Goal: Information Seeking & Learning: Learn about a topic

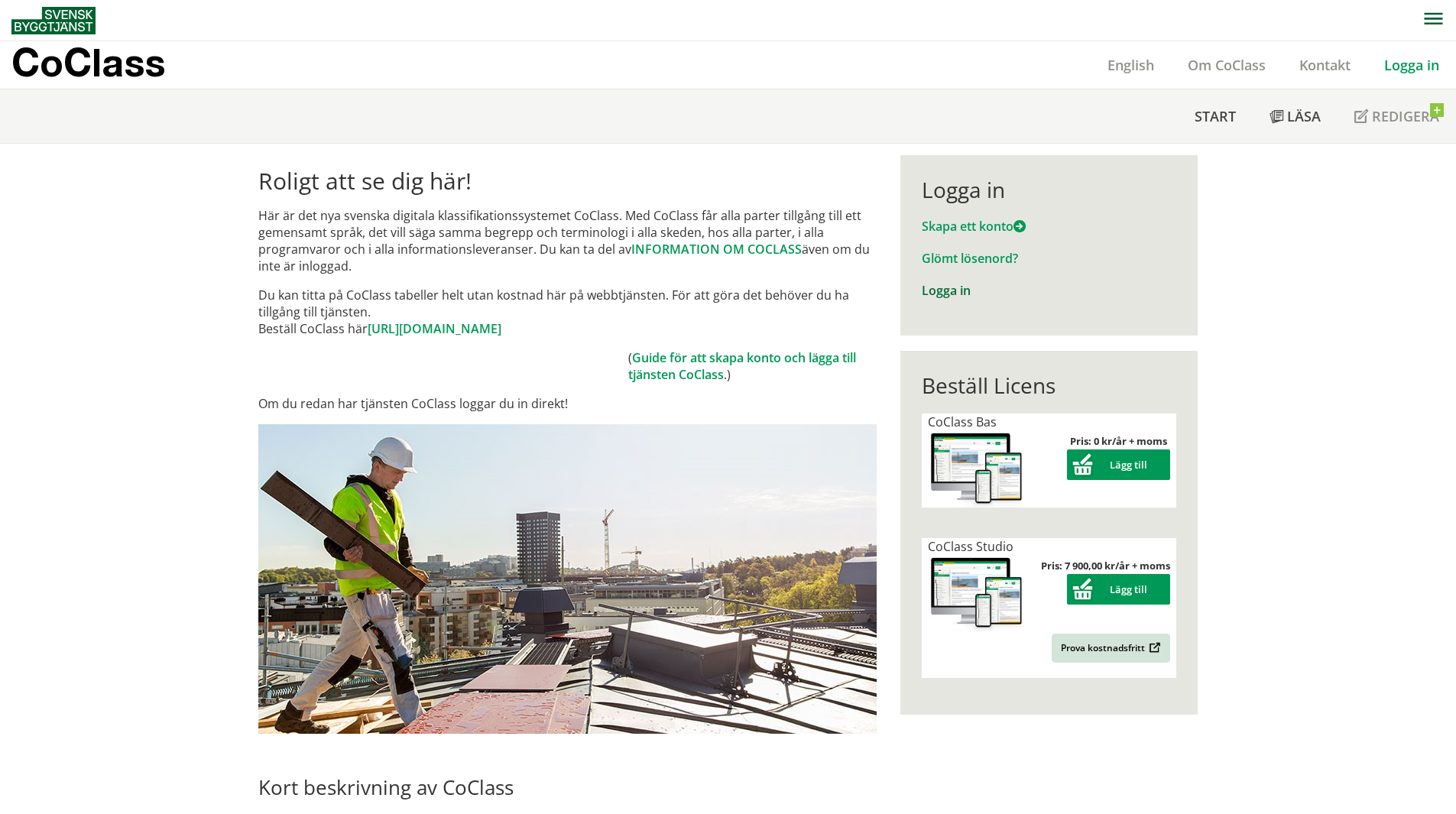
click at [941, 294] on link "Logga in" at bounding box center [946, 291] width 49 height 17
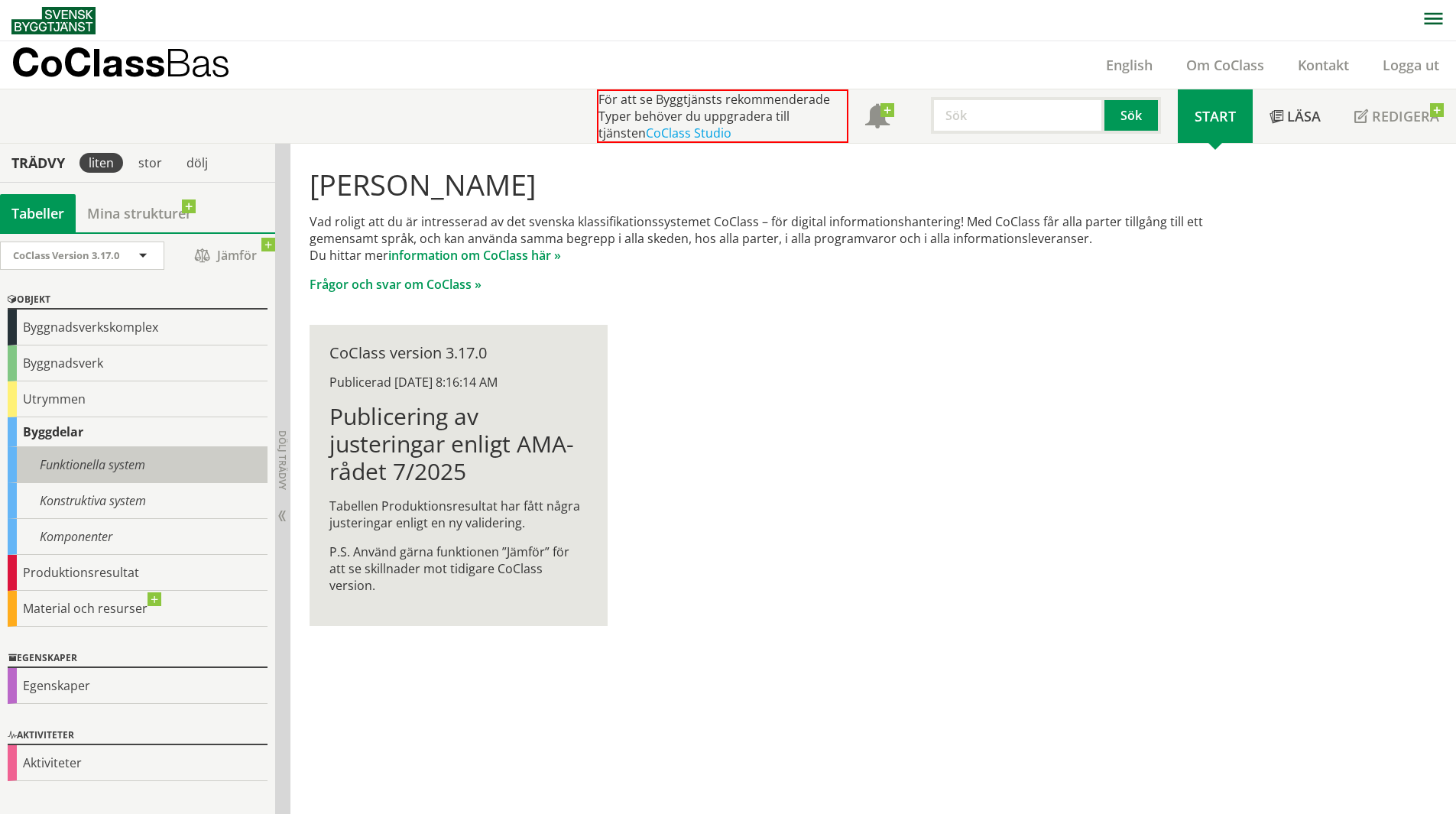
click at [79, 454] on div "Funktionella system" at bounding box center [138, 465] width 260 height 36
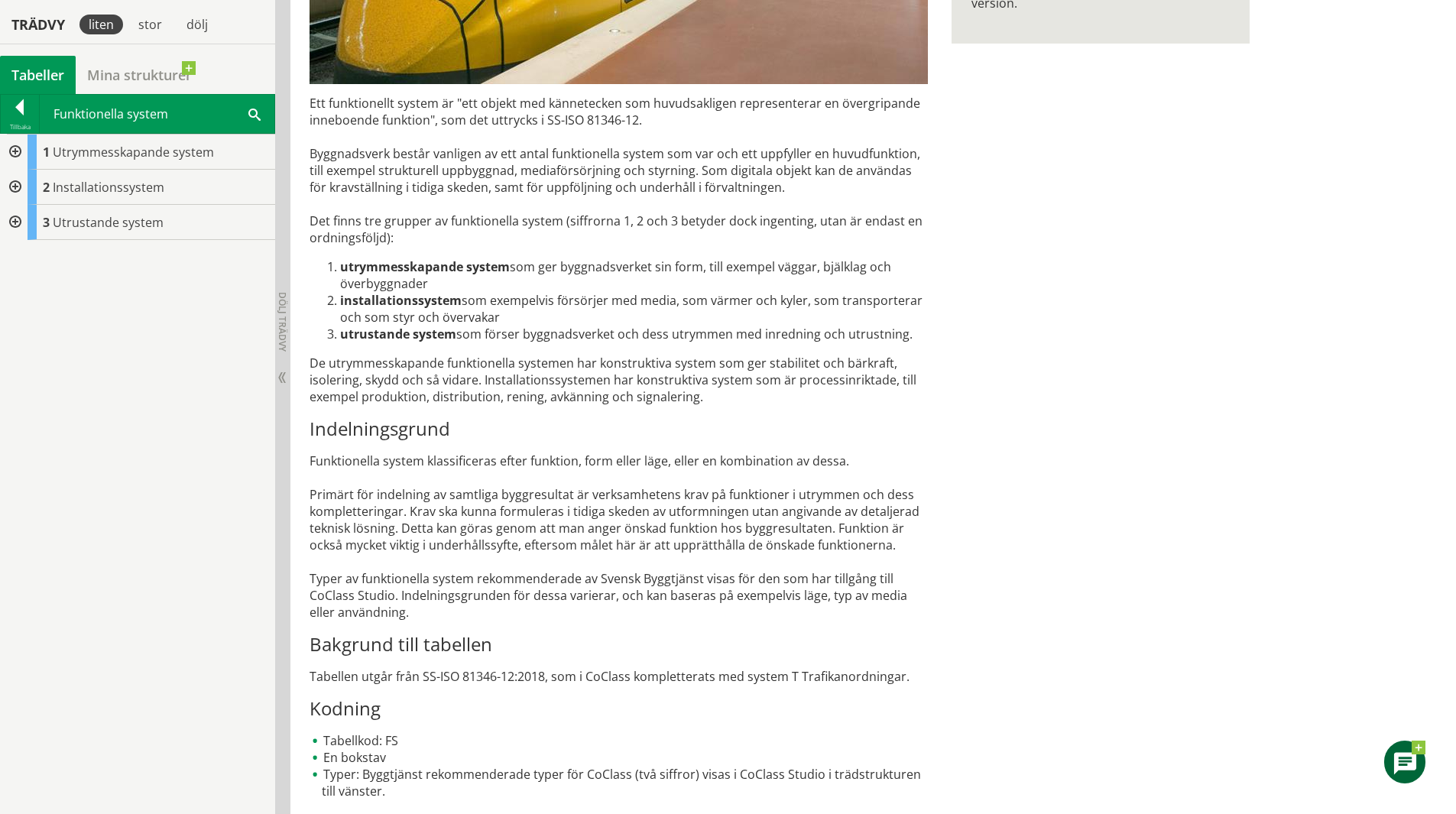
scroll to position [484, 0]
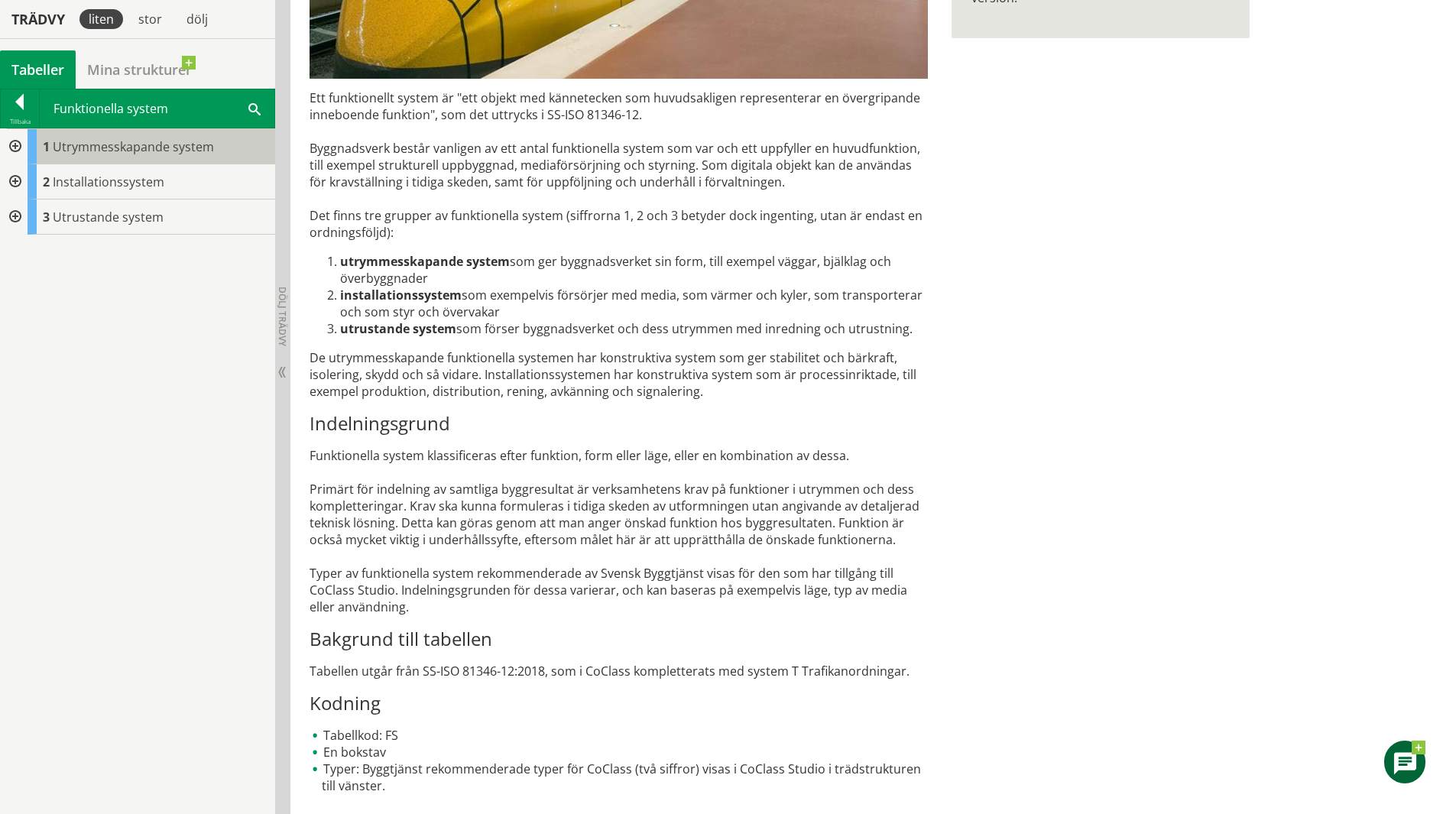
click at [143, 159] on div "1 Utrymmesskapande system" at bounding box center [151, 146] width 248 height 35
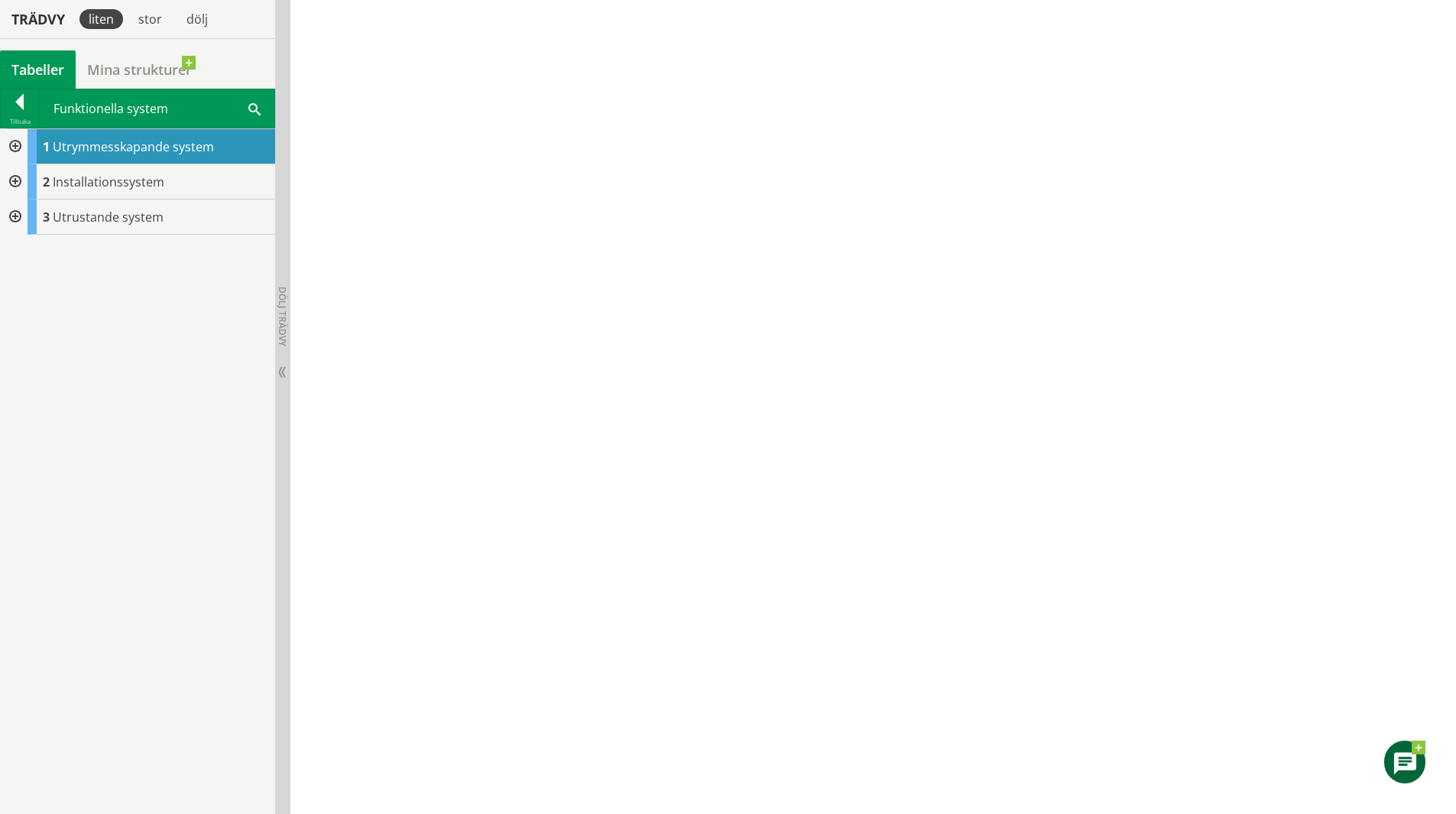
click at [13, 143] on div at bounding box center [13, 146] width 28 height 35
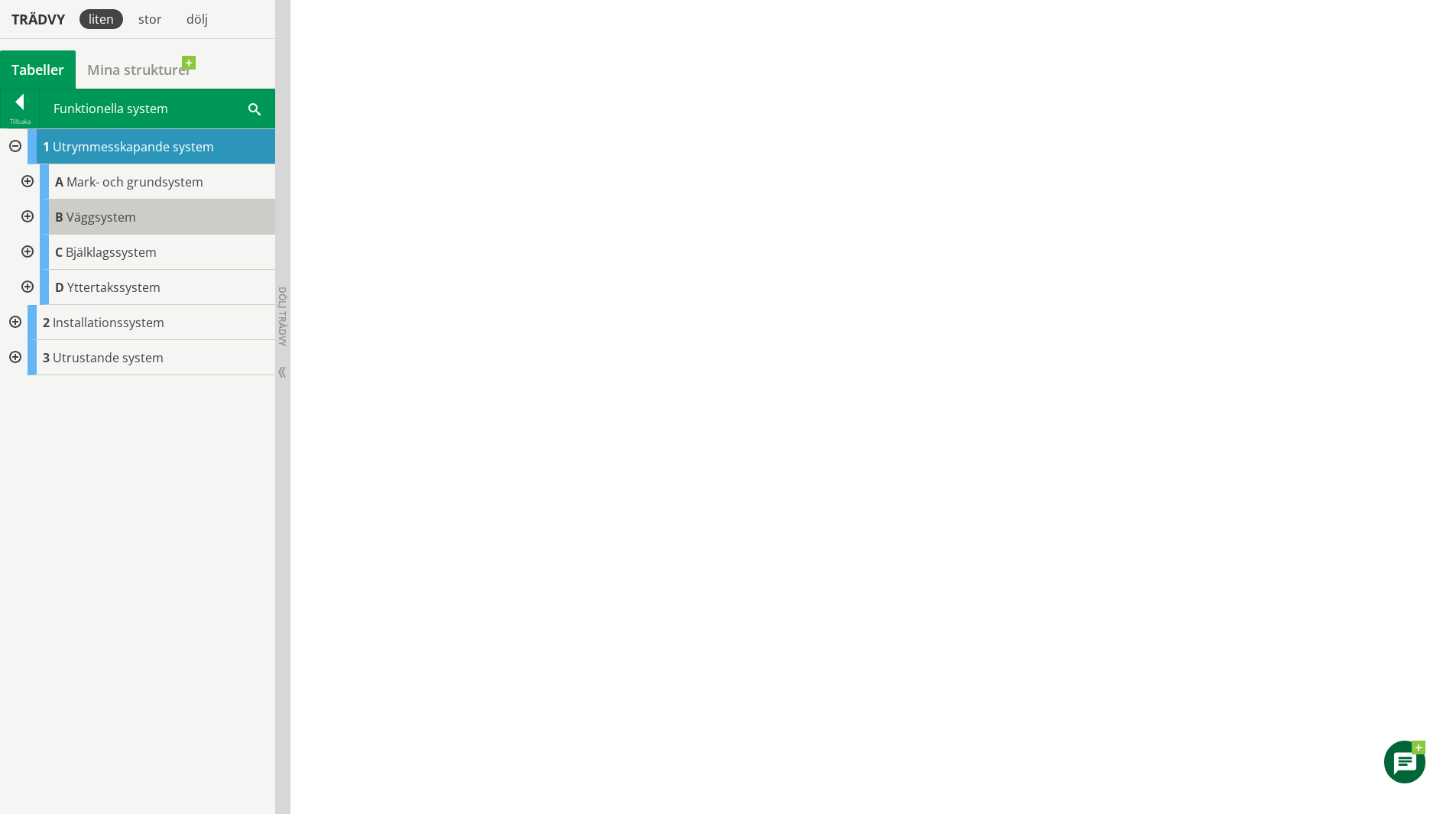
click at [162, 215] on div "B Väggsystem" at bounding box center [158, 217] width 235 height 35
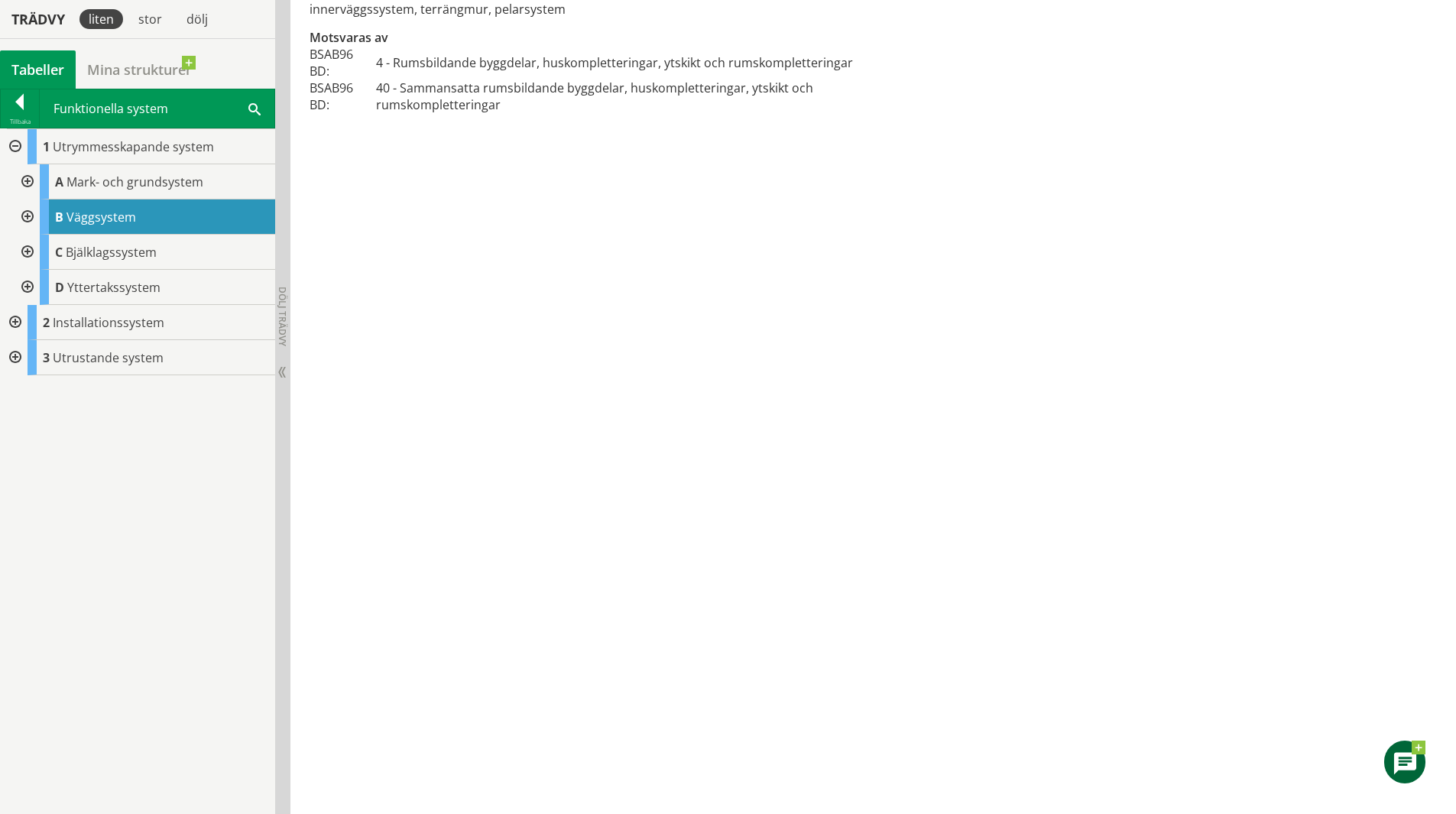
click at [34, 214] on div at bounding box center [26, 217] width 28 height 35
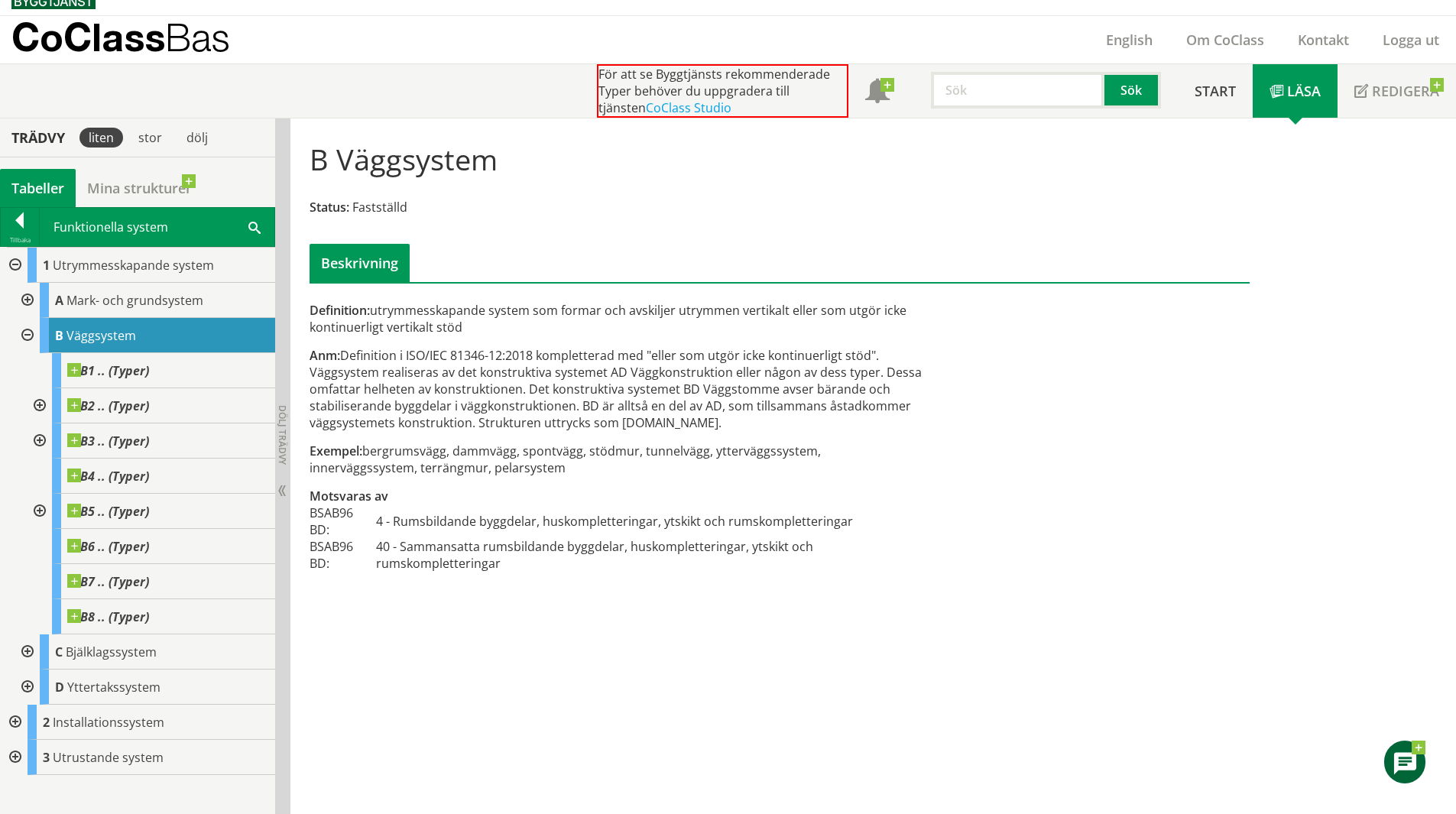
scroll to position [25, 0]
click at [131, 660] on div "C Bjälklagssystem" at bounding box center [158, 651] width 235 height 35
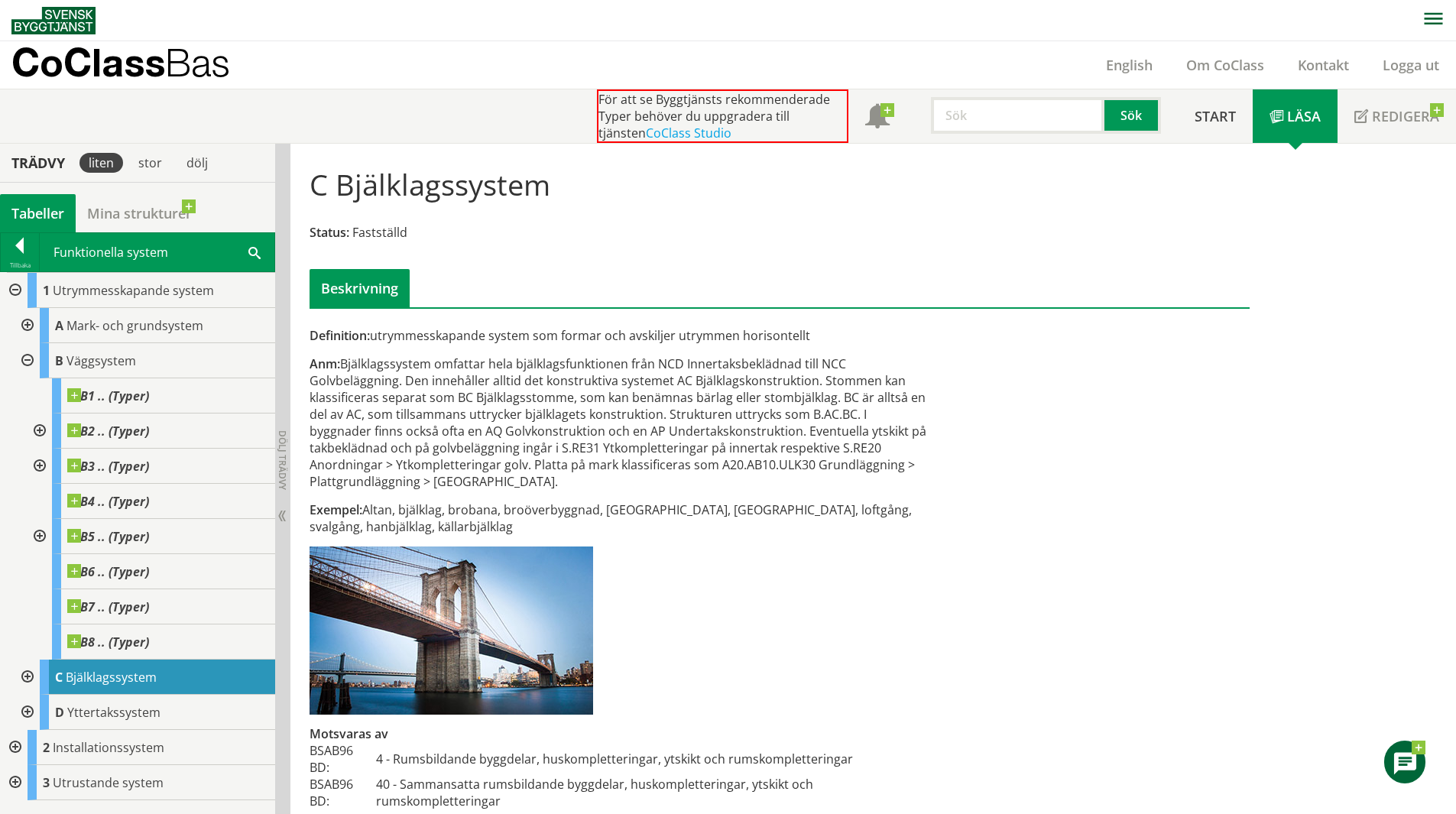
scroll to position [20, 0]
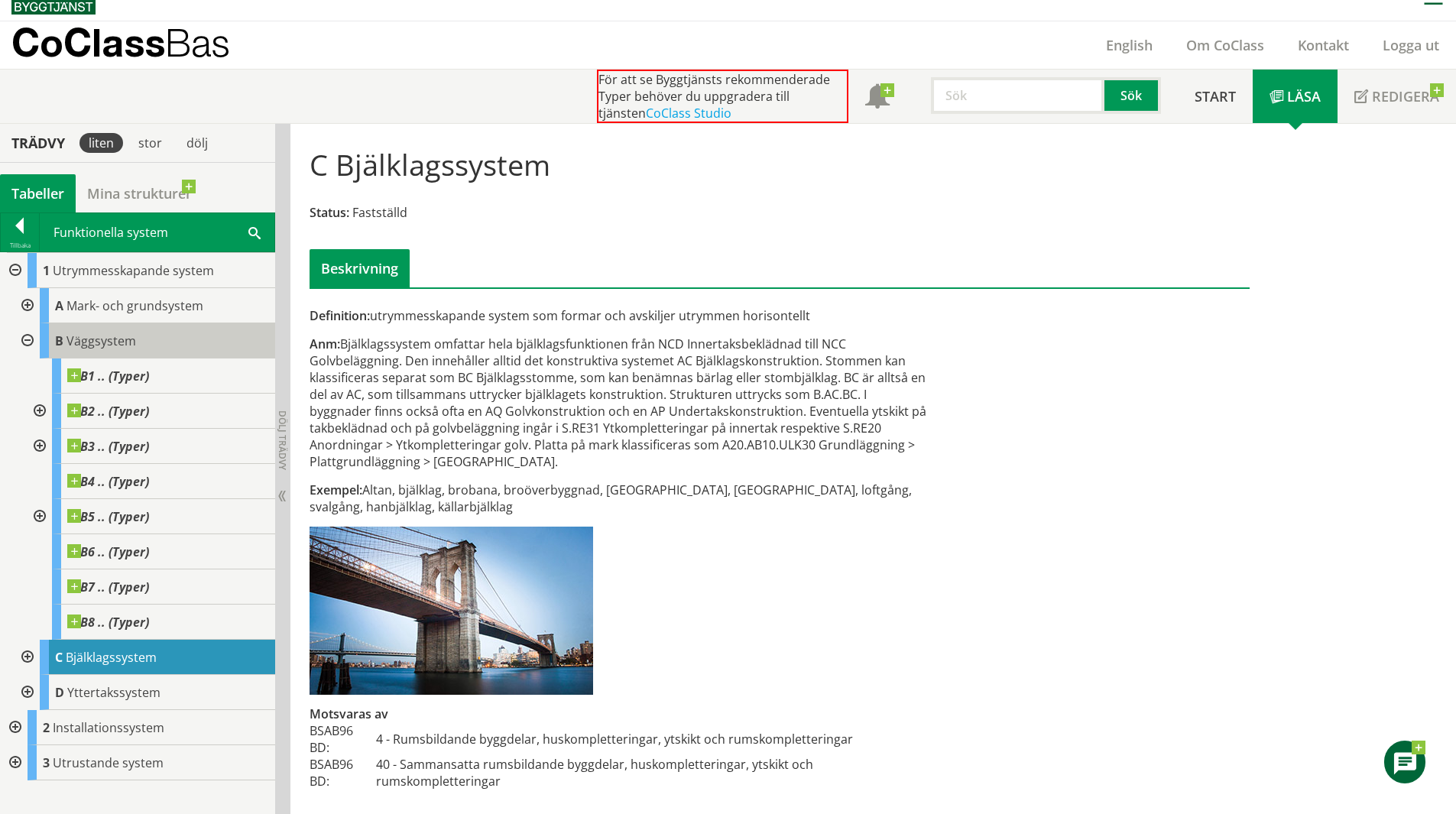
click at [127, 344] on span "Väggsystem" at bounding box center [101, 341] width 70 height 17
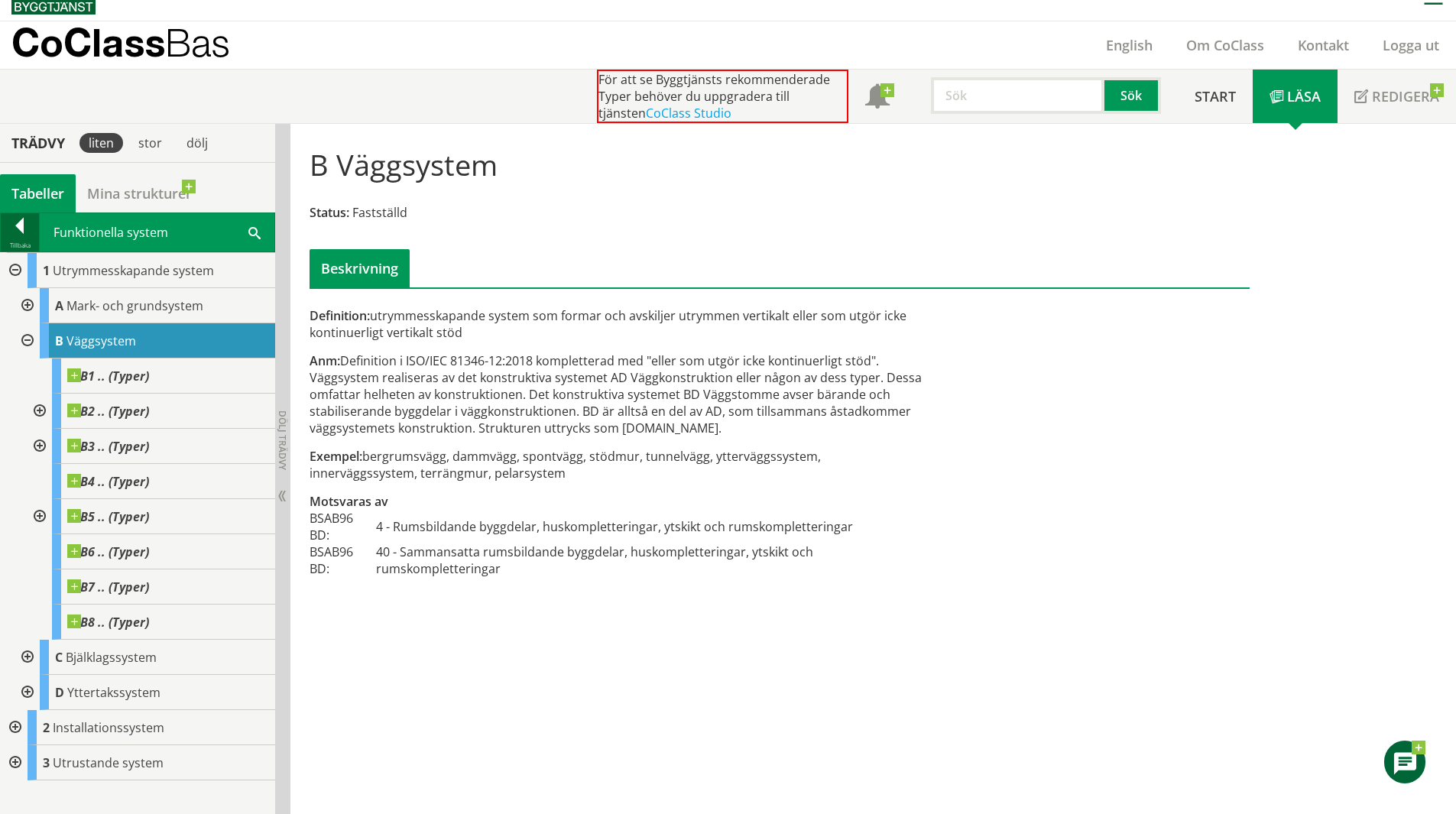
click at [21, 233] on div at bounding box center [20, 229] width 38 height 21
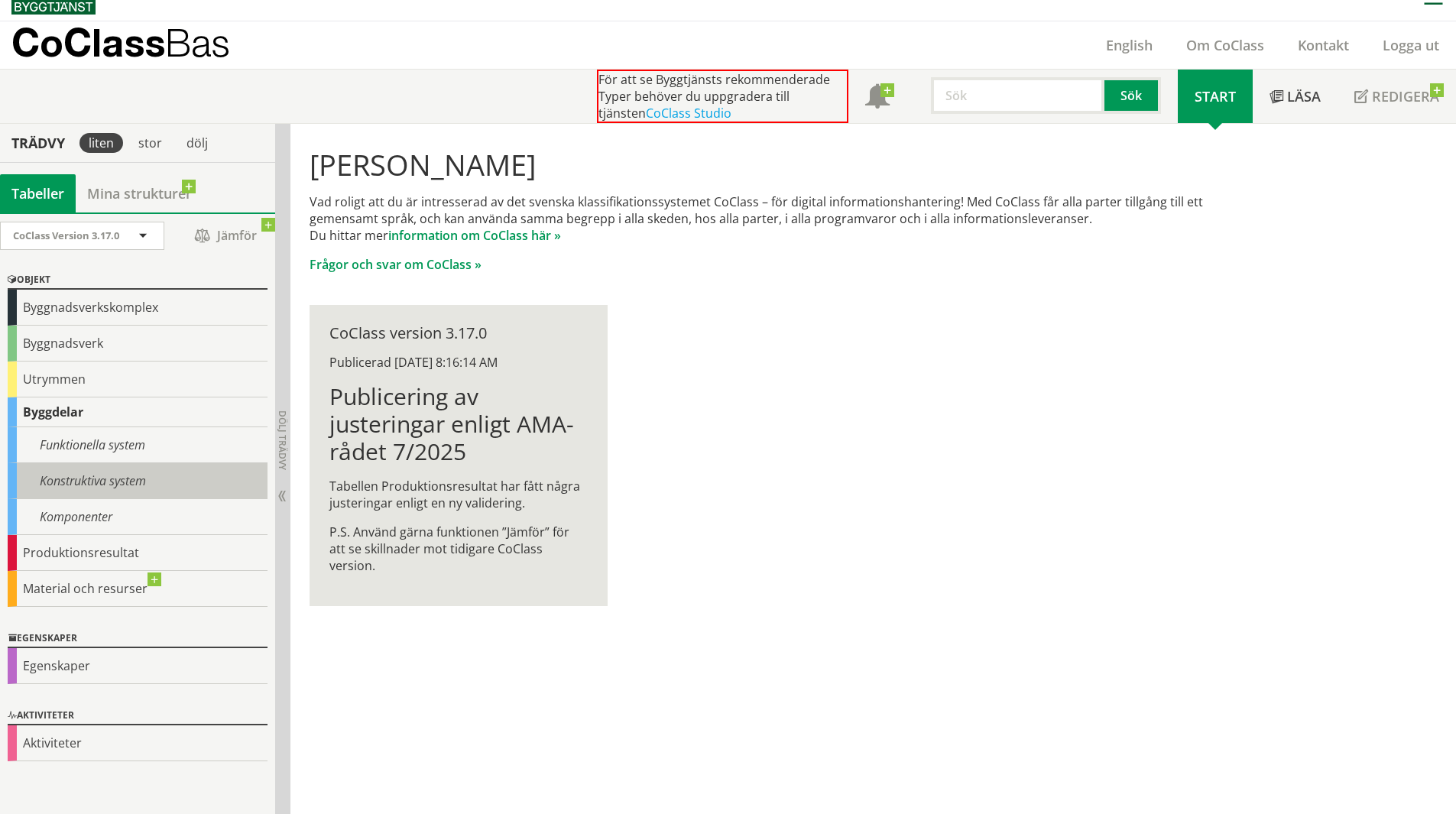
click at [96, 486] on div "Konstruktiva system" at bounding box center [138, 481] width 260 height 36
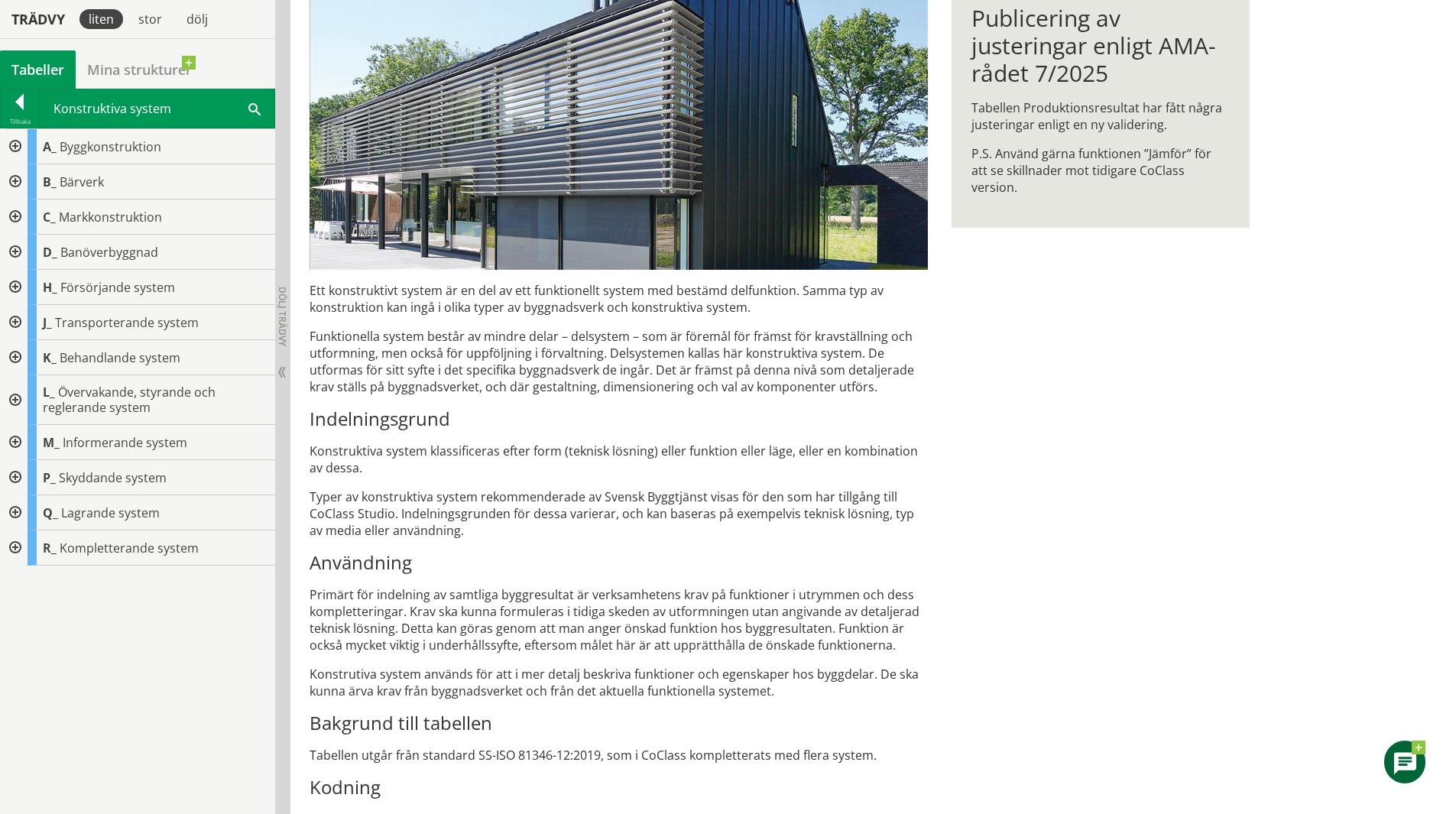
scroll to position [362, 0]
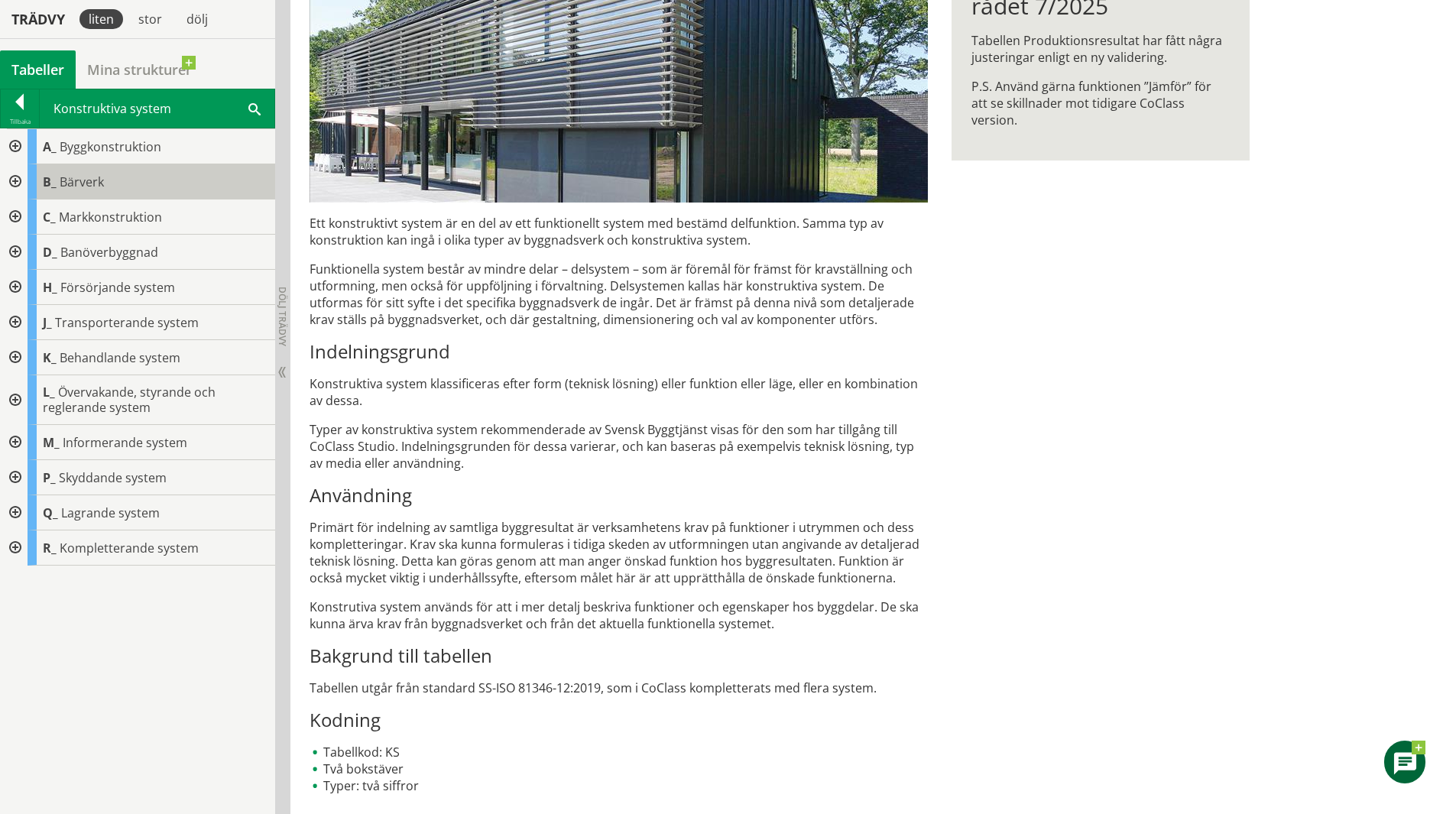
click at [131, 182] on div "B_ Bärverk" at bounding box center [151, 182] width 248 height 35
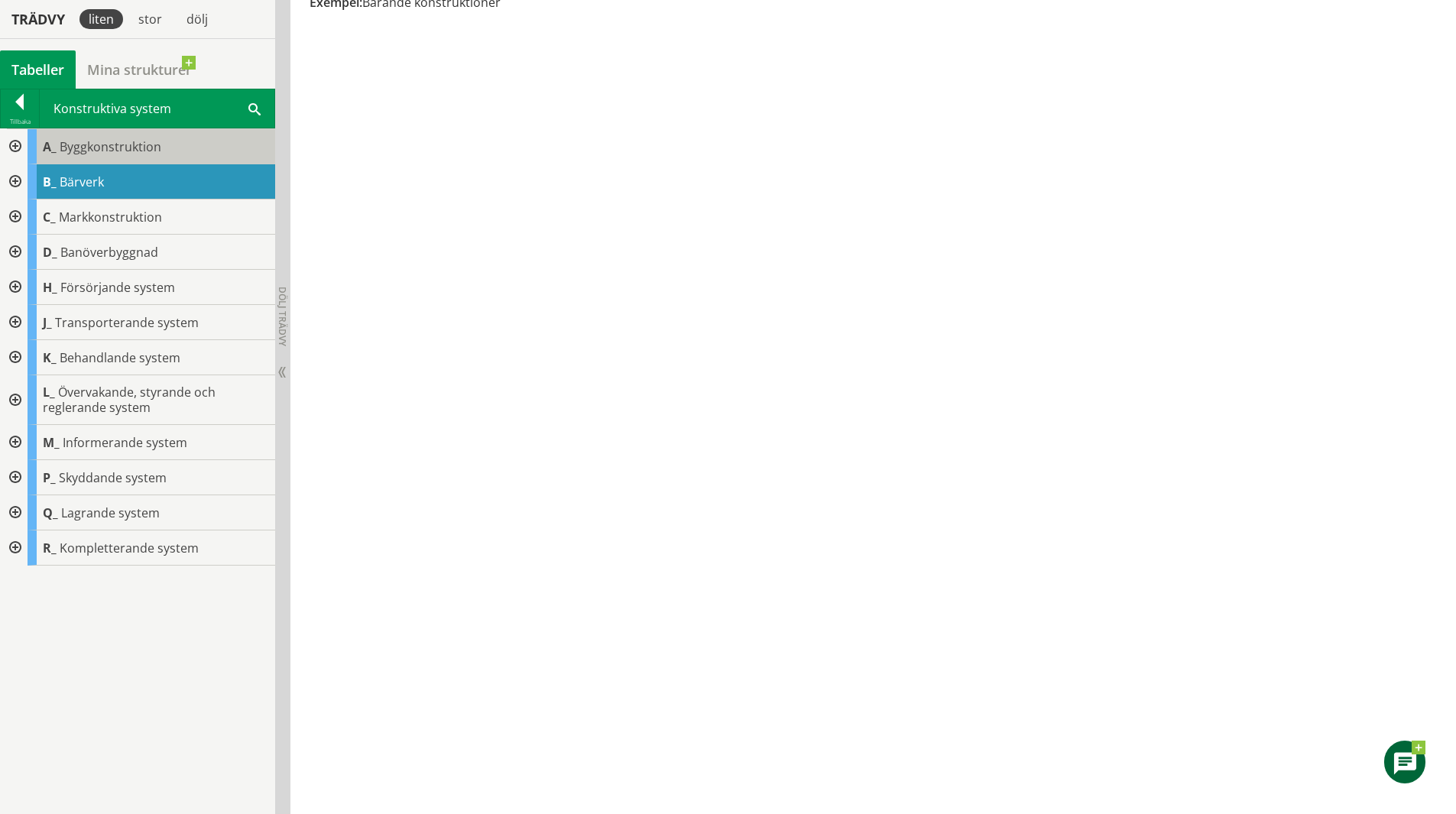
click at [131, 143] on span "Byggkonstruktion" at bounding box center [110, 147] width 101 height 17
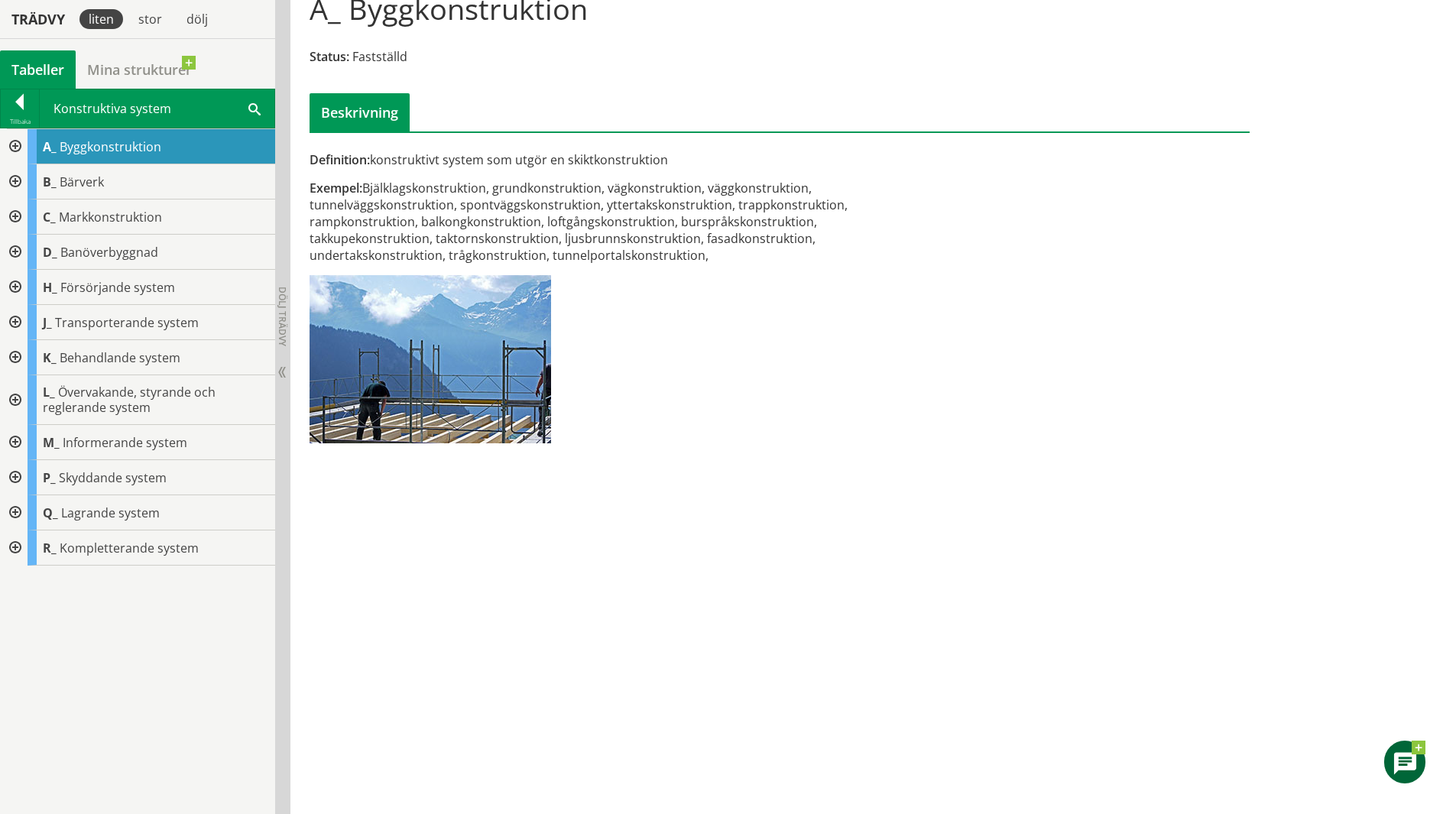
scroll to position [55, 0]
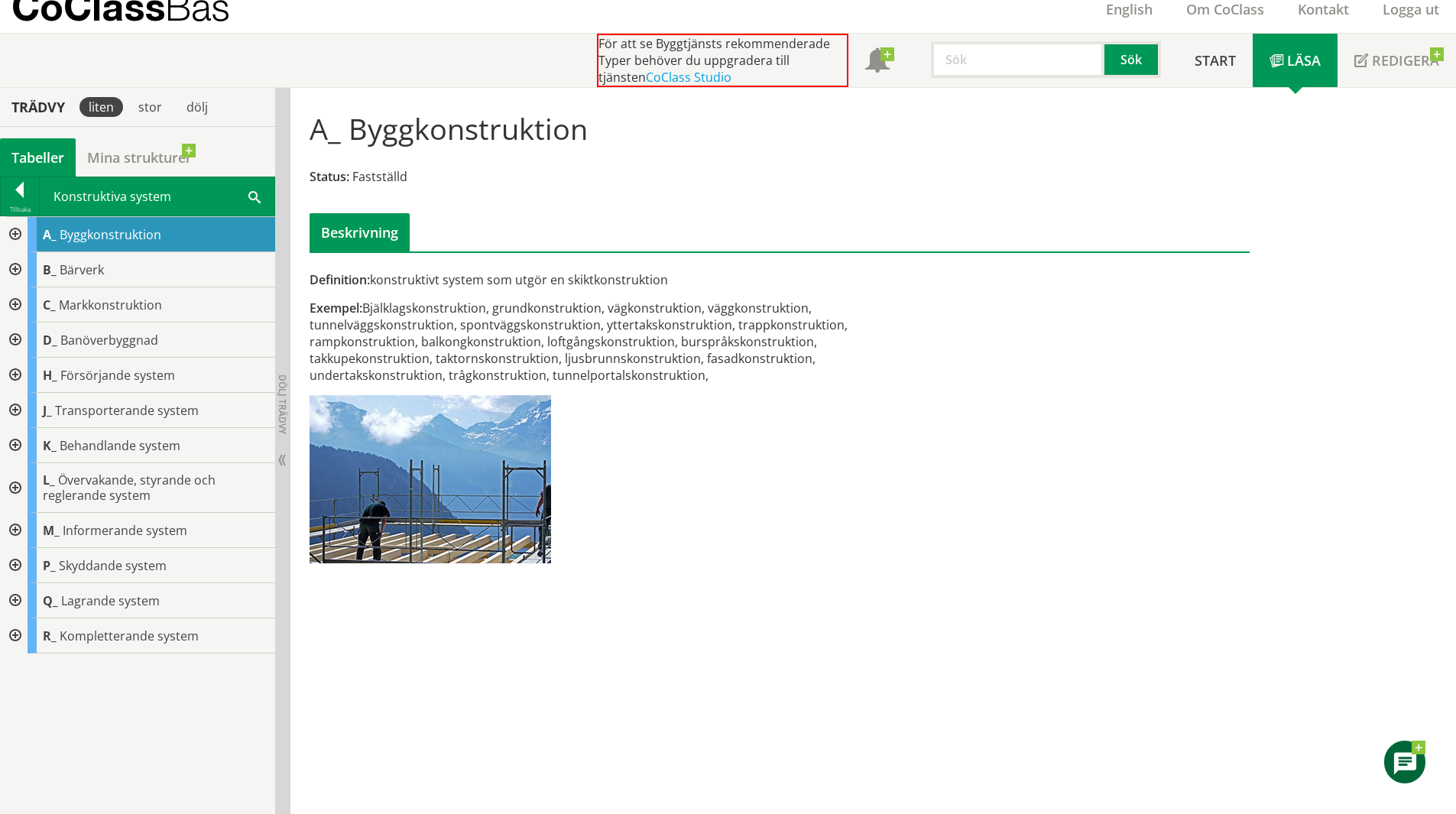
click at [1002, 448] on div "Definition: konstruktivt system som utgör en skiktkonstruktion Exempel: Bjälkla…" at bounding box center [780, 337] width 963 height 474
click at [747, 357] on div "Exempel: Bjälklagskonstruktion, grundkonstruktion, vägkonstruktion, väggkonstru…" at bounding box center [619, 341] width 618 height 84
drag, startPoint x: 611, startPoint y: 332, endPoint x: 712, endPoint y: 349, distance: 102.4
click at [694, 348] on div "Exempel: Bjälklagskonstruktion, grundkonstruktion, vägkonstruktion, väggkonstru…" at bounding box center [619, 341] width 618 height 84
click at [712, 349] on div "Exempel: Bjälklagskonstruktion, grundkonstruktion, vägkonstruktion, väggkonstru…" at bounding box center [619, 341] width 618 height 84
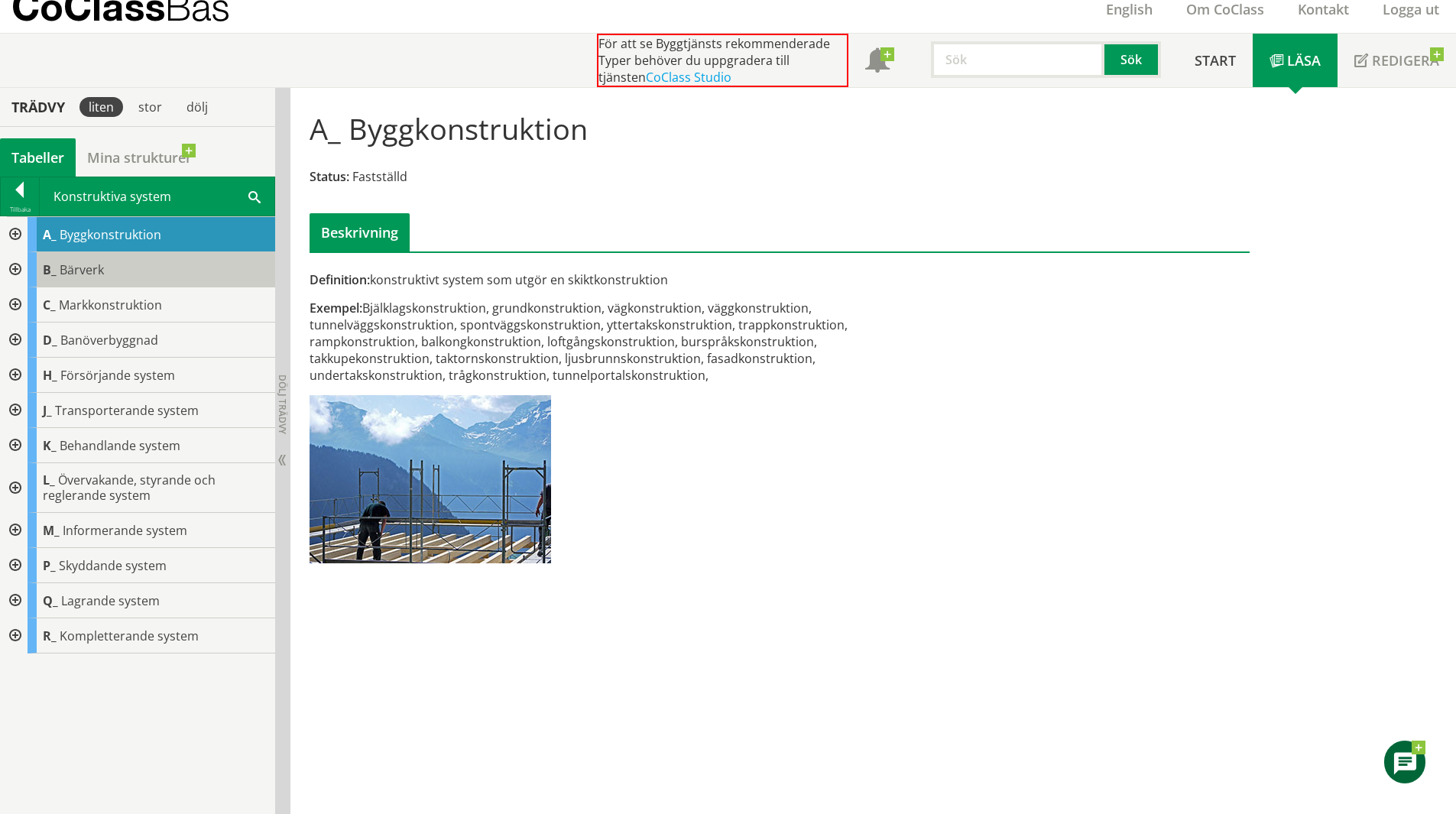
click at [67, 272] on span "Bärverk" at bounding box center [81, 270] width 44 height 17
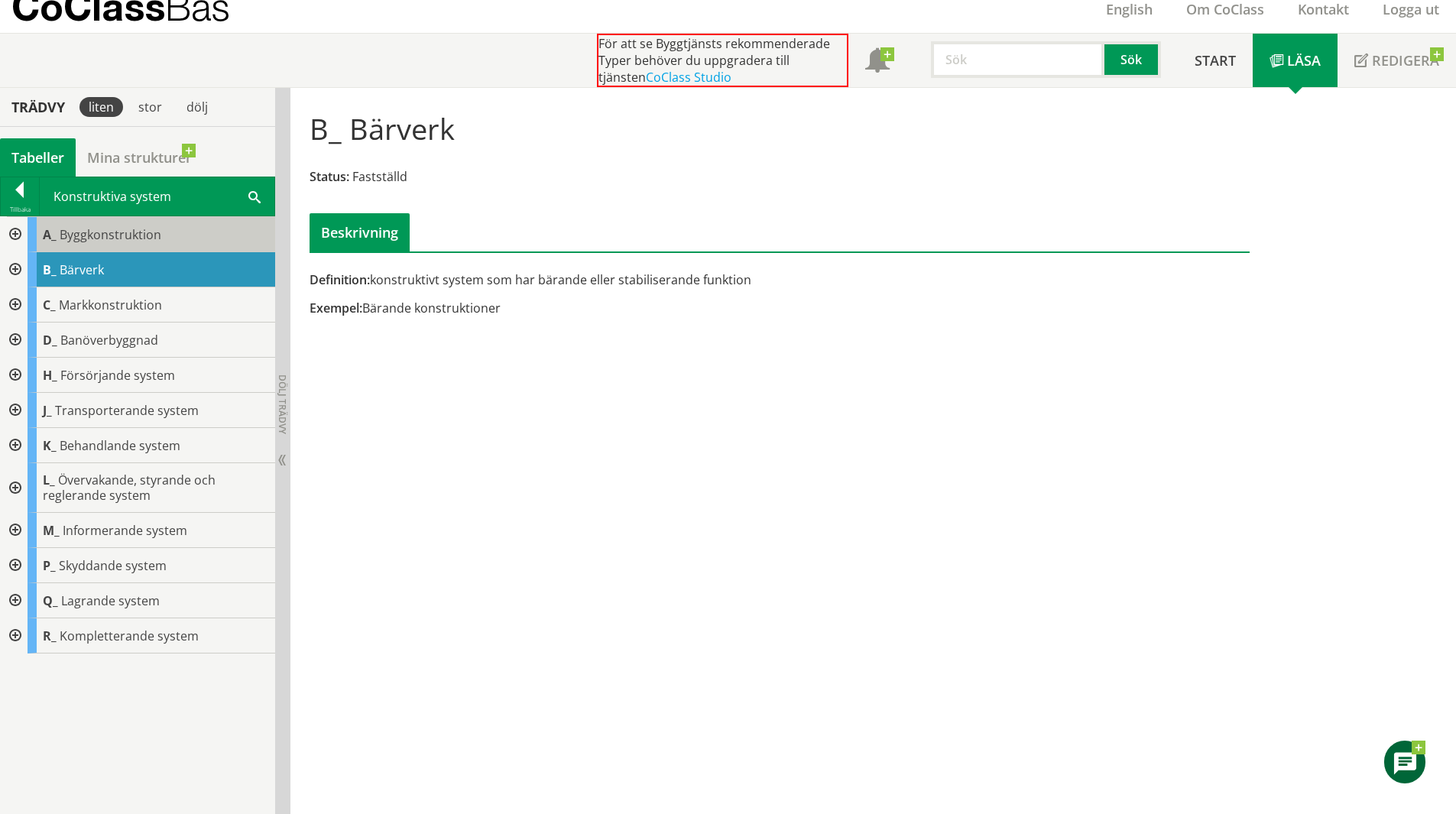
click at [107, 238] on span "Byggkonstruktion" at bounding box center [110, 234] width 101 height 17
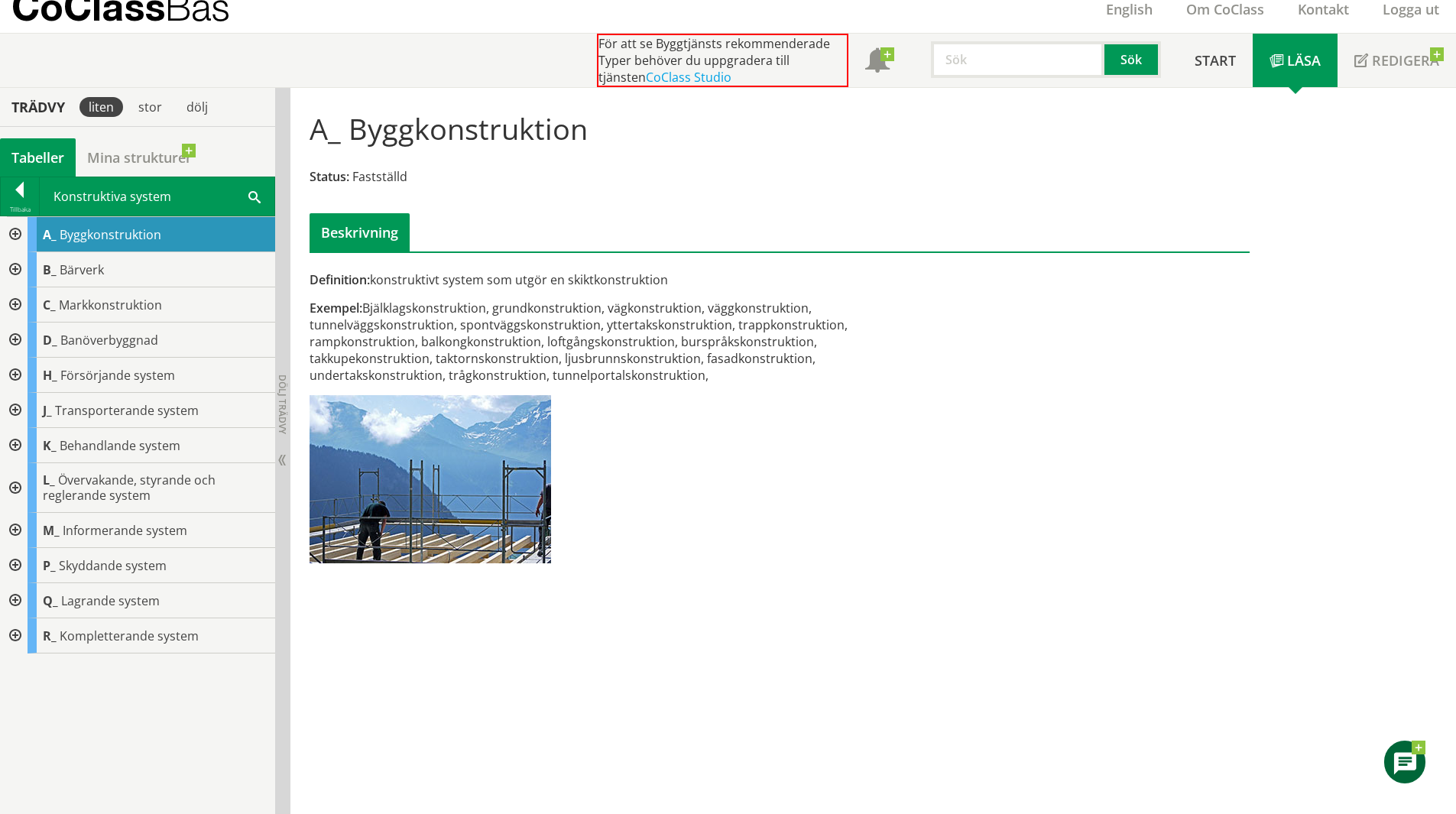
click at [19, 231] on div at bounding box center [13, 234] width 28 height 35
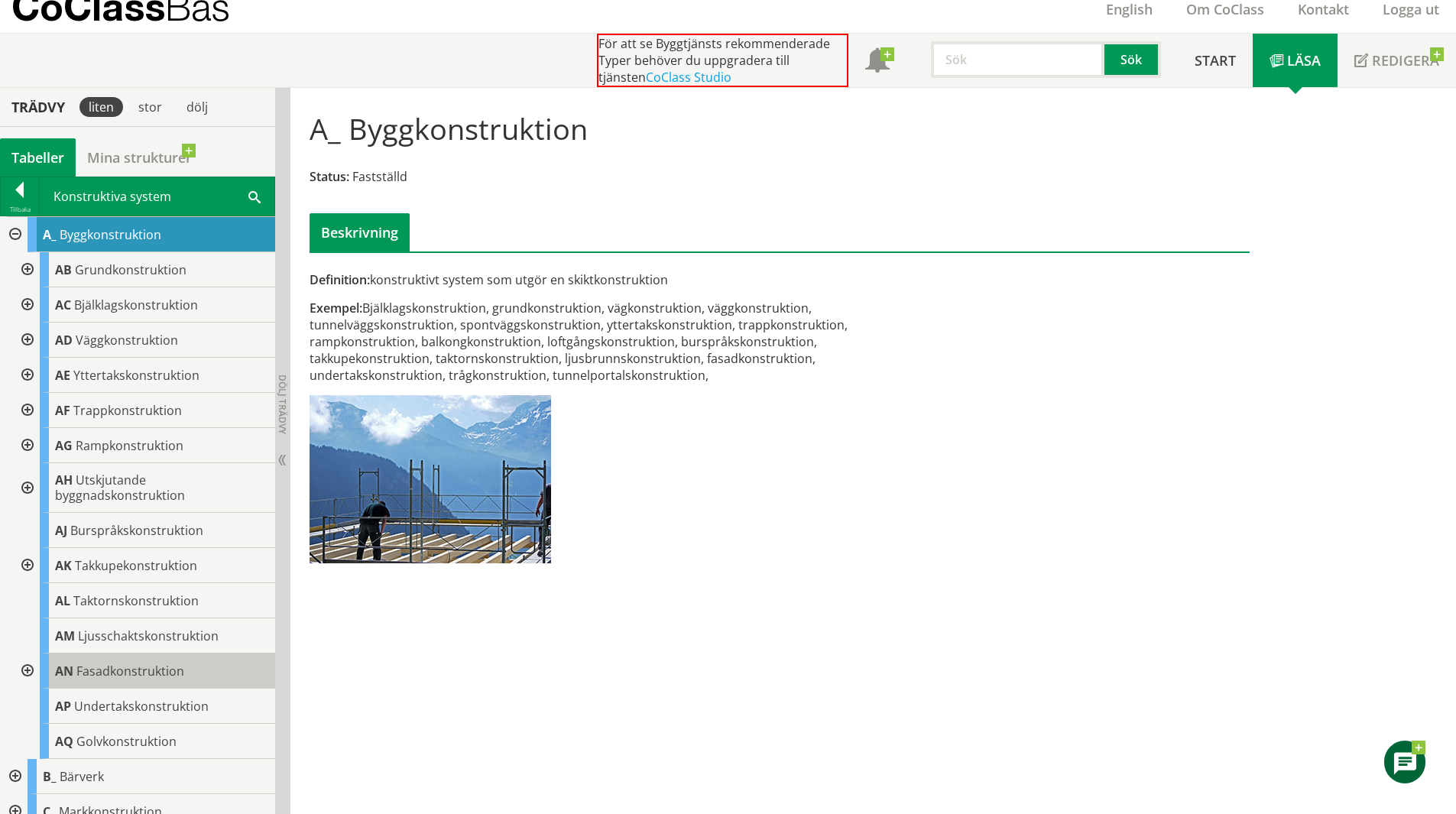
scroll to position [77, 0]
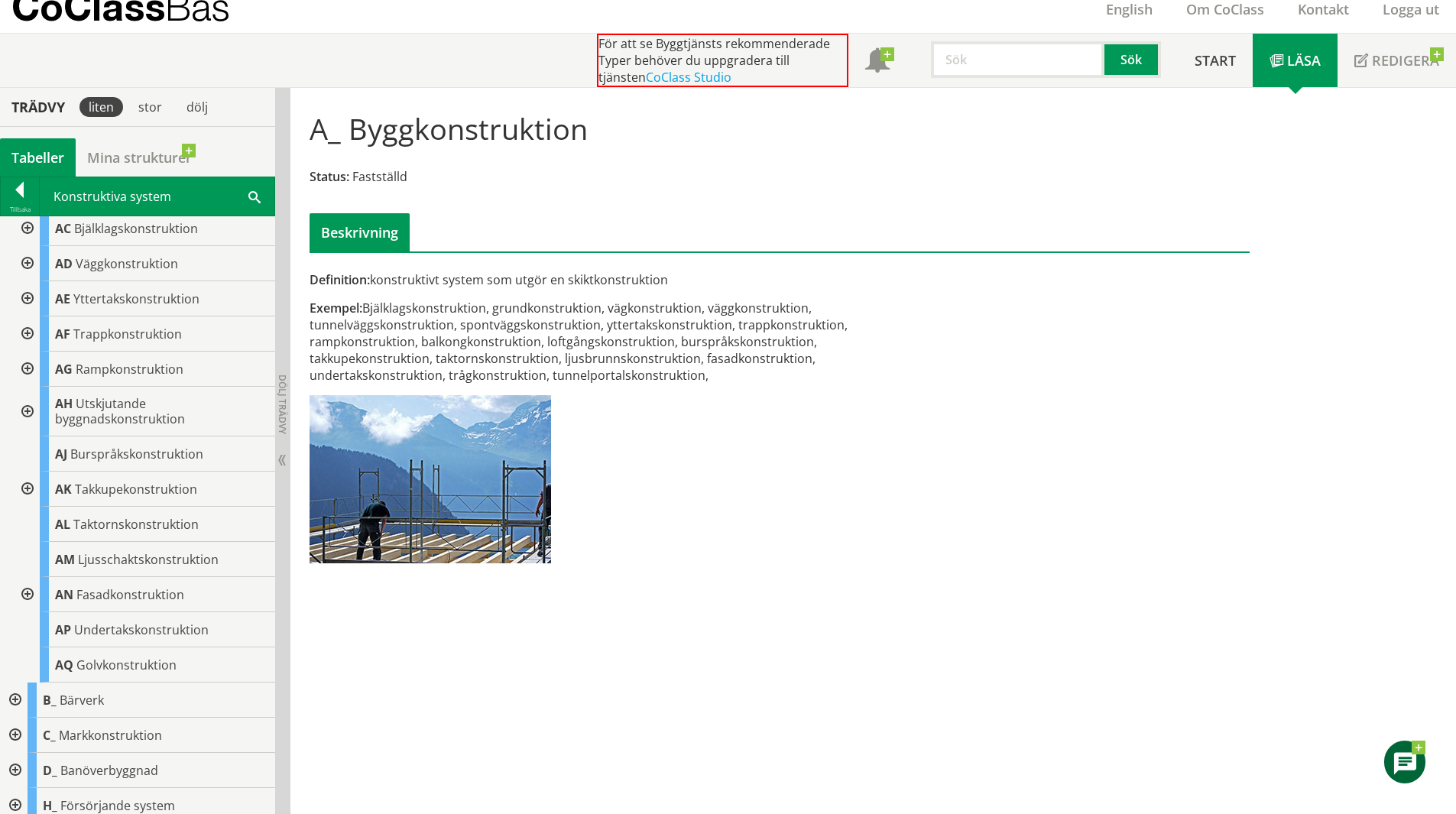
click at [14, 693] on div at bounding box center [13, 699] width 28 height 35
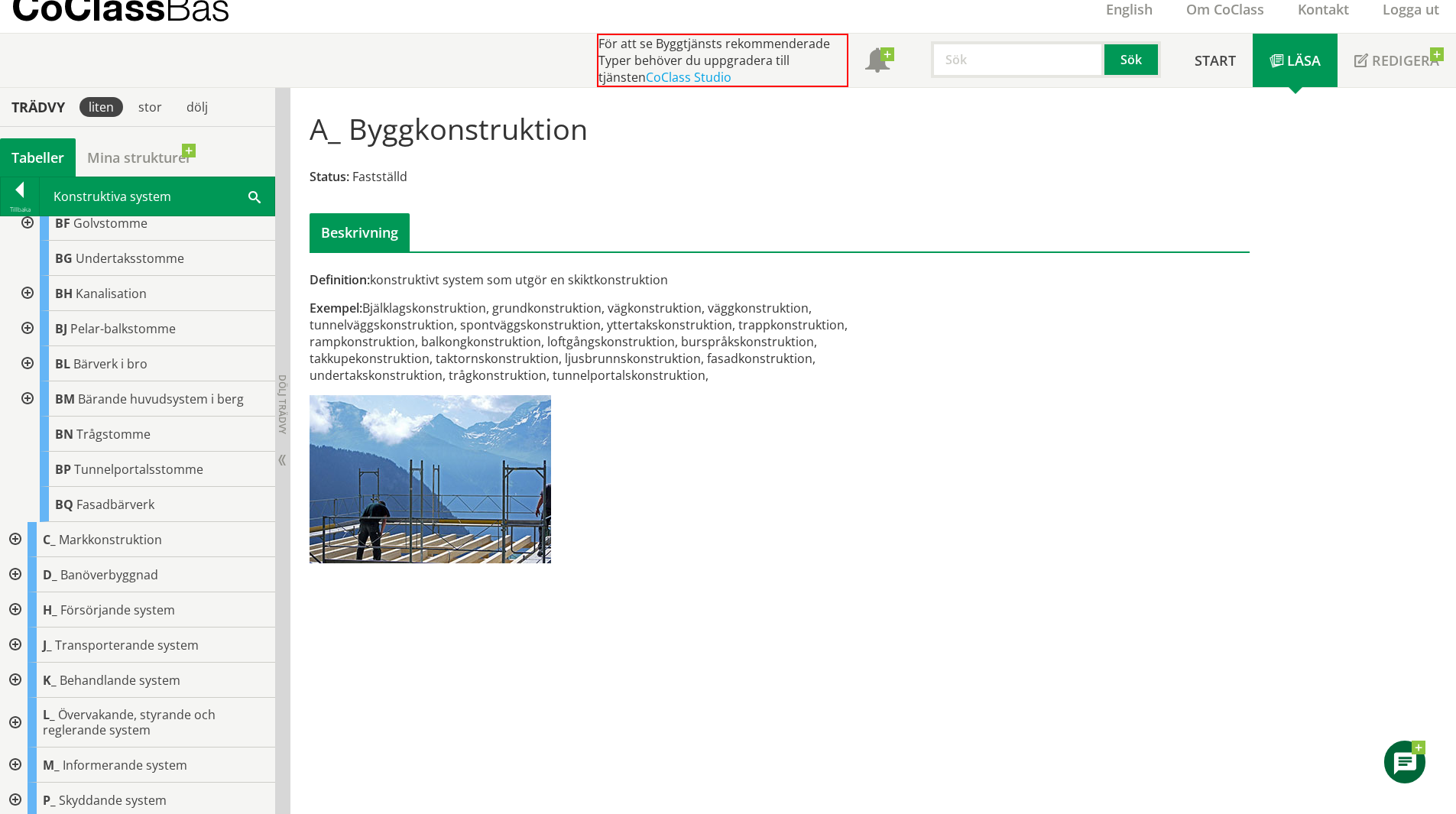
scroll to position [838, 0]
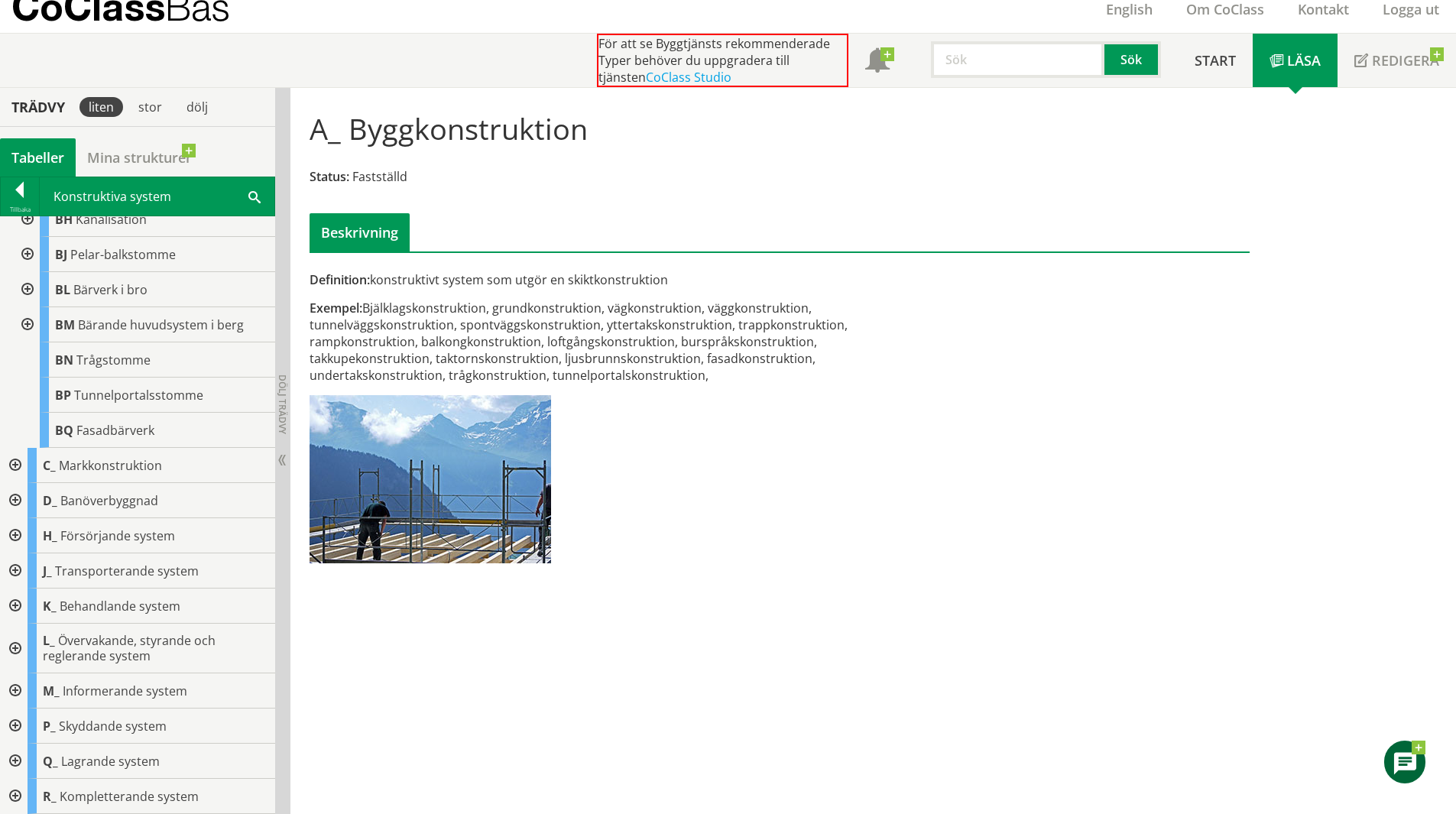
click at [19, 731] on div at bounding box center [13, 726] width 28 height 35
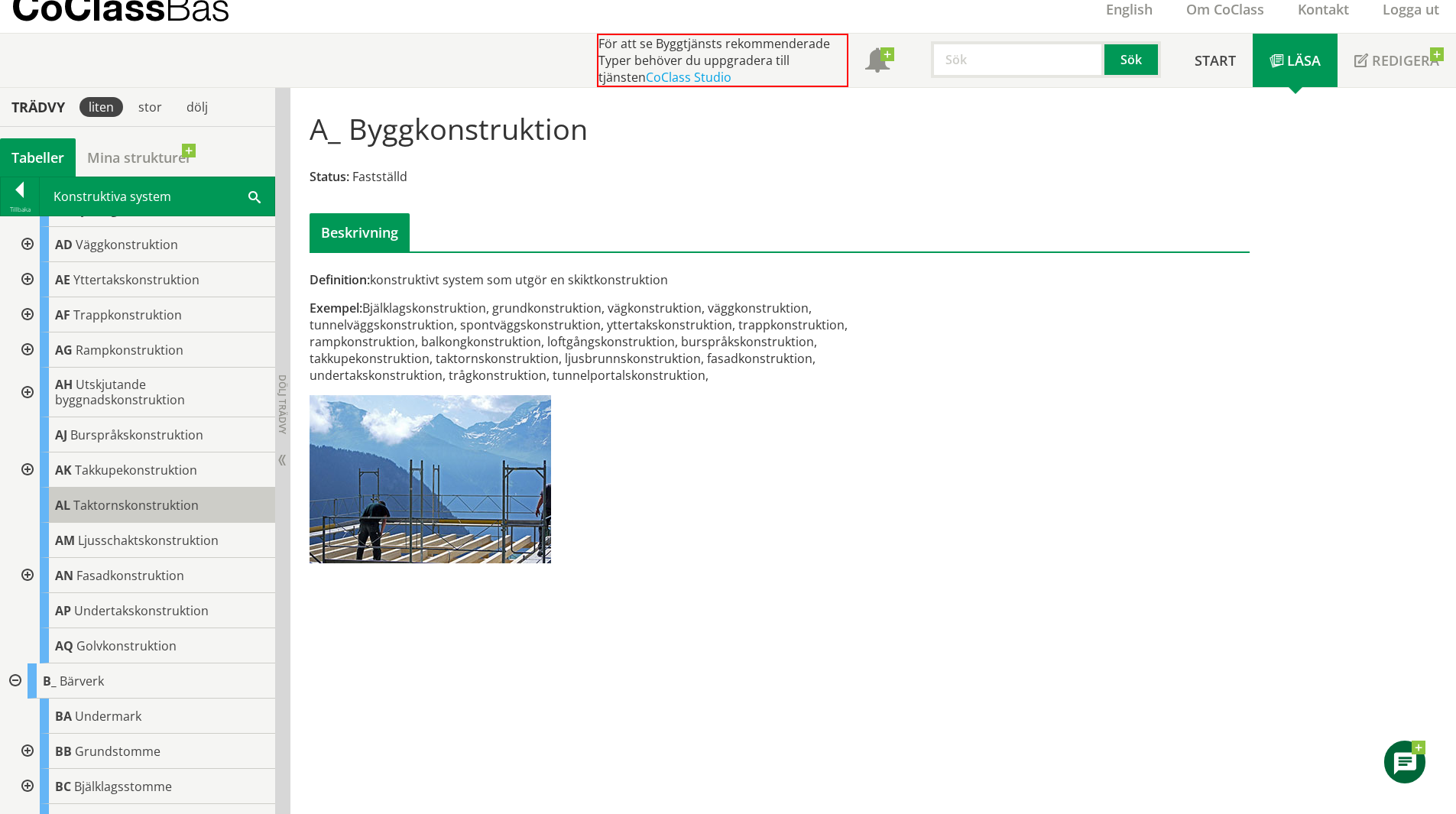
scroll to position [0, 0]
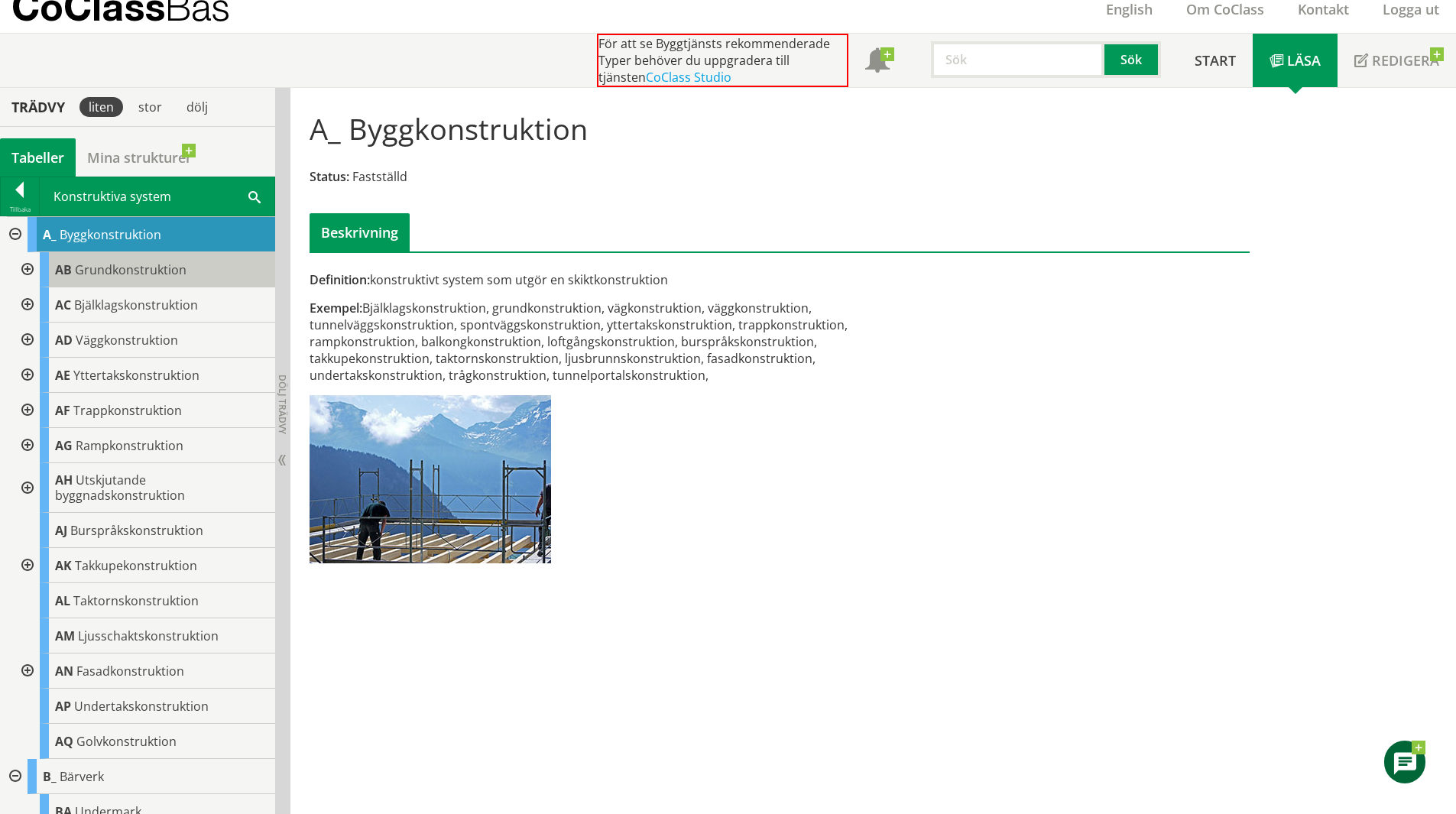
click at [132, 271] on span "Grundkonstruktion" at bounding box center [130, 270] width 112 height 17
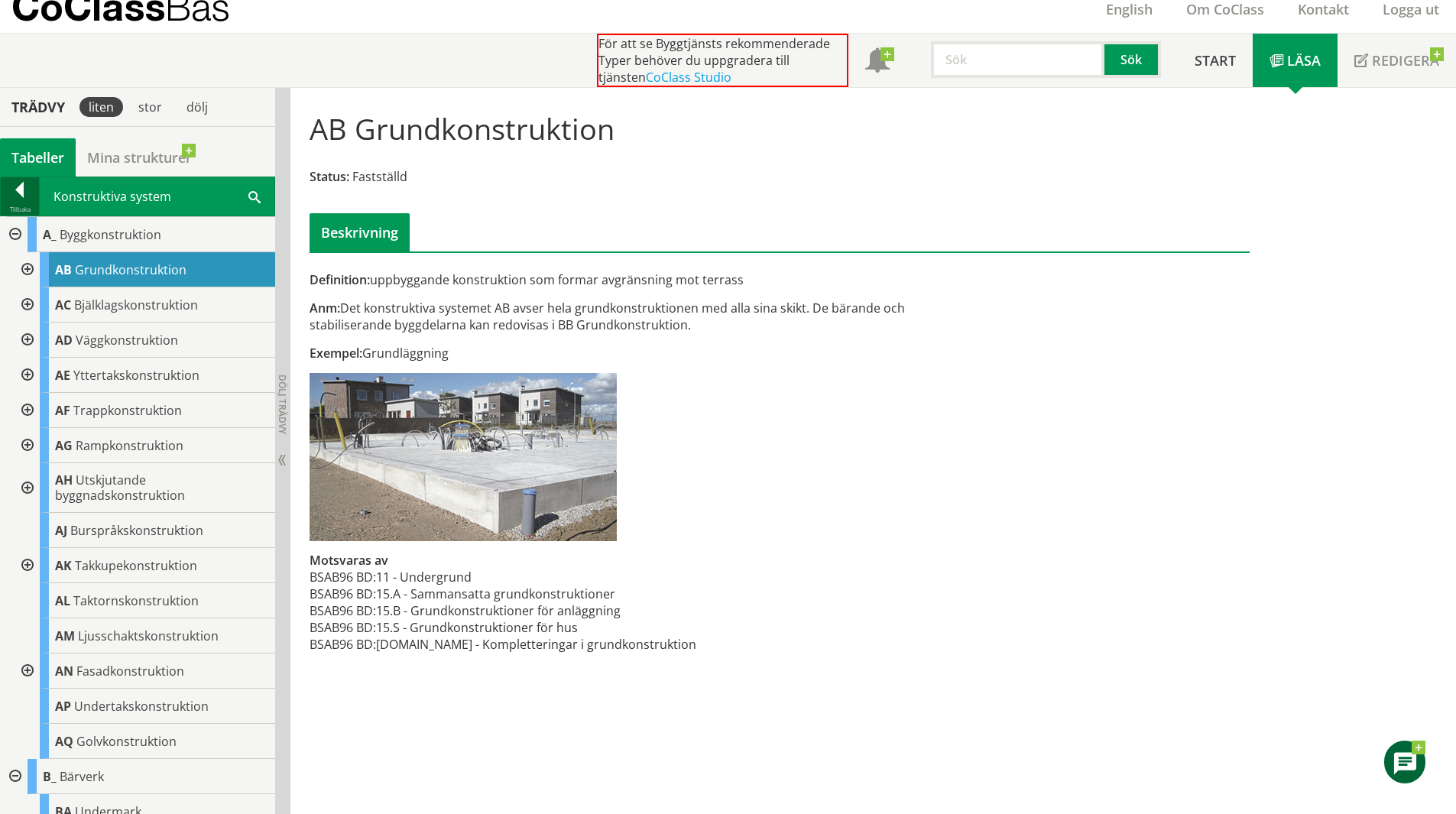
click at [24, 186] on div at bounding box center [20, 192] width 38 height 21
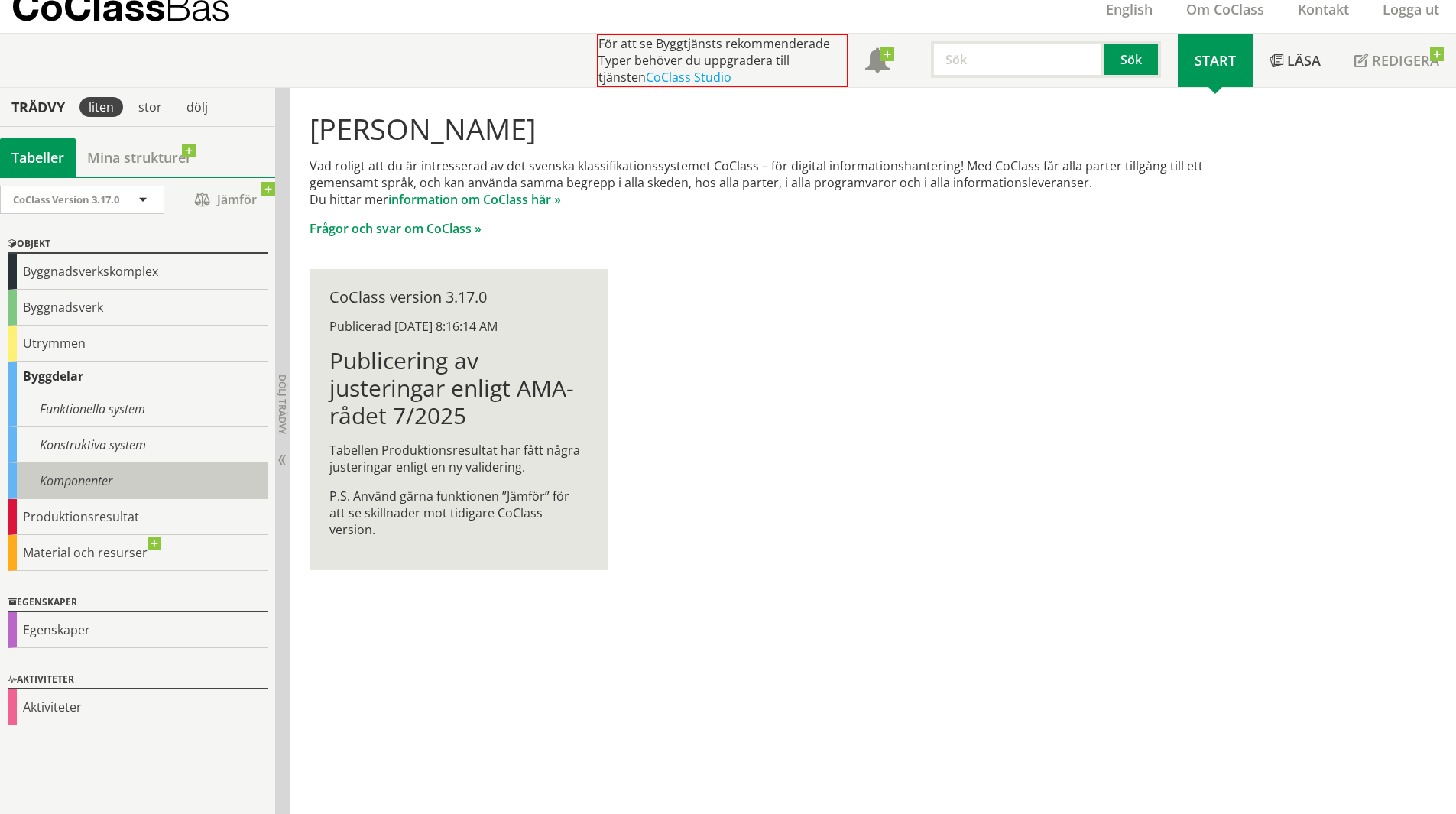
click at [105, 484] on div "Komponenter" at bounding box center [138, 481] width 260 height 36
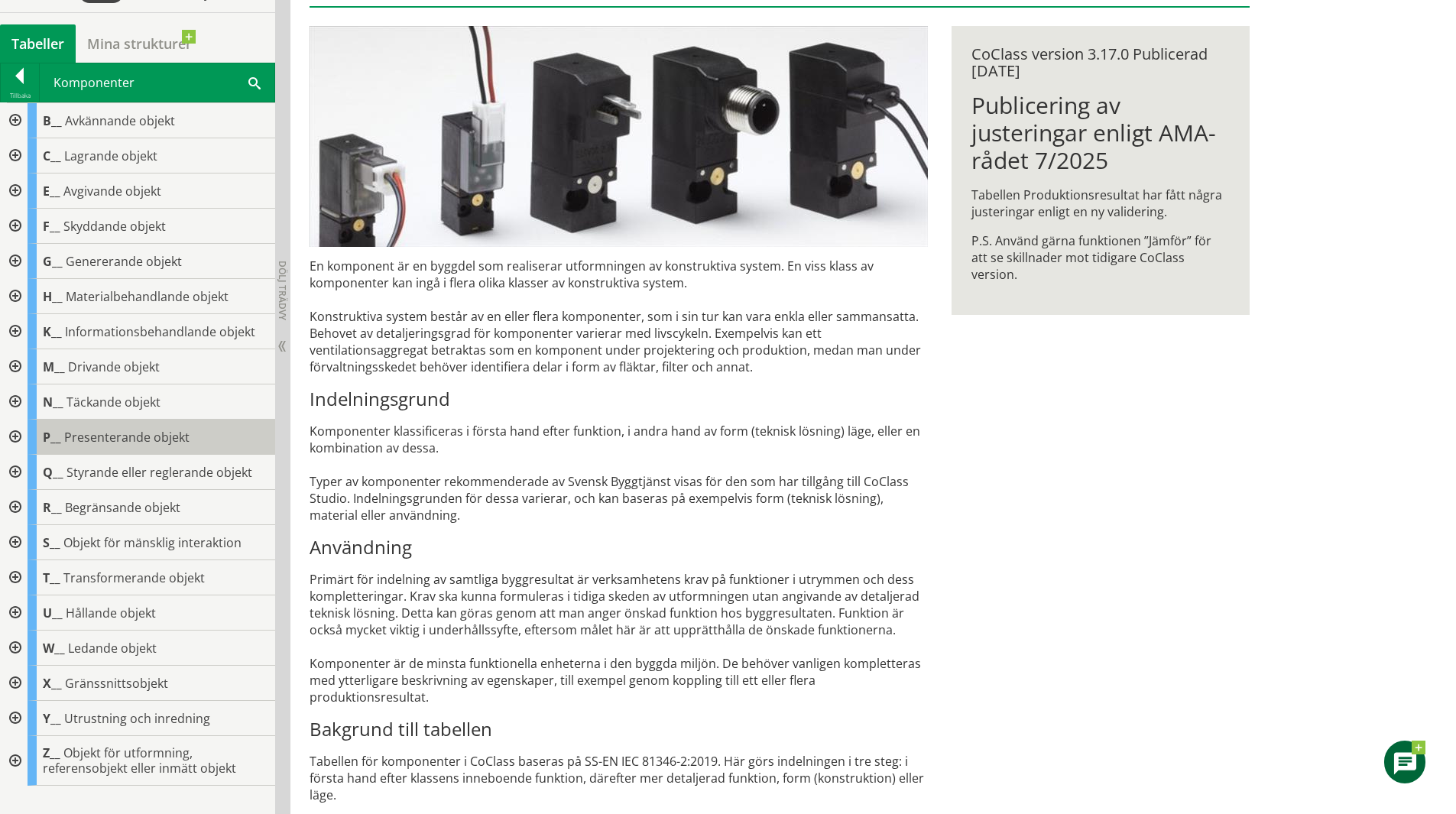
scroll to position [209, 0]
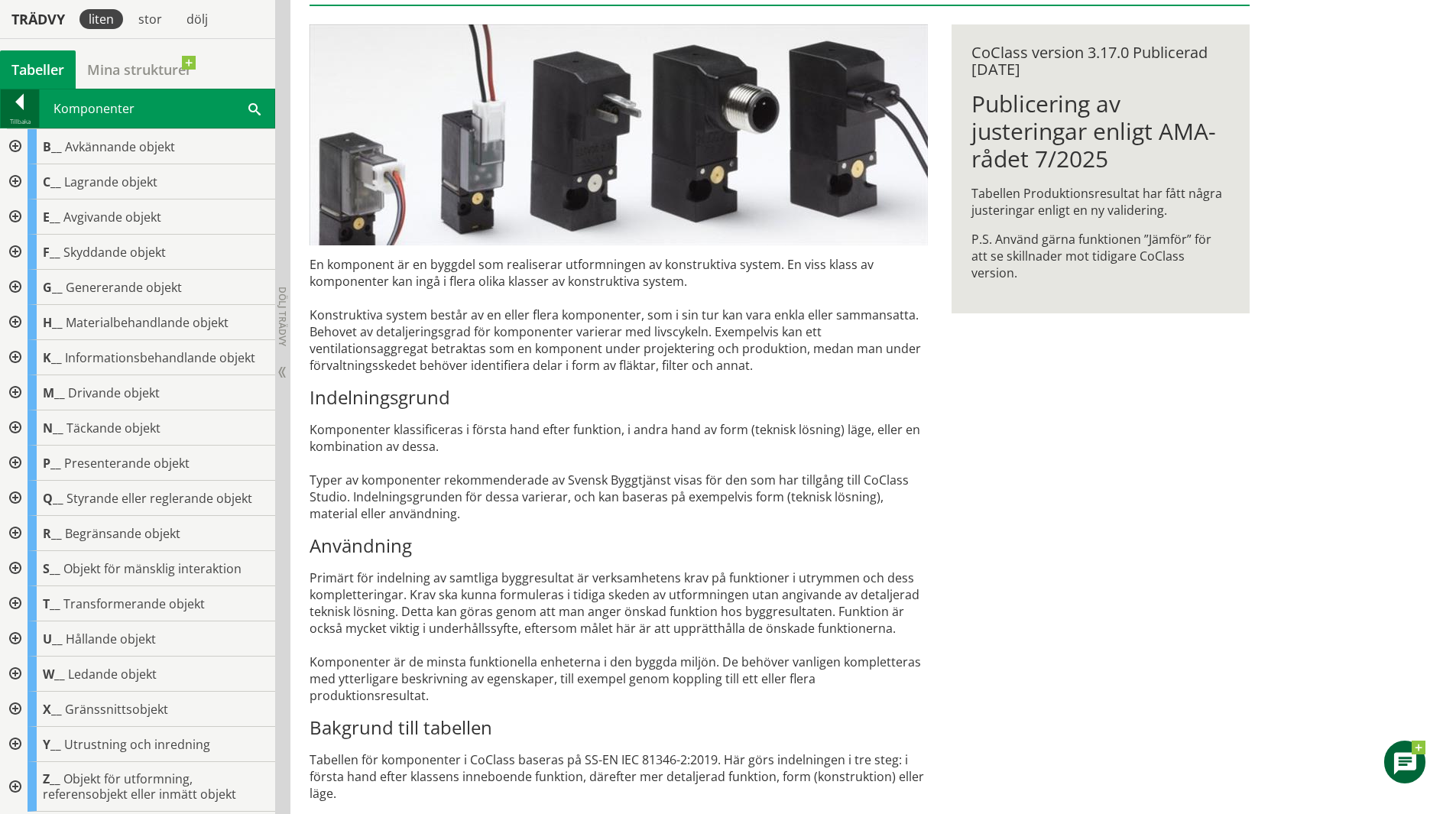
click at [10, 107] on div at bounding box center [20, 104] width 38 height 21
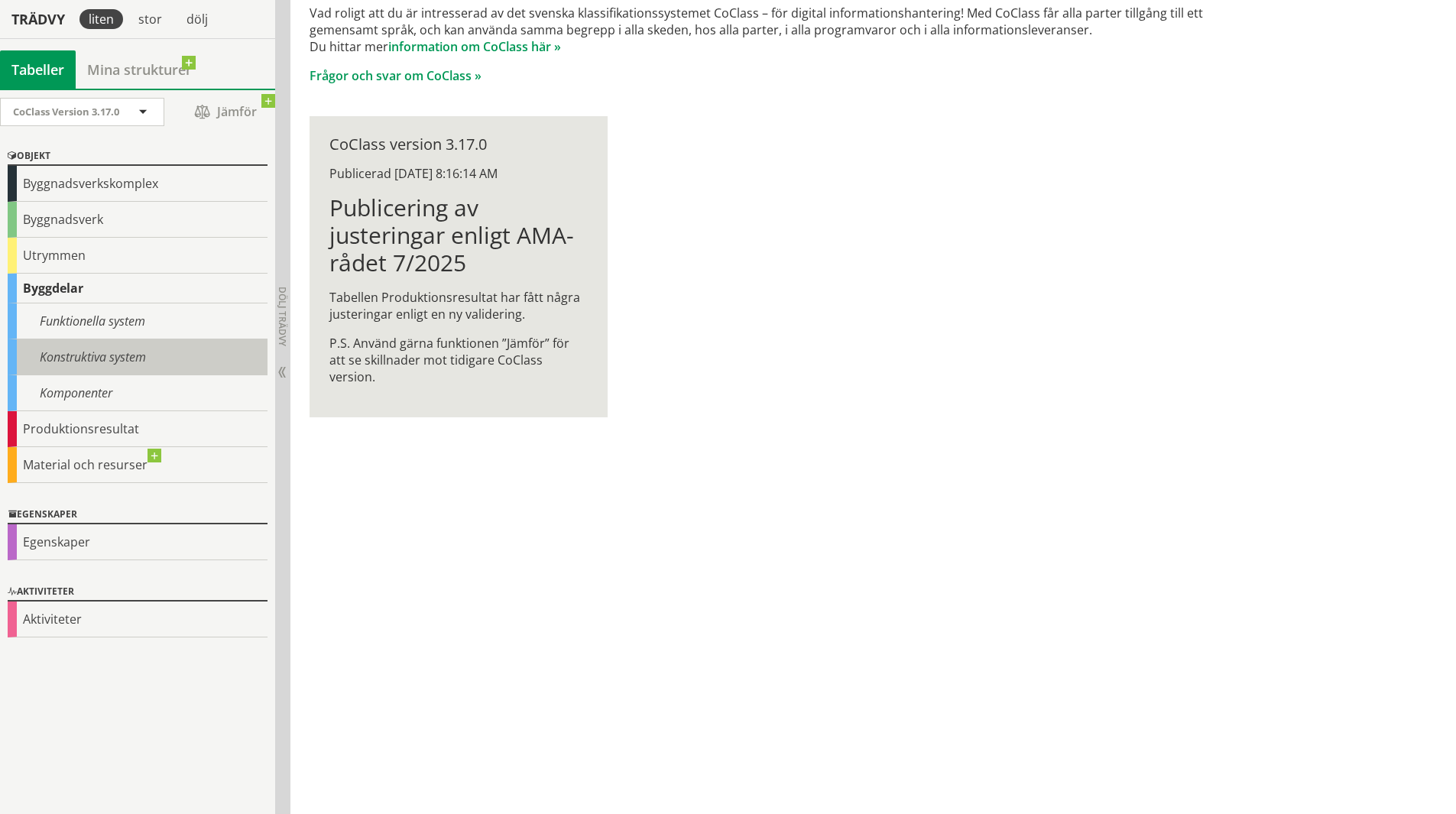
click at [121, 344] on div "Konstruktiva system" at bounding box center [138, 358] width 260 height 36
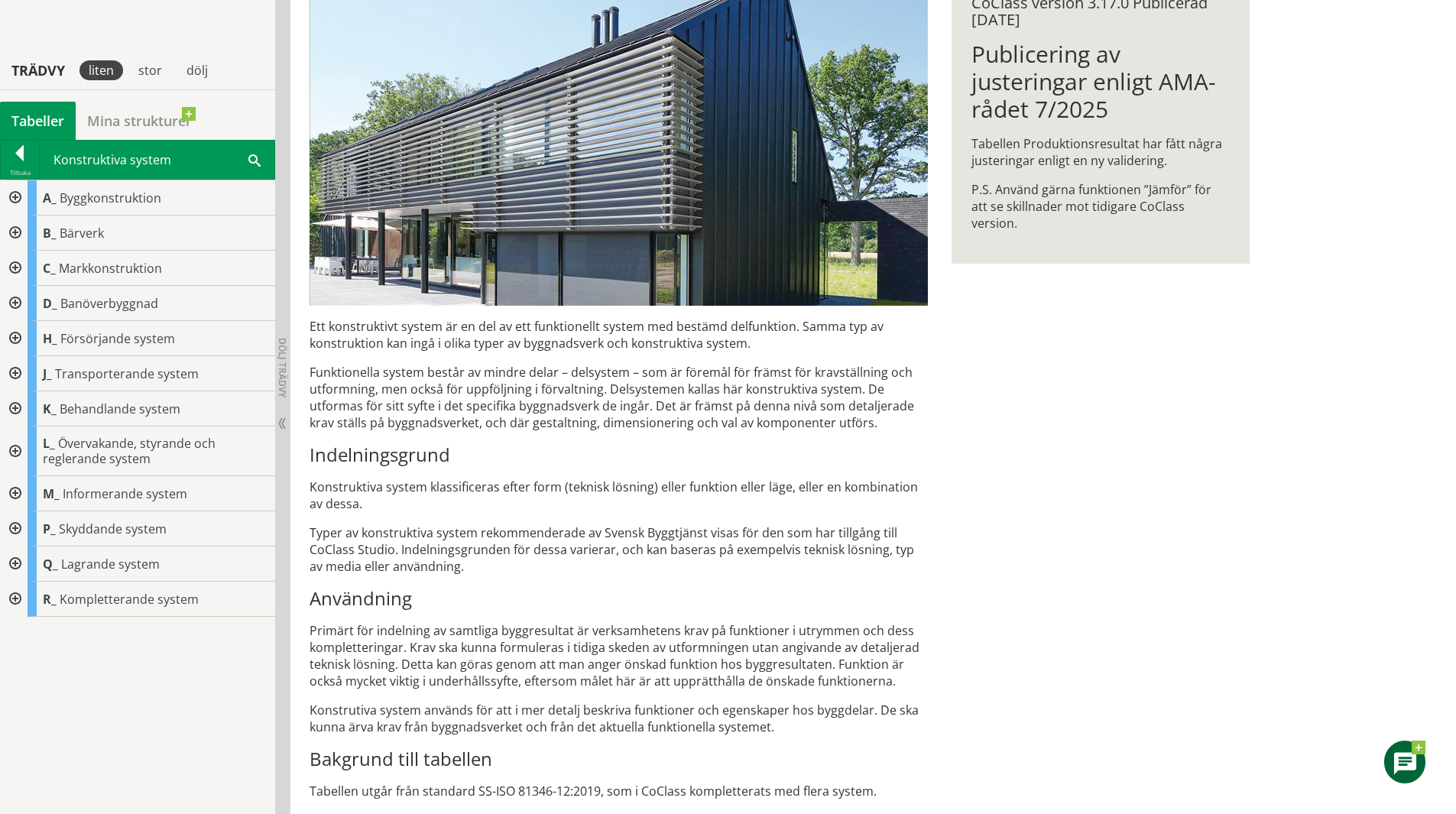
scroll to position [362, 0]
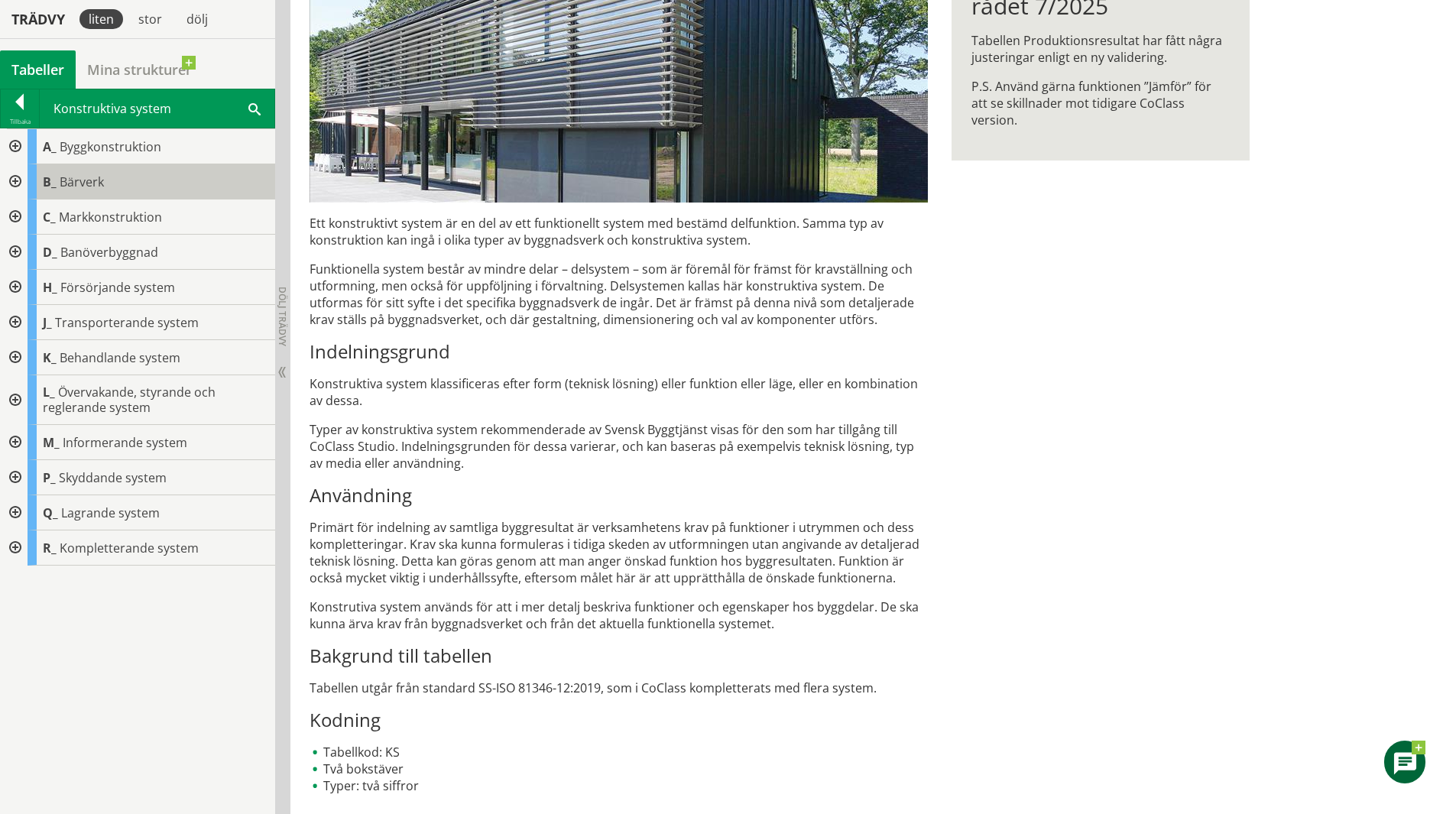
click at [85, 176] on span "Bärverk" at bounding box center [81, 182] width 44 height 17
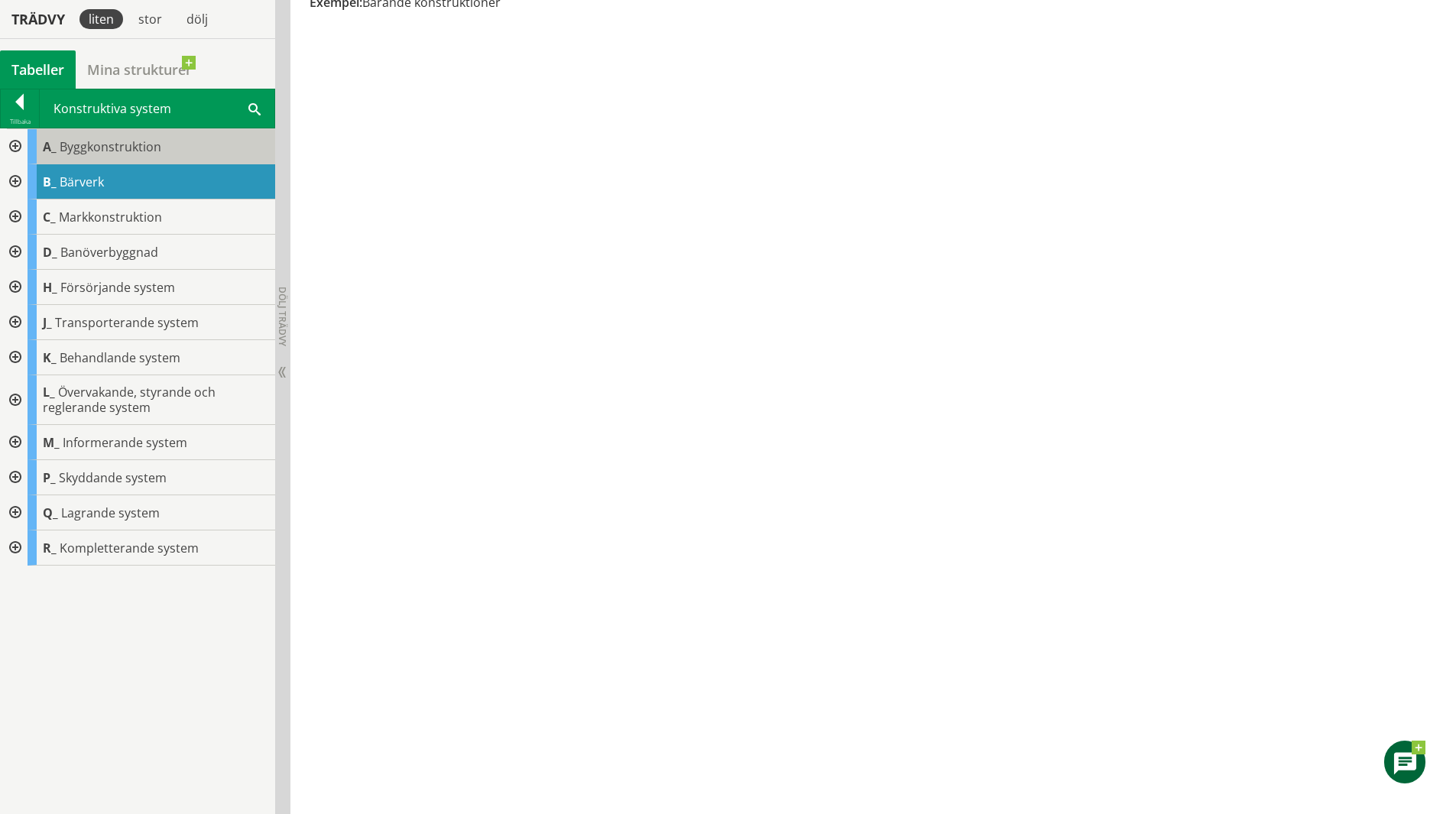
click at [163, 151] on div "A_ Byggkonstruktion" at bounding box center [151, 146] width 248 height 35
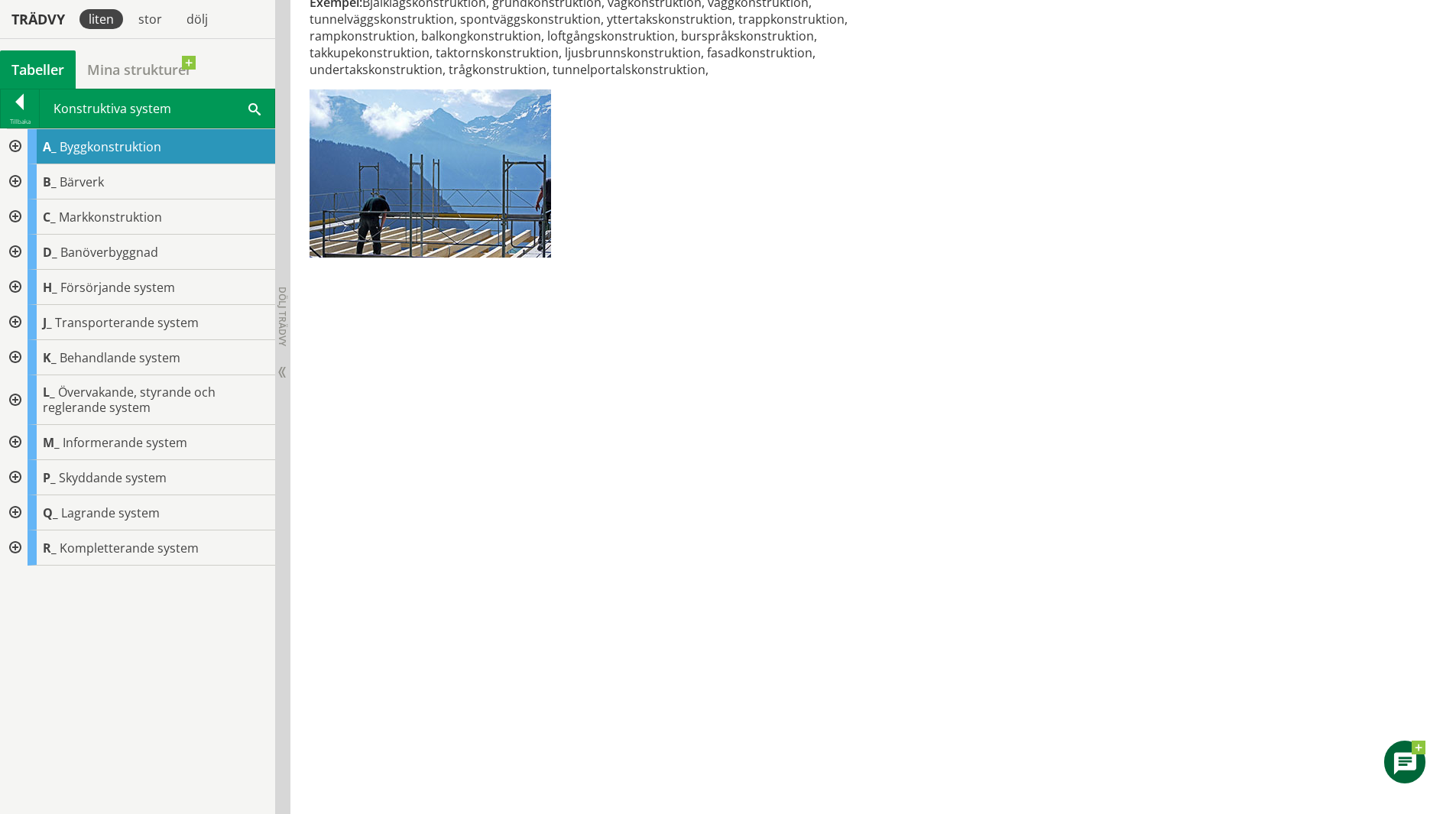
click at [14, 141] on div at bounding box center [13, 146] width 28 height 35
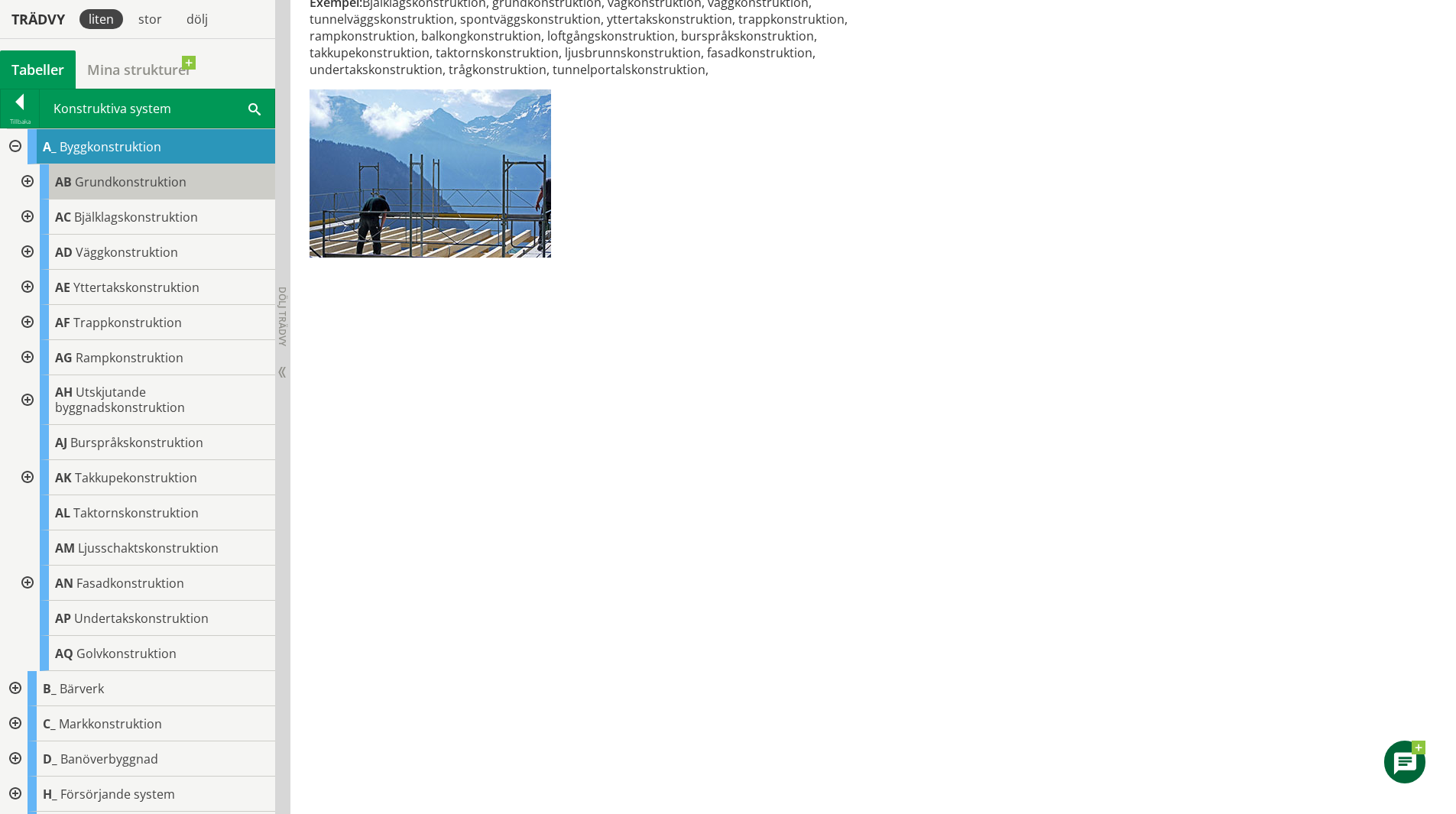
click at [162, 185] on span "Grundkonstruktion" at bounding box center [130, 182] width 112 height 17
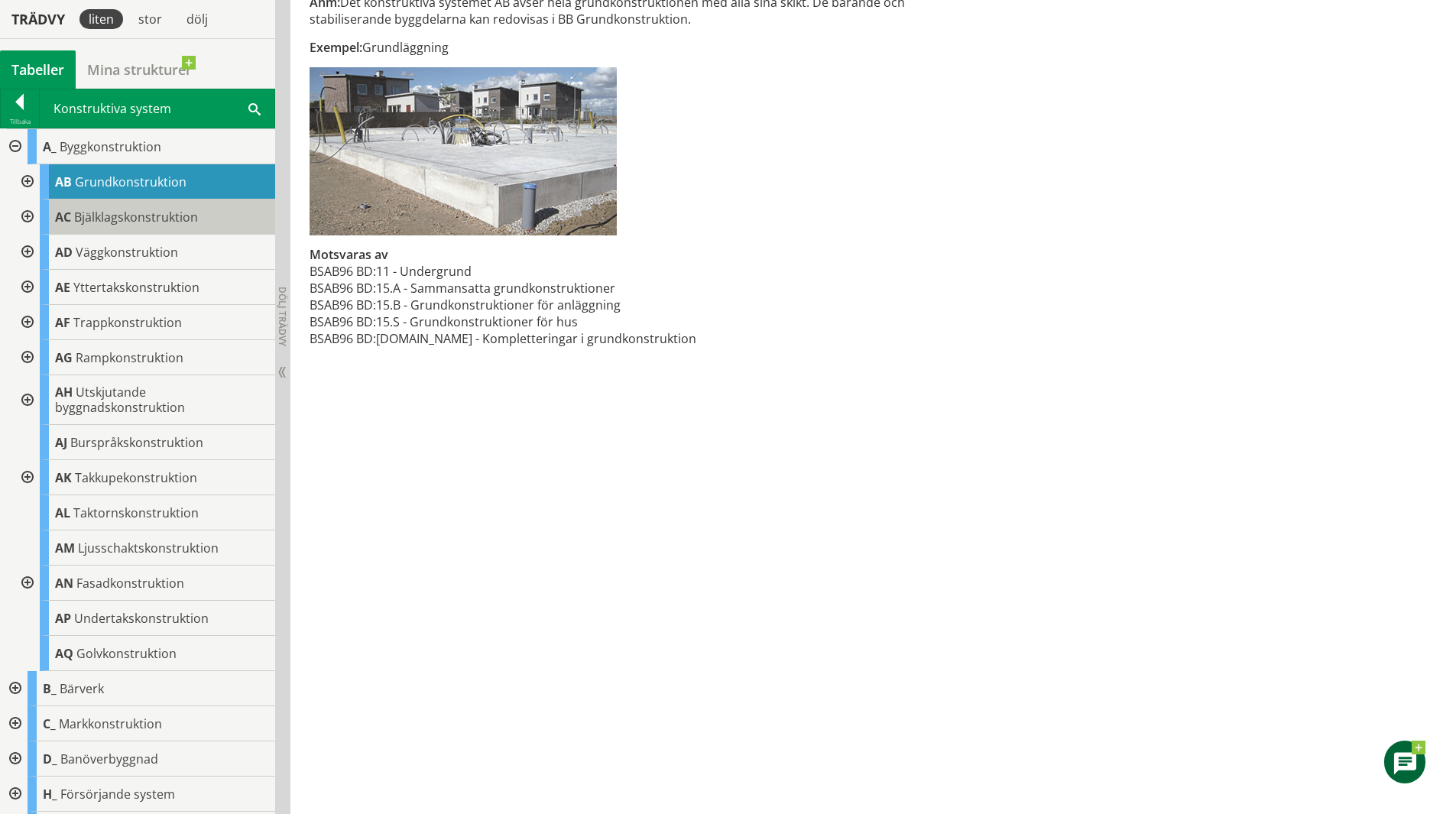
click at [208, 219] on div "AC Bjälklagskonstruktion" at bounding box center [158, 217] width 235 height 35
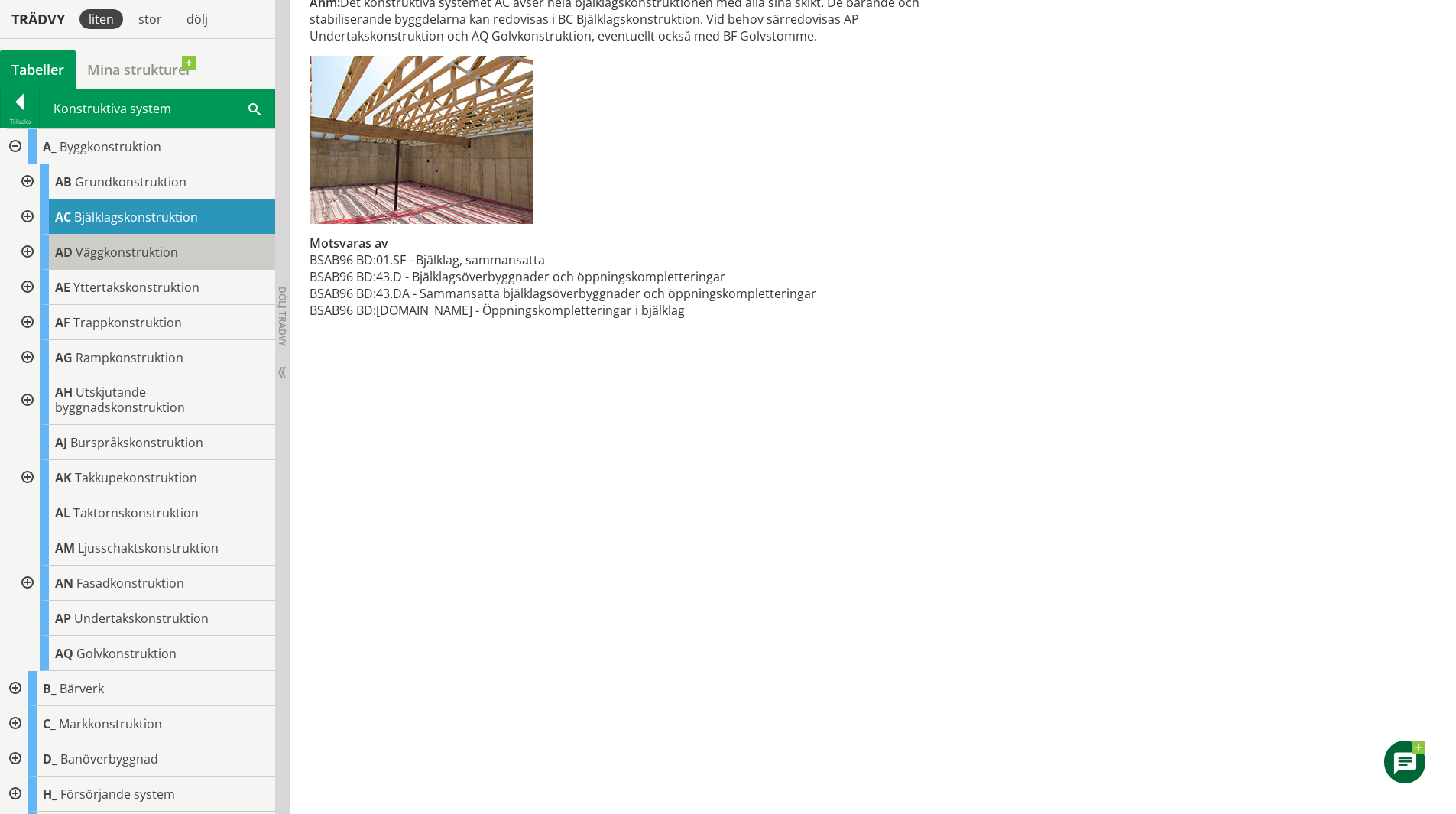
click at [184, 255] on div "AD Väggkonstruktion" at bounding box center [158, 252] width 235 height 35
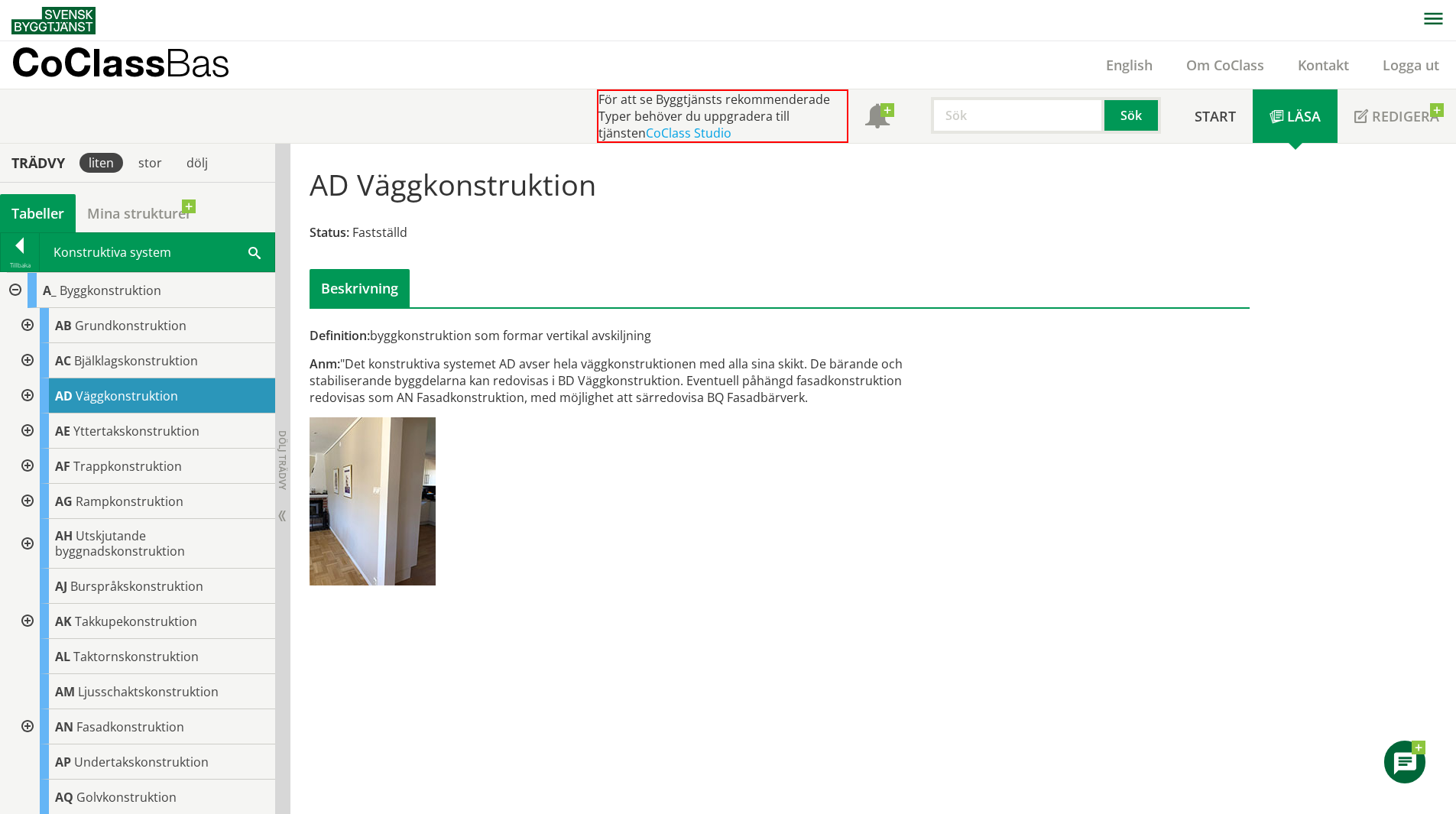
click at [14, 282] on div at bounding box center [13, 290] width 28 height 35
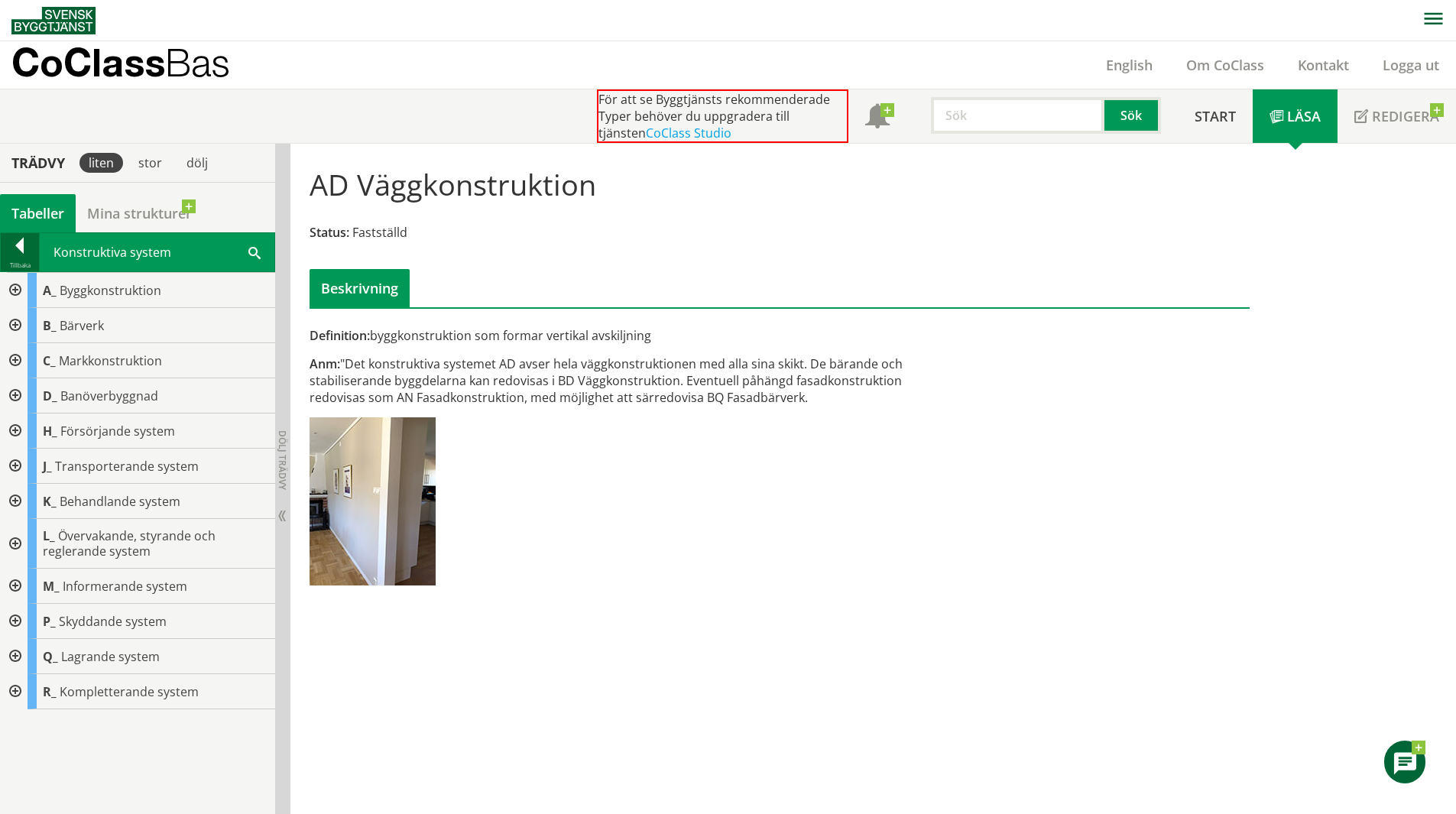
click at [26, 240] on div at bounding box center [20, 248] width 38 height 21
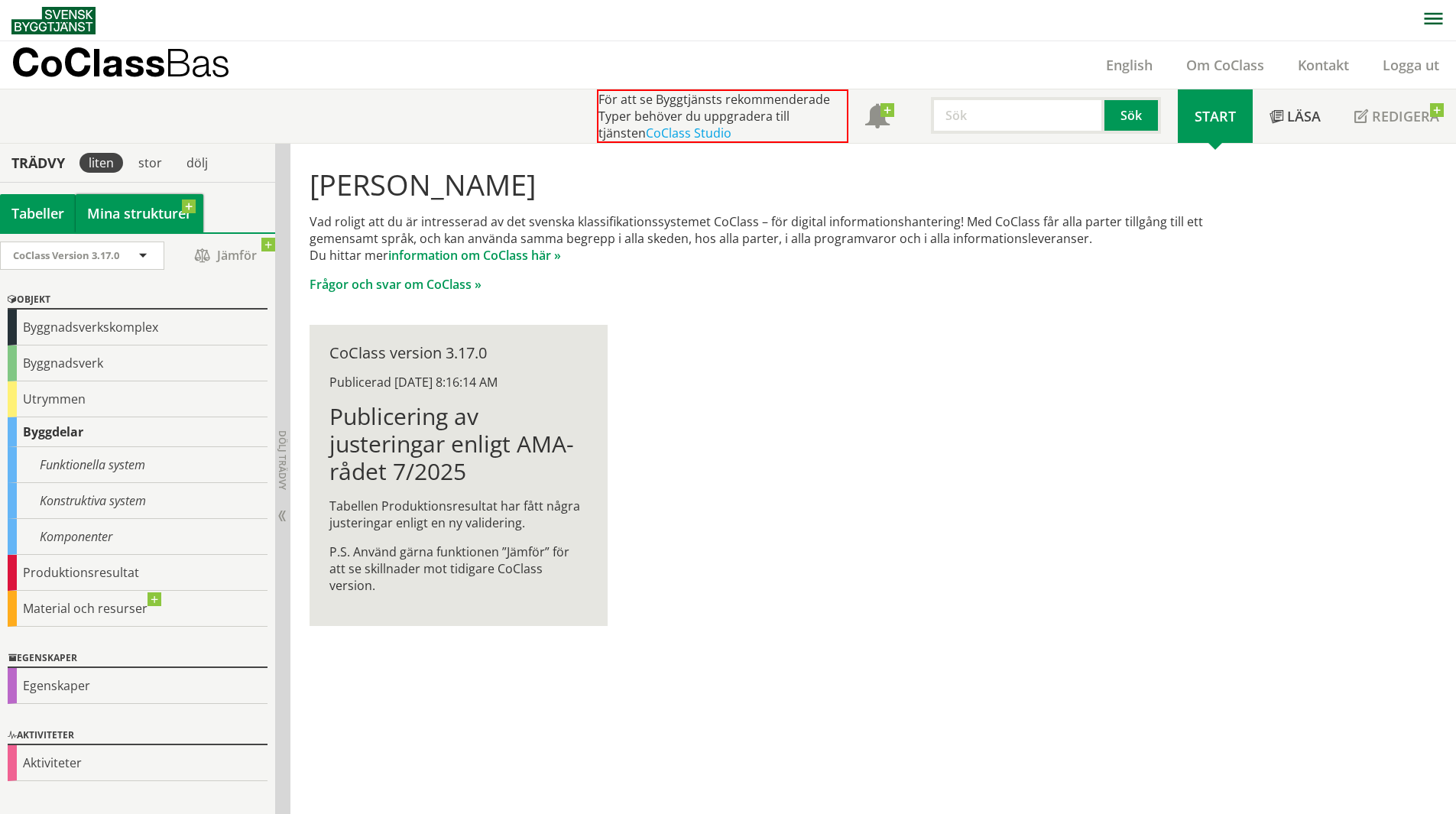
click at [136, 201] on link "Mina strukturer" at bounding box center [139, 213] width 127 height 38
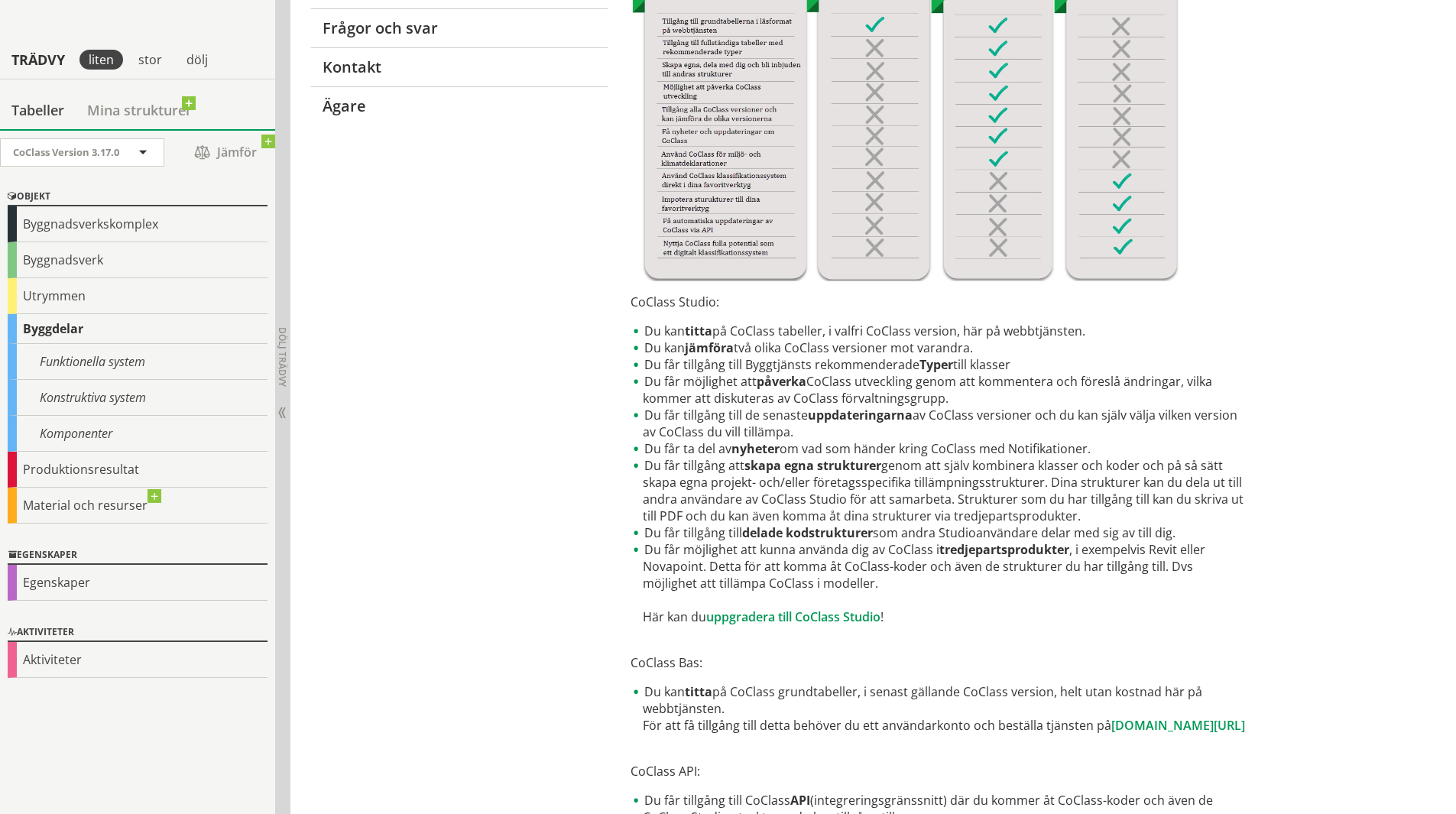
scroll to position [397, 0]
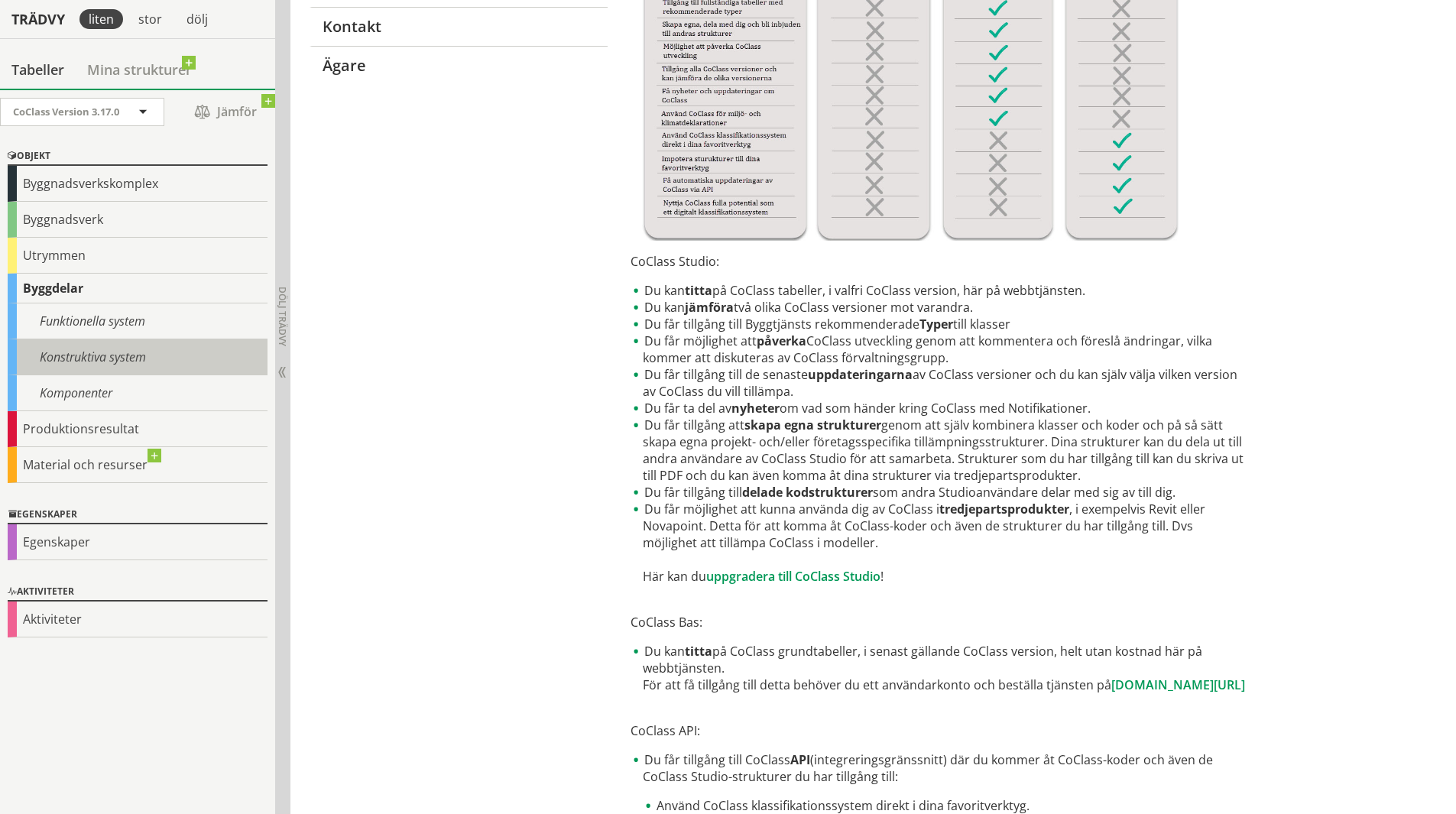
click at [113, 358] on div "Konstruktiva system" at bounding box center [138, 358] width 260 height 36
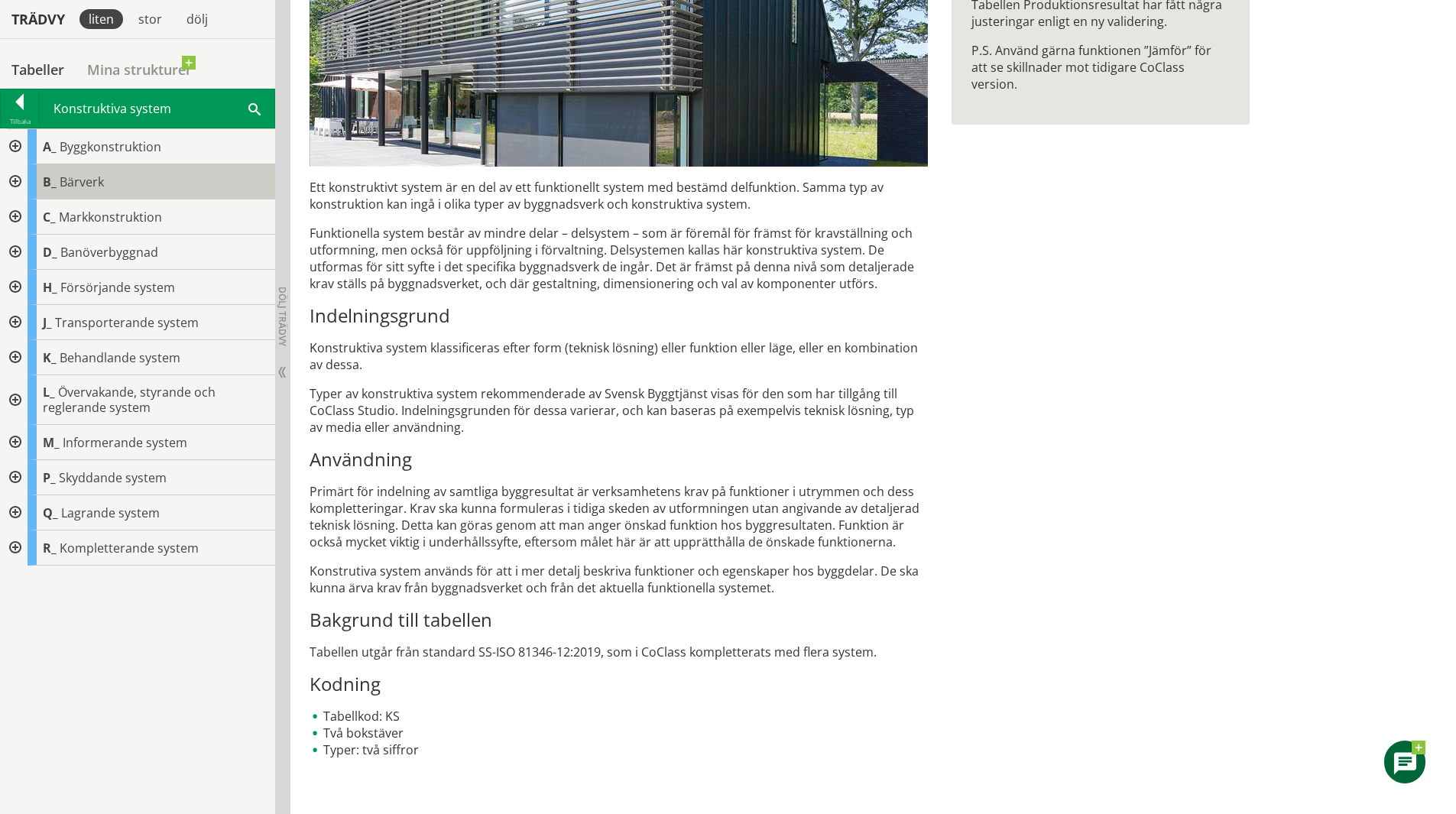
click at [97, 181] on span "Bärverk" at bounding box center [81, 182] width 44 height 17
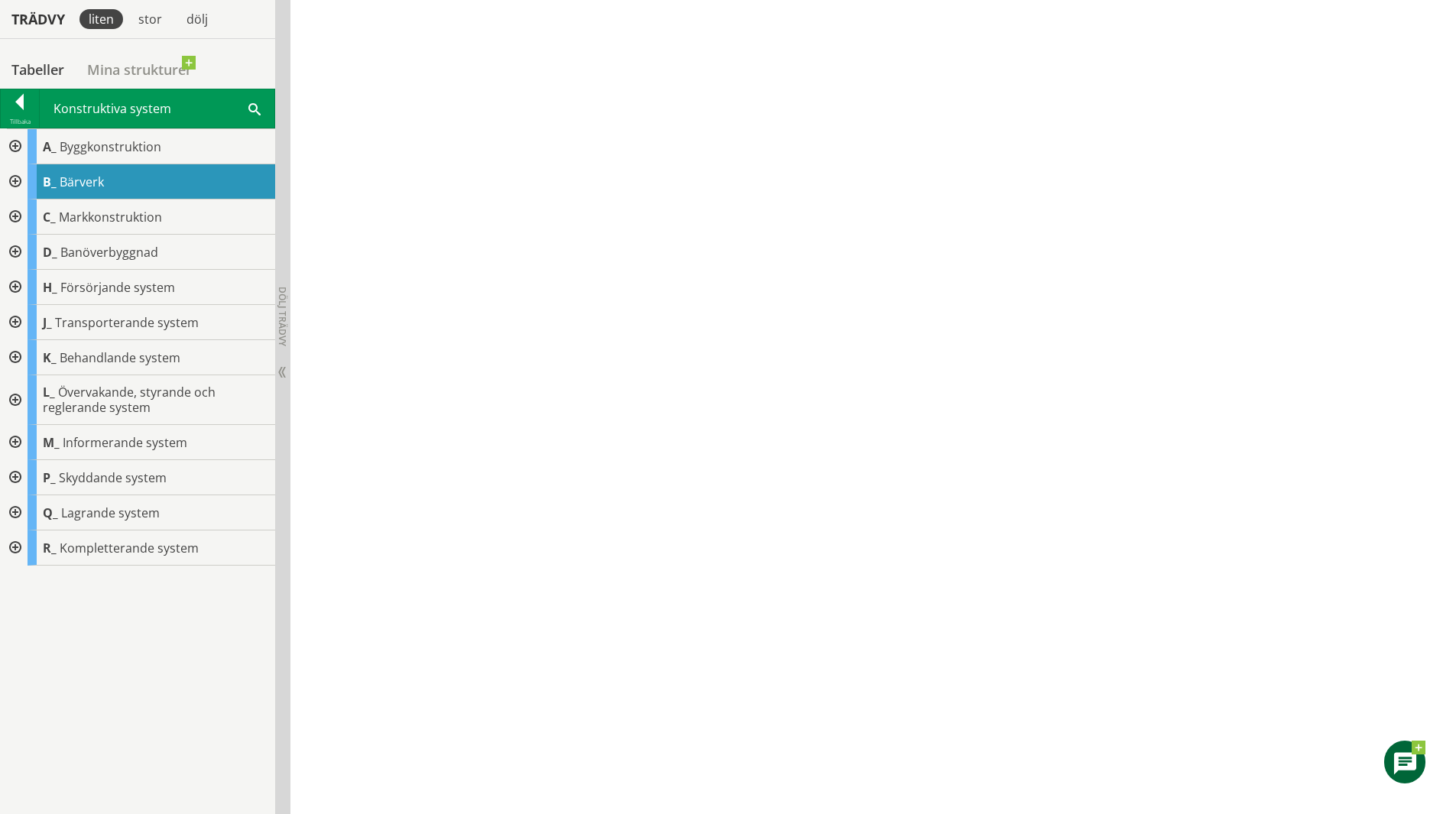
click at [13, 175] on div at bounding box center [13, 182] width 28 height 35
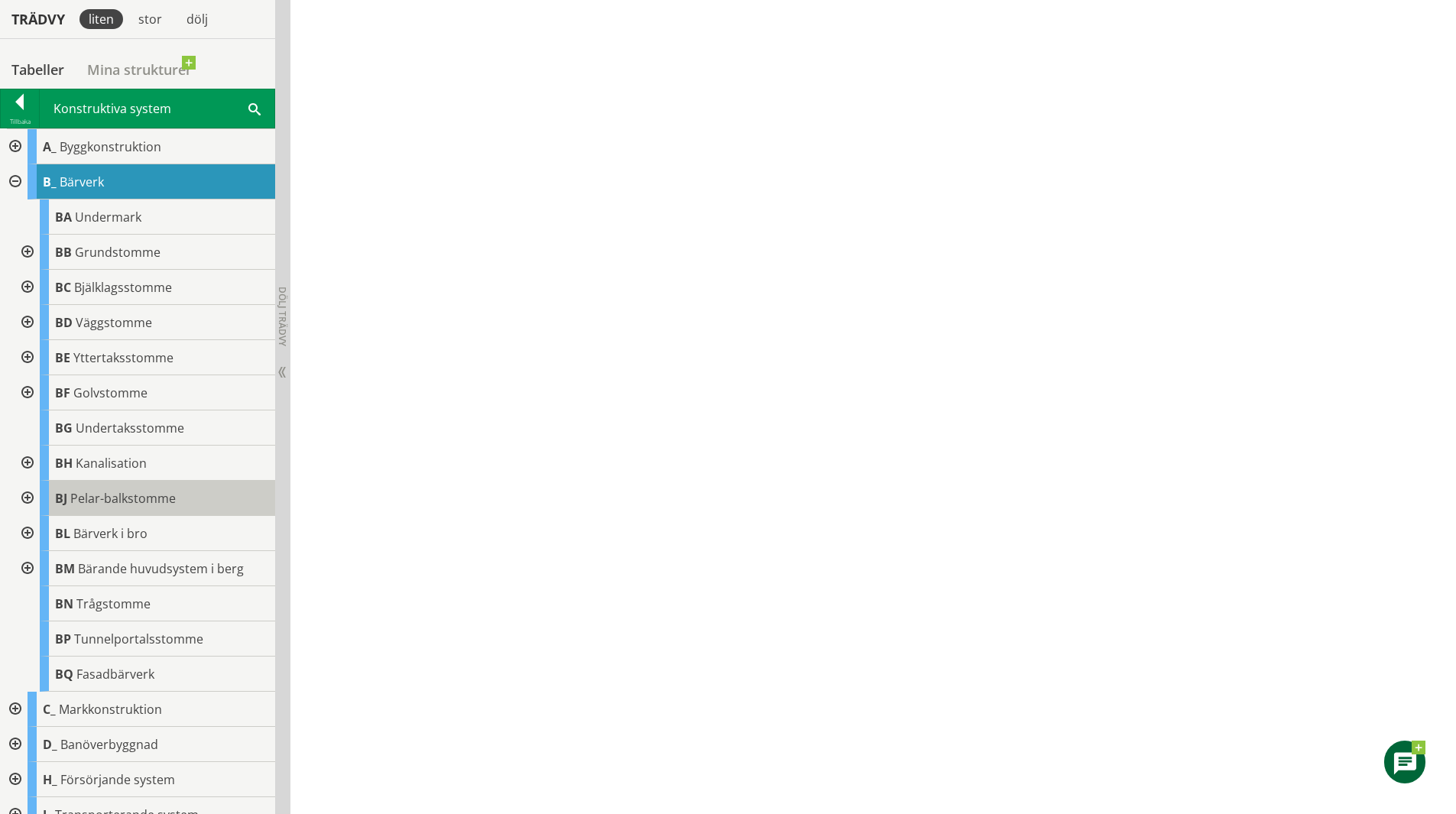
click at [178, 510] on div "BJ Pelar-balkstomme" at bounding box center [158, 498] width 235 height 35
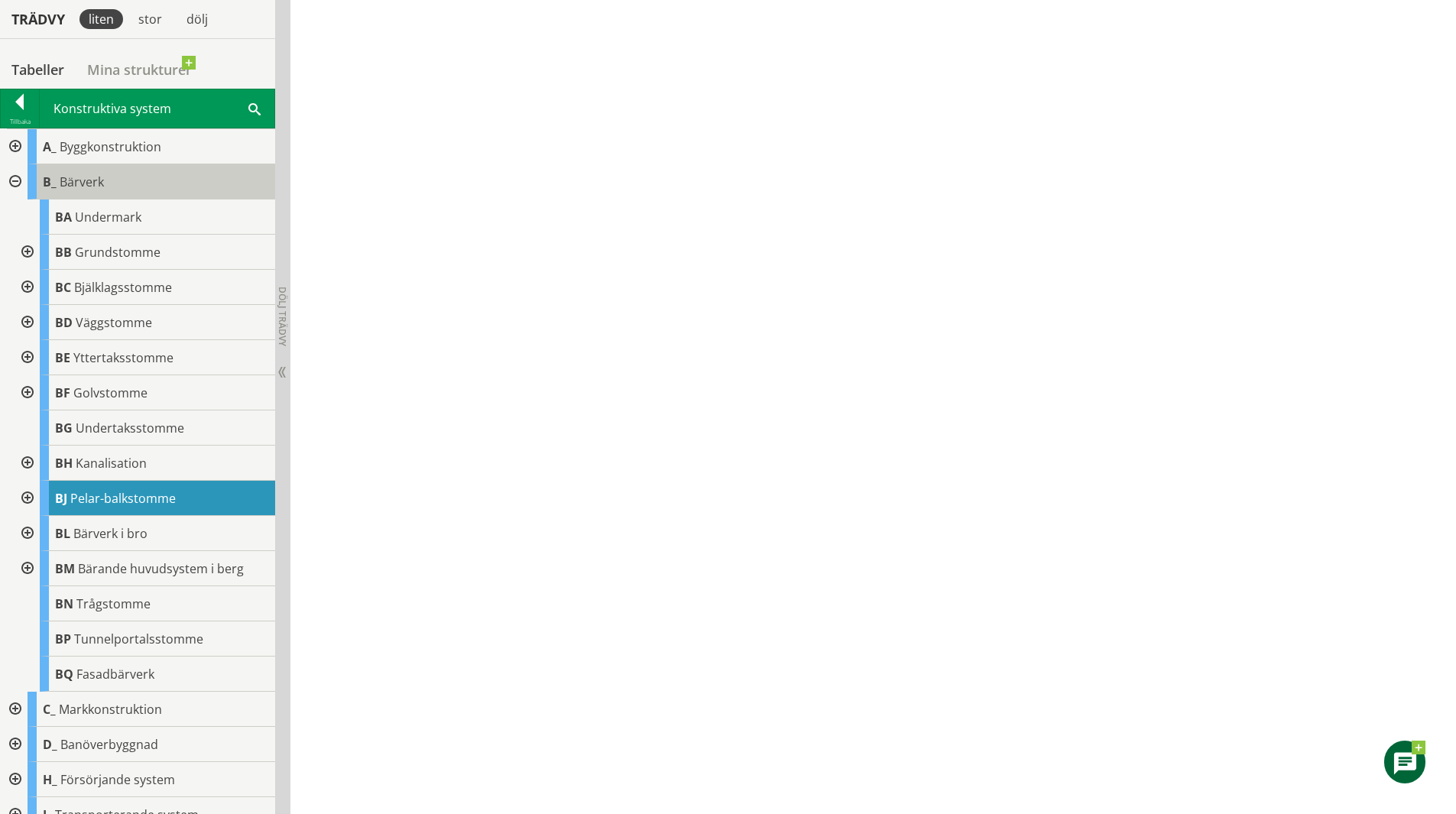
click at [88, 182] on span "Bärverk" at bounding box center [81, 182] width 44 height 17
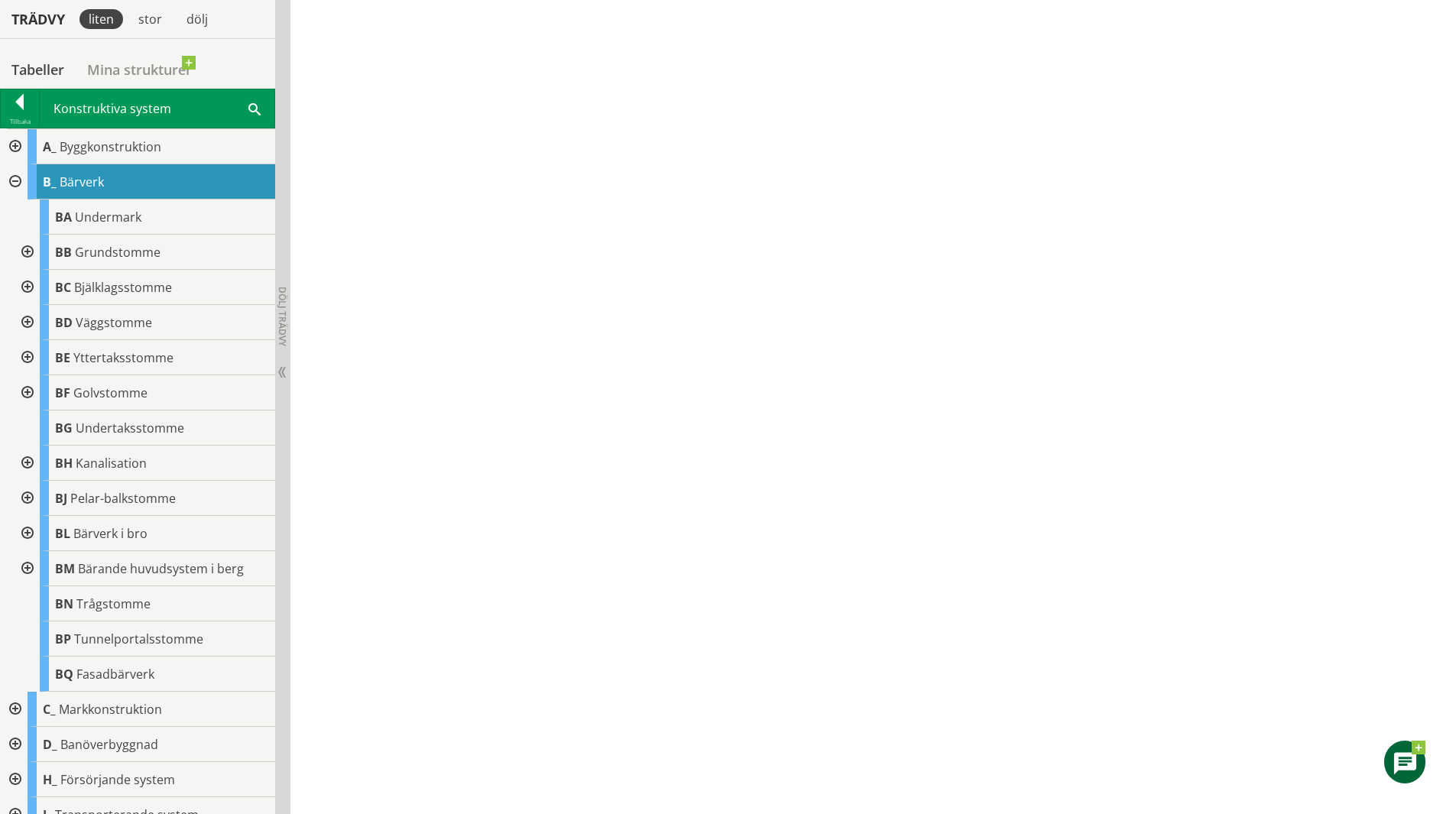
click at [19, 177] on div at bounding box center [13, 182] width 28 height 35
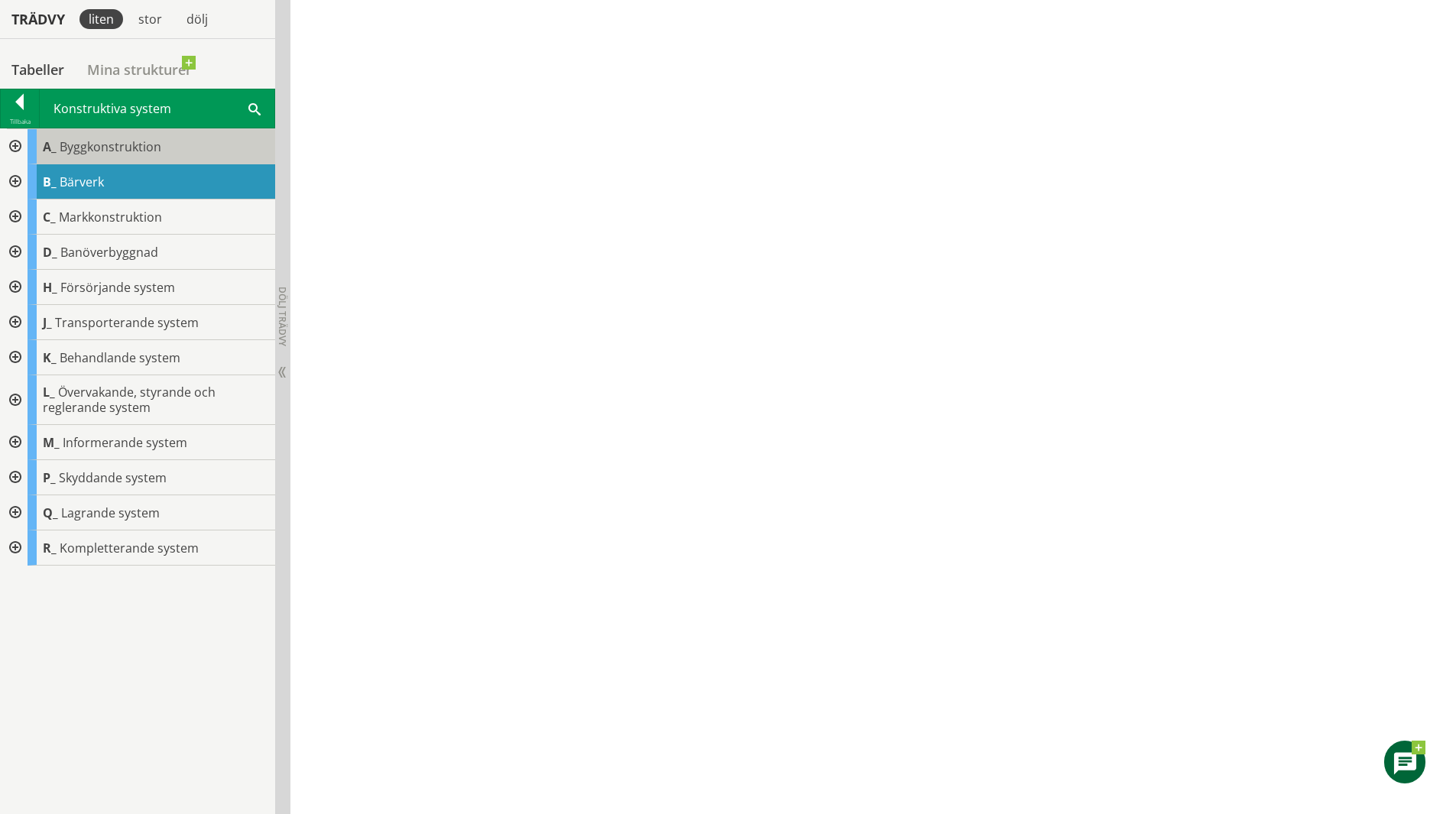
click at [78, 140] on span "Byggkonstruktion" at bounding box center [110, 147] width 101 height 17
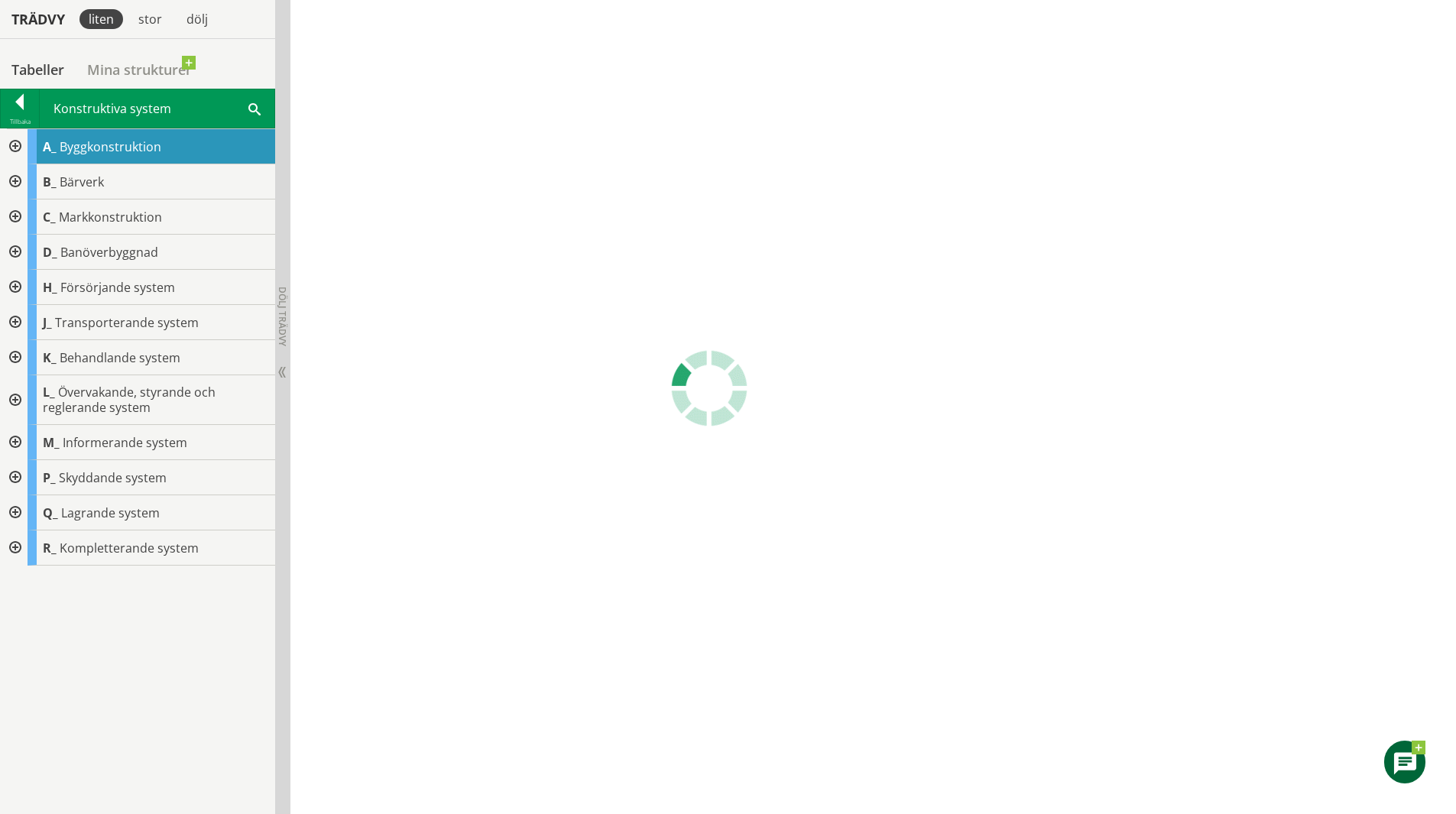
click at [78, 140] on span "Byggkonstruktion" at bounding box center [110, 147] width 101 height 17
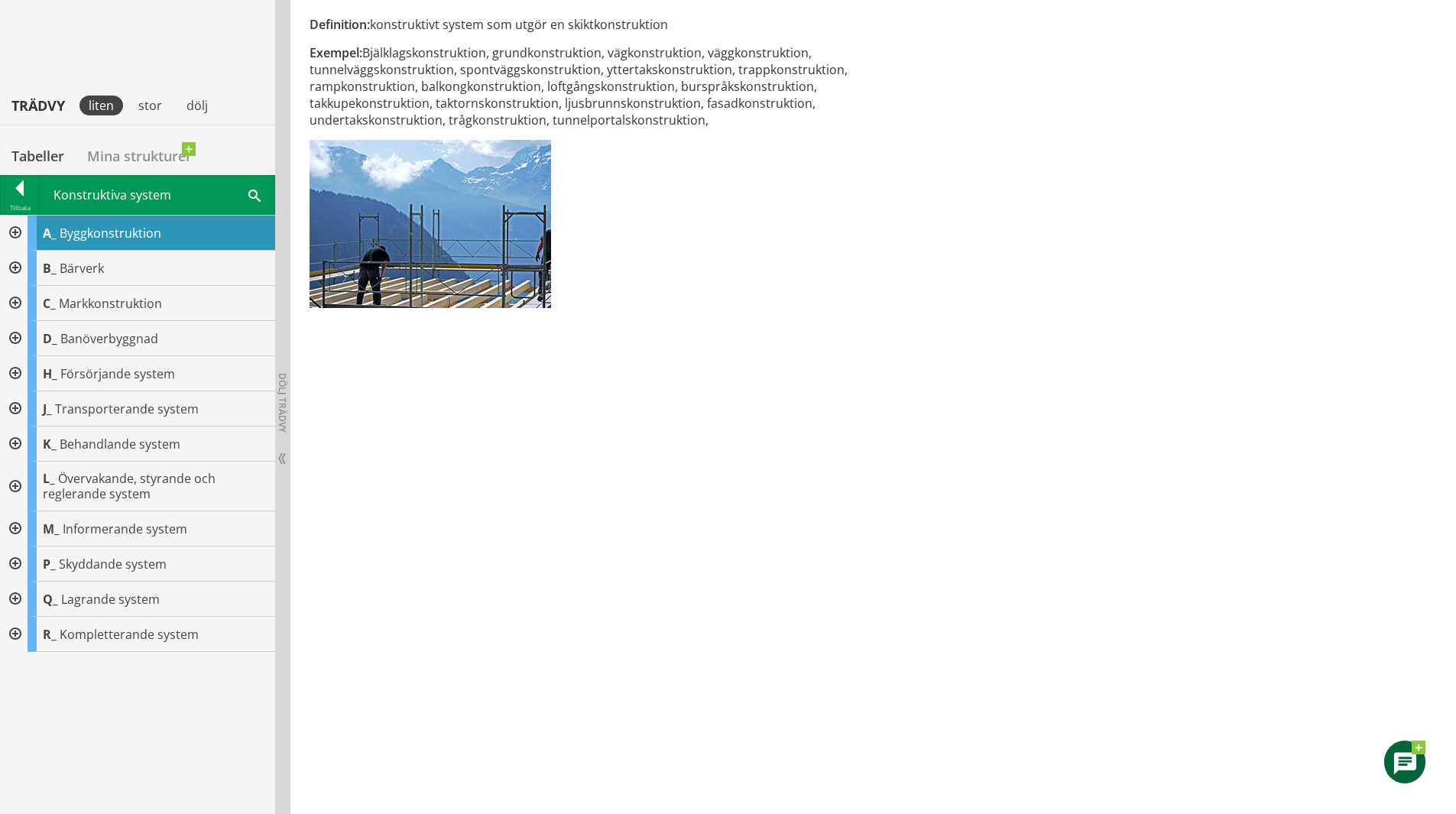
scroll to position [92, 0]
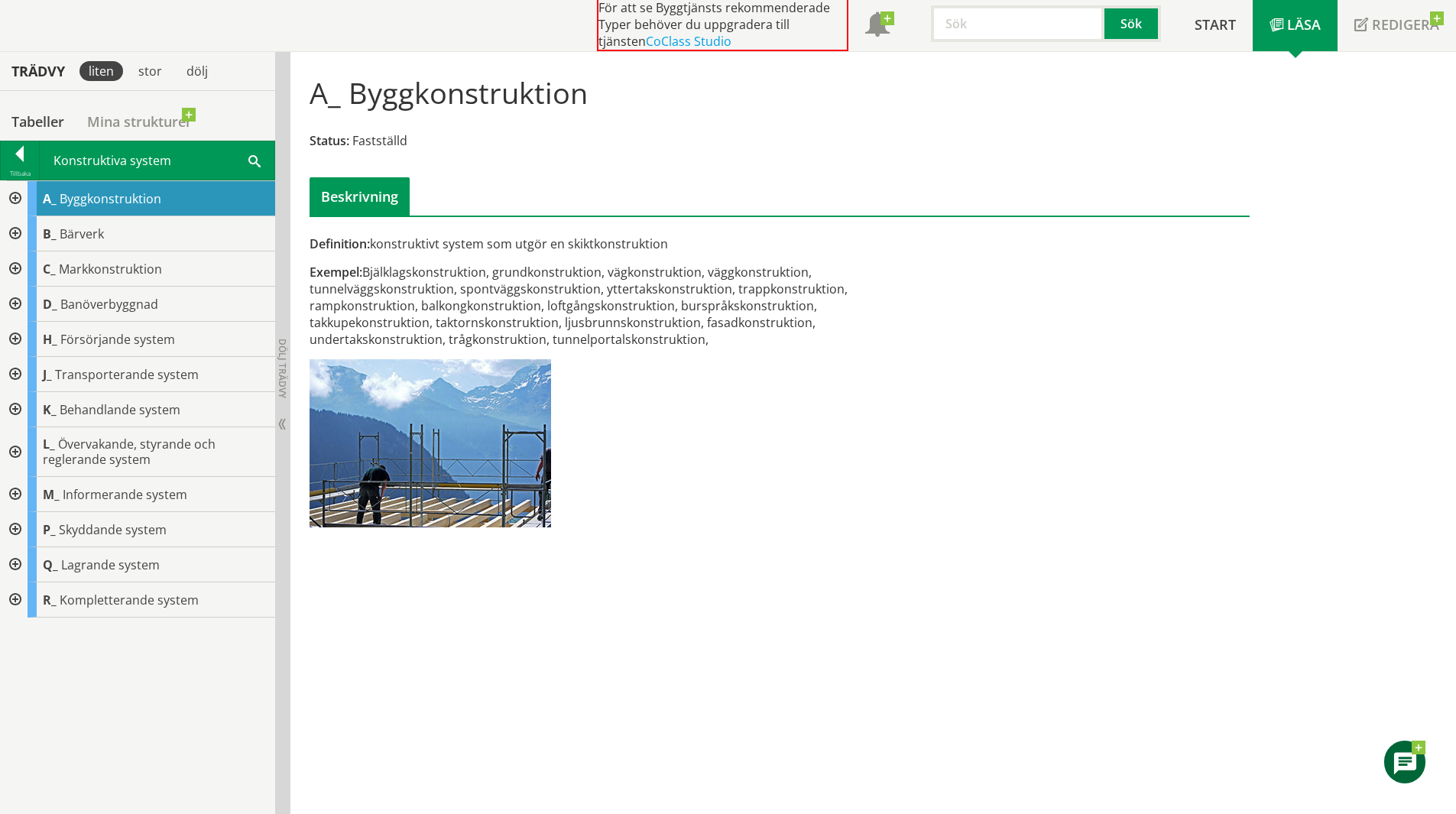
drag, startPoint x: 364, startPoint y: 95, endPoint x: 646, endPoint y: 124, distance: 283.5
click at [646, 124] on div "A_ Byggkonstruktion Status: Fastställd Beskrivning" at bounding box center [780, 139] width 963 height 152
click at [17, 162] on div at bounding box center [20, 157] width 38 height 21
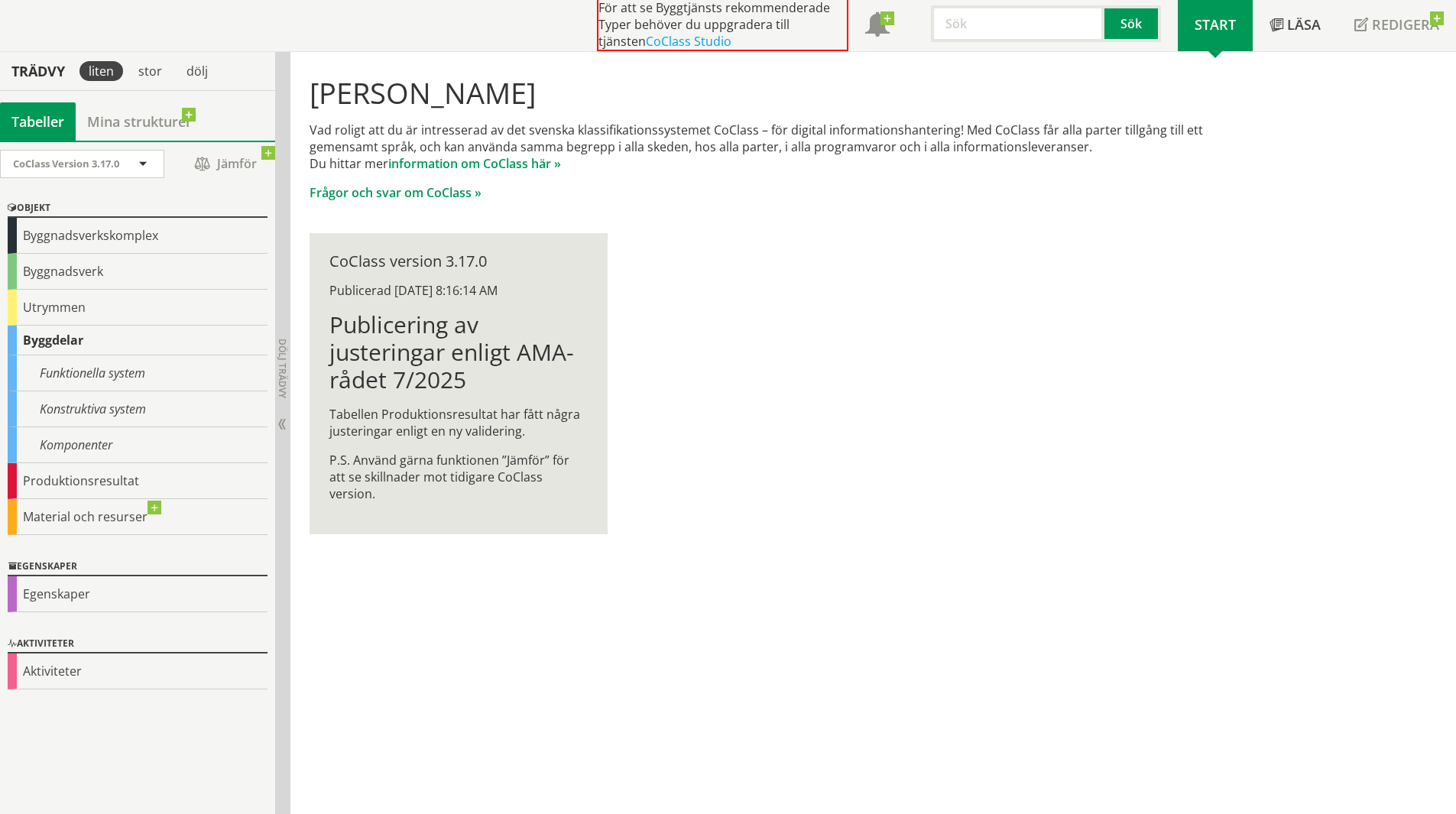
click at [38, 119] on div "Tabeller" at bounding box center [37, 121] width 76 height 38
click at [138, 267] on div "Byggnadsverk" at bounding box center [138, 272] width 260 height 36
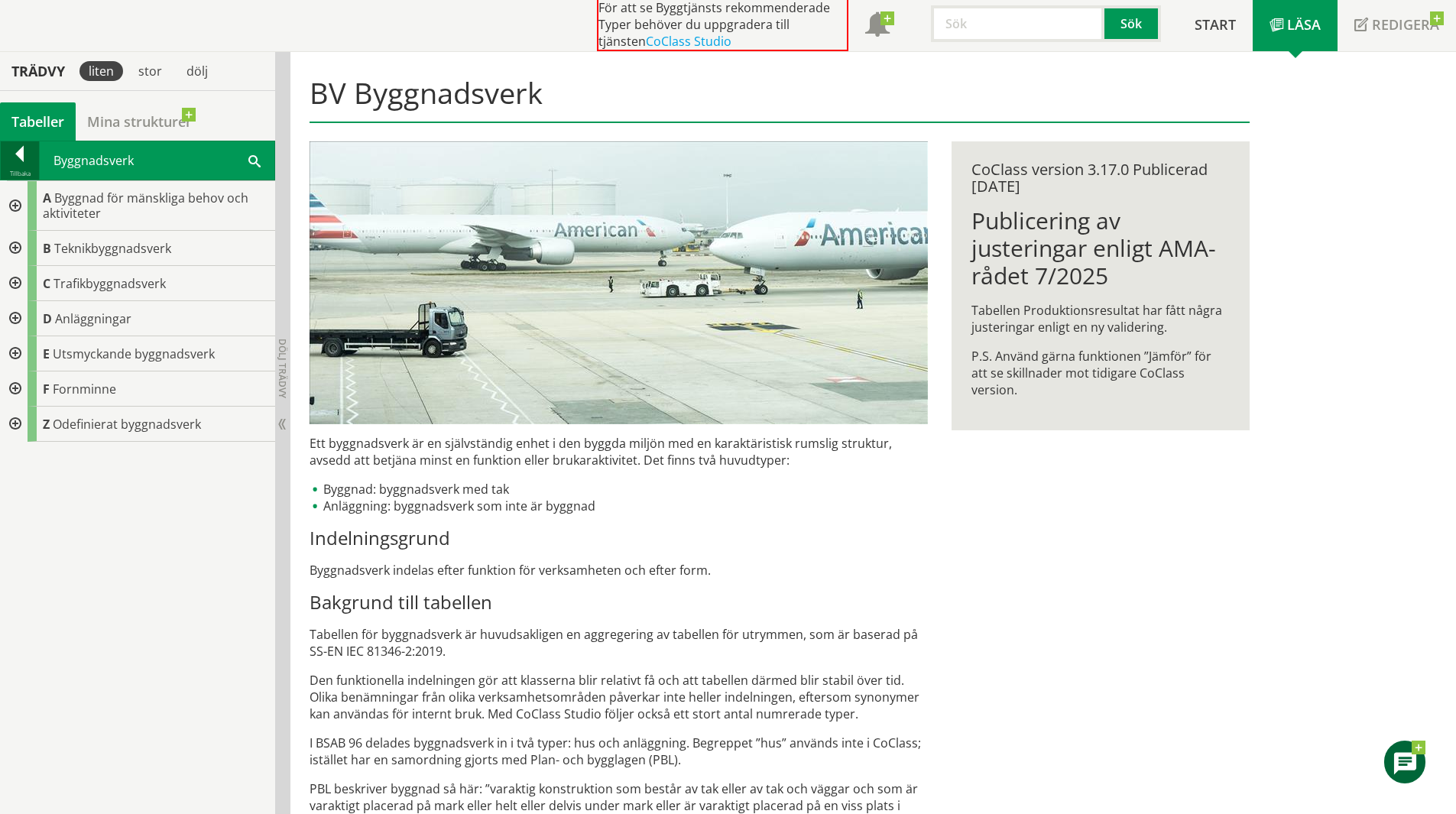
click at [31, 173] on div "Tillbaka" at bounding box center [20, 173] width 38 height 12
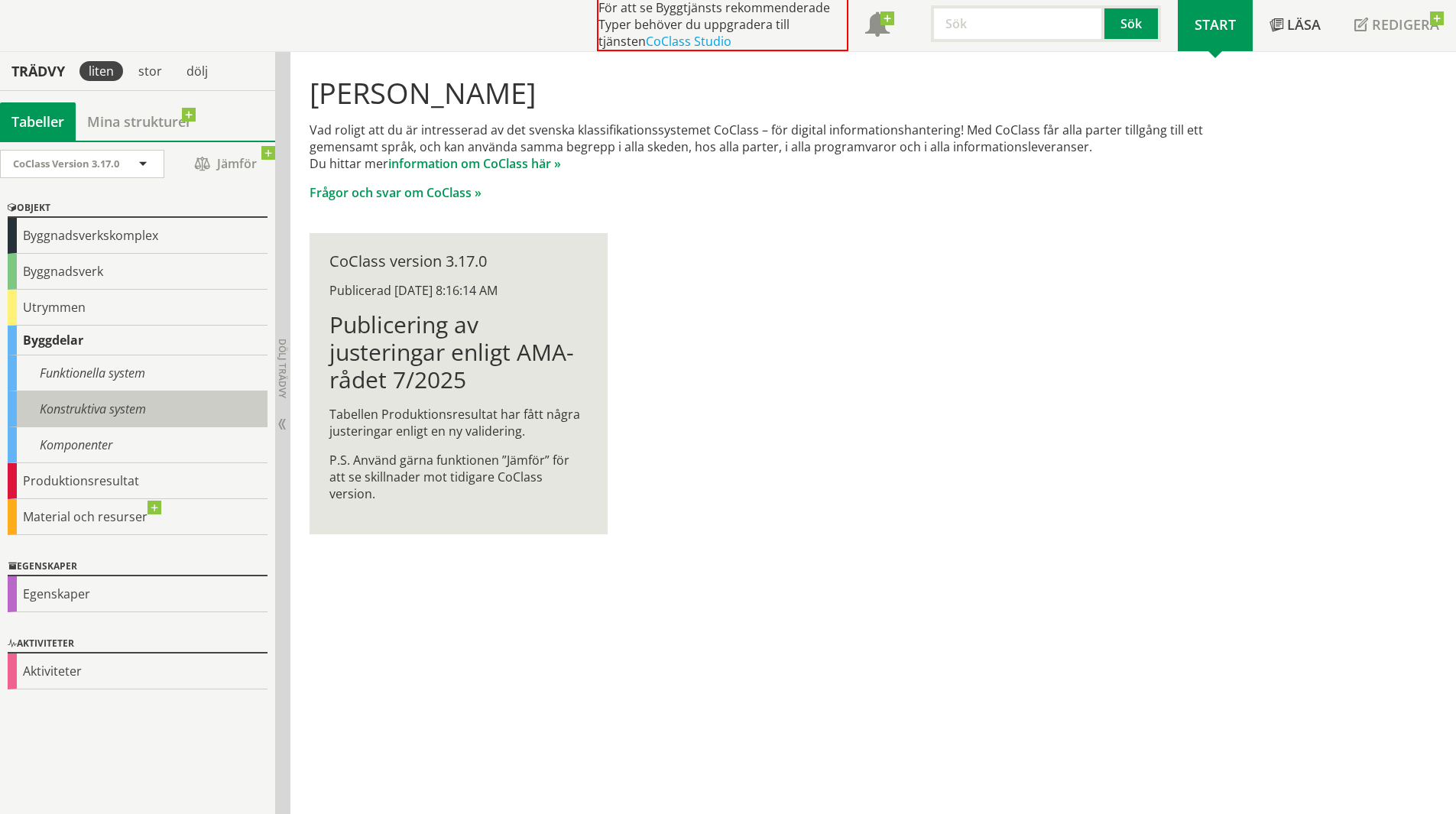
click at [120, 393] on div "Konstruktiva system" at bounding box center [138, 409] width 260 height 36
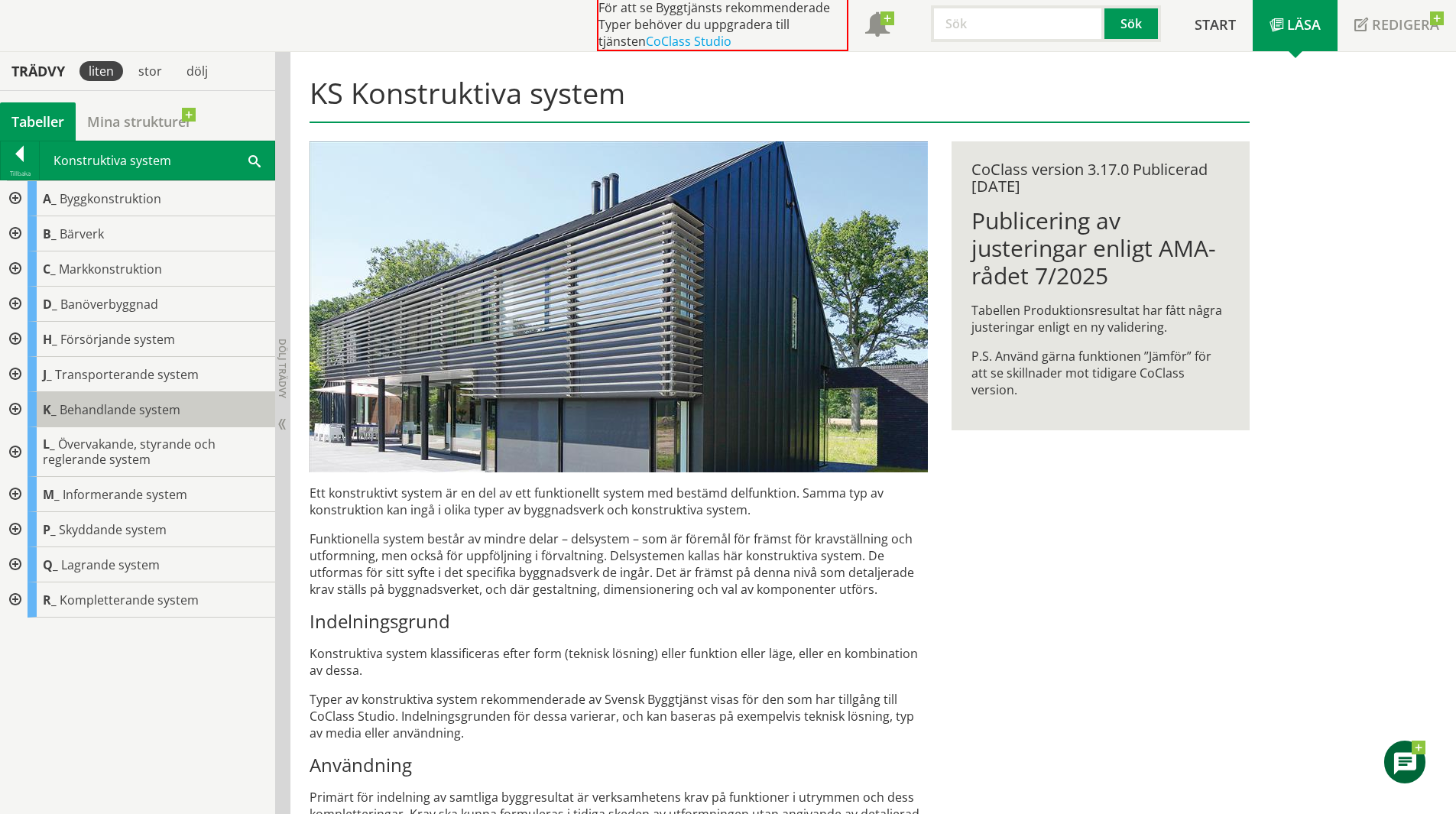
click at [150, 416] on span "Behandlande system" at bounding box center [120, 409] width 121 height 17
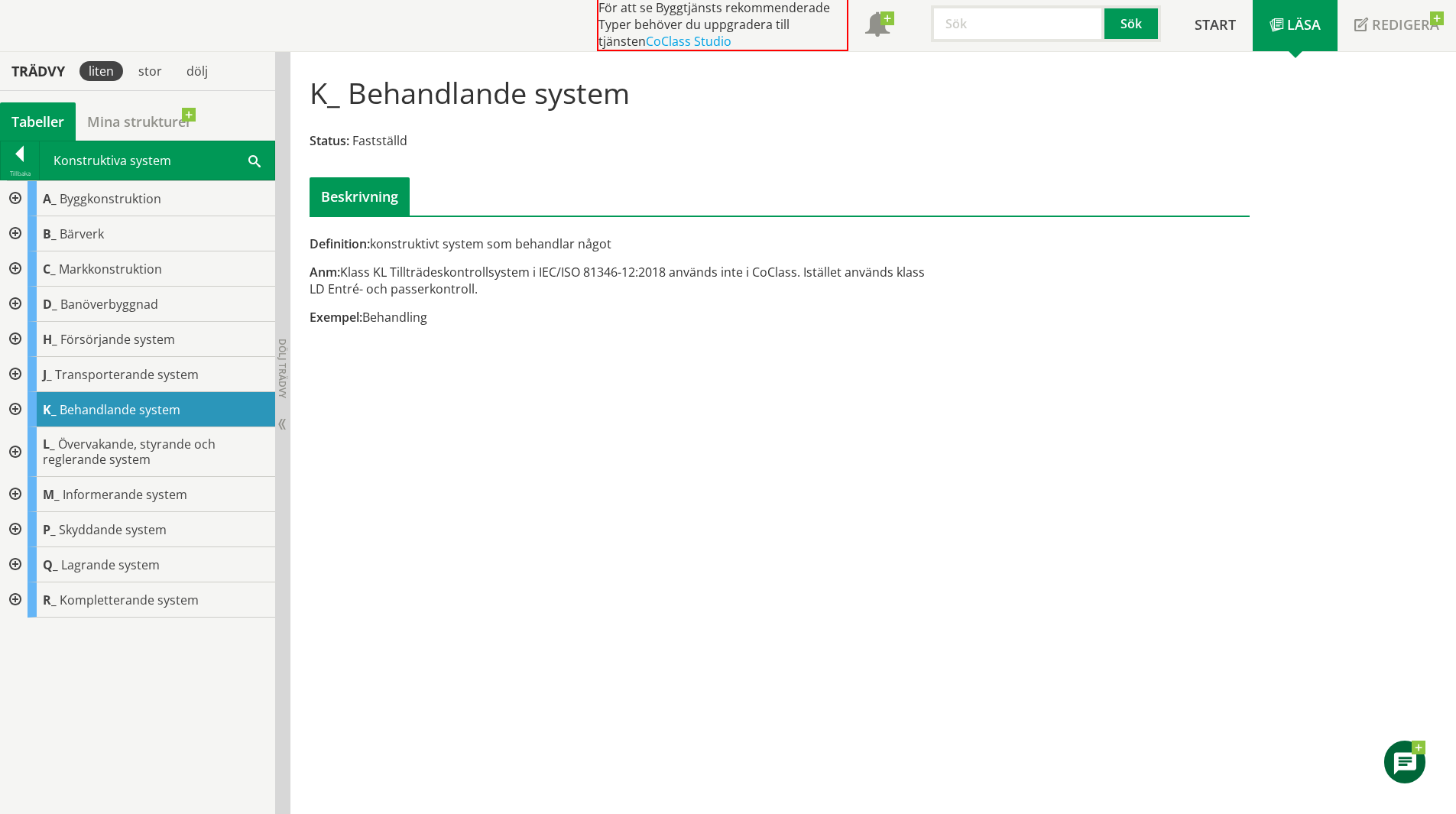
click at [17, 405] on div at bounding box center [13, 409] width 28 height 35
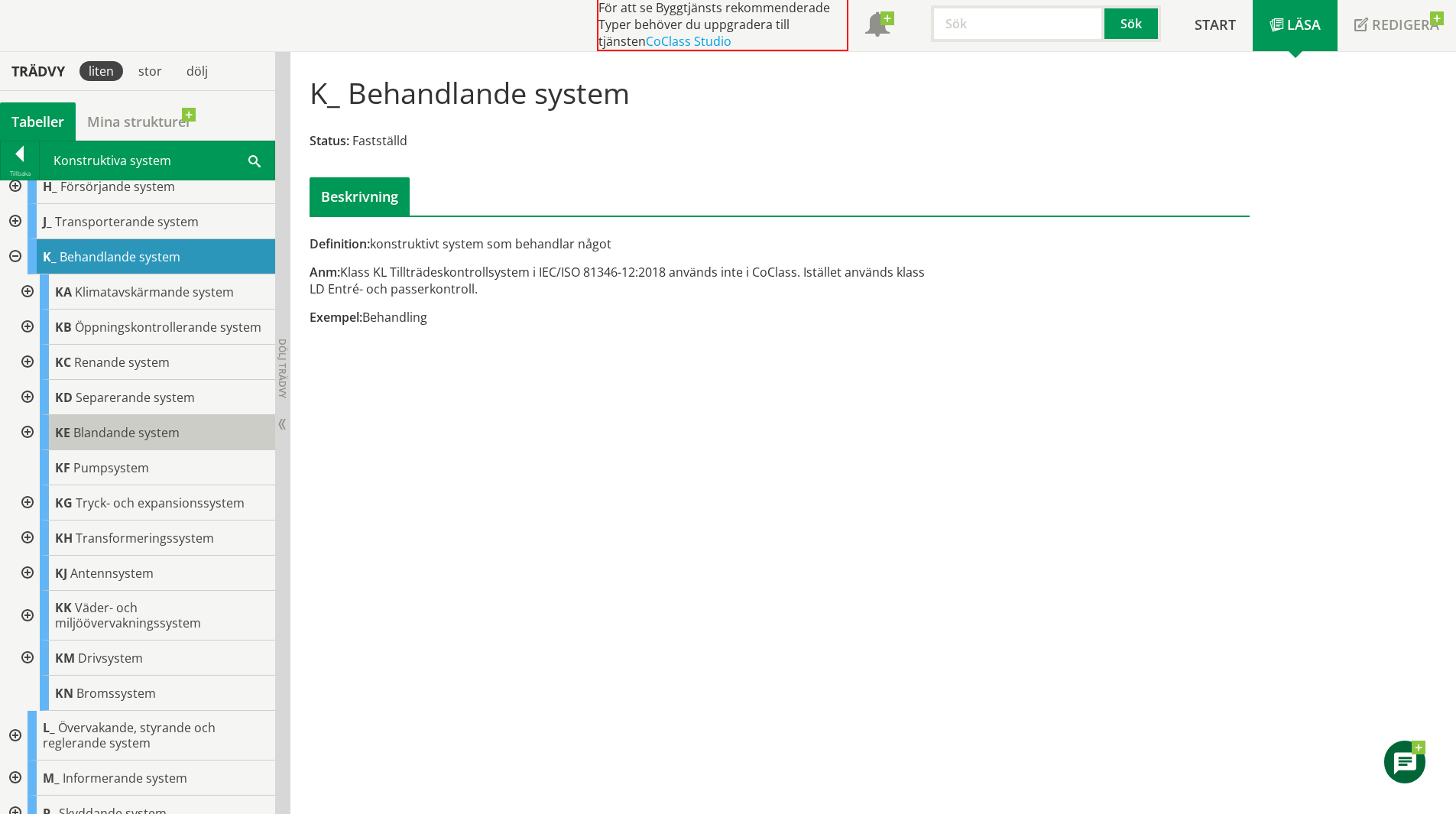
scroll to position [230, 0]
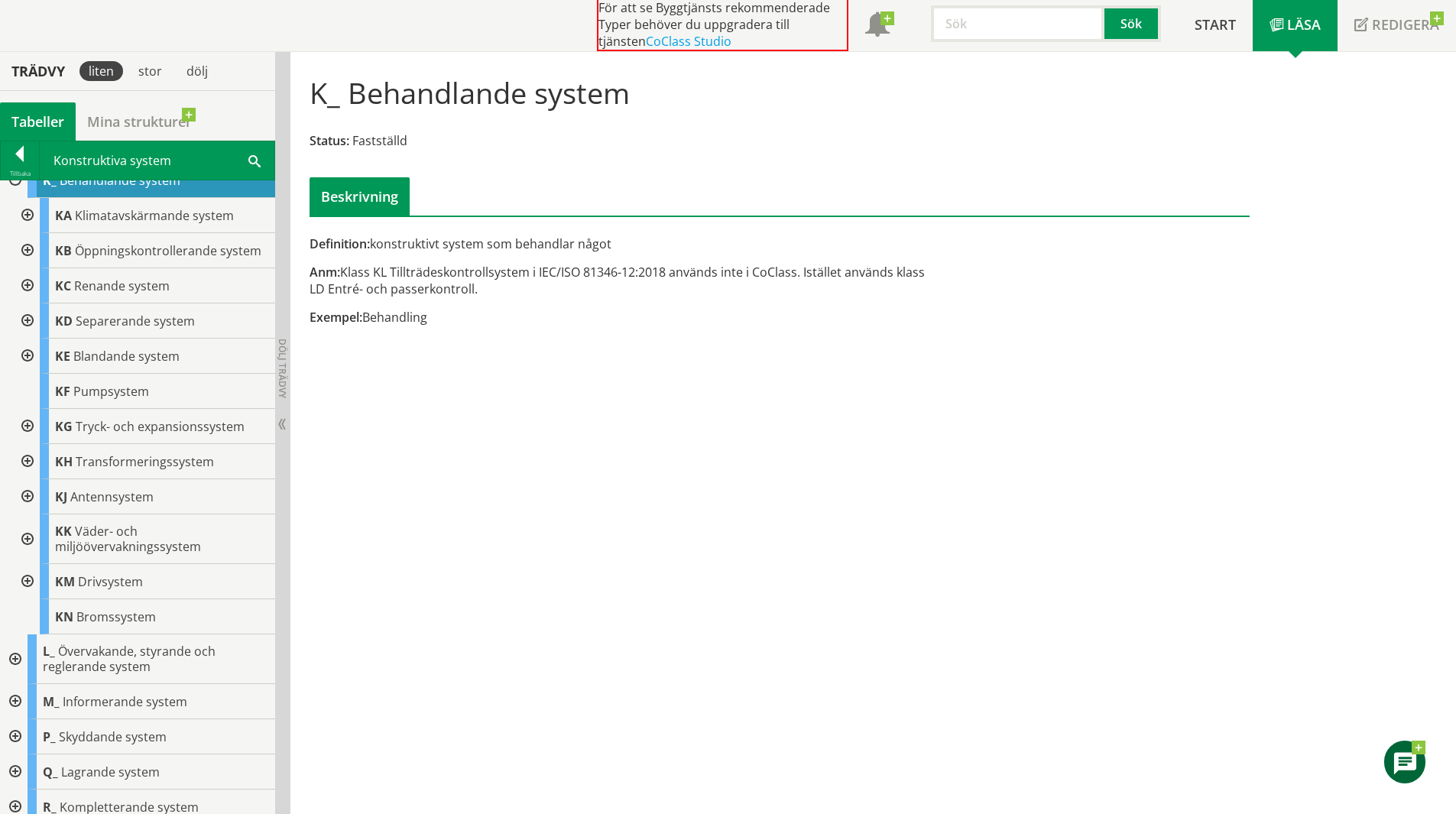
click at [29, 296] on div at bounding box center [26, 285] width 28 height 35
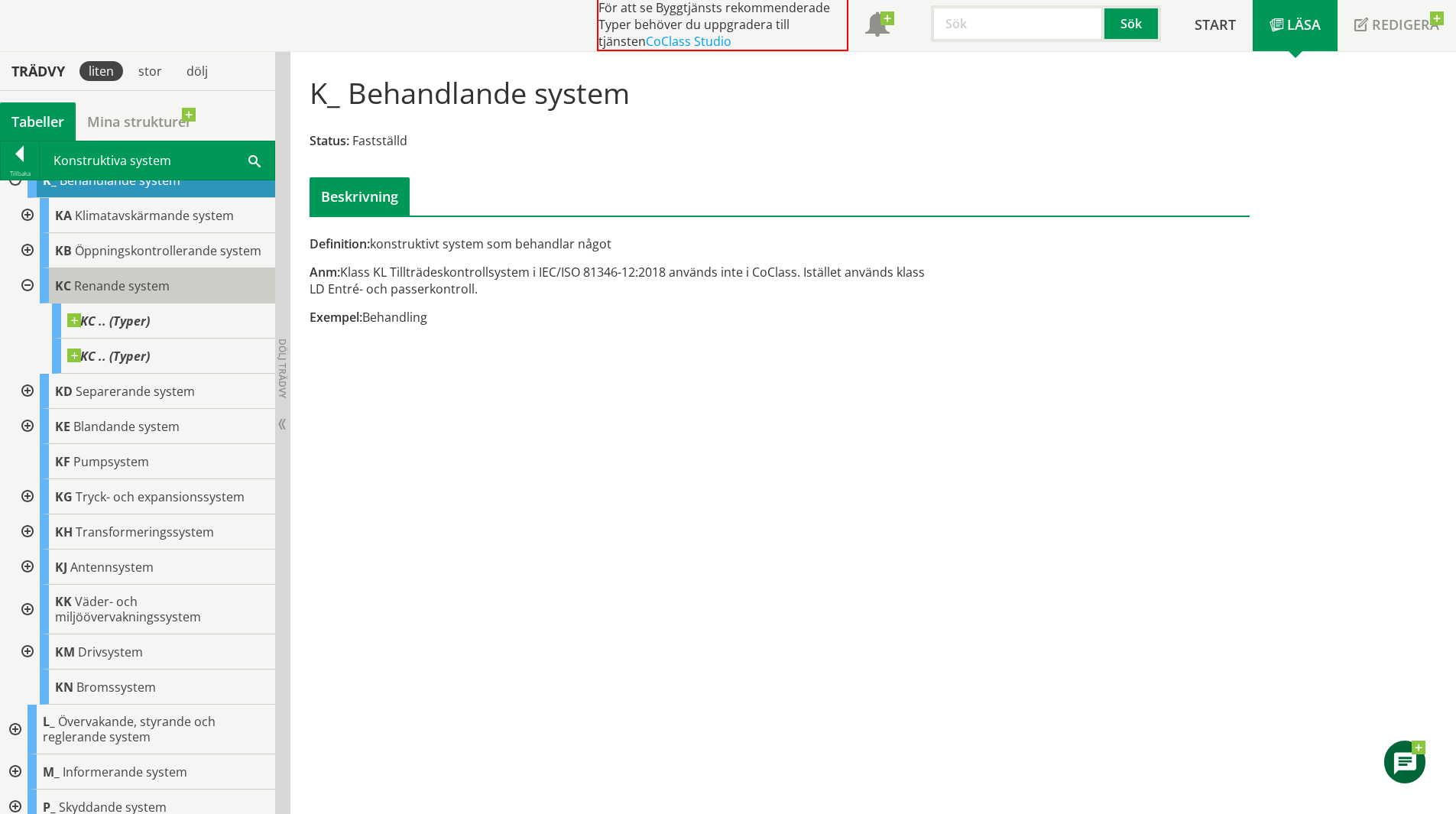
click at [162, 285] on div "KC Renande system" at bounding box center [158, 285] width 235 height 35
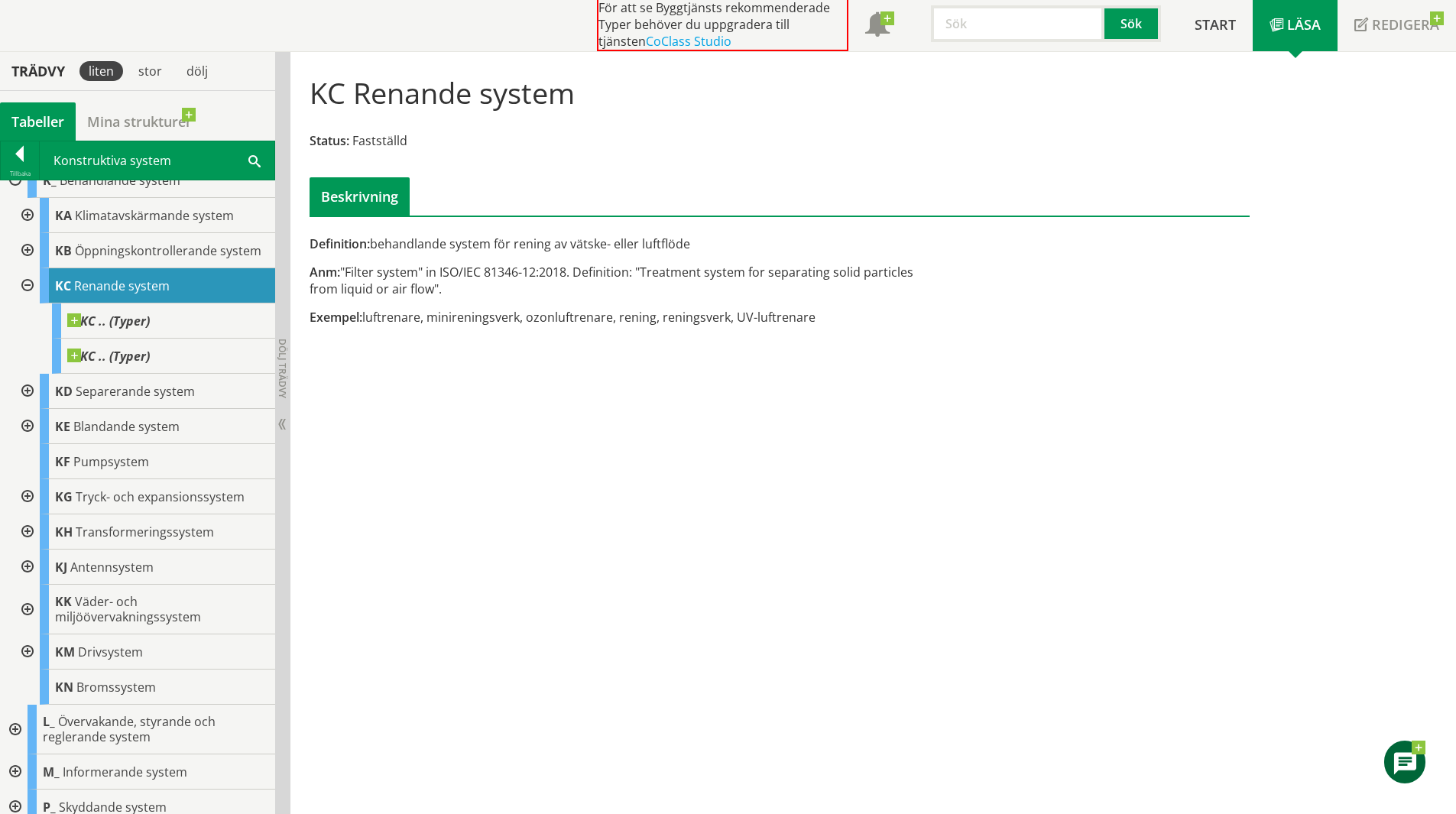
drag, startPoint x: 709, startPoint y: 245, endPoint x: 493, endPoint y: 236, distance: 216.2
click at [493, 236] on div "Definition: behandlande system för rening av vätske- eller luftflöde" at bounding box center [619, 244] width 618 height 17
click at [447, 245] on div "Definition: behandlande system för rening av vätske- eller luftflöde" at bounding box center [619, 244] width 618 height 17
drag, startPoint x: 392, startPoint y: 254, endPoint x: 384, endPoint y: 243, distance: 13.6
click at [384, 243] on div "Definition: behandlande system för rening av vätske- eller luftflöde" at bounding box center [619, 244] width 618 height 17
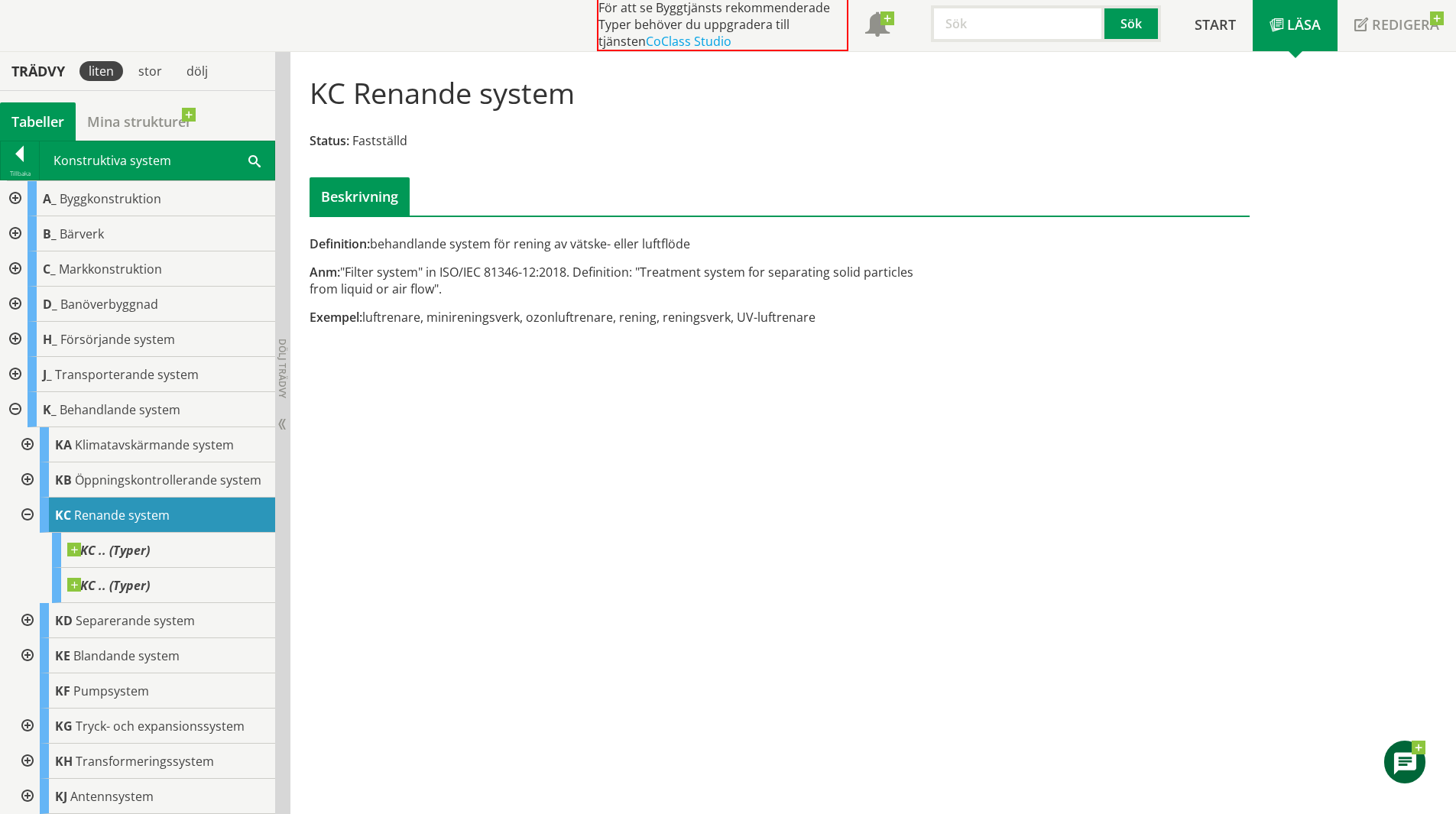
click at [15, 337] on div at bounding box center [13, 339] width 28 height 35
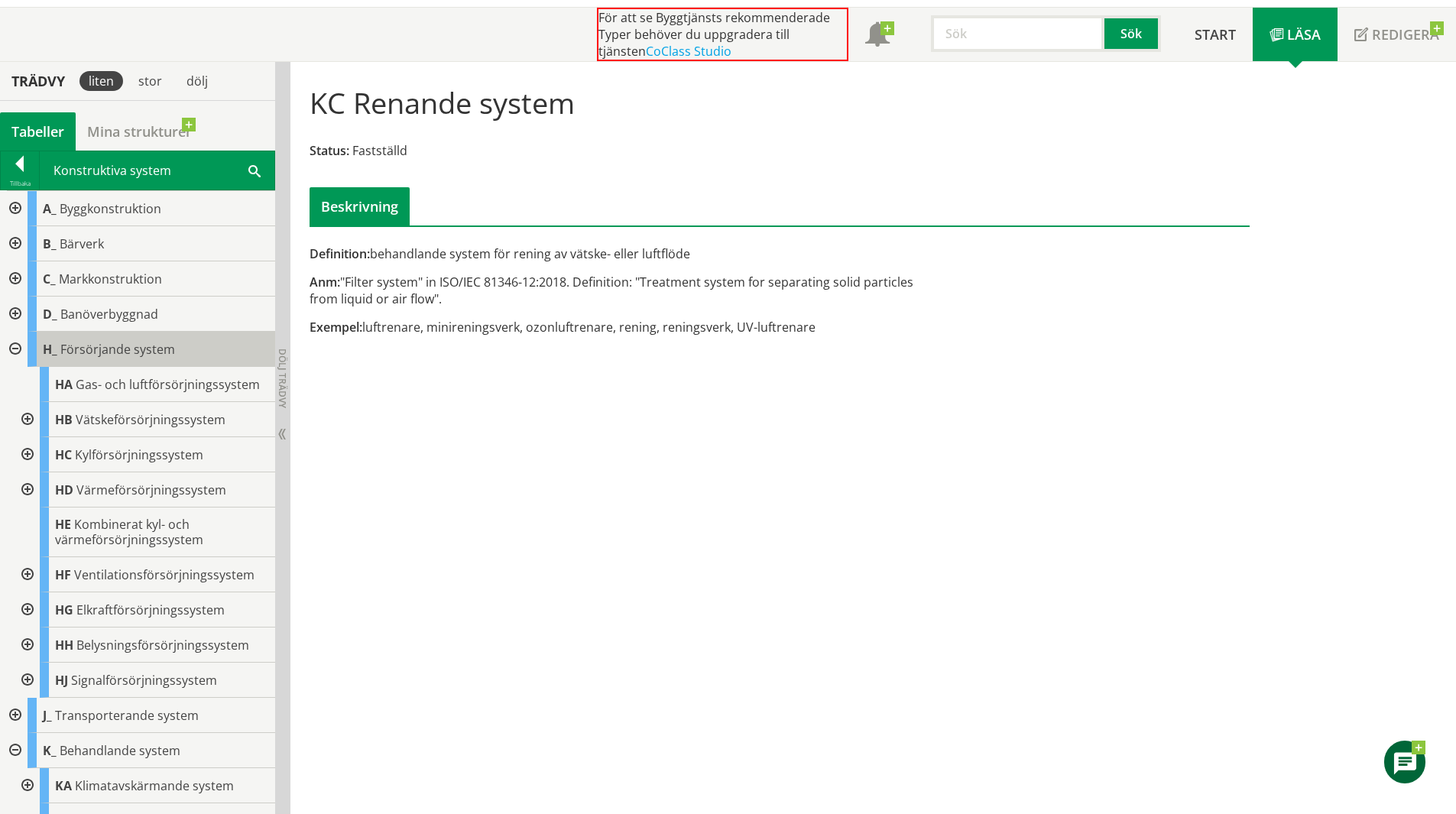
scroll to position [15, 0]
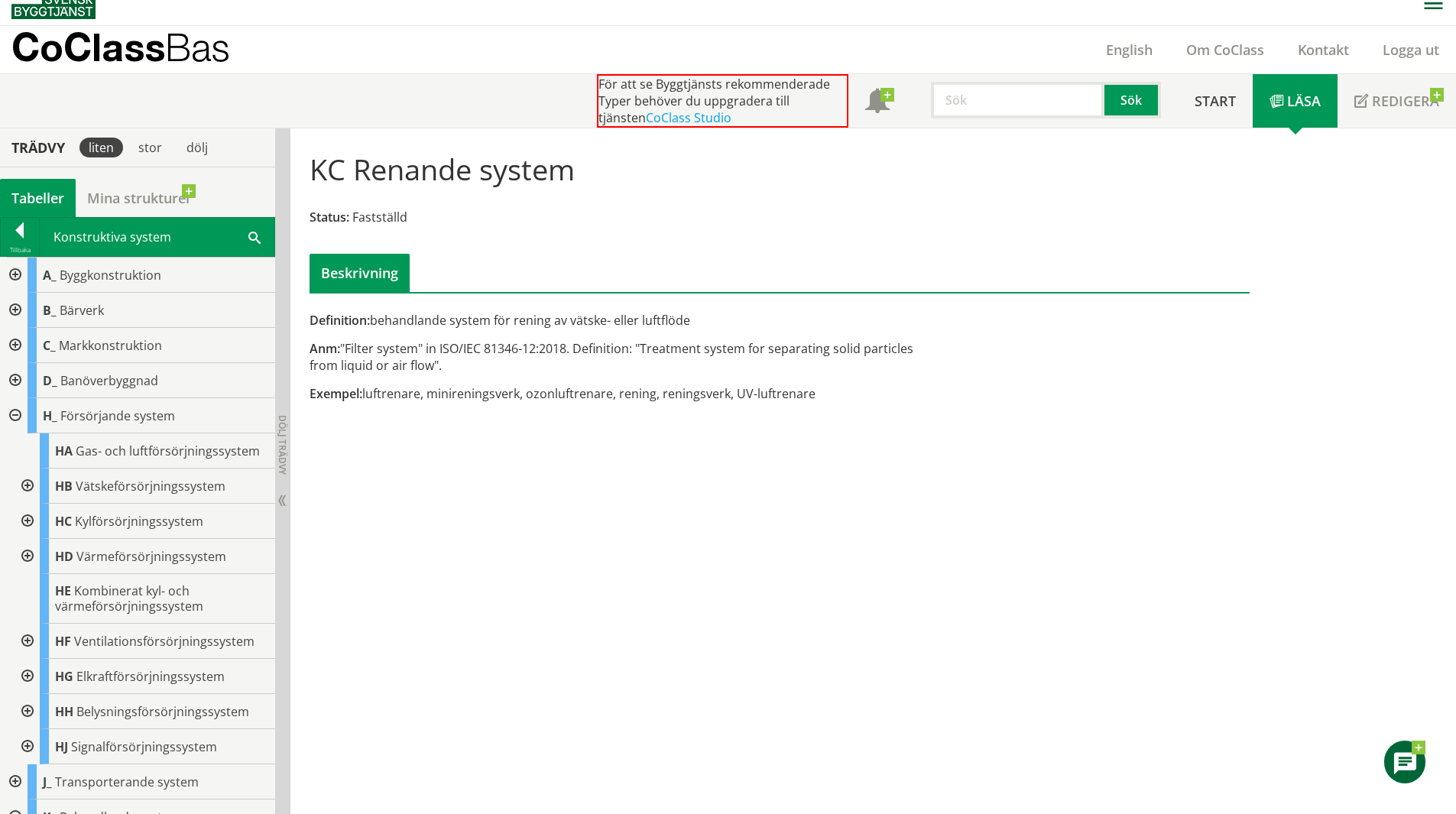
click at [13, 346] on div at bounding box center [13, 345] width 28 height 35
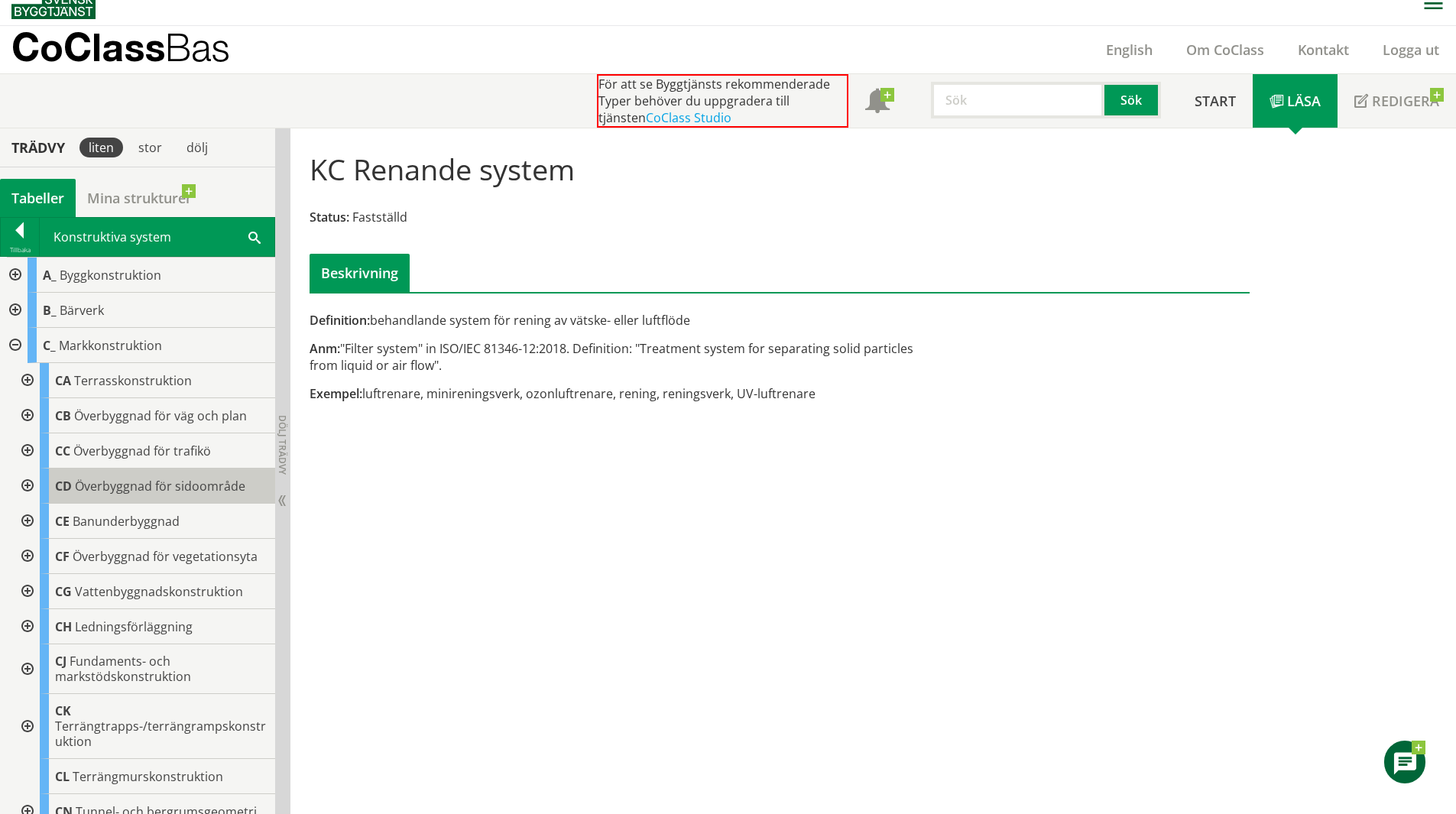
scroll to position [77, 0]
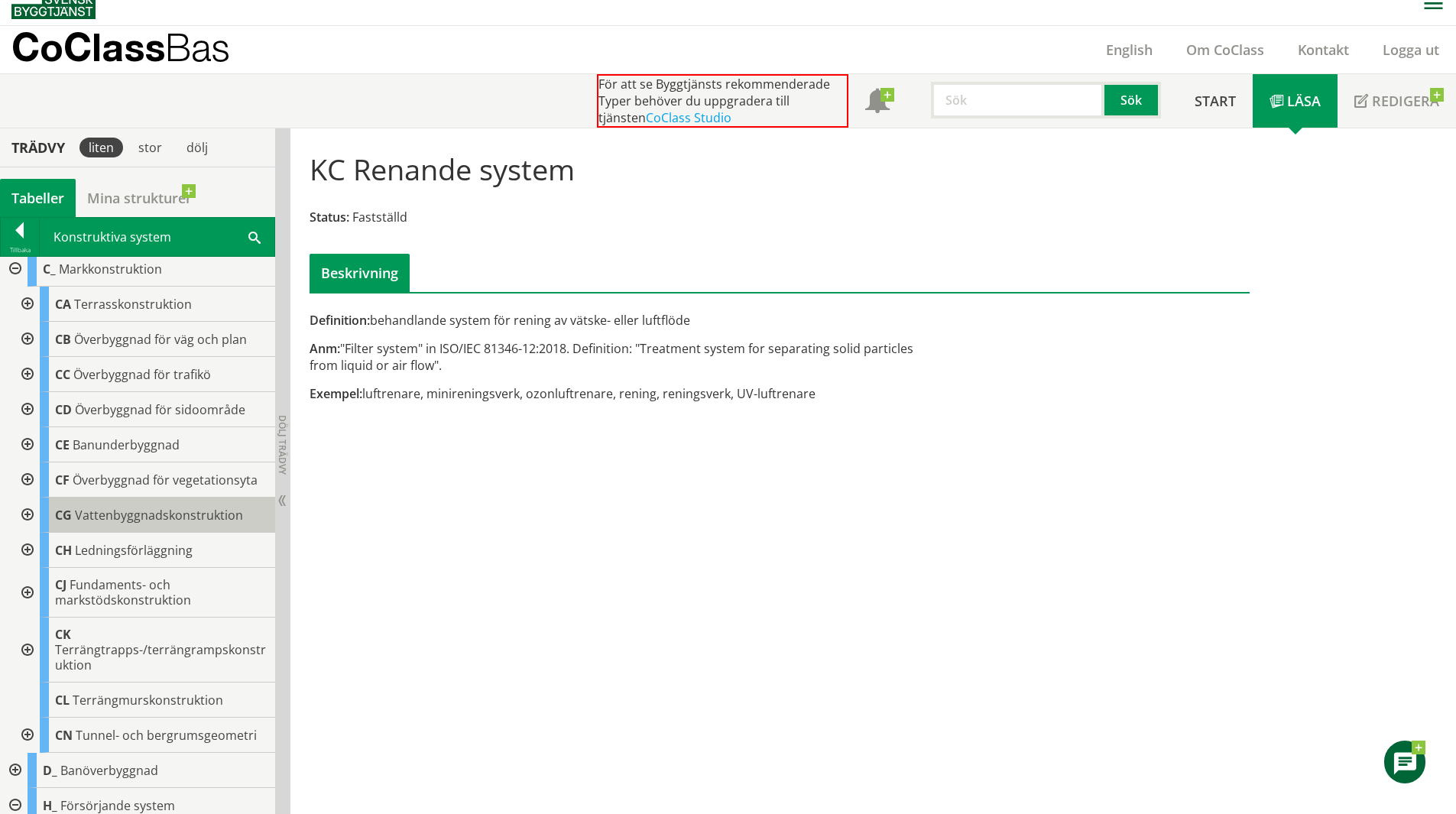
click at [63, 515] on span "CG" at bounding box center [64, 516] width 17 height 17
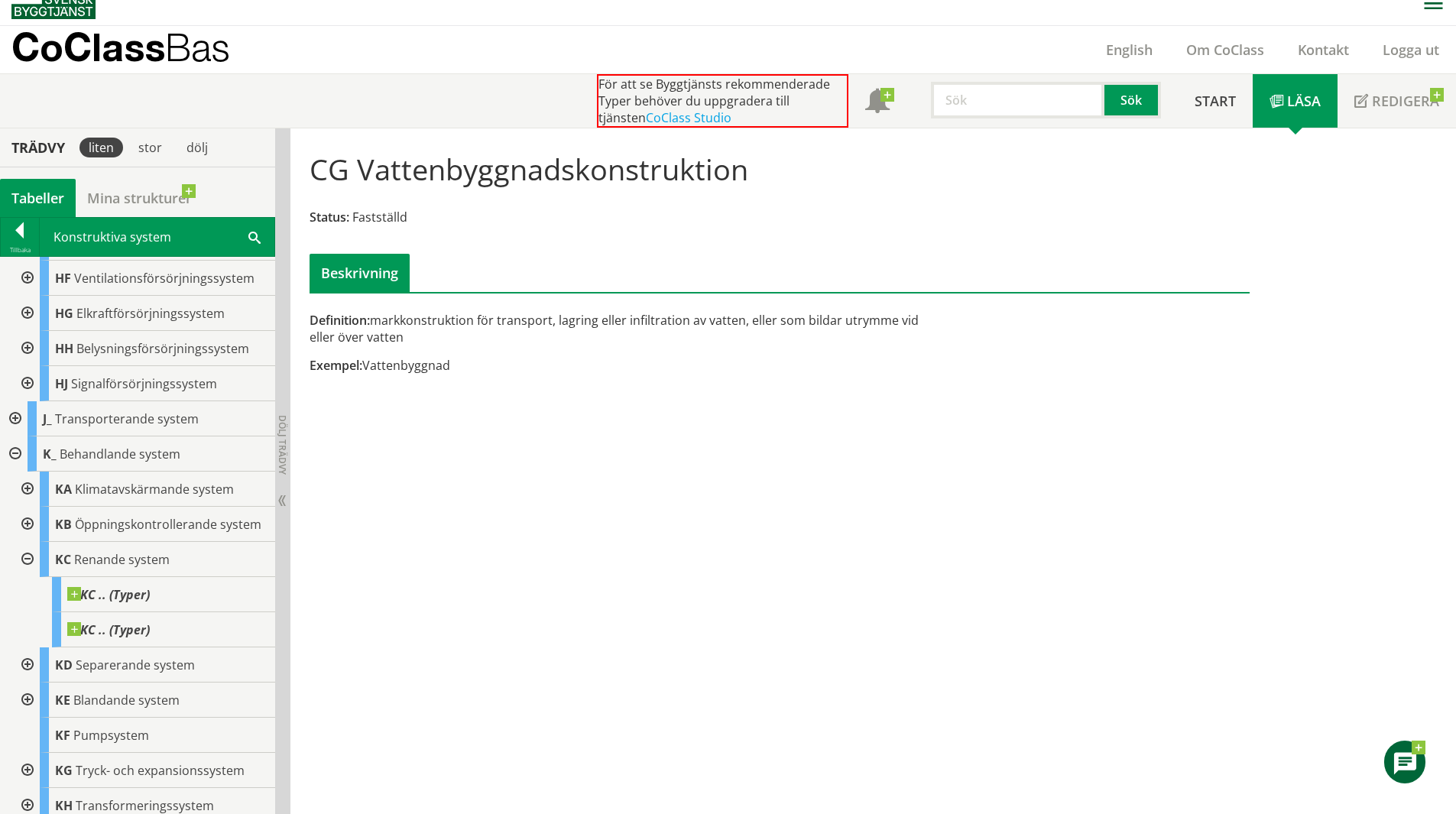
scroll to position [841, 0]
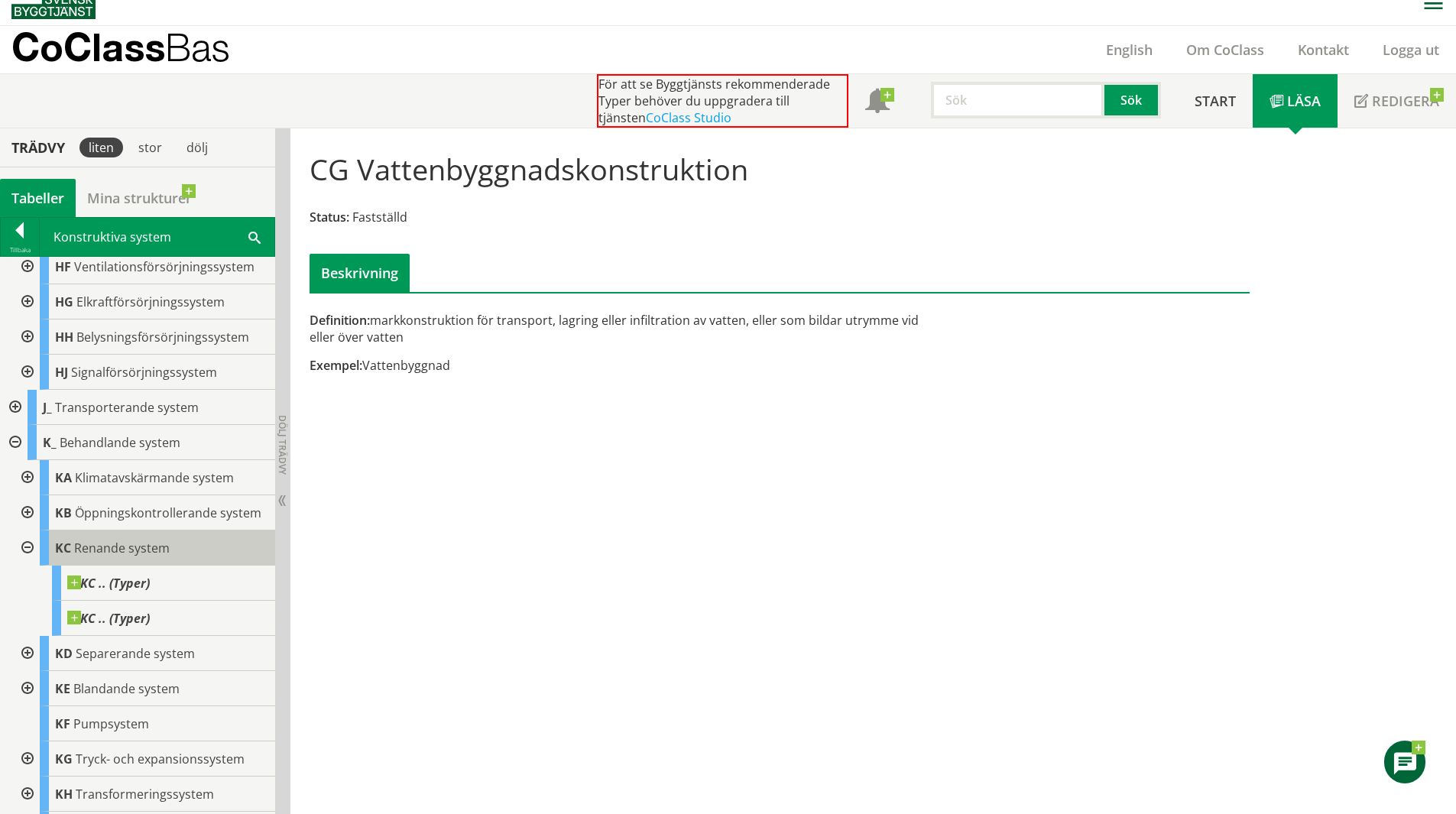
click at [121, 557] on span "Renande system" at bounding box center [121, 548] width 96 height 17
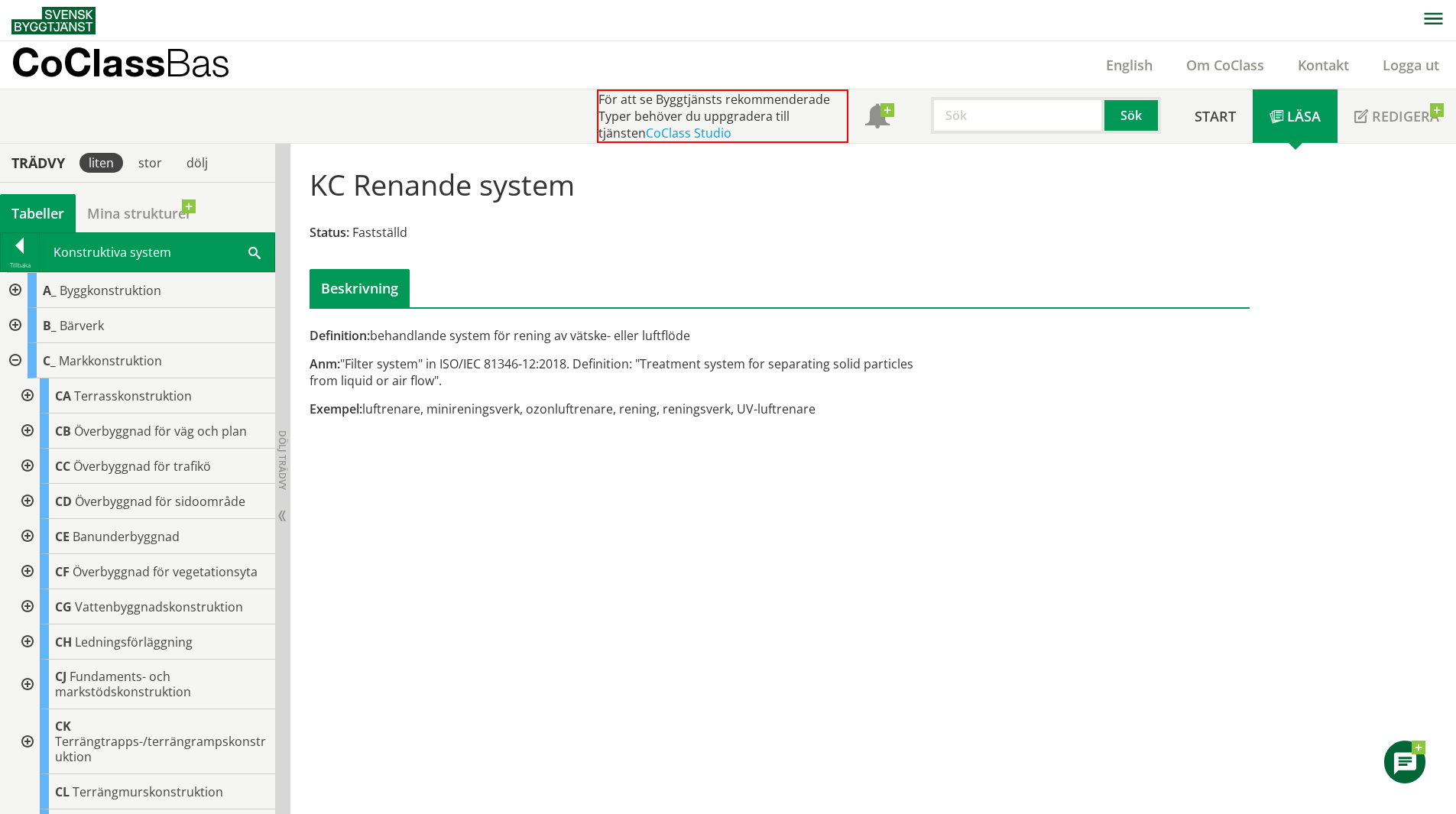
click at [10, 358] on div at bounding box center [13, 361] width 28 height 35
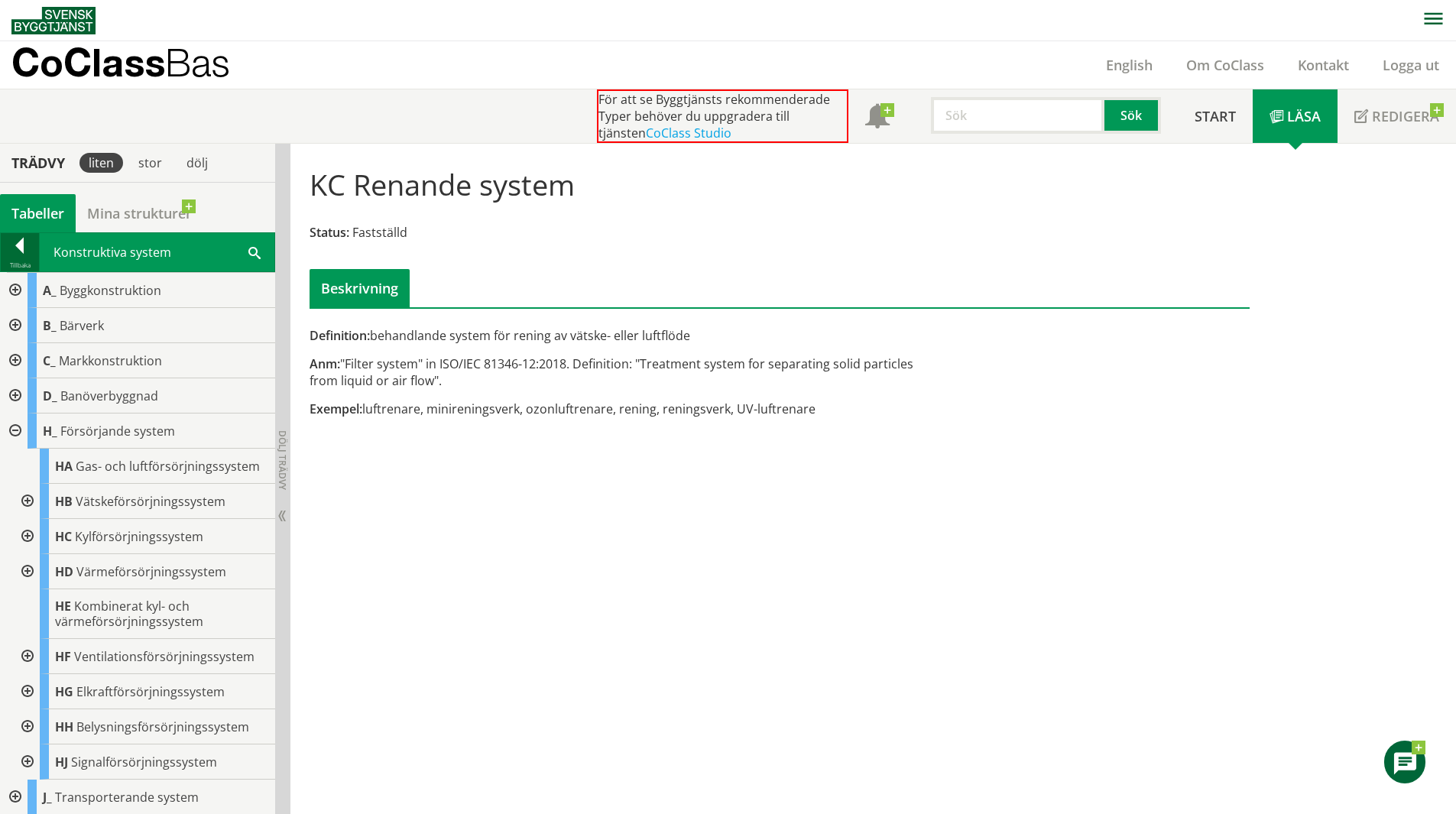
click at [25, 254] on div at bounding box center [20, 248] width 38 height 21
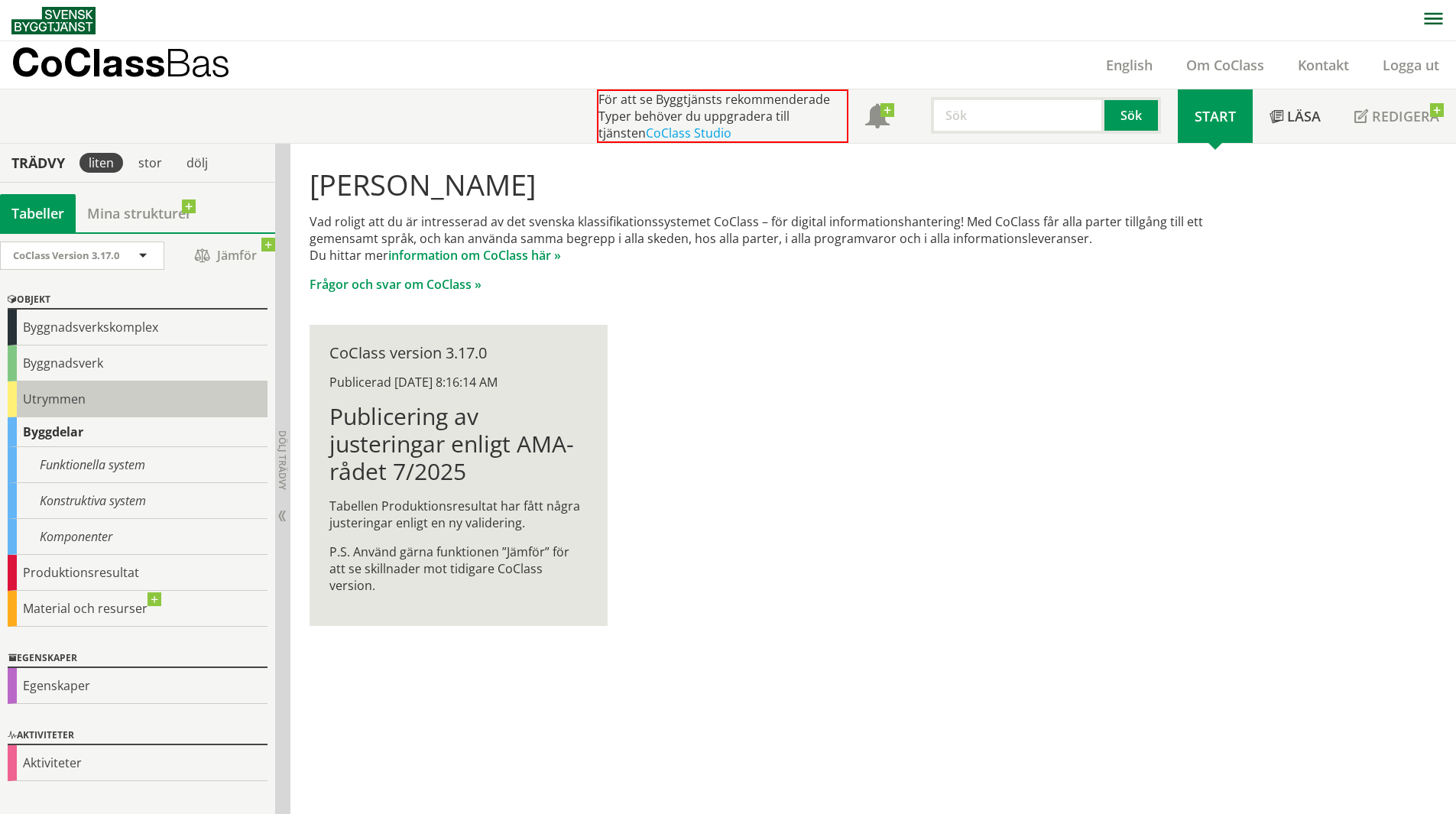
click at [55, 396] on div "Utrymmen" at bounding box center [138, 400] width 260 height 36
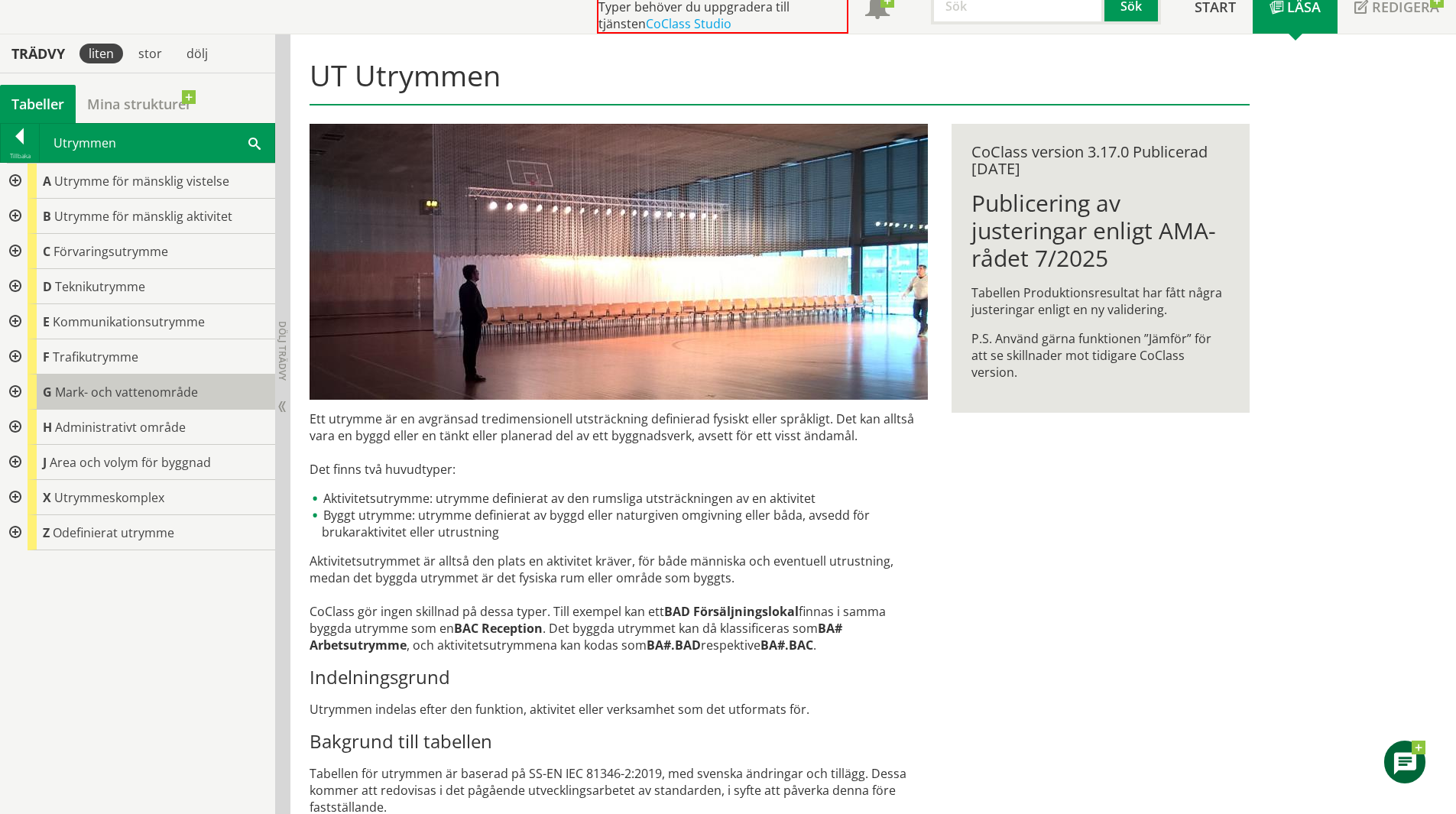
scroll to position [101, 0]
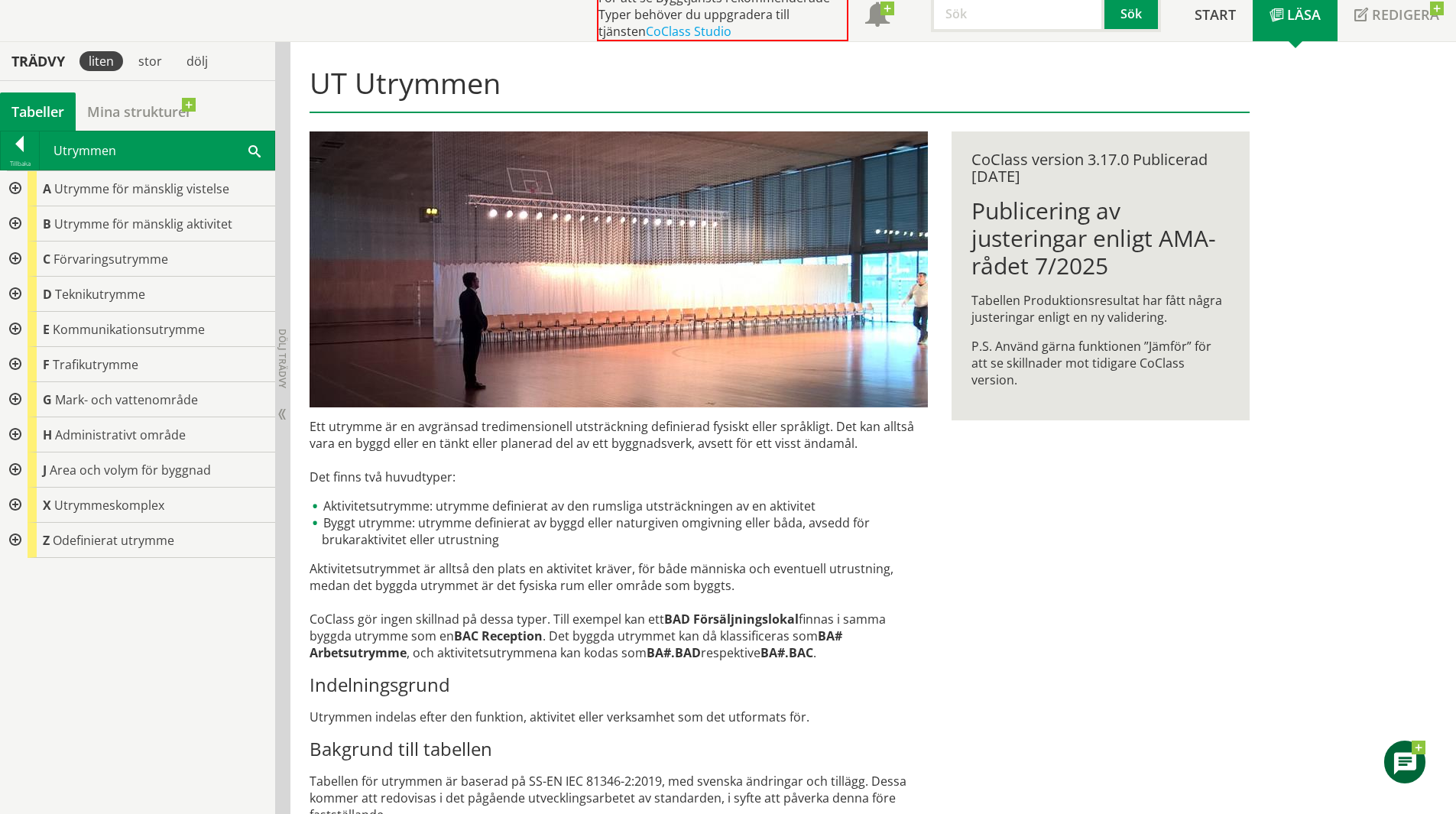
click at [15, 298] on div at bounding box center [13, 294] width 28 height 35
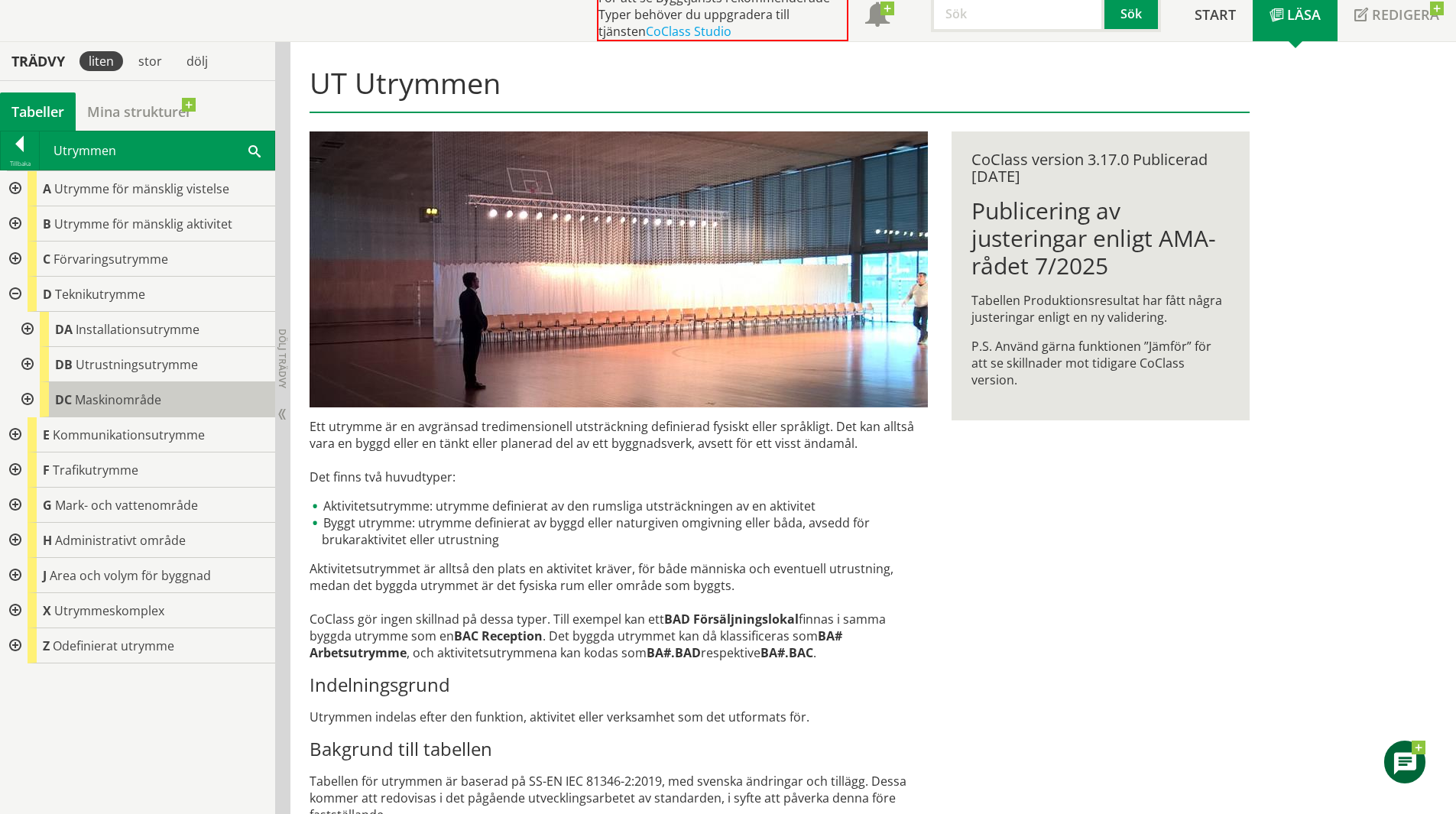
click at [162, 393] on div "DC Maskinområde" at bounding box center [158, 399] width 235 height 35
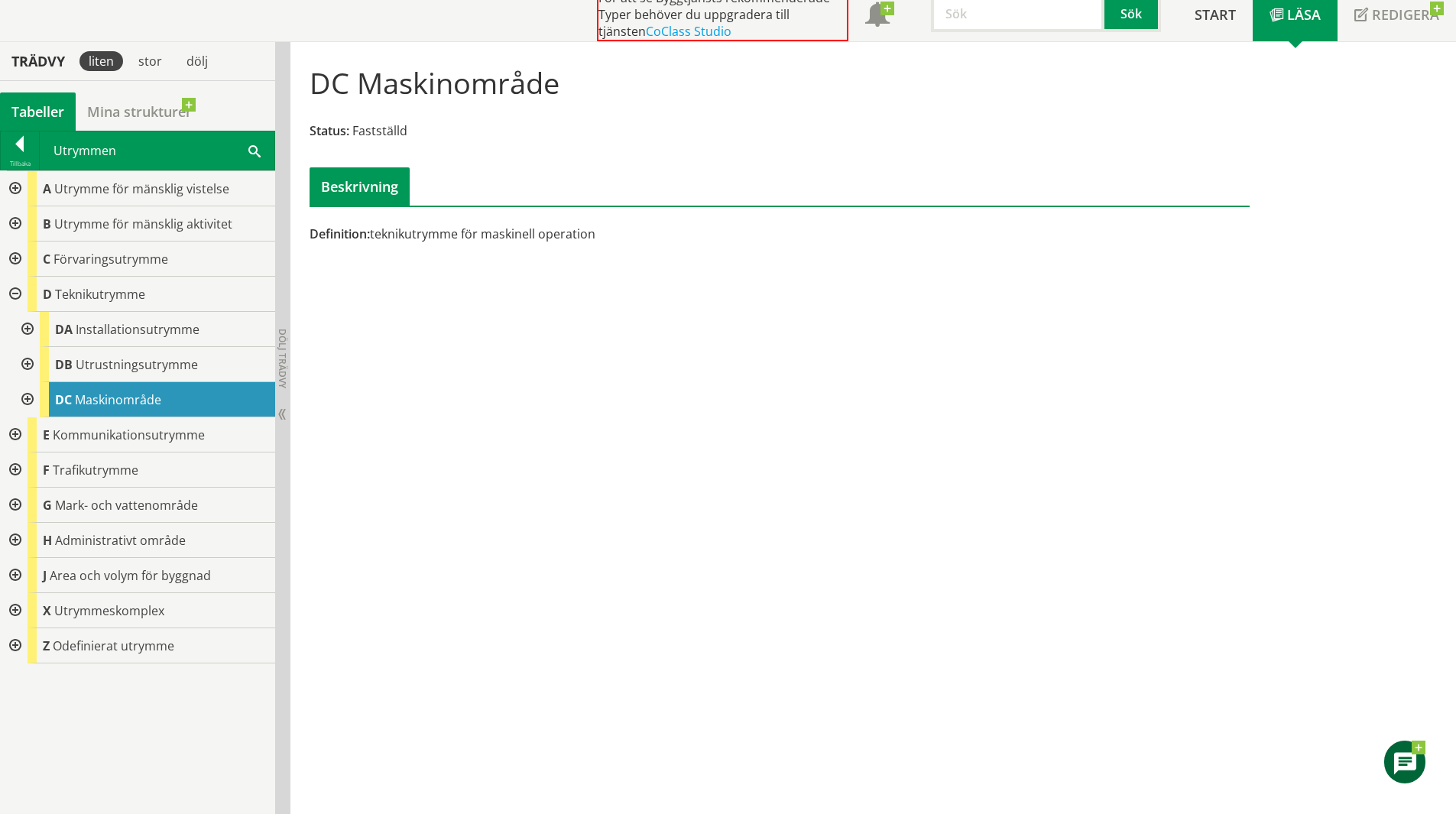
click at [365, 190] on div "Beskrivning" at bounding box center [360, 187] width 100 height 38
click at [13, 291] on div at bounding box center [13, 294] width 28 height 35
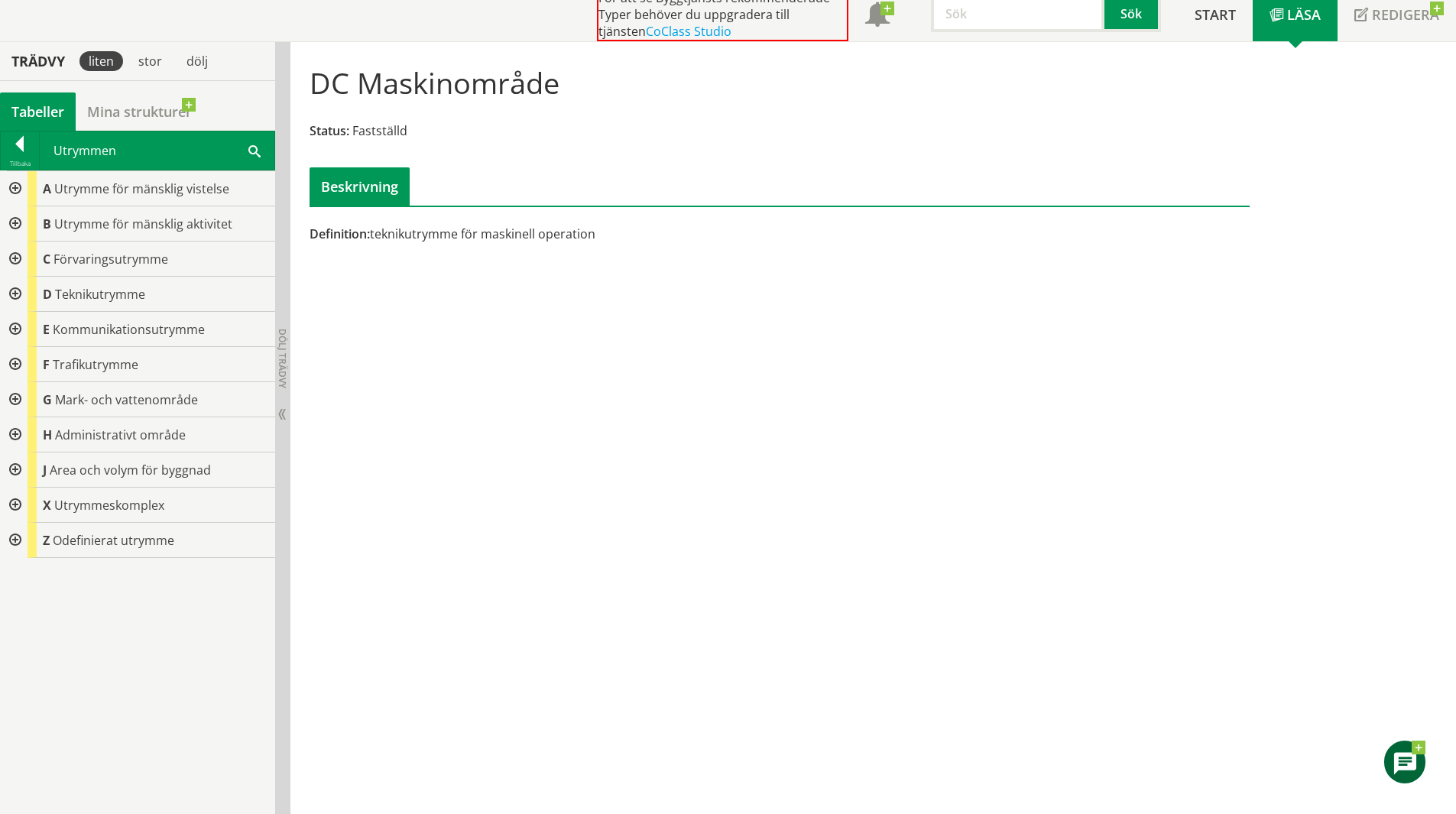
click at [17, 151] on div at bounding box center [20, 146] width 38 height 21
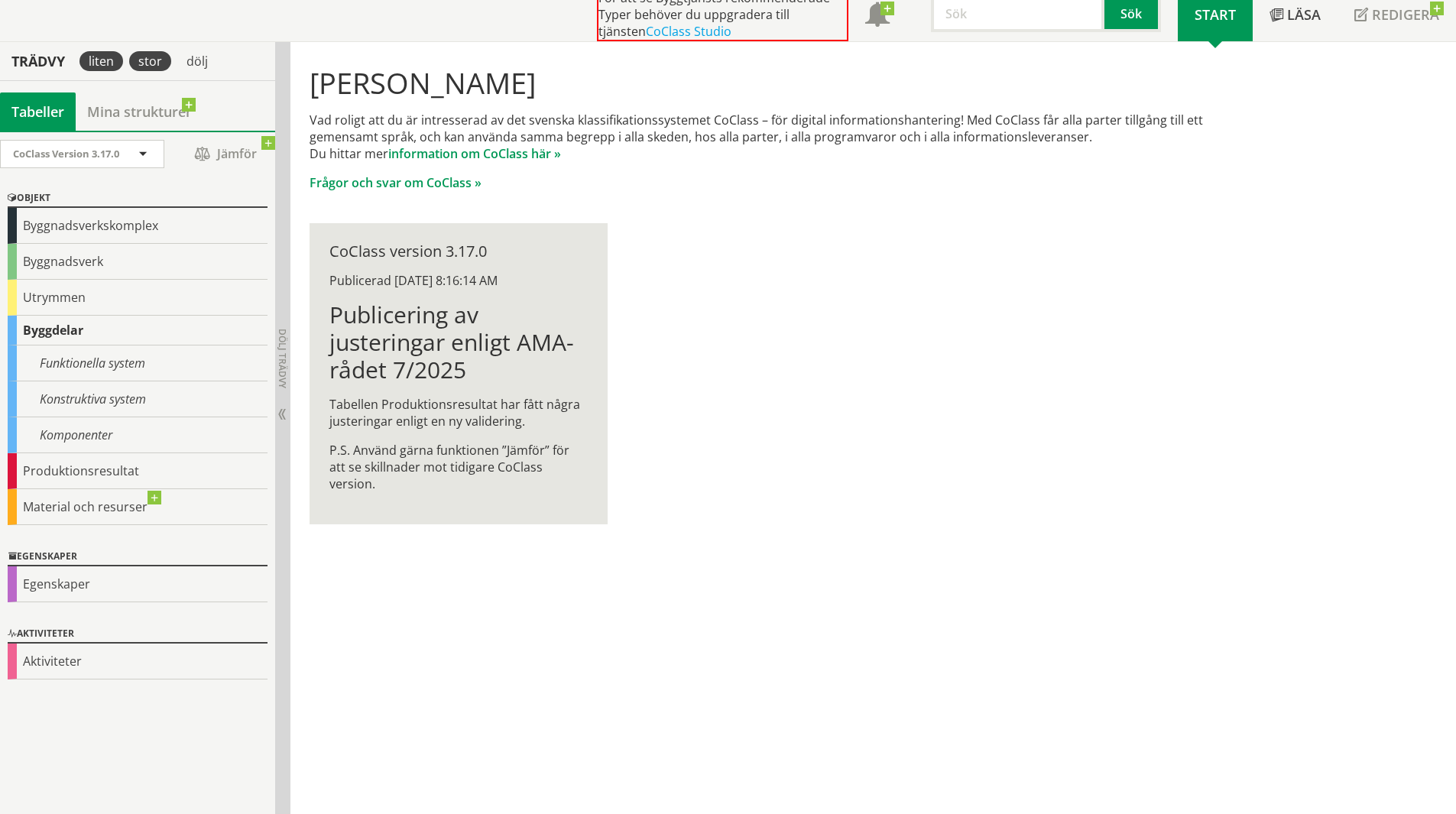
click at [150, 63] on div "stor" at bounding box center [150, 61] width 42 height 20
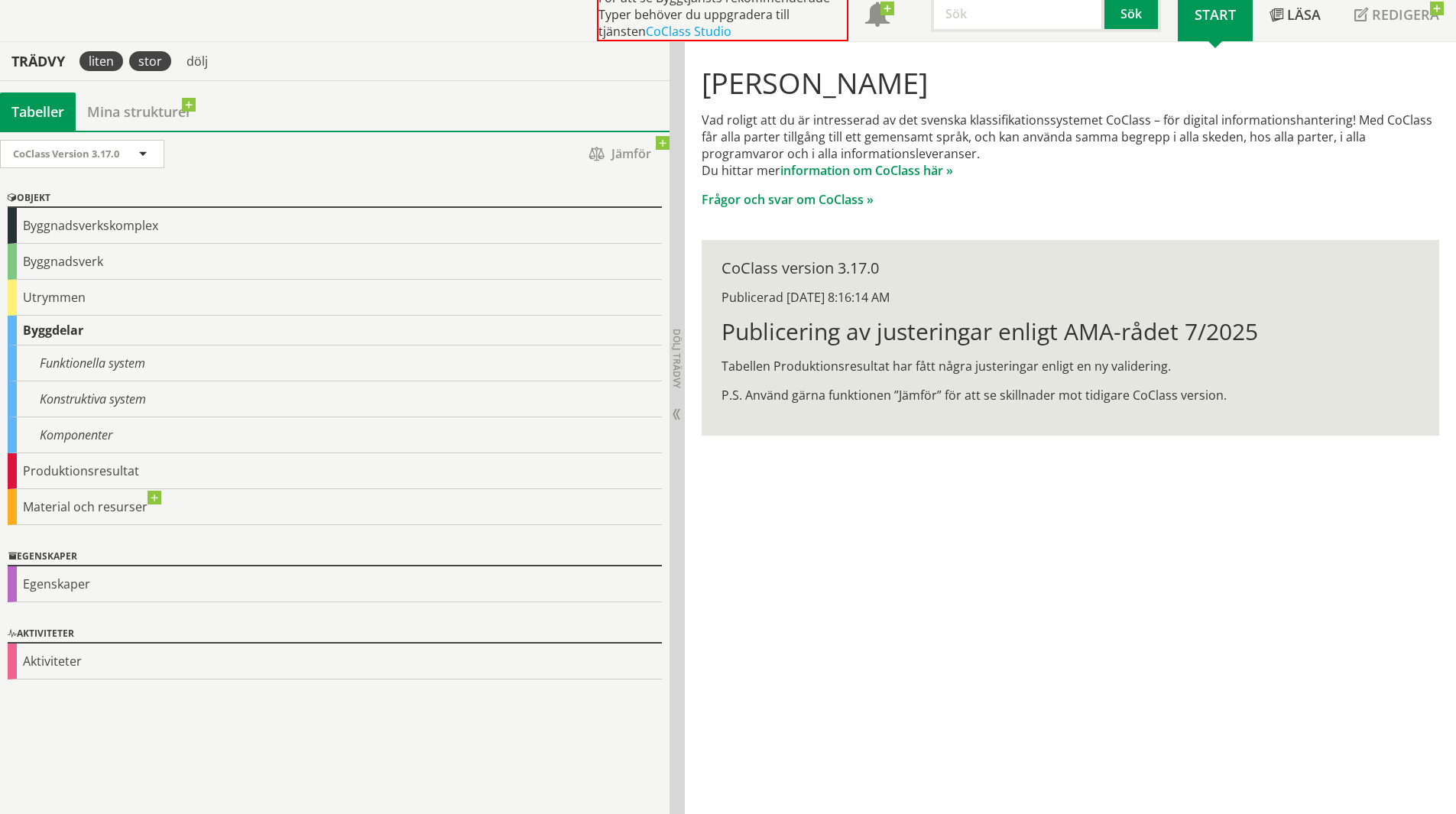
click at [112, 61] on div "liten" at bounding box center [101, 61] width 44 height 20
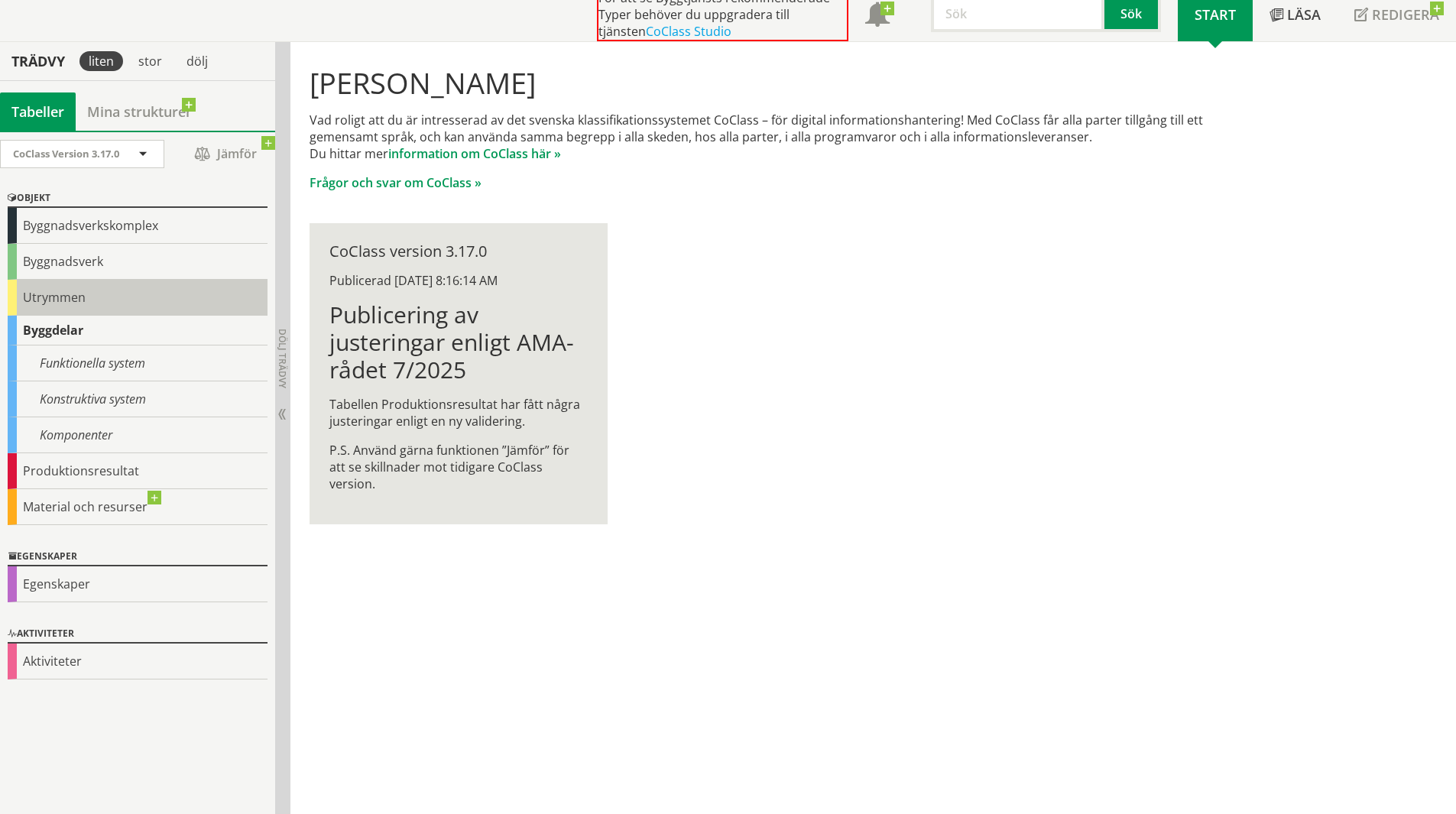
click at [188, 302] on div "Utrymmen" at bounding box center [138, 297] width 260 height 36
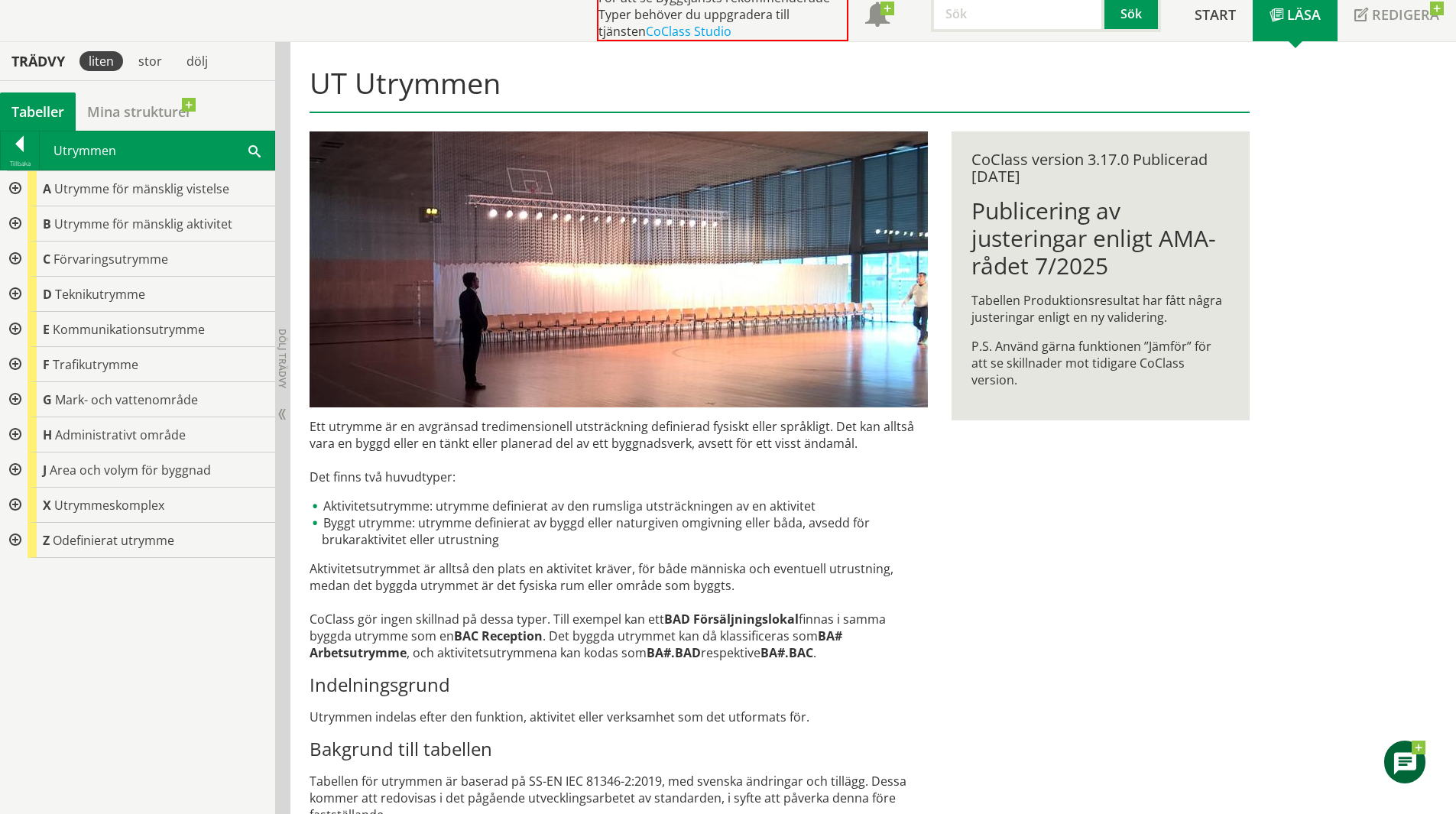
click at [17, 431] on div at bounding box center [13, 434] width 28 height 35
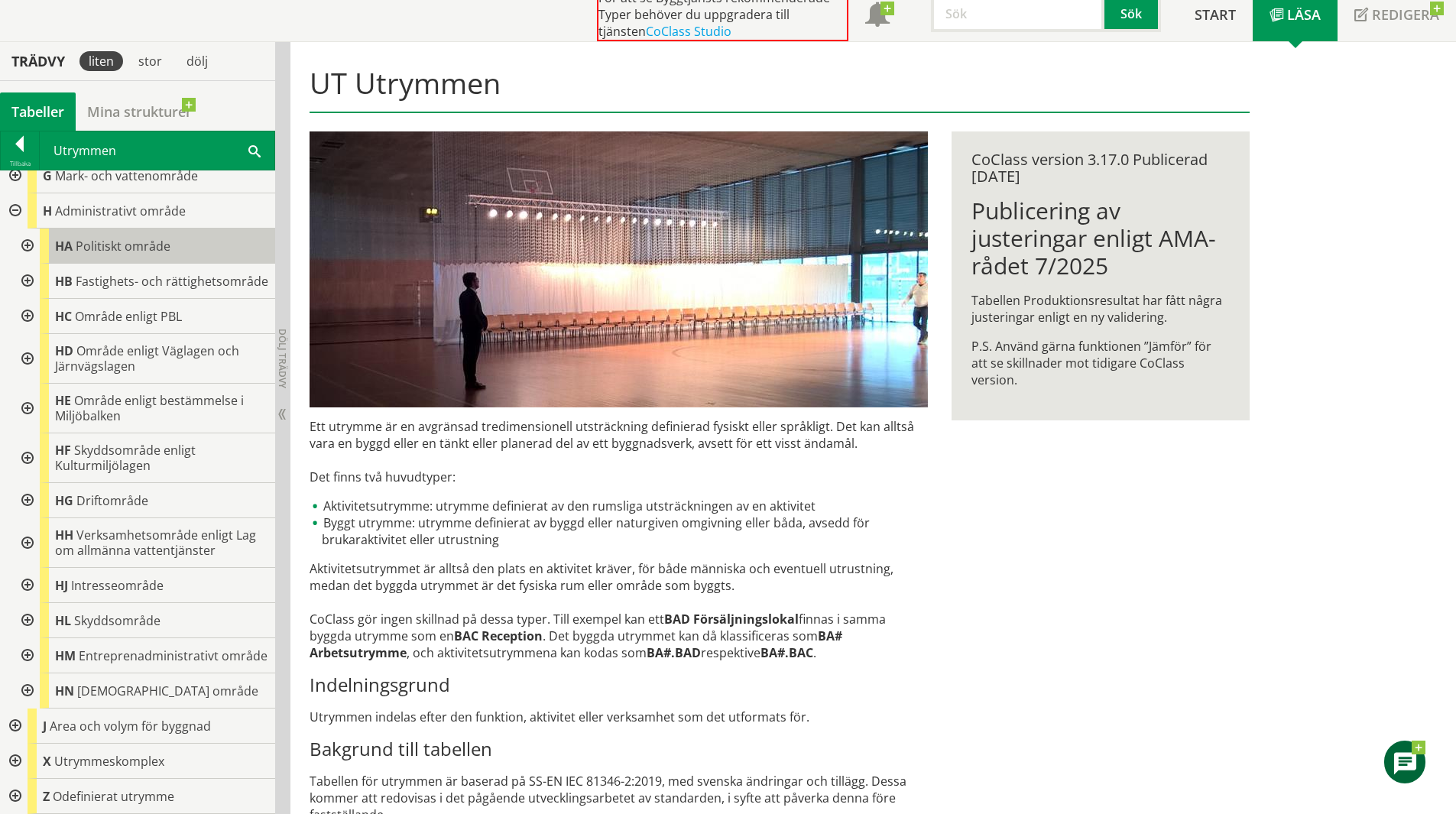
scroll to position [253, 0]
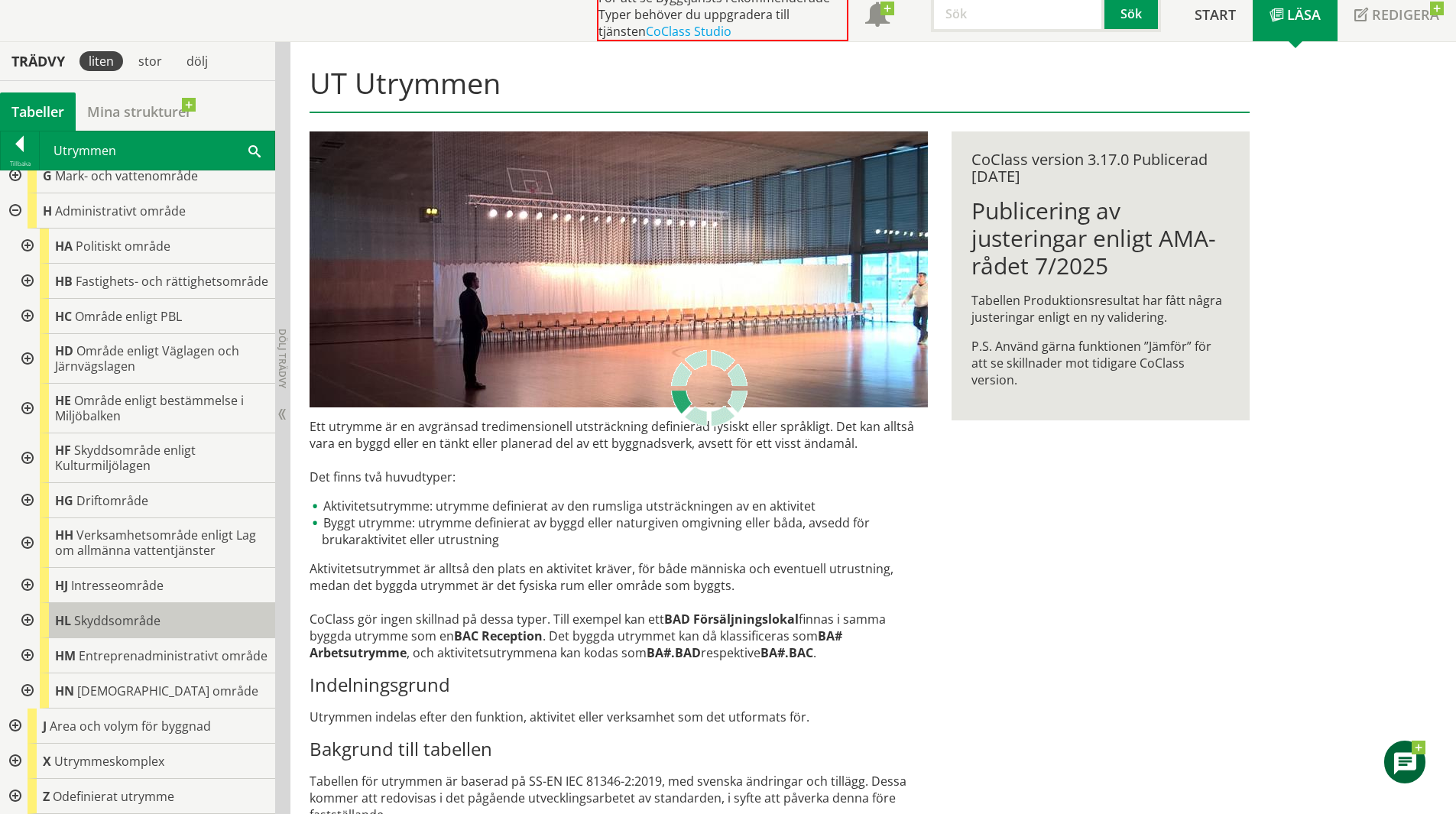
click at [159, 612] on span "Skyddsområde" at bounding box center [117, 621] width 86 height 17
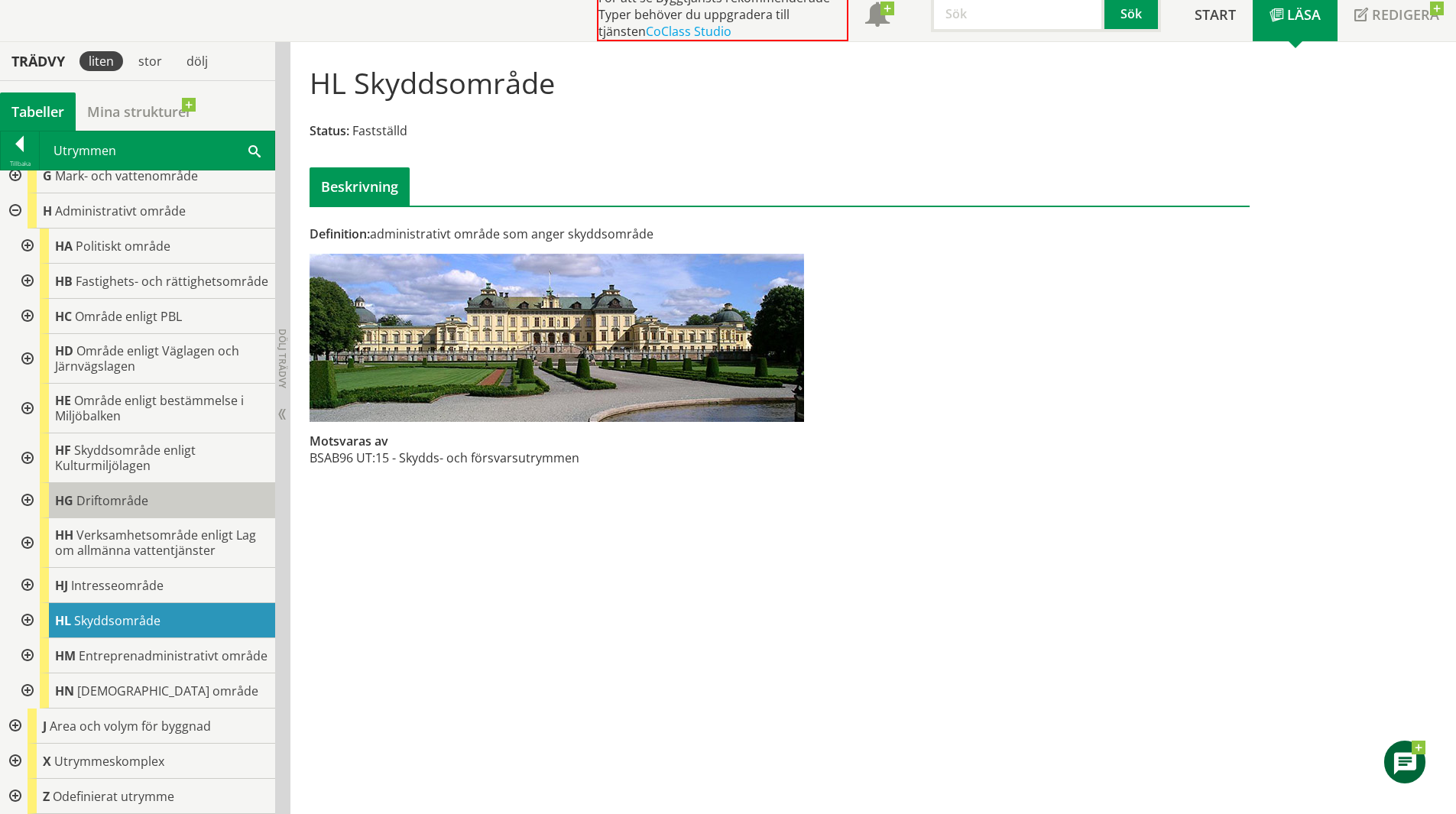
click at [175, 490] on div "HG Driftområde" at bounding box center [158, 500] width 235 height 35
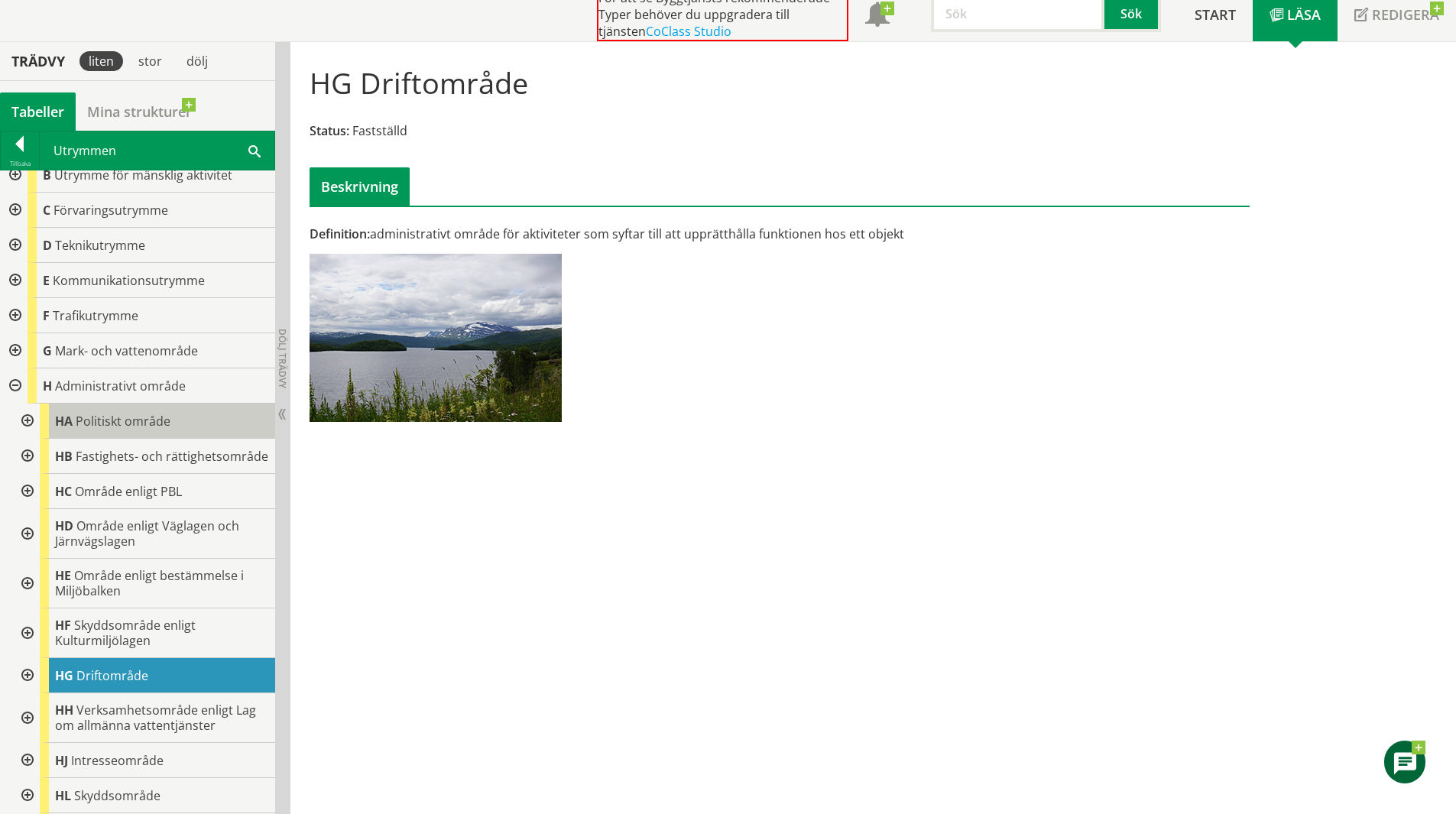
scroll to position [24, 0]
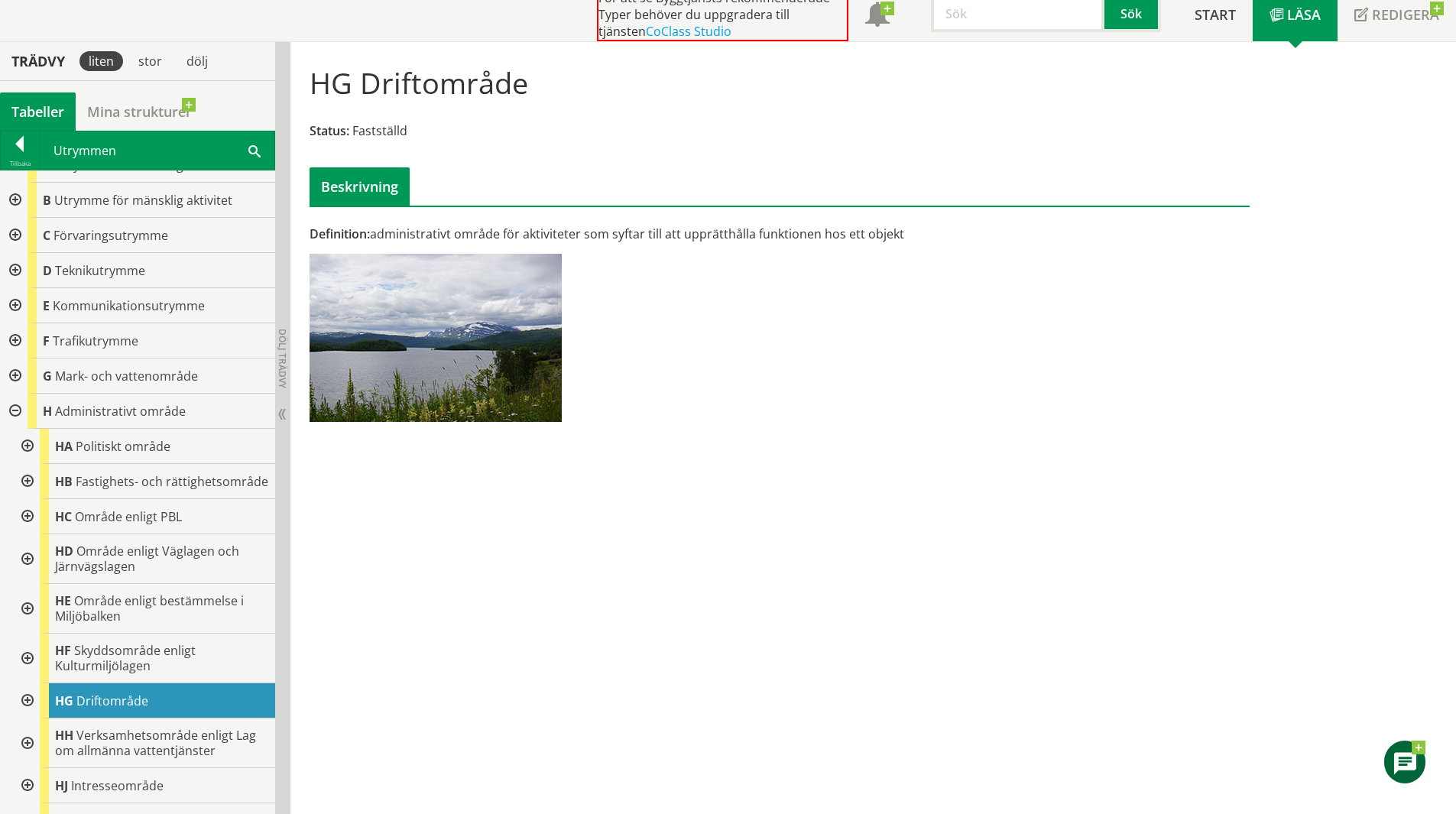
click at [34, 713] on div at bounding box center [26, 700] width 28 height 35
click at [20, 275] on div at bounding box center [13, 270] width 28 height 35
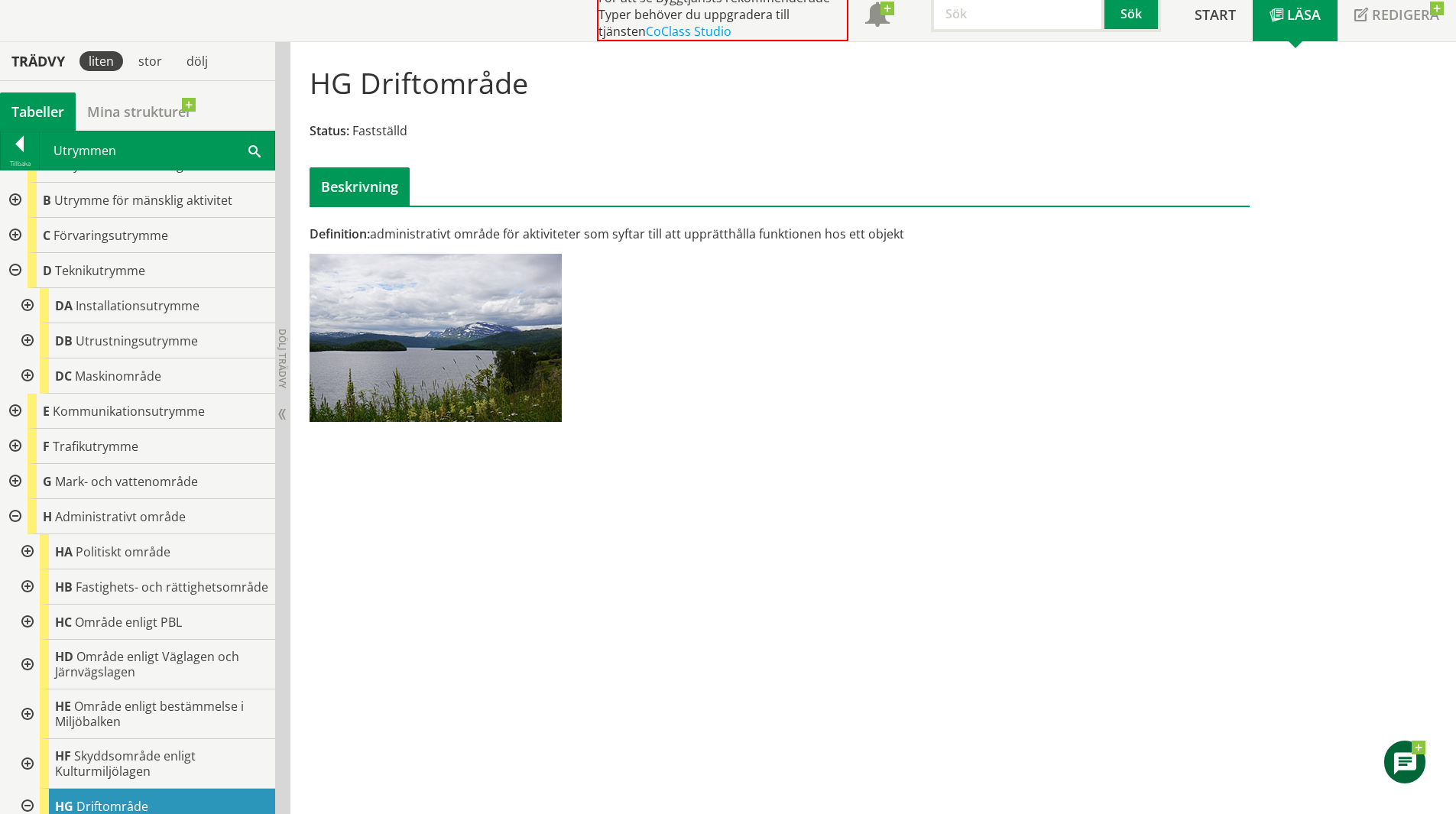
click at [22, 370] on div at bounding box center [26, 376] width 28 height 35
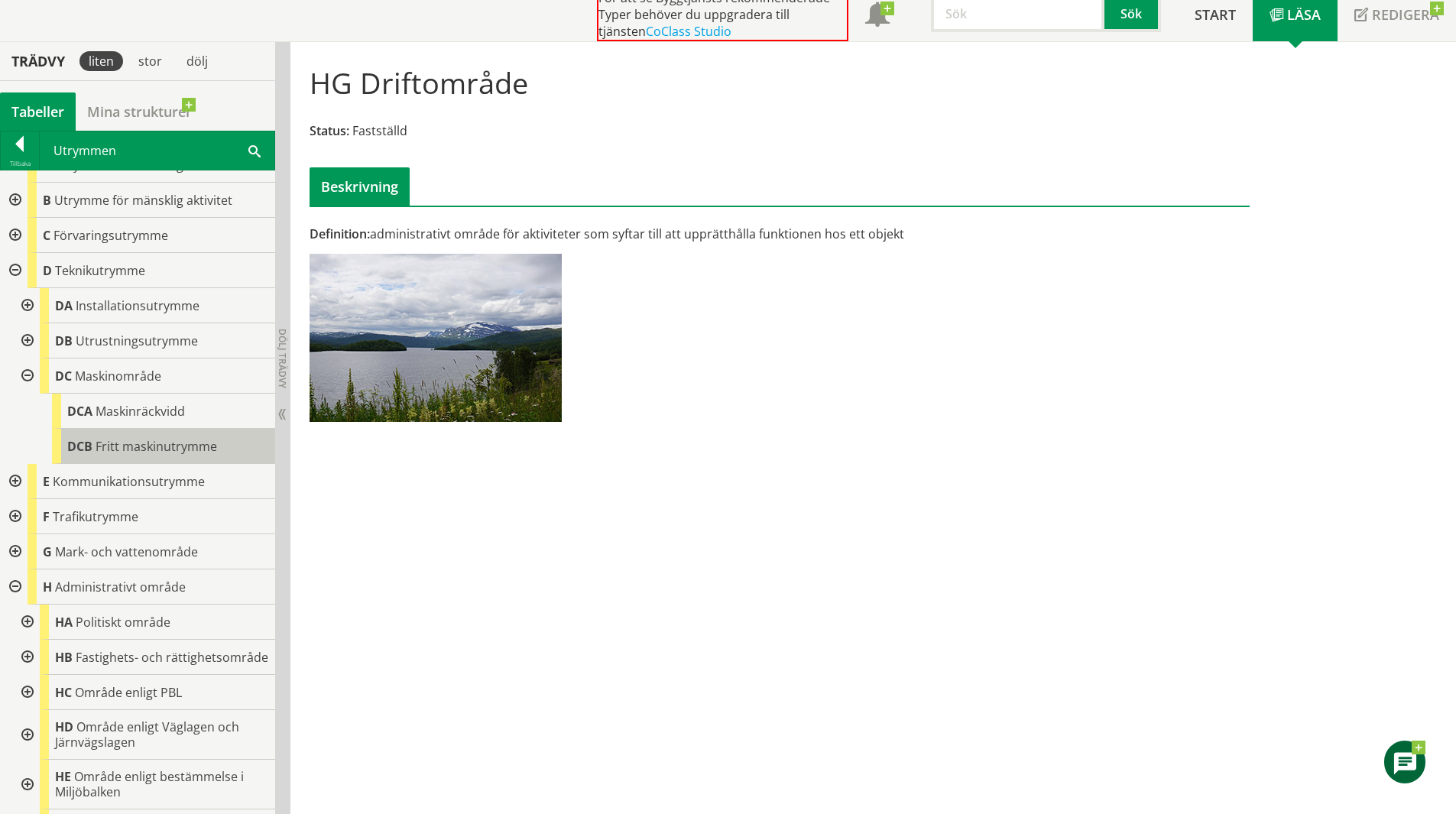
click at [216, 451] on div "DCB Fritt maskinutrymme" at bounding box center [163, 446] width 223 height 35
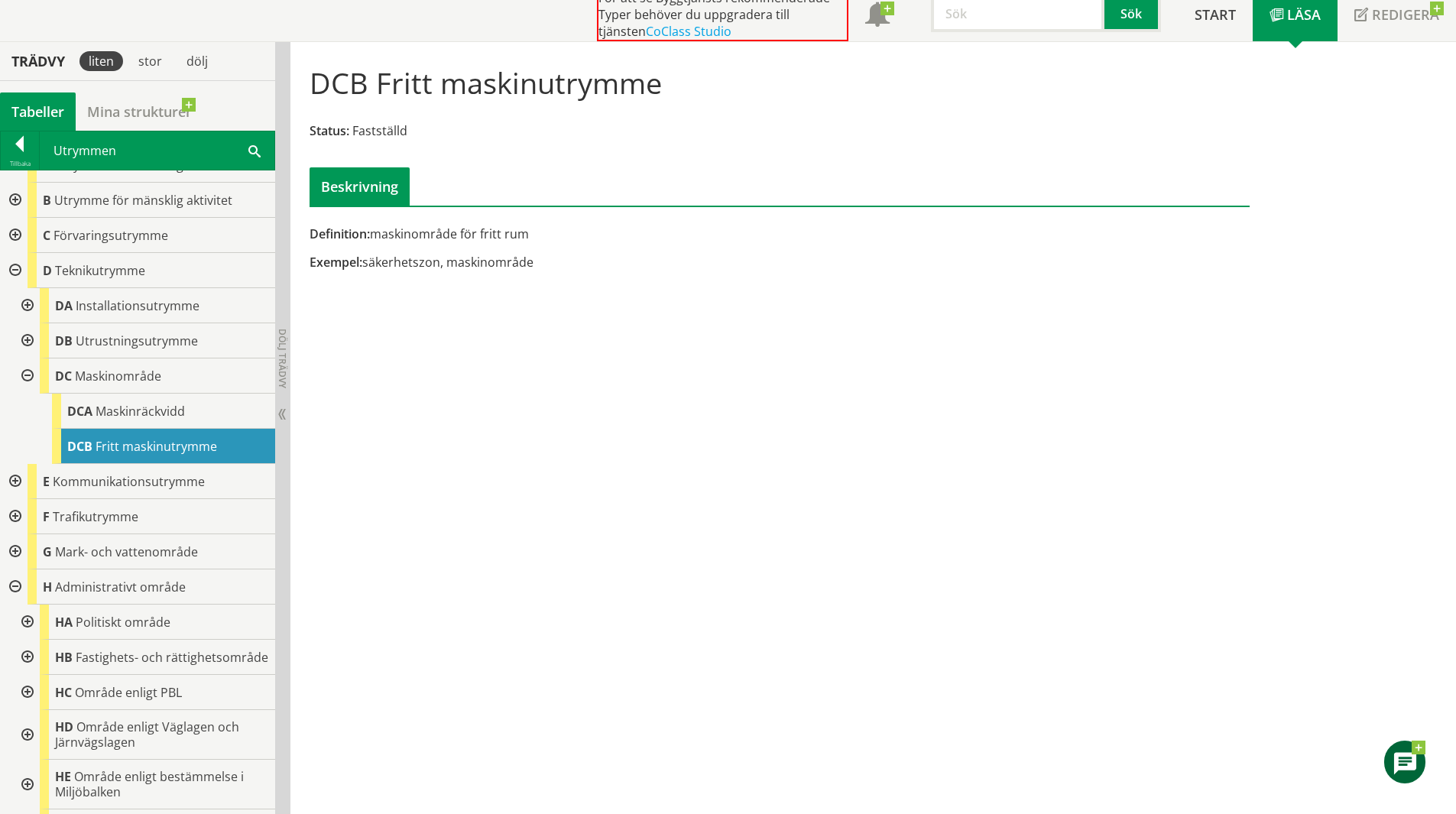
click at [29, 338] on div at bounding box center [26, 341] width 28 height 35
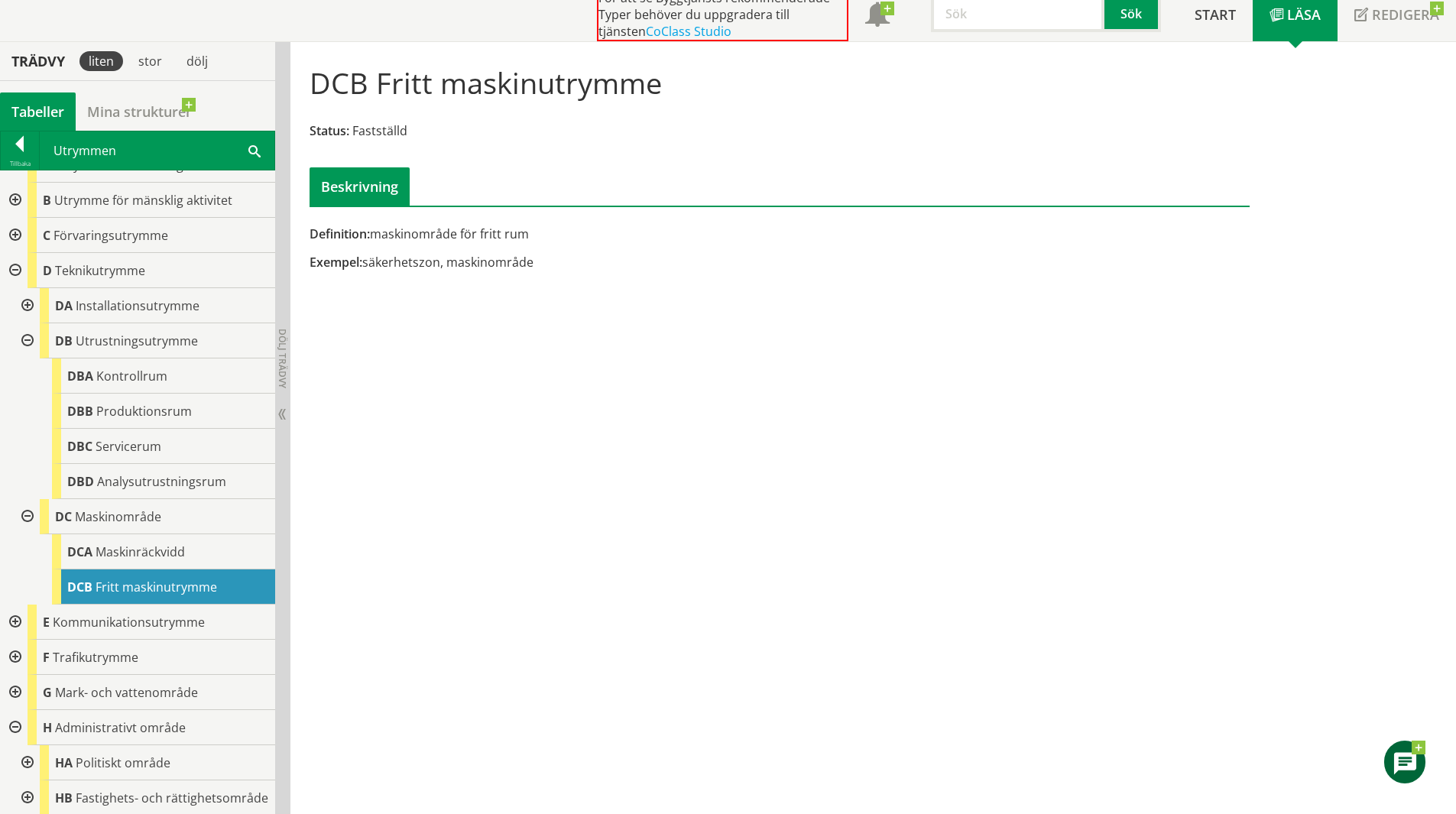
click at [26, 306] on div at bounding box center [26, 305] width 28 height 35
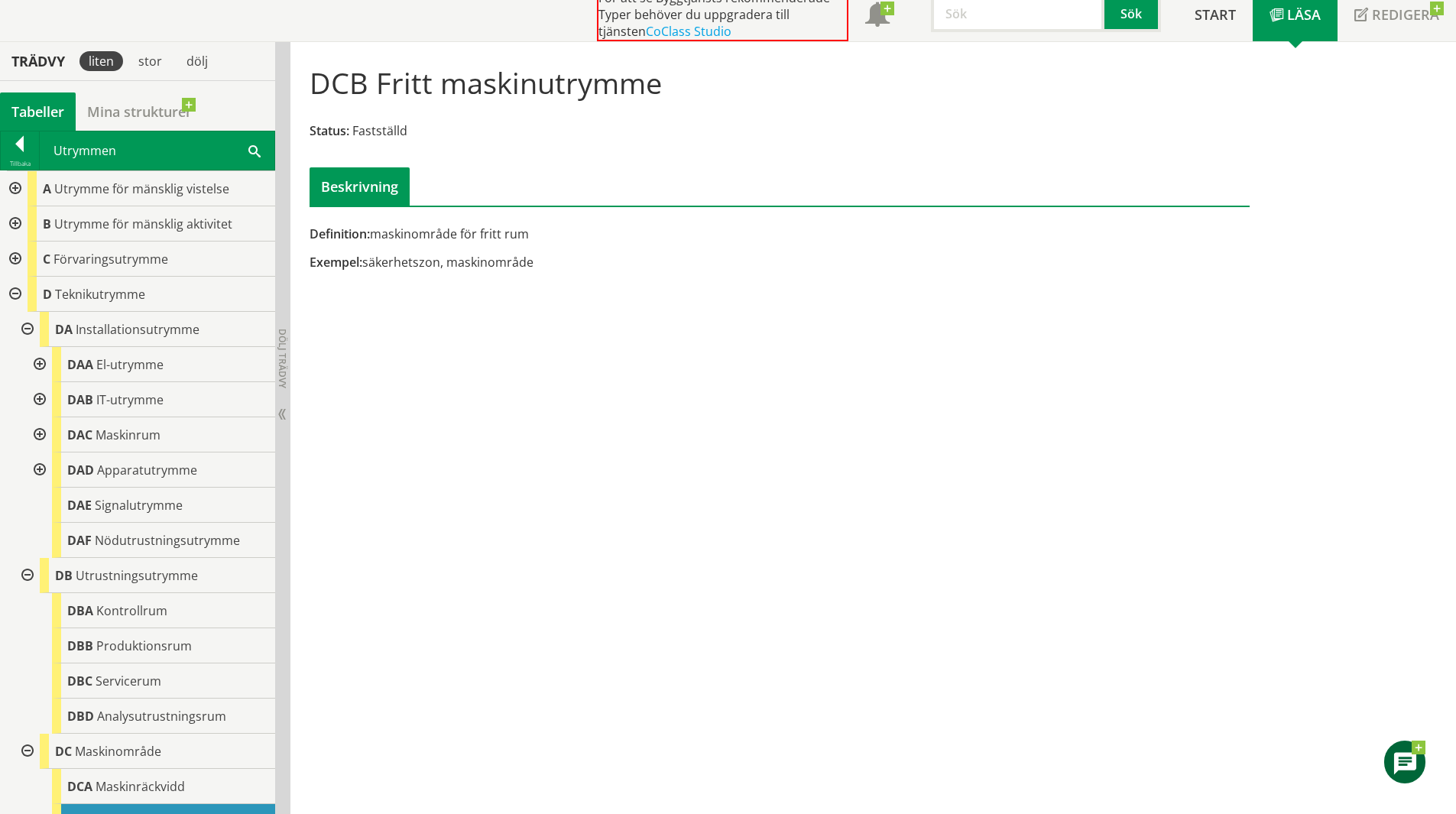
click at [30, 329] on div at bounding box center [26, 329] width 28 height 35
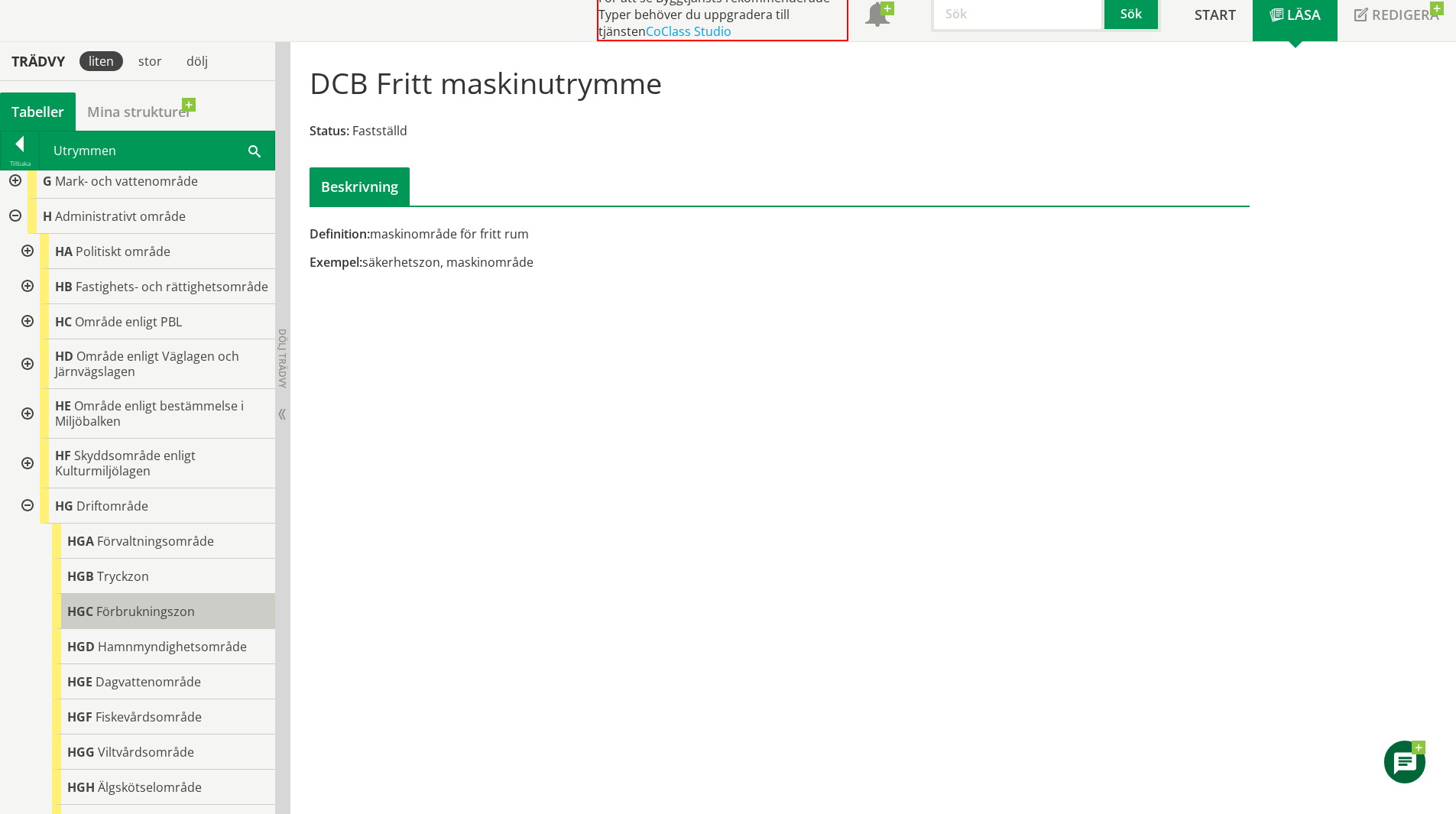
scroll to position [458, 0]
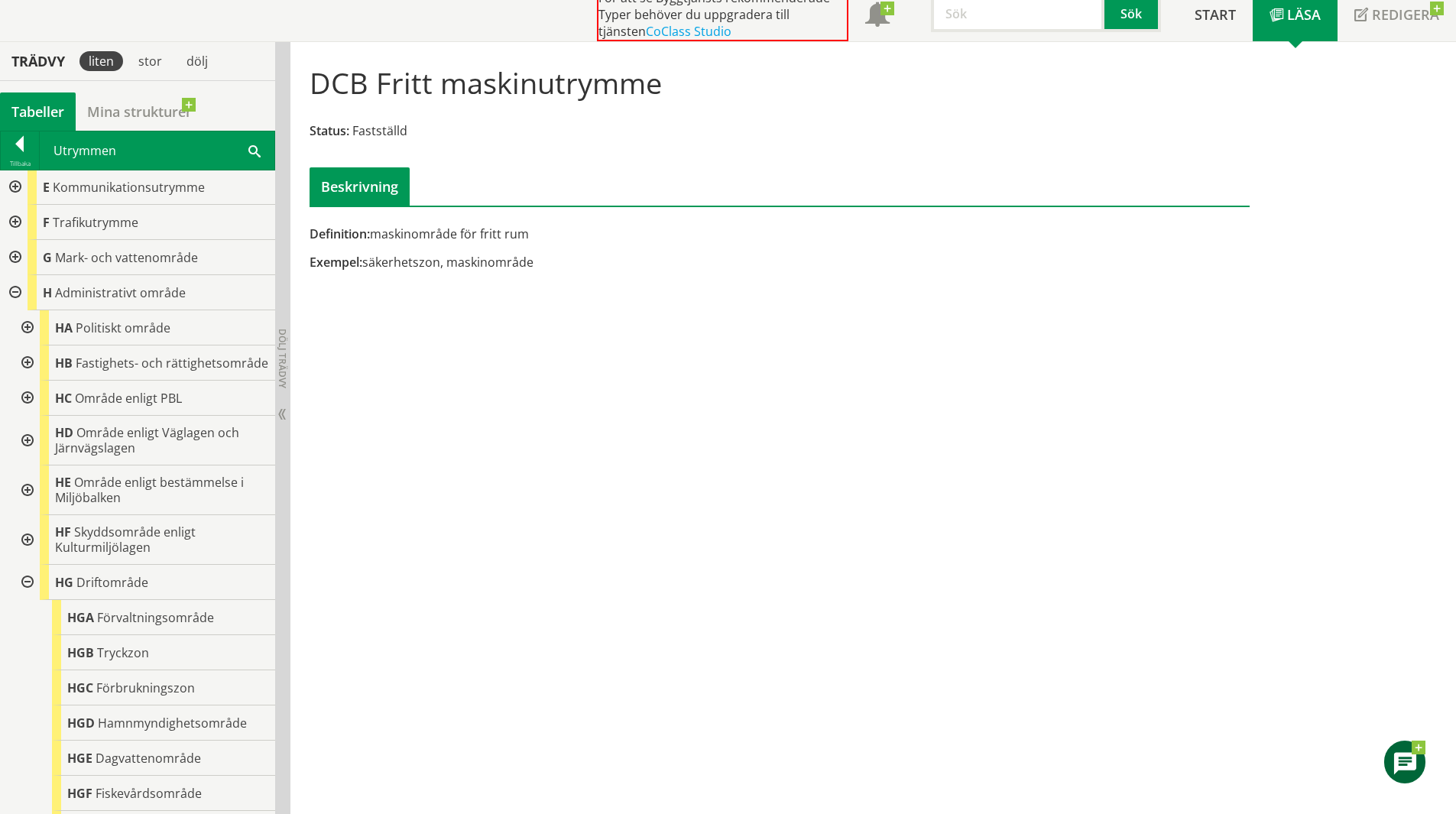
click at [33, 596] on div at bounding box center [26, 582] width 28 height 35
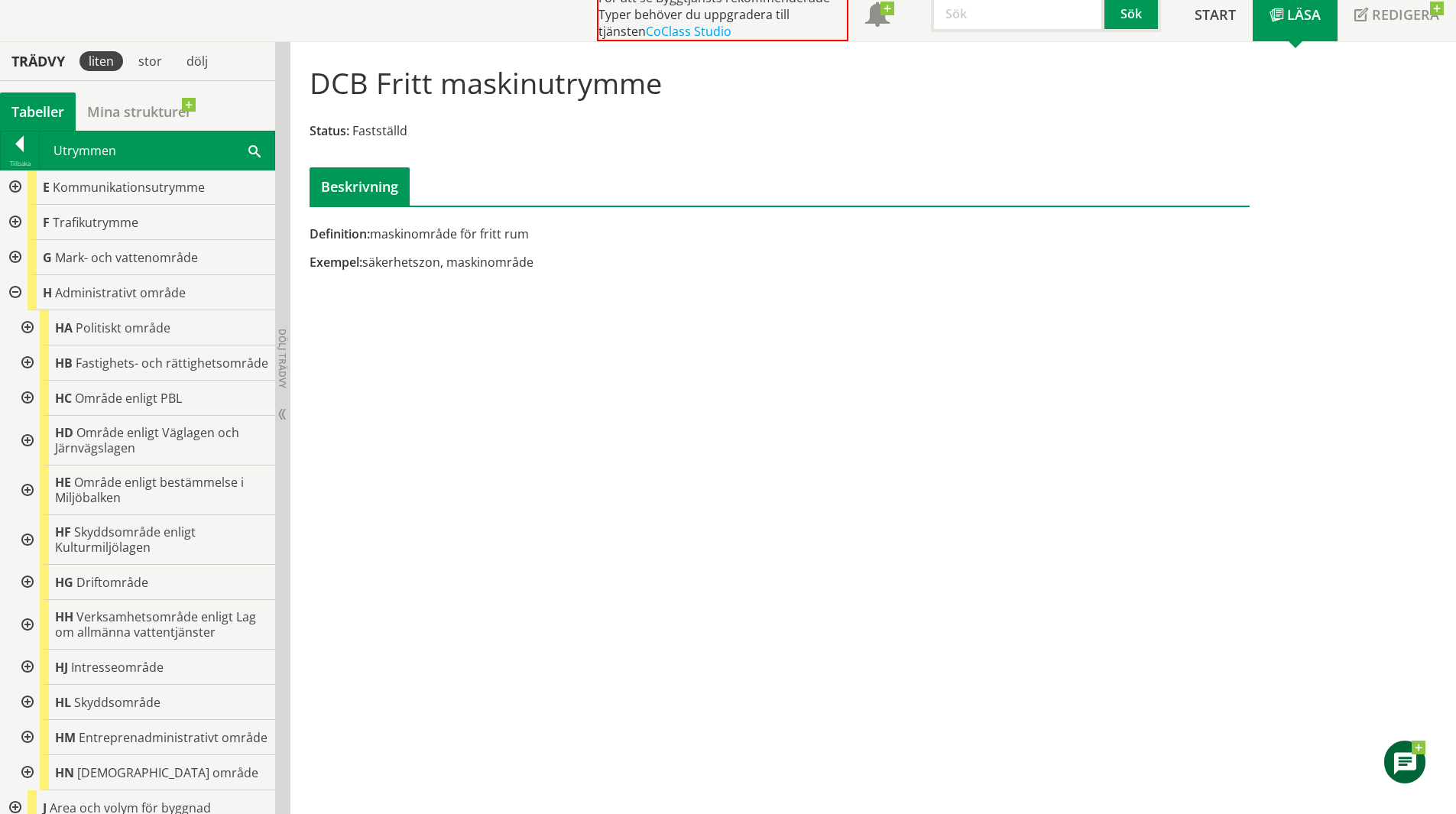
click at [31, 598] on div at bounding box center [26, 582] width 28 height 35
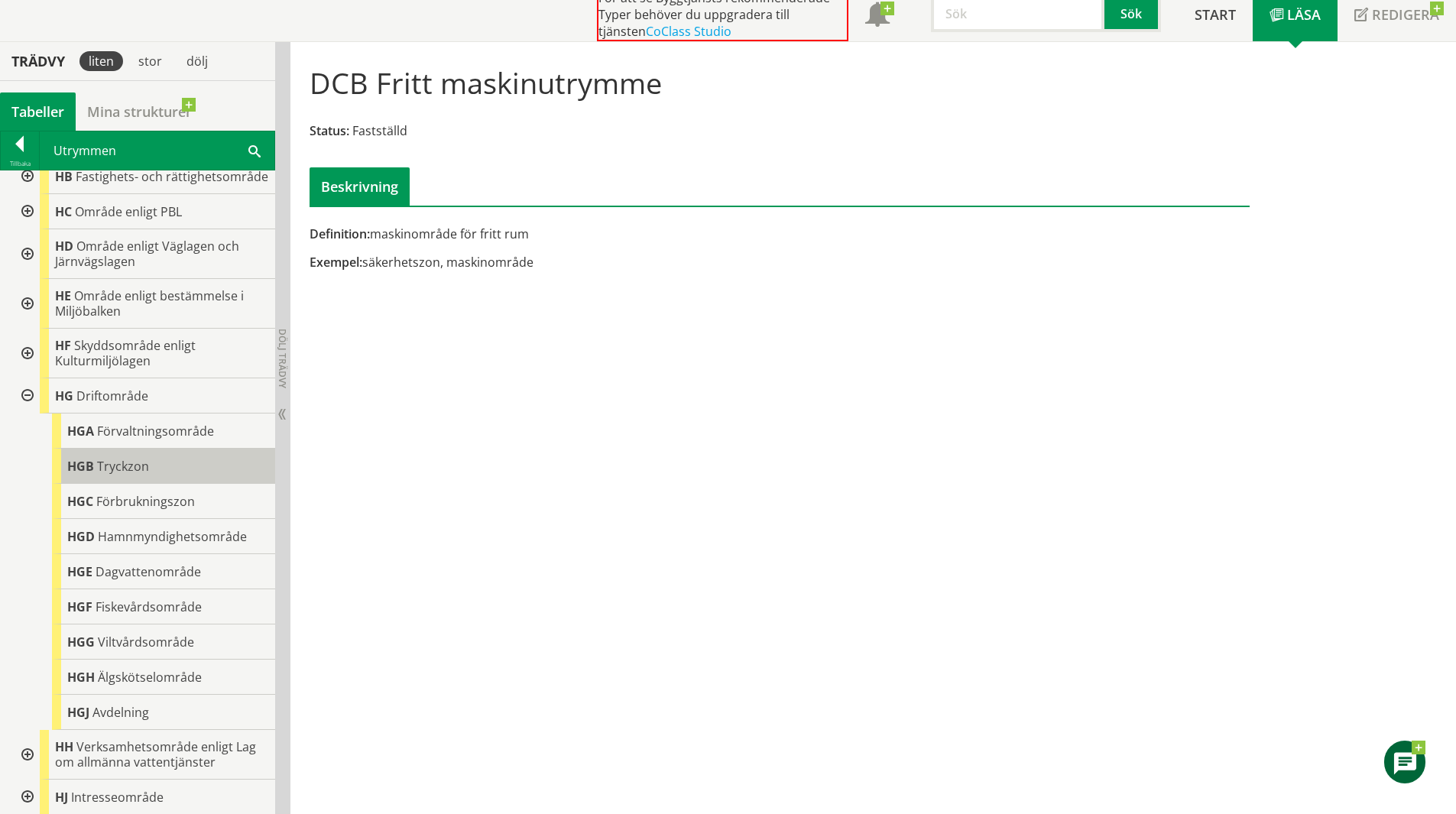
scroll to position [688, 0]
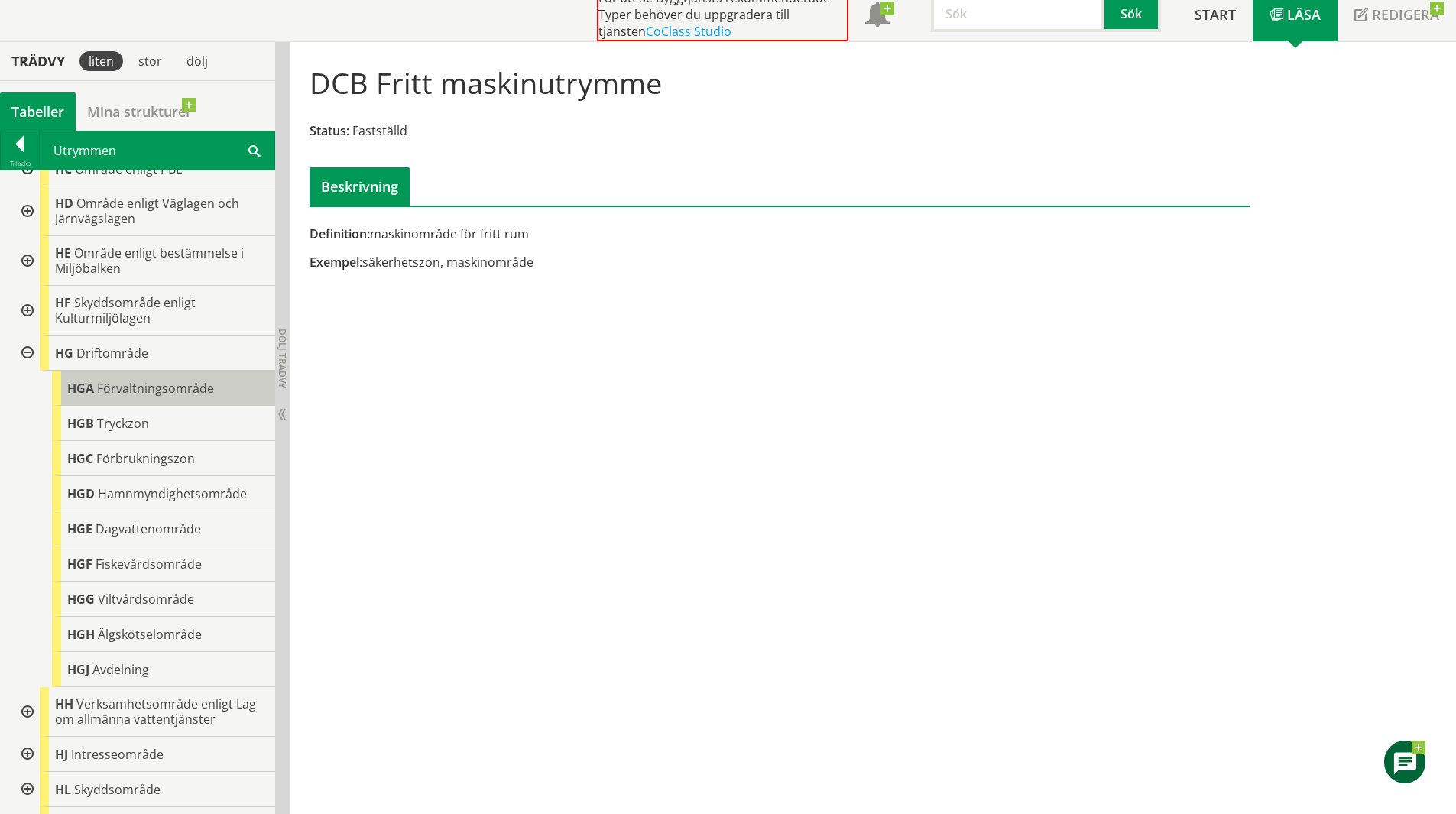
click at [125, 397] on span "Förvaltningsområde" at bounding box center [155, 388] width 117 height 17
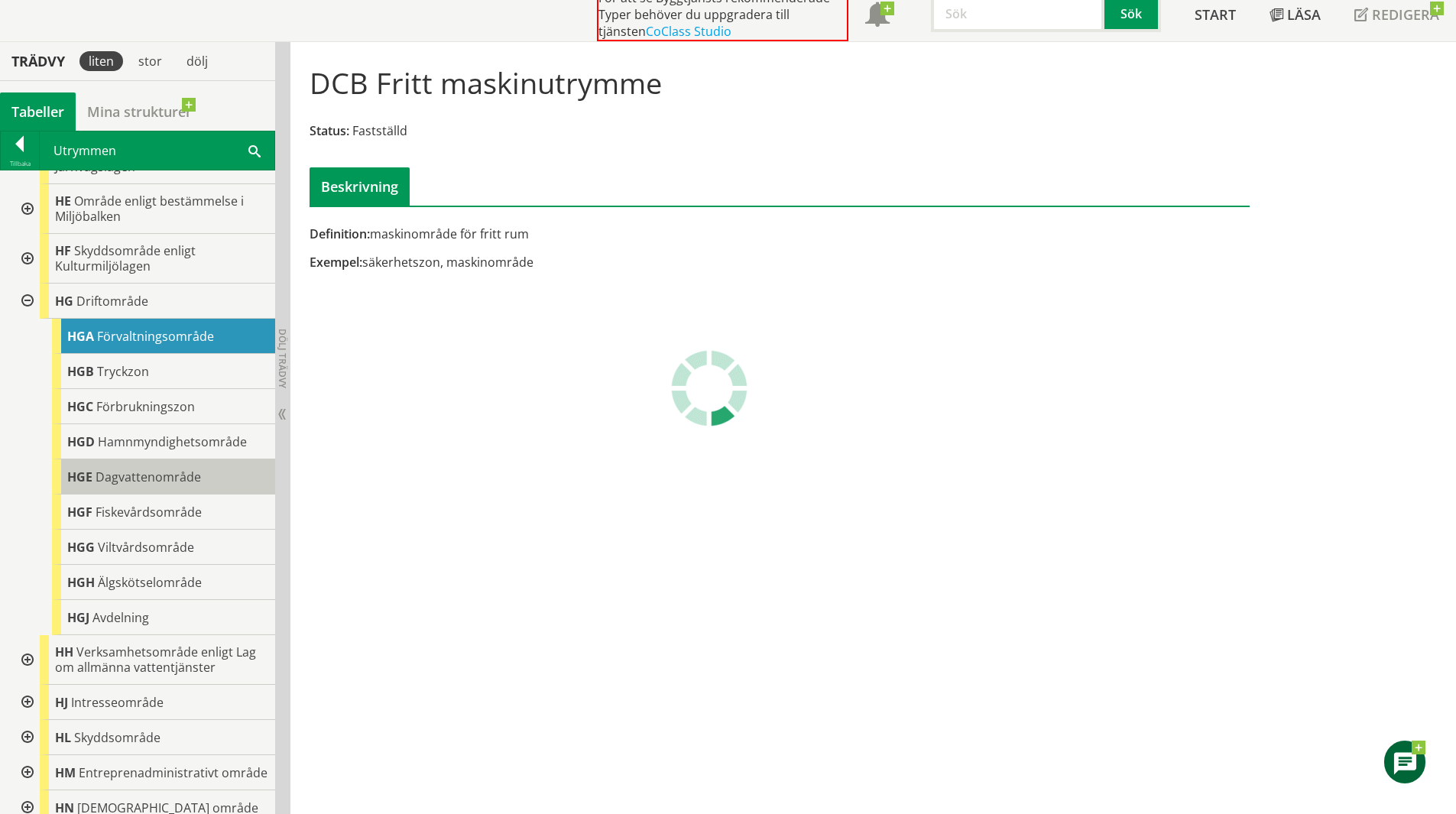
scroll to position [764, 0]
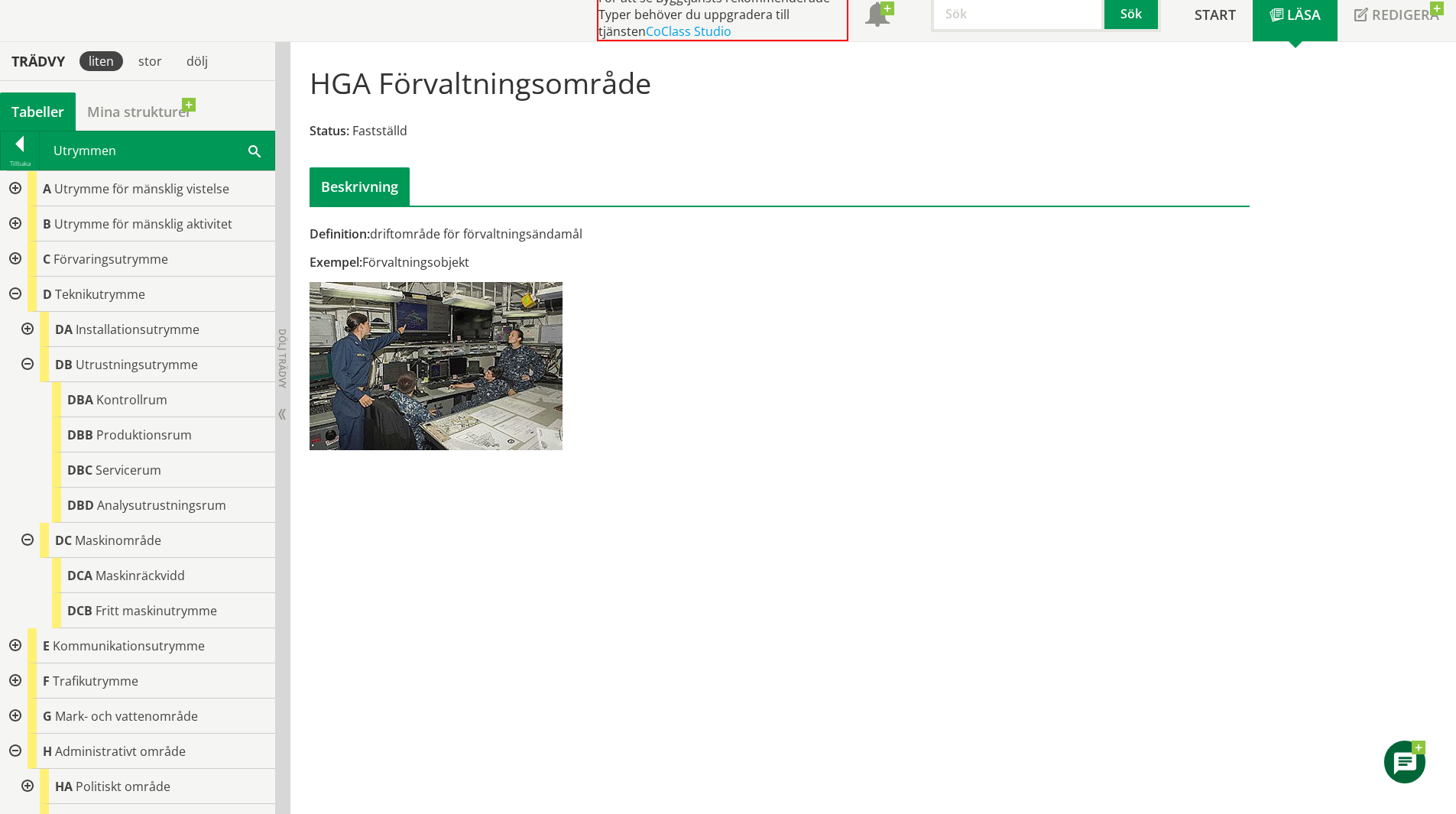
click at [10, 222] on div at bounding box center [13, 224] width 28 height 35
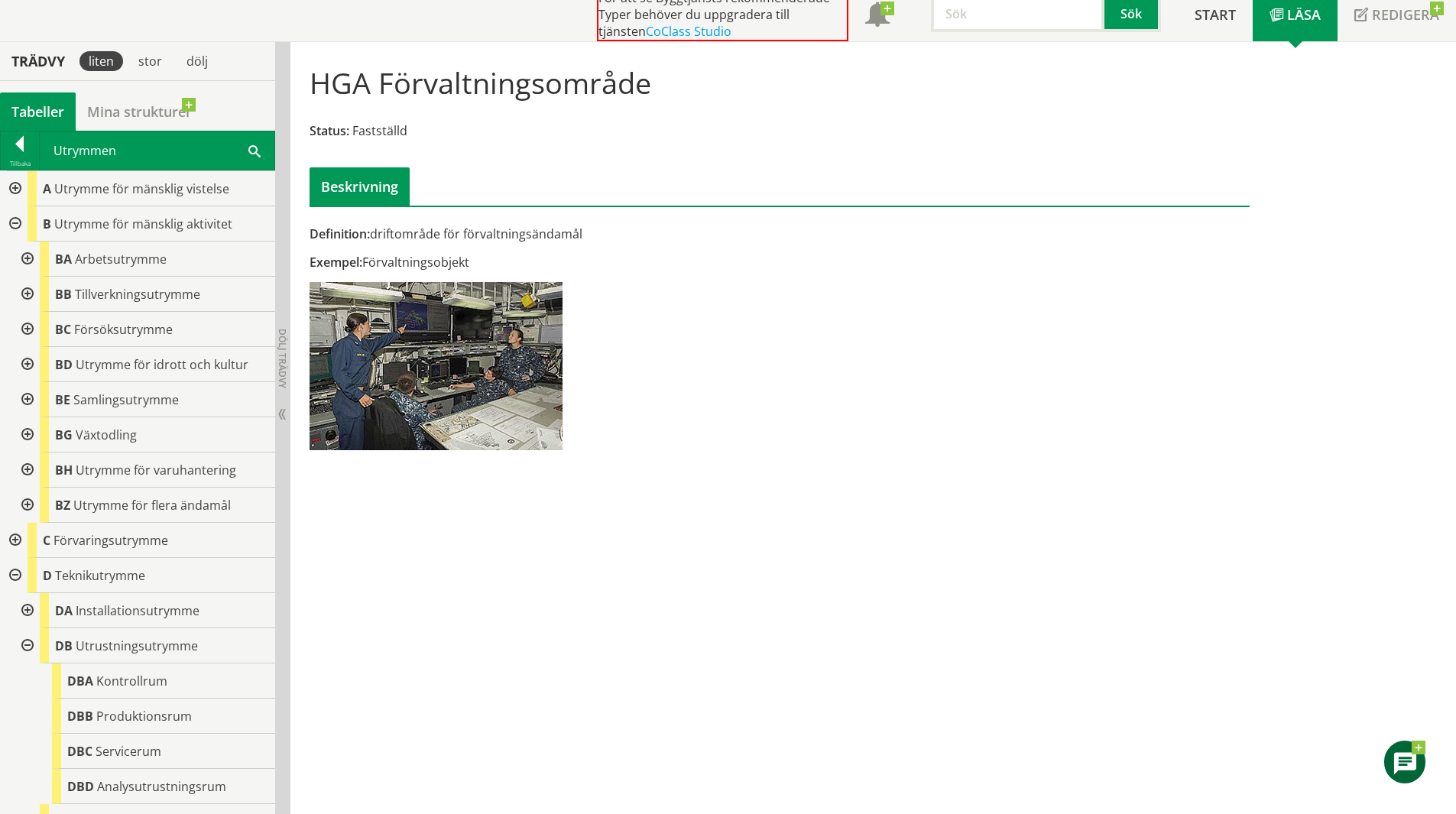
click at [28, 253] on div at bounding box center [26, 258] width 28 height 35
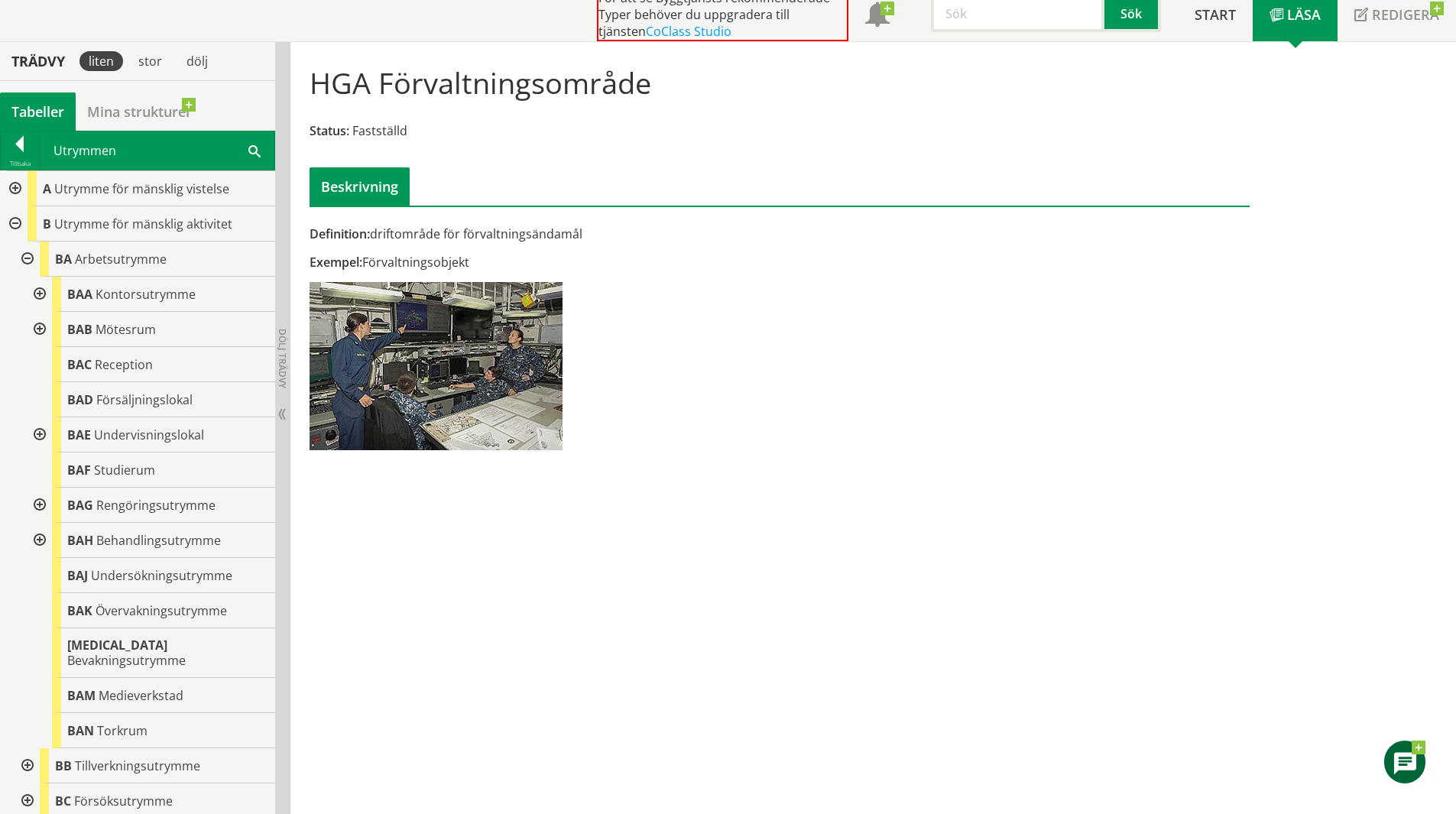
click at [15, 189] on div at bounding box center [13, 188] width 28 height 35
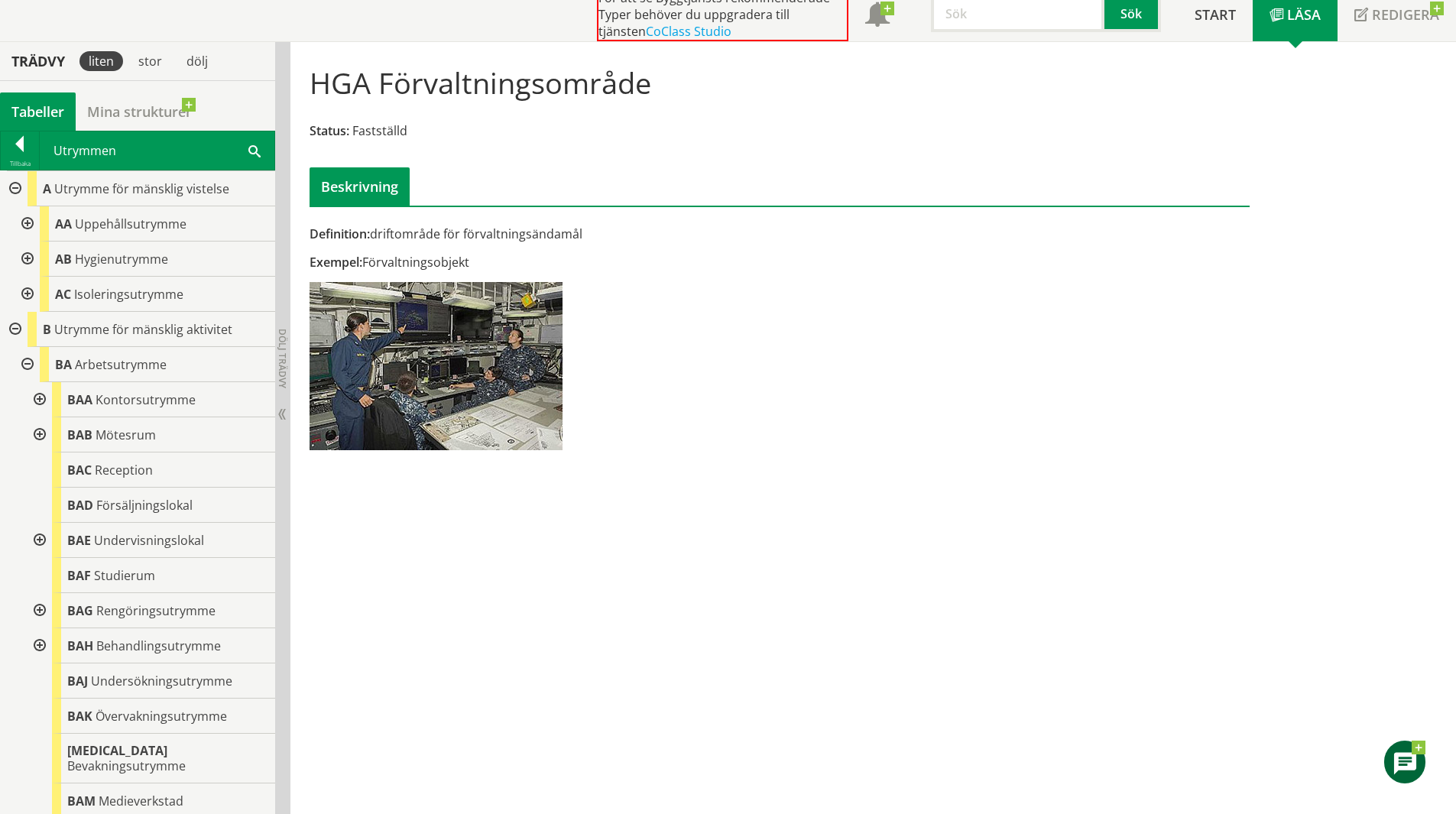
click at [13, 192] on div at bounding box center [13, 188] width 28 height 35
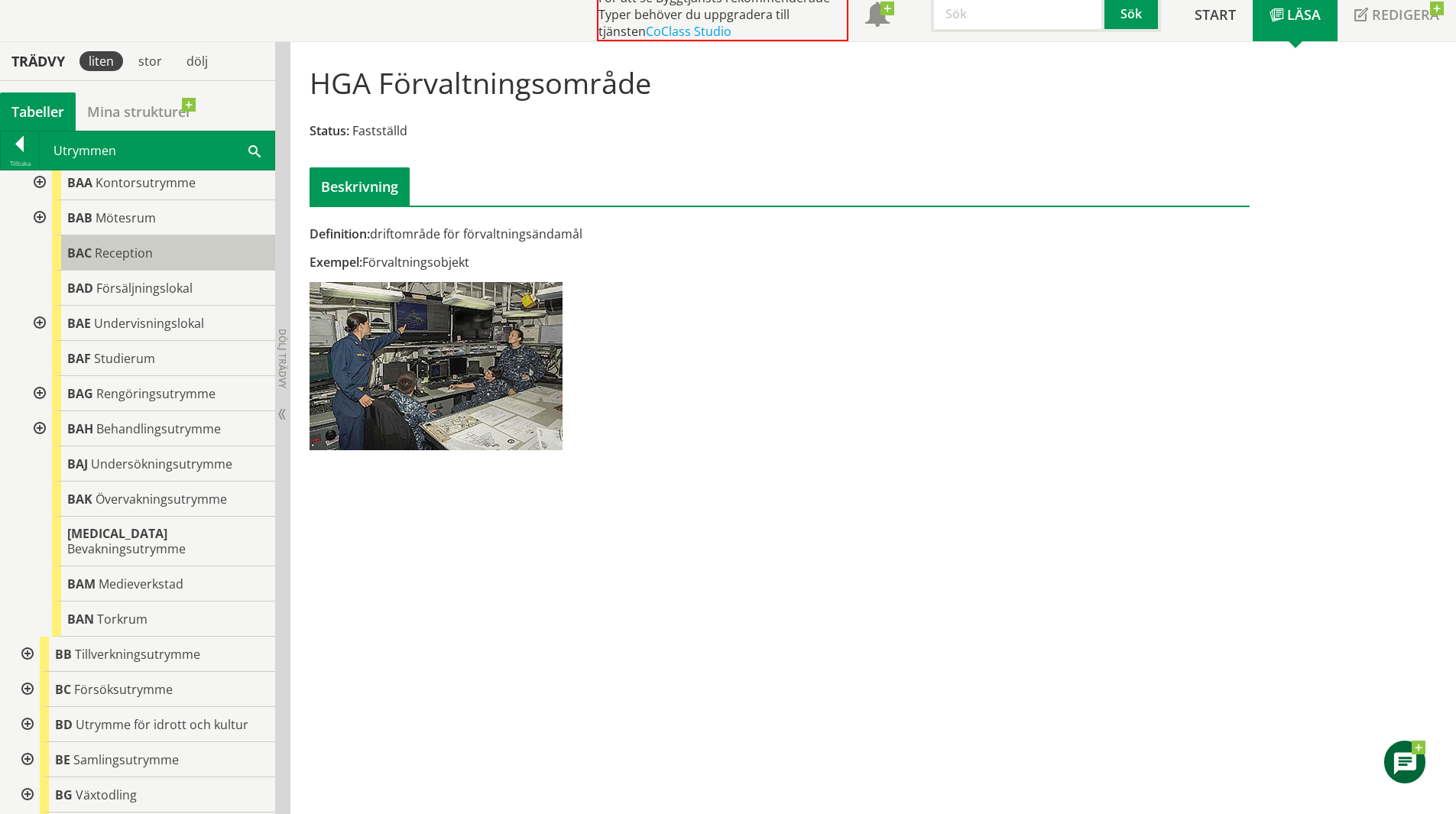
scroll to position [306, 0]
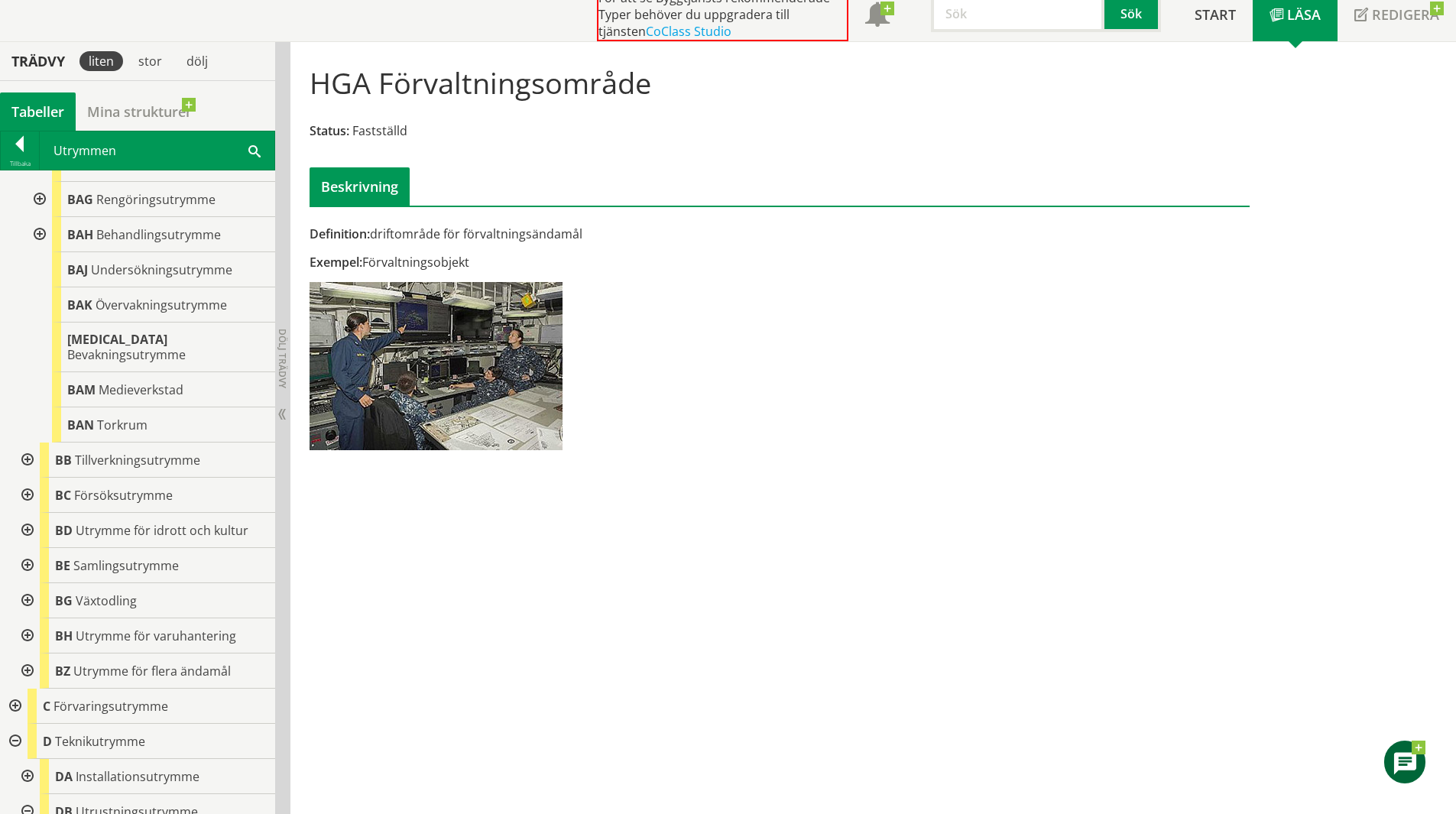
click at [24, 449] on div at bounding box center [26, 460] width 28 height 35
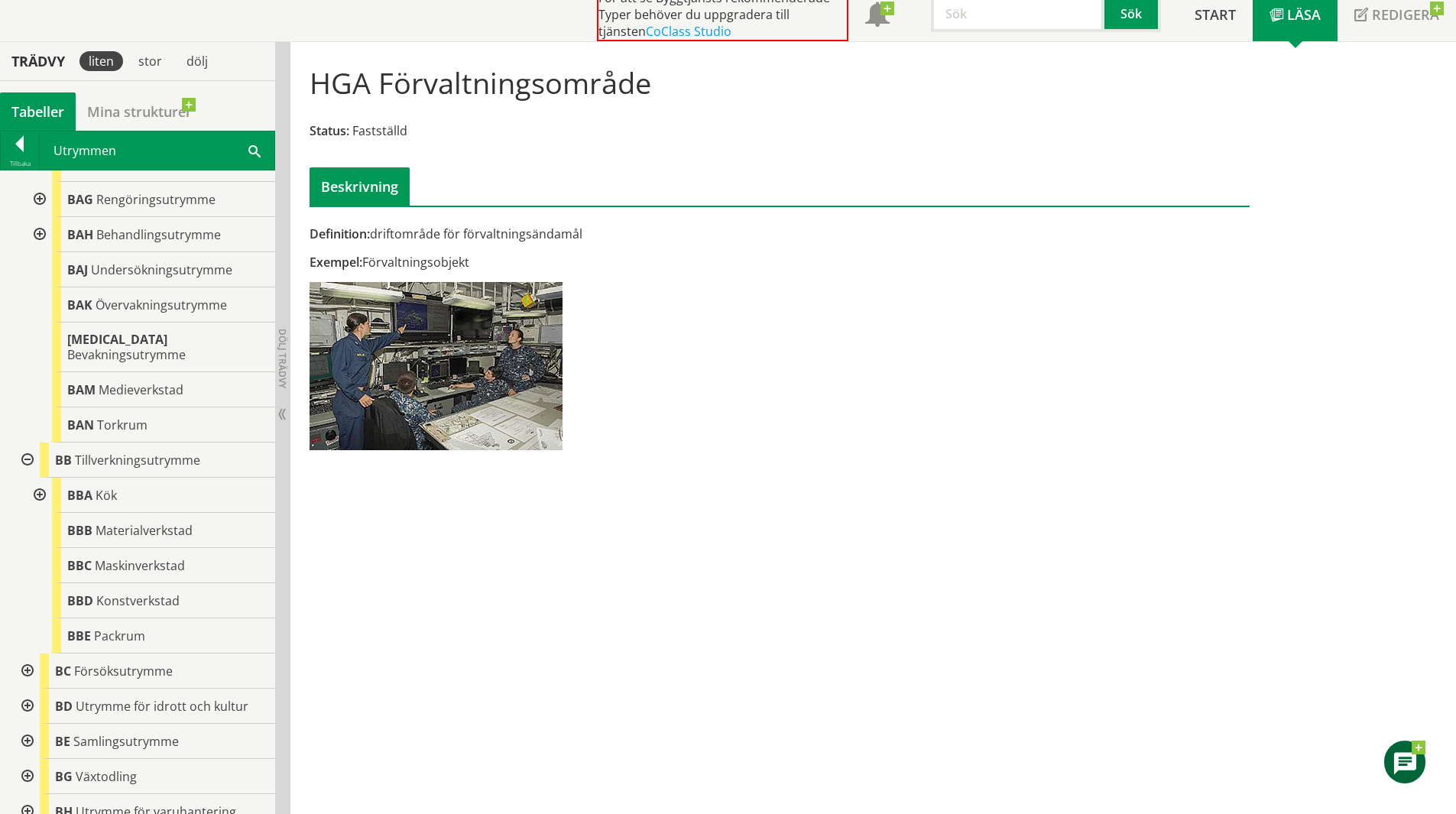
click at [29, 448] on div at bounding box center [26, 460] width 28 height 35
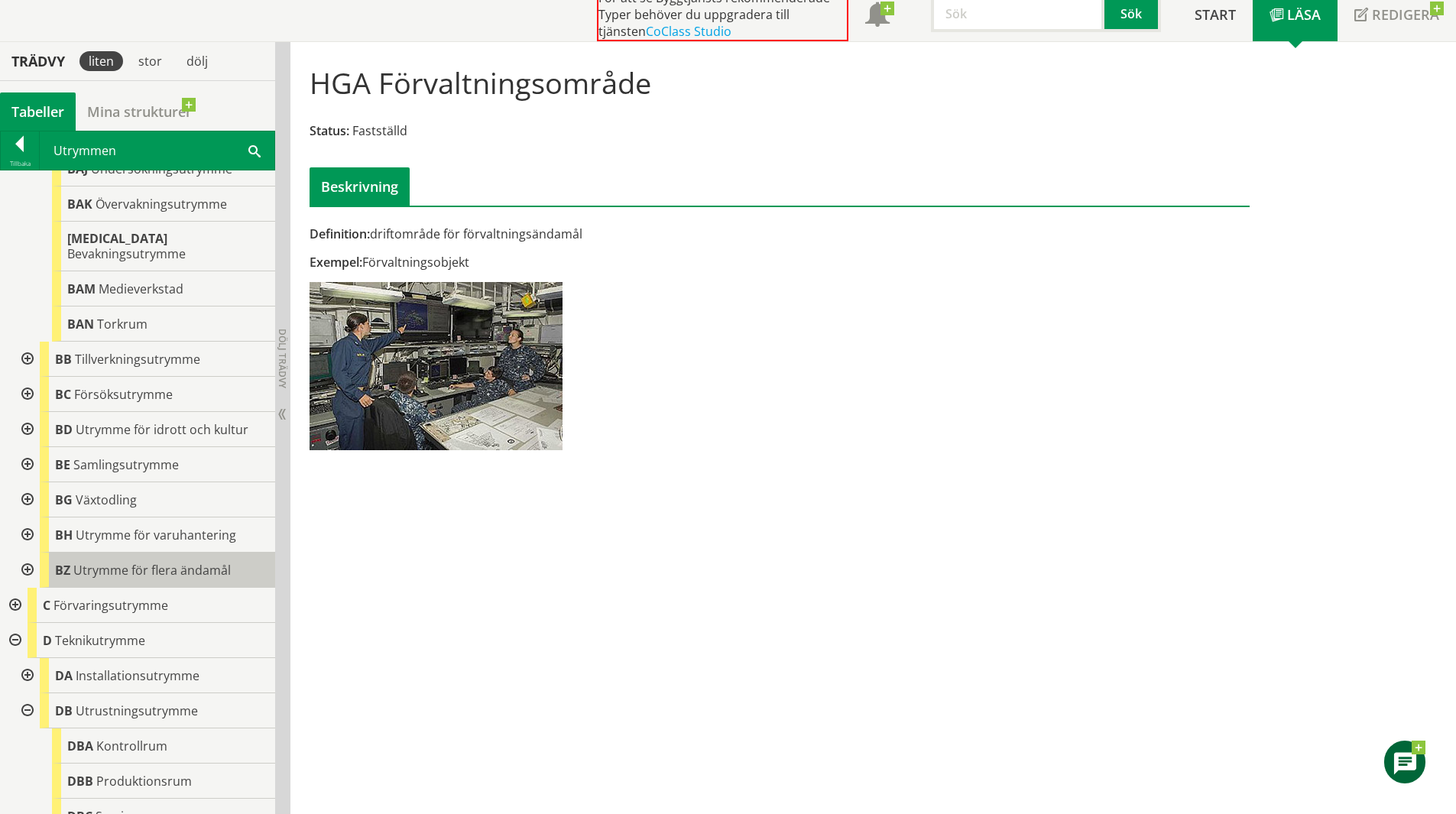
scroll to position [458, 0]
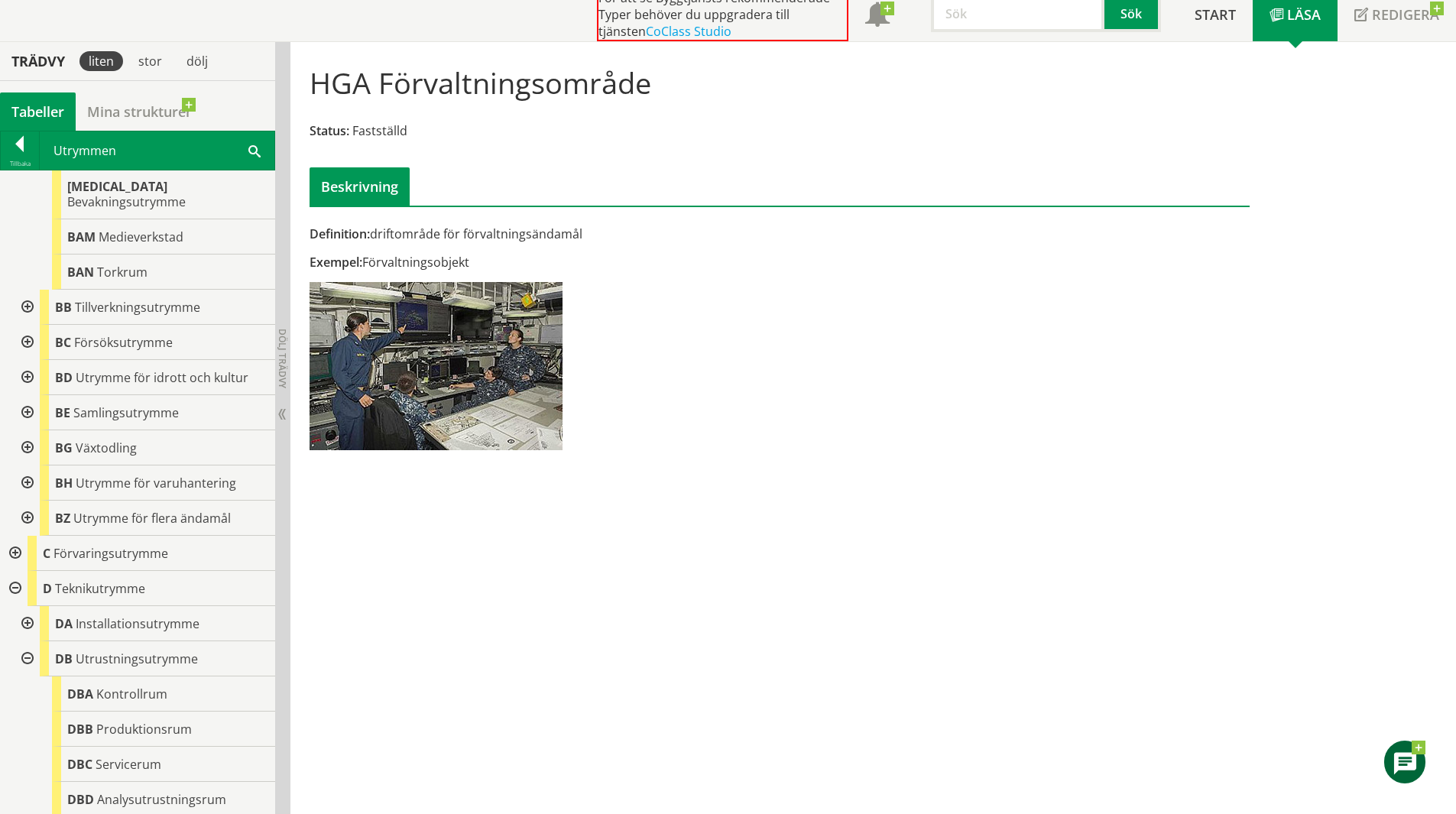
click at [29, 507] on div at bounding box center [26, 517] width 28 height 35
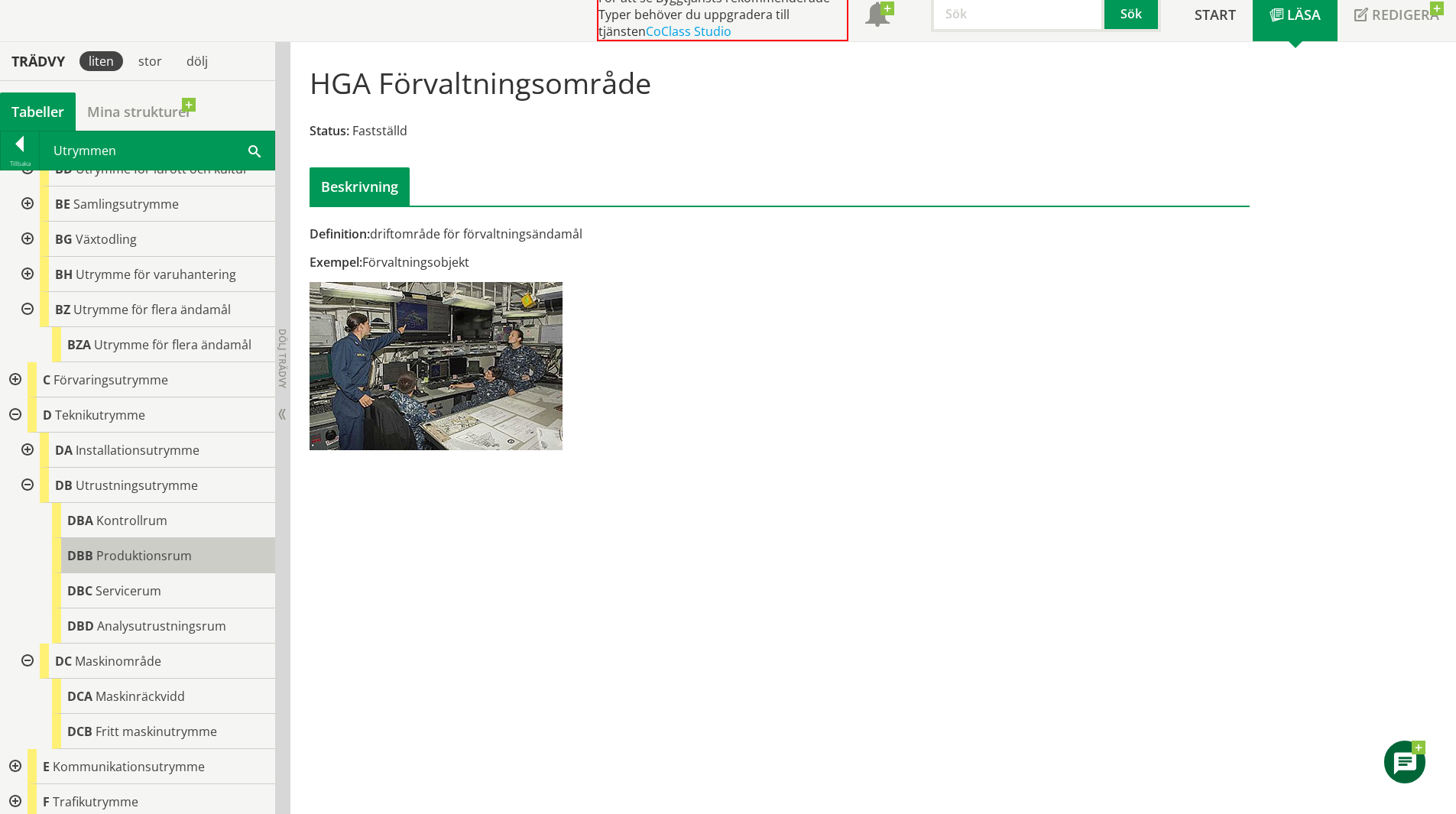
scroll to position [764, 0]
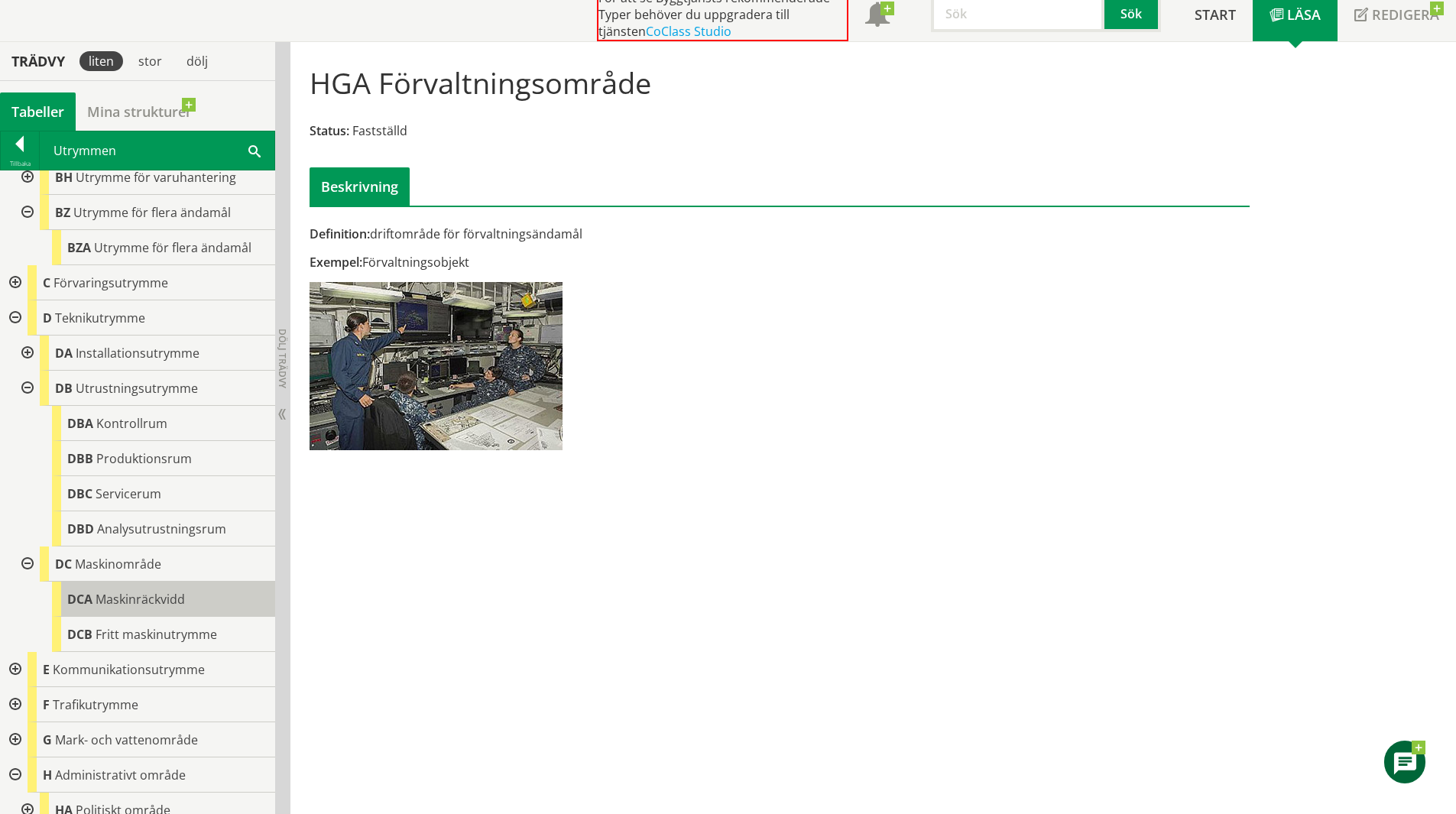
click at [169, 591] on span "Maskinräckvidd" at bounding box center [140, 600] width 89 height 17
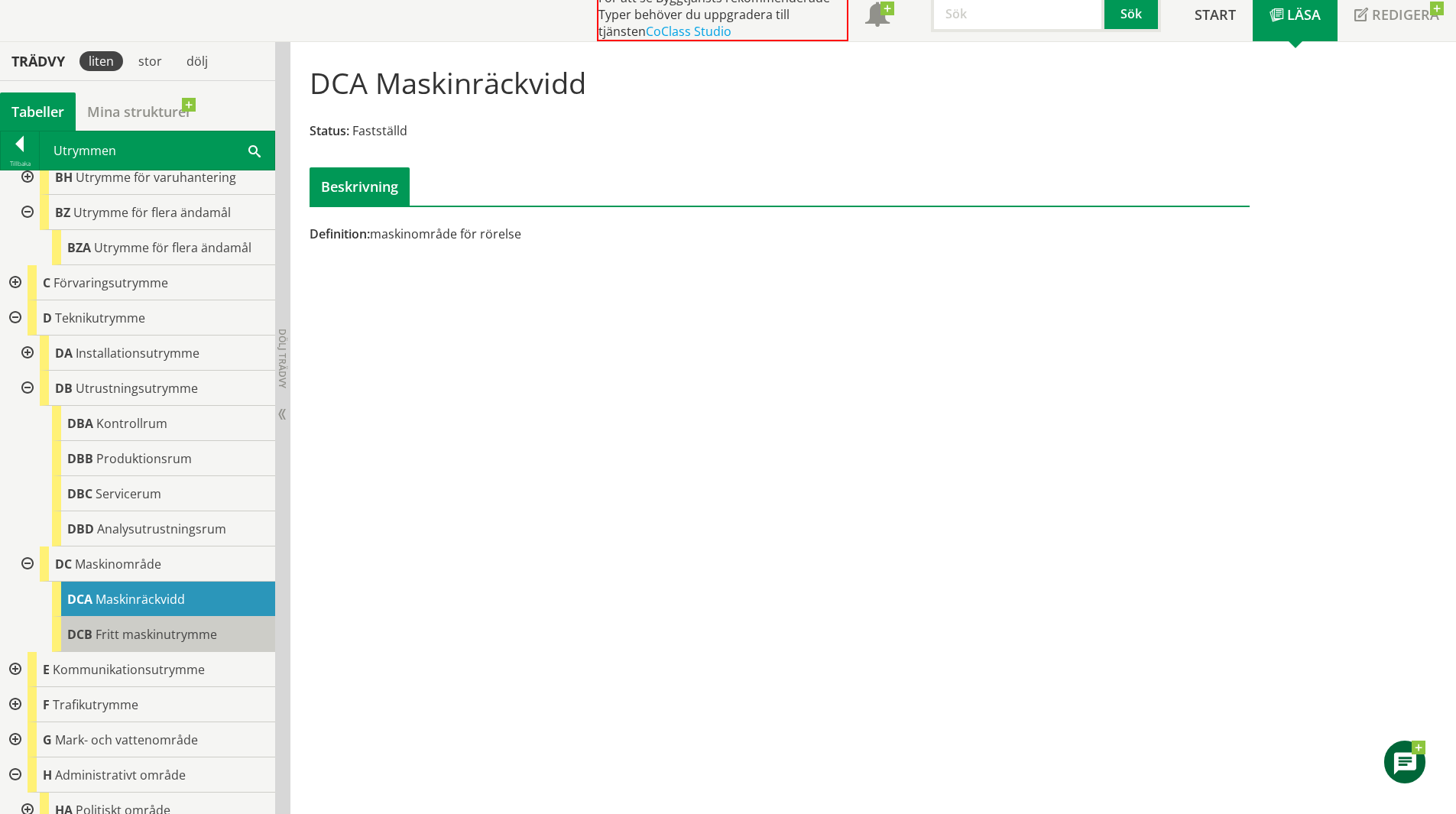
click at [208, 617] on div "DCB Fritt maskinutrymme" at bounding box center [163, 634] width 223 height 35
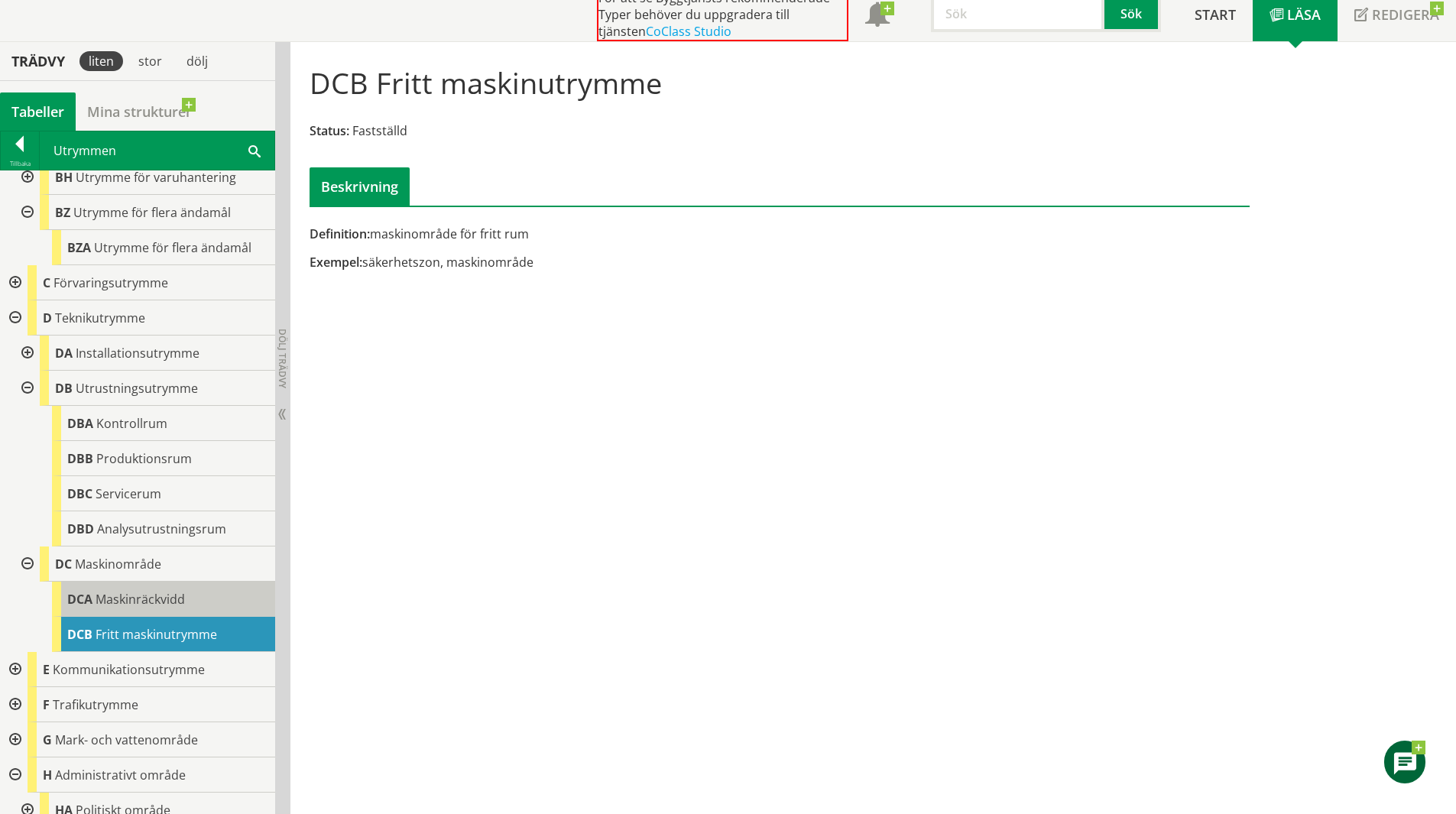
click at [215, 583] on div "DCA Maskinräckvidd" at bounding box center [163, 599] width 223 height 35
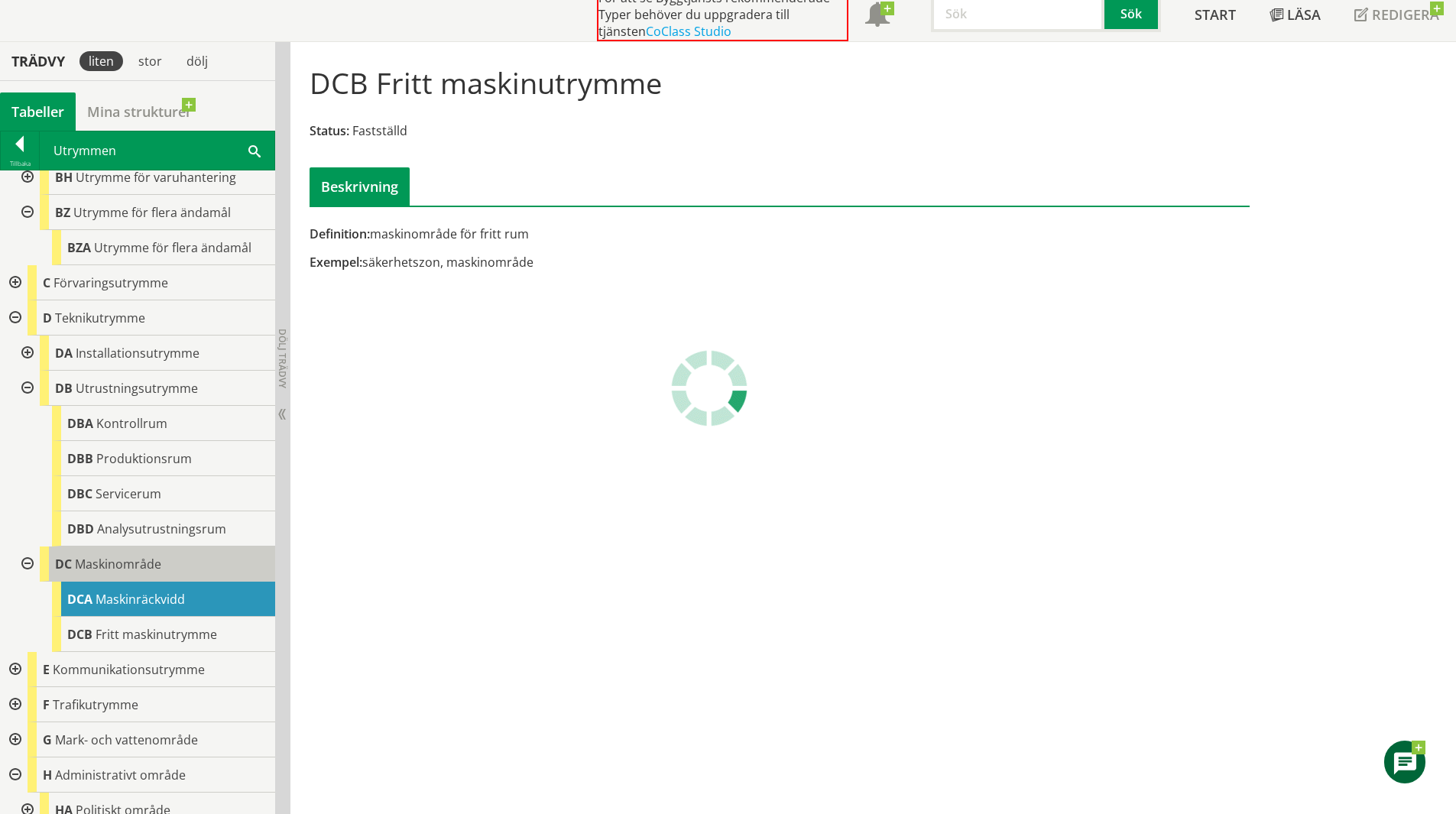
click at [206, 558] on div "DC Maskinområde" at bounding box center [158, 563] width 235 height 35
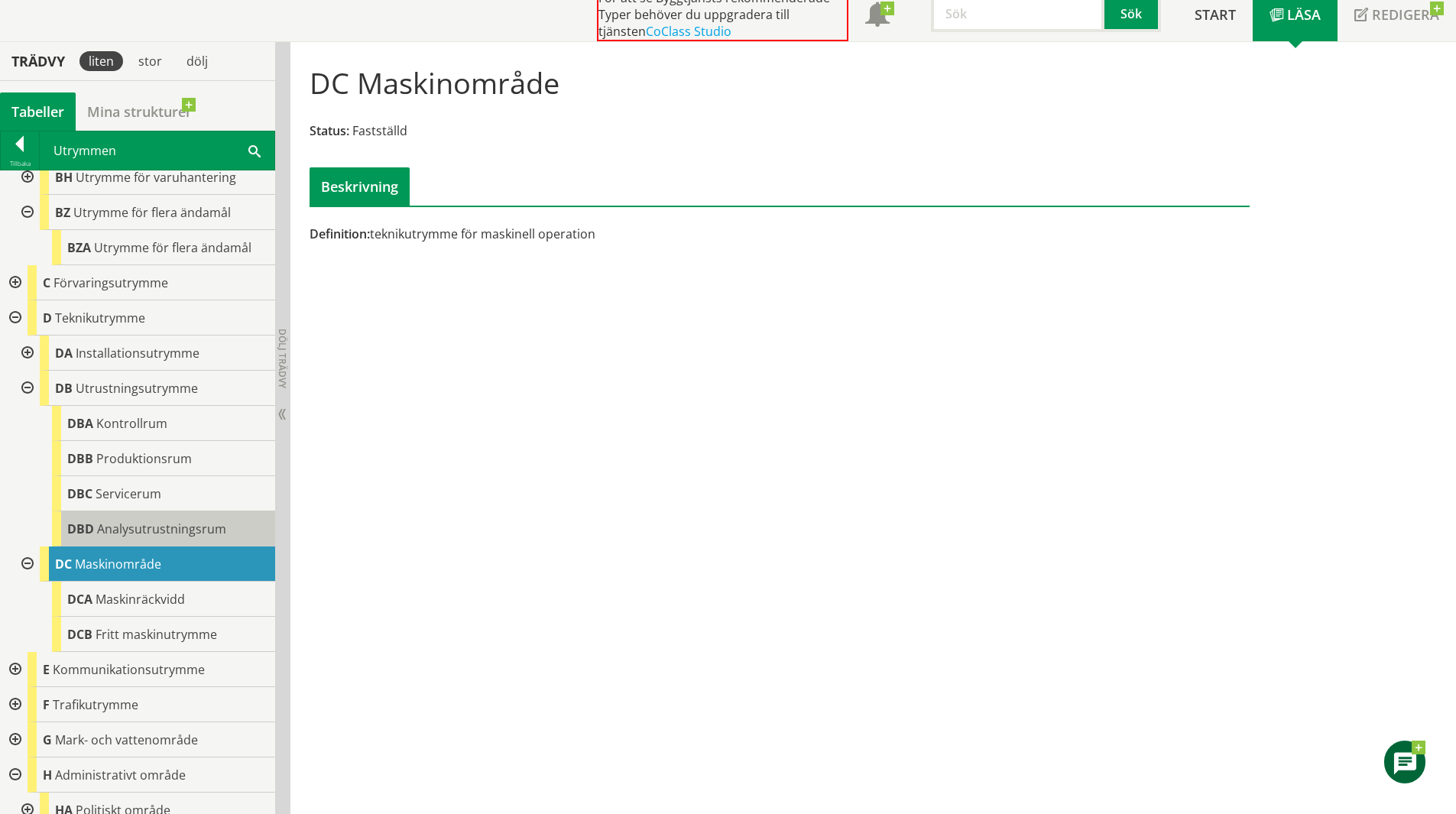
click at [203, 522] on span "Analysutrustningsrum" at bounding box center [161, 529] width 129 height 17
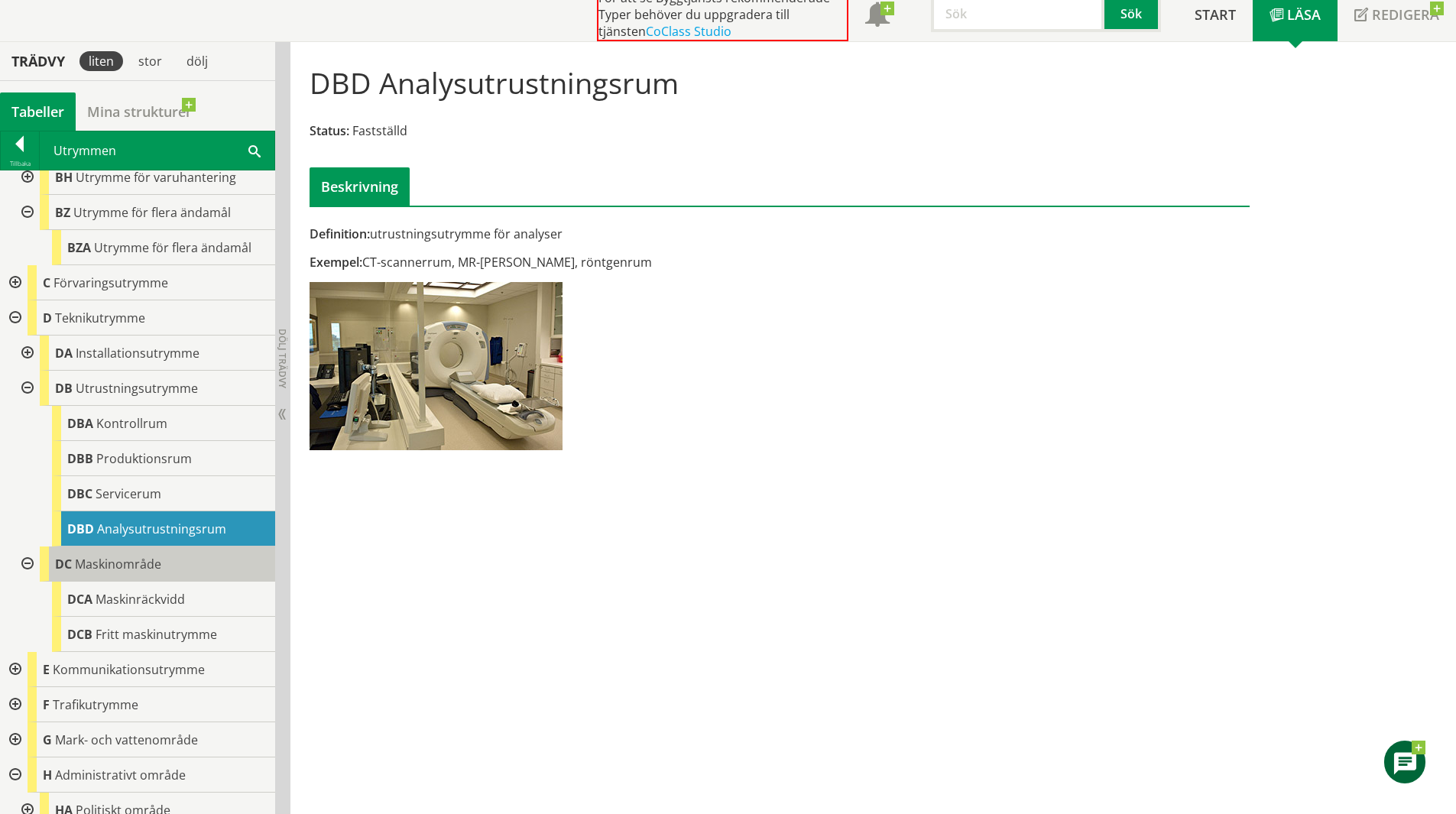
click at [163, 554] on div "DC Maskinområde" at bounding box center [158, 563] width 235 height 35
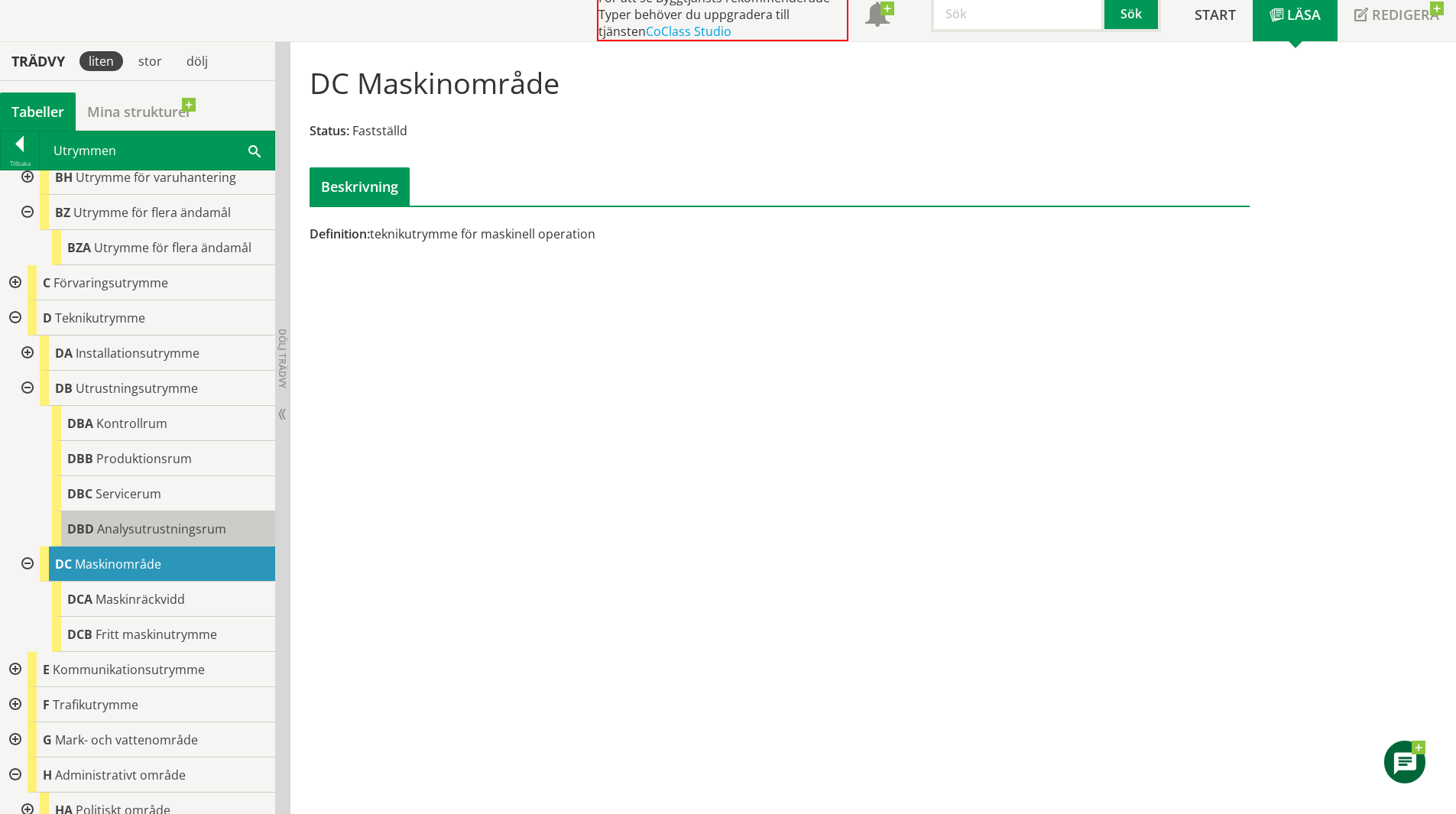
click at [143, 520] on span "Analysutrustningsrum" at bounding box center [161, 529] width 129 height 17
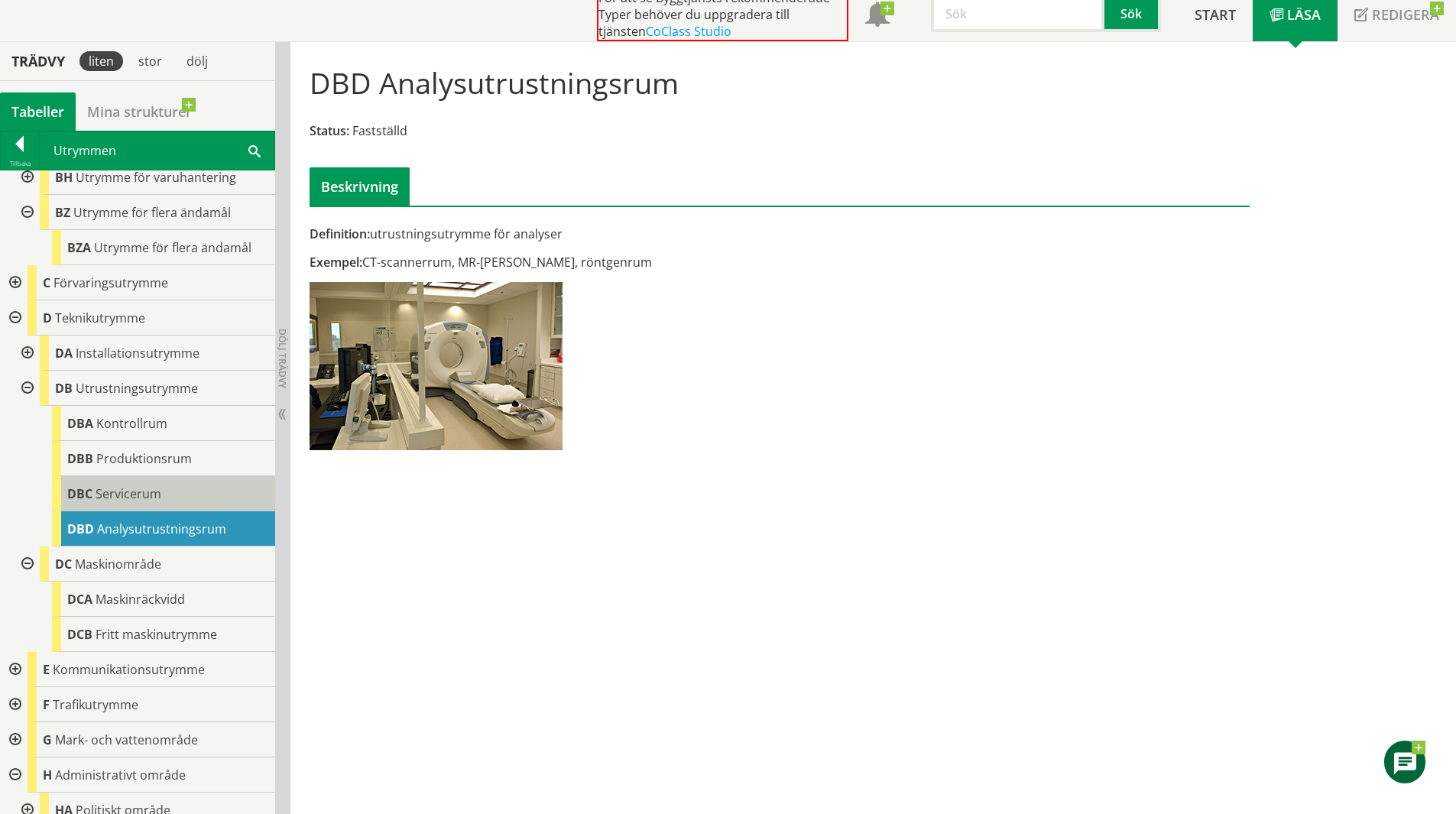
click at [143, 485] on span "Servicerum" at bounding box center [128, 494] width 66 height 17
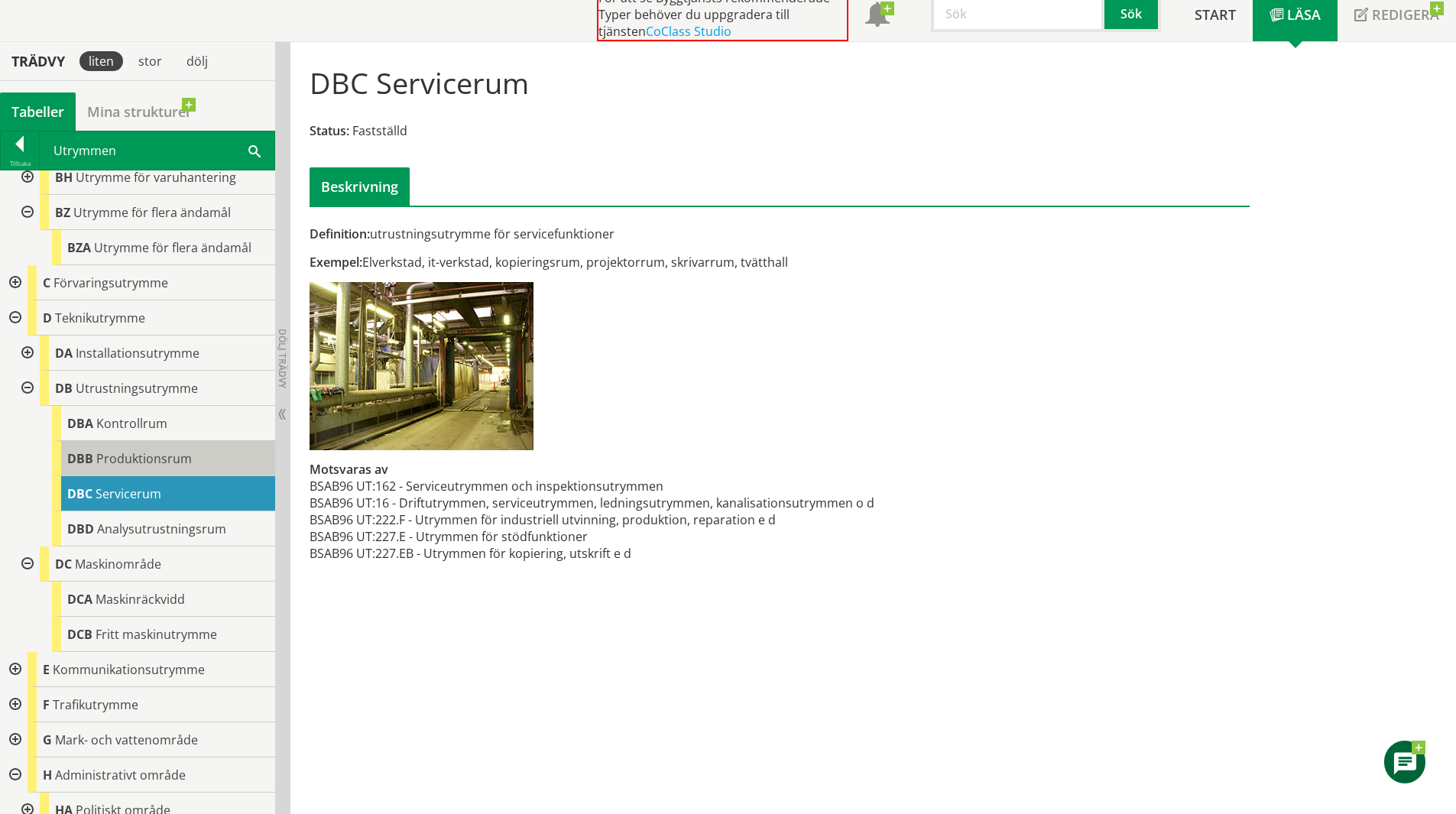
click at [162, 458] on div "DBB Produktionsrum" at bounding box center [163, 458] width 223 height 35
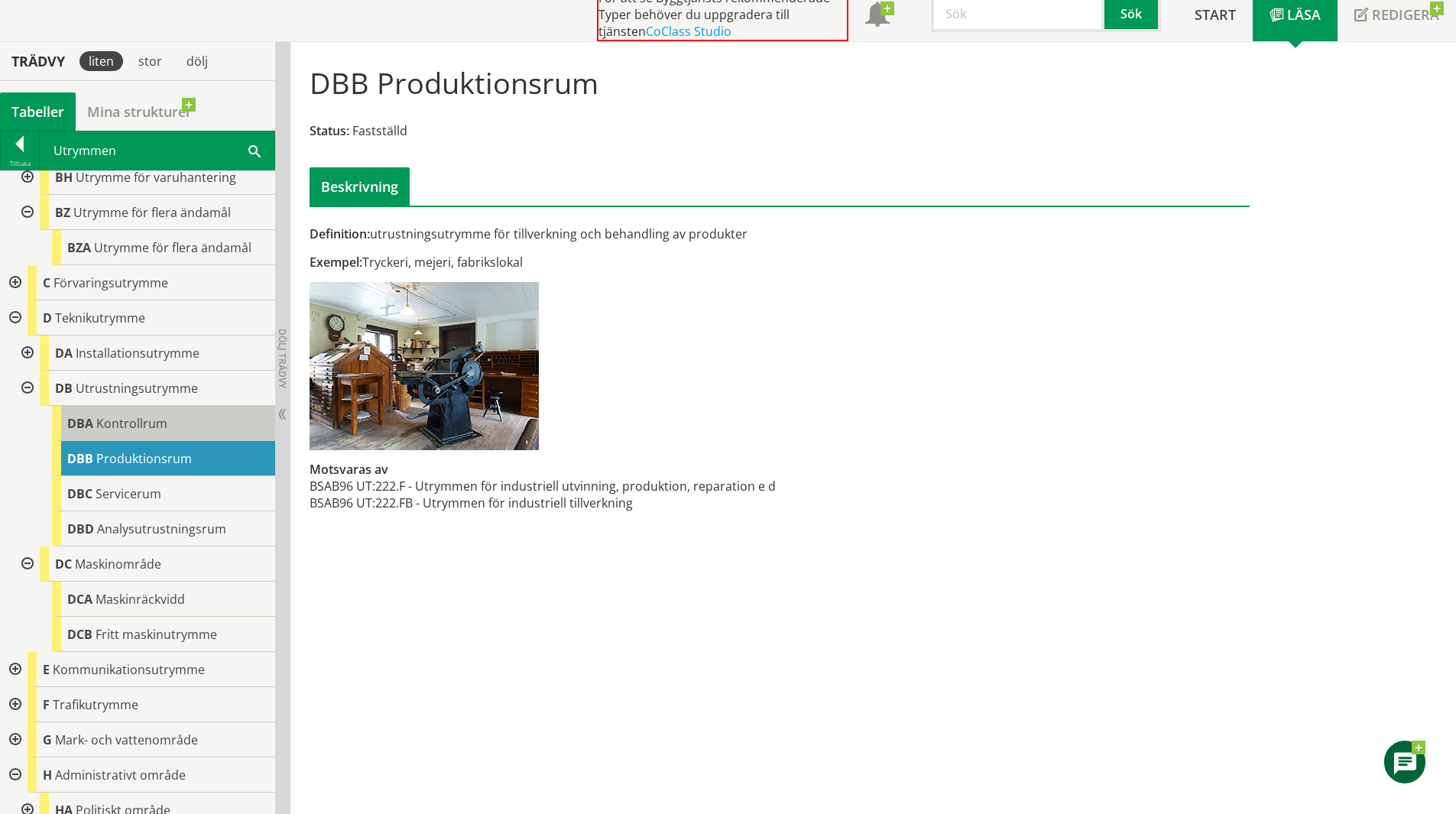
click at [177, 421] on div "DBA Kontrollrum" at bounding box center [163, 423] width 223 height 35
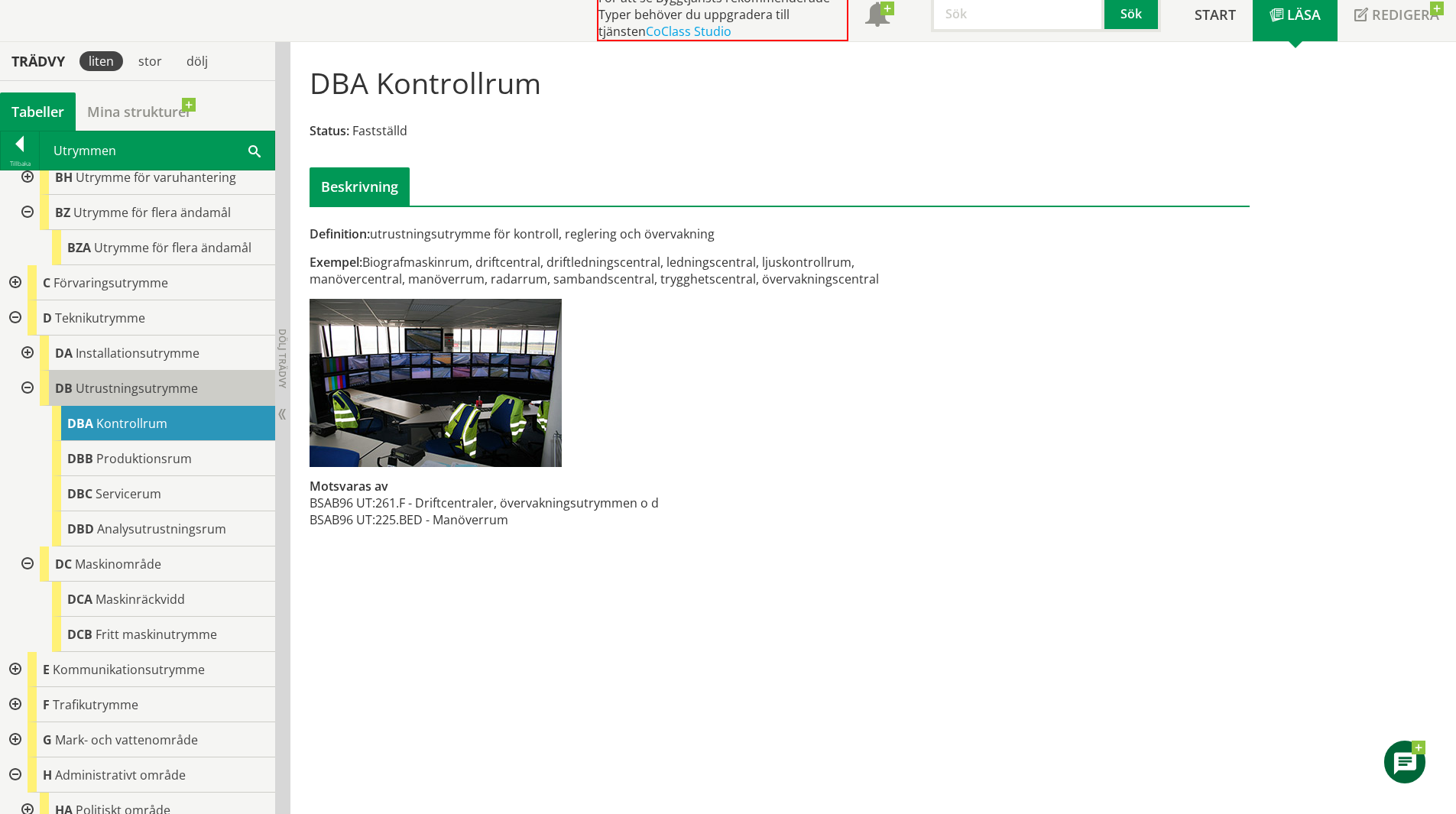
click at [173, 380] on span "Utrustningsutrymme" at bounding box center [137, 388] width 122 height 17
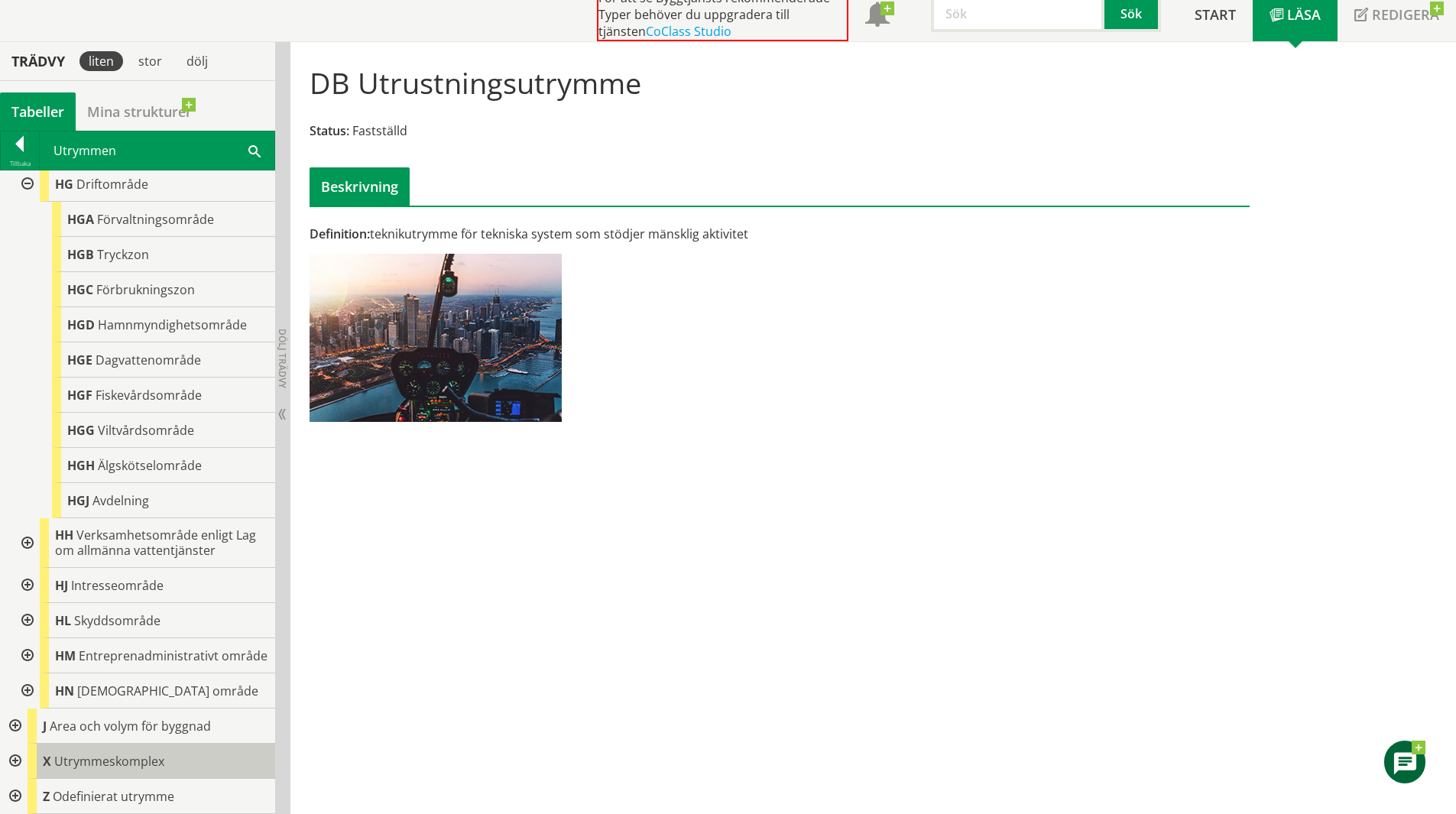
scroll to position [1124, 0]
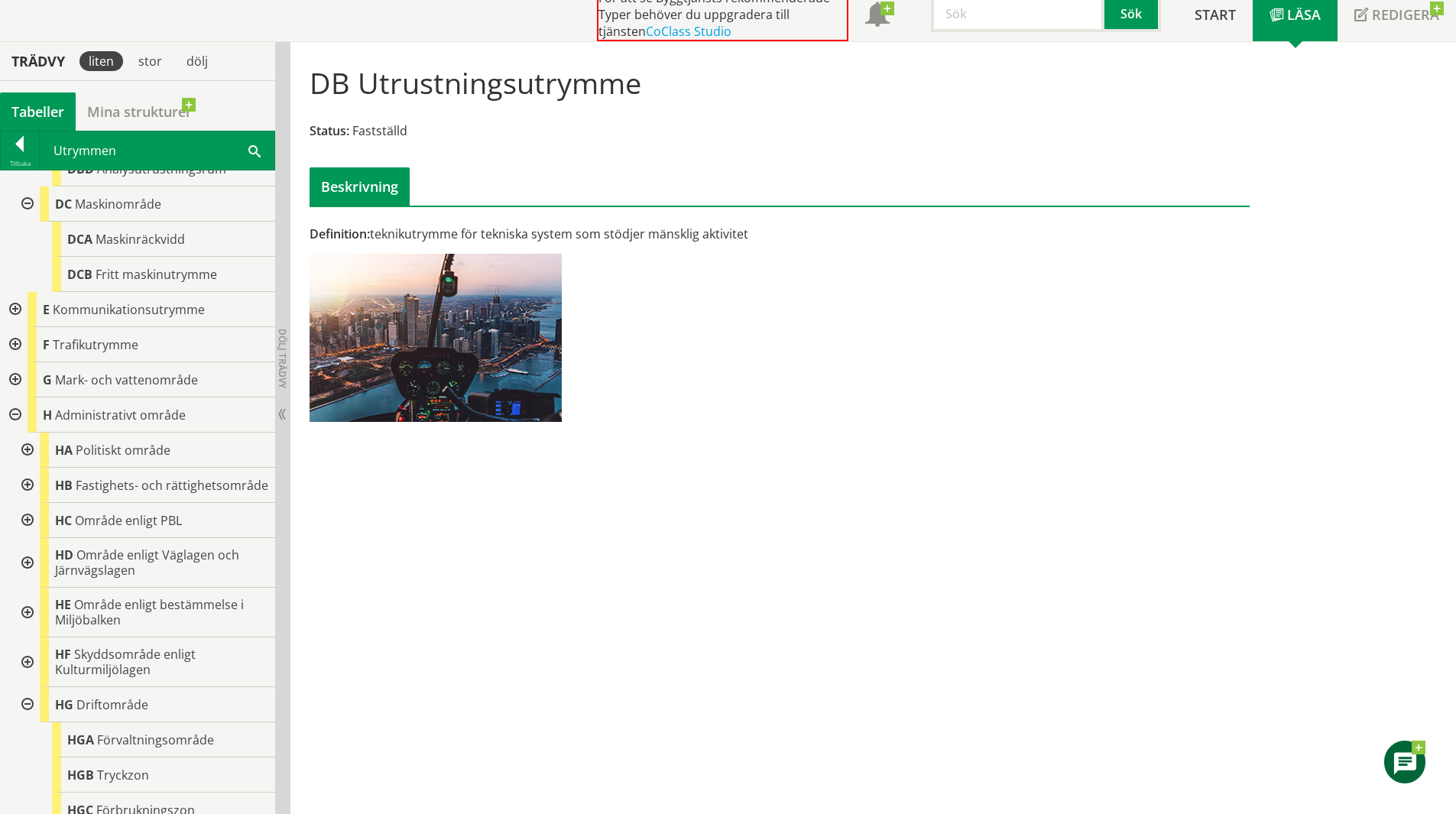
click at [29, 708] on div at bounding box center [26, 704] width 28 height 35
click at [23, 405] on div at bounding box center [13, 414] width 28 height 35
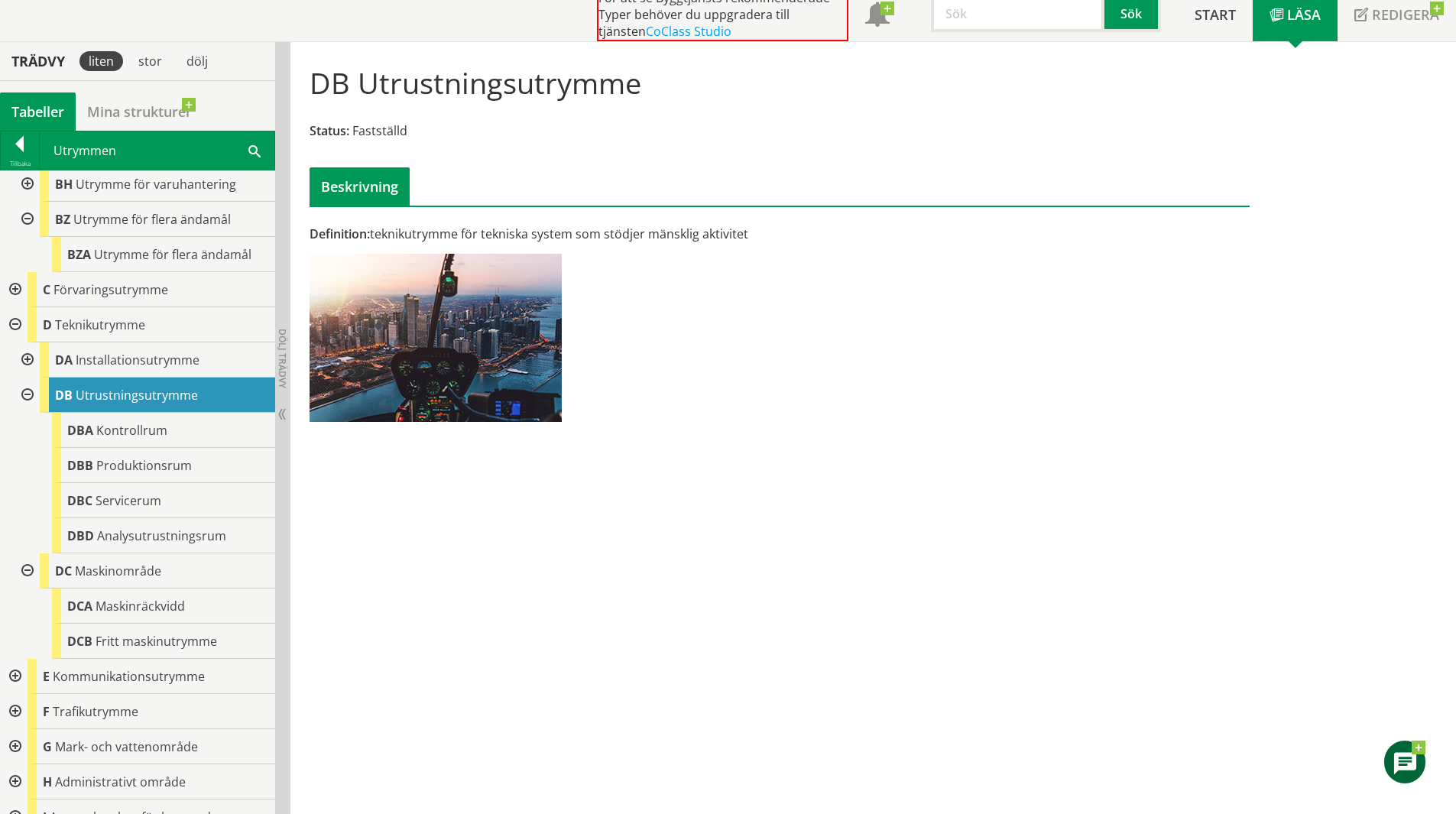
click at [25, 380] on div at bounding box center [26, 395] width 28 height 35
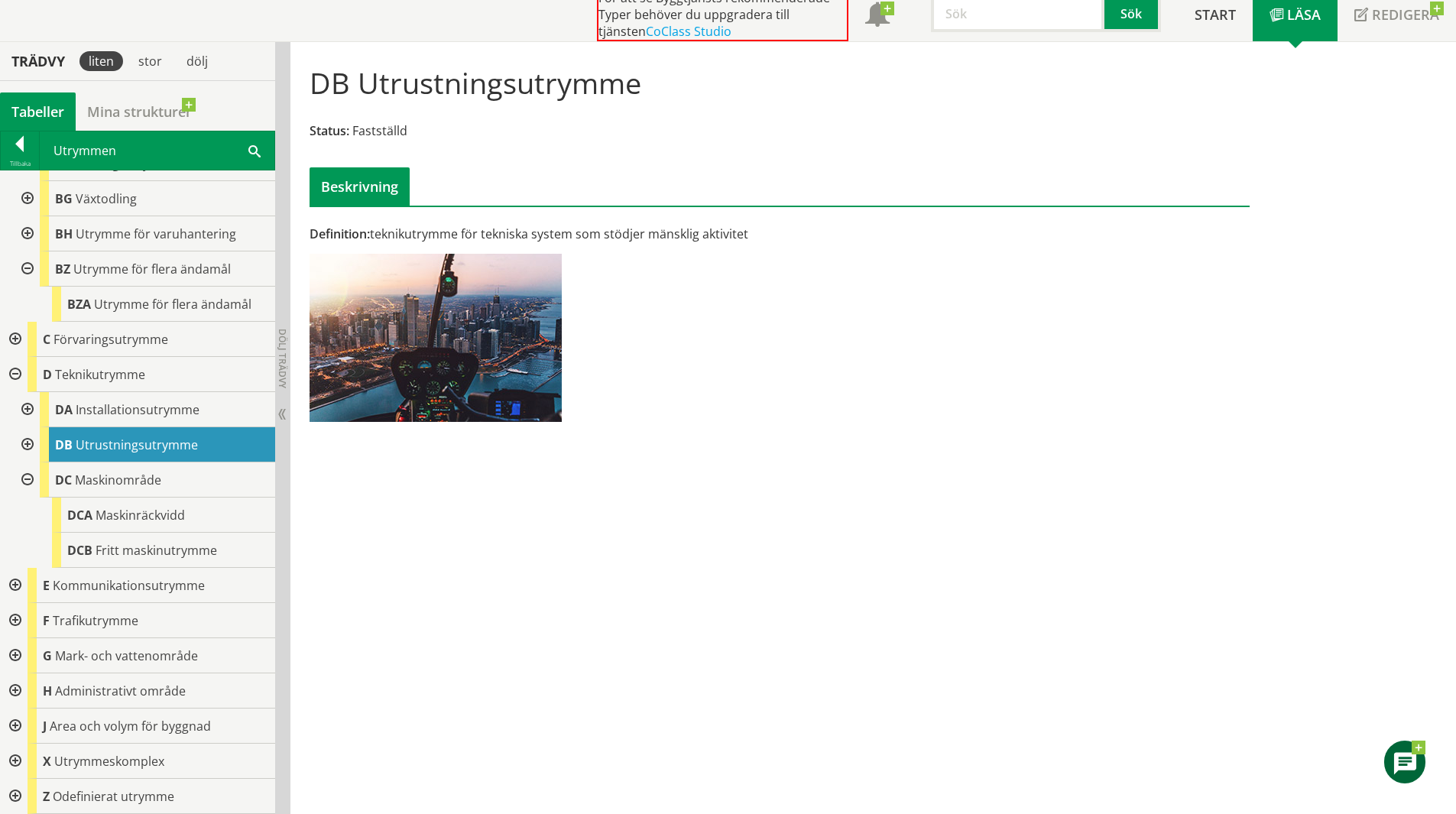
scroll to position [693, 0]
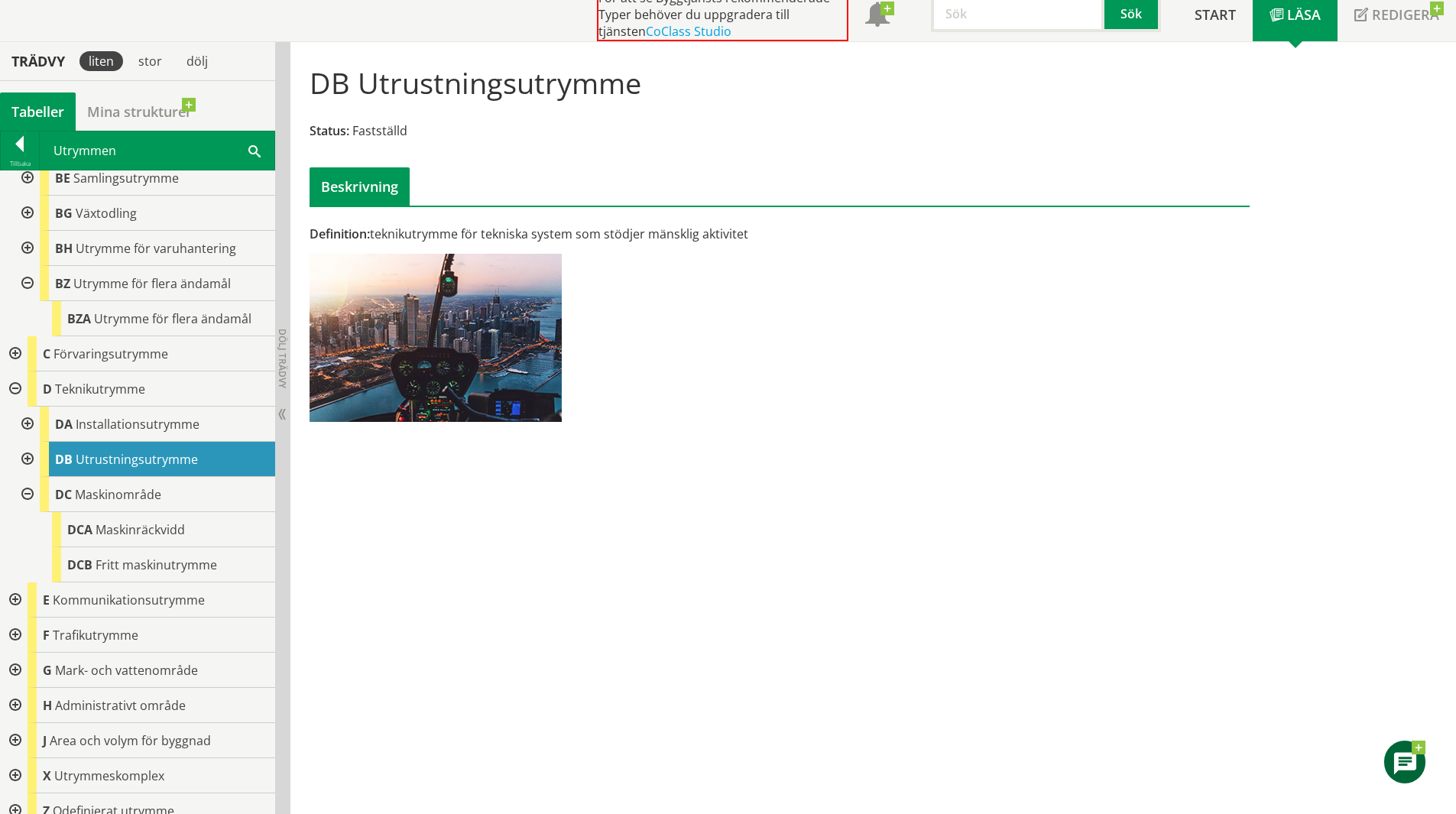
click at [32, 482] on div at bounding box center [26, 495] width 28 height 35
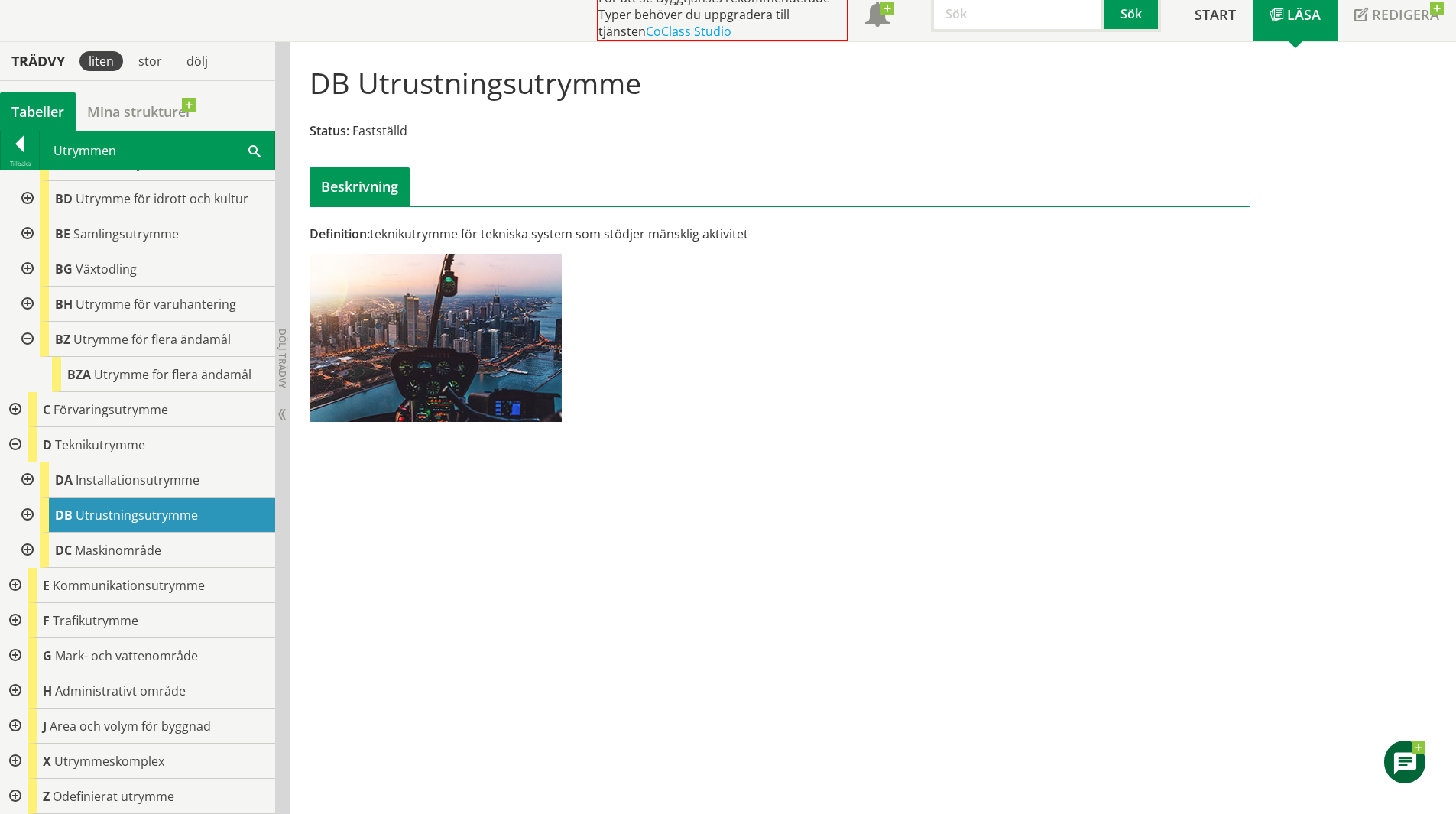
scroll to position [623, 0]
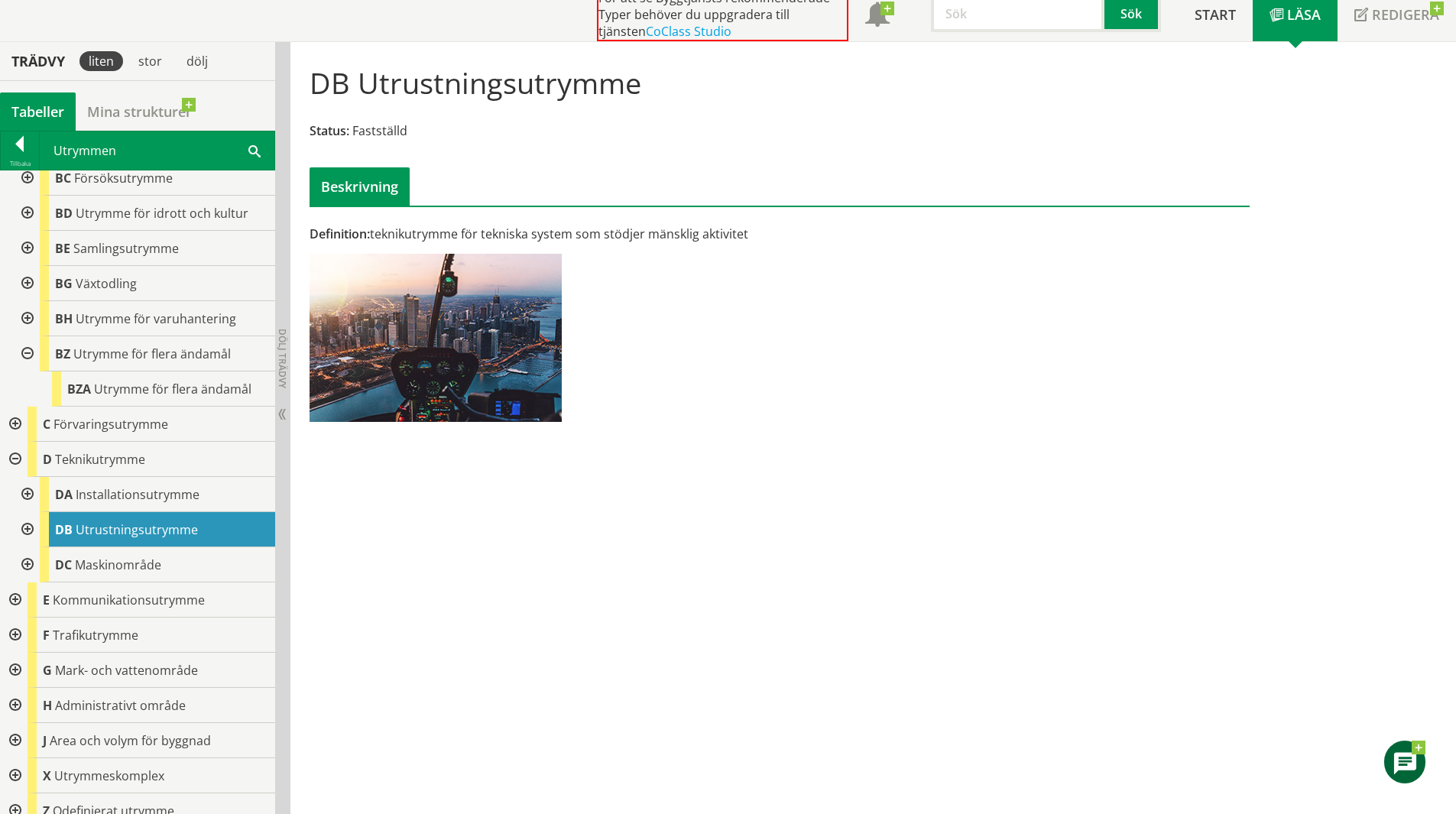
click at [19, 728] on div at bounding box center [13, 740] width 28 height 35
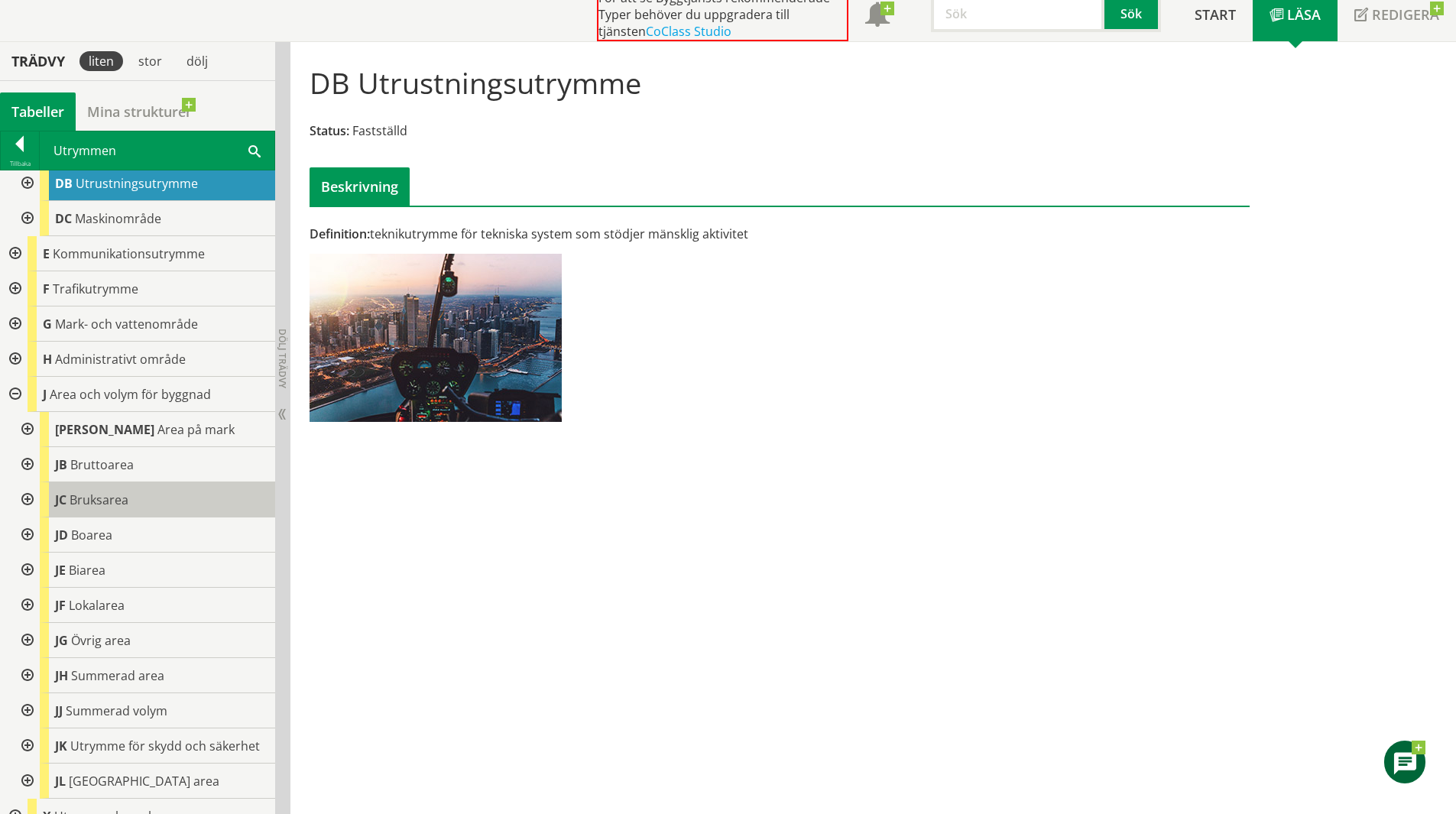
scroll to position [1009, 0]
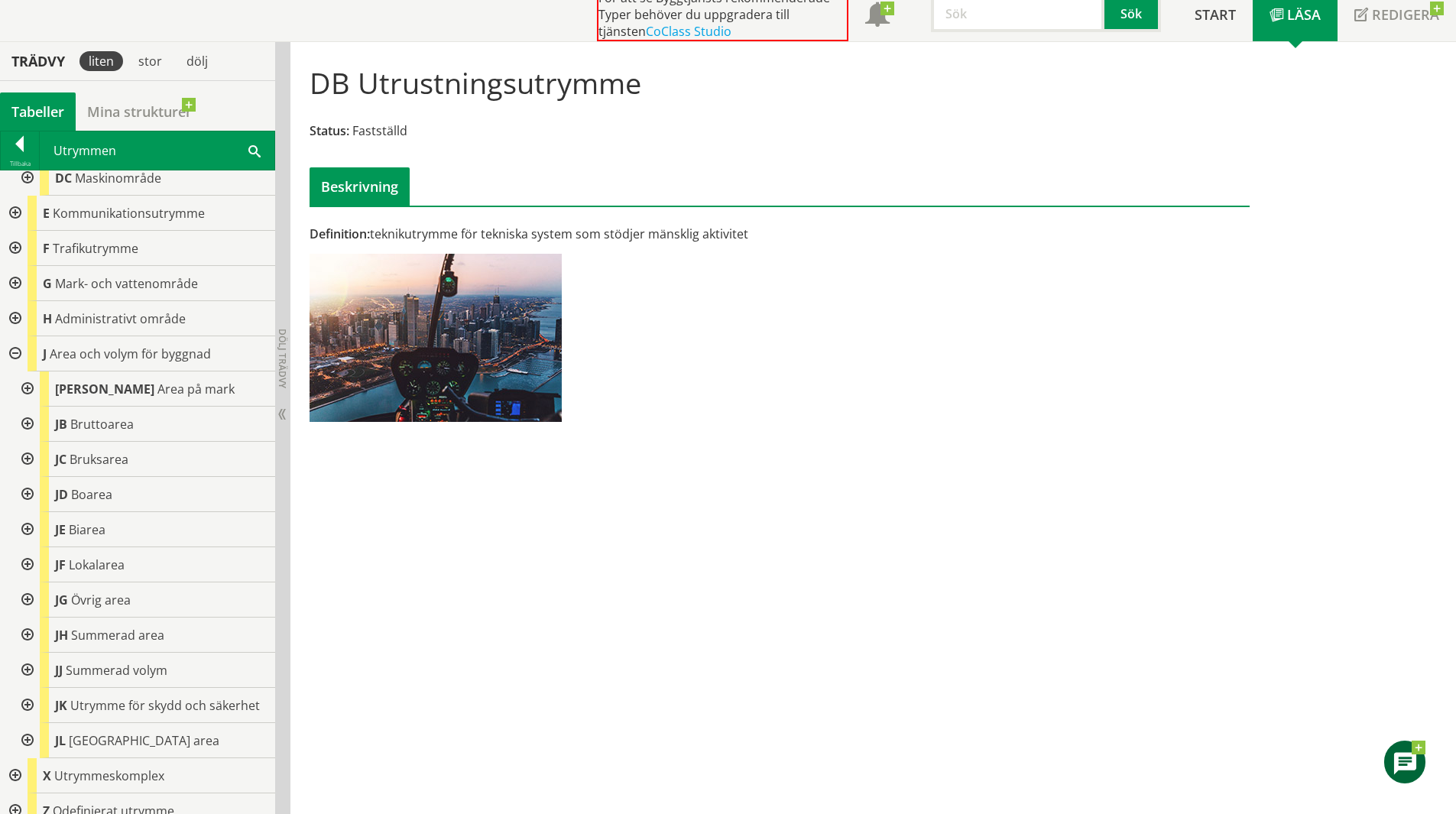
click at [16, 341] on div at bounding box center [13, 354] width 28 height 35
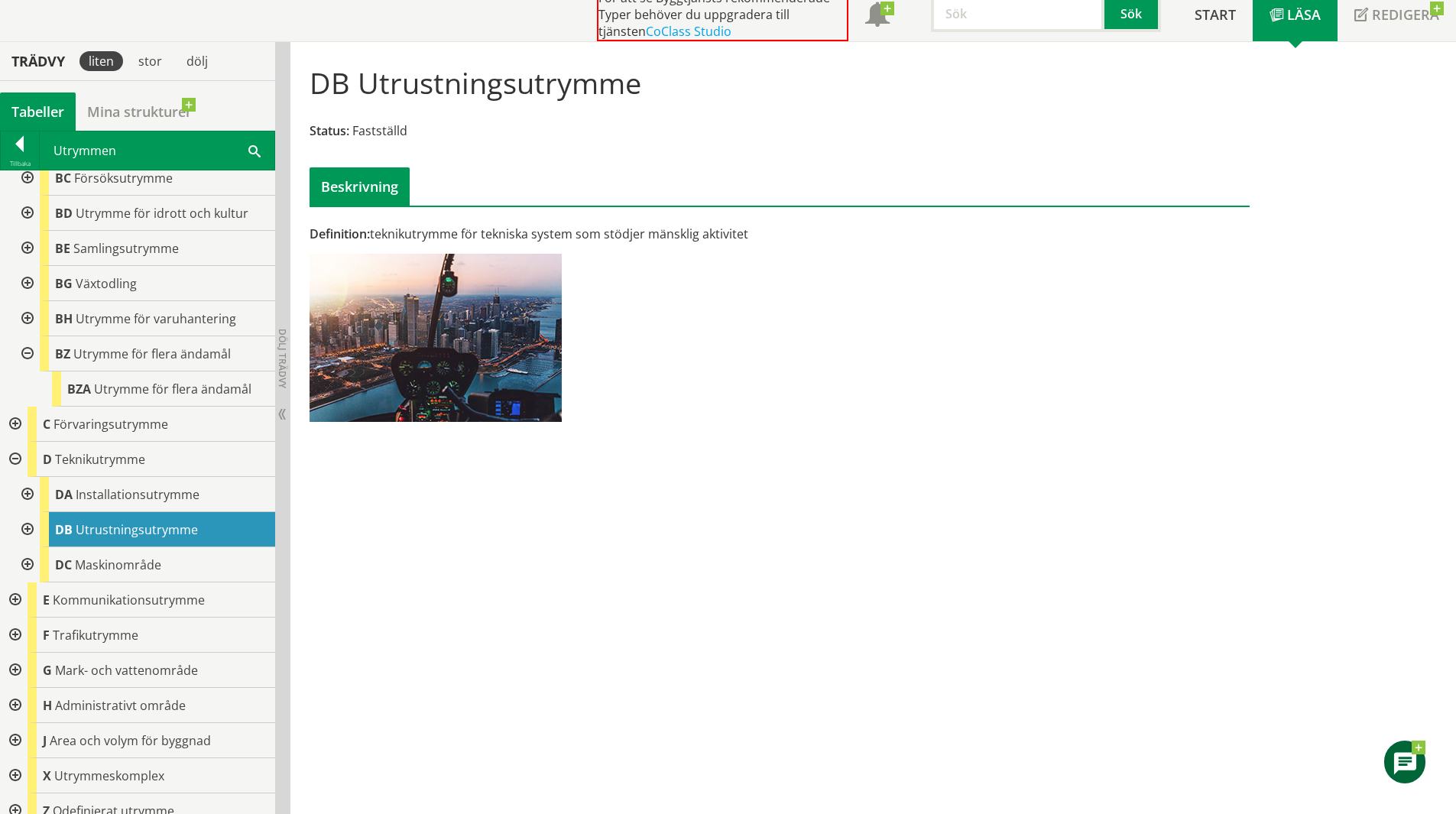
click at [20, 688] on div at bounding box center [13, 705] width 28 height 35
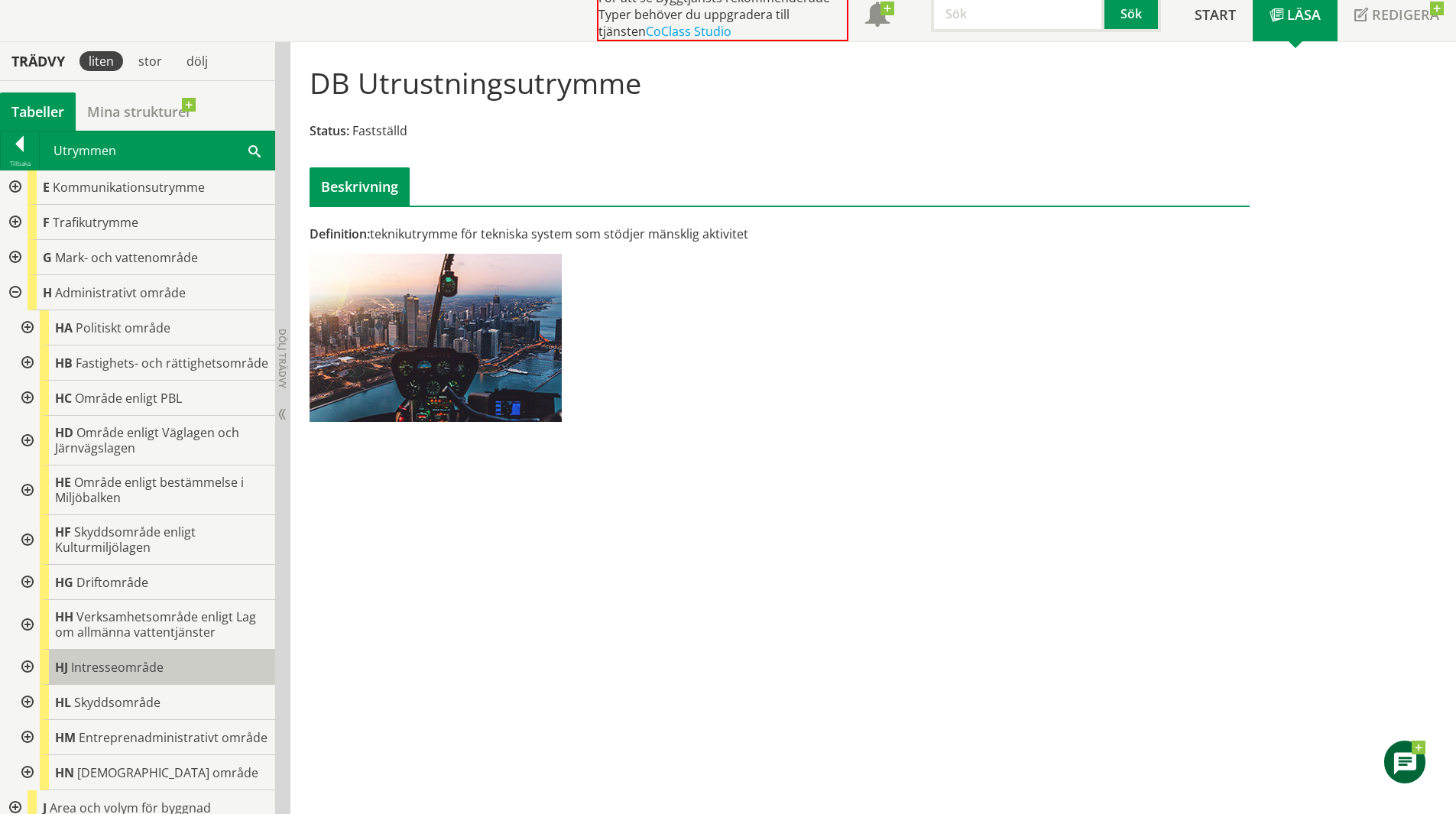
scroll to position [1132, 0]
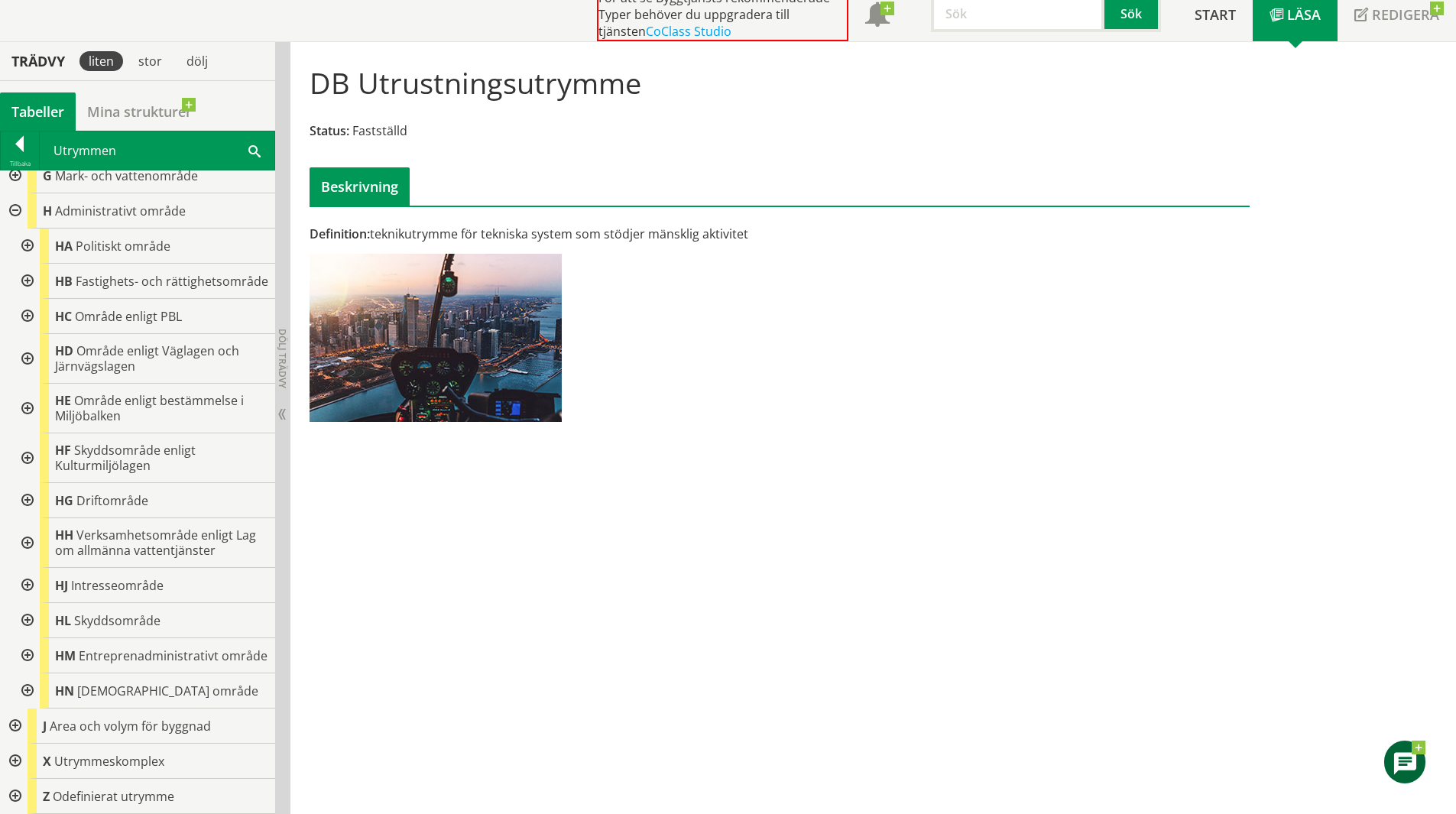
click at [12, 797] on div at bounding box center [13, 796] width 28 height 35
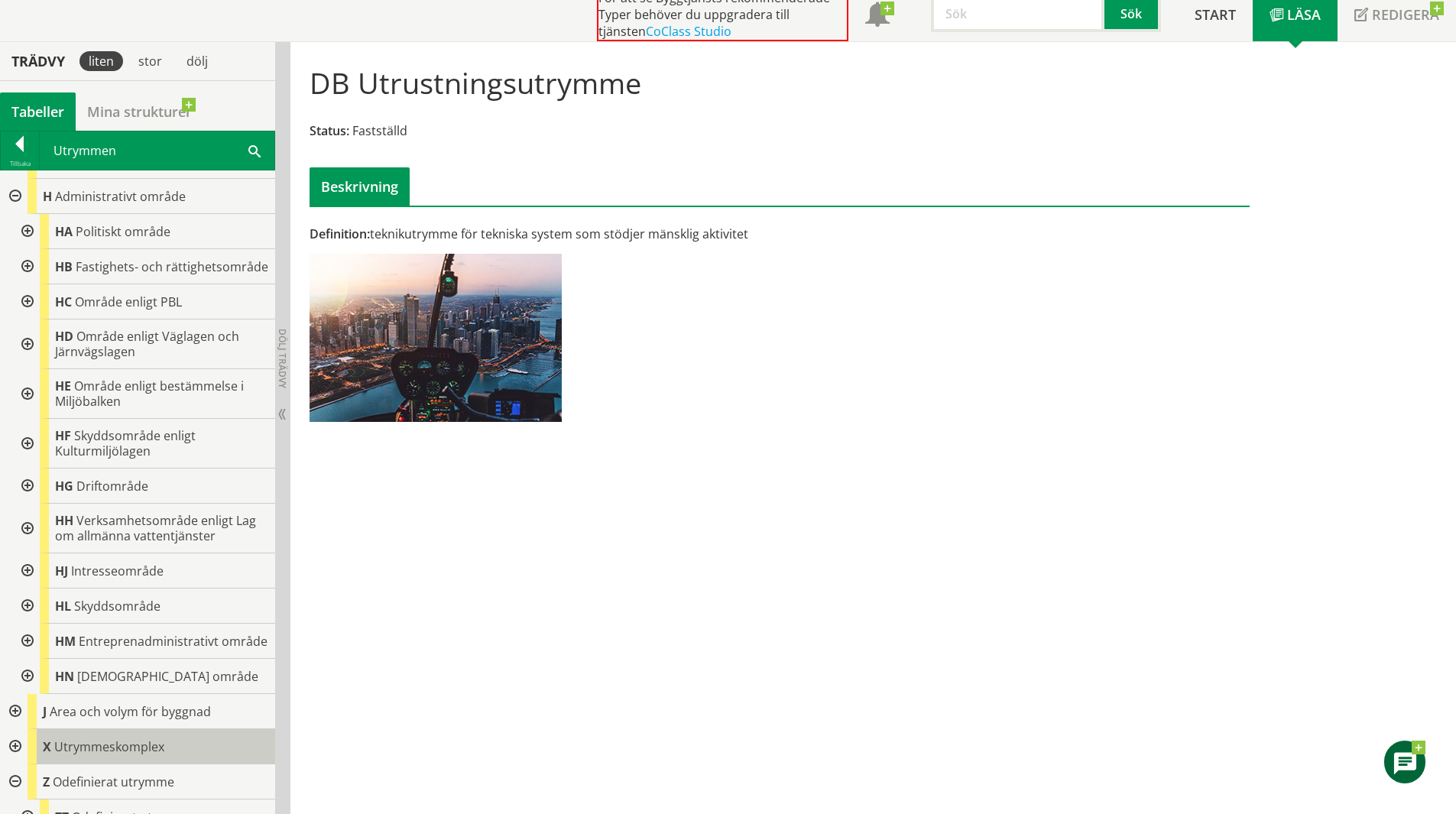
scroll to position [1167, 0]
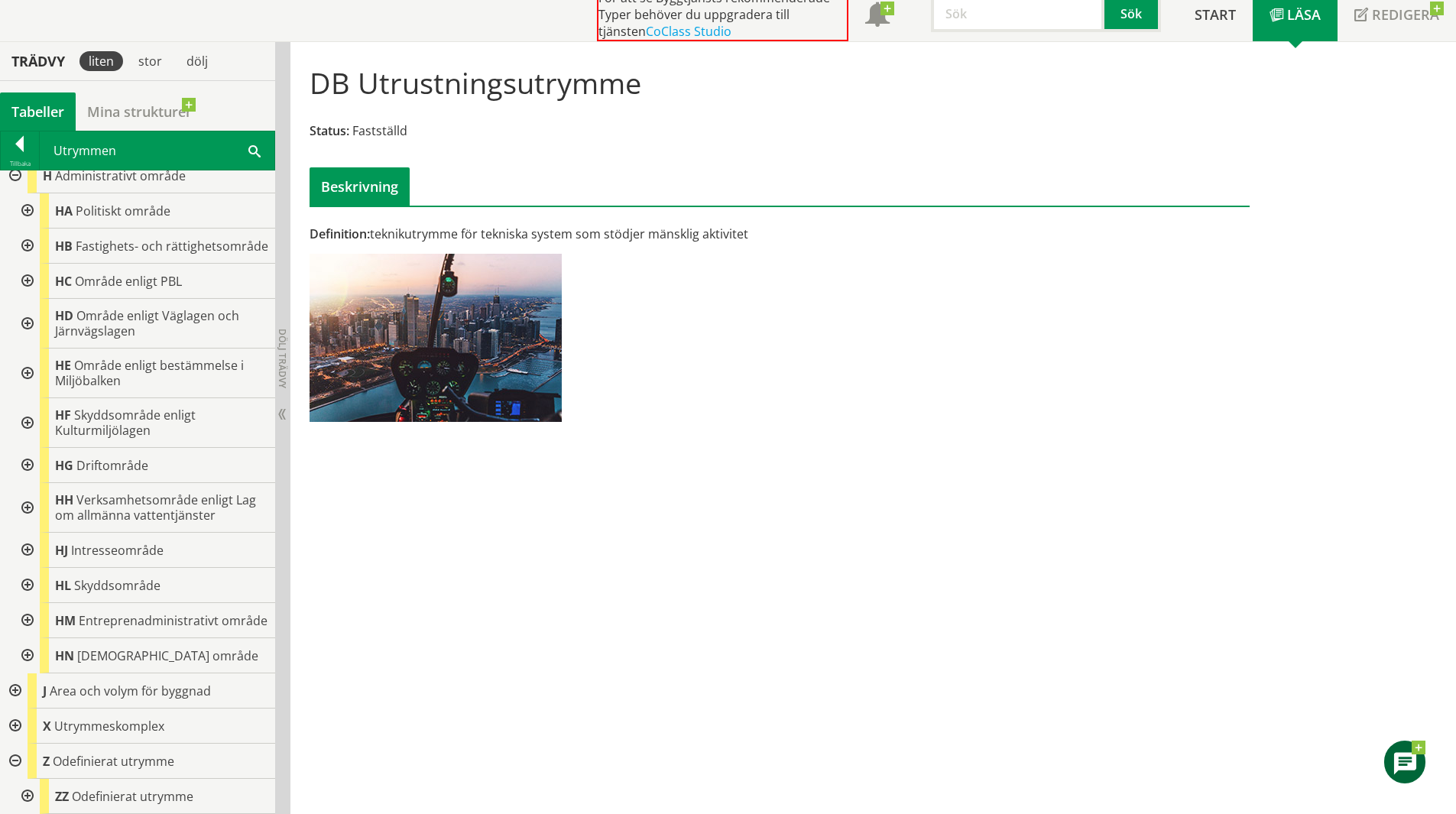
click at [33, 793] on div at bounding box center [26, 796] width 28 height 35
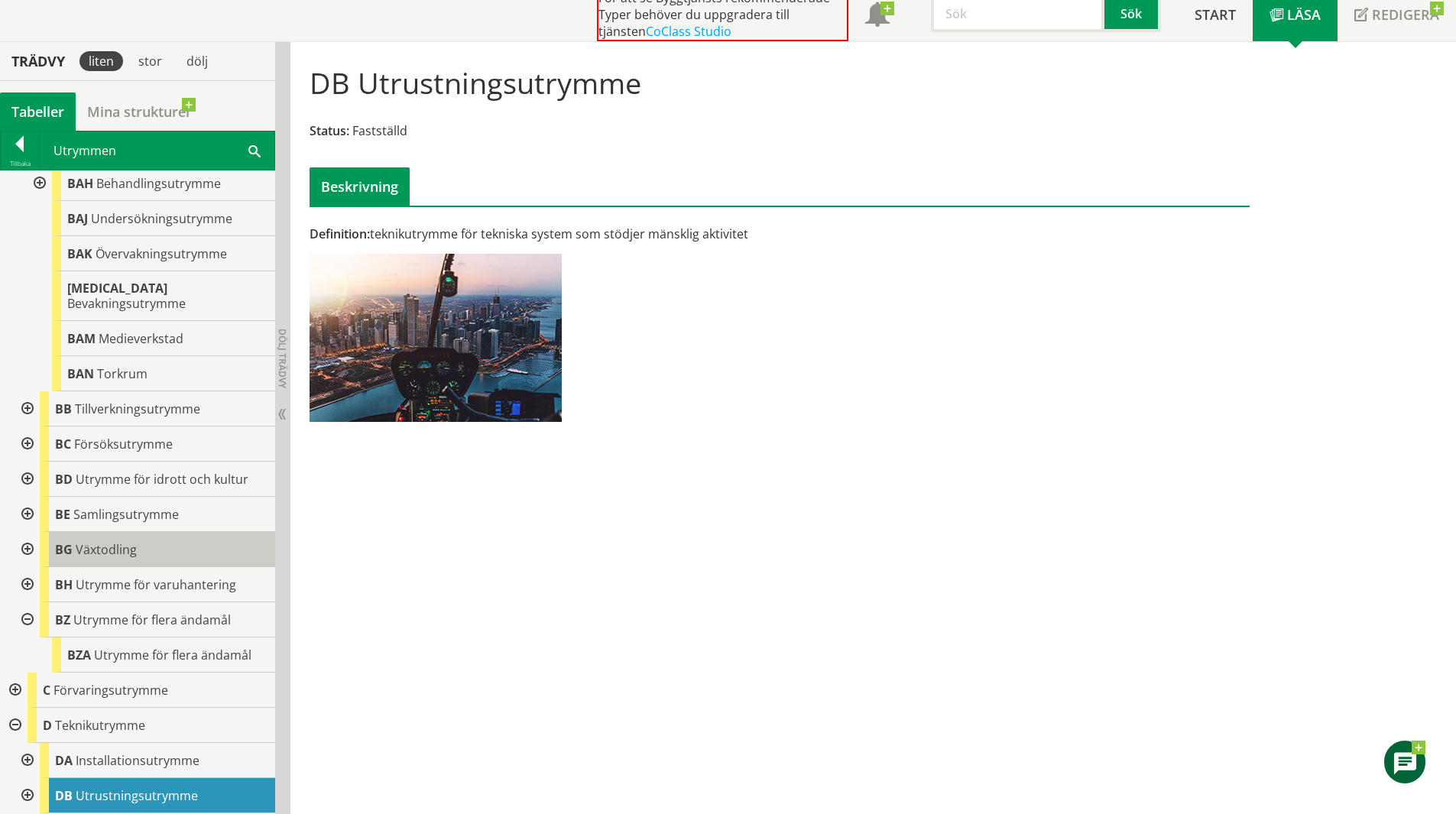
scroll to position [382, 0]
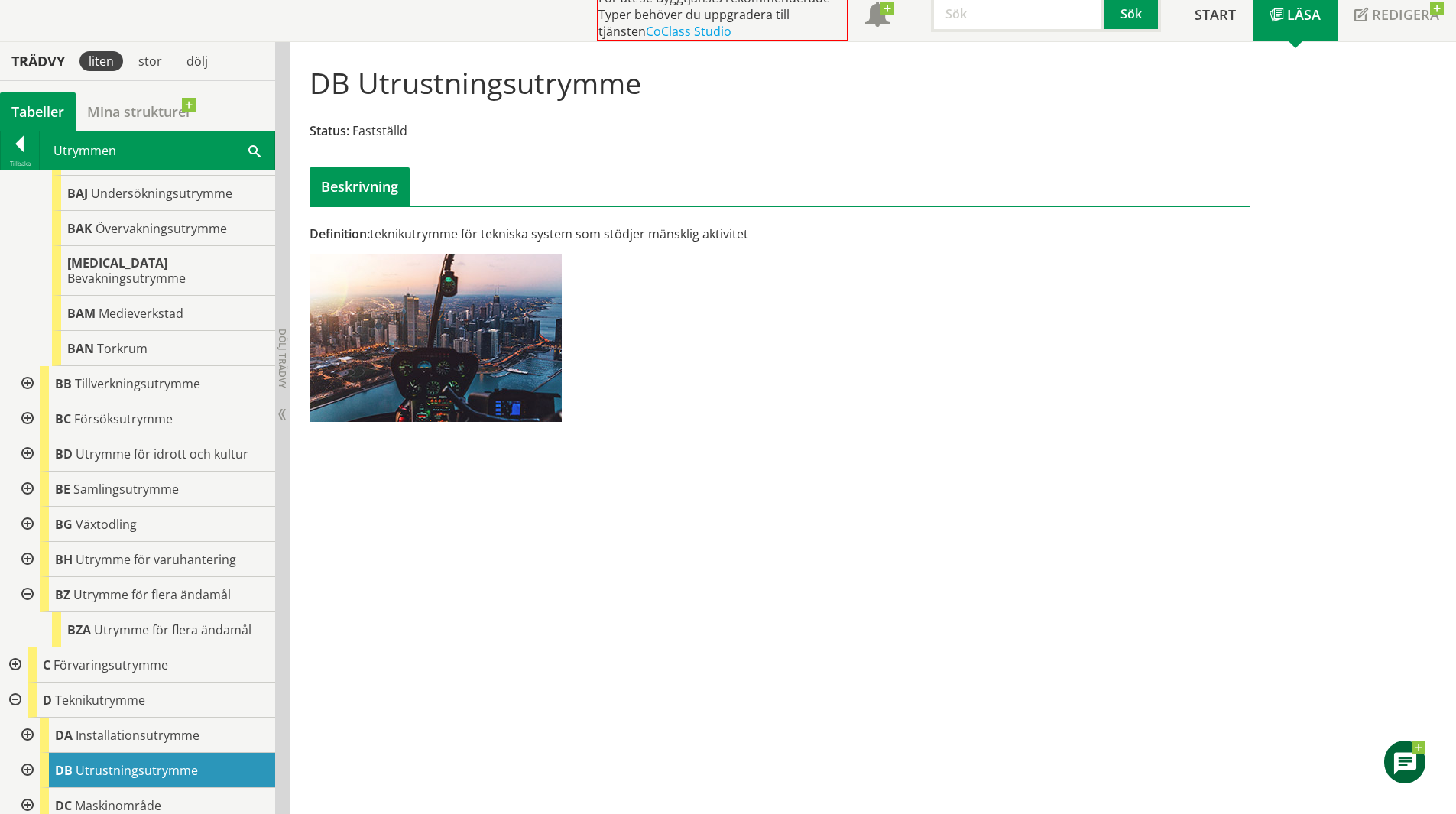
click at [19, 648] on div at bounding box center [13, 665] width 28 height 35
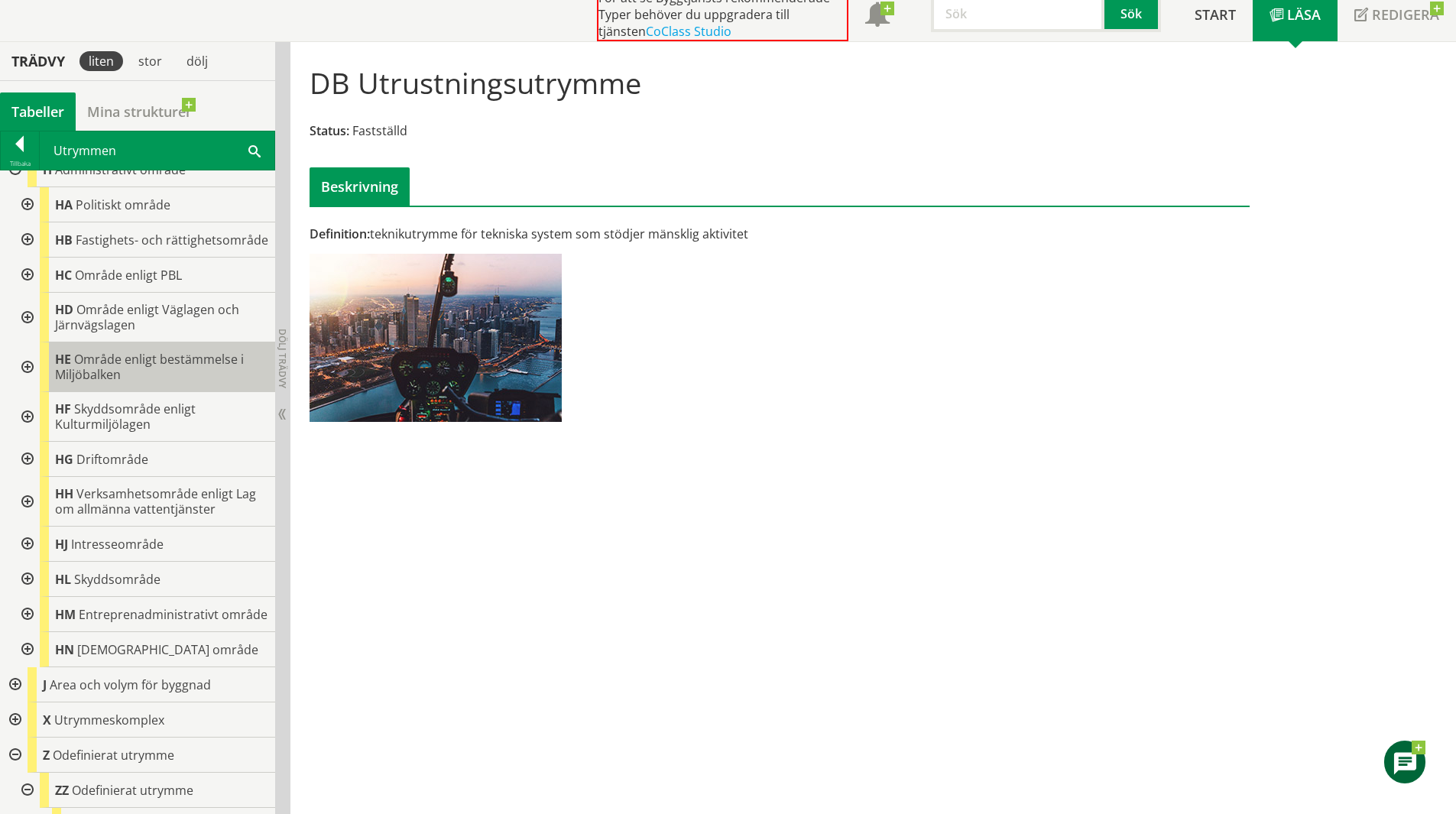
scroll to position [1343, 0]
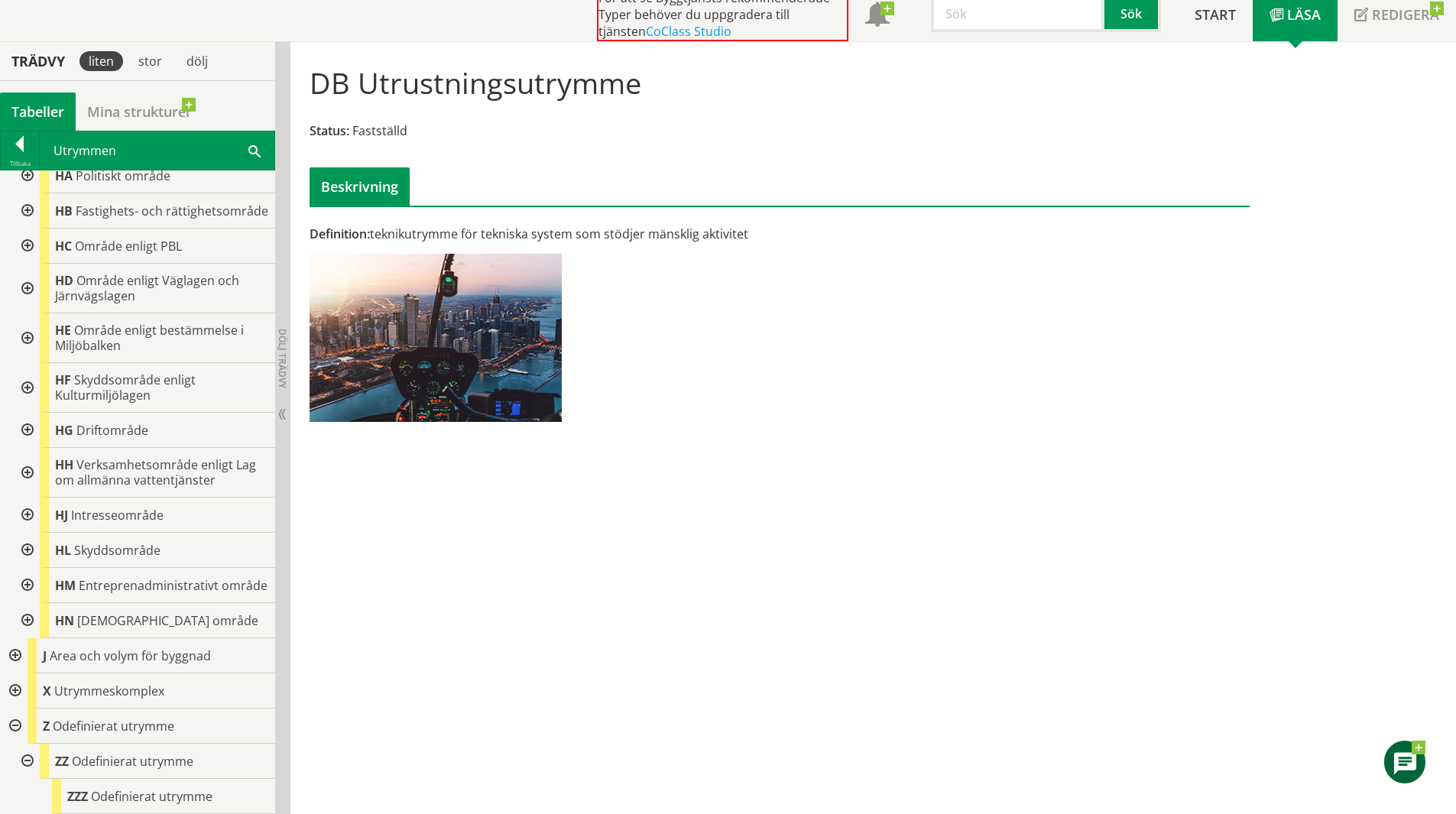
click at [25, 533] on div at bounding box center [26, 550] width 28 height 35
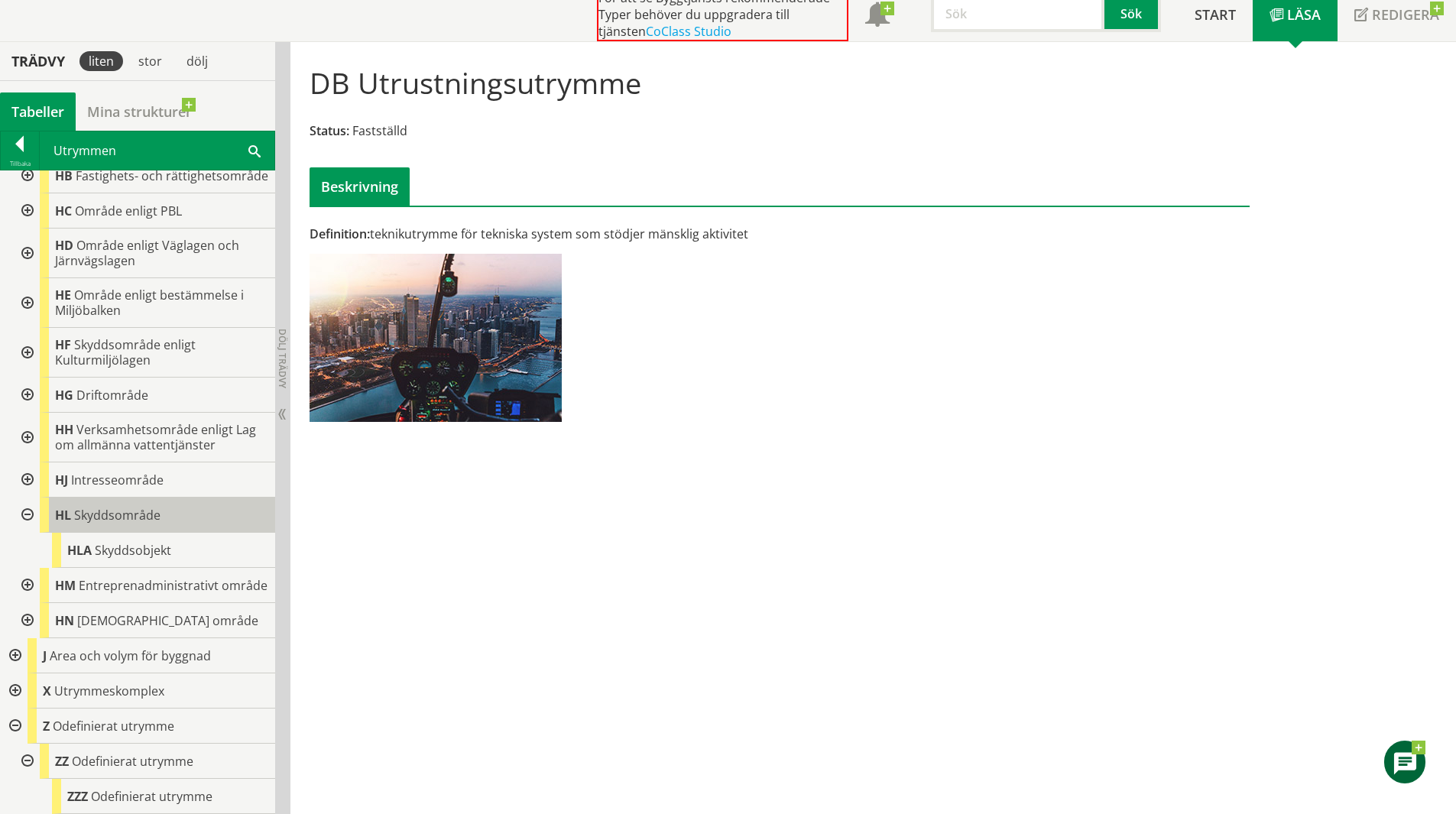
scroll to position [1378, 0]
click at [158, 541] on span "Skyddsobjekt" at bounding box center [133, 550] width 77 height 17
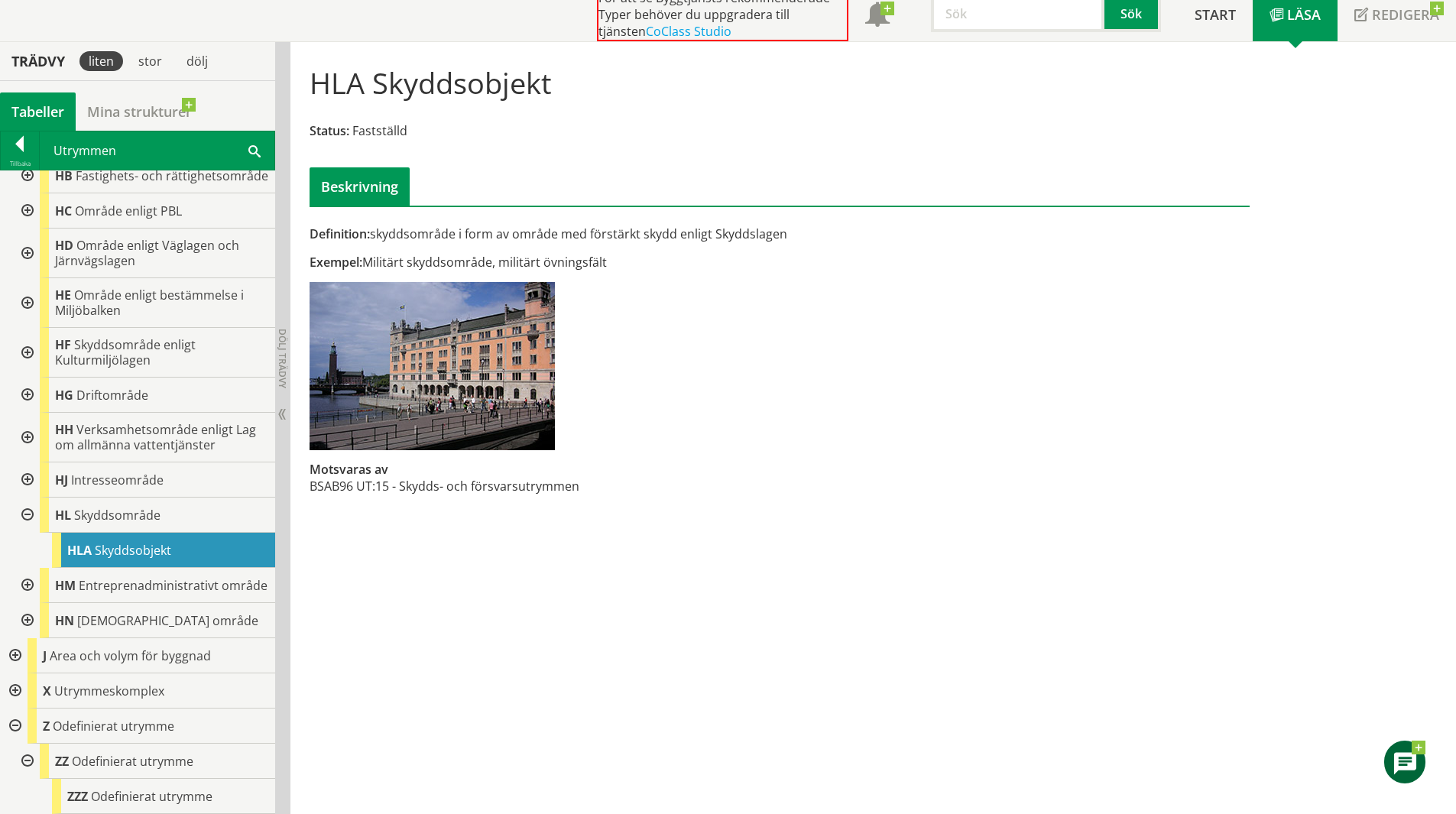
click at [23, 690] on div at bounding box center [13, 691] width 28 height 35
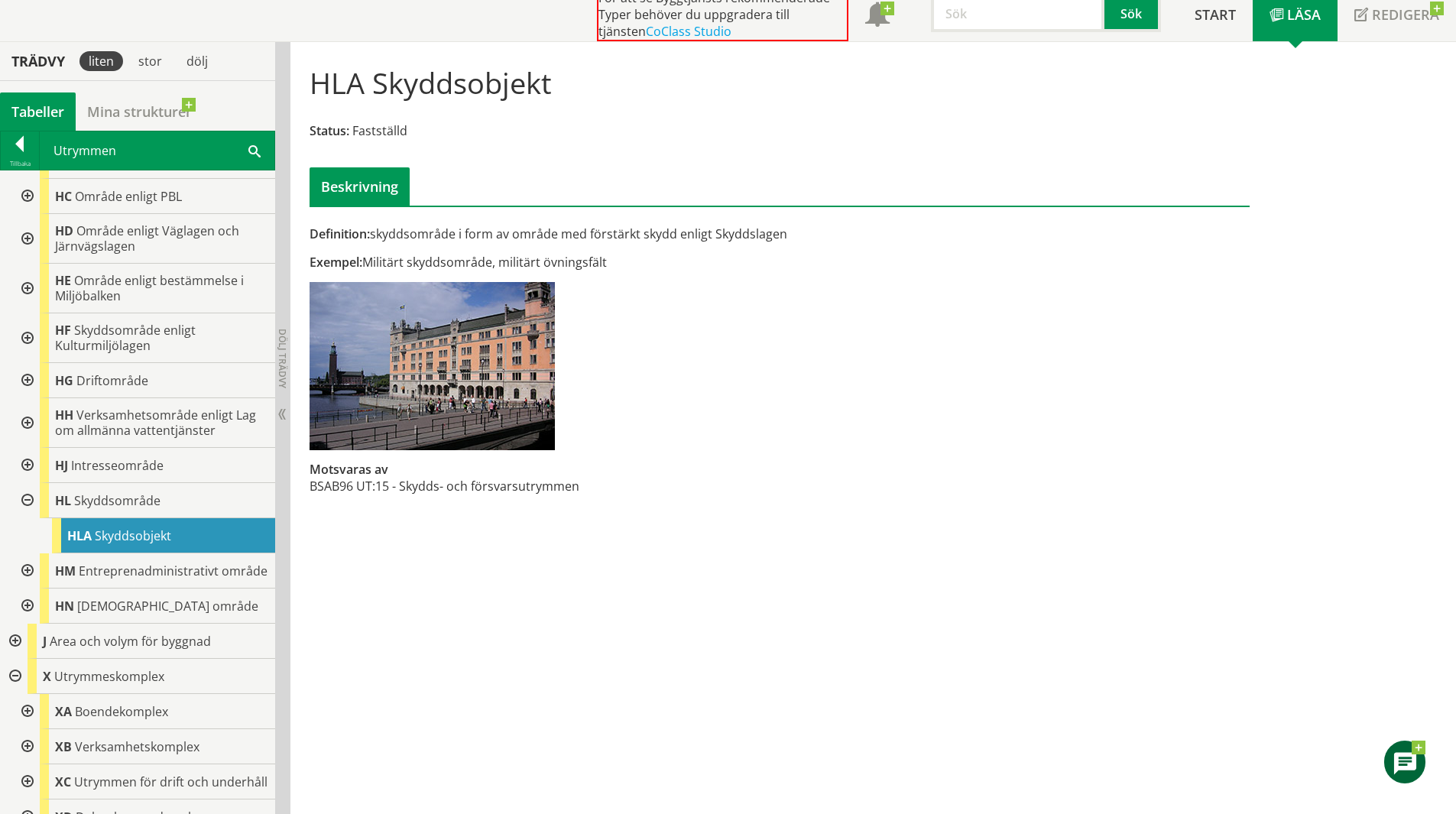
click at [19, 659] on div at bounding box center [13, 641] width 28 height 35
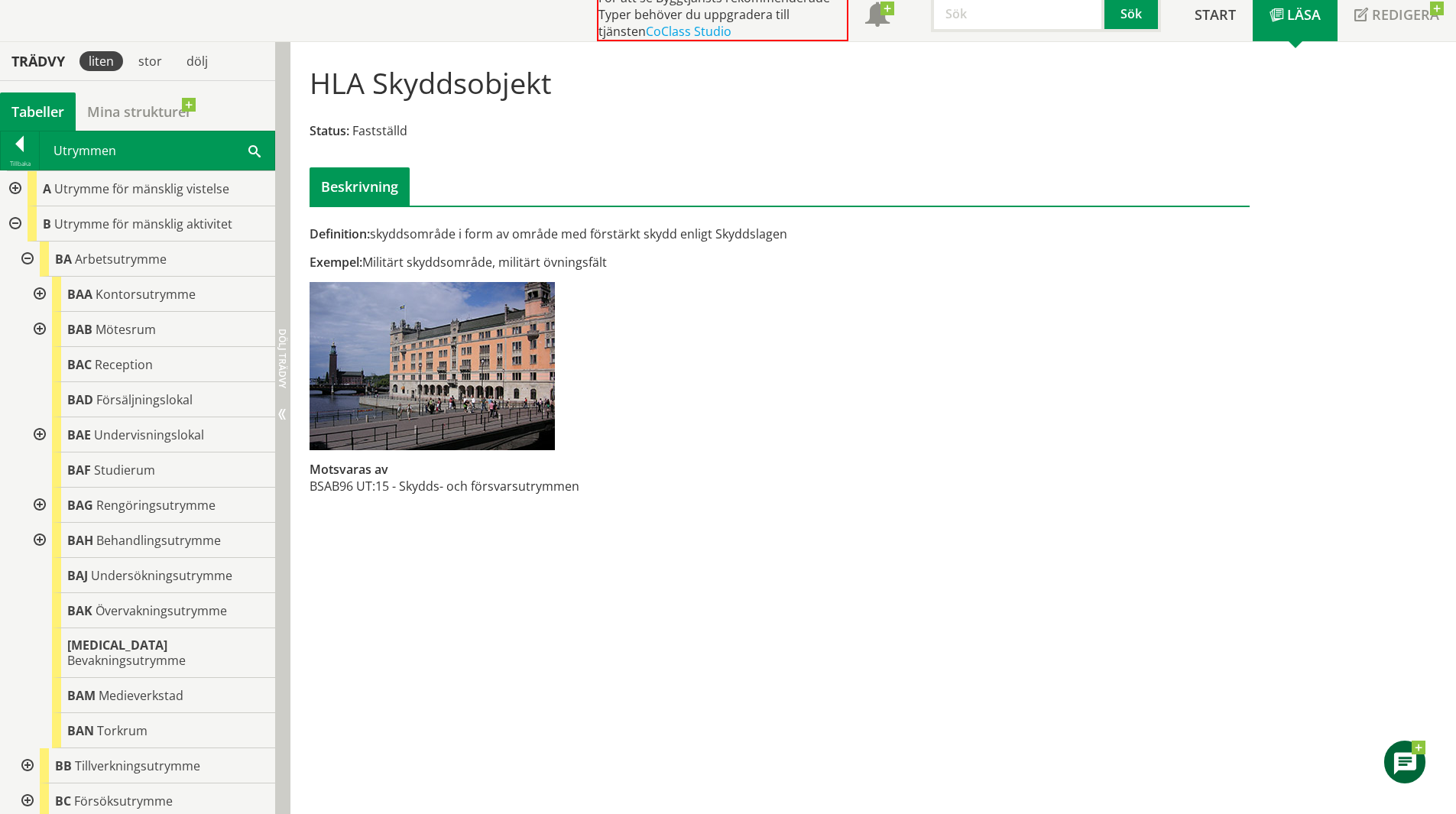
click at [276, 143] on div "Dölj trädvy Visa trädvy" at bounding box center [283, 428] width 15 height 772
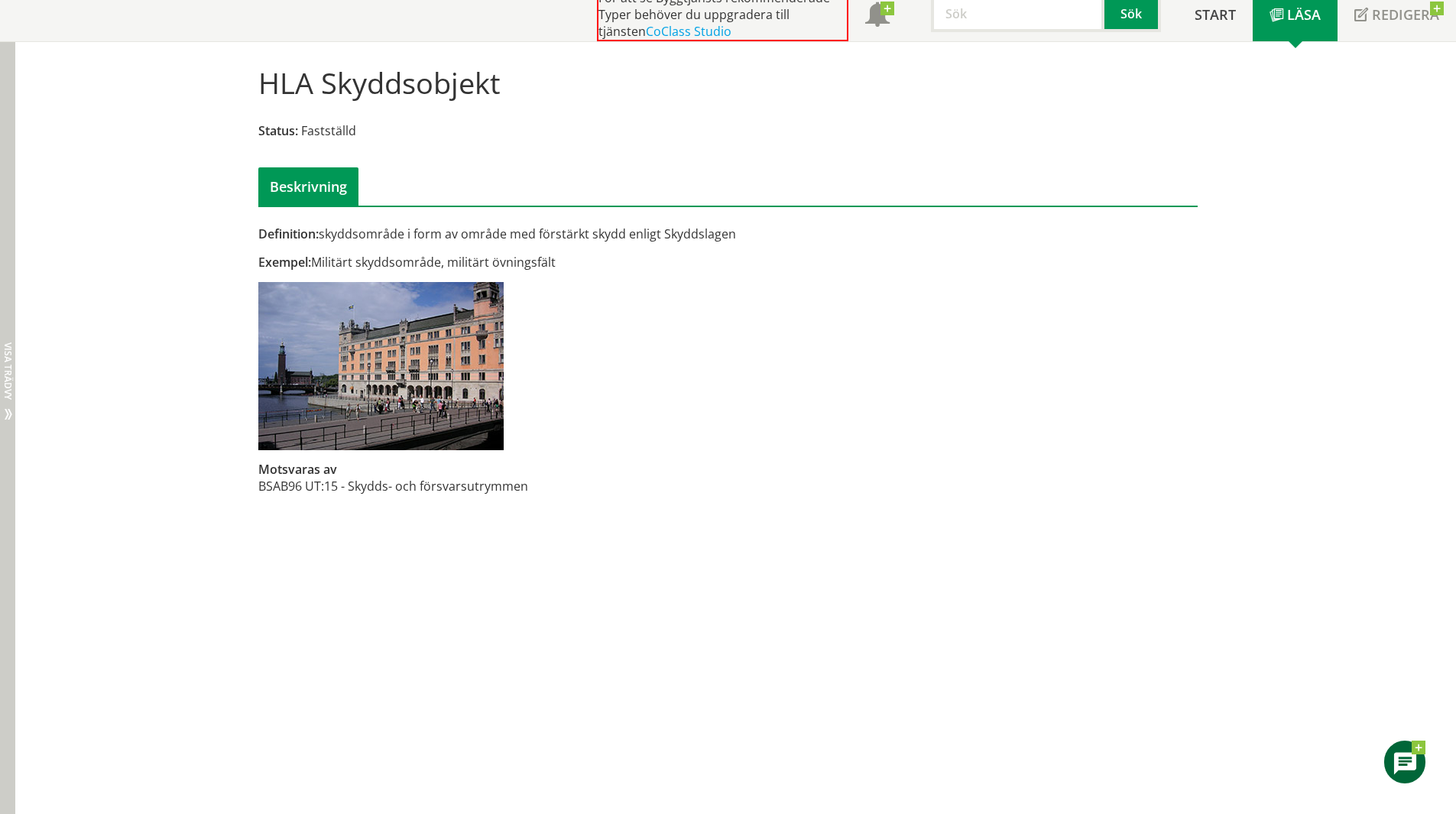
click at [17, 159] on div "HLA Skyddsobjekt Status: Fastställd Beskrivning Definition: skyddsområde i form…" at bounding box center [736, 428] width 1441 height 772
click at [7, 161] on div "Dölj trädvy Visa trädvy" at bounding box center [8, 428] width 15 height 772
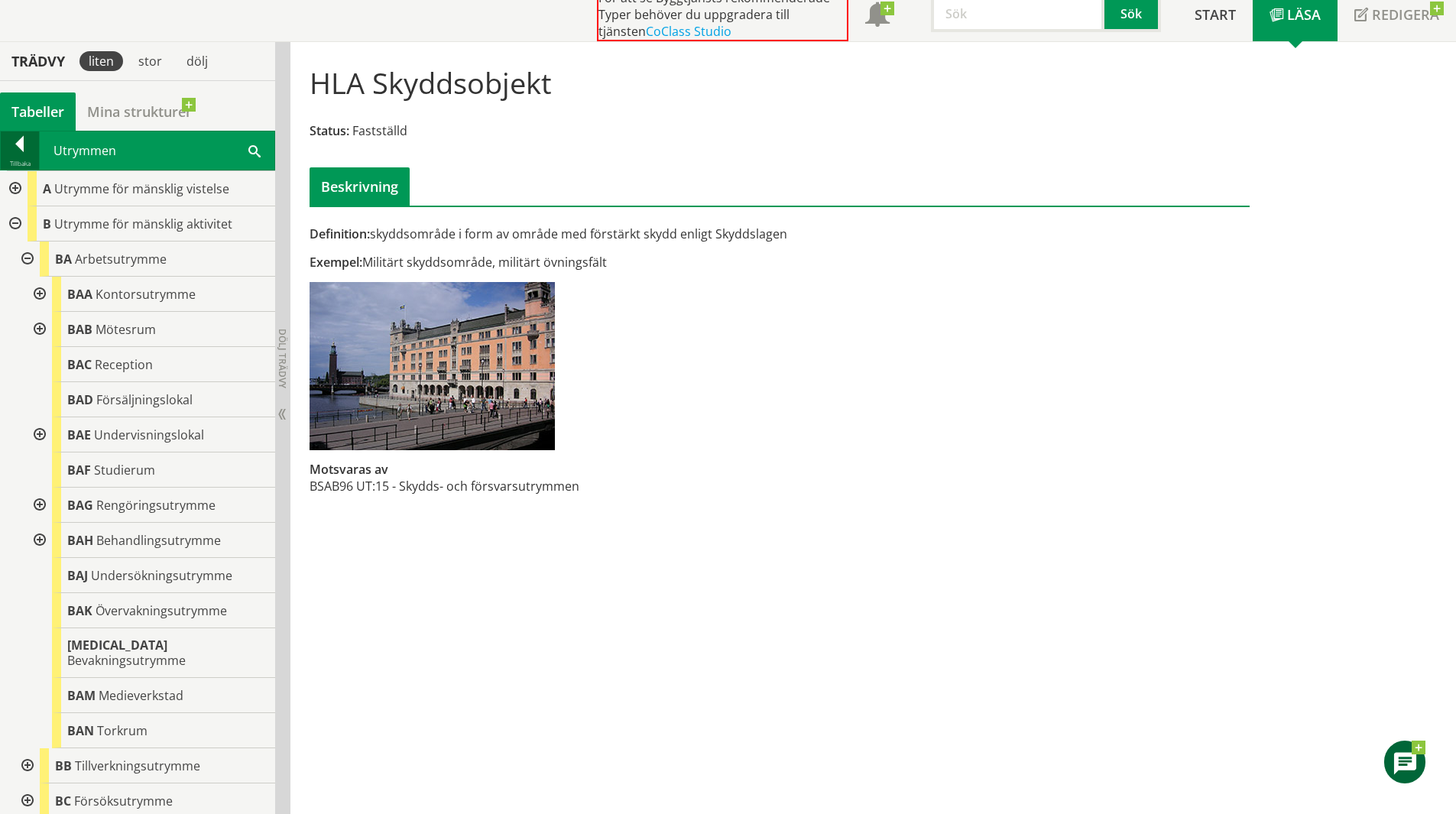
click at [17, 150] on div at bounding box center [20, 146] width 38 height 21
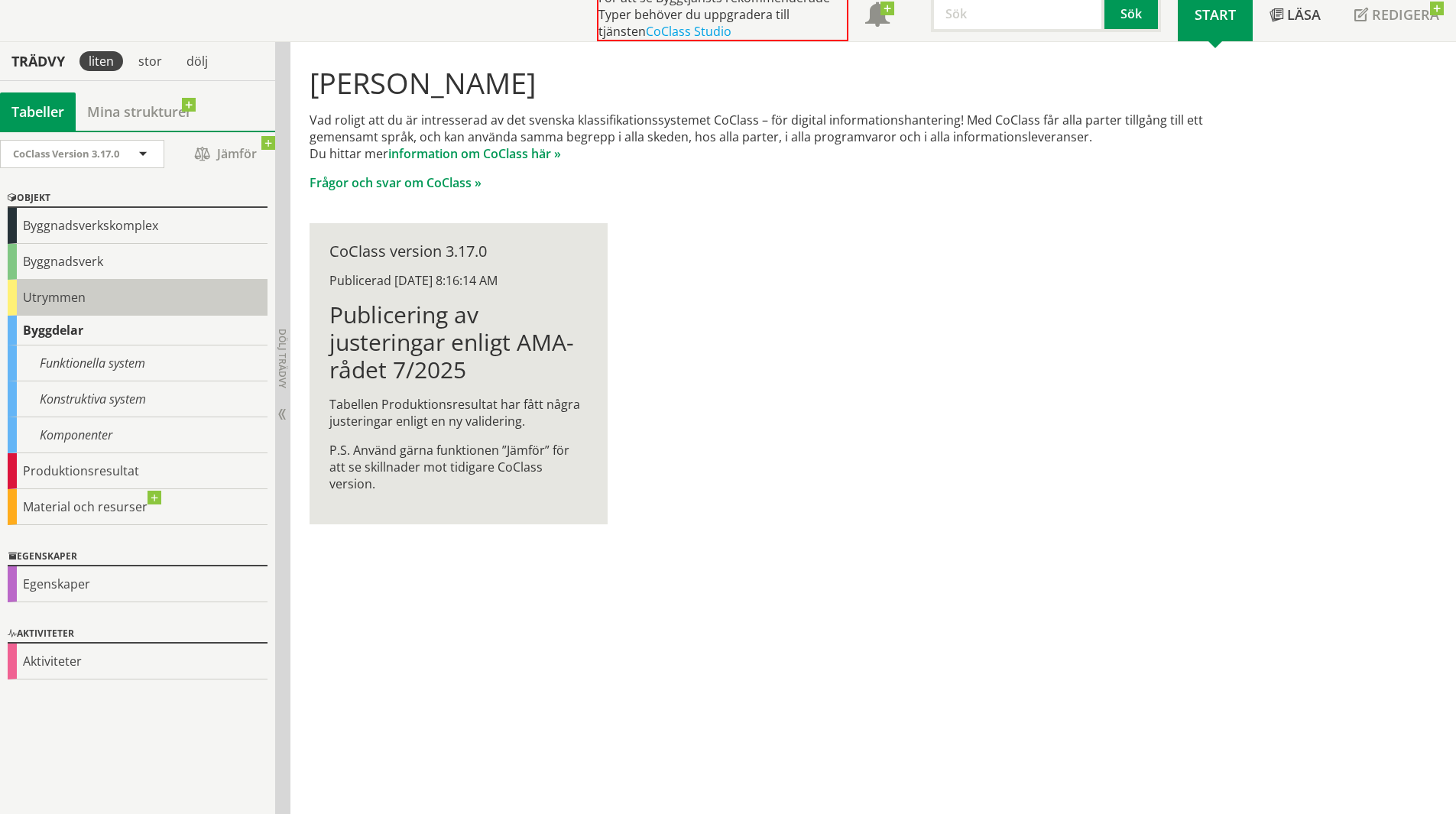
click at [112, 303] on div "Utrymmen" at bounding box center [138, 297] width 260 height 36
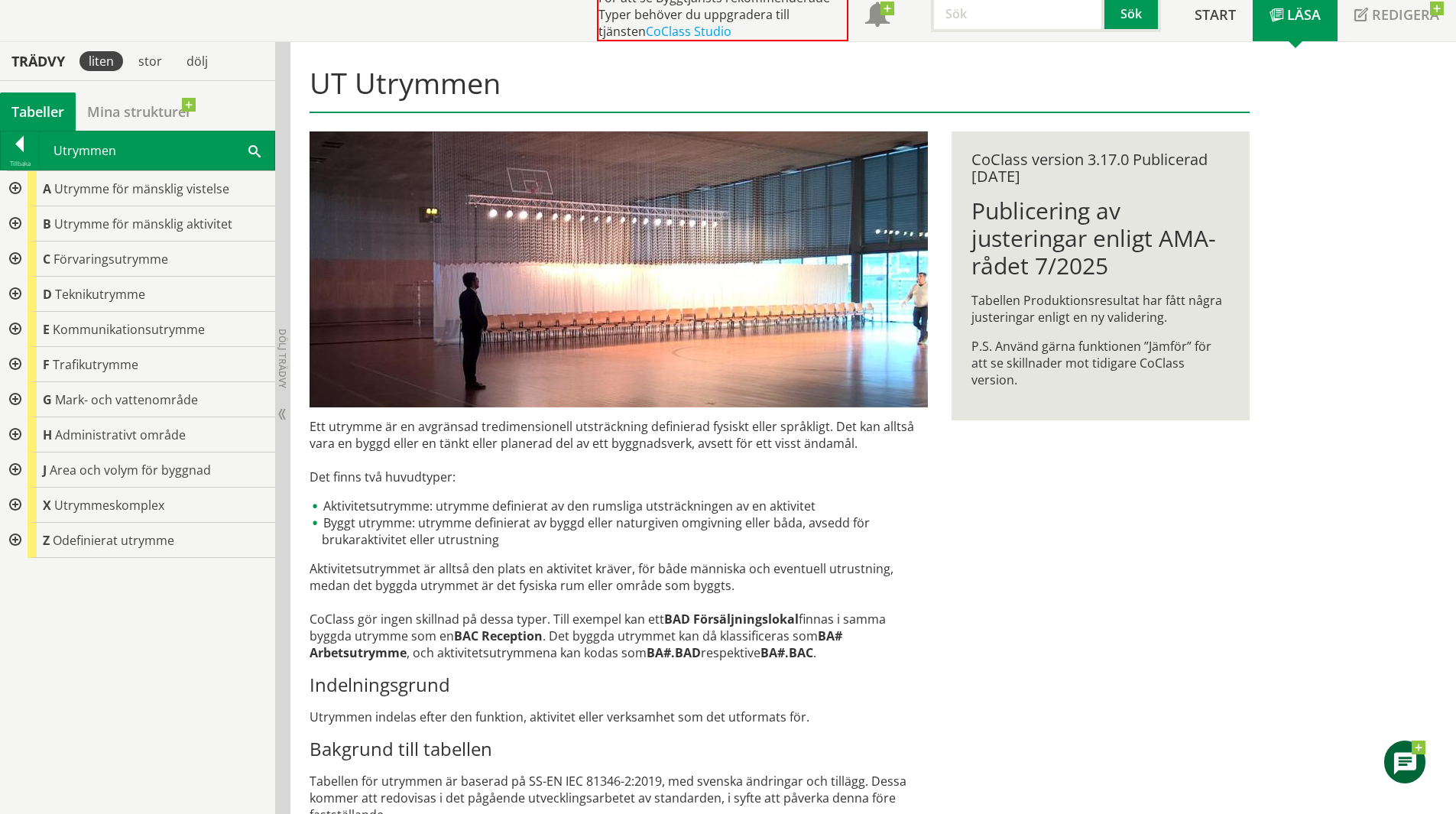
click at [244, 154] on div "Utrymmen Sök" at bounding box center [157, 150] width 234 height 38
click at [262, 154] on div "Utrymmen Sök" at bounding box center [157, 150] width 234 height 38
click at [255, 150] on span at bounding box center [254, 150] width 12 height 16
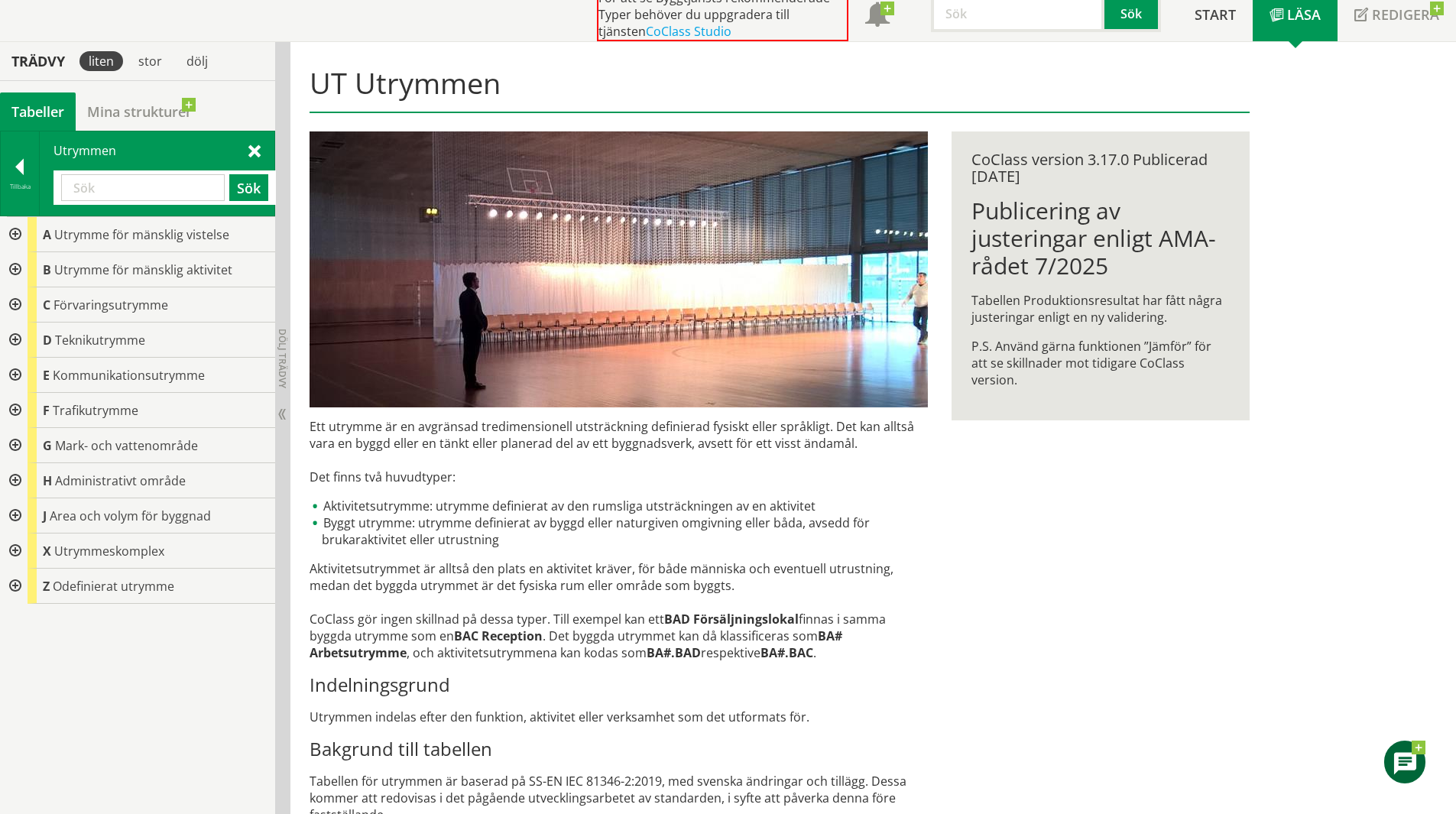
click at [155, 184] on input "text" at bounding box center [143, 187] width 164 height 27
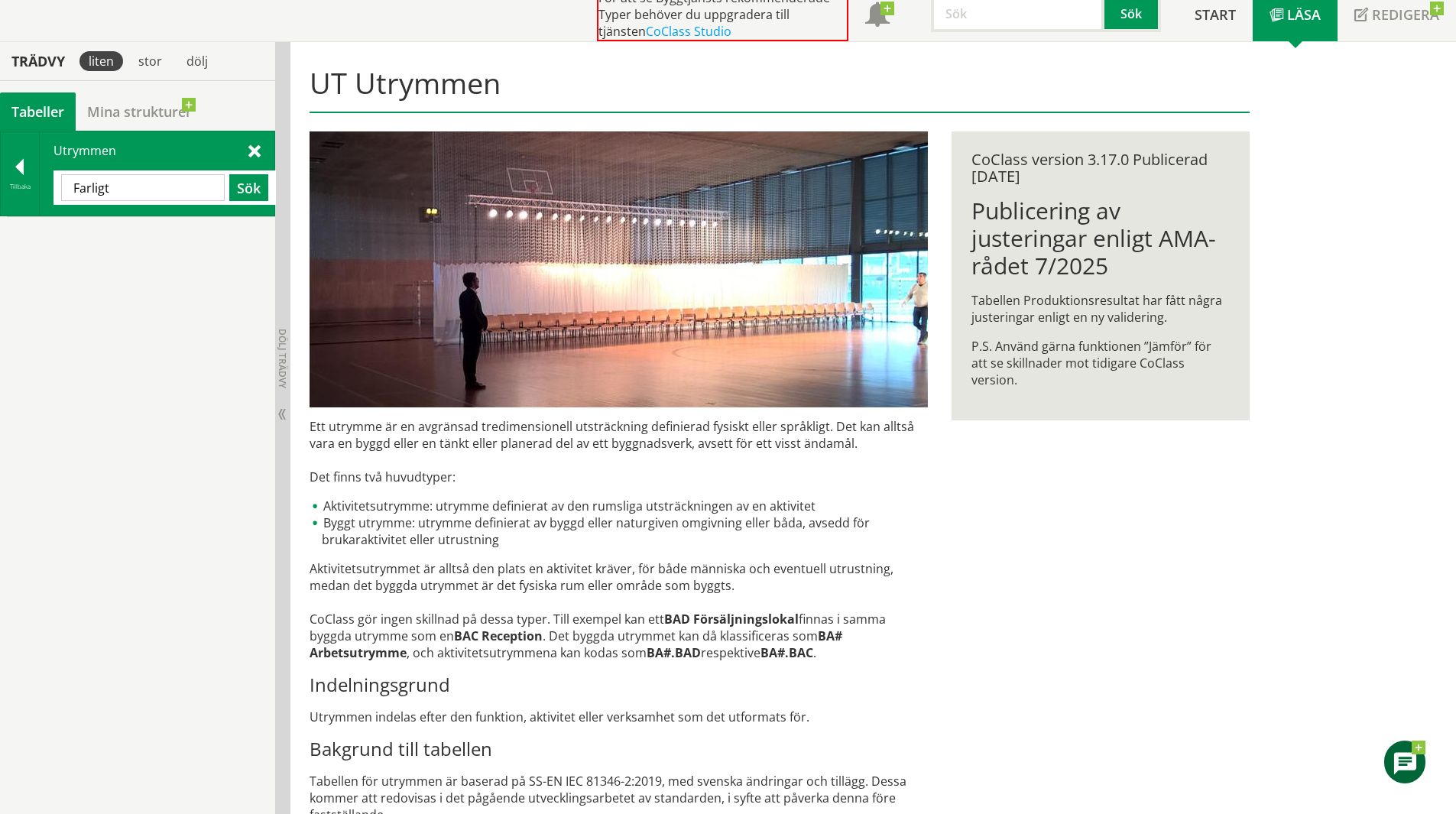
type input "Farligt"
click at [28, 185] on div "Tillbaka" at bounding box center [20, 187] width 38 height 12
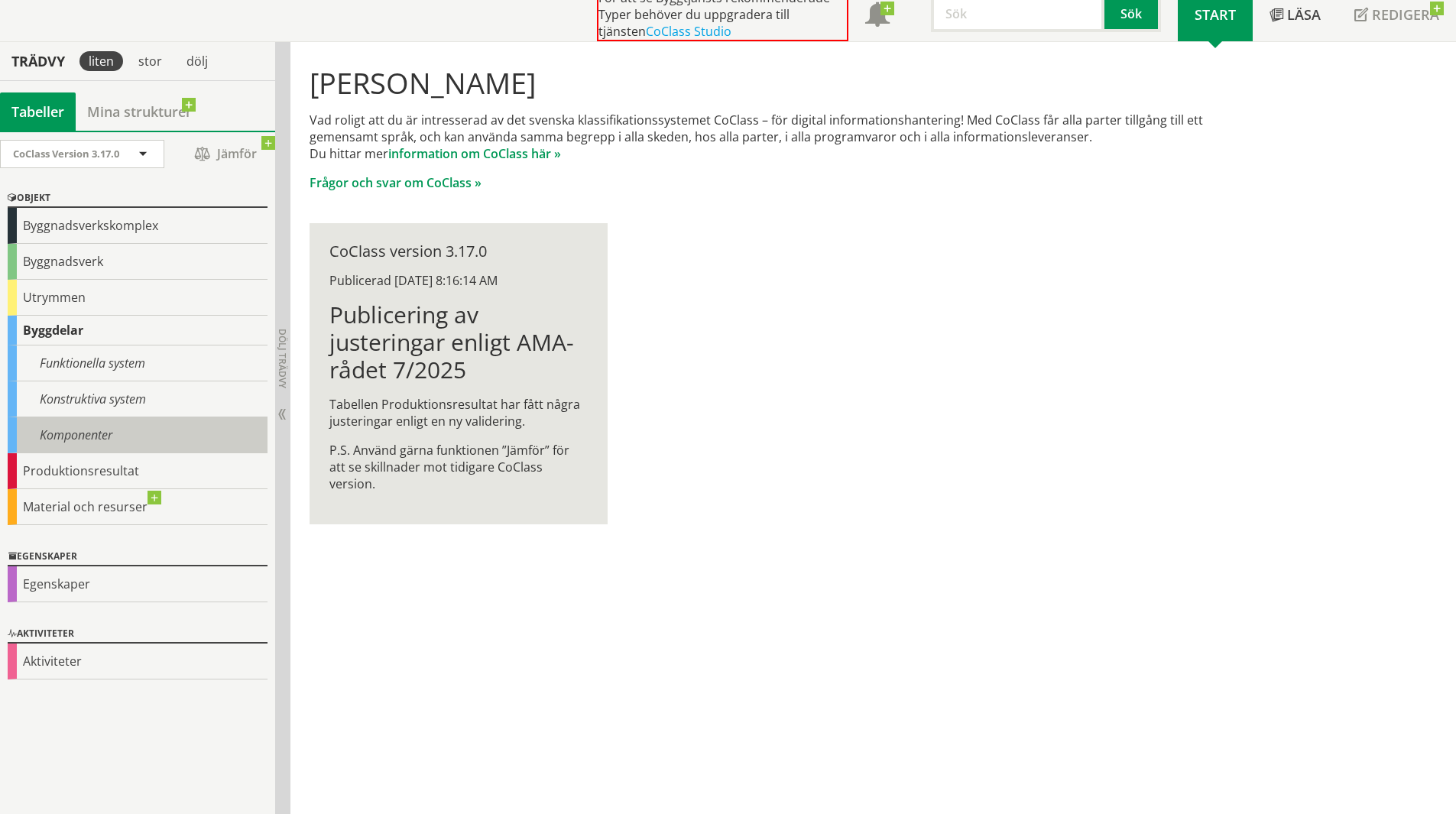
click at [102, 429] on div "Komponenter" at bounding box center [138, 435] width 260 height 36
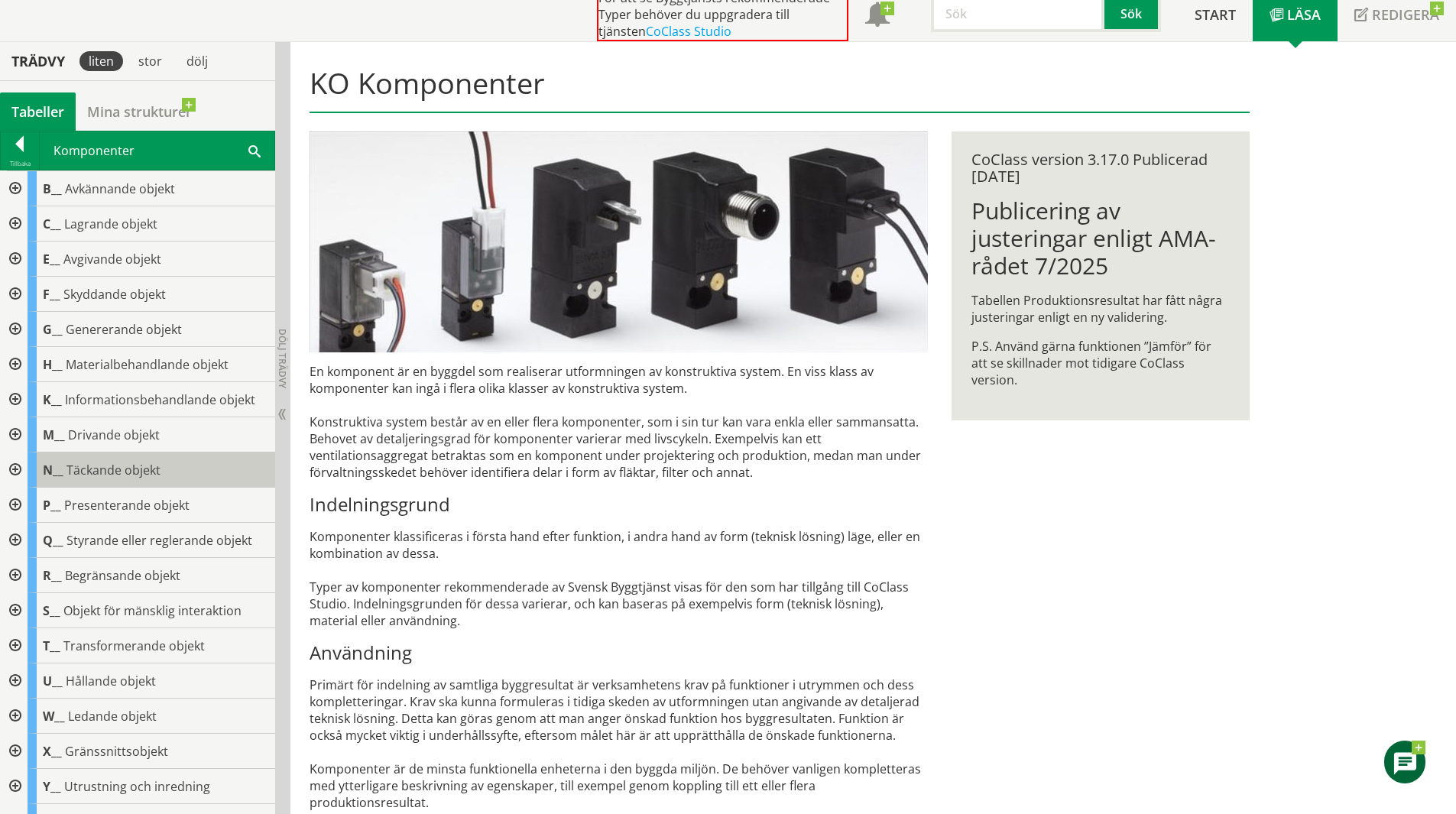
scroll to position [40, 0]
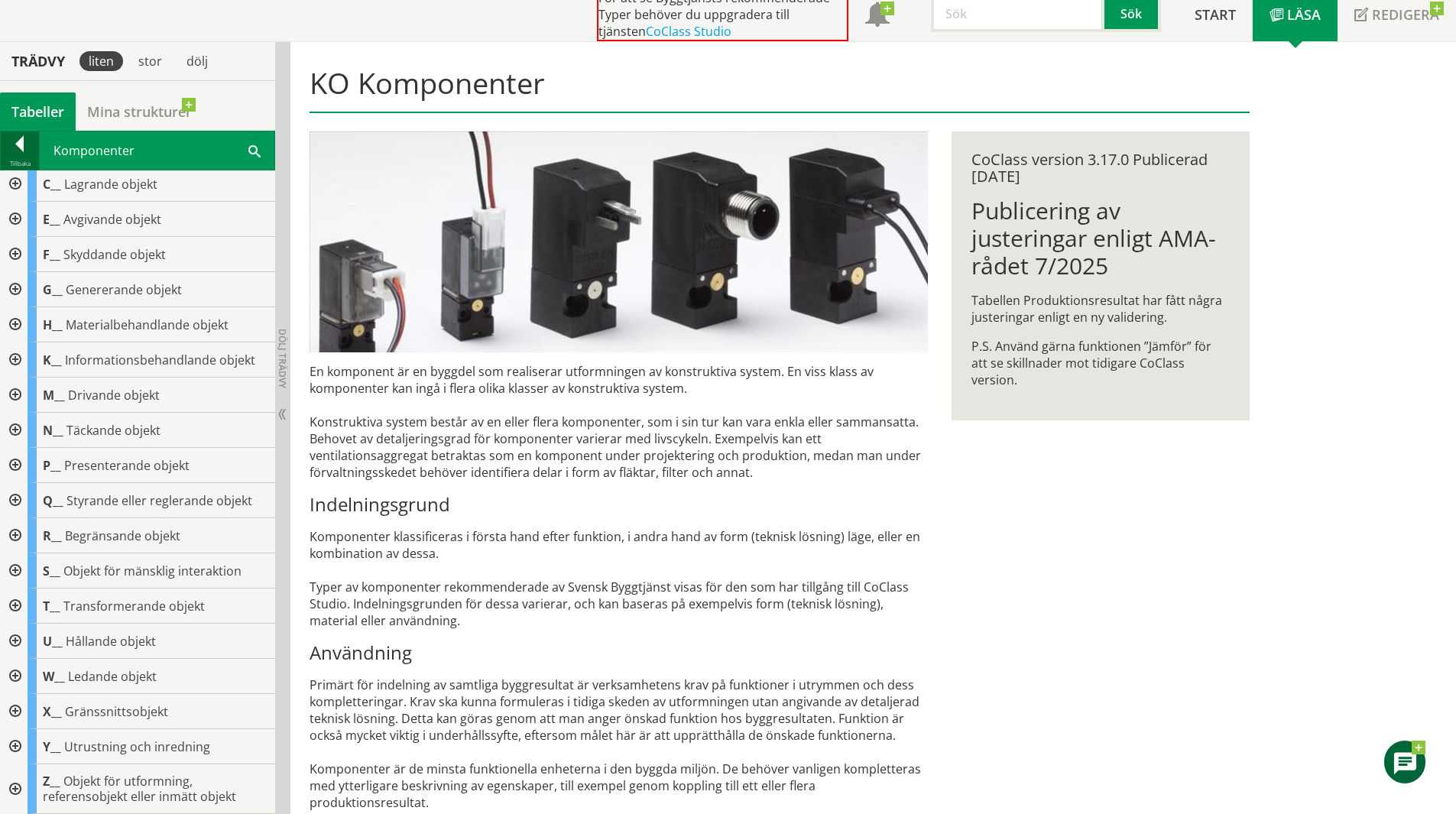
click at [27, 150] on div at bounding box center [20, 146] width 38 height 21
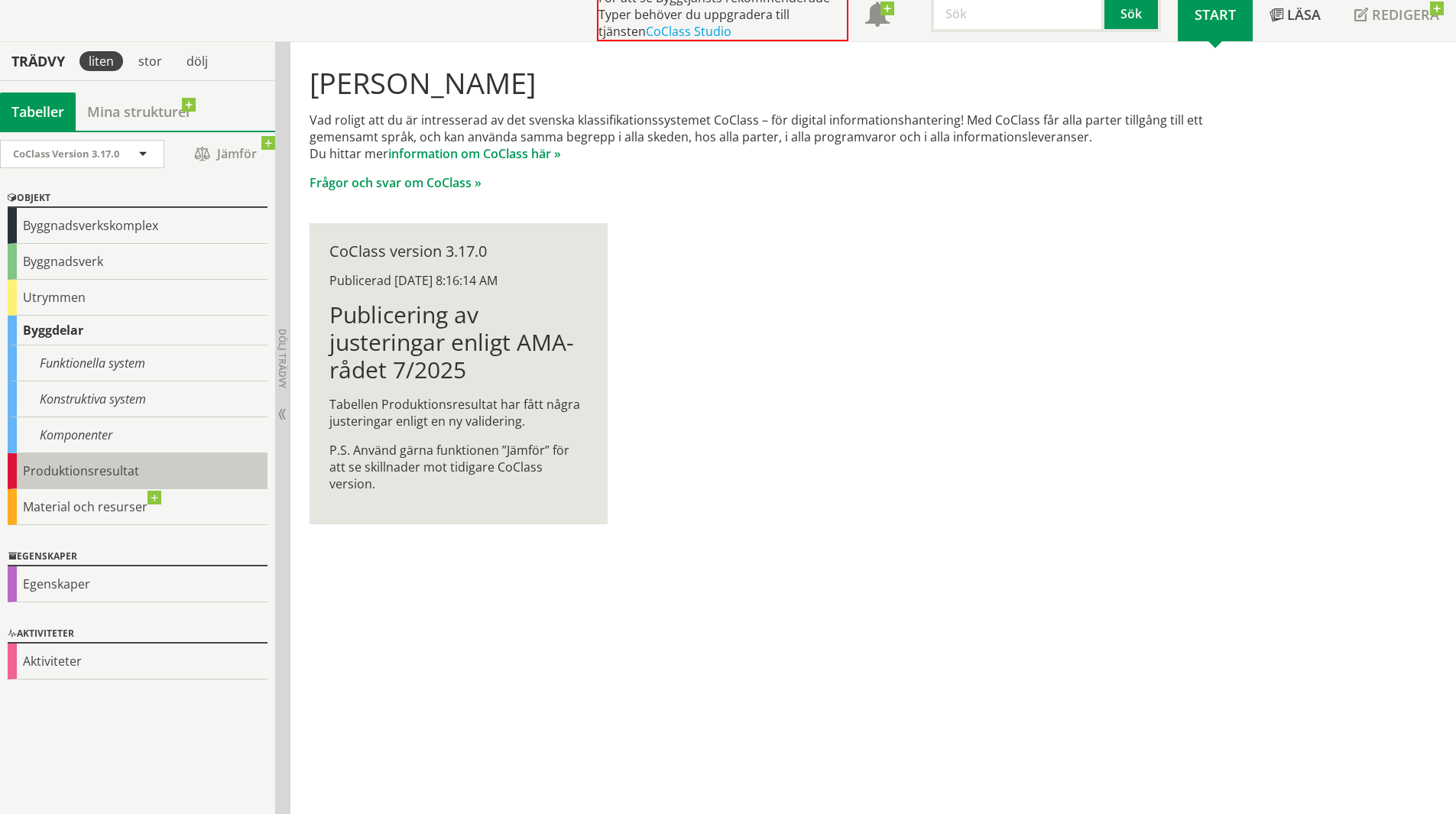
click at [120, 476] on div "Produktionsresultat" at bounding box center [138, 472] width 260 height 36
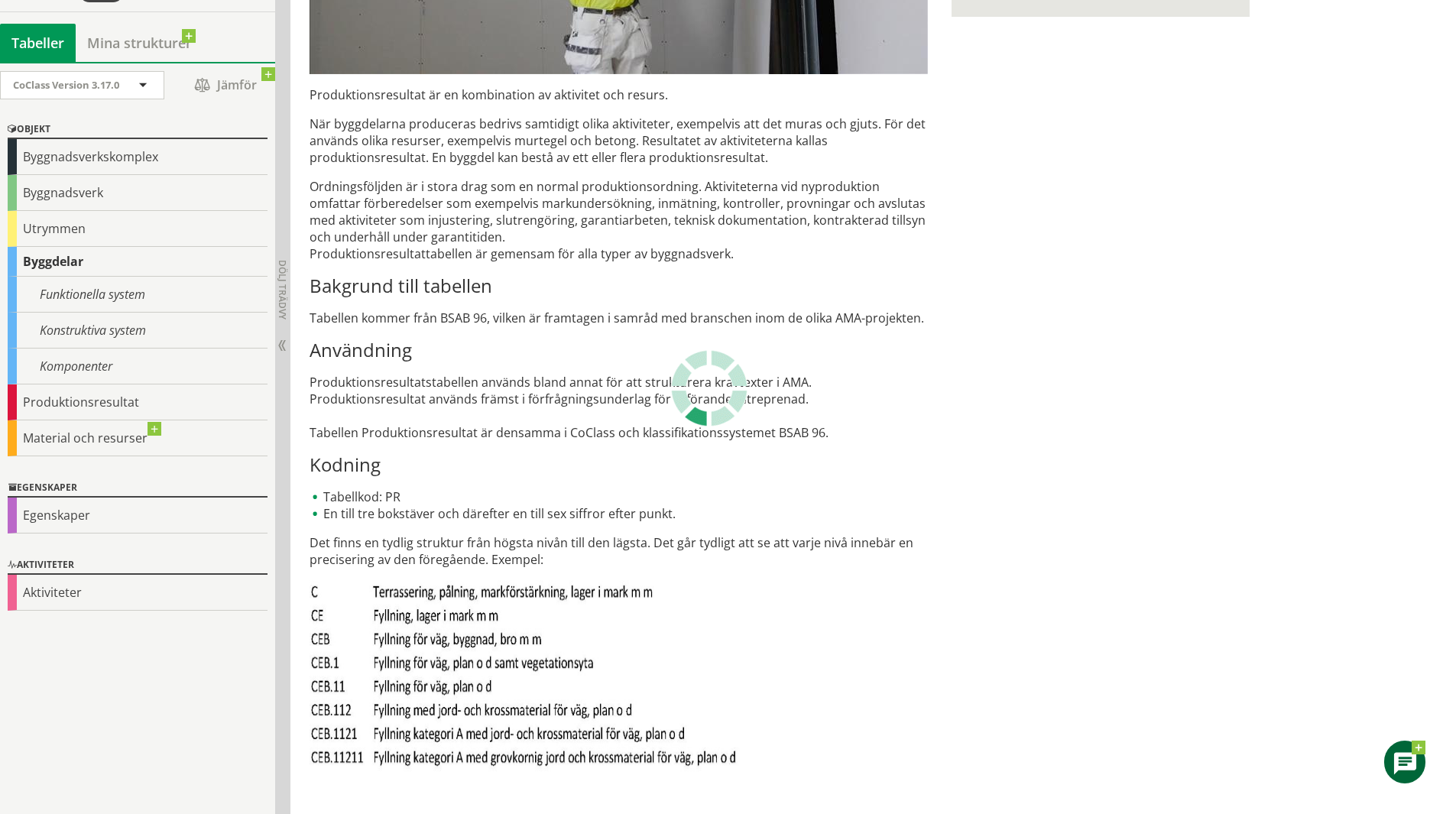
scroll to position [512, 0]
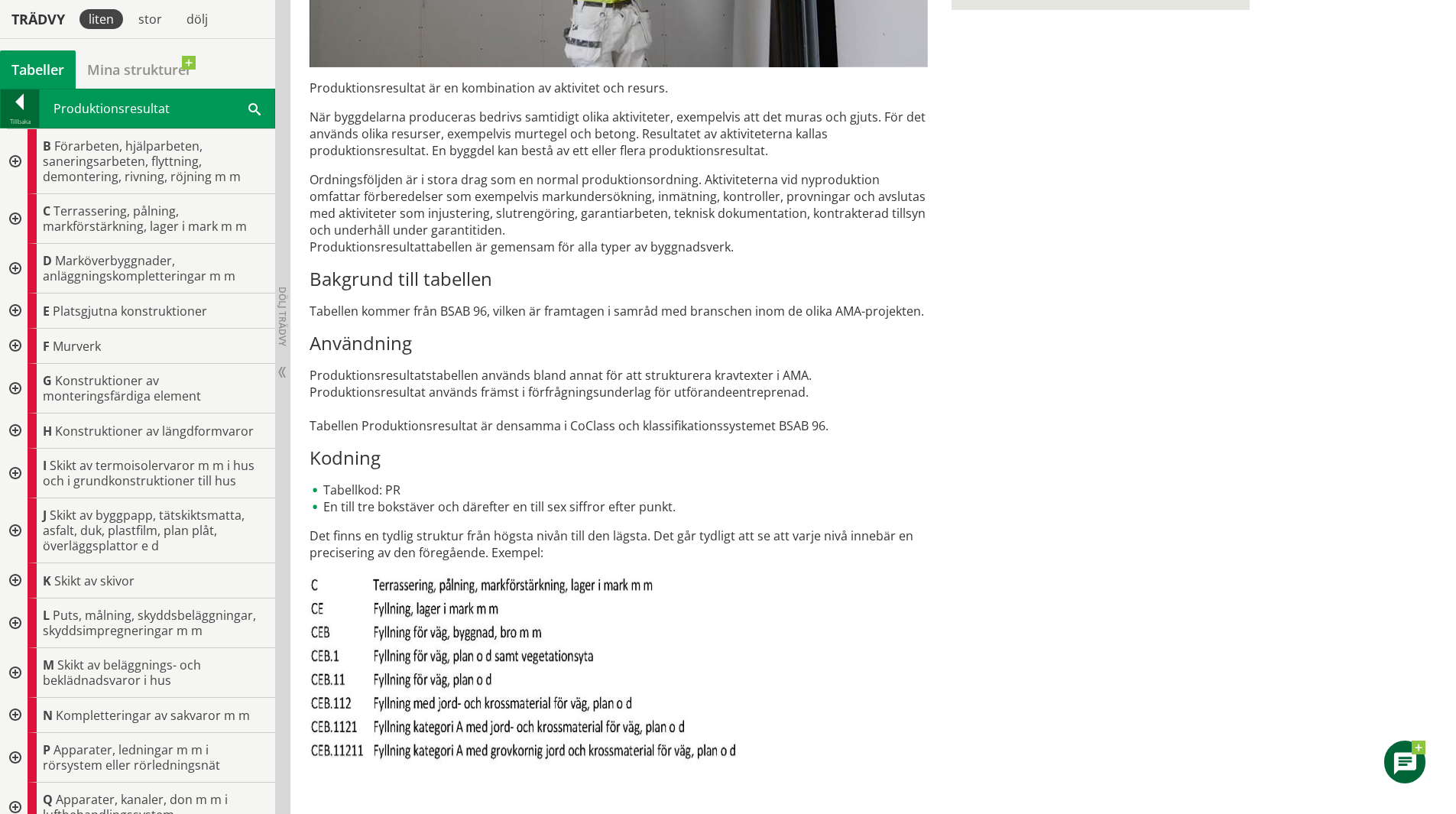
click at [25, 97] on div at bounding box center [20, 104] width 38 height 21
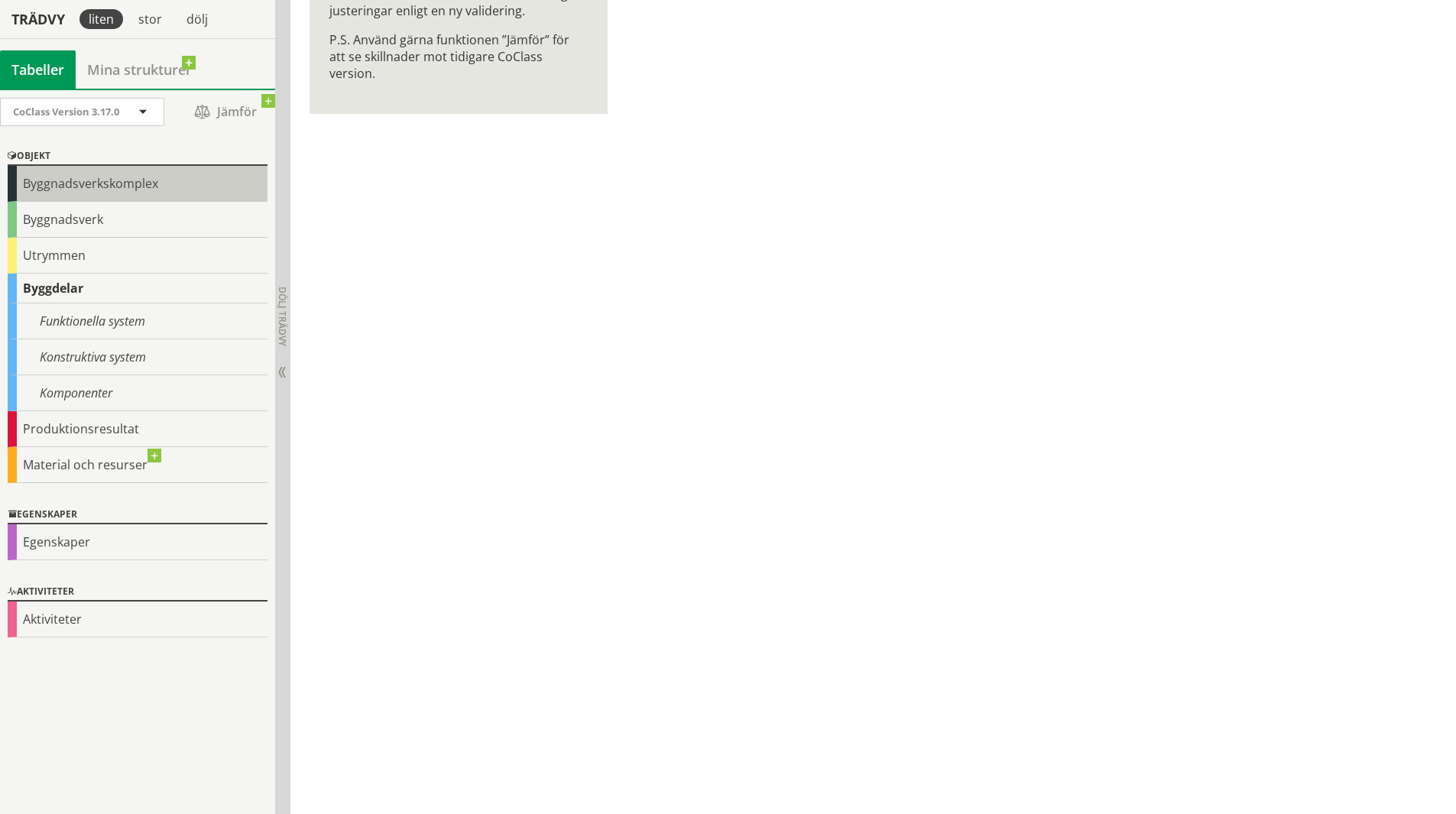
click at [94, 185] on div "Byggnadsverkskomplex" at bounding box center [138, 184] width 260 height 36
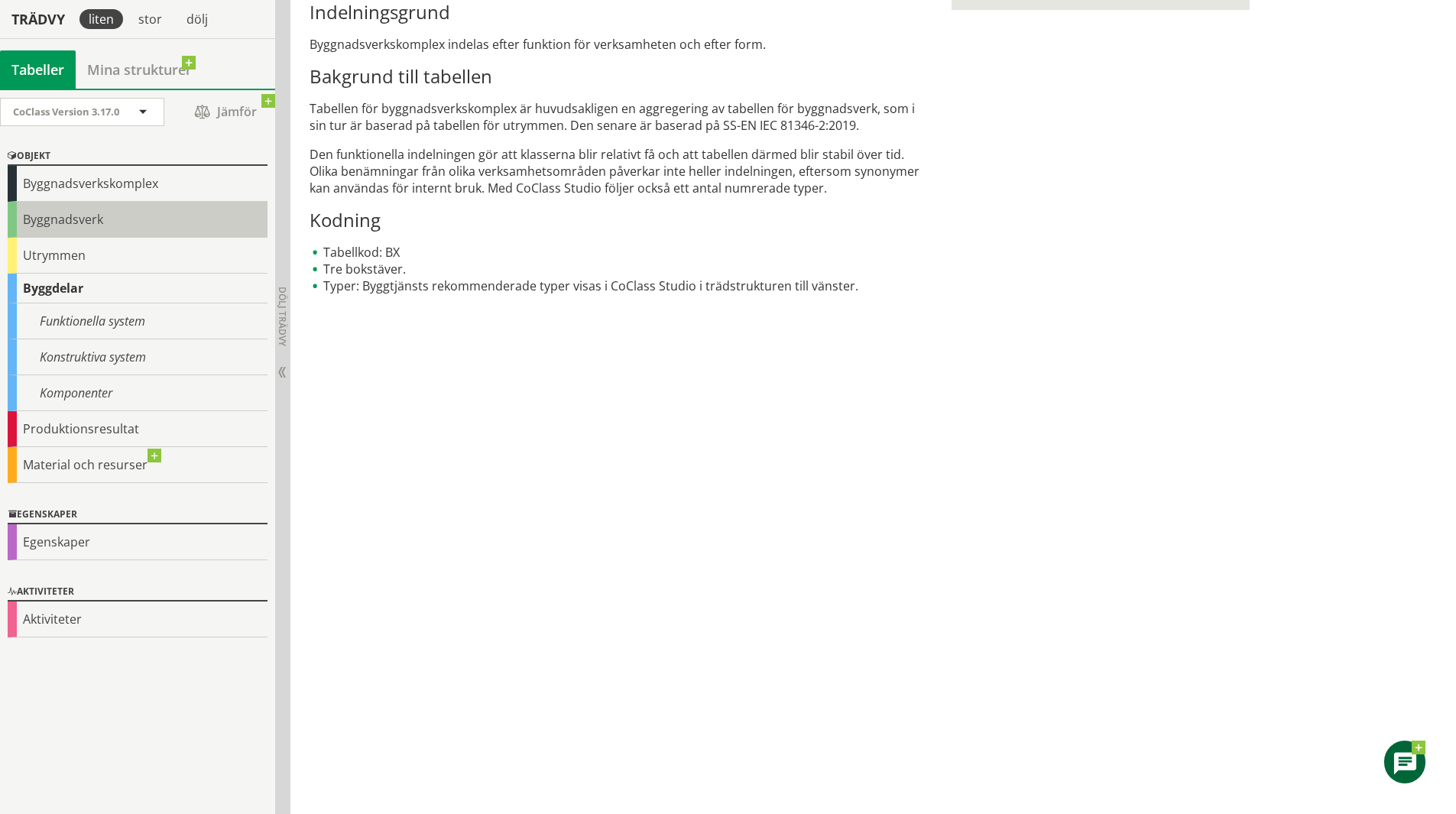
click at [97, 221] on div "CoClass Version 3.17.0 CoClass Version 3.17.0 CoClass Version 3.16.0 CoClass Ve…" at bounding box center [138, 451] width 276 height 725
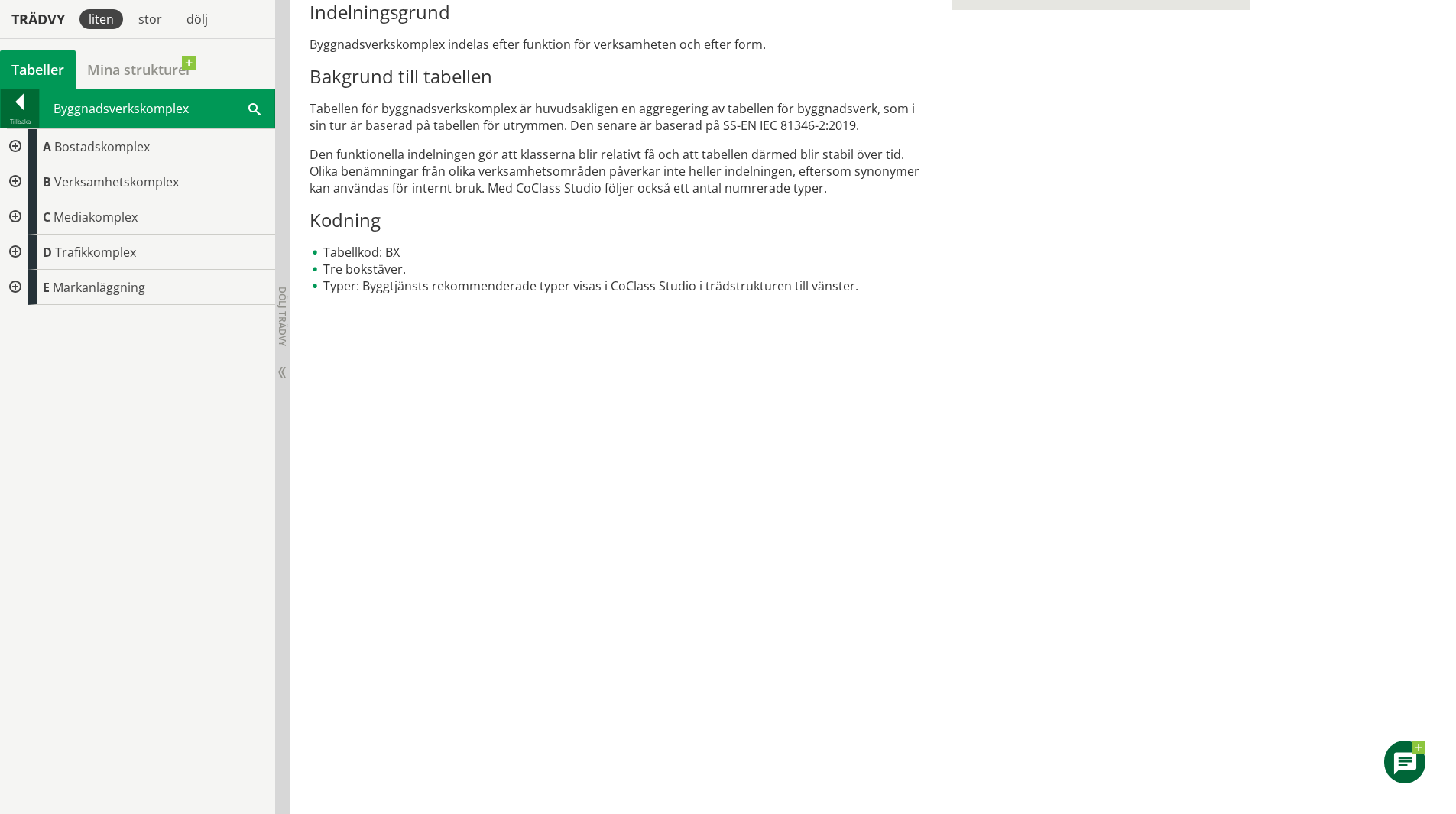
click at [25, 101] on div at bounding box center [20, 104] width 38 height 21
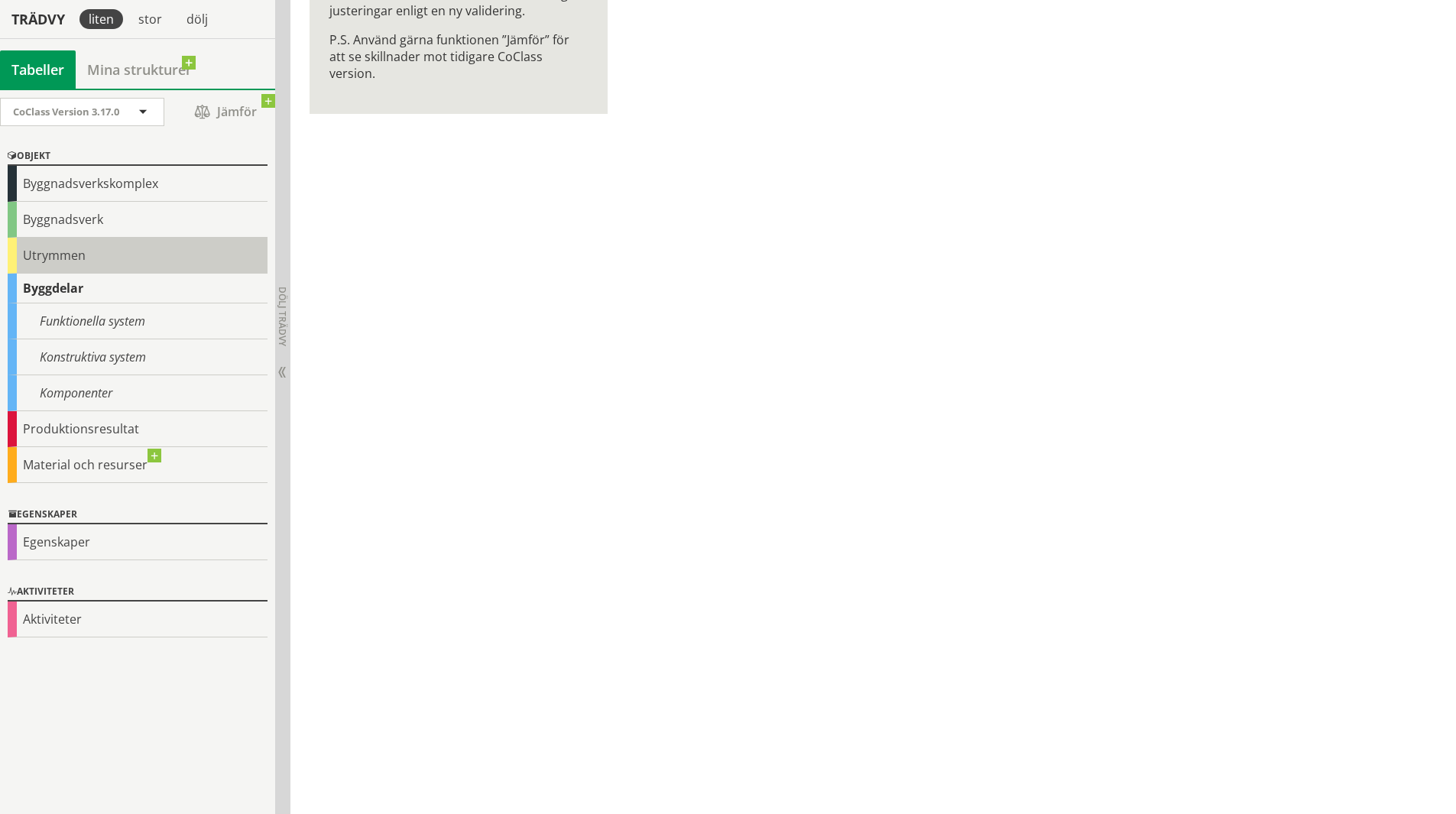
click at [67, 255] on div "Utrymmen" at bounding box center [138, 255] width 260 height 36
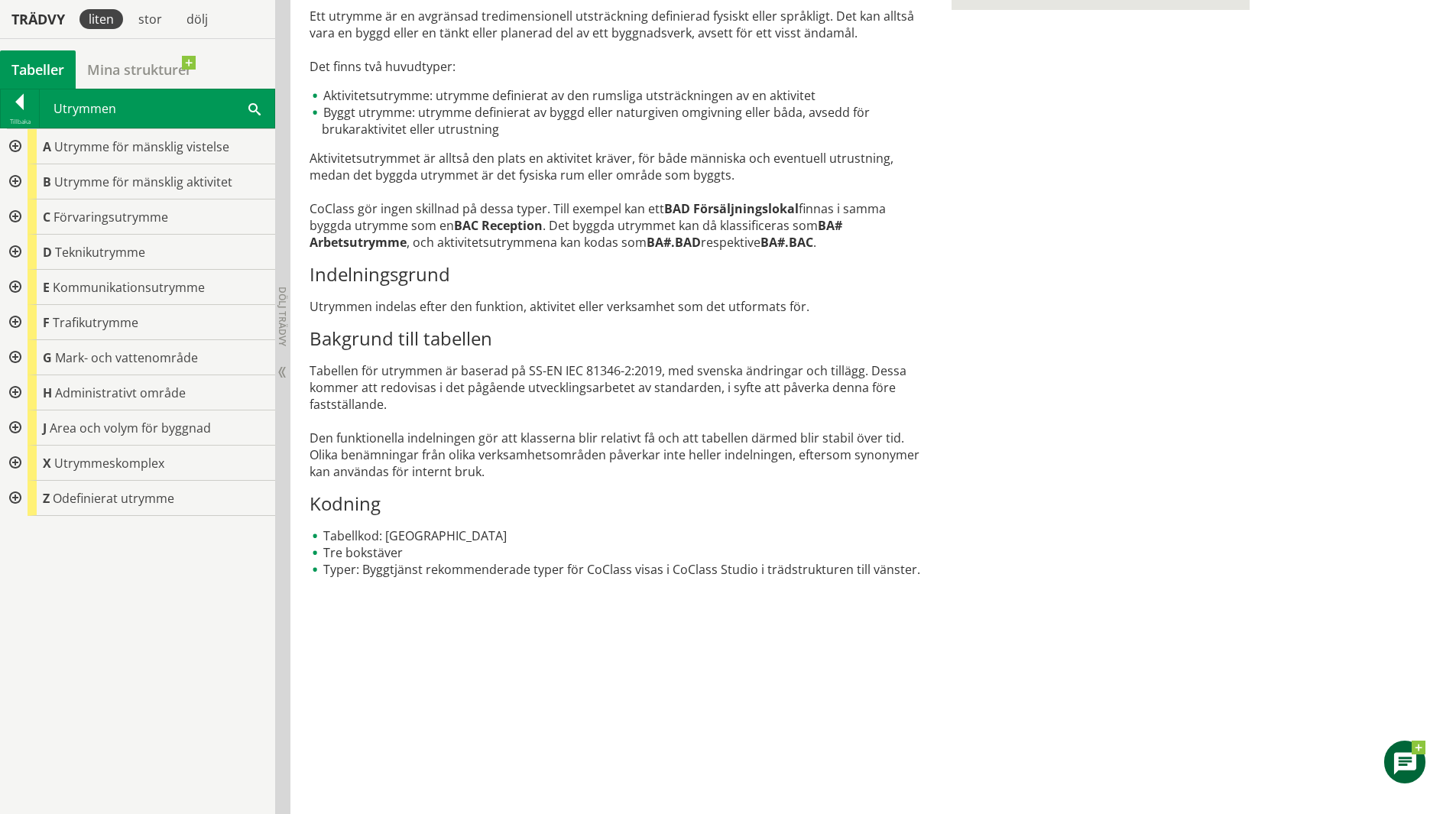
click at [13, 362] on div at bounding box center [13, 358] width 28 height 35
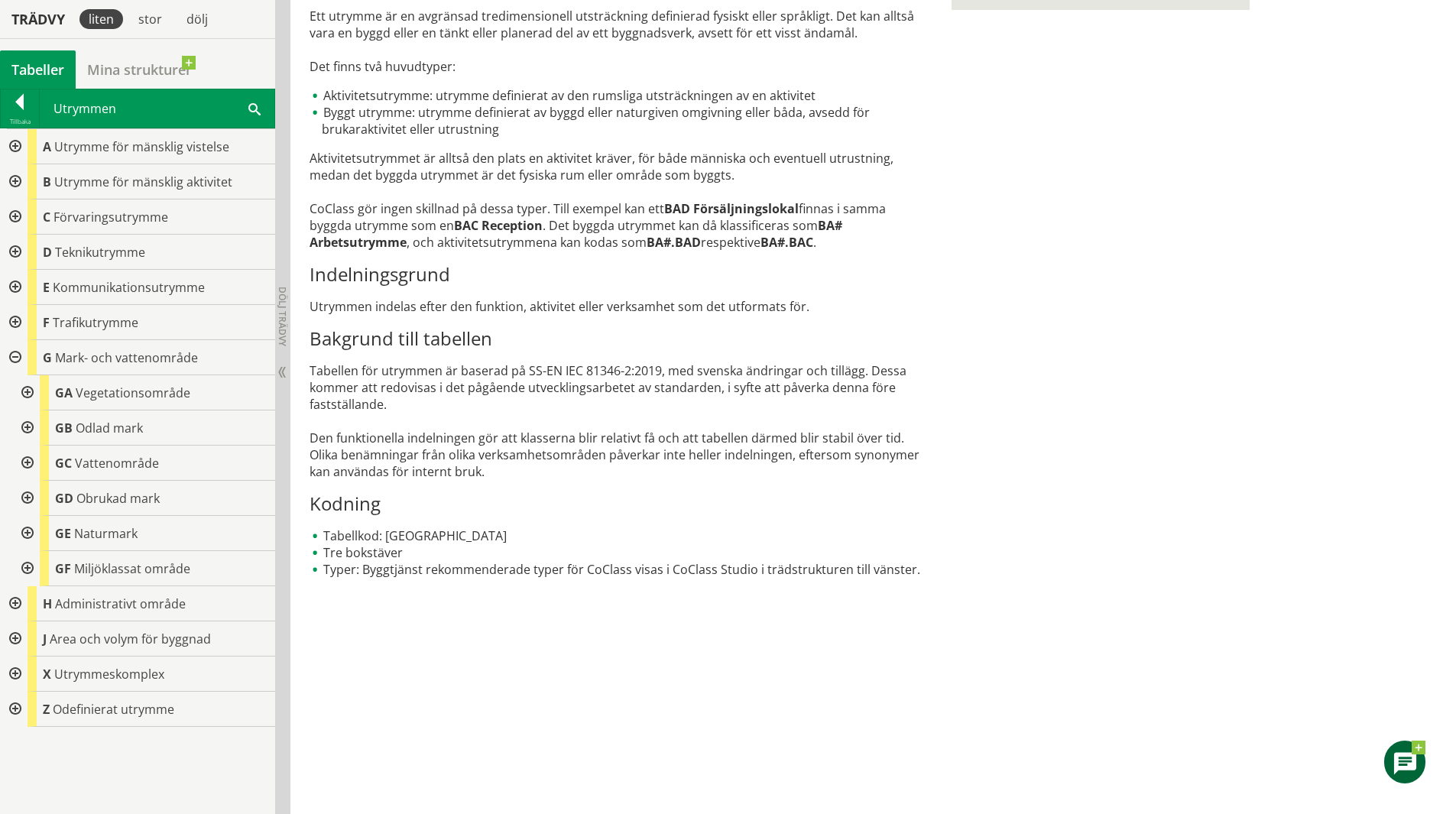
click at [20, 360] on div at bounding box center [13, 358] width 28 height 35
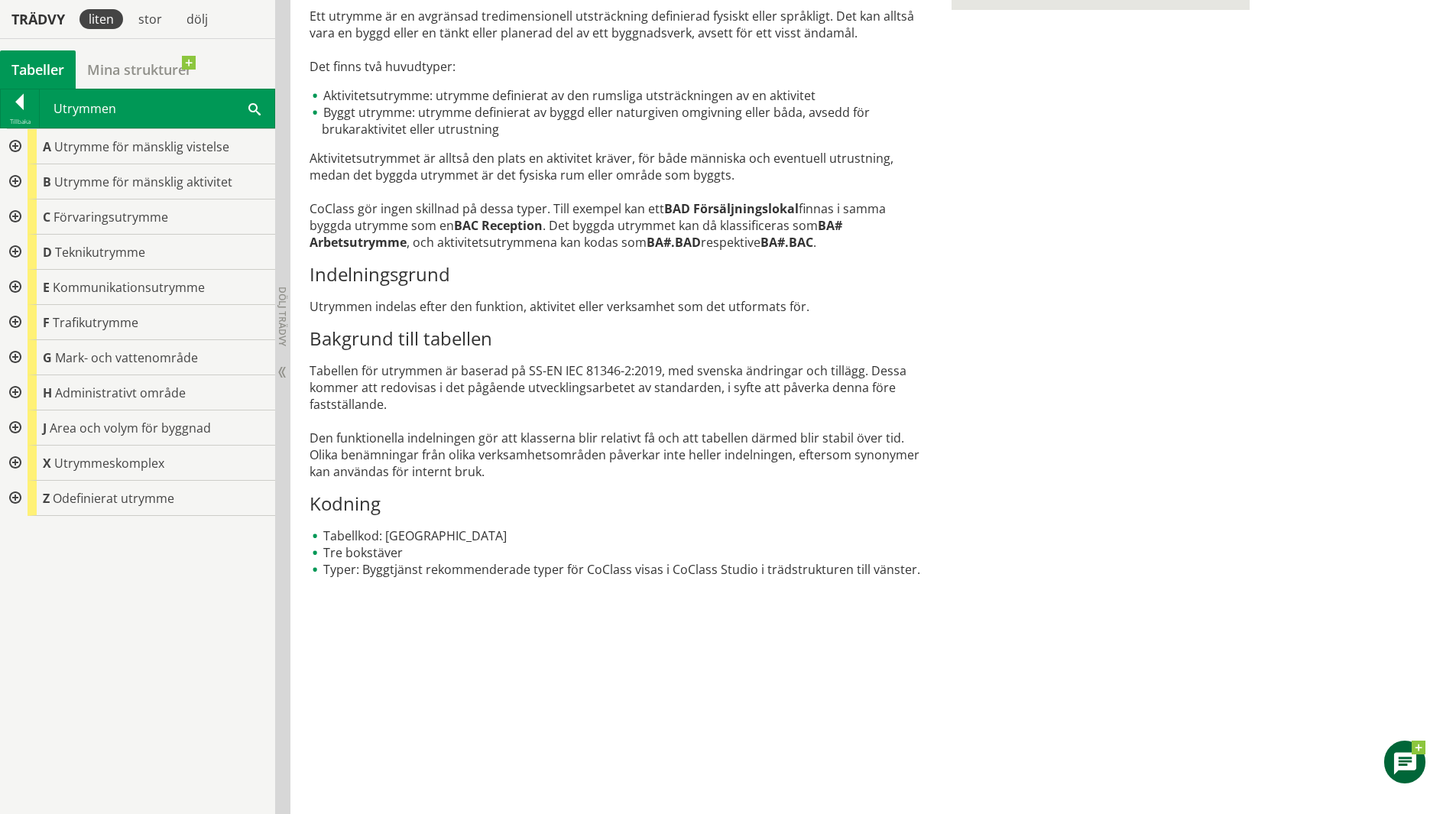
click at [15, 318] on div at bounding box center [13, 322] width 28 height 35
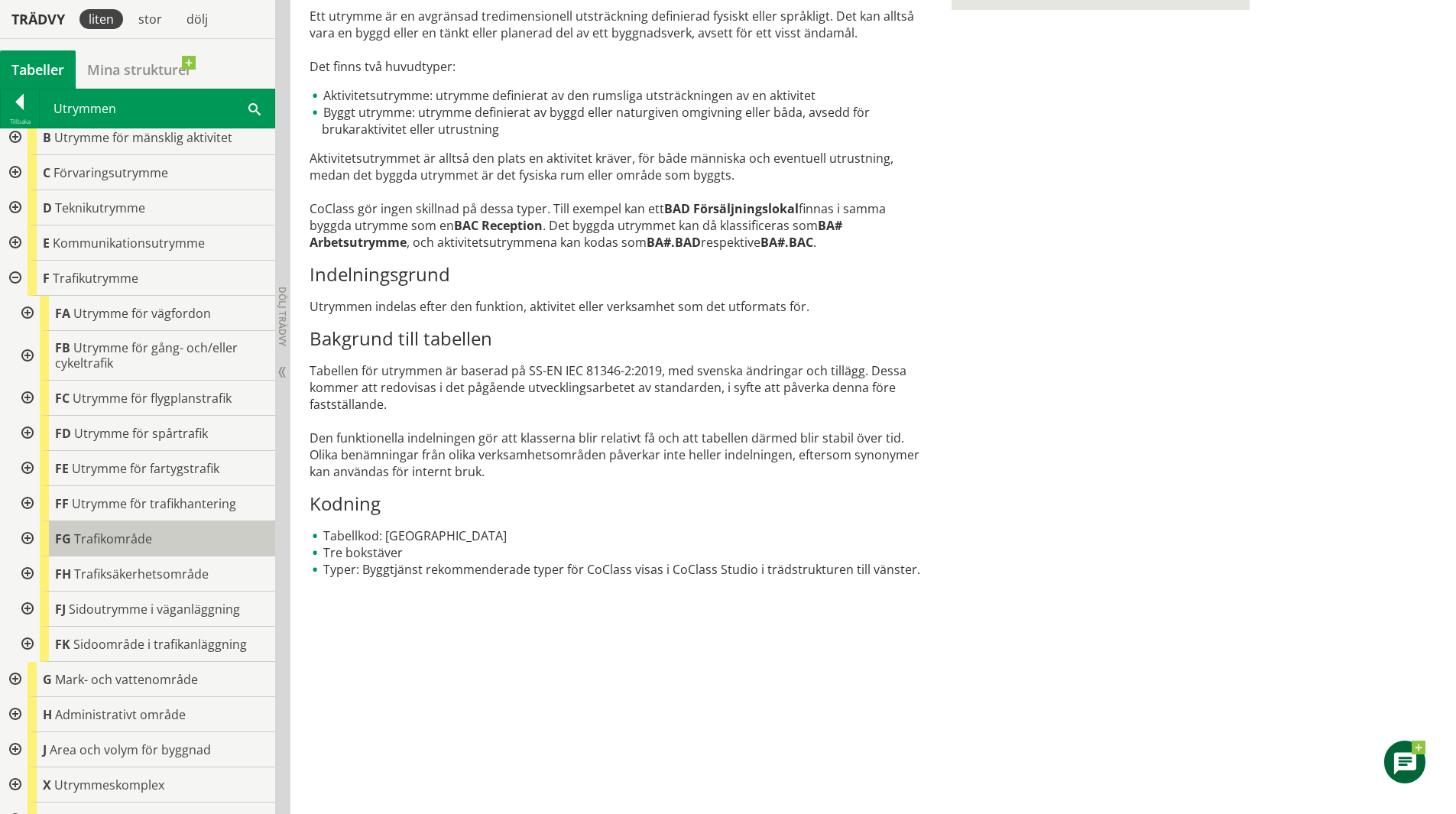
scroll to position [68, 0]
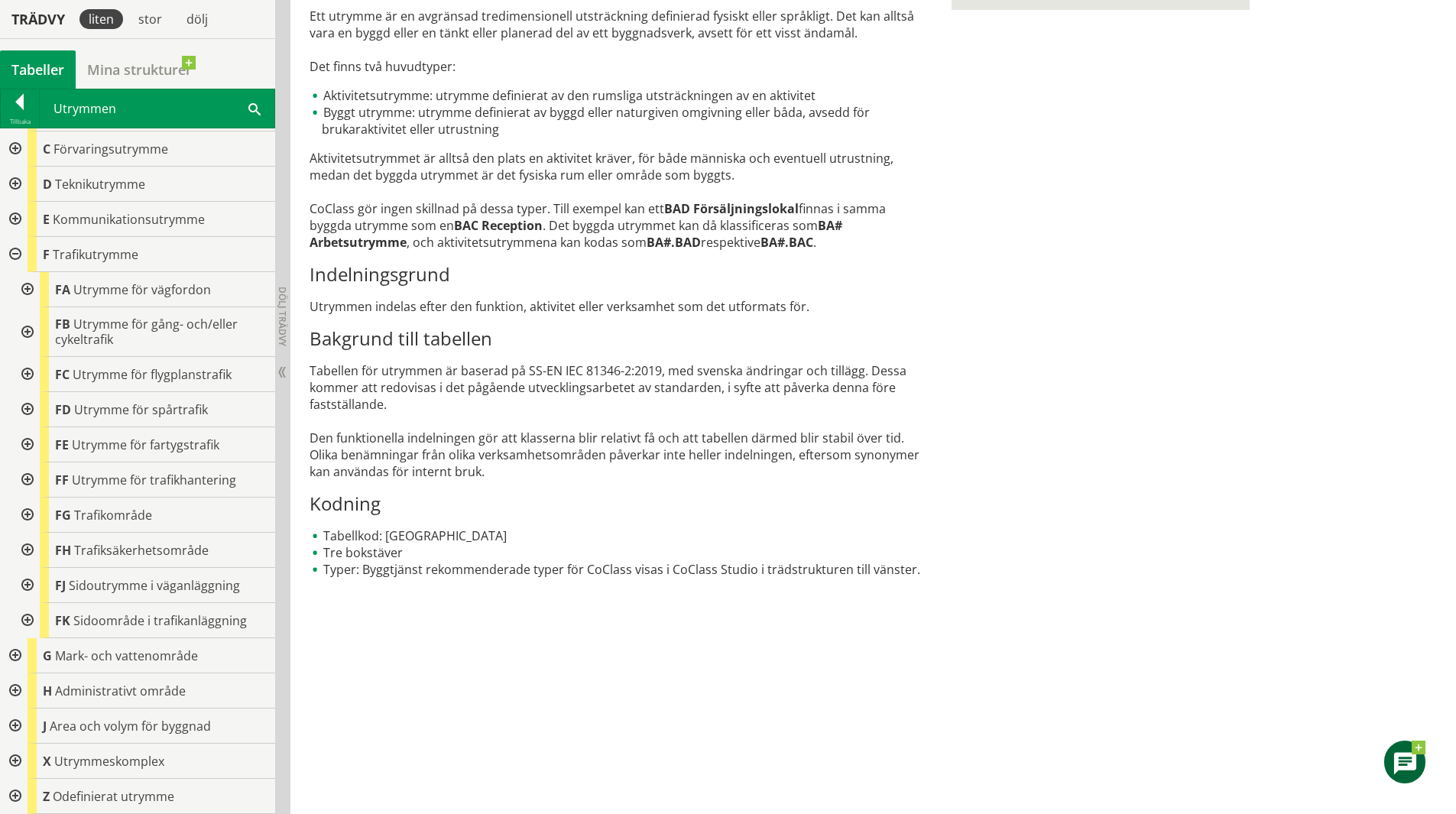
click at [19, 249] on div at bounding box center [13, 254] width 28 height 35
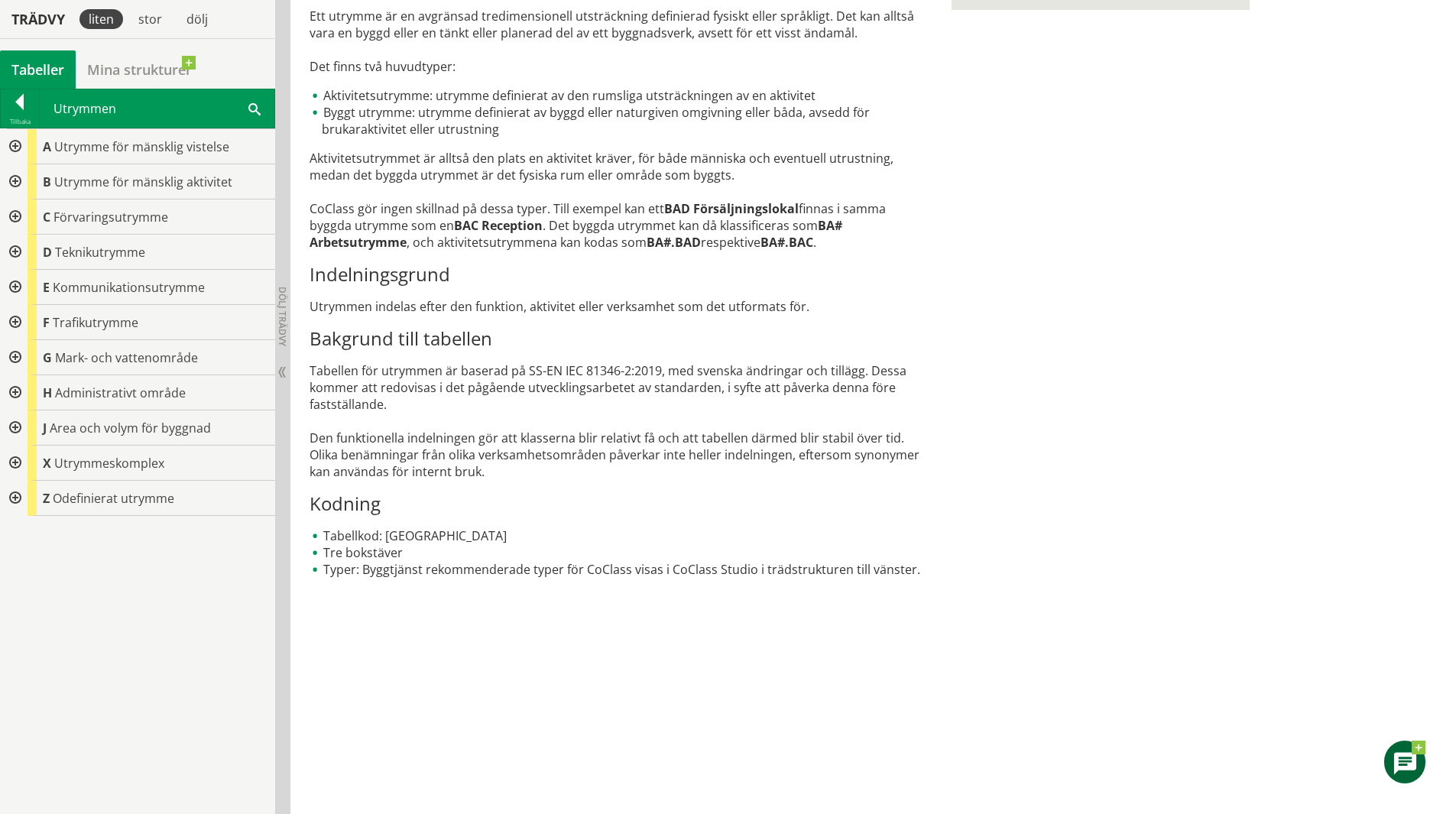
scroll to position [0, 0]
click at [17, 216] on div at bounding box center [13, 217] width 28 height 35
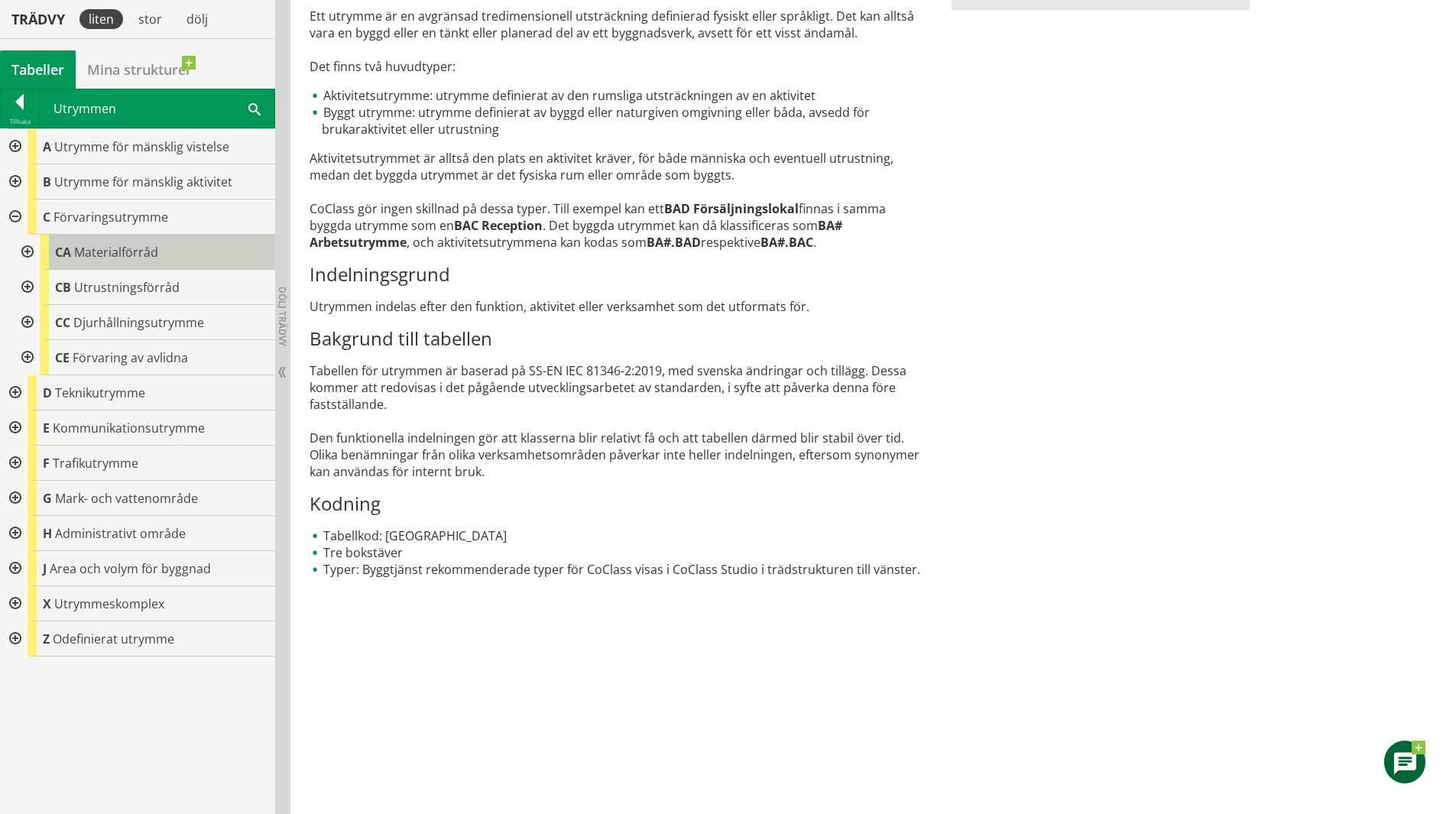
click at [104, 248] on span "Materialförråd" at bounding box center [116, 253] width 84 height 17
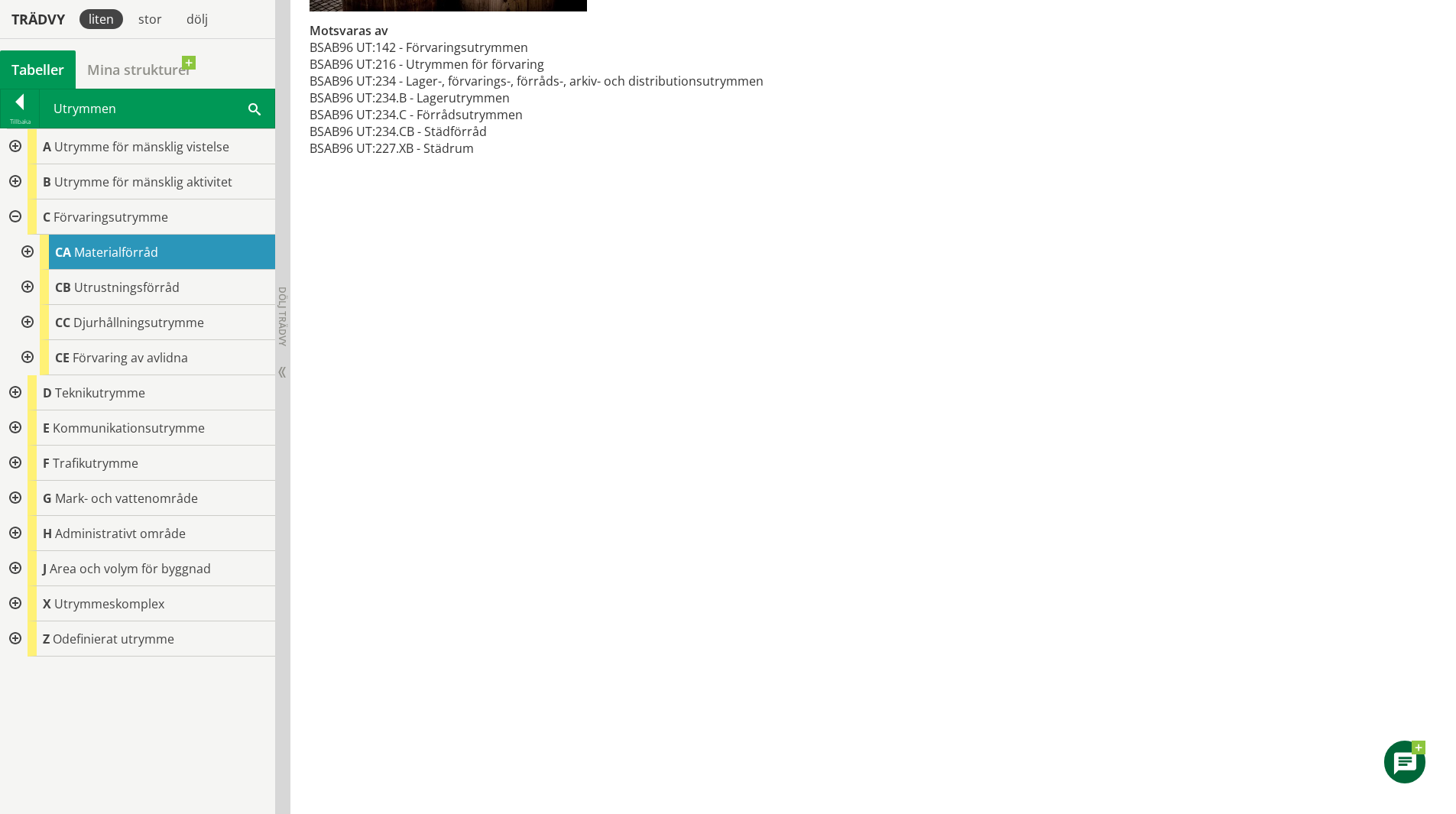
click at [14, 181] on div at bounding box center [13, 182] width 28 height 35
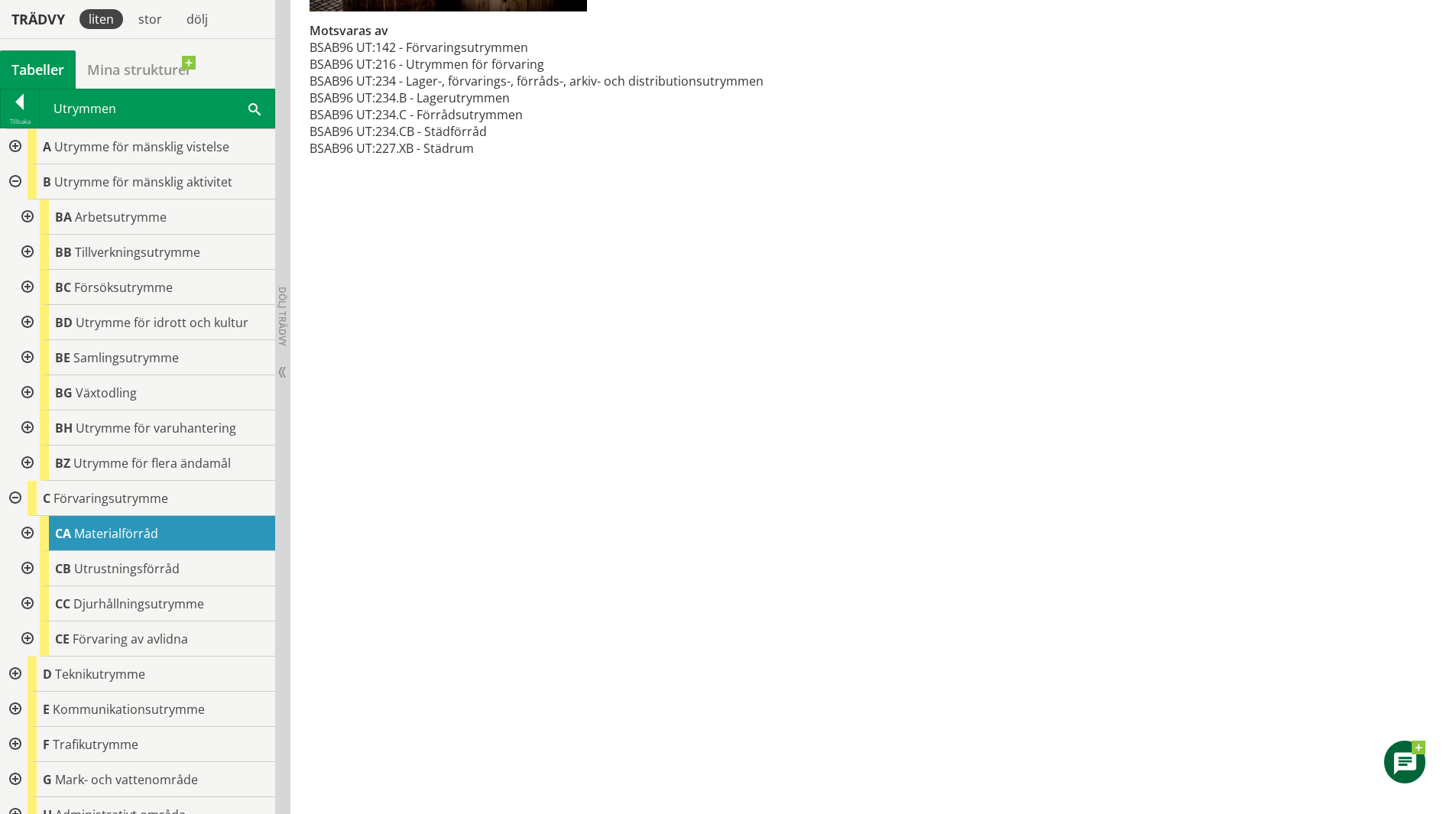
click at [15, 489] on div at bounding box center [13, 498] width 28 height 35
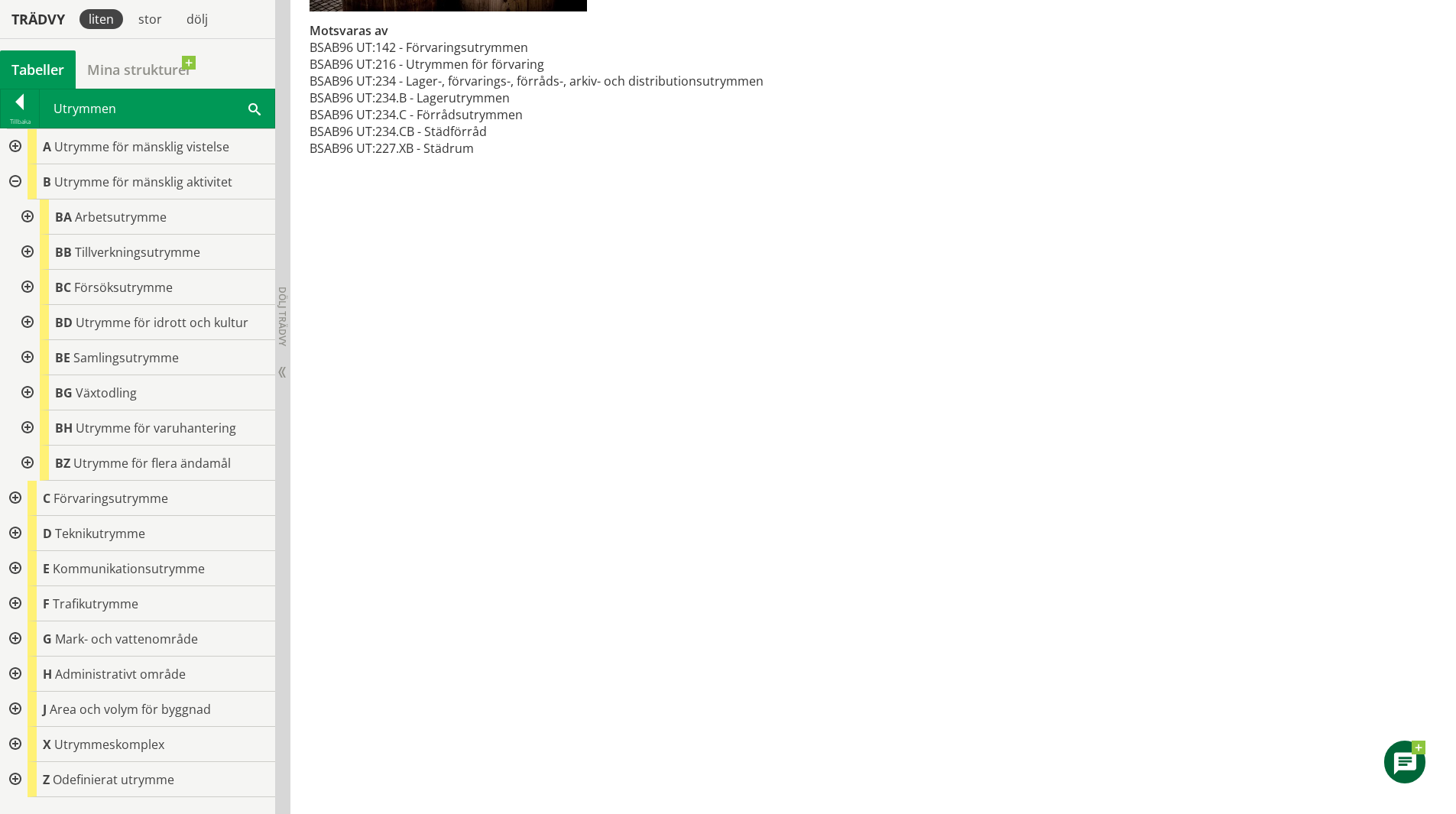
click at [25, 179] on div at bounding box center [13, 182] width 28 height 35
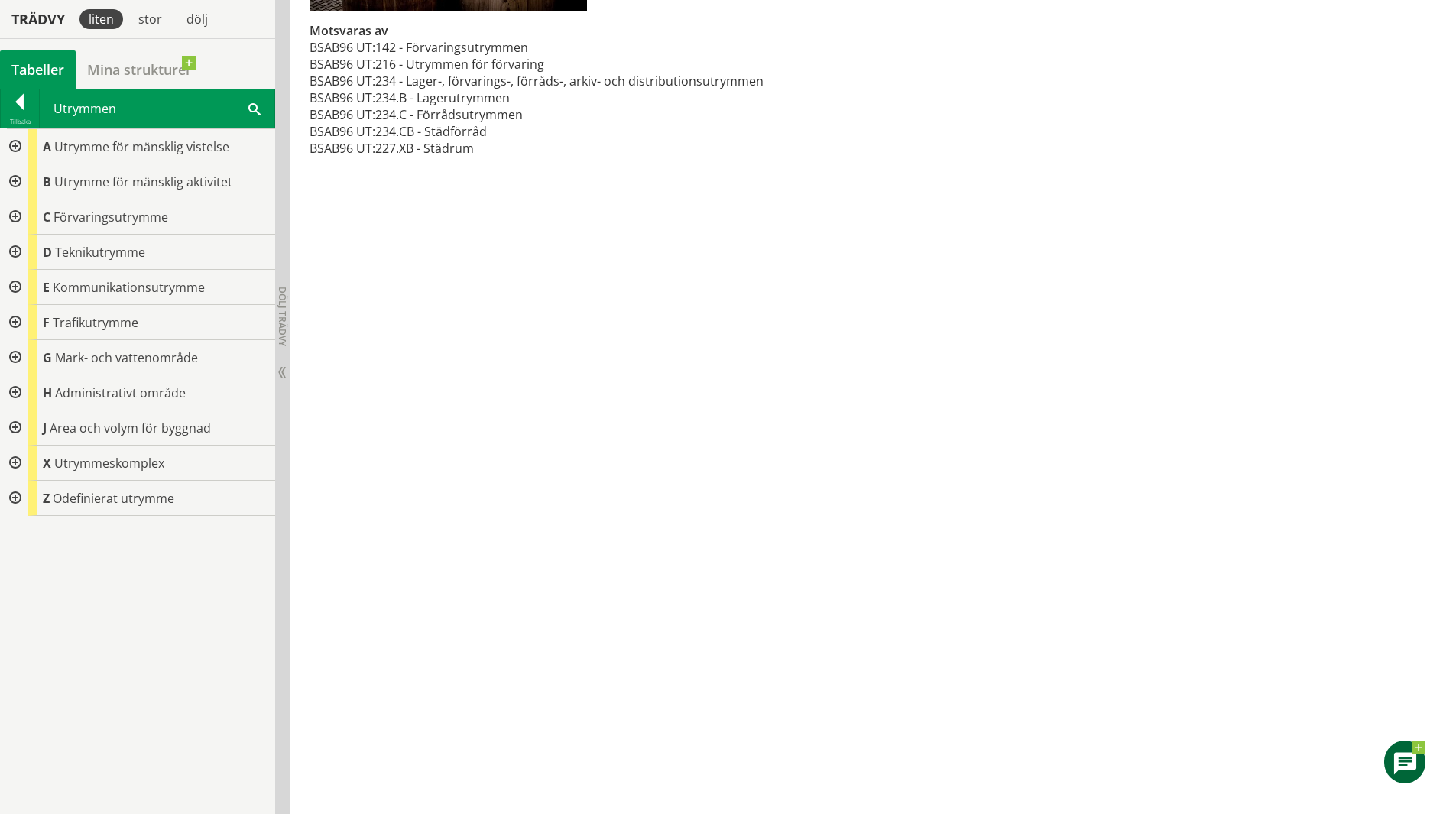
click at [26, 147] on div at bounding box center [13, 146] width 28 height 35
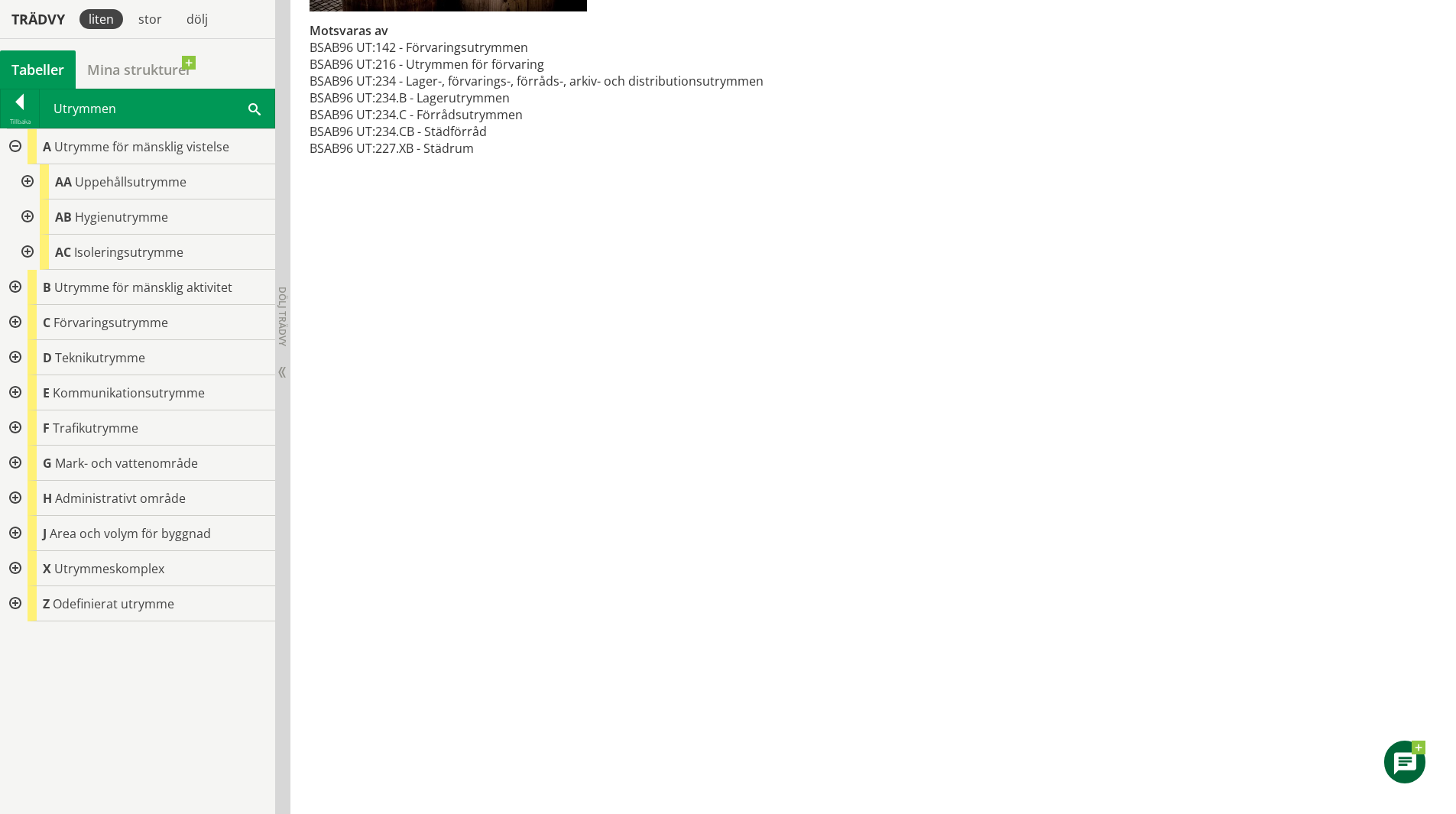
click at [33, 177] on div at bounding box center [26, 182] width 28 height 35
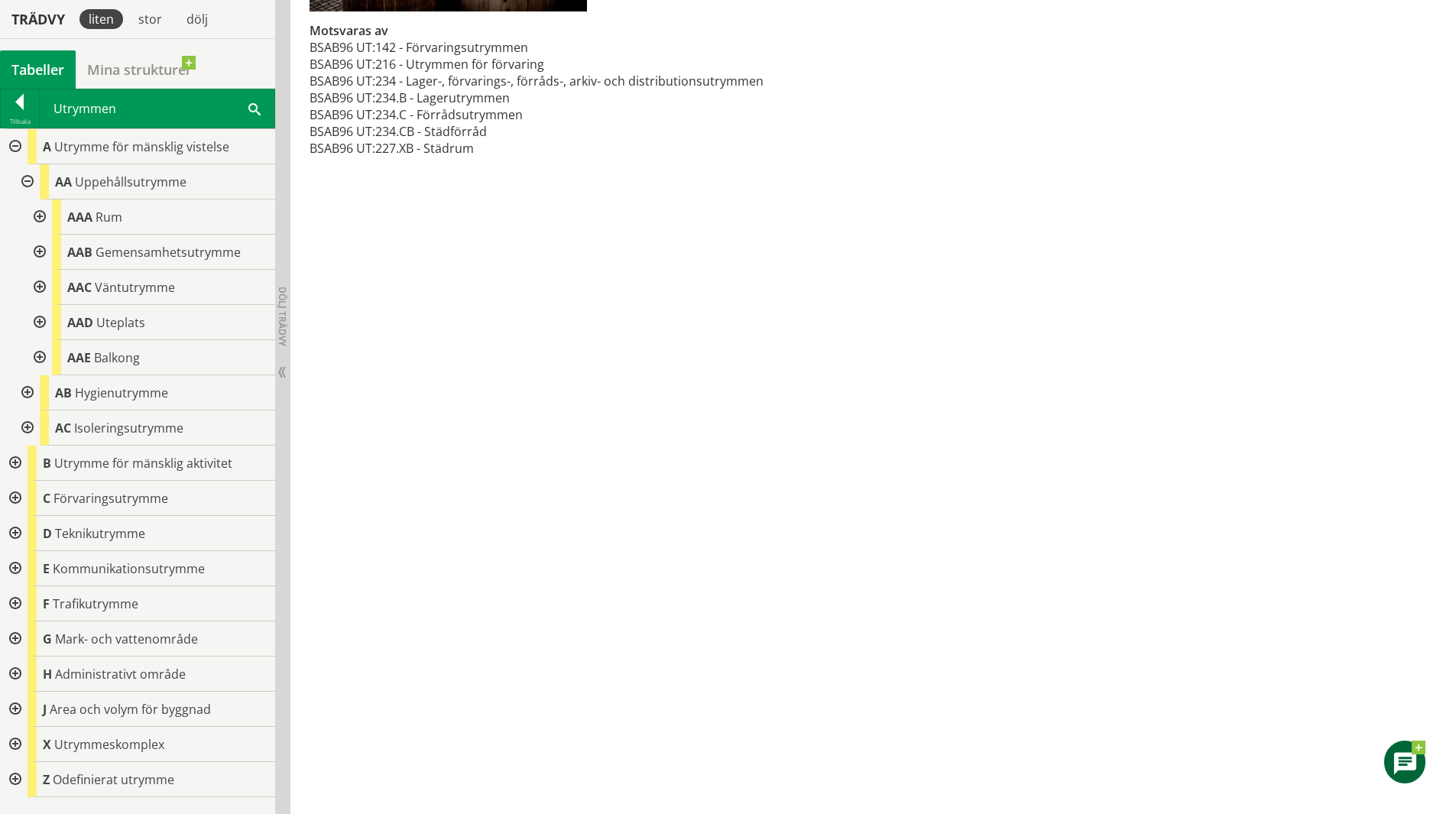
click at [12, 739] on div at bounding box center [13, 744] width 28 height 35
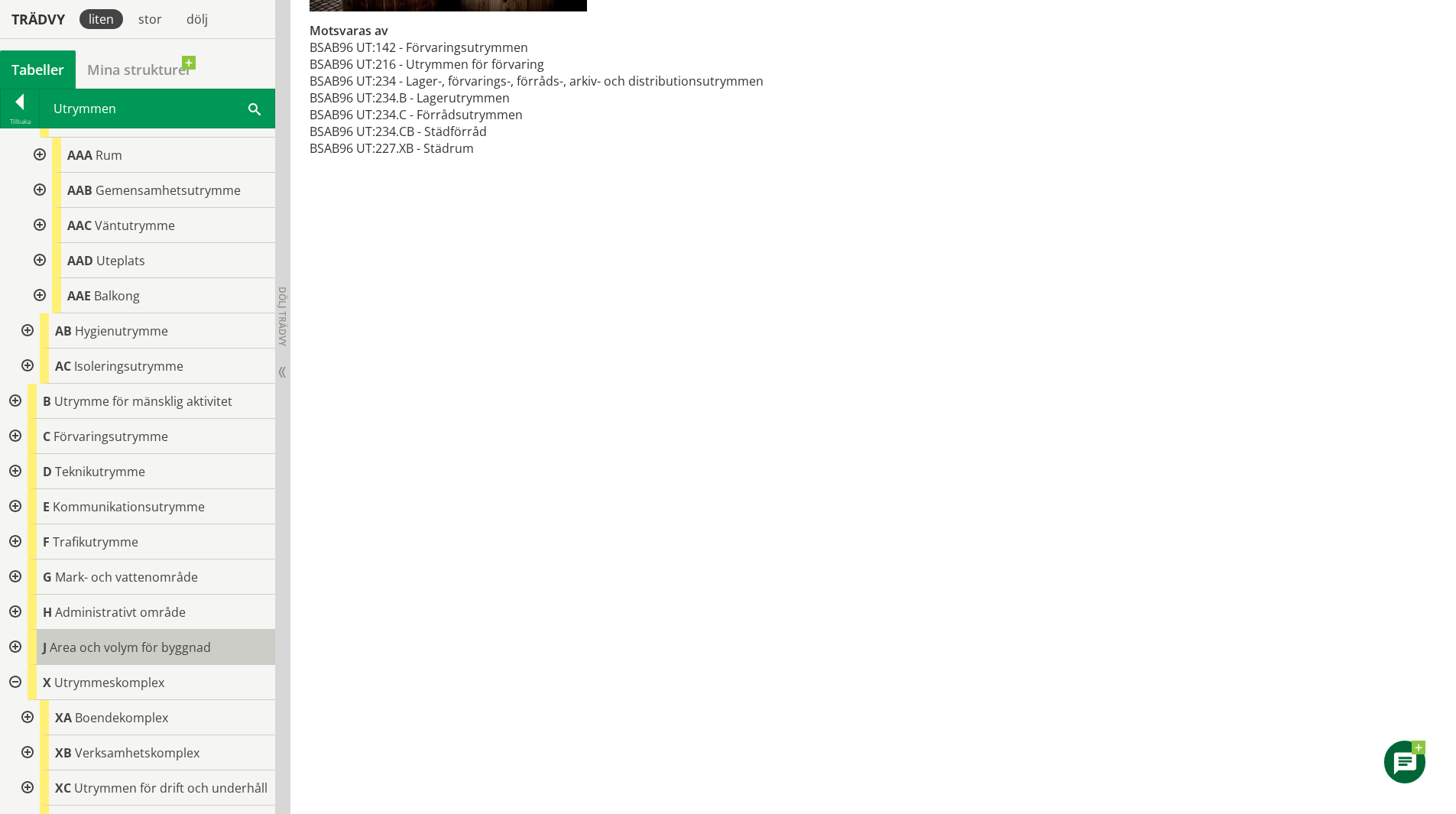
scroll to position [139, 0]
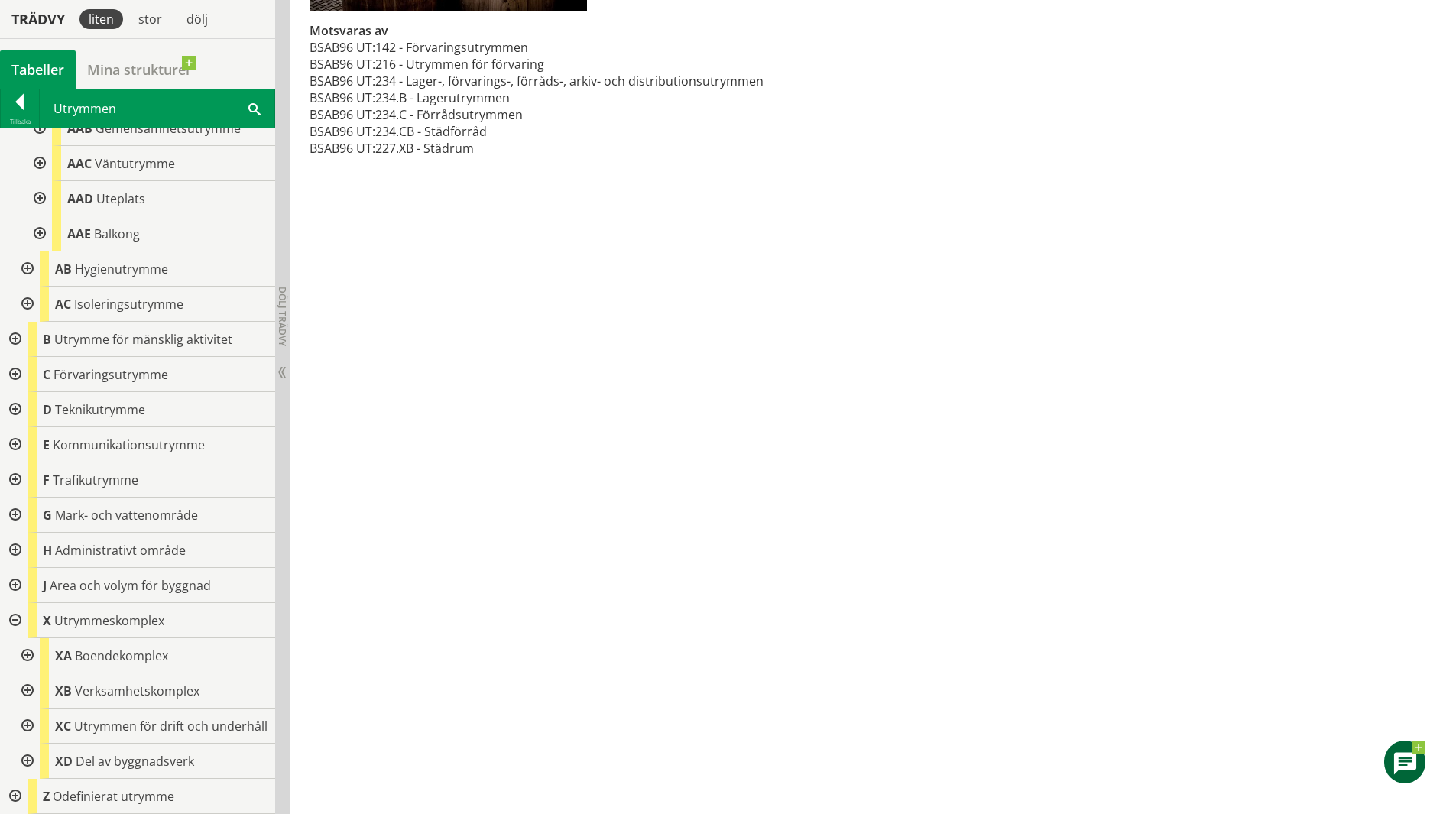
click at [8, 392] on div at bounding box center [13, 409] width 28 height 35
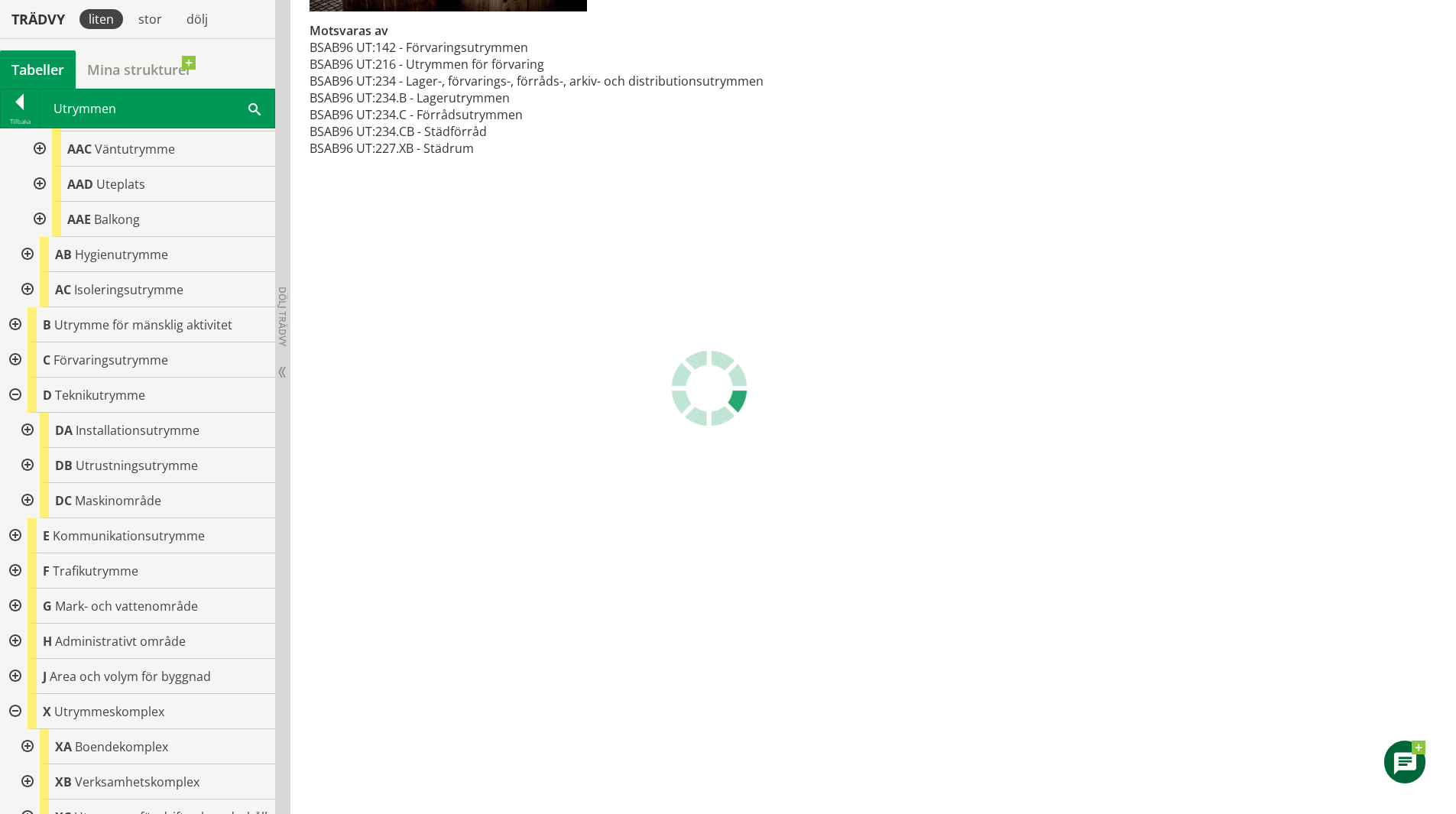
click at [29, 502] on div at bounding box center [26, 500] width 28 height 35
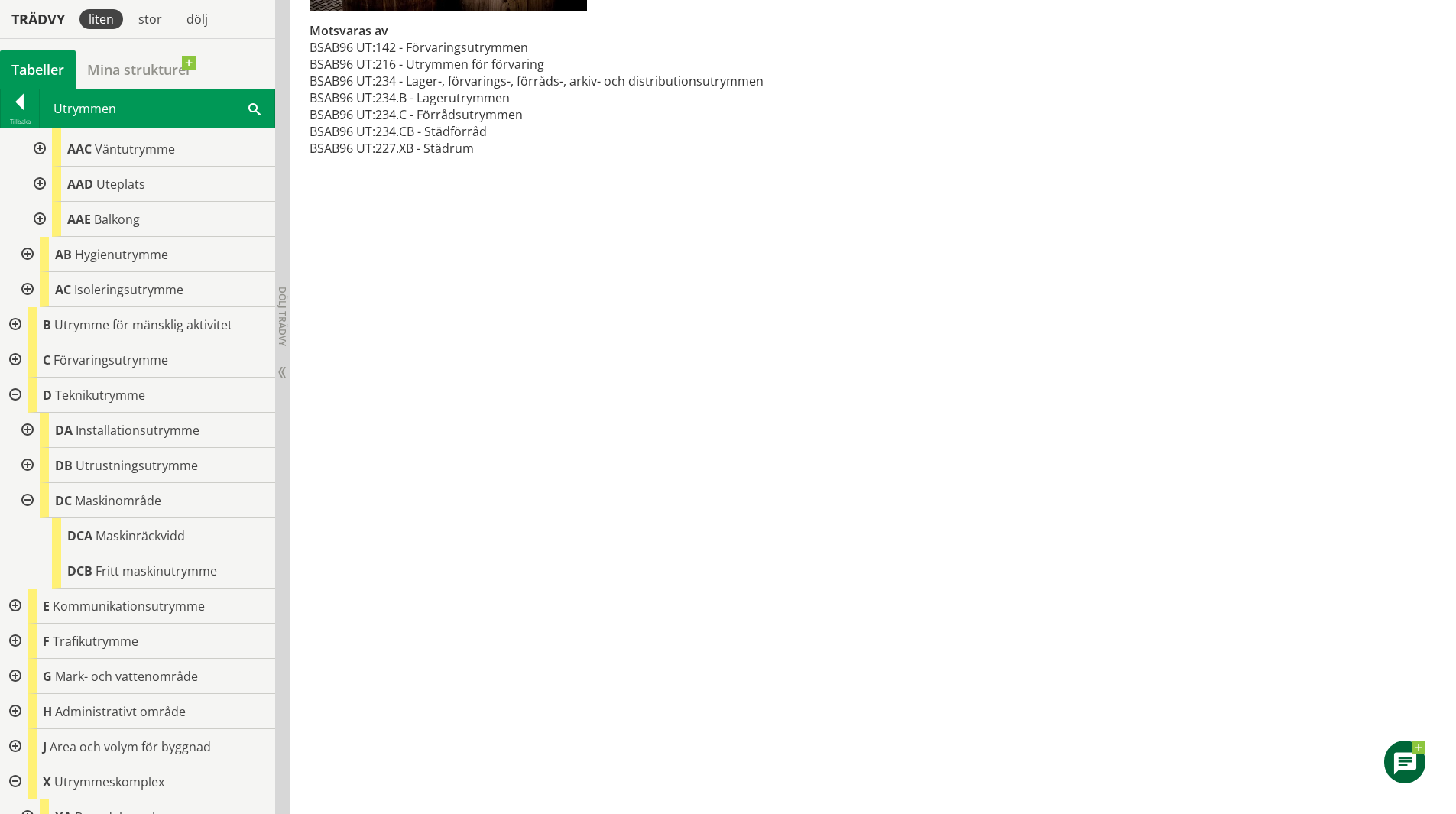
click at [33, 468] on div at bounding box center [26, 465] width 28 height 35
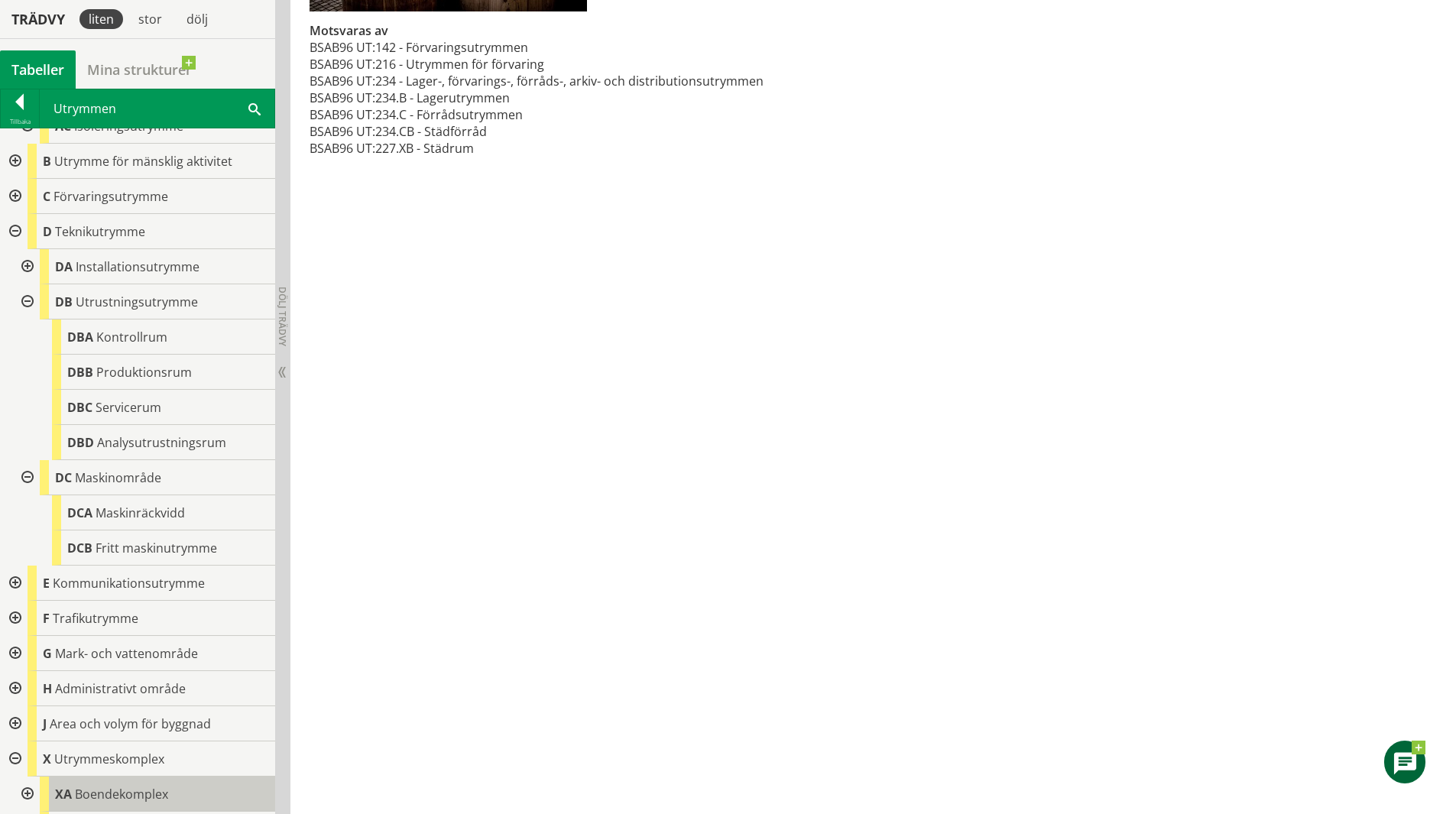
scroll to position [454, 0]
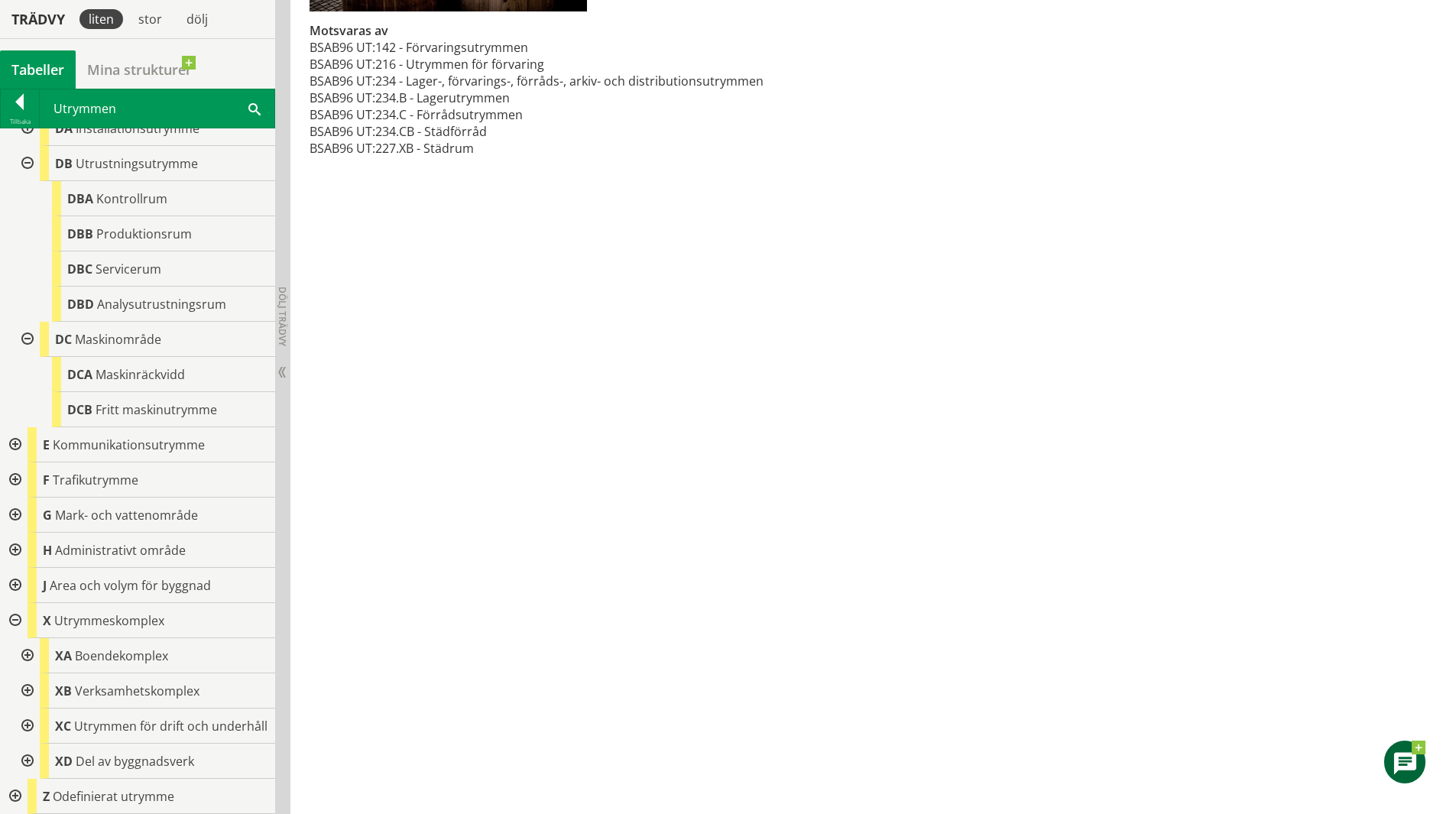
click at [4, 428] on div at bounding box center [13, 445] width 28 height 35
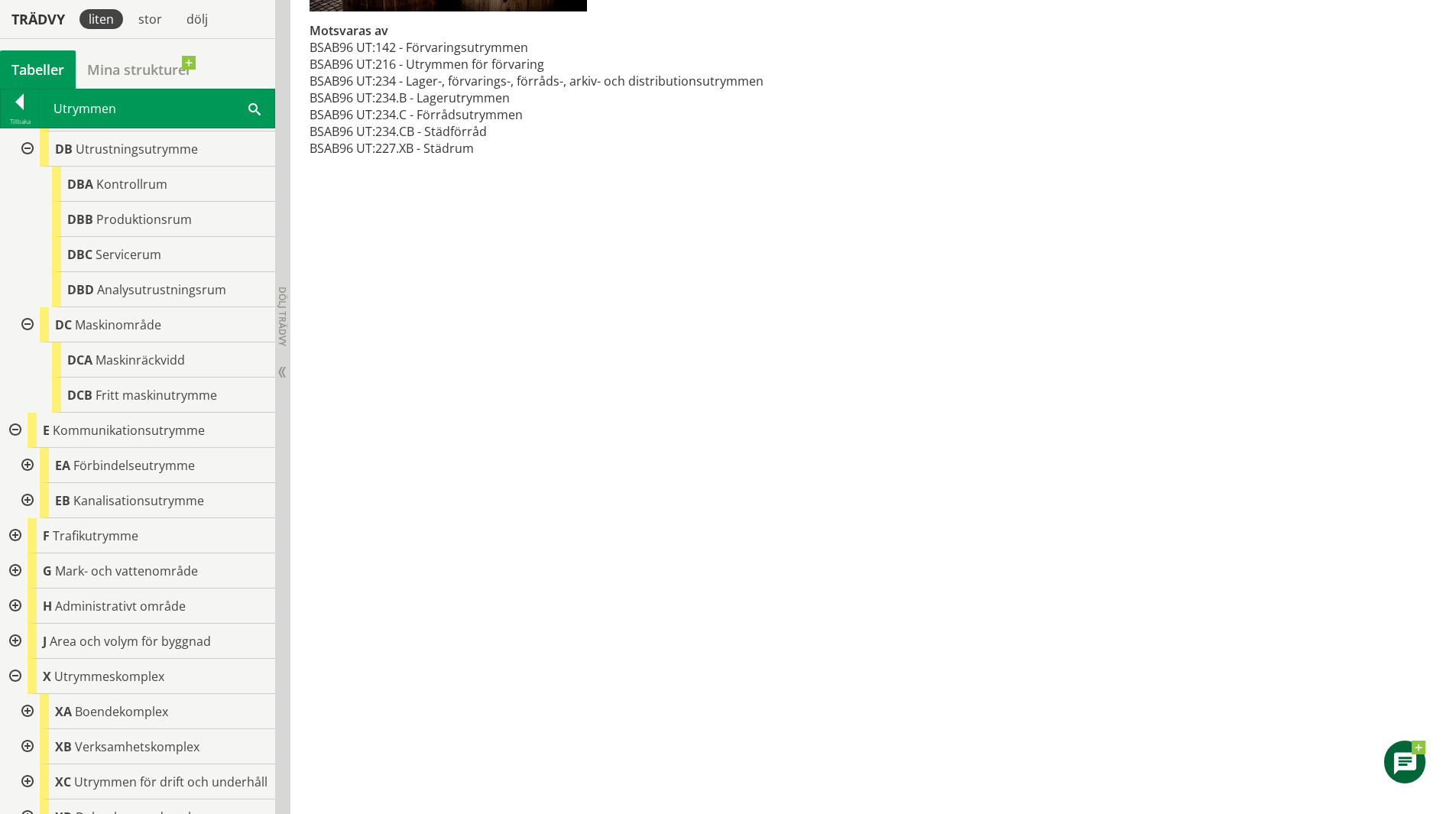
click at [33, 502] on div at bounding box center [26, 500] width 28 height 35
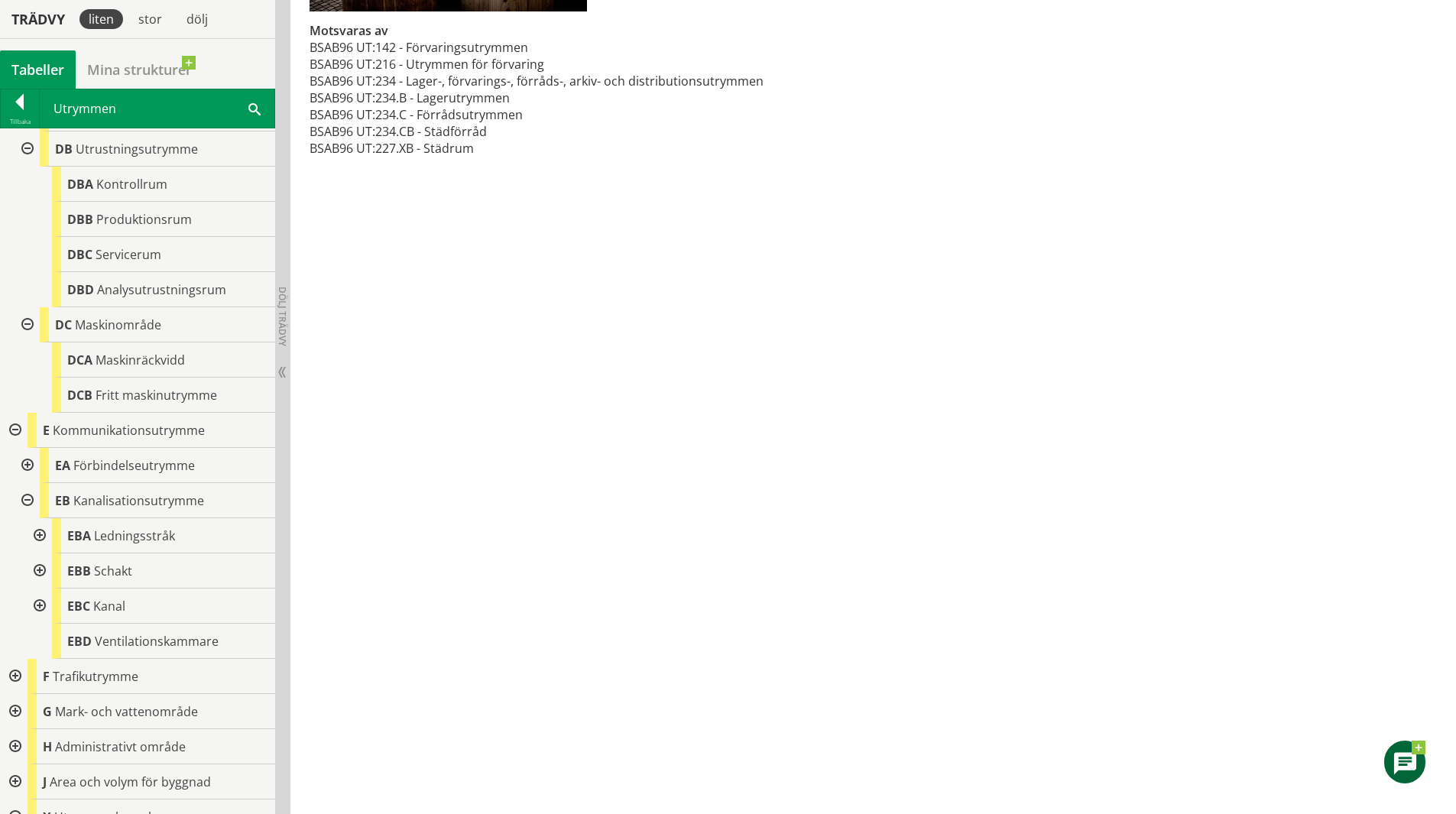
click at [28, 472] on div at bounding box center [26, 465] width 28 height 35
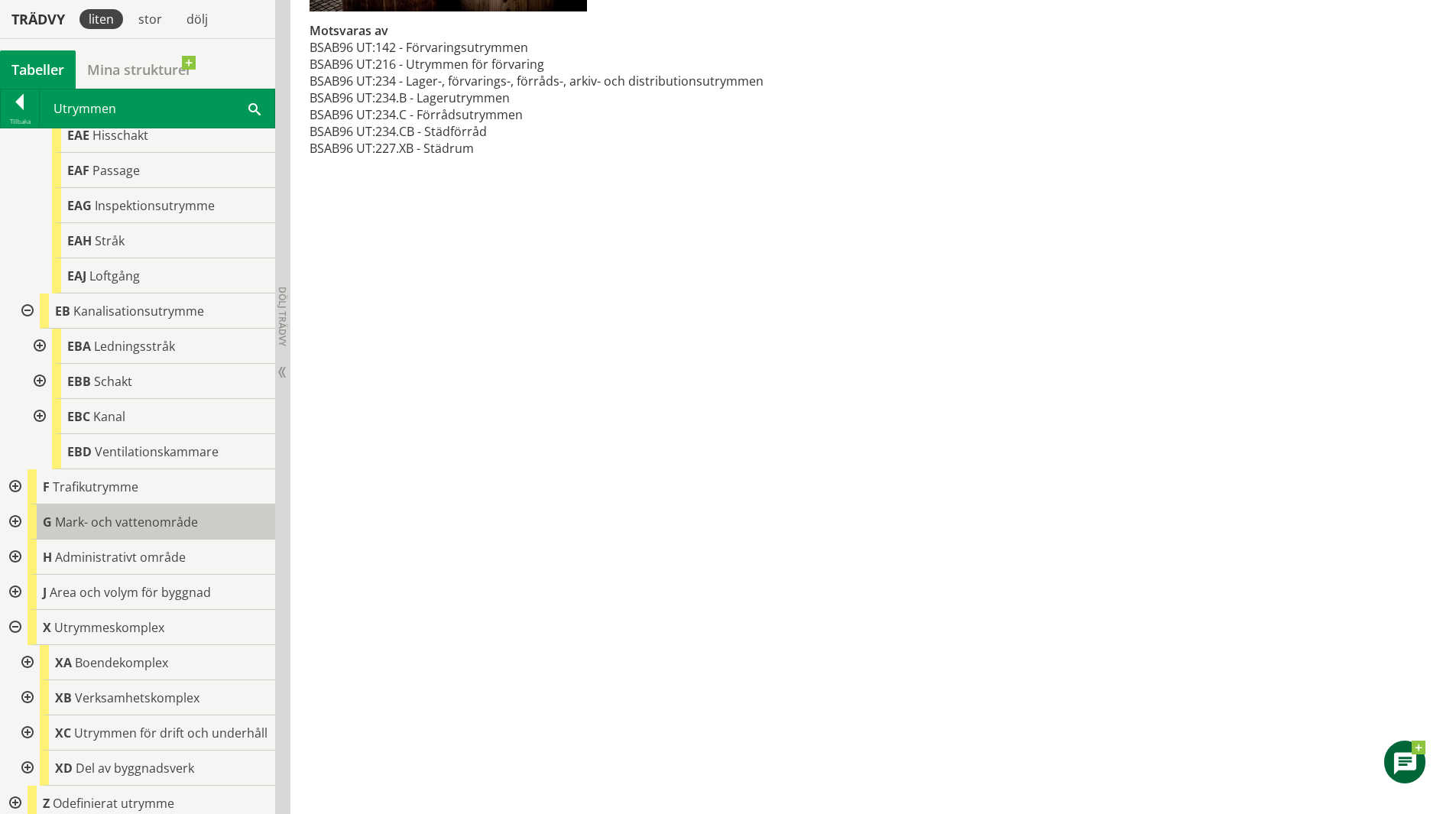
scroll to position [982, 0]
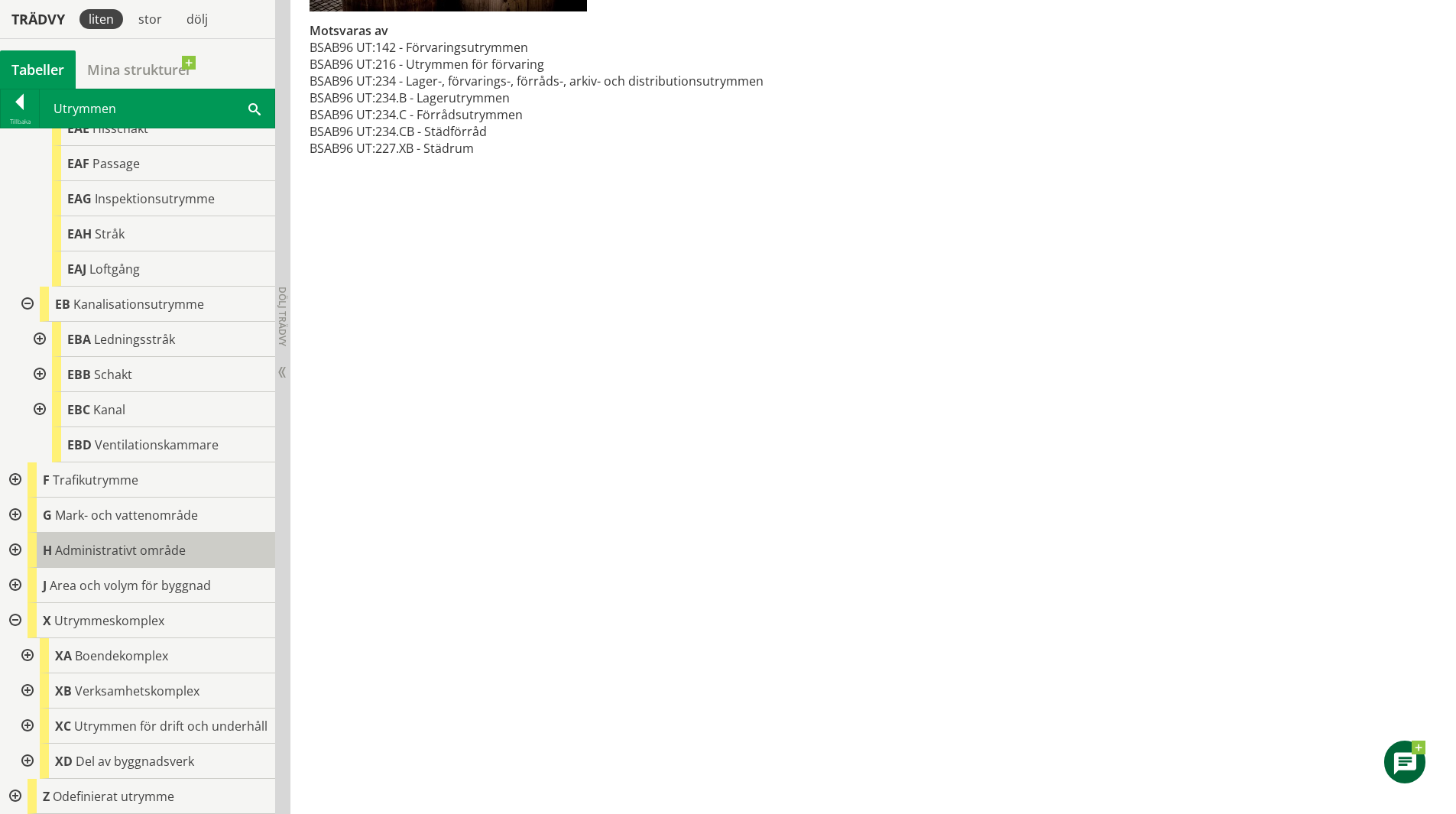
click at [110, 541] on span "Administrativt område" at bounding box center [121, 550] width 131 height 17
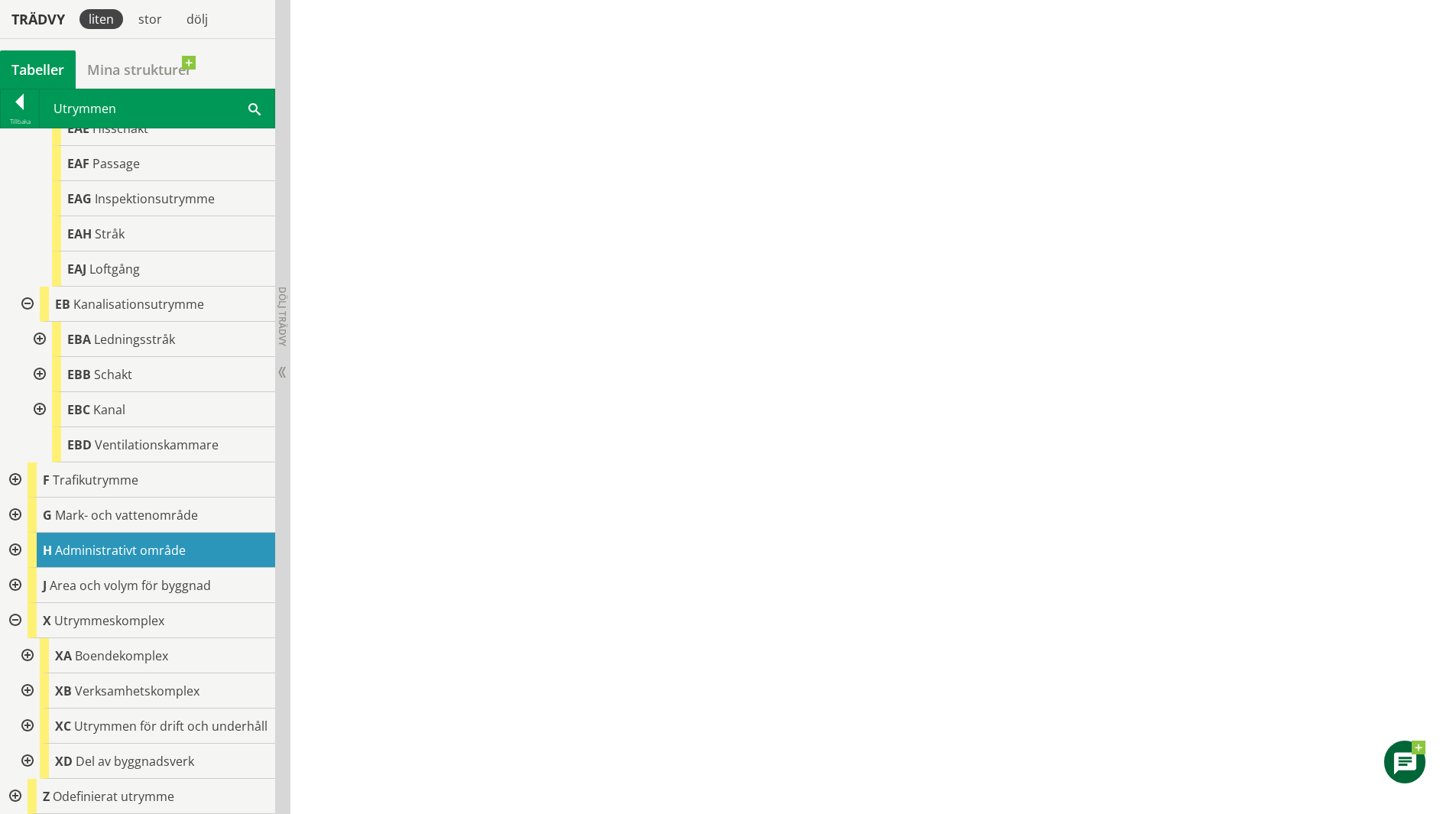
click at [17, 533] on div at bounding box center [13, 550] width 28 height 35
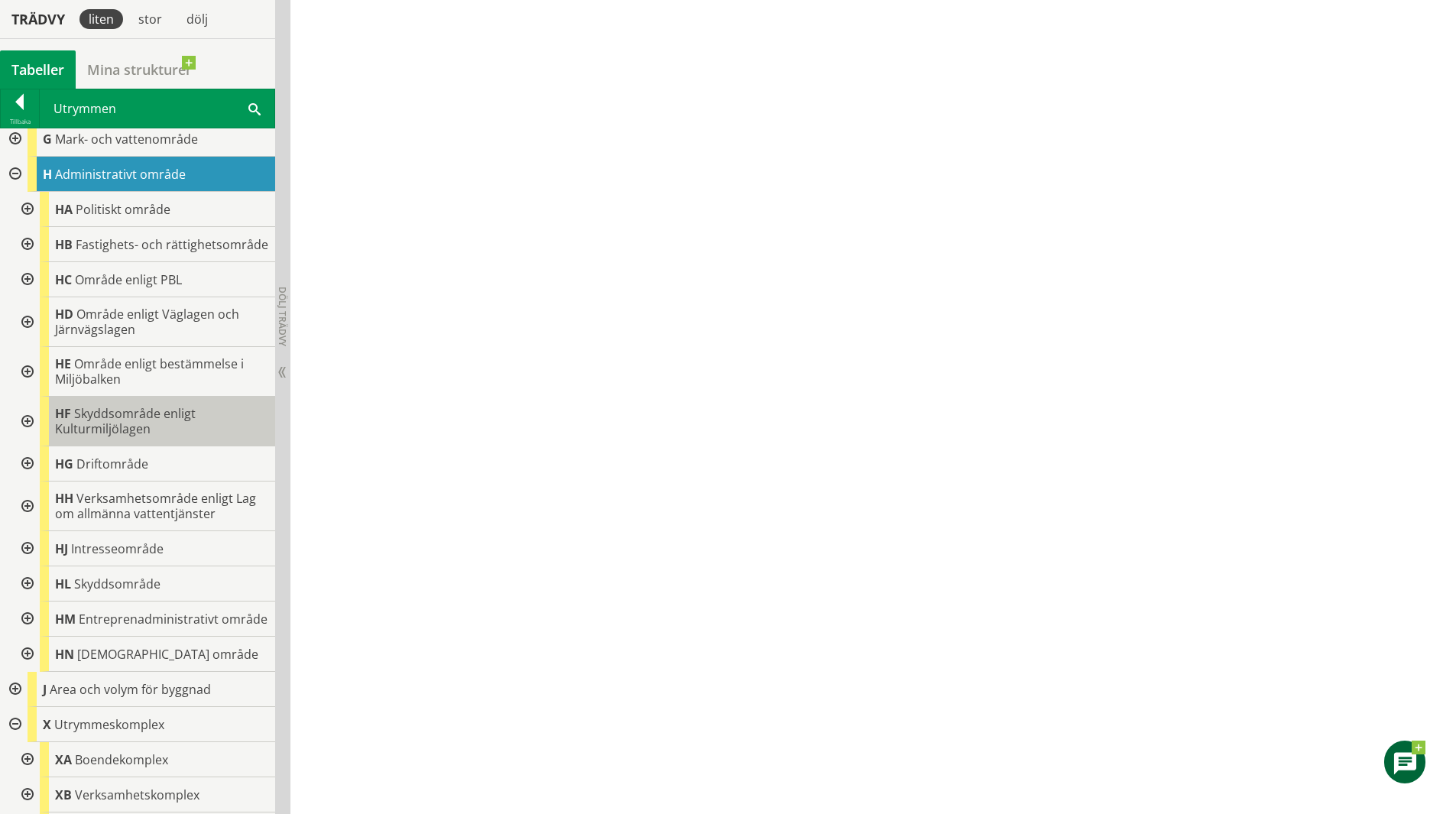
scroll to position [1364, 0]
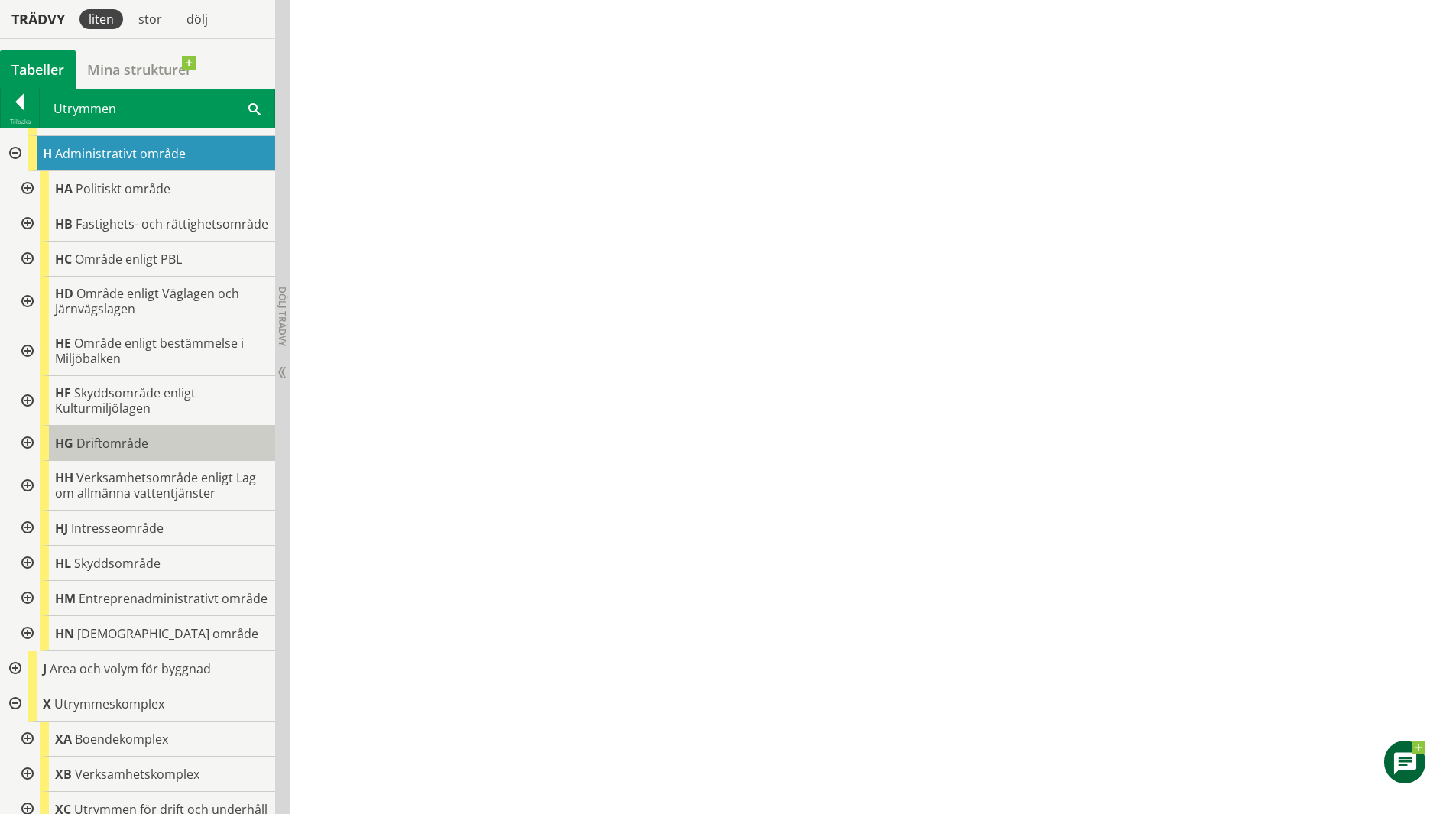
click at [215, 461] on div "HG Driftområde" at bounding box center [158, 443] width 235 height 35
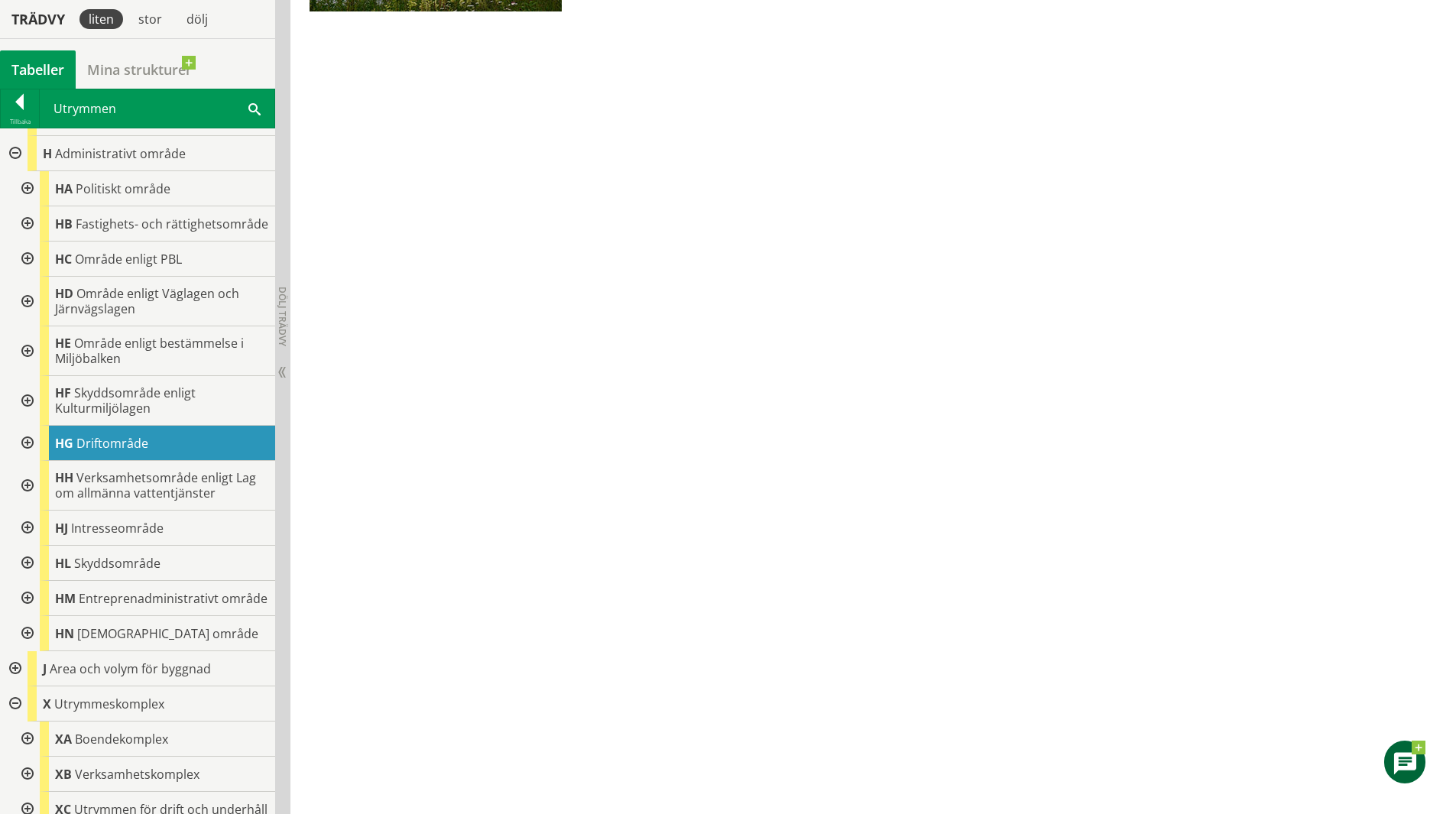
click at [30, 461] on div at bounding box center [26, 443] width 28 height 35
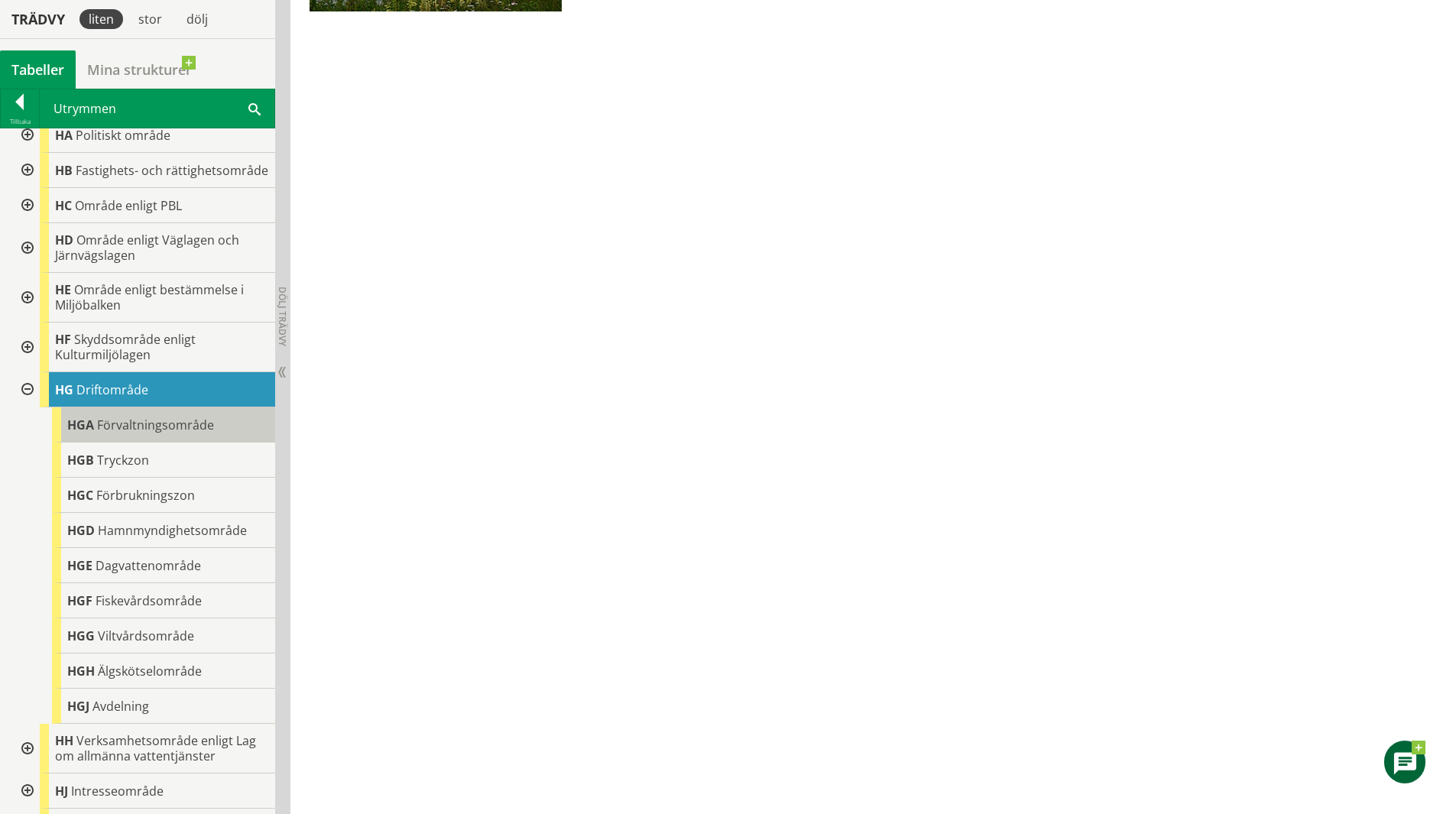
scroll to position [1441, 0]
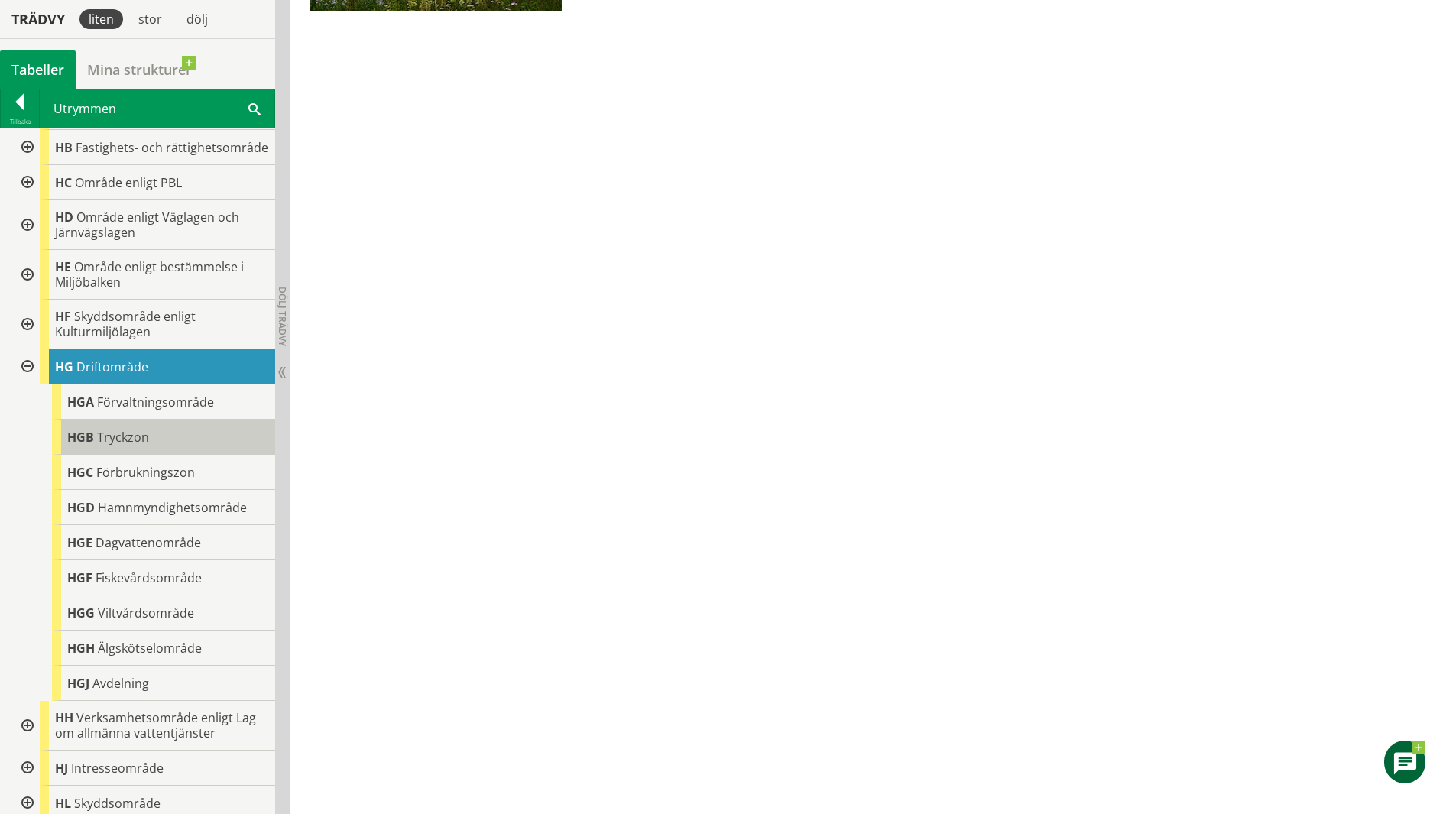
click at [136, 446] on span "Tryckzon" at bounding box center [122, 437] width 52 height 17
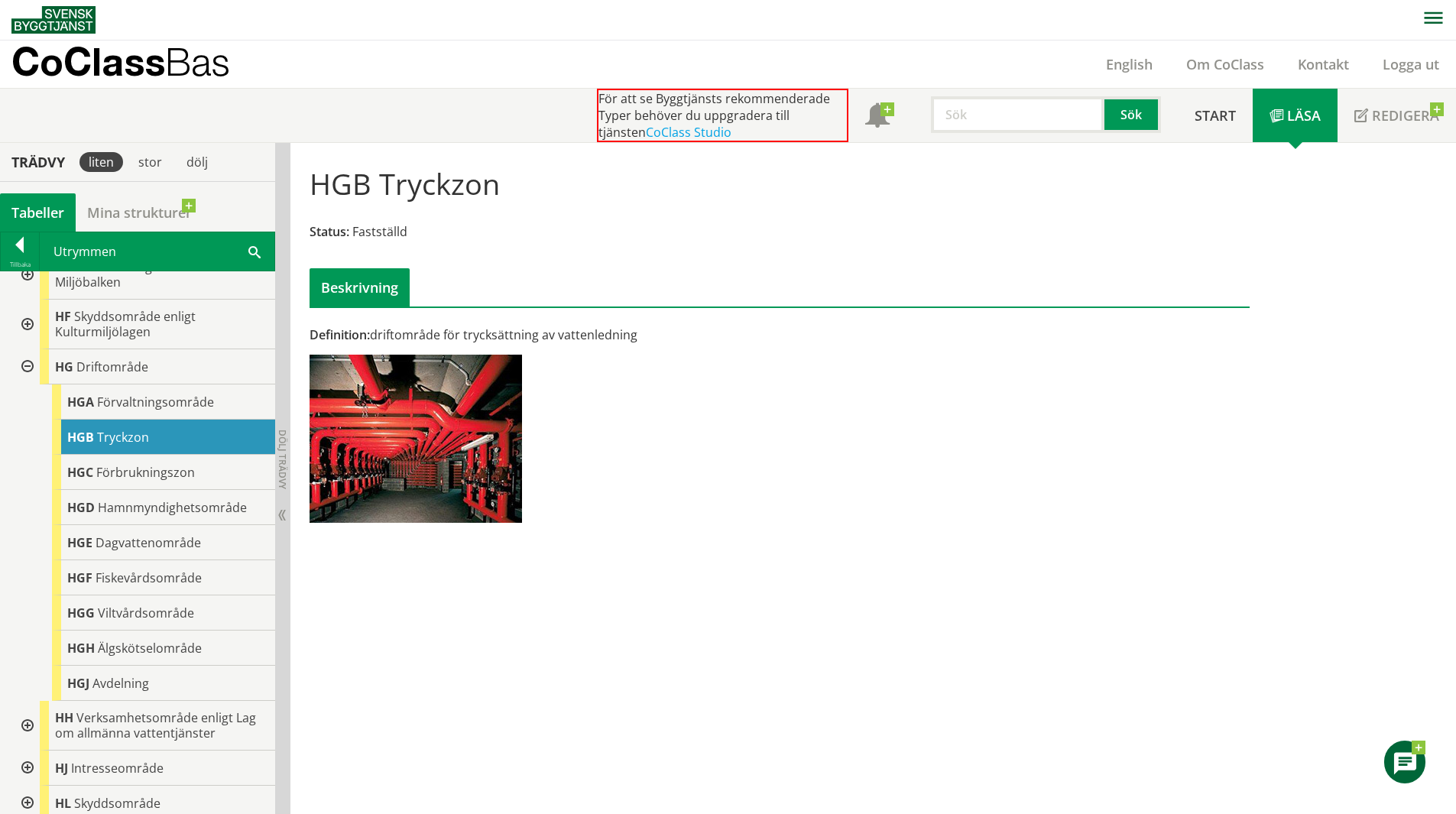
scroll to position [1594, 0]
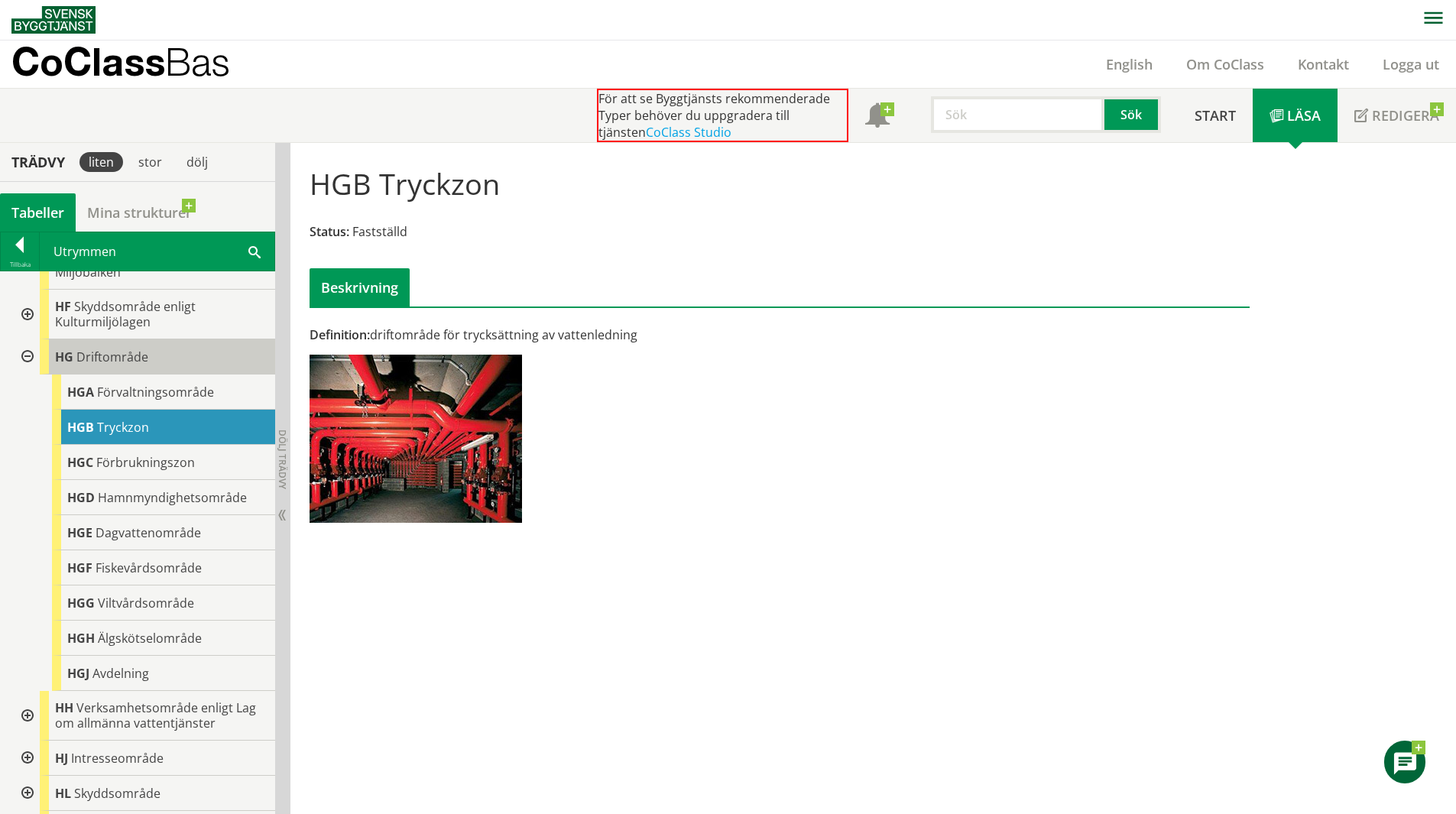
click at [172, 374] on div "HG Driftområde" at bounding box center [158, 357] width 235 height 35
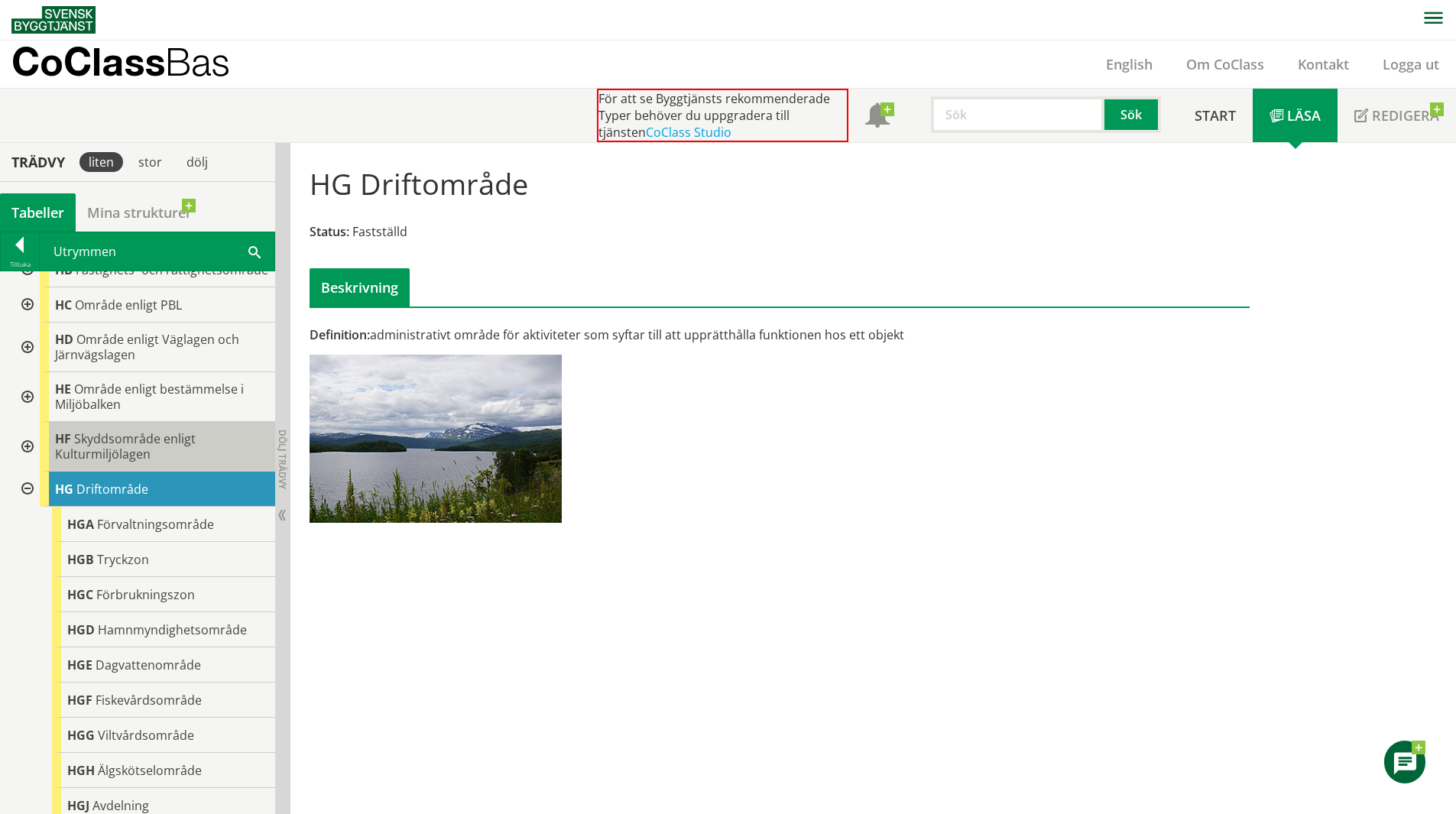
scroll to position [1441, 0]
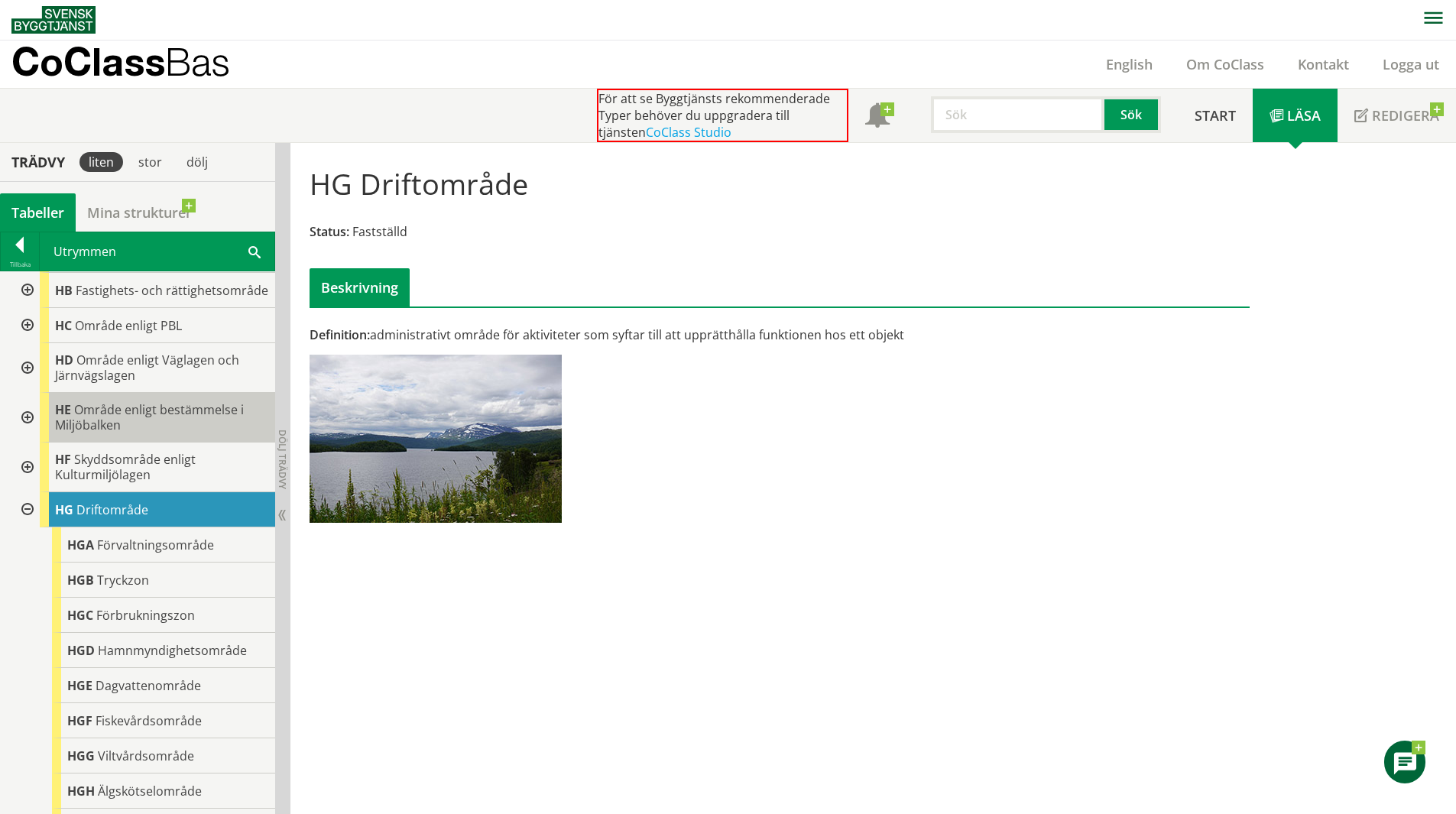
click at [162, 431] on span "Område enligt bestämmelse i Miljöbalken" at bounding box center [149, 417] width 188 height 33
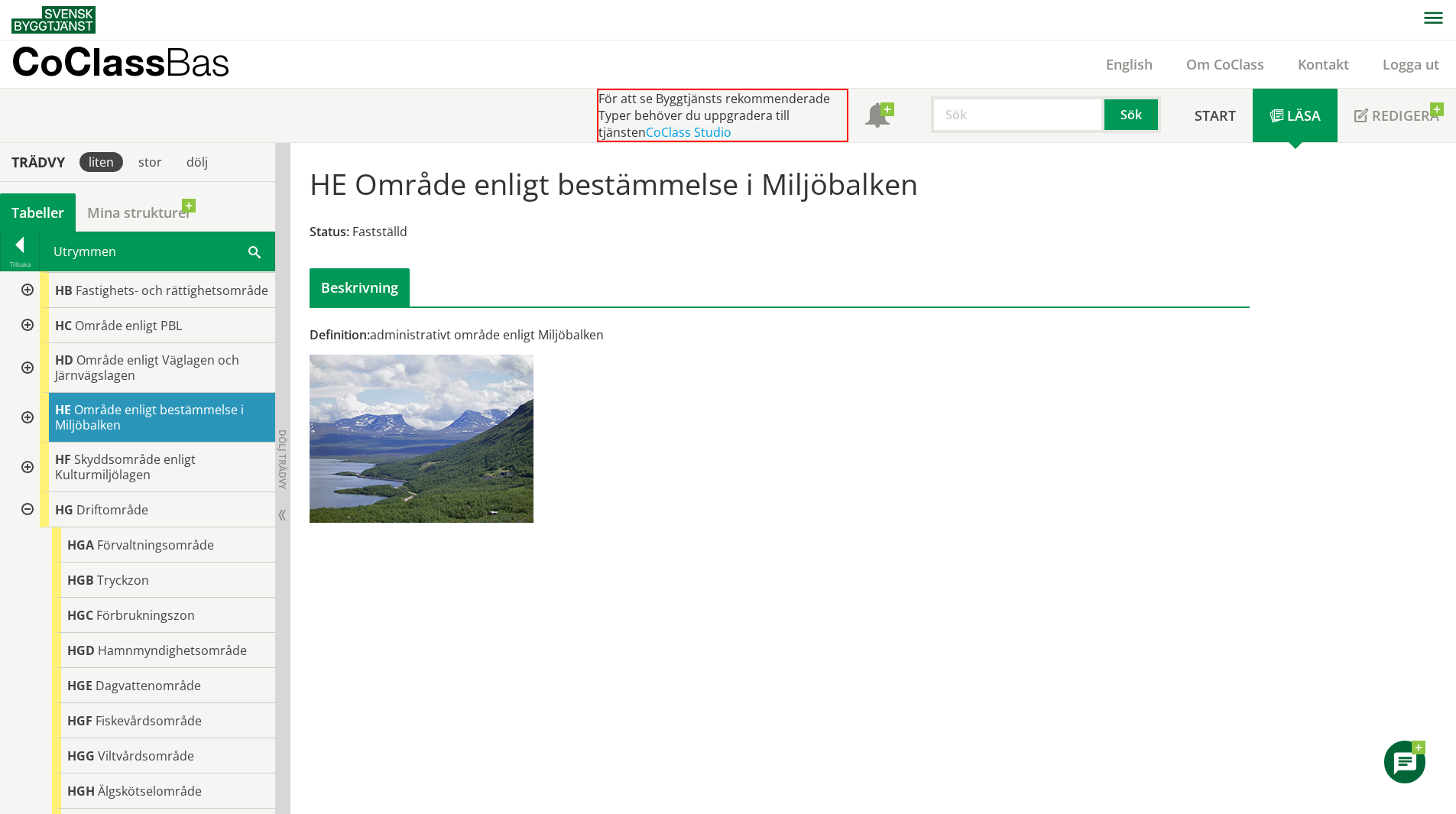
click at [26, 432] on div at bounding box center [26, 418] width 28 height 50
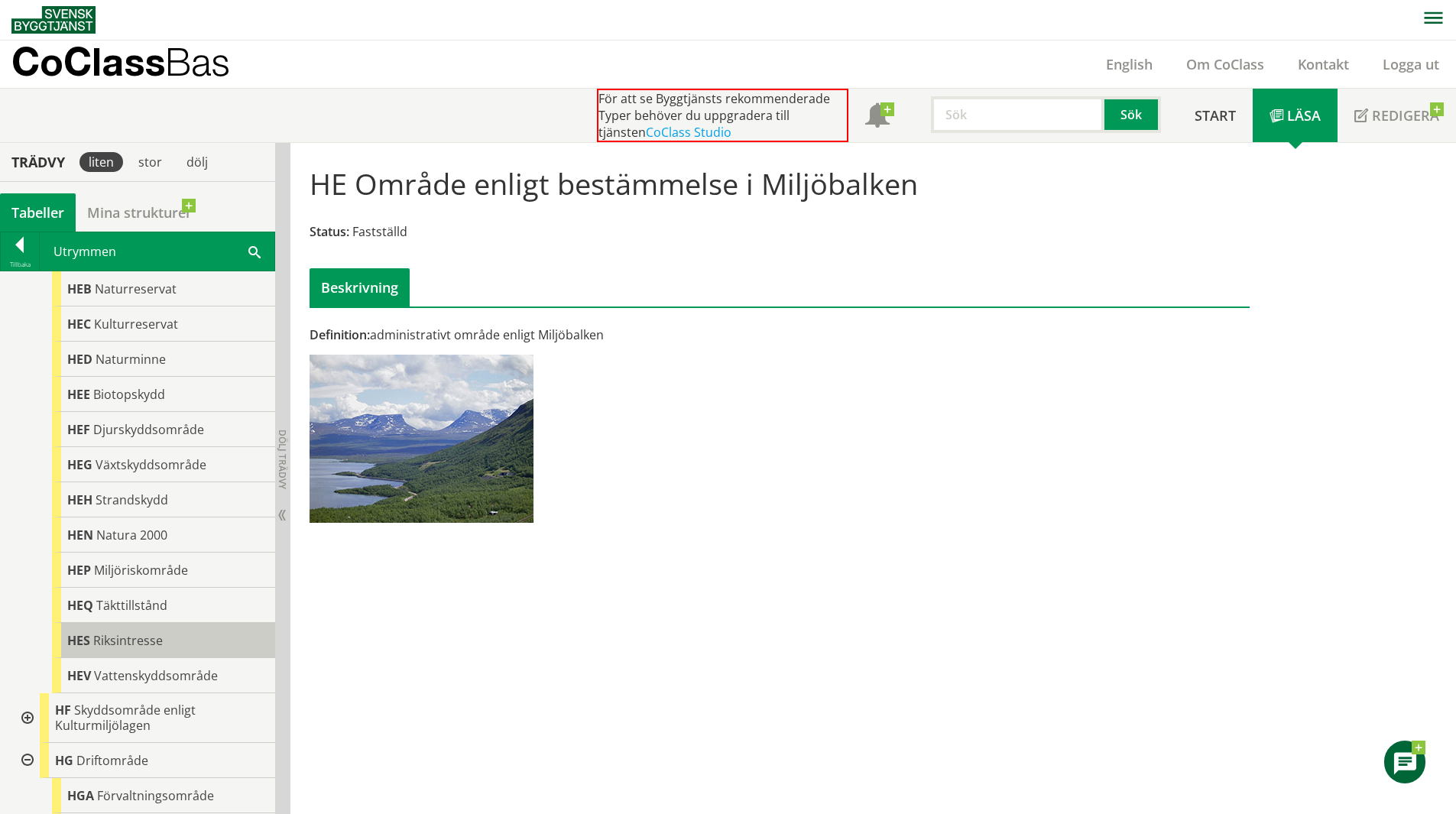
scroll to position [1441, 0]
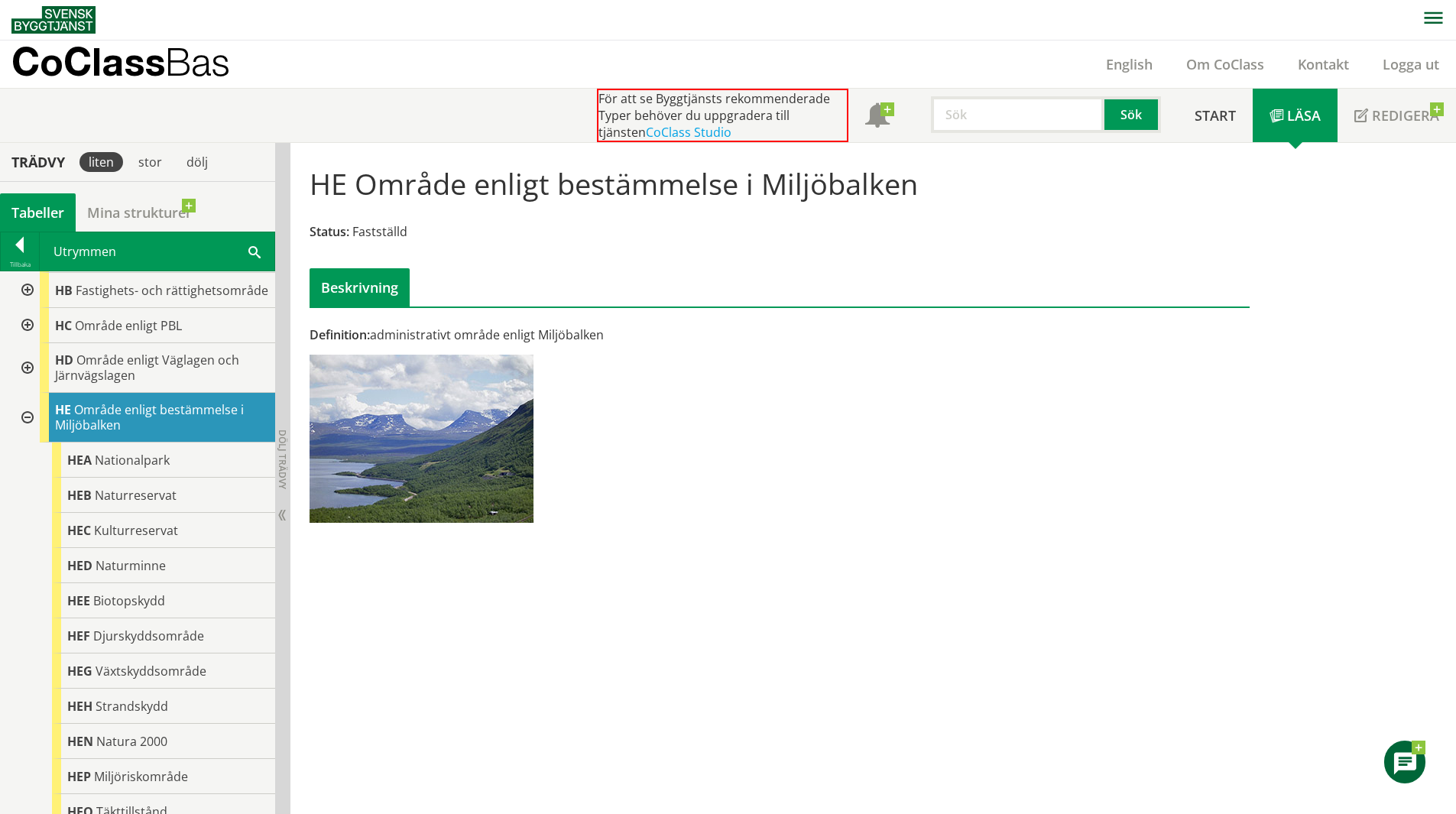
click at [28, 424] on div at bounding box center [26, 418] width 28 height 50
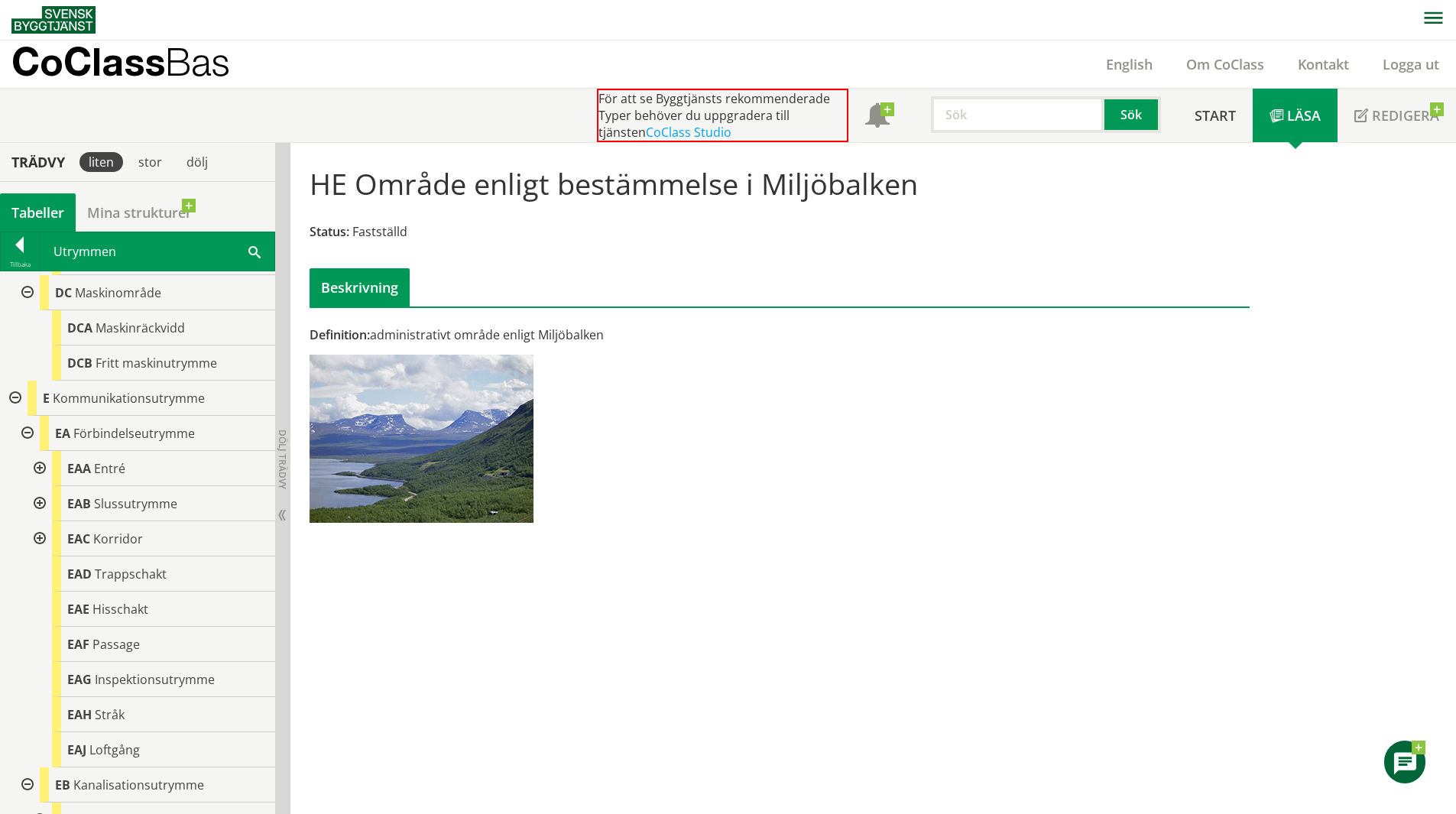
scroll to position [600, 0]
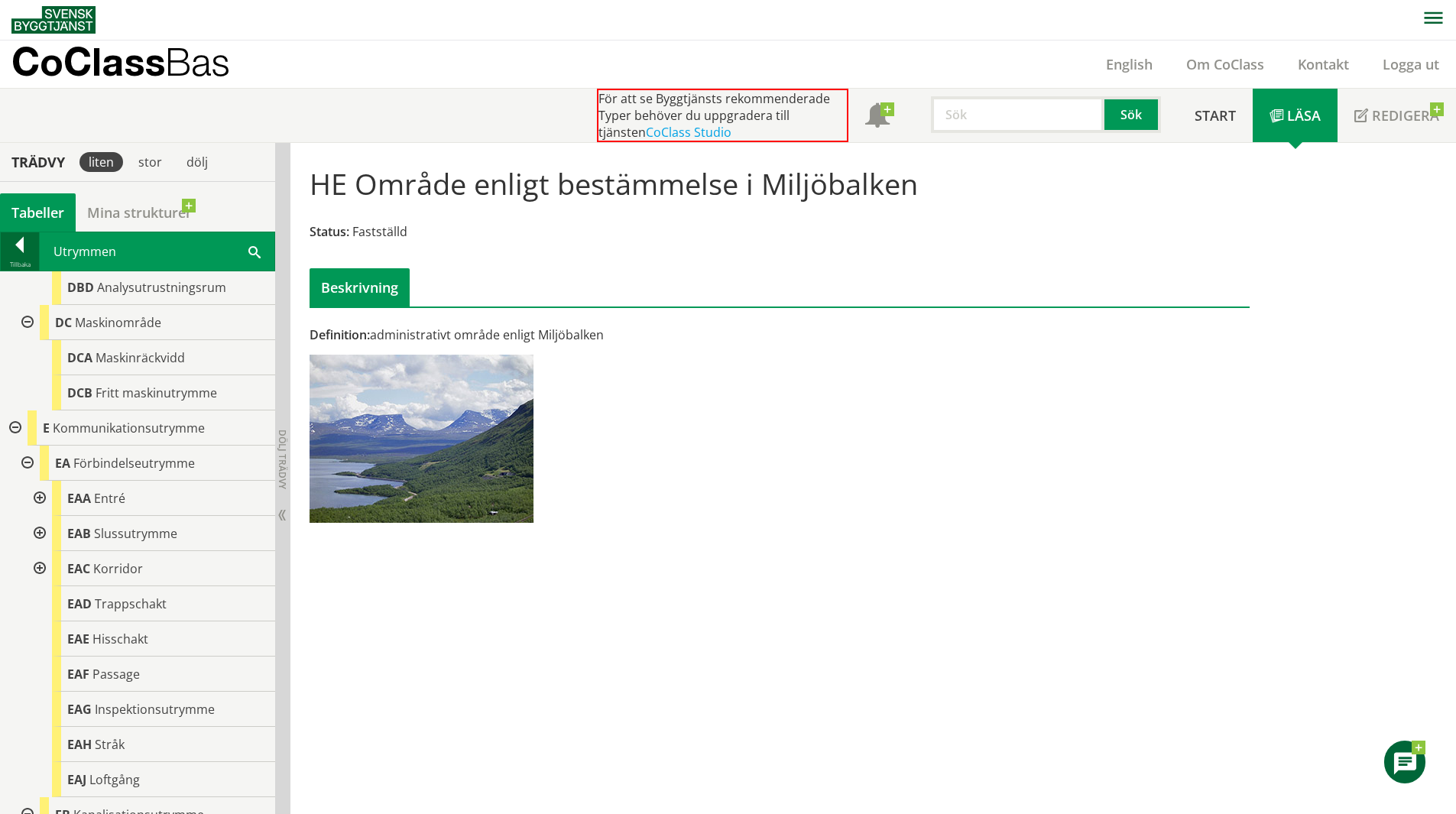
click at [29, 253] on div at bounding box center [20, 248] width 38 height 21
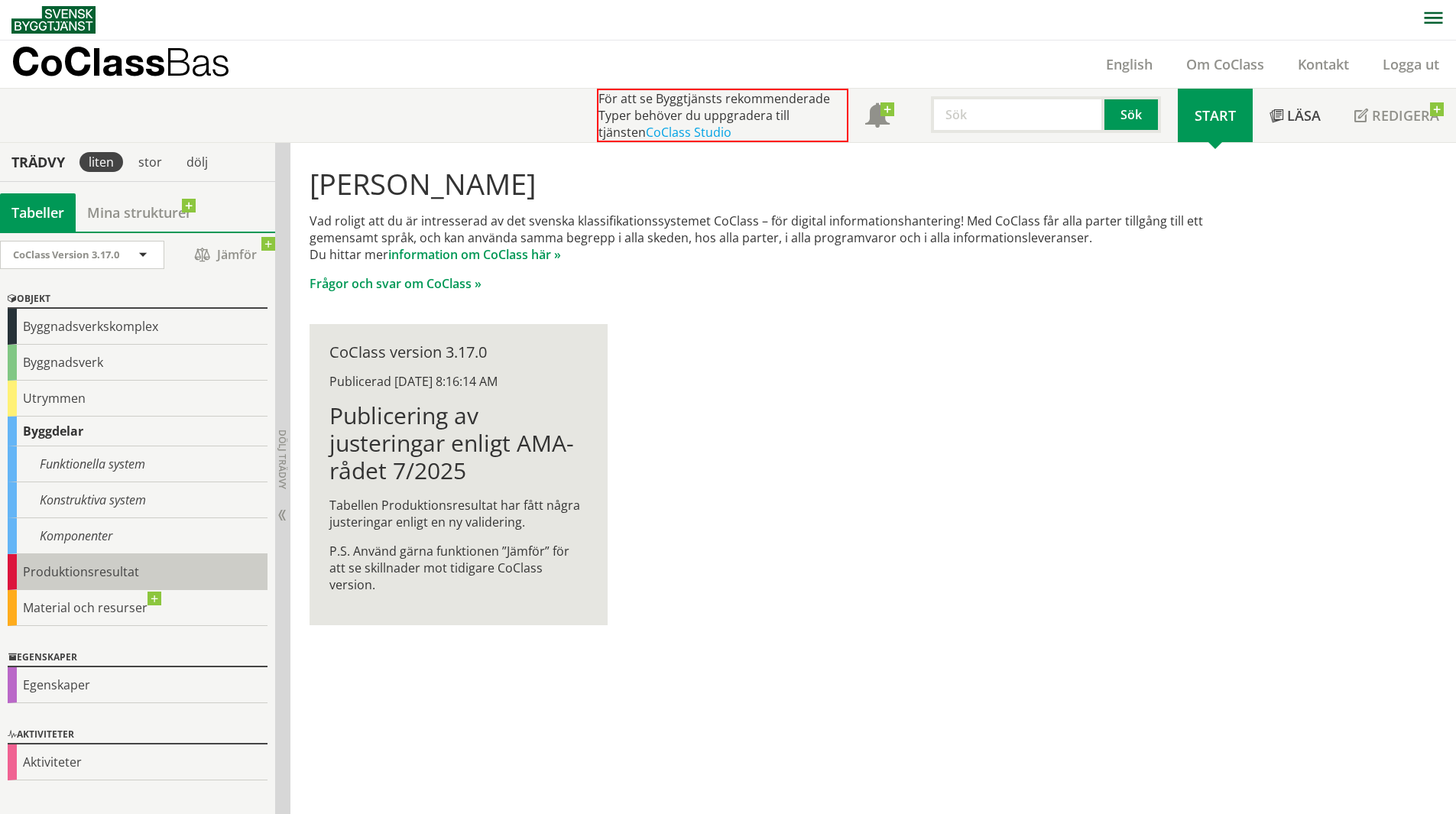
click at [117, 580] on div "Produktionsresultat" at bounding box center [138, 572] width 260 height 36
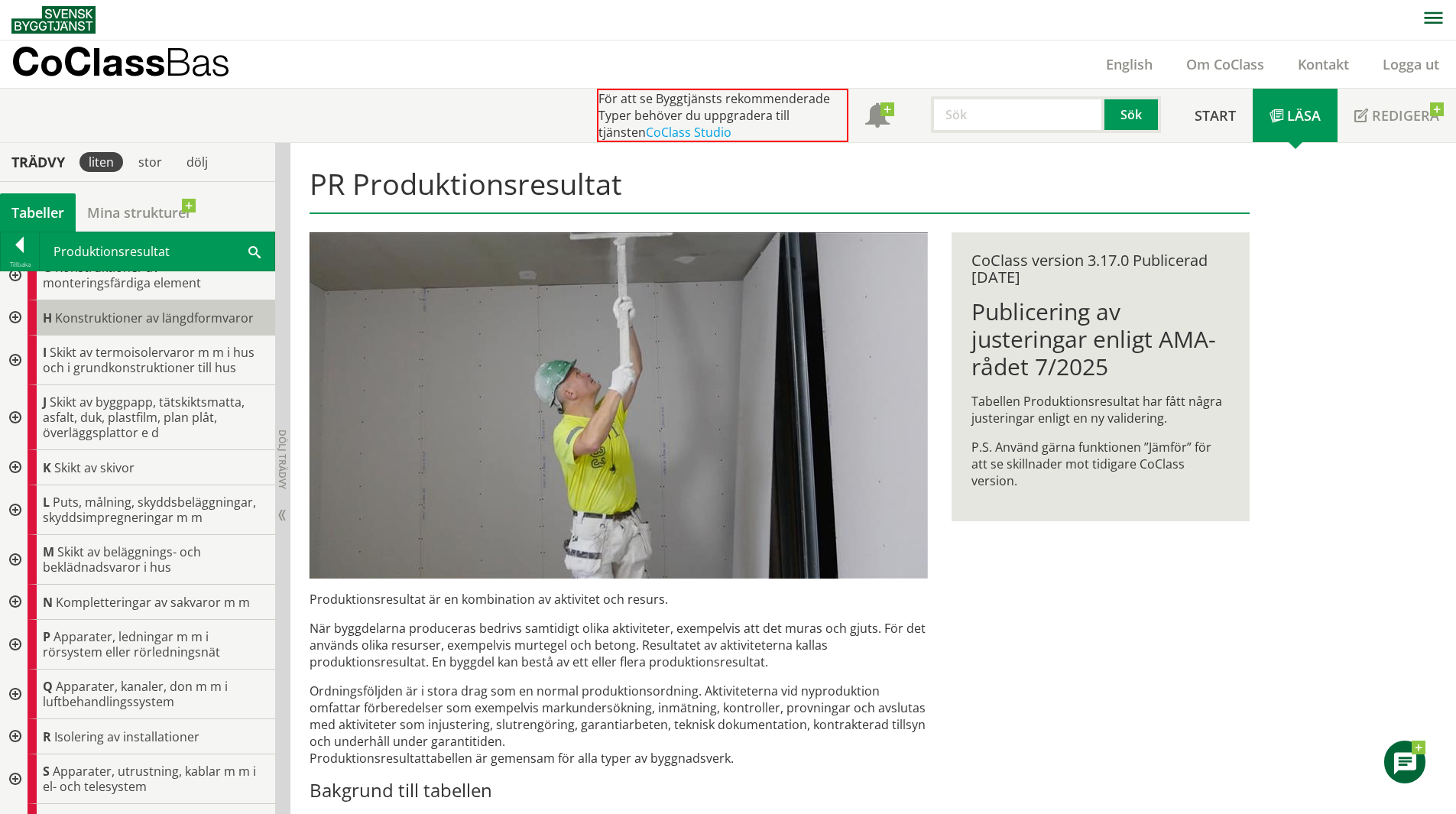
scroll to position [530, 0]
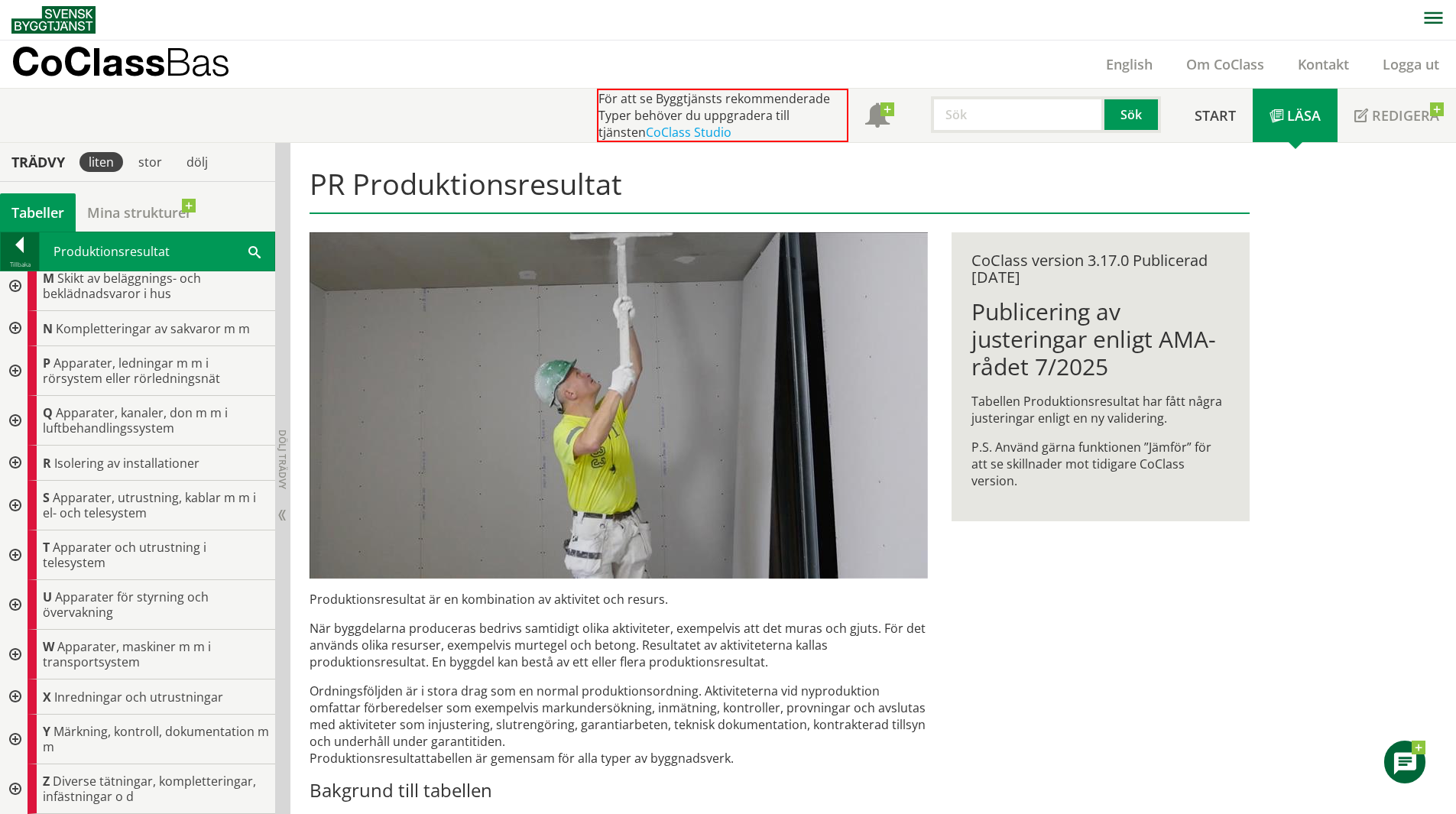
click at [33, 253] on div at bounding box center [20, 248] width 38 height 21
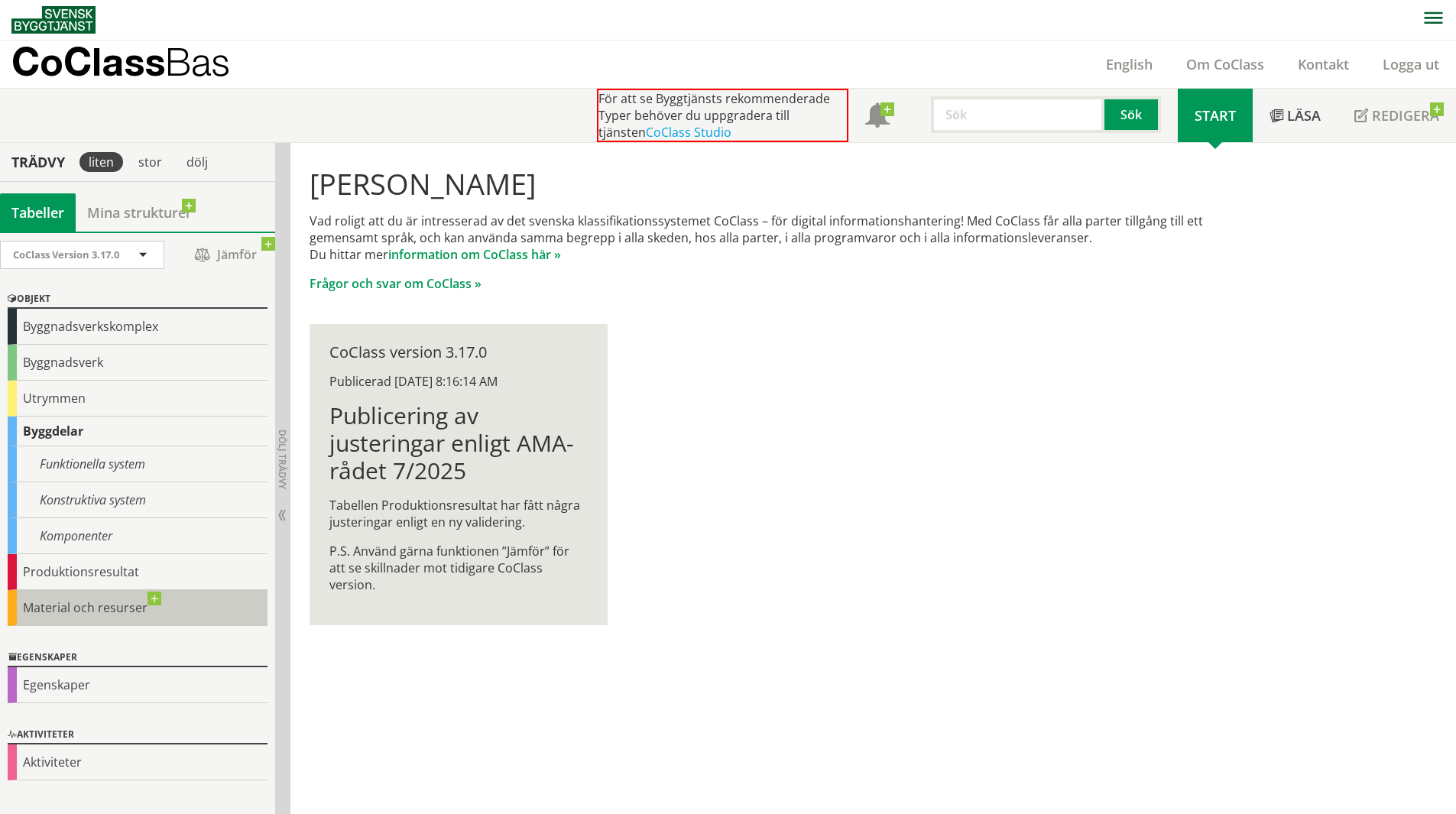
click at [111, 615] on div "Material och resurser" at bounding box center [138, 608] width 260 height 36
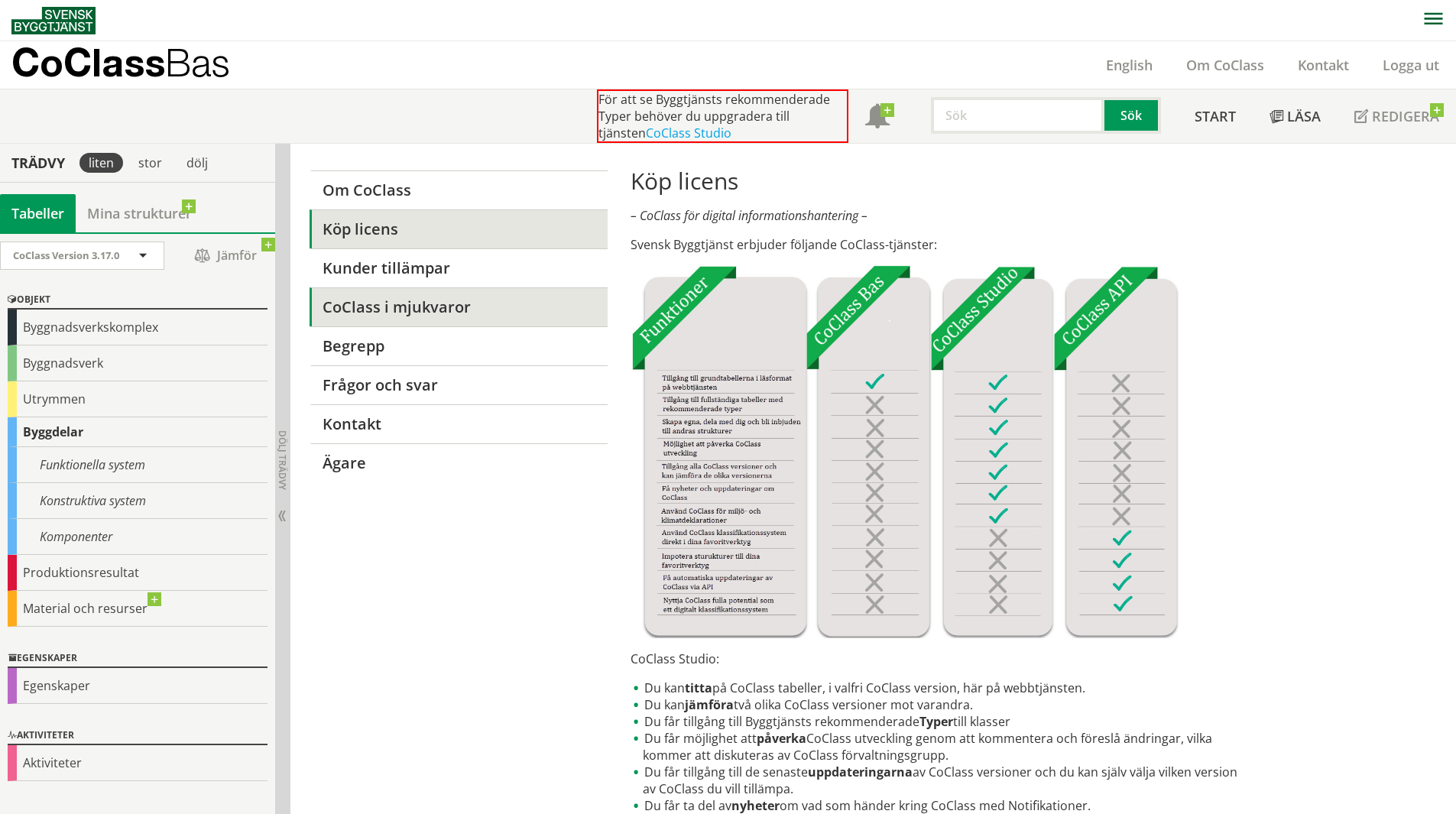
click at [354, 299] on link "CoClass i mjukvaror" at bounding box center [458, 306] width 298 height 39
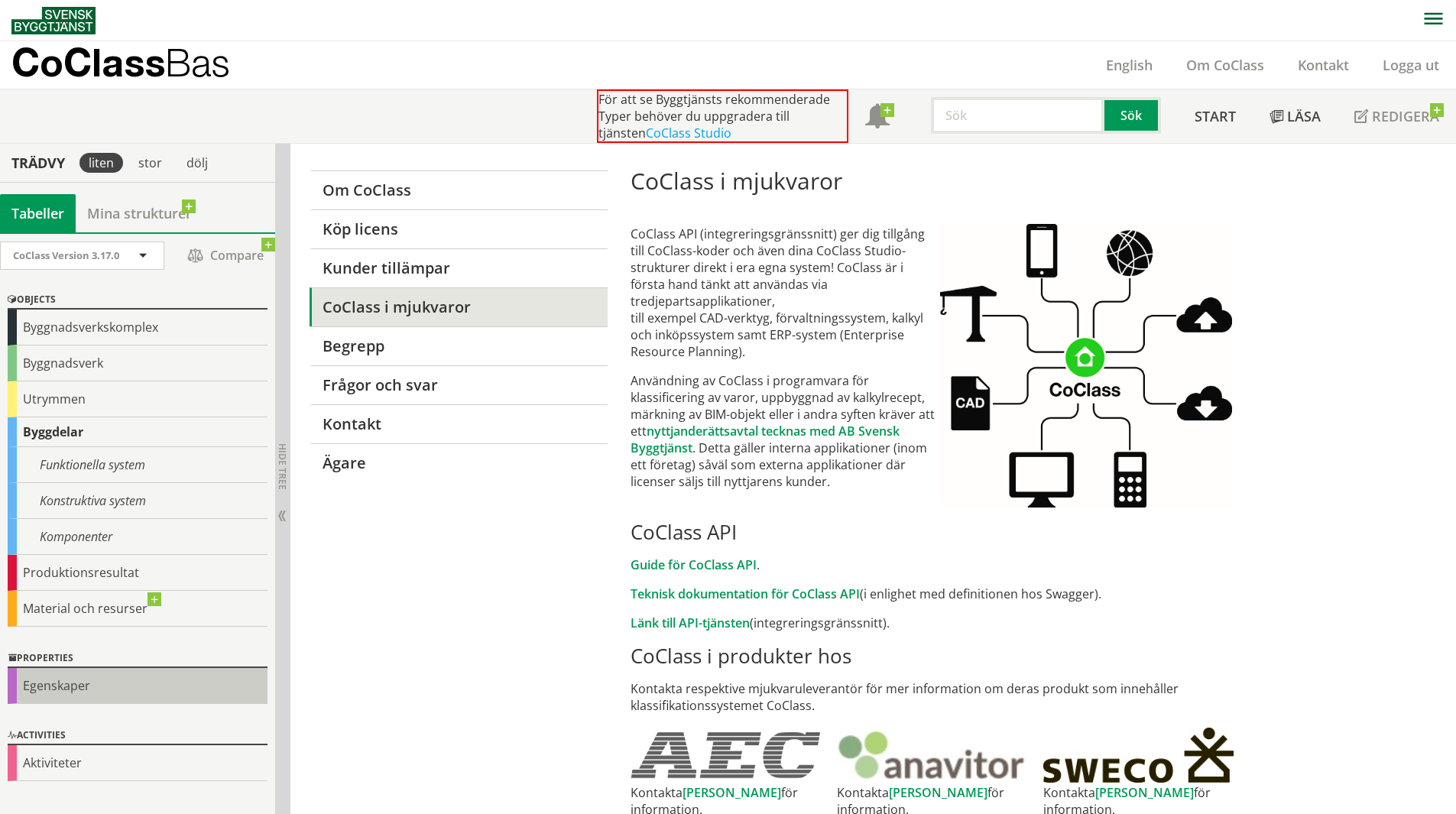
click at [83, 690] on div "Egenskaper" at bounding box center [138, 686] width 260 height 36
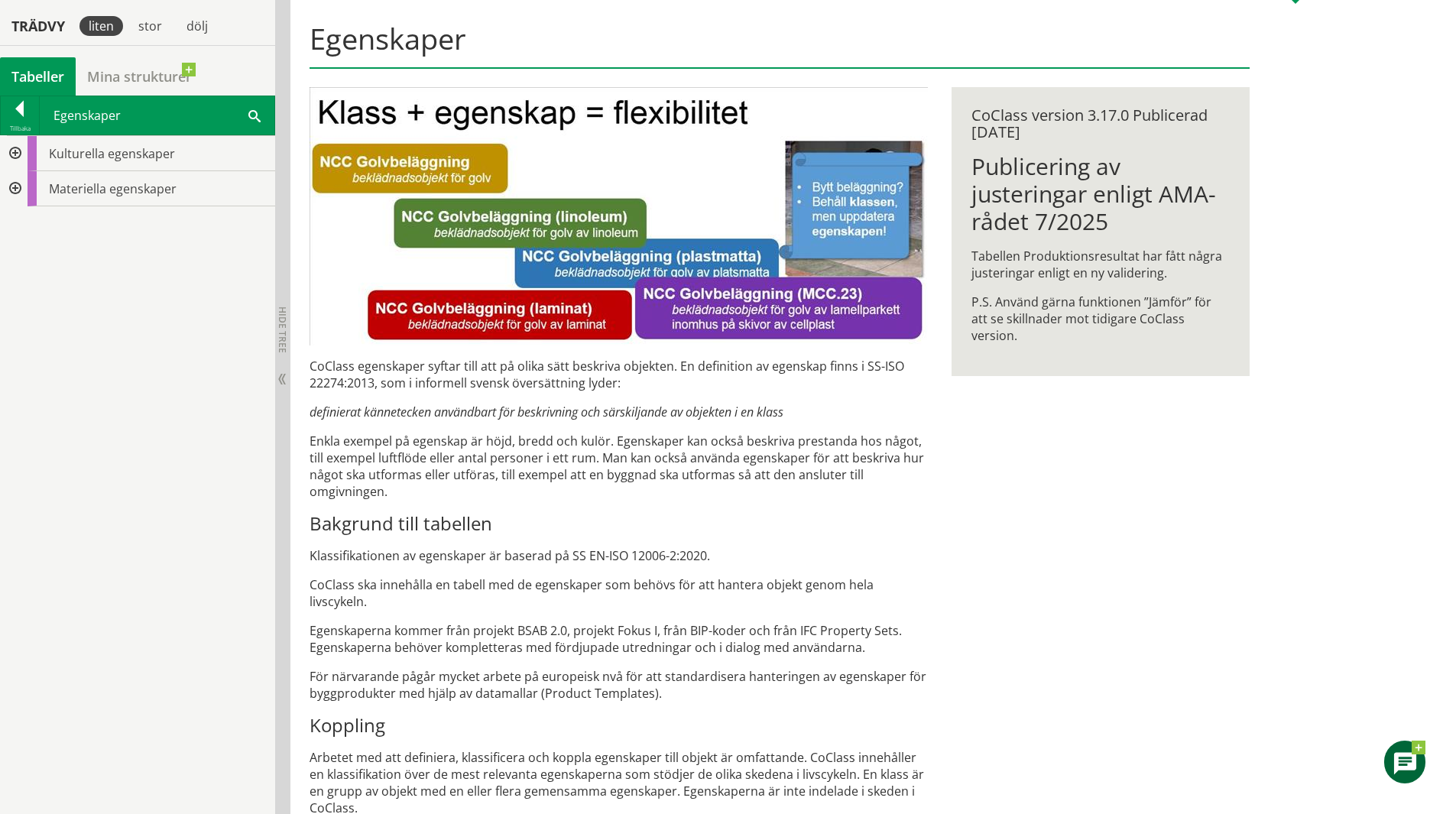
scroll to position [153, 0]
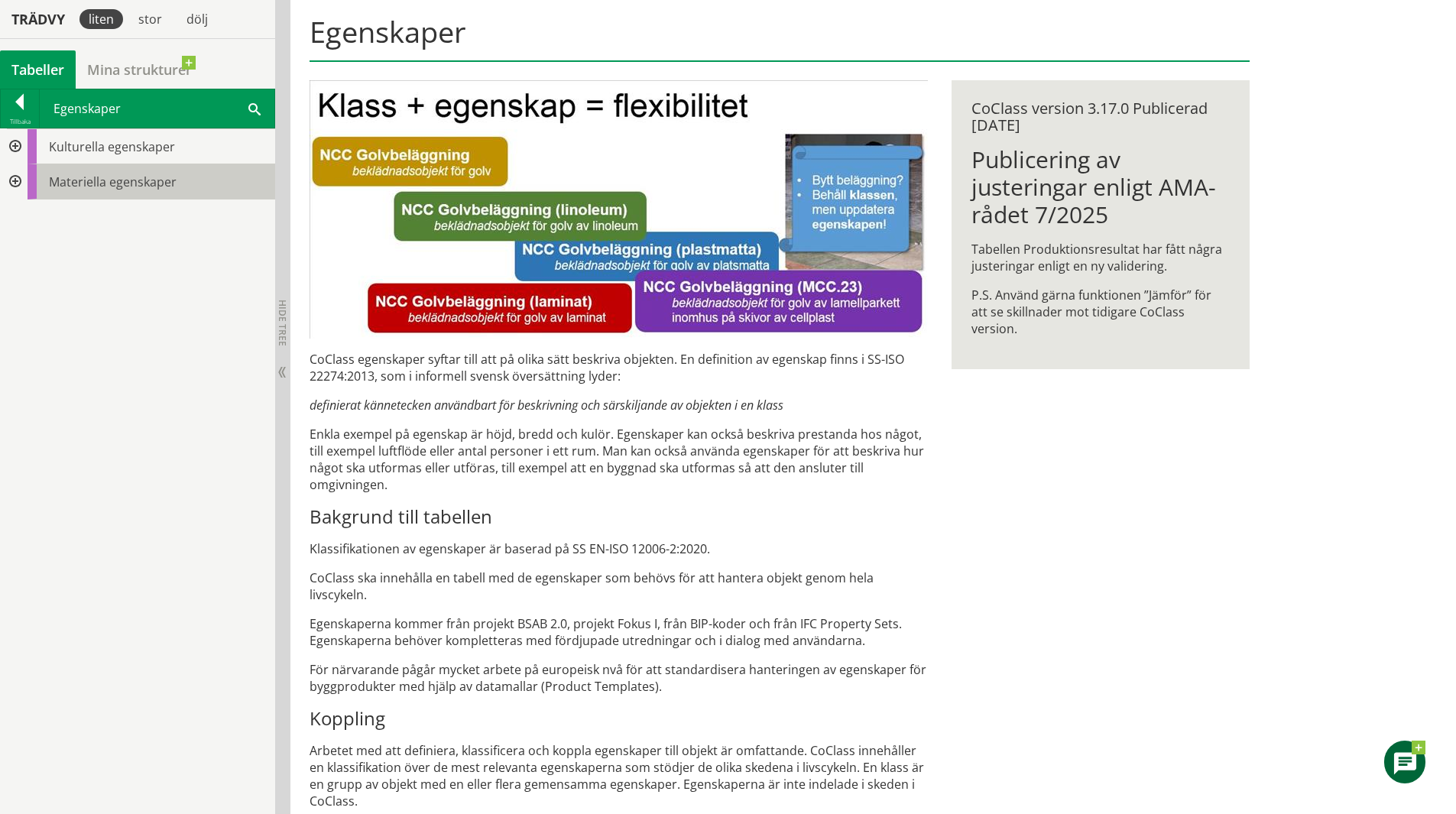
click at [91, 181] on span "Materiella egenskaper" at bounding box center [112, 182] width 127 height 17
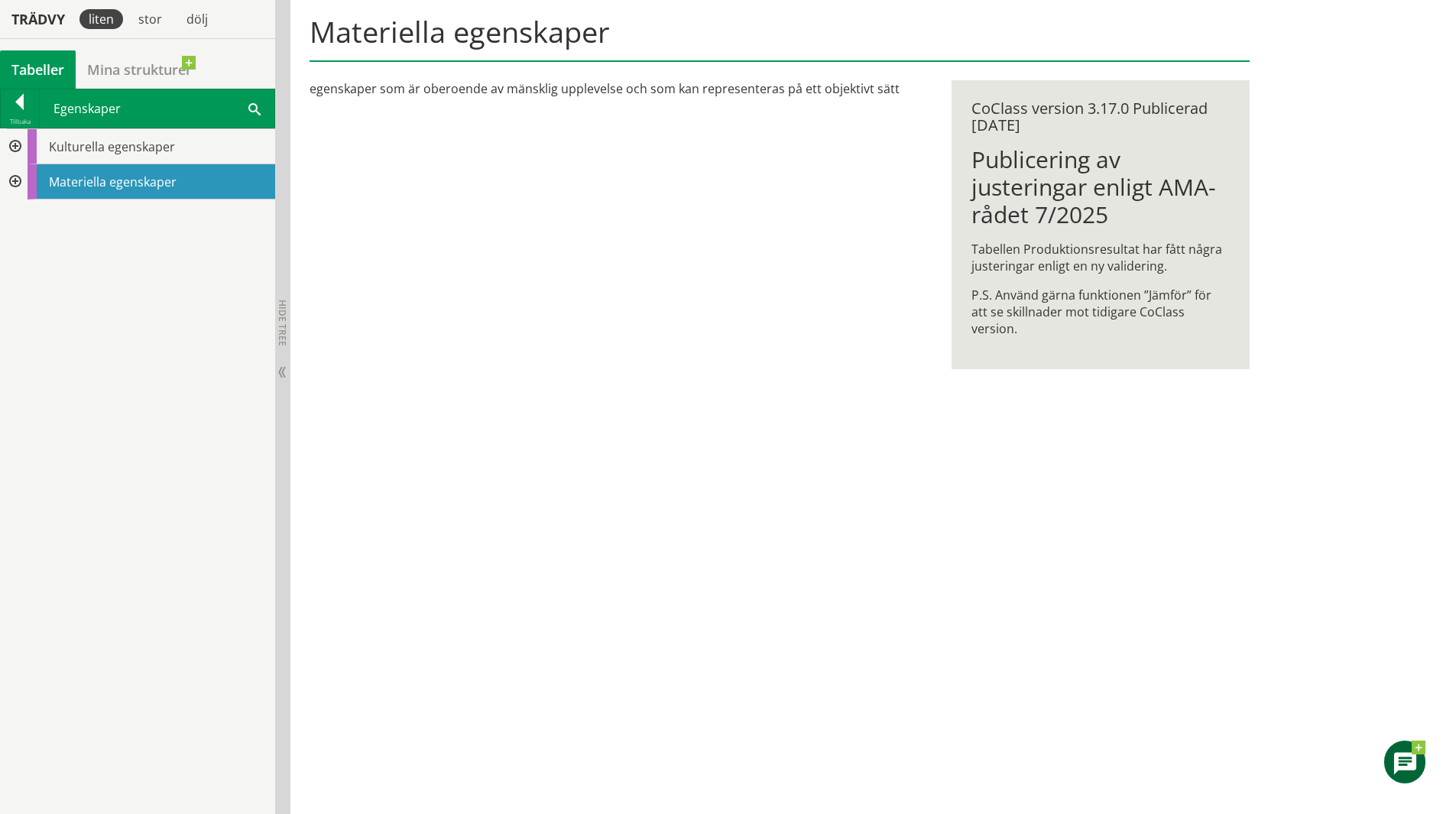
click at [11, 181] on div at bounding box center [13, 182] width 28 height 35
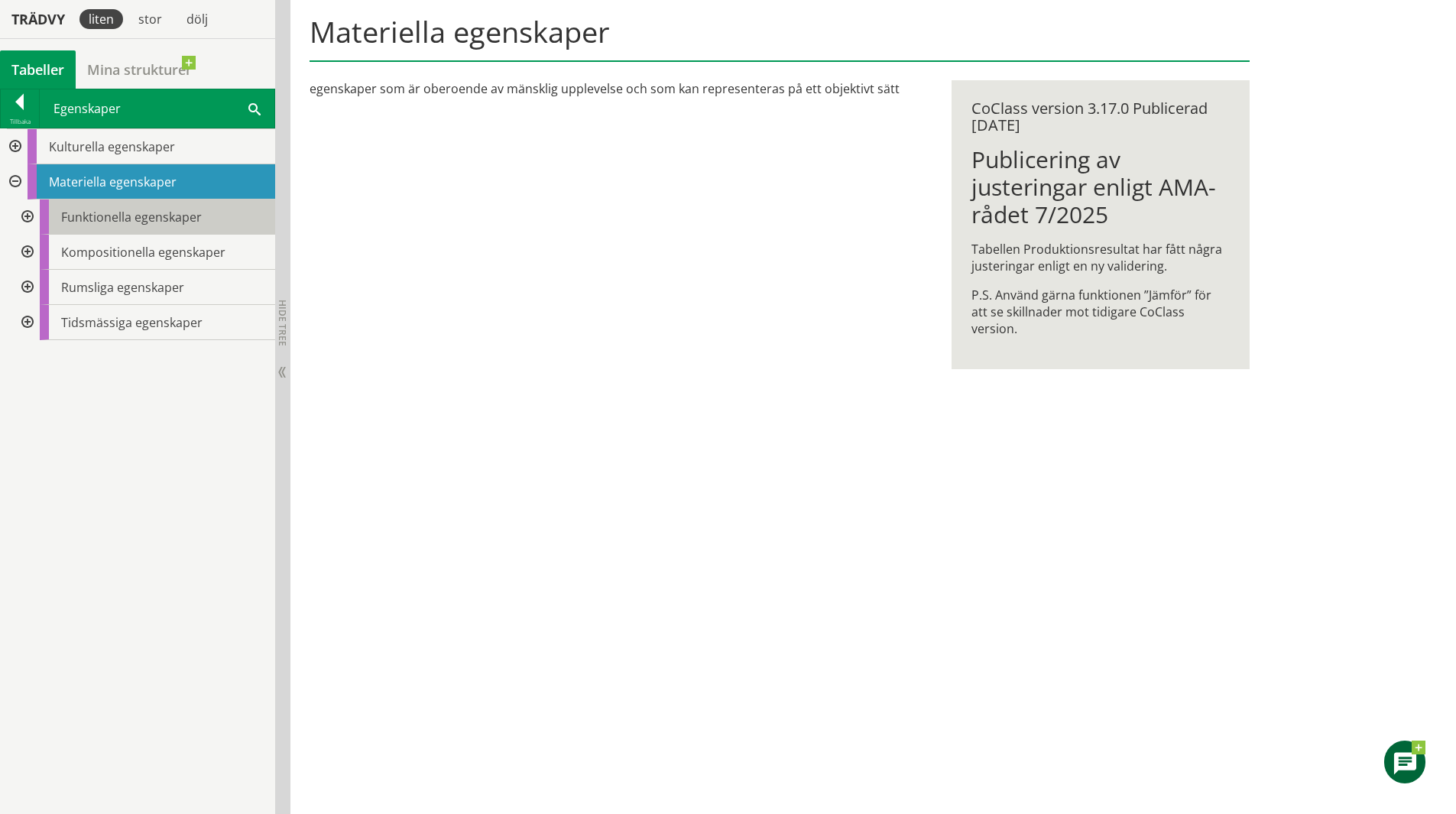
click at [165, 211] on span "Funktionella egenskaper" at bounding box center [131, 217] width 141 height 17
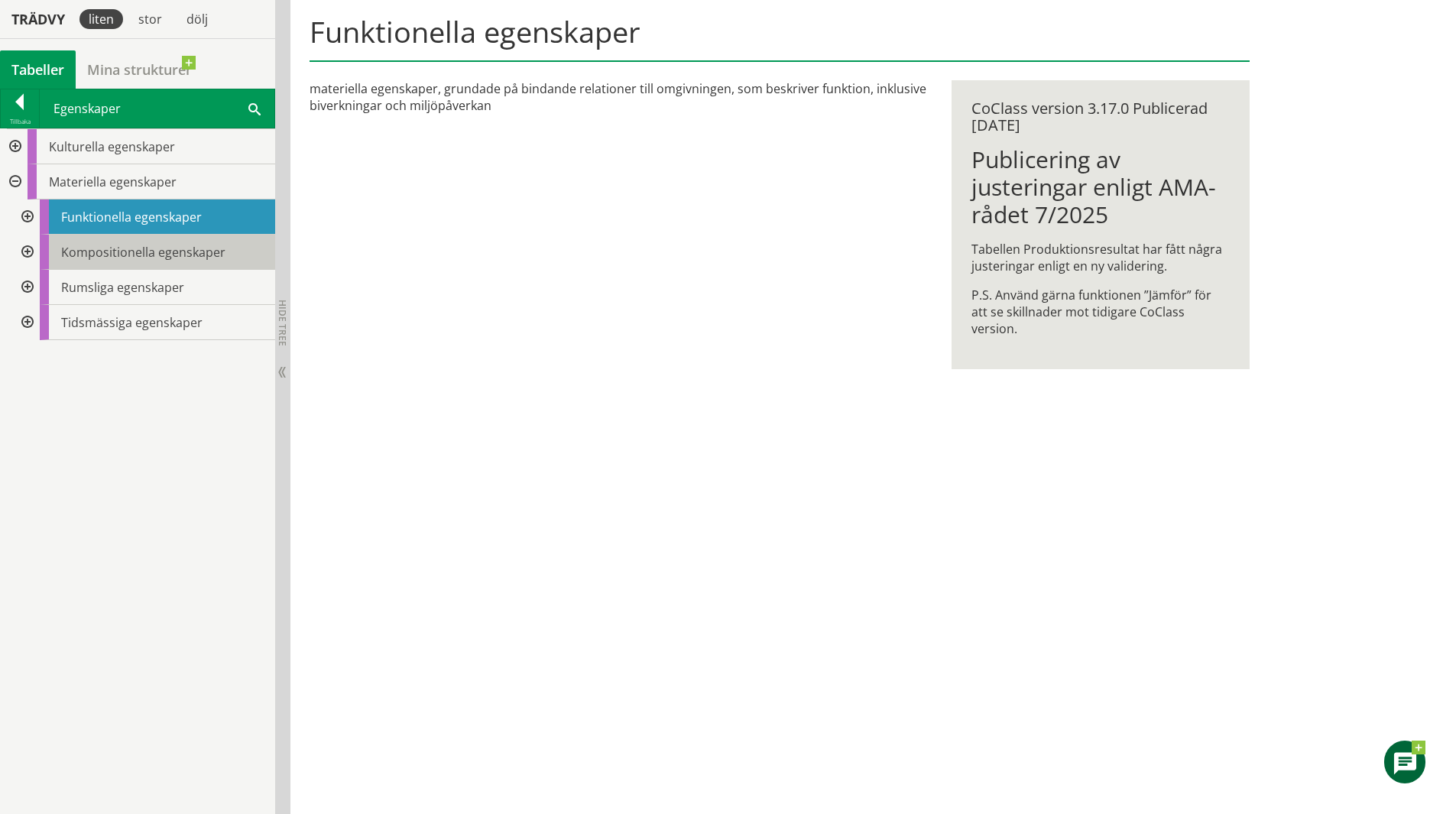
click at [154, 255] on span "Kompositionella egenskaper" at bounding box center [143, 253] width 165 height 17
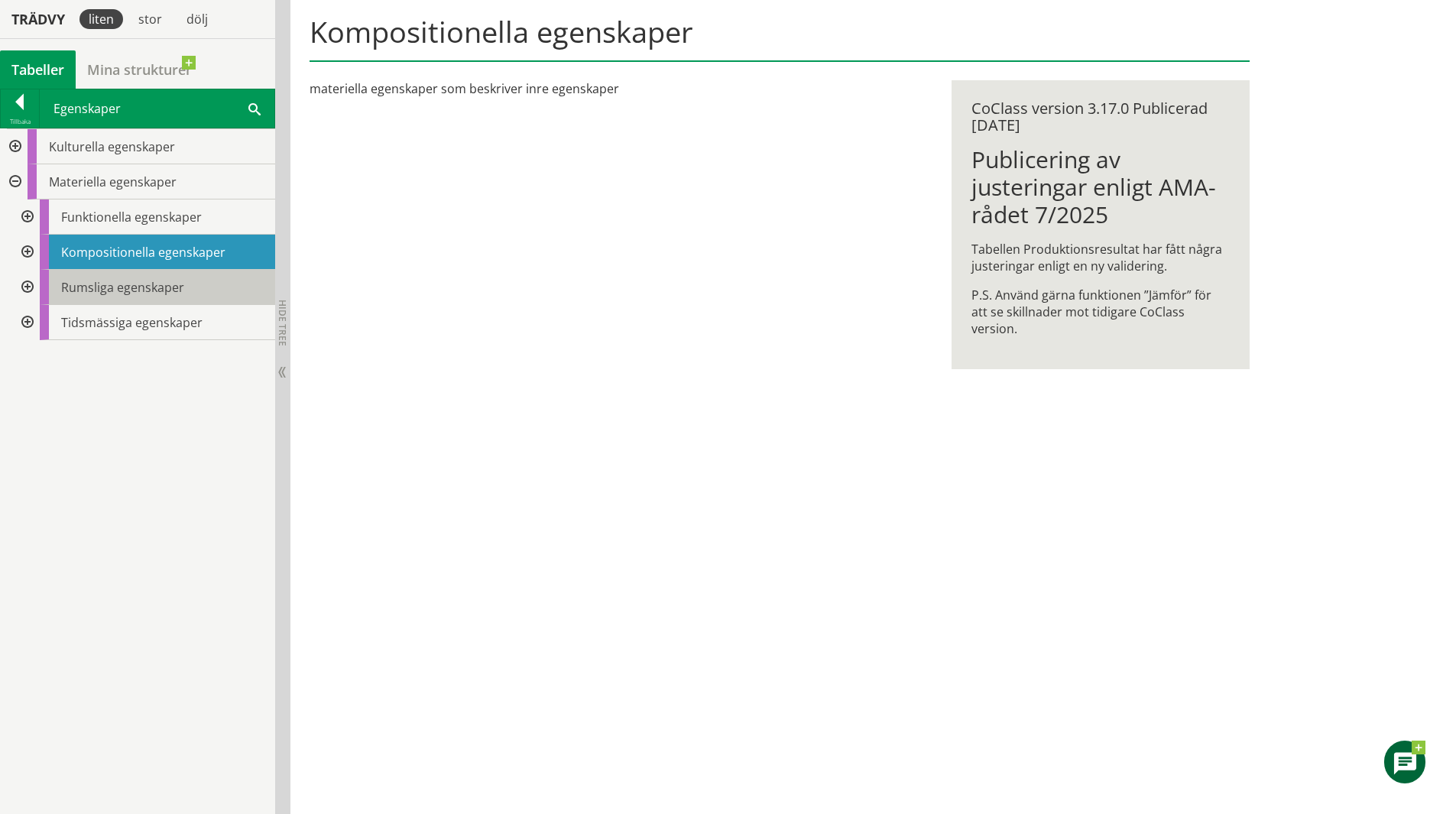
click at [158, 292] on span "Rumsliga egenskaper" at bounding box center [122, 288] width 123 height 17
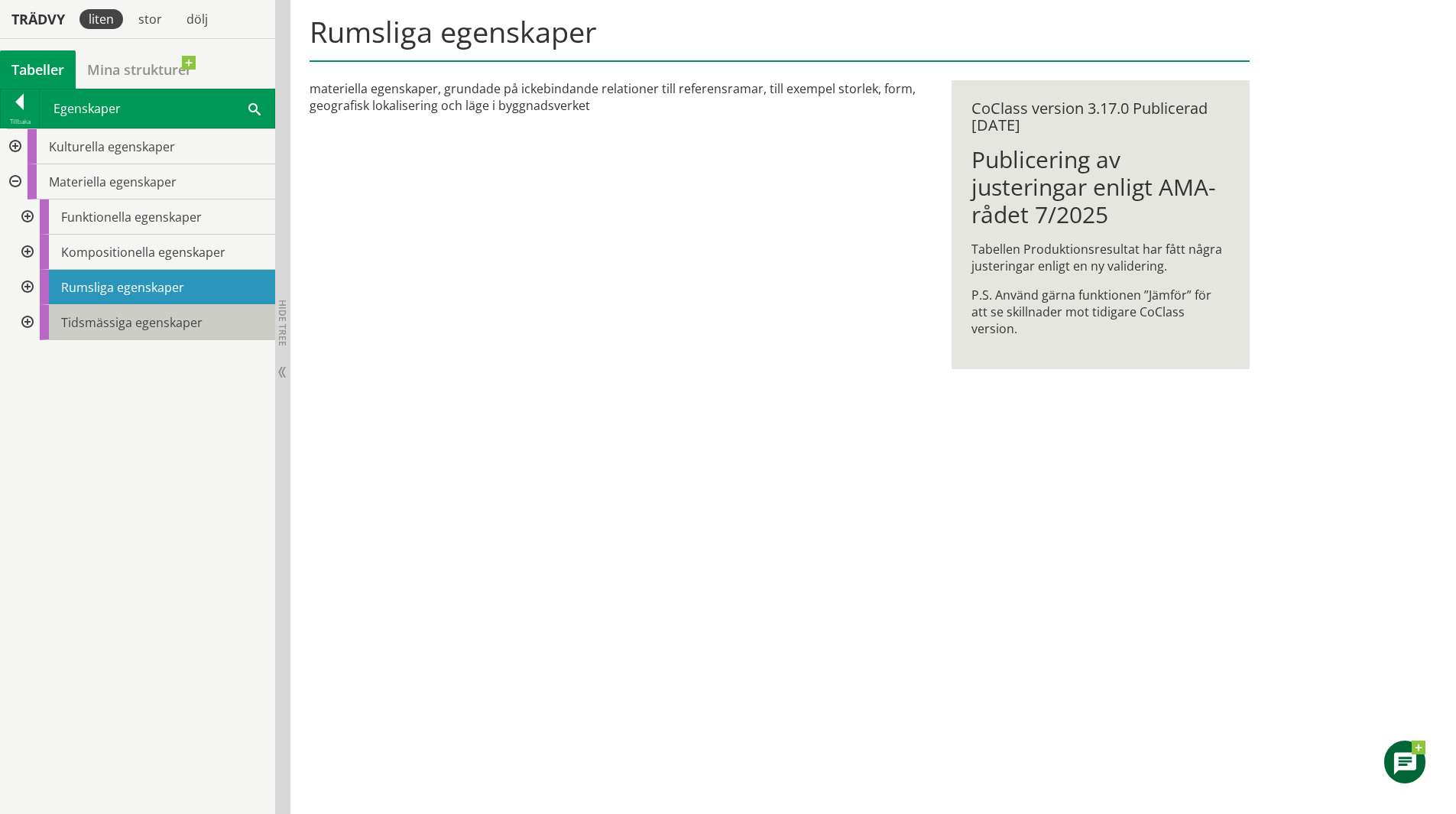
click at [158, 319] on span "Tidsmässiga egenskaper" at bounding box center [132, 322] width 142 height 17
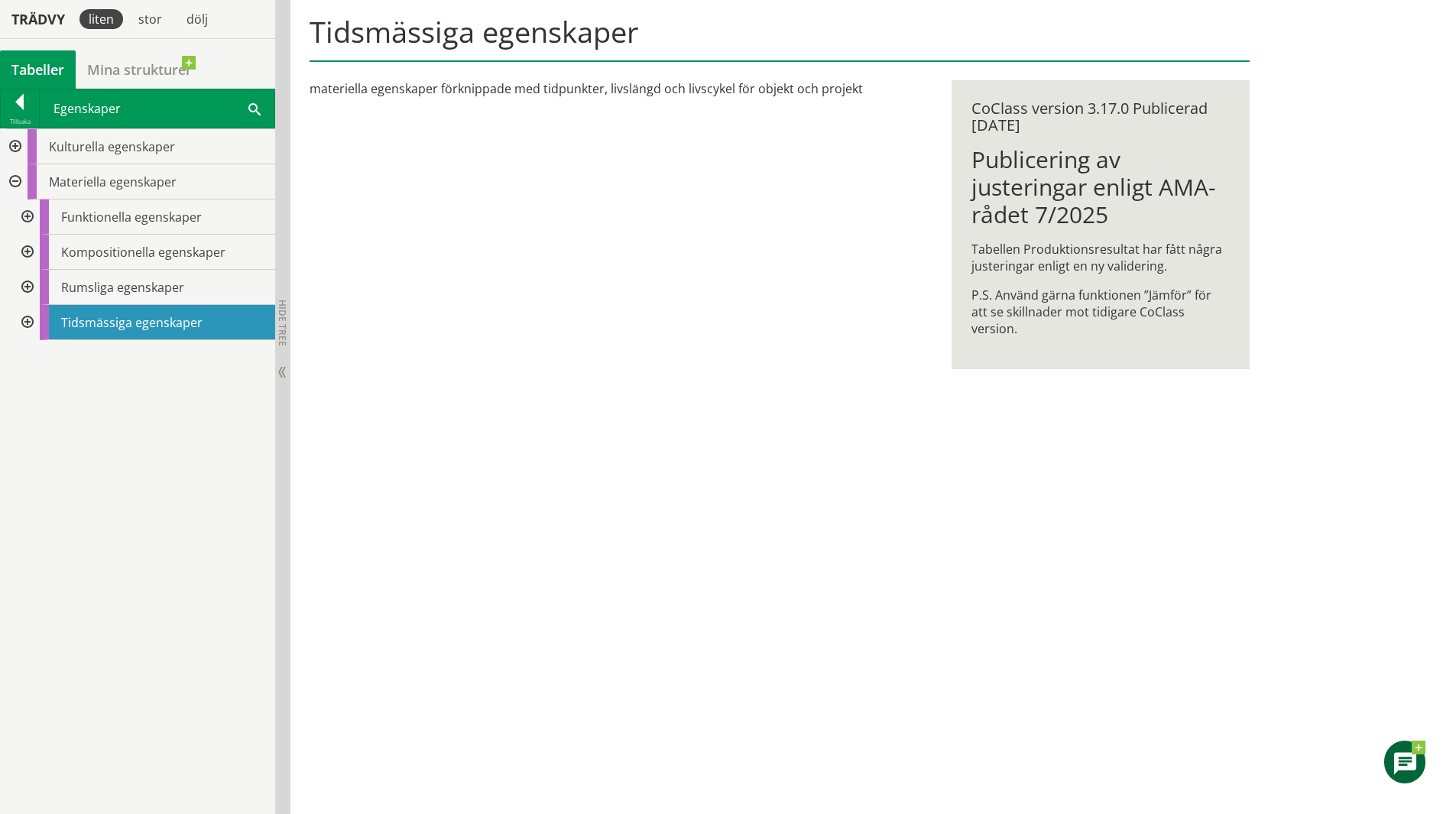
click at [11, 175] on div at bounding box center [13, 182] width 28 height 35
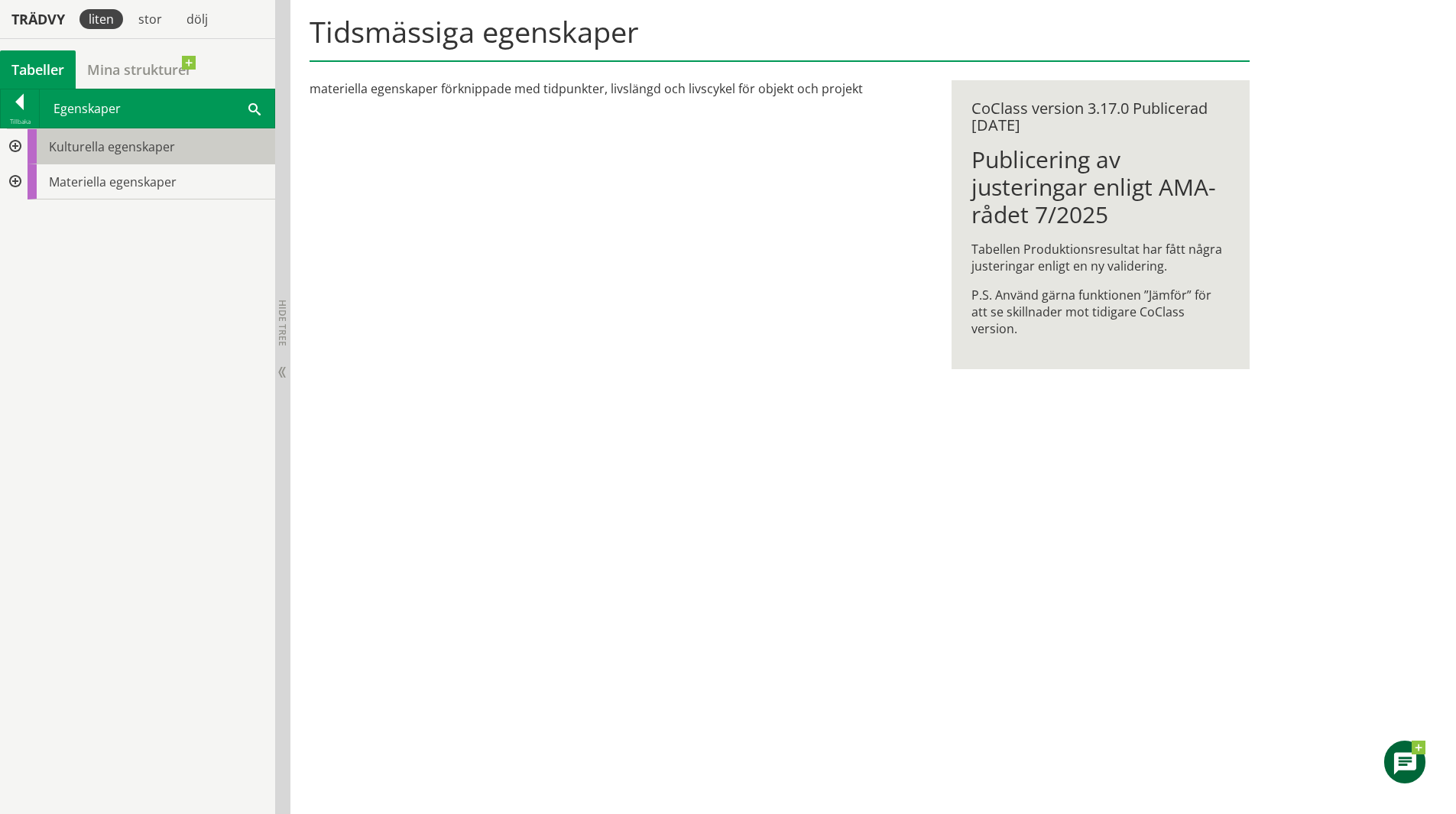
click at [58, 145] on span "Kulturella egenskaper" at bounding box center [112, 147] width 126 height 17
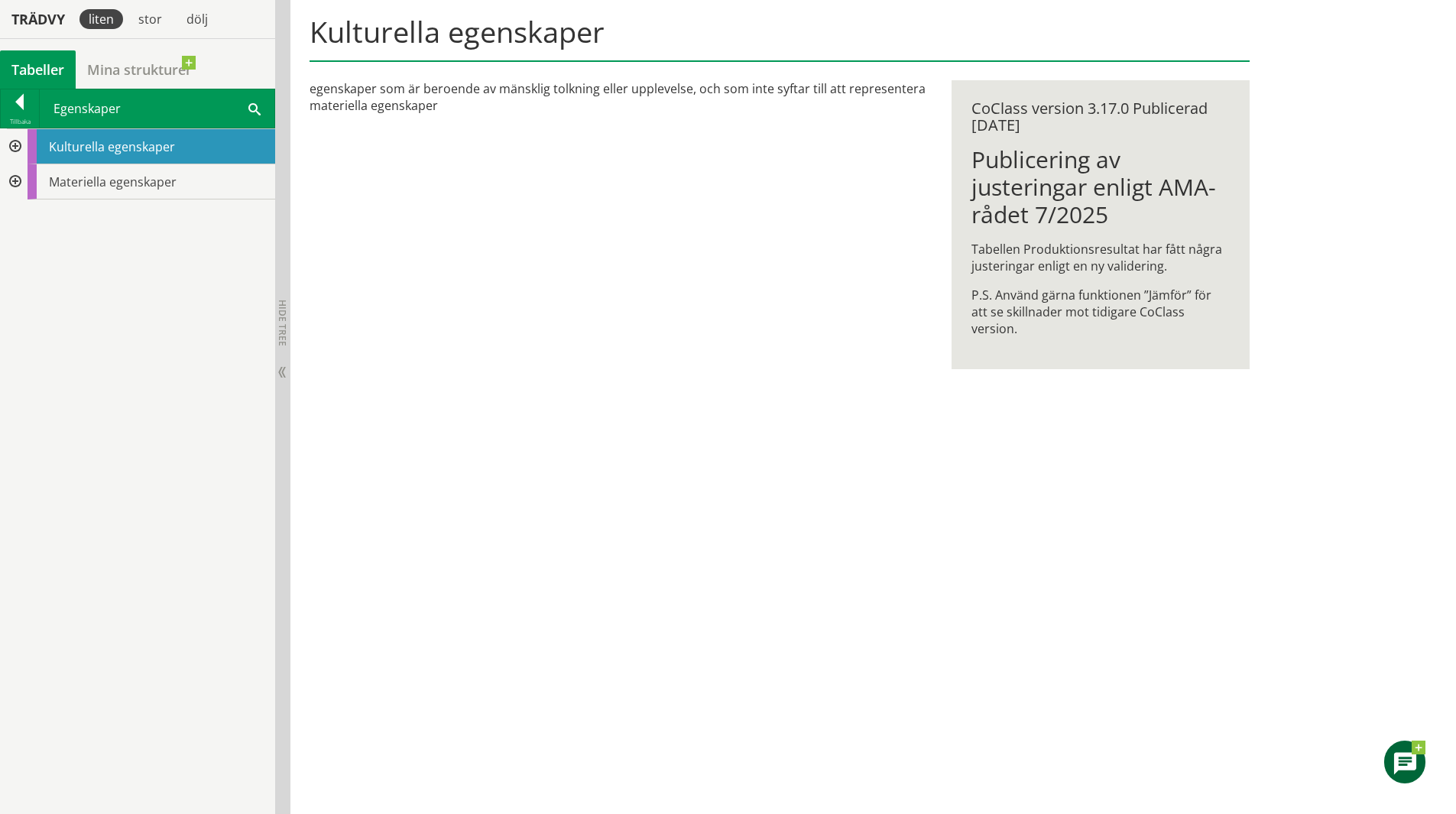
click at [22, 144] on div at bounding box center [13, 146] width 28 height 35
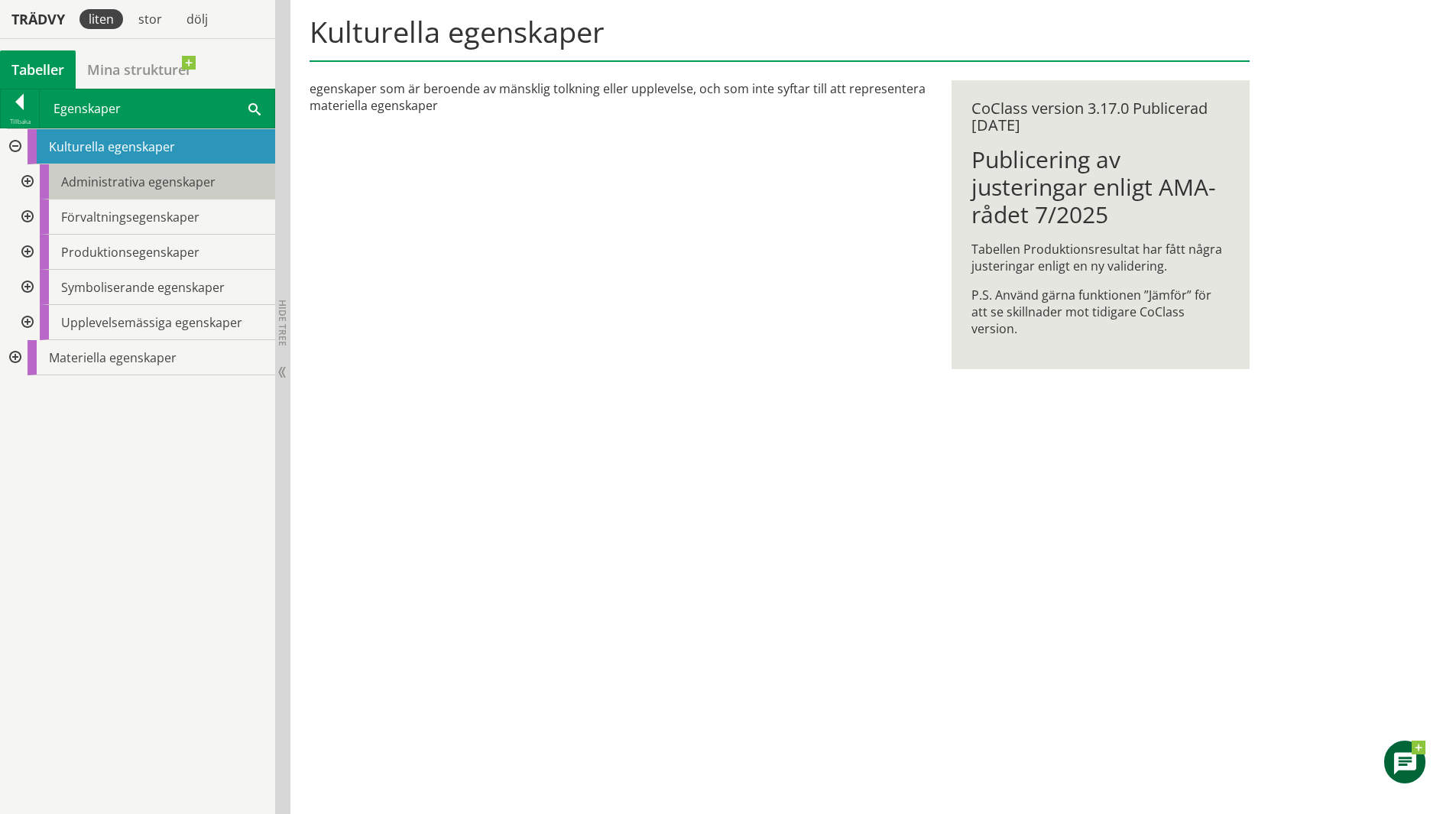
click at [110, 192] on div "Administrativa egenskaper" at bounding box center [158, 182] width 235 height 35
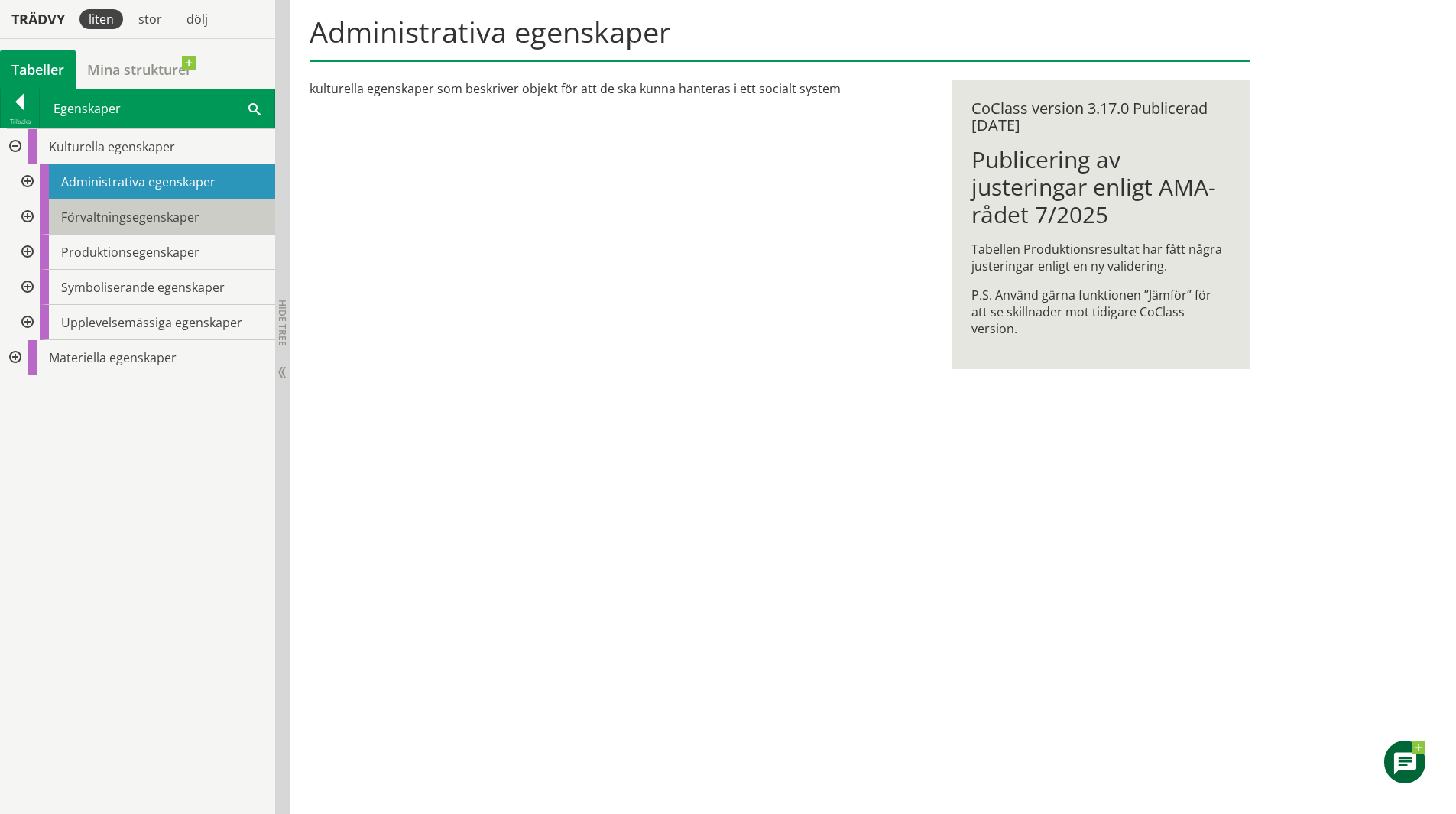
click at [134, 224] on span "Förvaltningsegenskaper" at bounding box center [130, 217] width 139 height 17
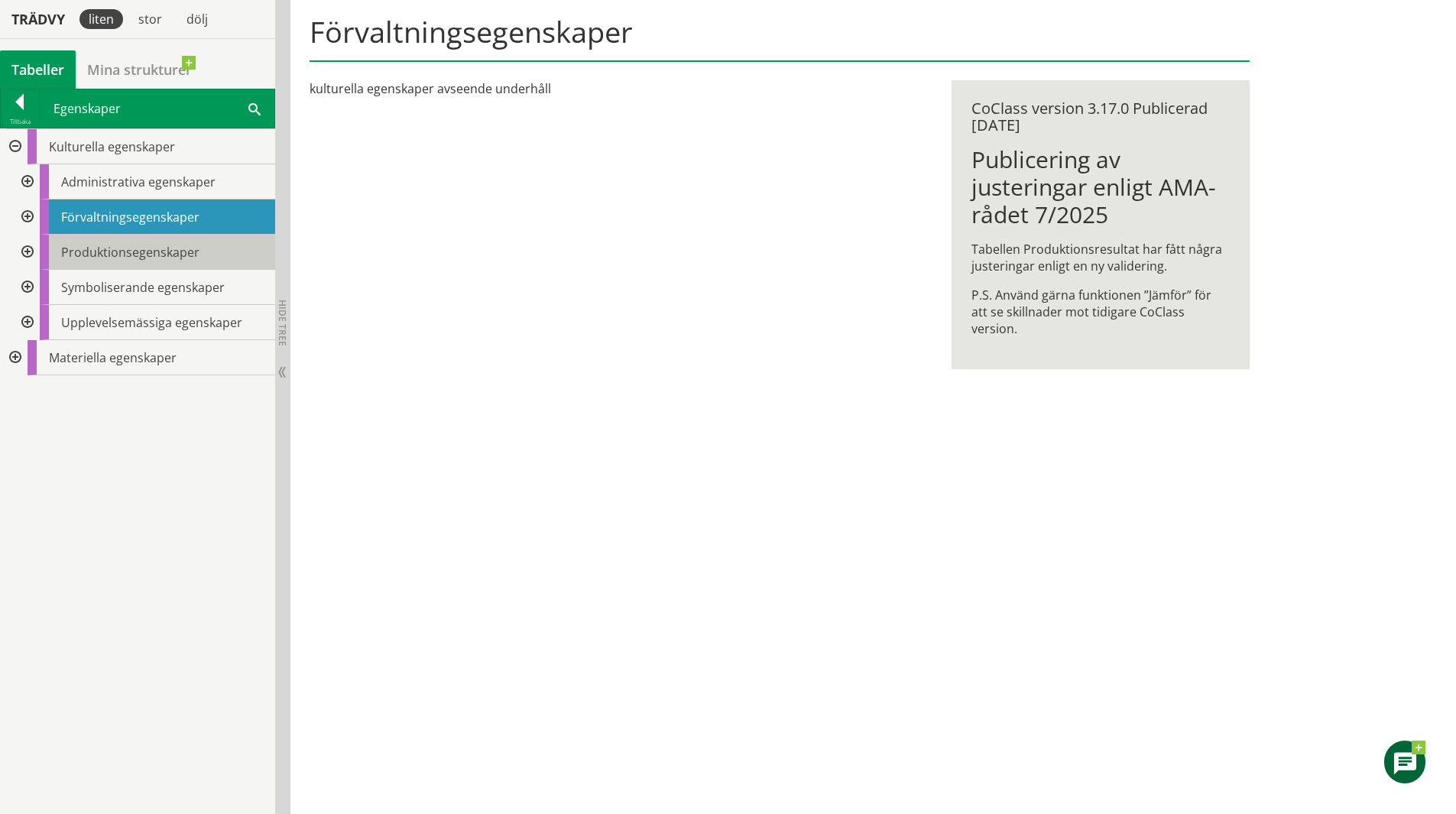
click at [132, 253] on span "Produktionsegenskaper" at bounding box center [130, 253] width 139 height 17
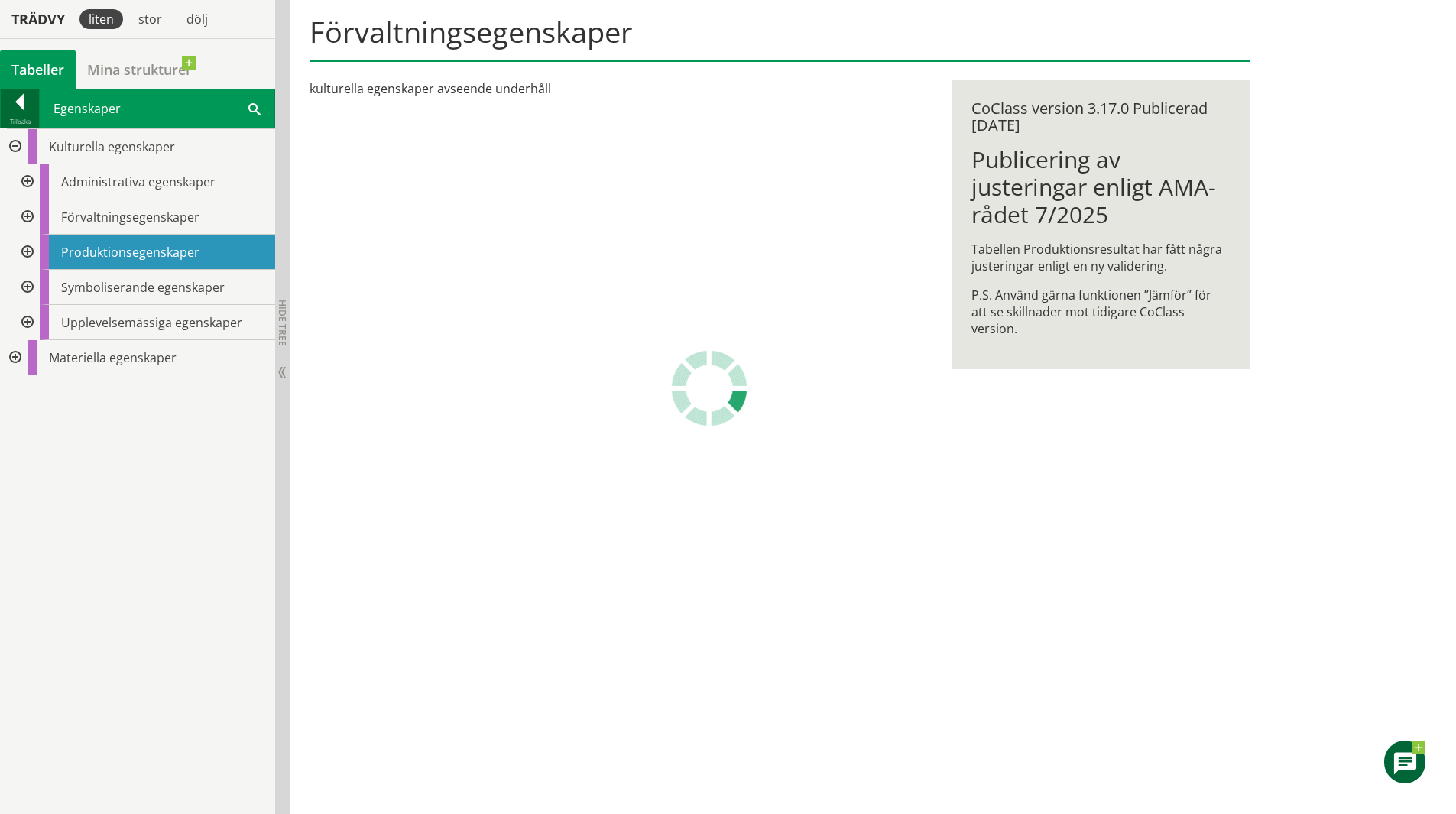
click at [21, 112] on div at bounding box center [20, 104] width 38 height 21
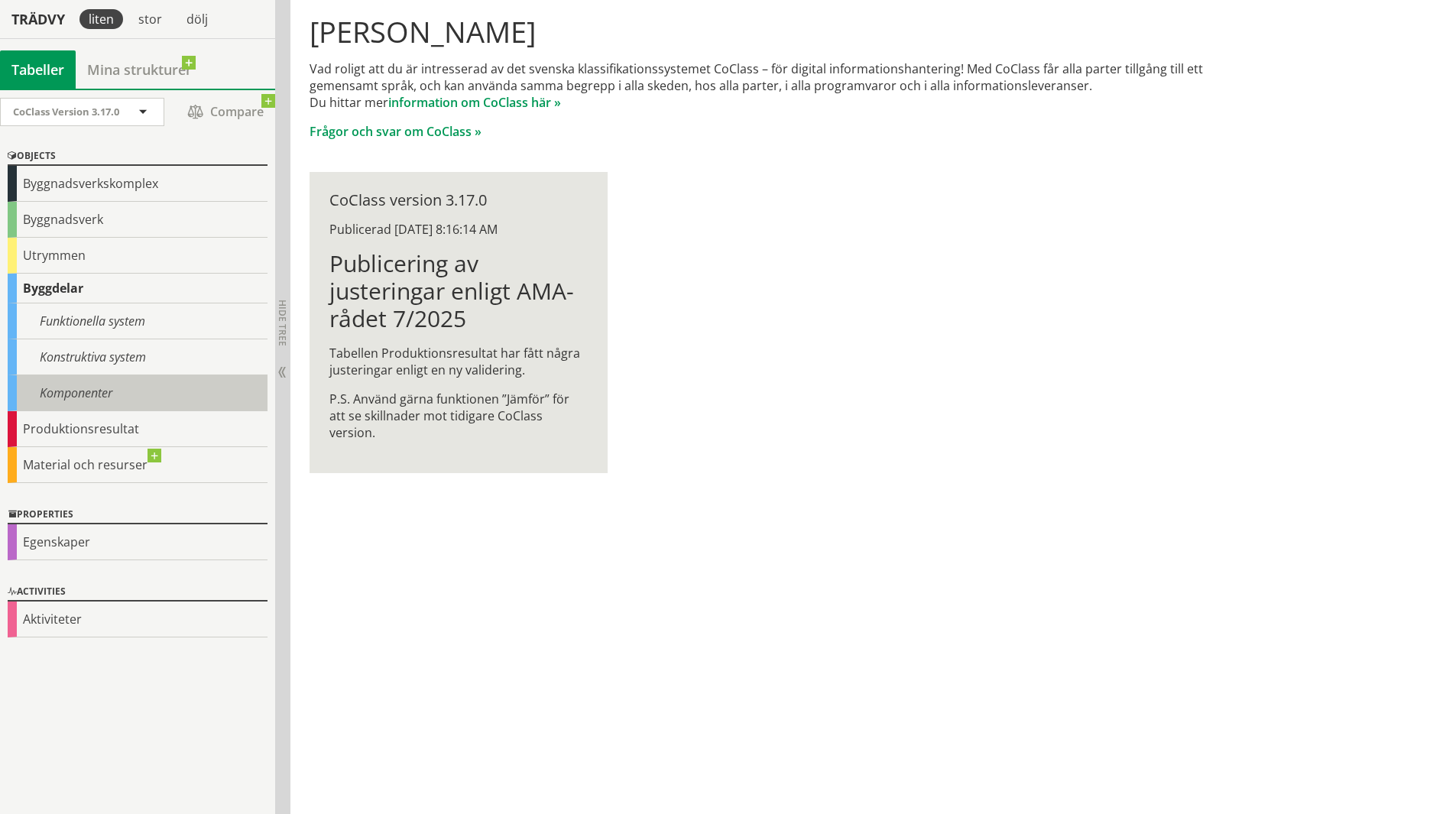
click at [112, 401] on div "Komponenter" at bounding box center [138, 393] width 260 height 36
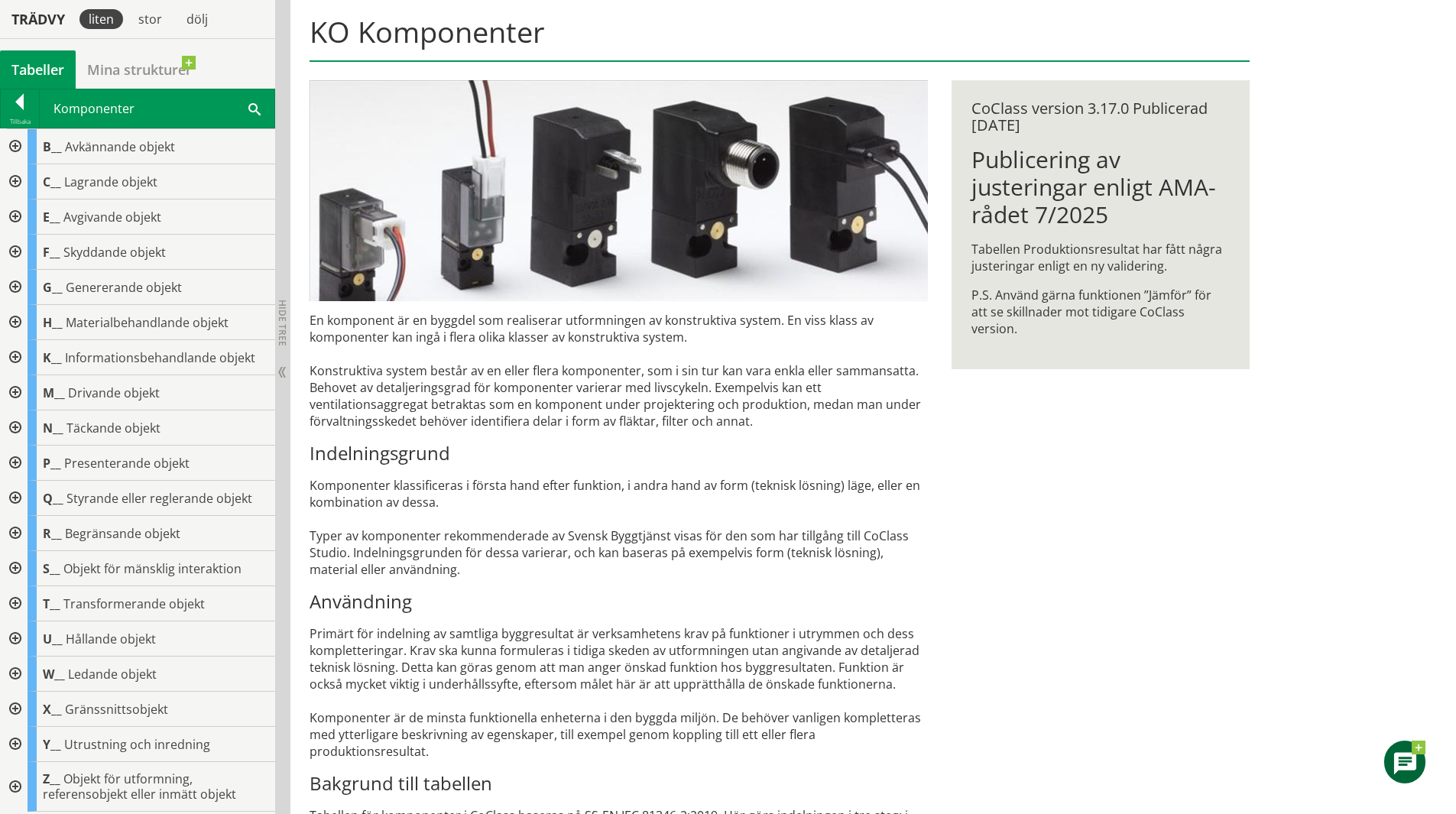
click at [1207, 614] on div "KO Komponenter En komponent är en byggdel som realiserar utformningen av konstr…" at bounding box center [780, 573] width 979 height 1166
click at [16, 253] on div at bounding box center [13, 252] width 28 height 35
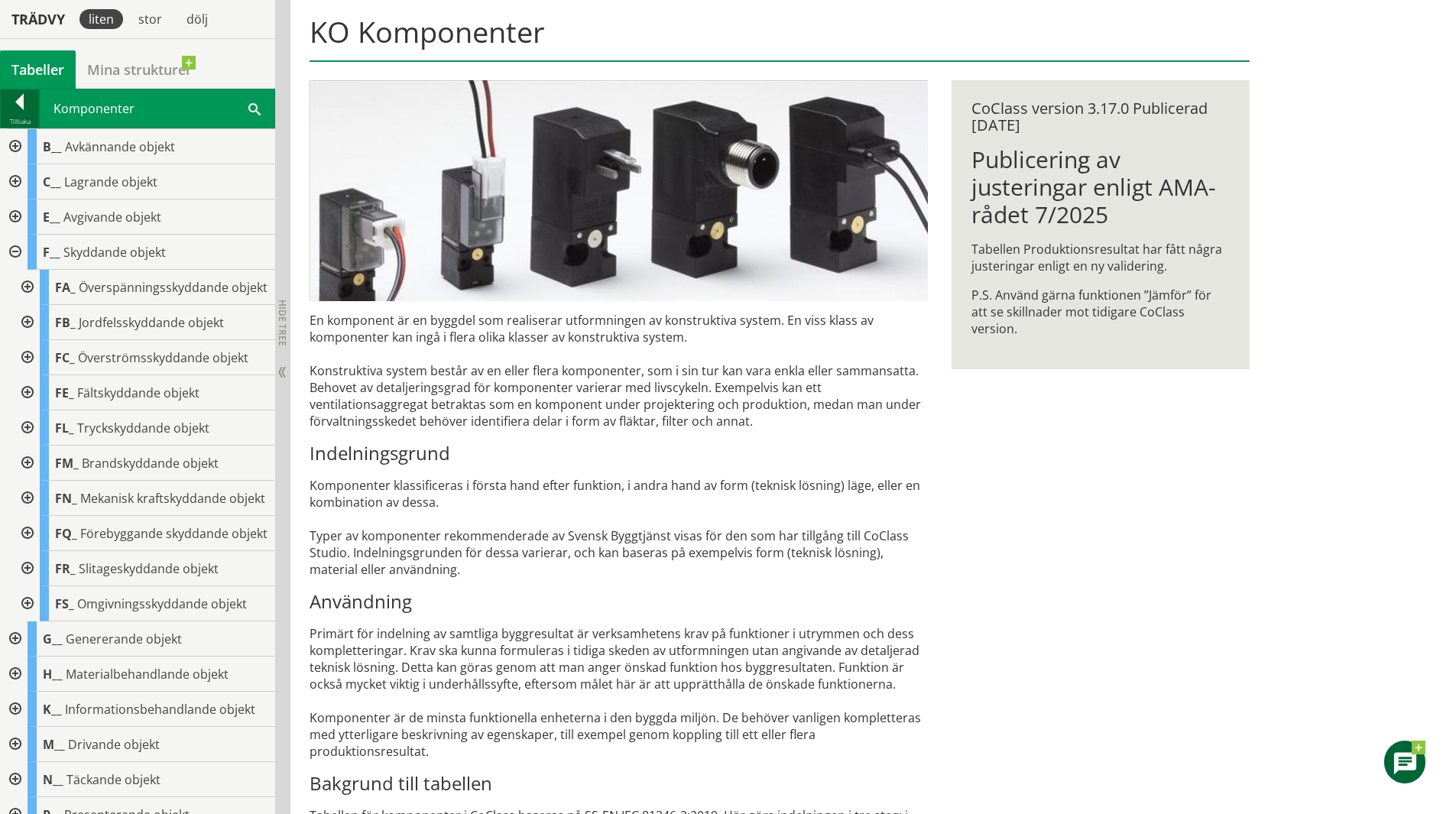
click at [13, 112] on div at bounding box center [20, 104] width 38 height 21
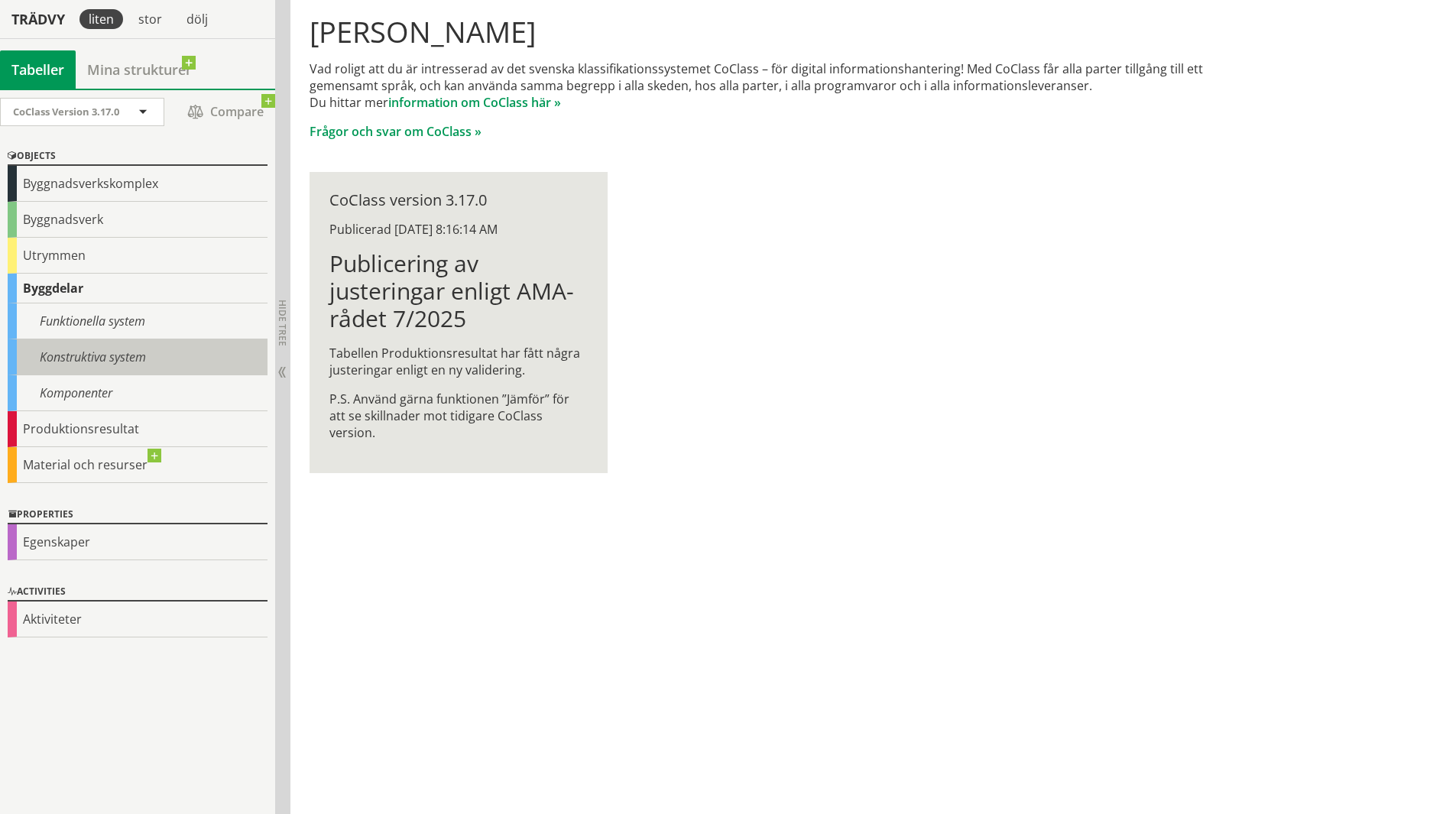
click at [132, 354] on div "Konstruktiva system" at bounding box center [138, 358] width 260 height 36
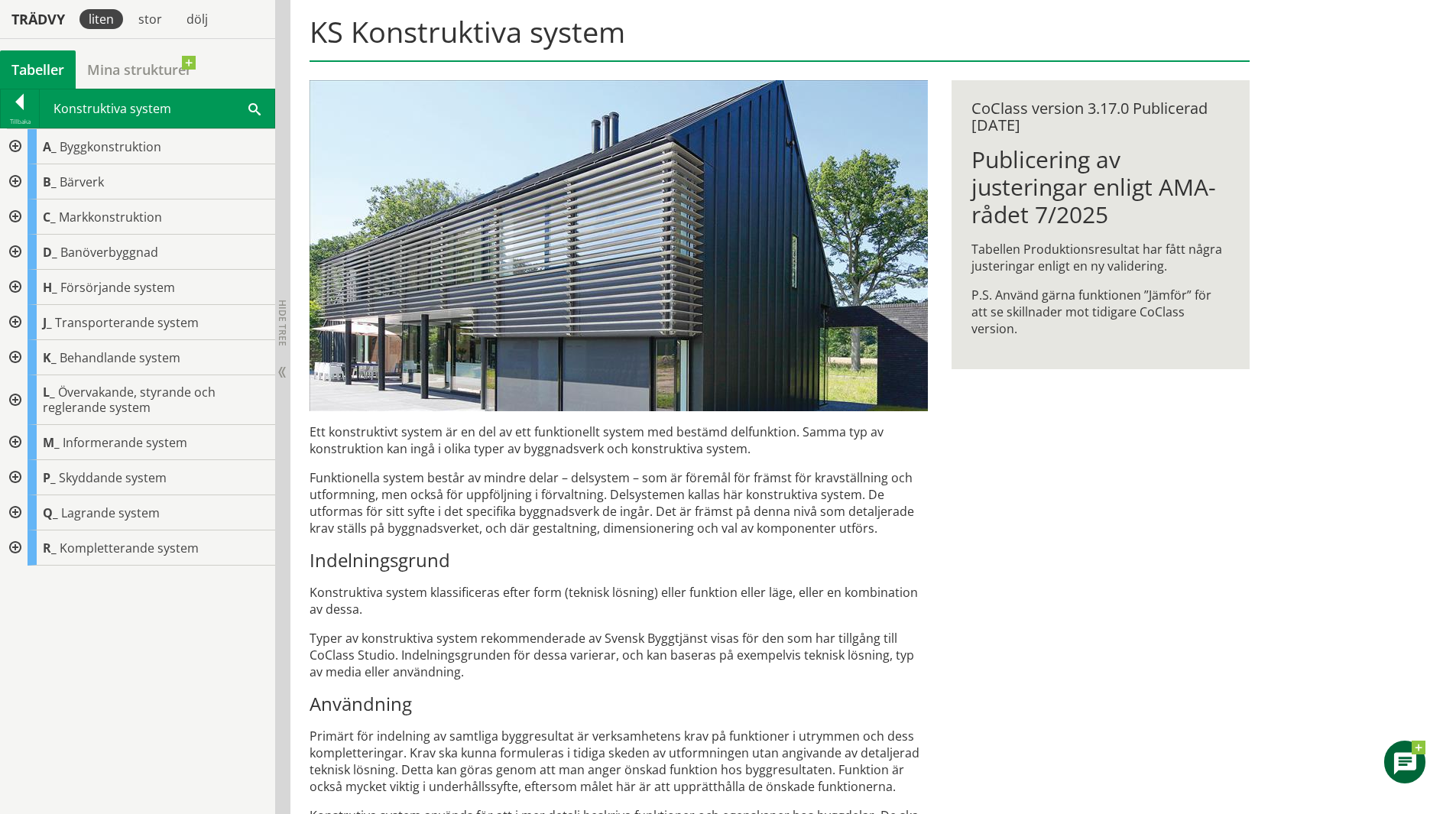
click at [525, 549] on h3 "Indelningsgrund" at bounding box center [619, 561] width 618 height 23
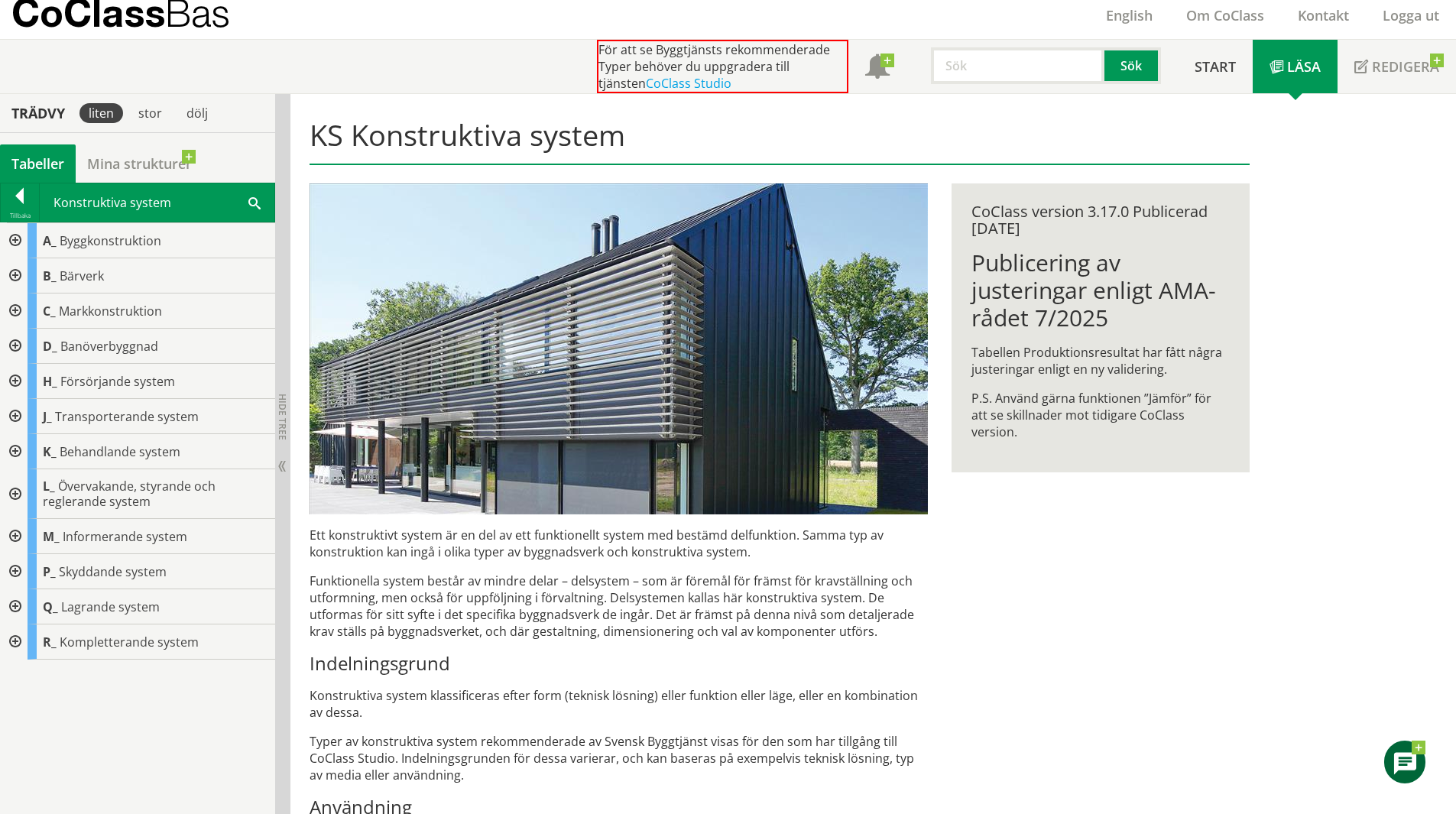
scroll to position [77, 0]
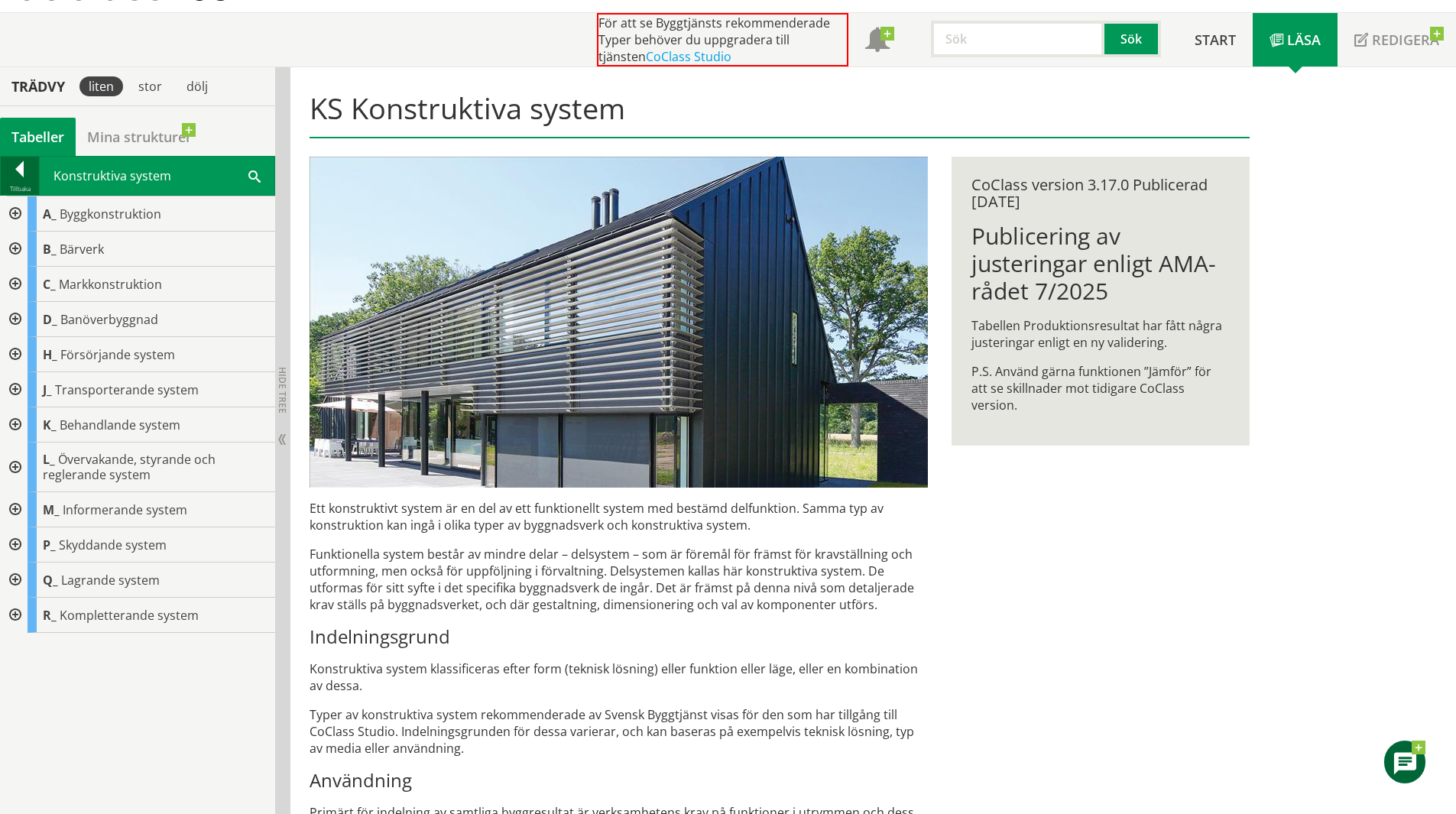
click at [21, 187] on div "Tillbaka" at bounding box center [20, 188] width 38 height 12
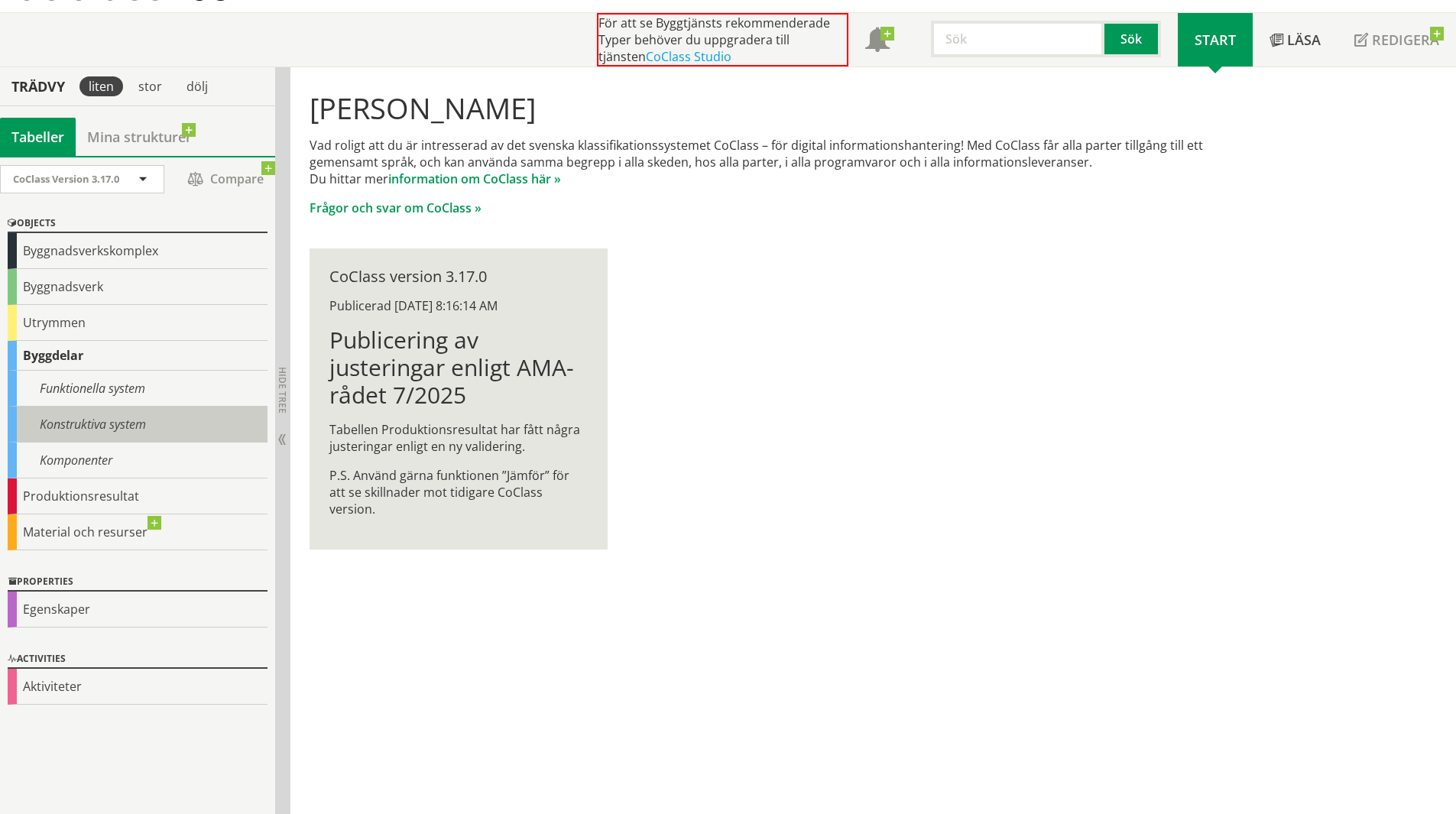
click at [103, 414] on div "Konstruktiva system" at bounding box center [138, 425] width 260 height 36
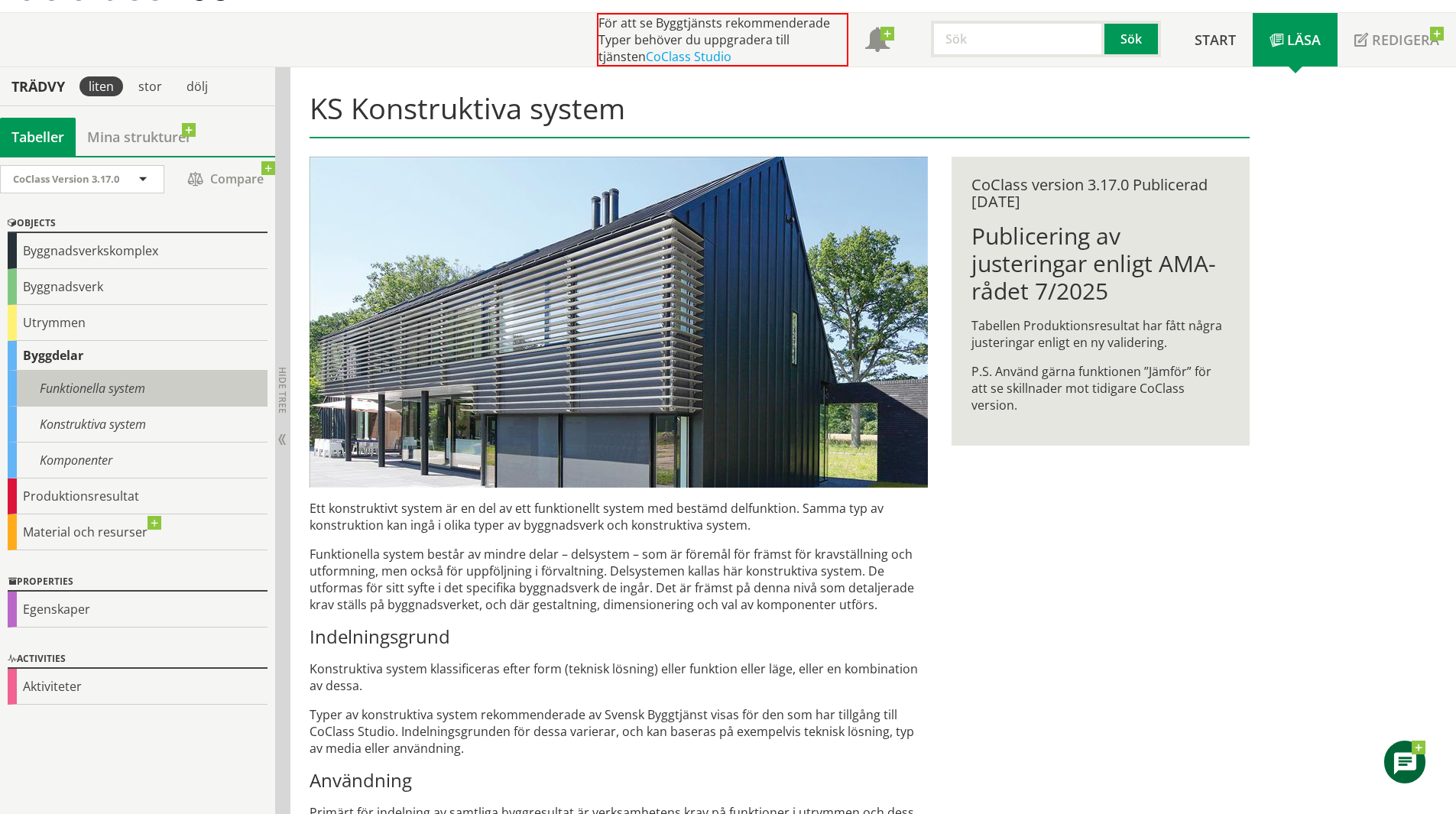
click at [127, 388] on div "Funktionella system" at bounding box center [138, 388] width 260 height 36
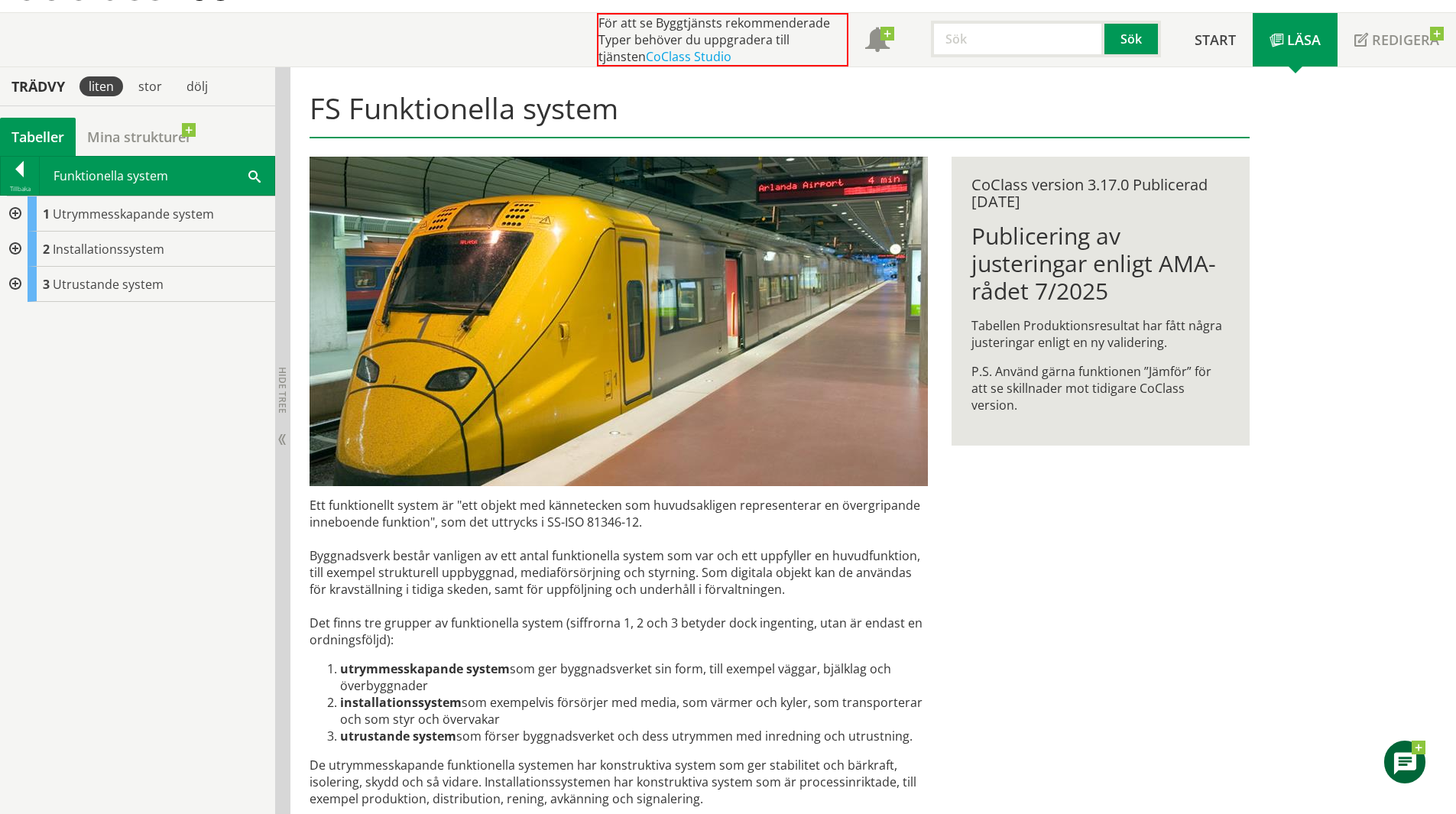
click at [13, 214] on div at bounding box center [13, 213] width 28 height 35
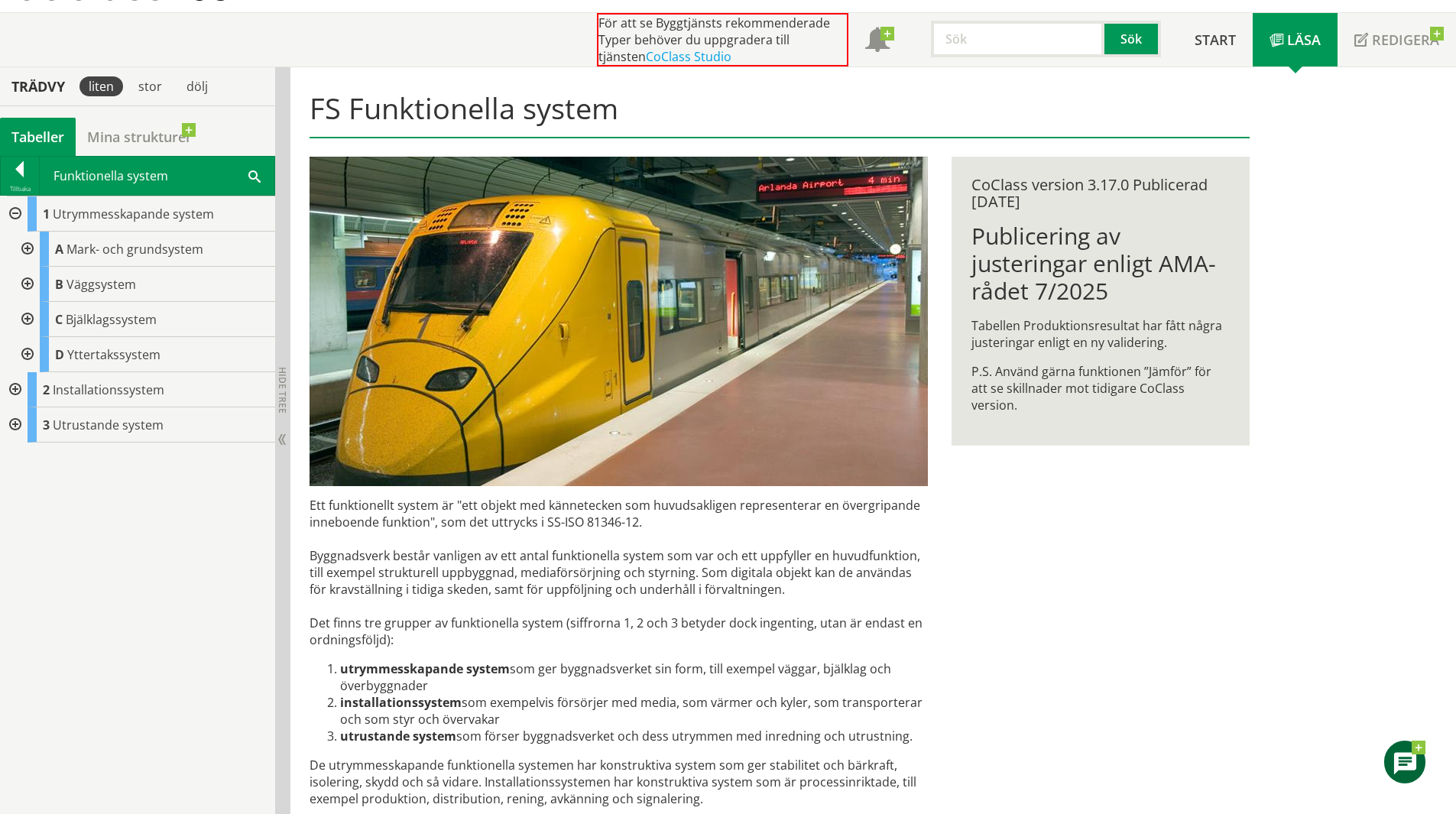
click at [11, 422] on div at bounding box center [13, 425] width 28 height 35
click at [146, 457] on div "S Anordningar" at bounding box center [158, 460] width 235 height 35
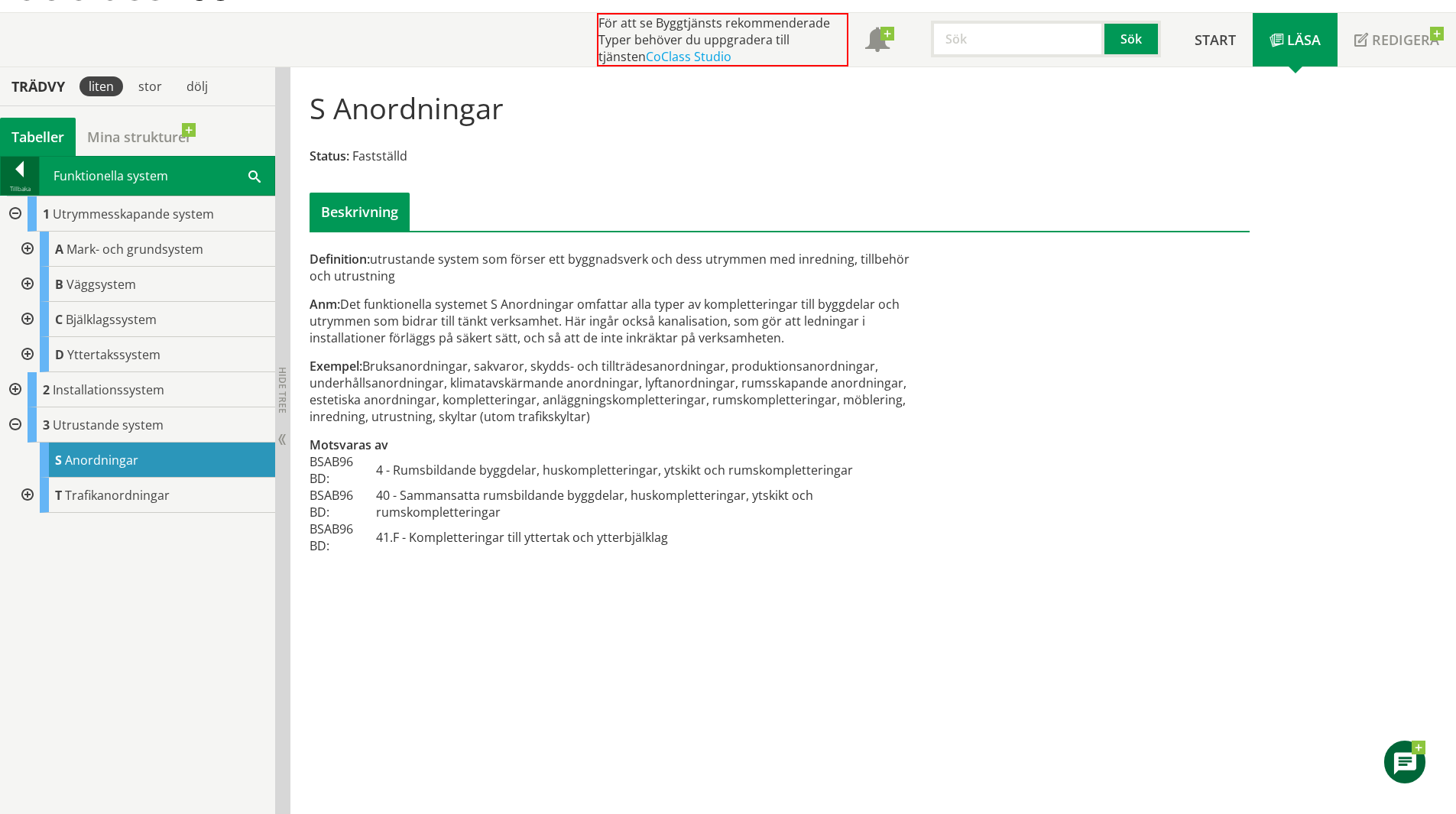
click at [13, 177] on div at bounding box center [20, 172] width 38 height 21
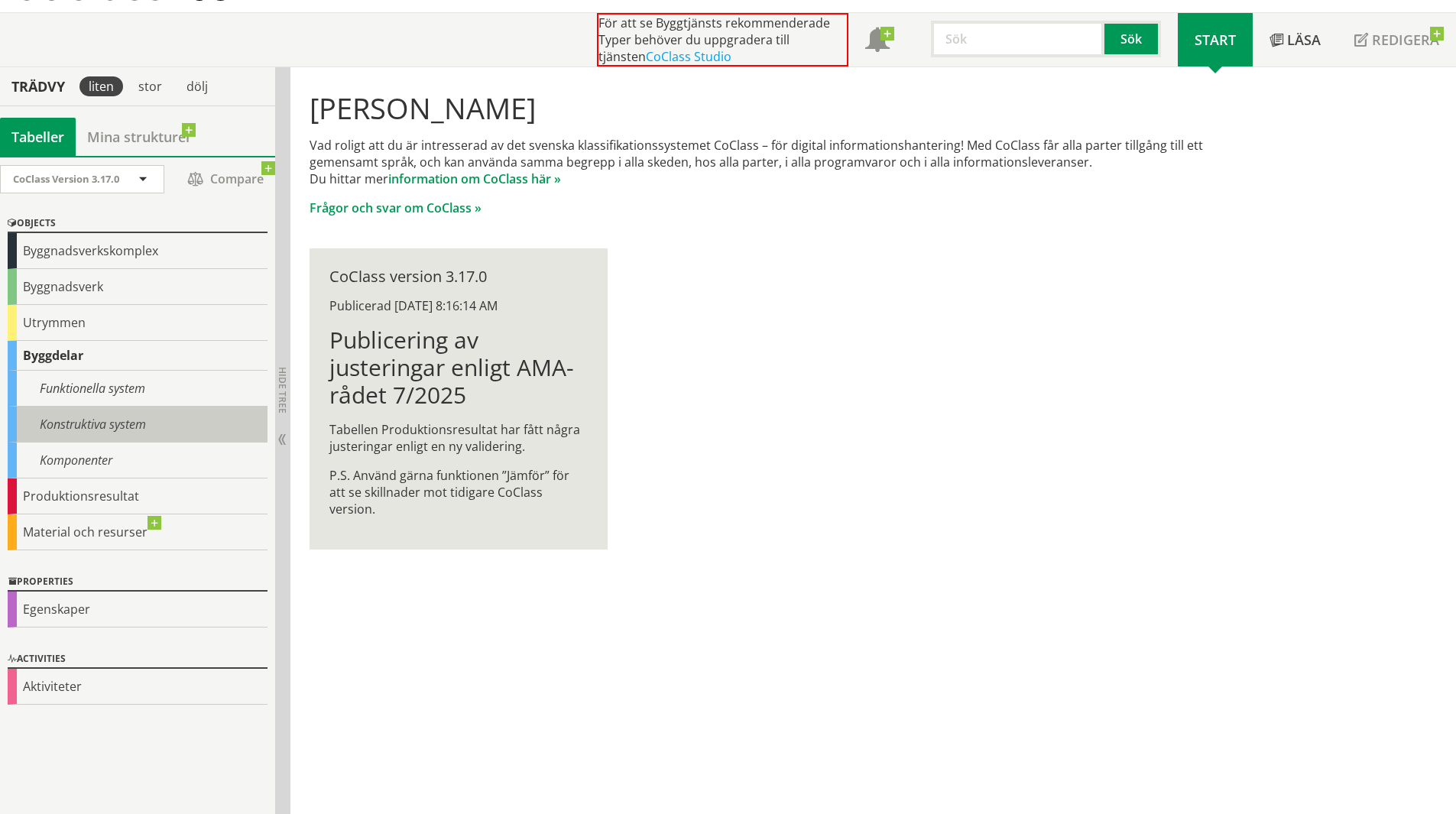
click at [103, 412] on div "Konstruktiva system" at bounding box center [138, 425] width 260 height 36
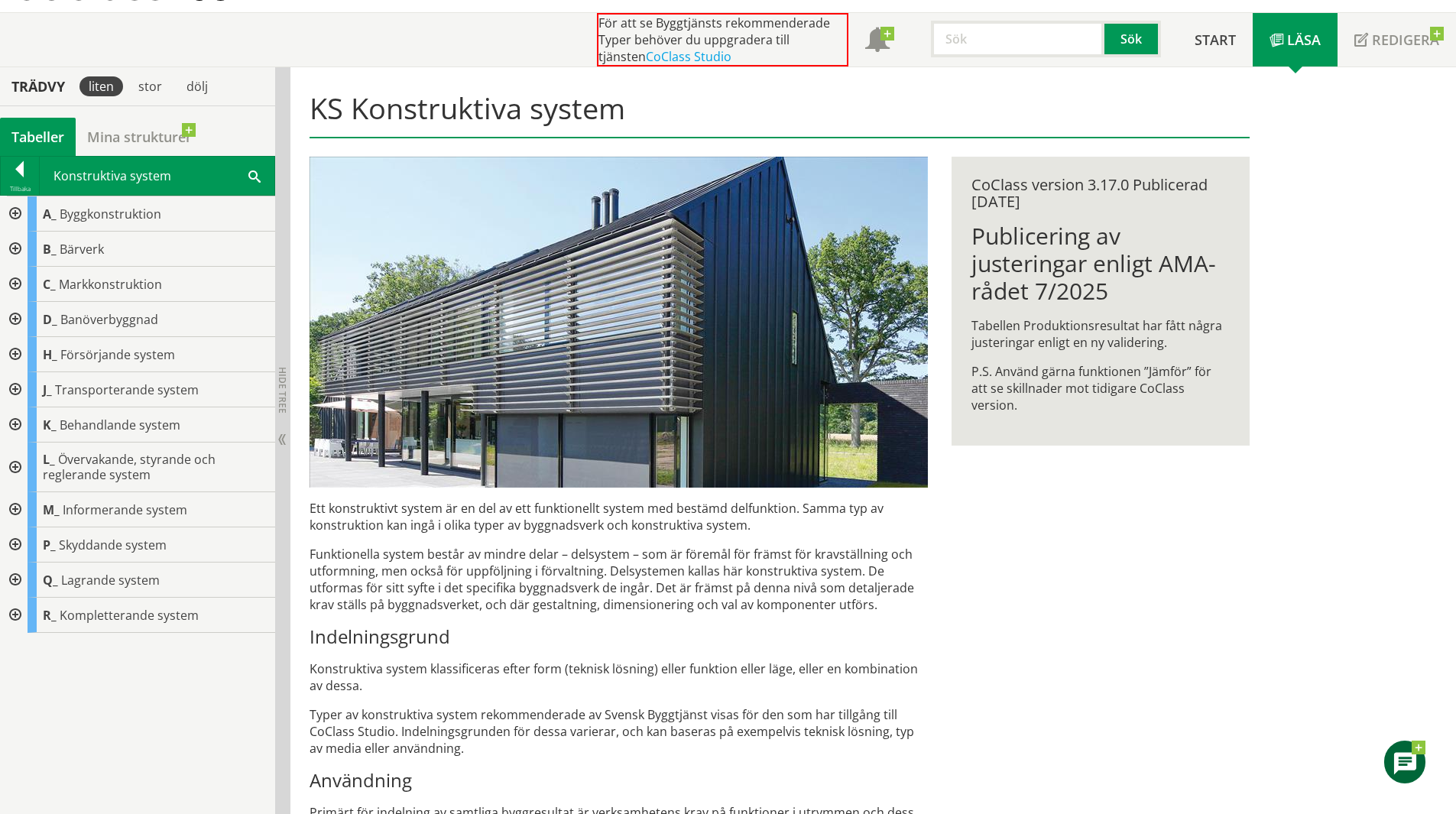
click at [12, 537] on div at bounding box center [13, 544] width 28 height 35
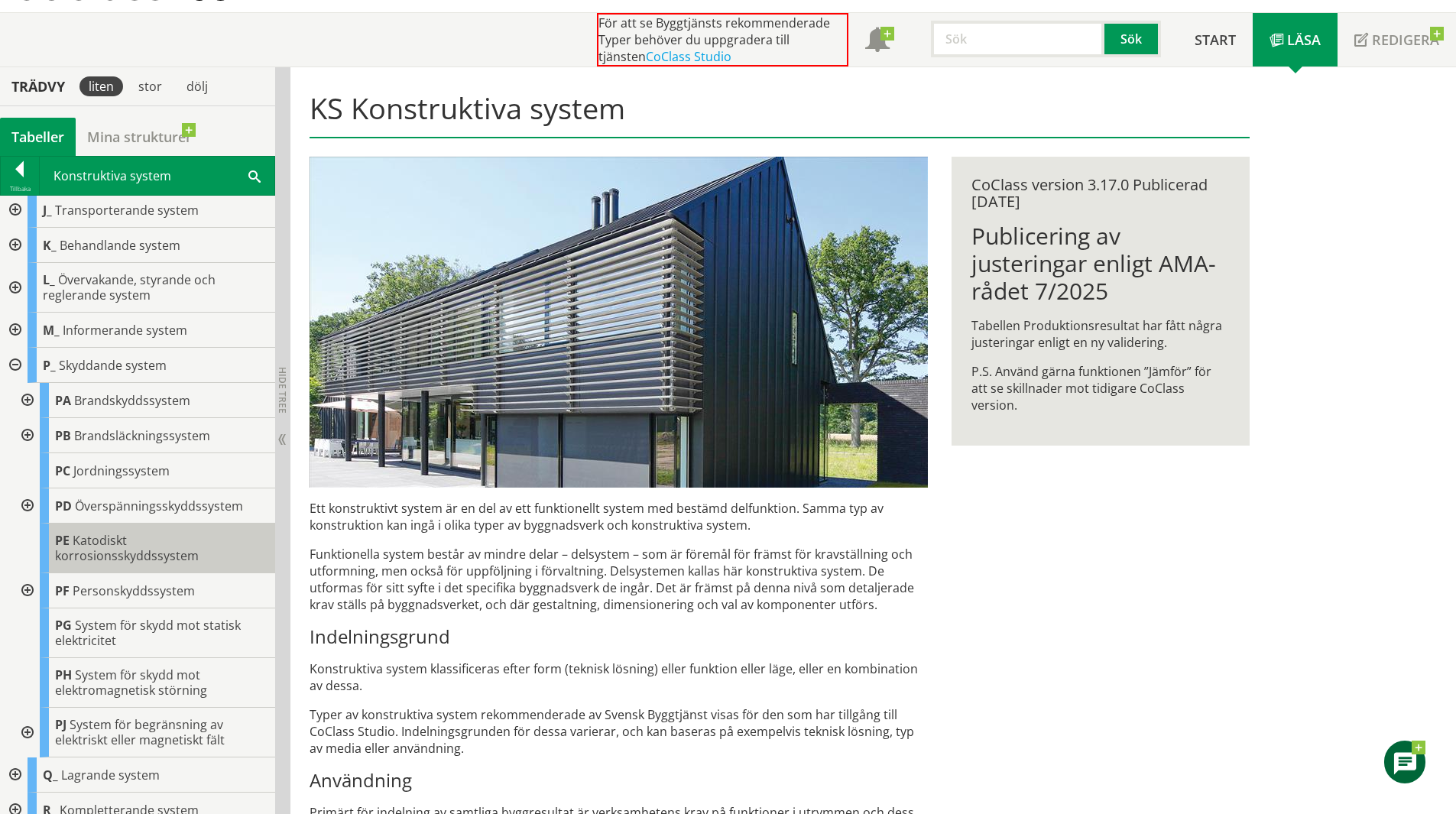
scroll to position [193, 0]
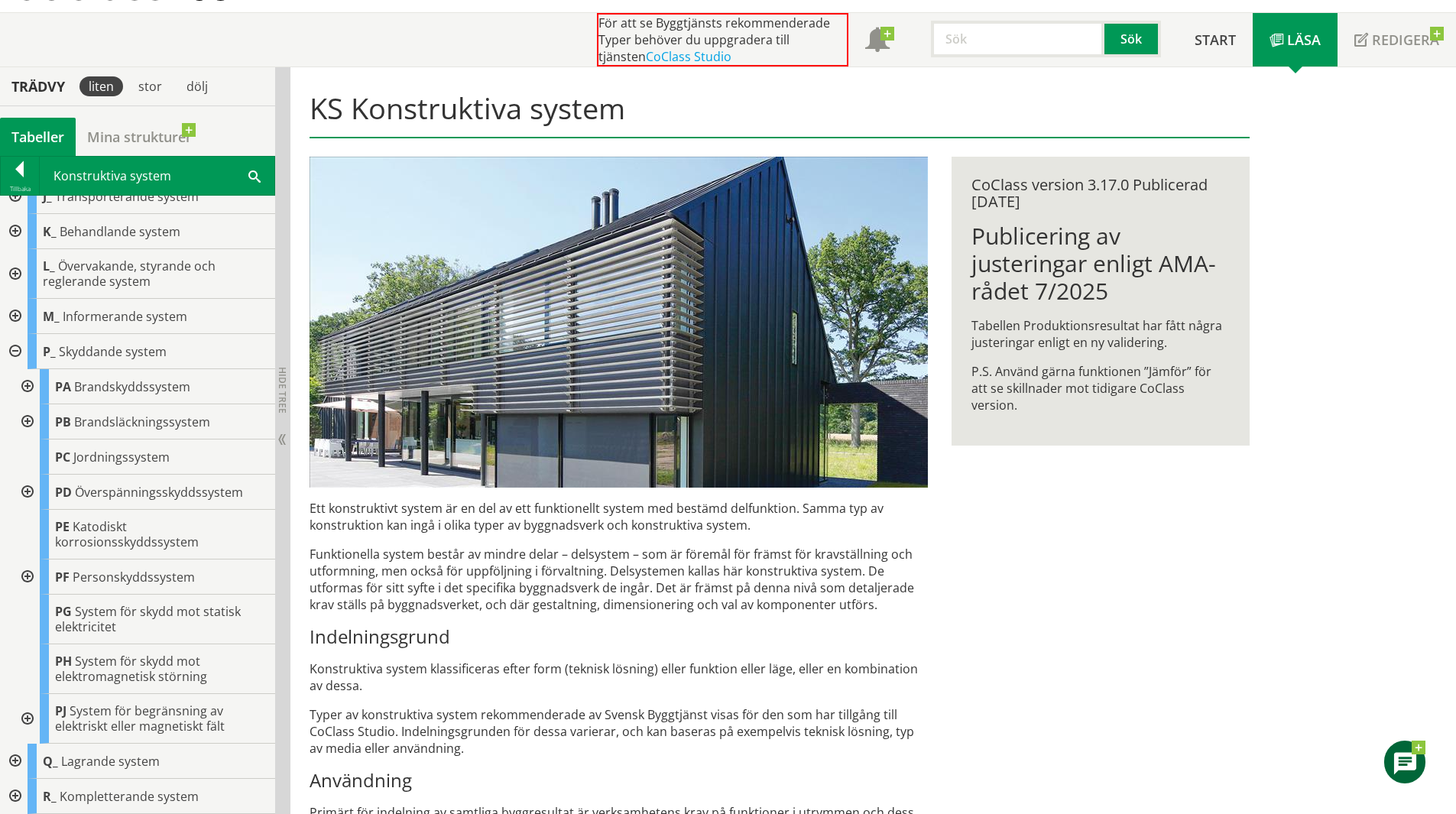
click at [20, 312] on div at bounding box center [13, 316] width 28 height 35
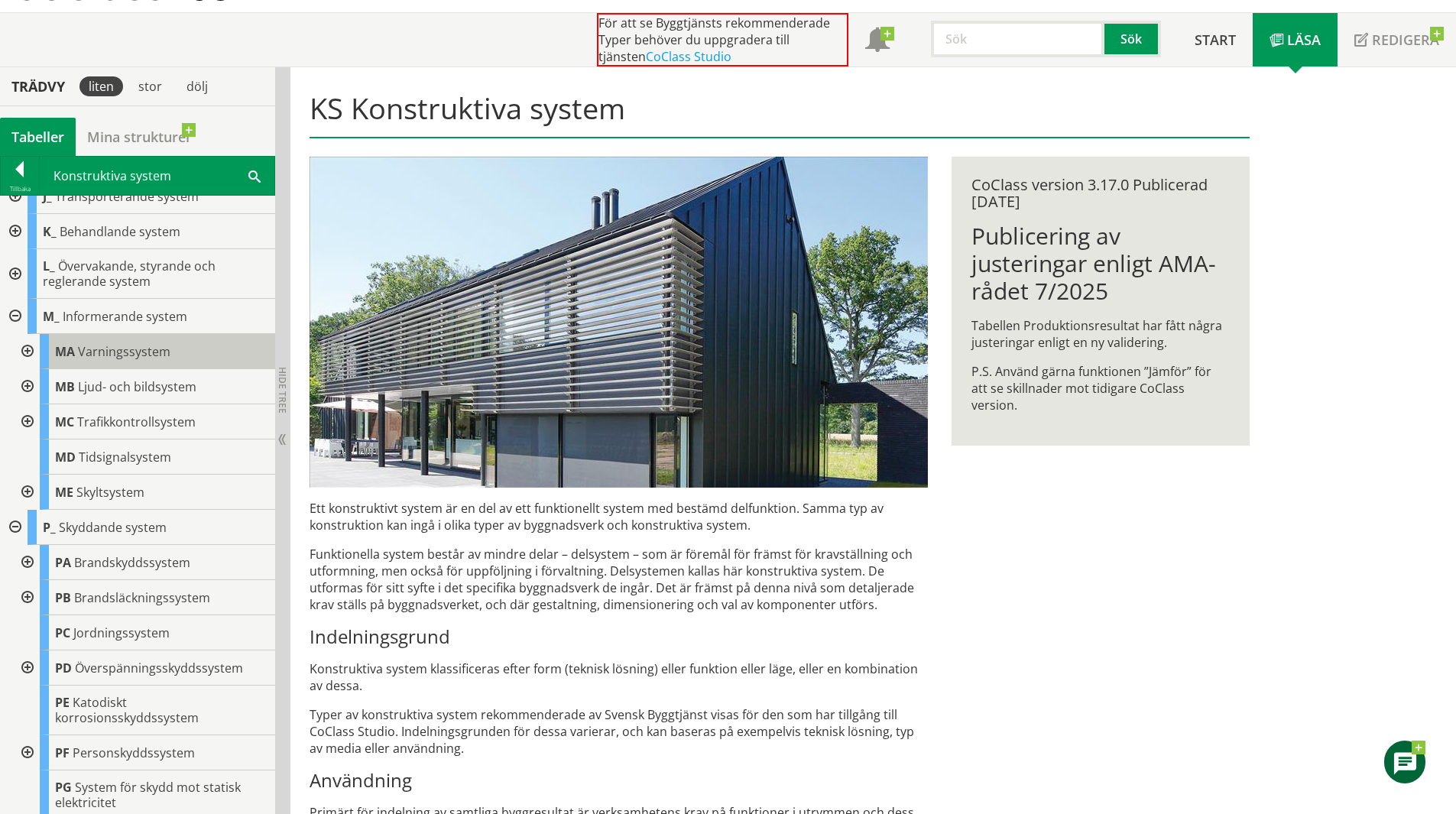
click at [173, 341] on div "MA Varningssystem" at bounding box center [158, 351] width 235 height 35
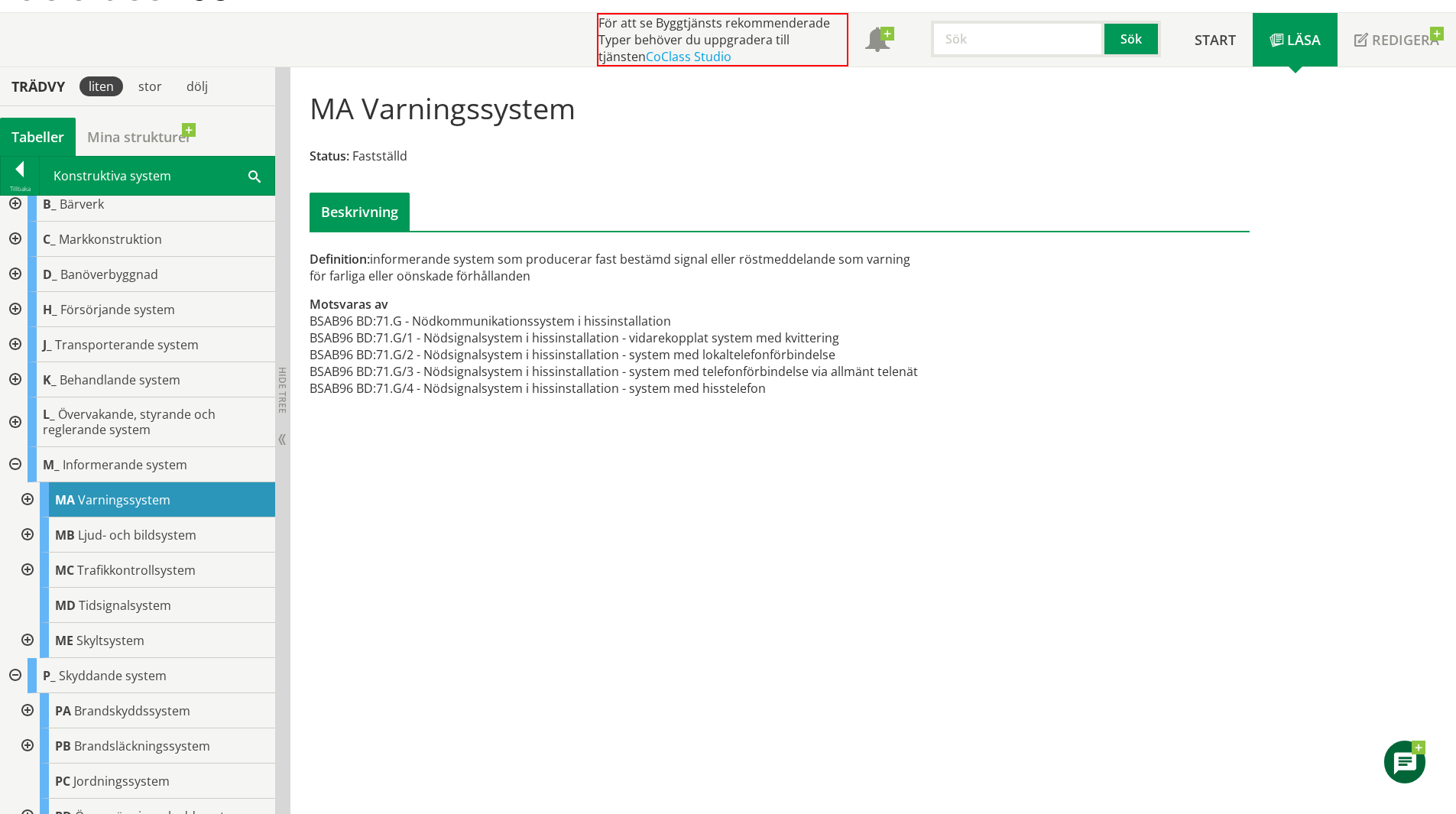
scroll to position [40, 0]
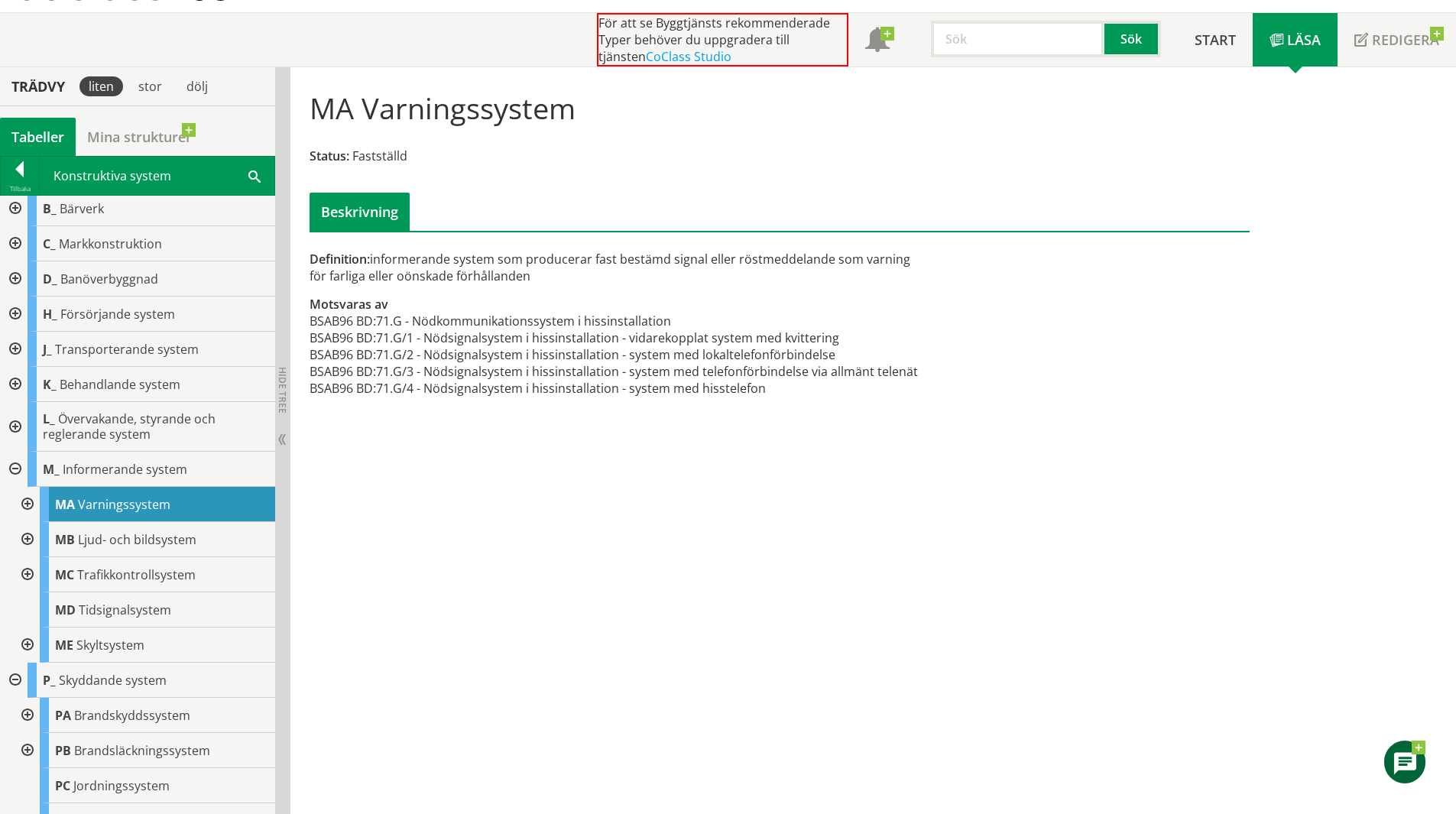
click at [20, 425] on div at bounding box center [13, 427] width 28 height 50
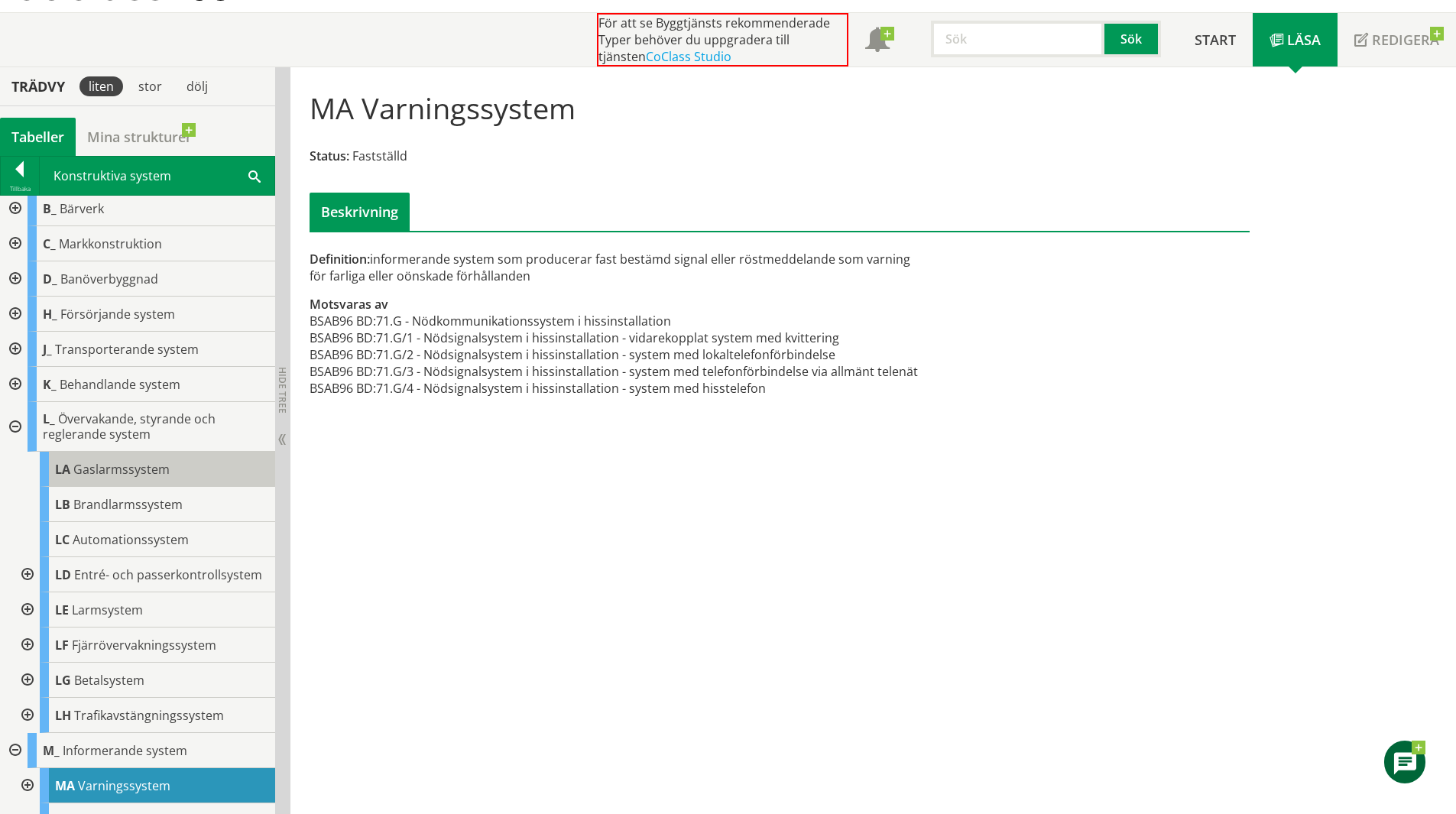
click at [189, 477] on div "LA Gaslarmssystem" at bounding box center [158, 469] width 235 height 35
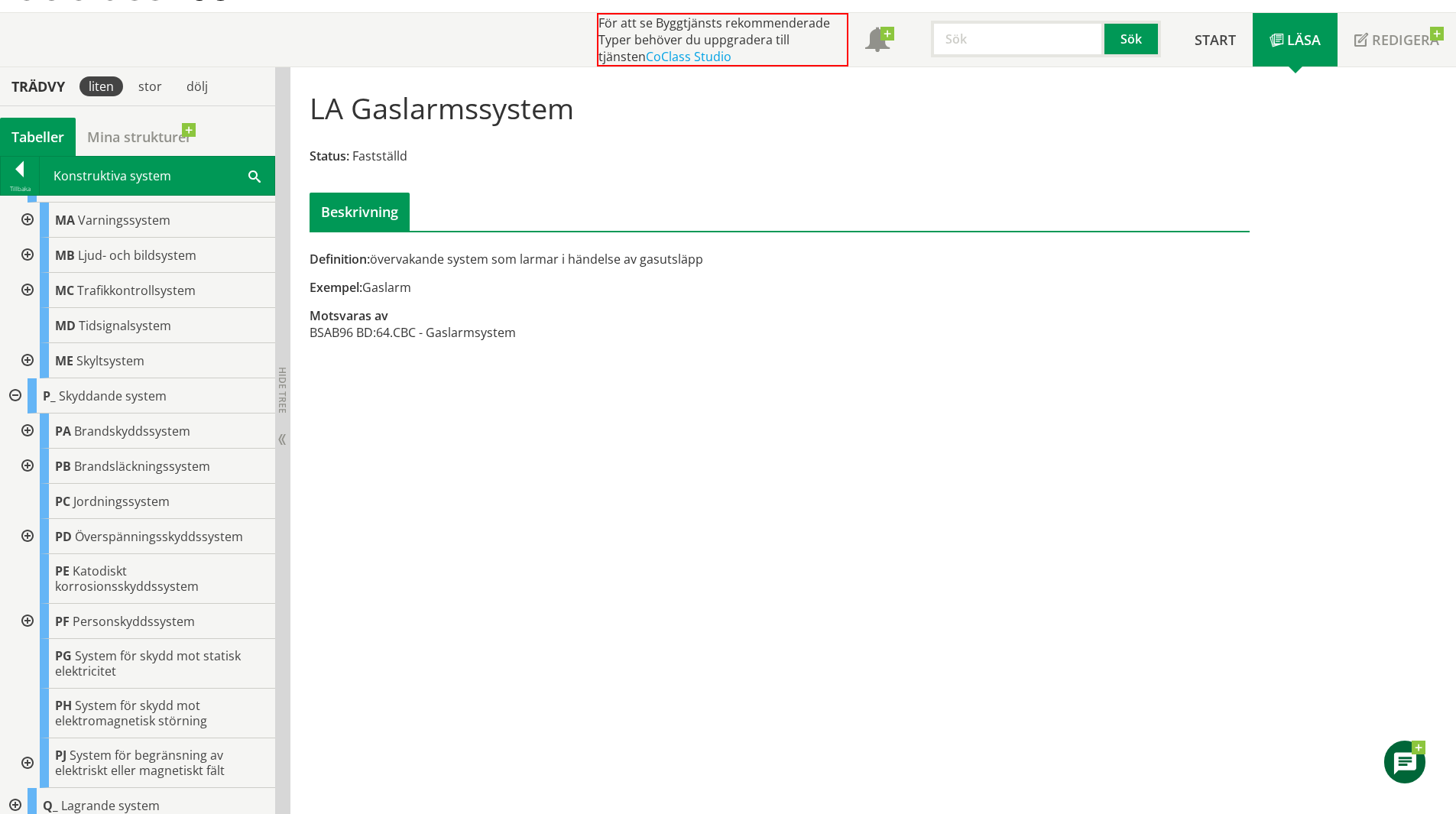
scroll to position [665, 0]
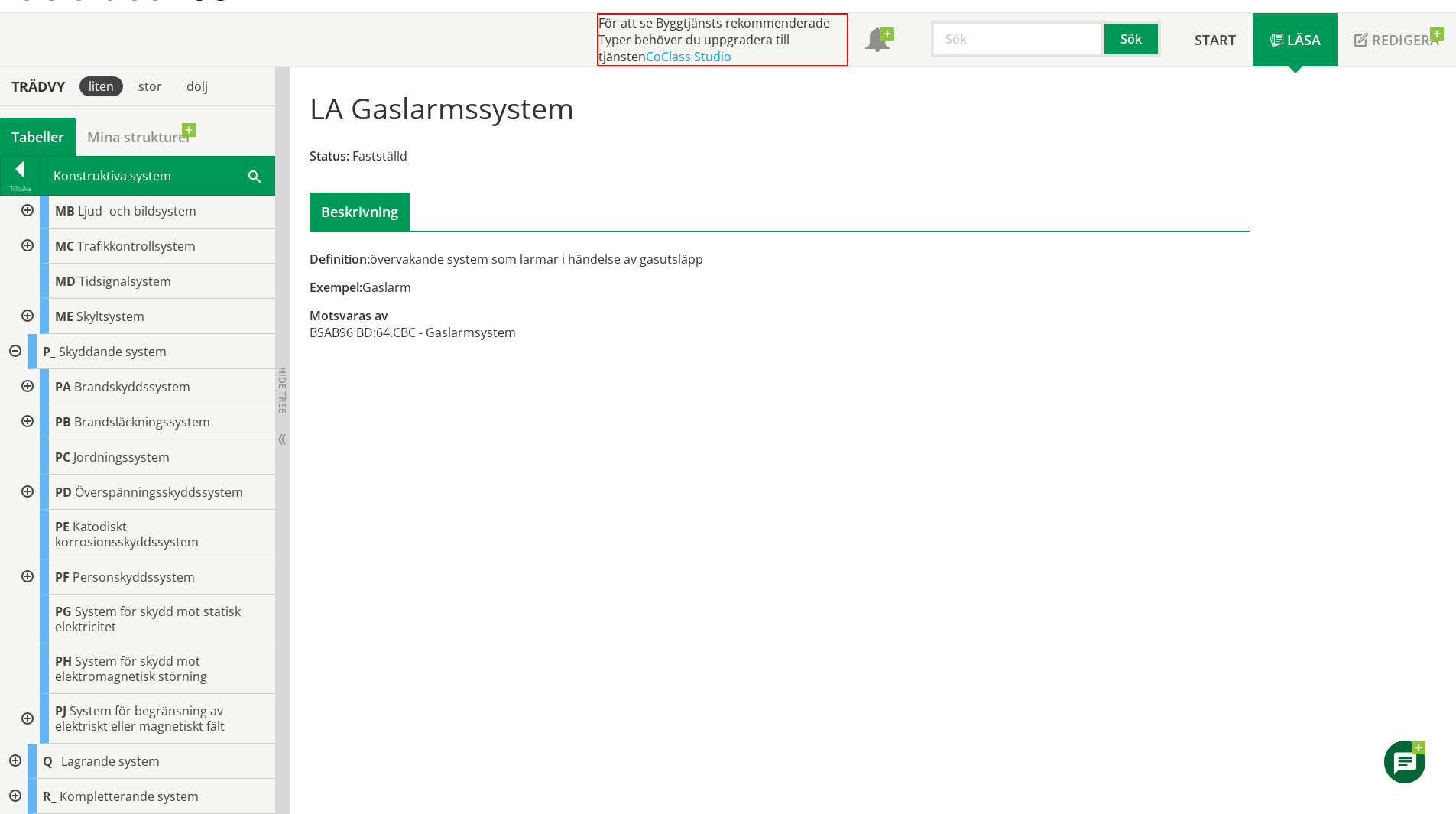
click at [7, 791] on div at bounding box center [13, 796] width 28 height 35
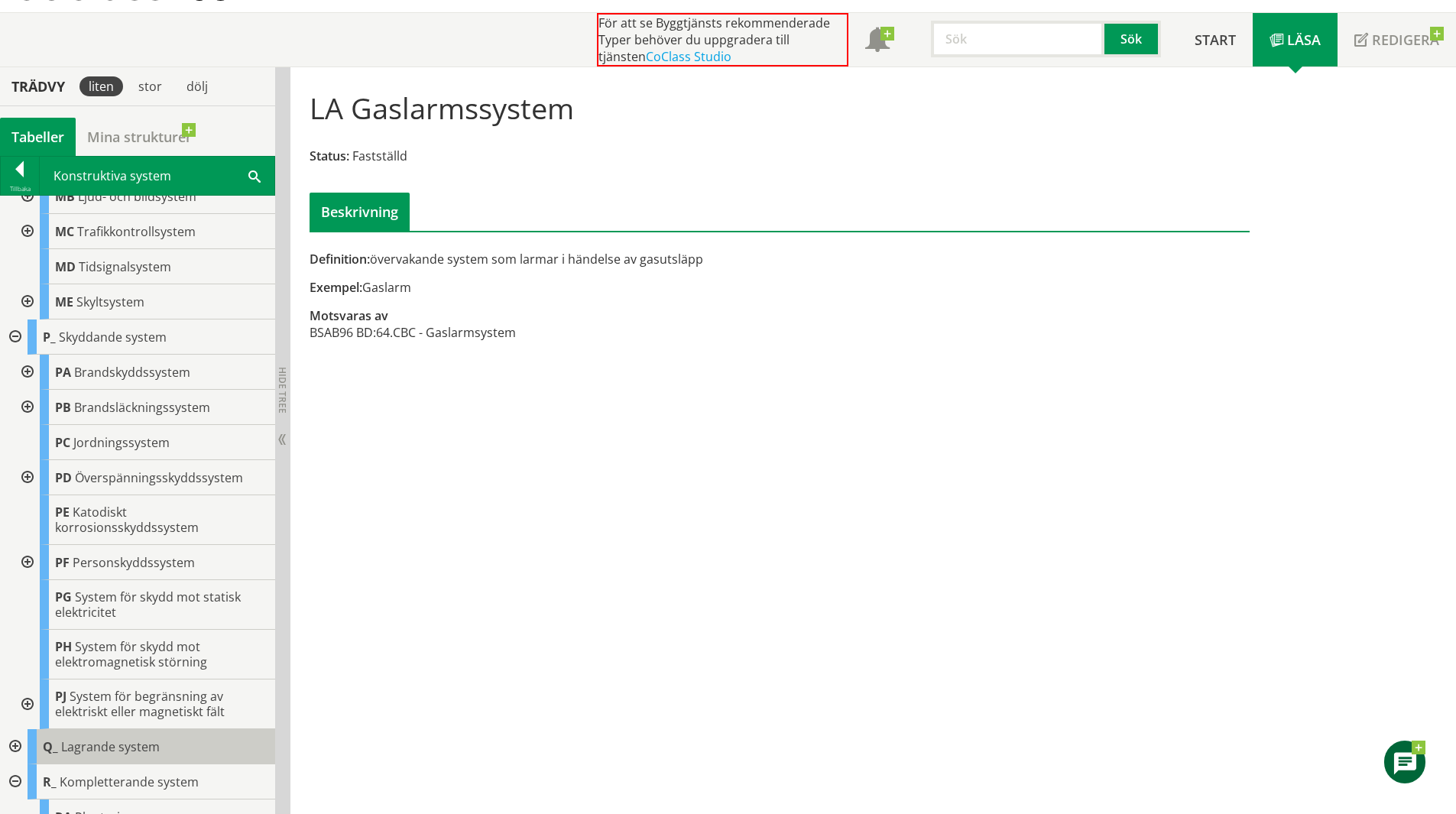
scroll to position [855, 0]
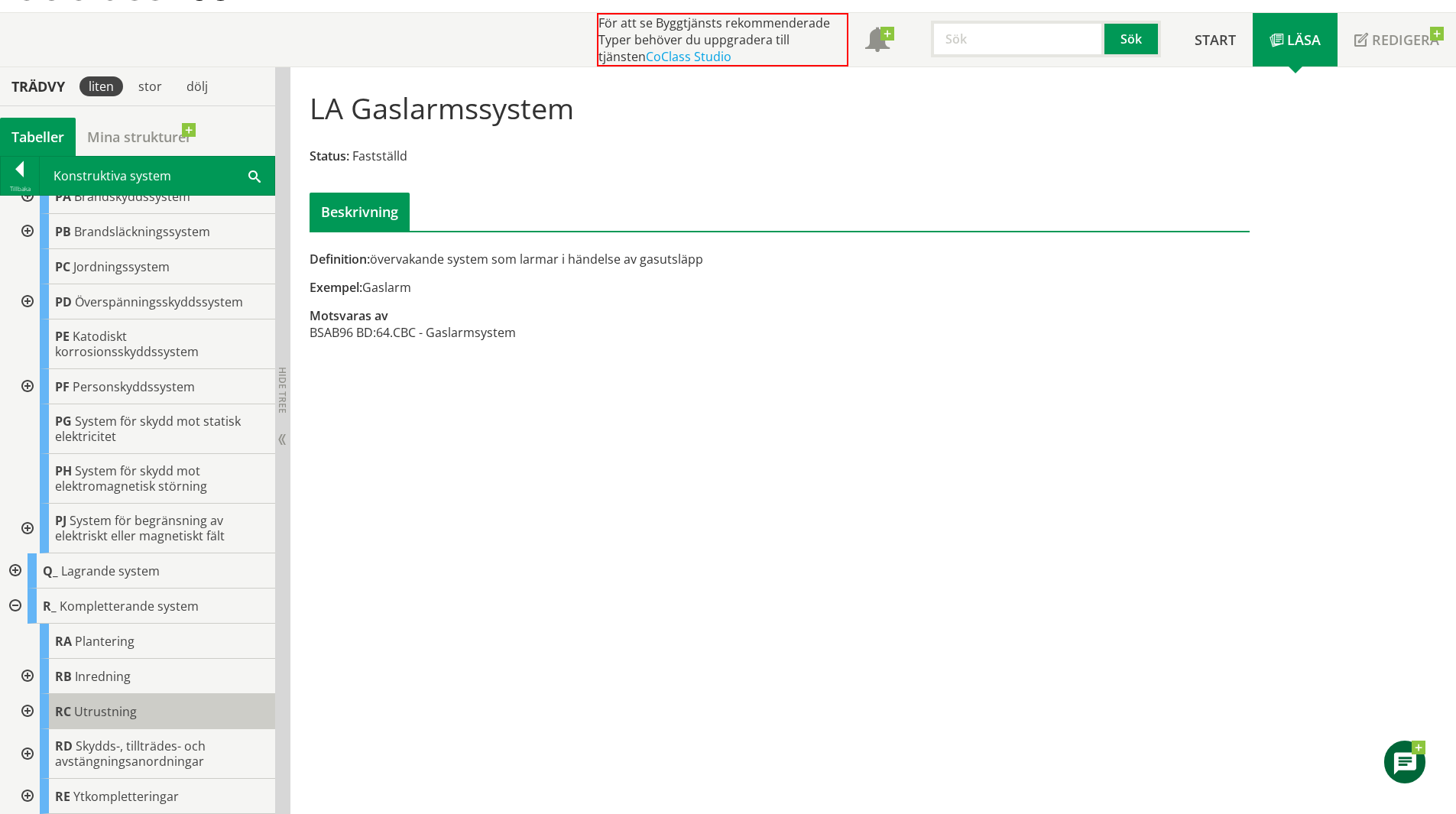
click at [40, 712] on div "RC Utrustning" at bounding box center [158, 711] width 235 height 35
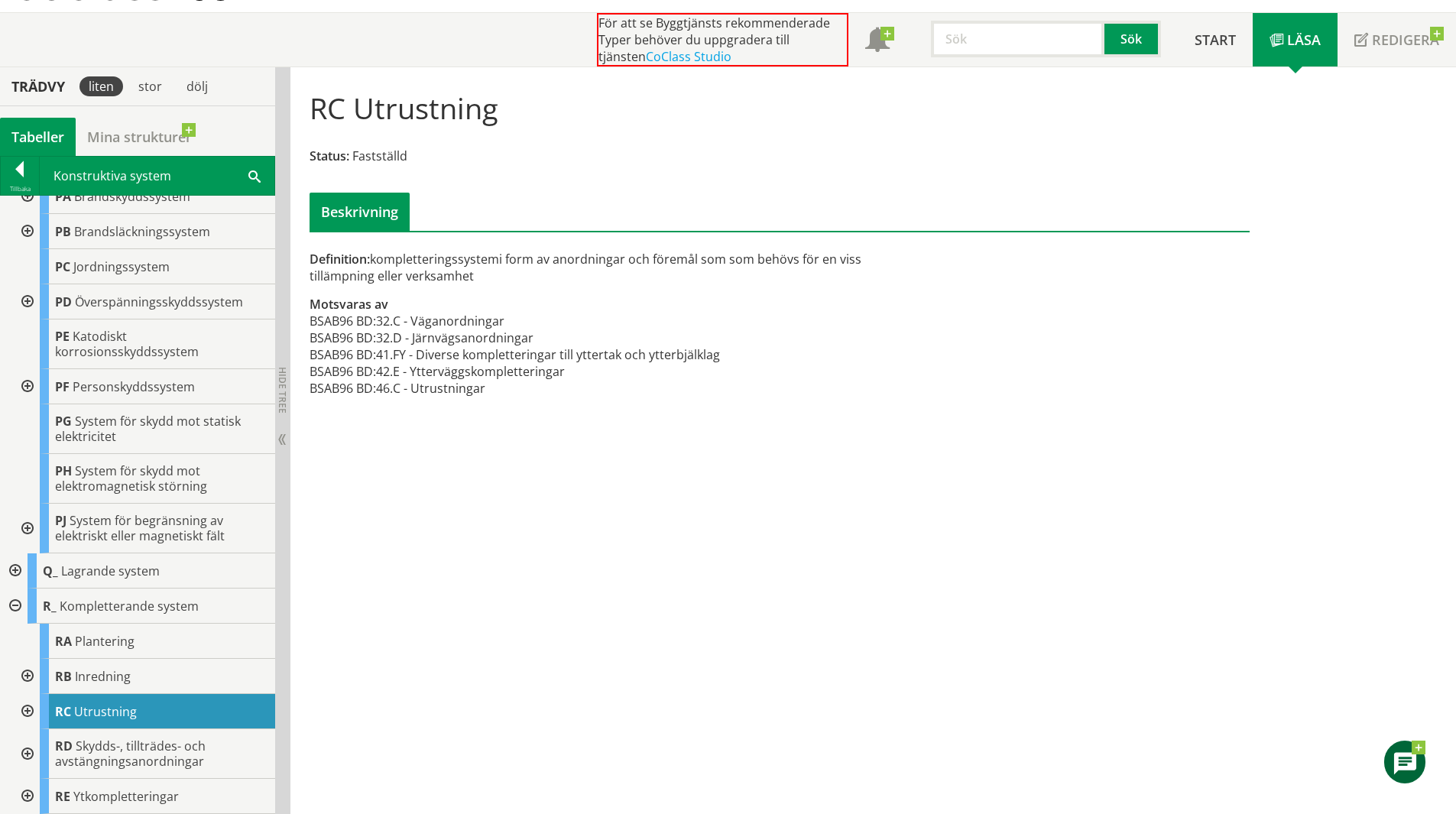
click at [30, 711] on div at bounding box center [26, 711] width 28 height 35
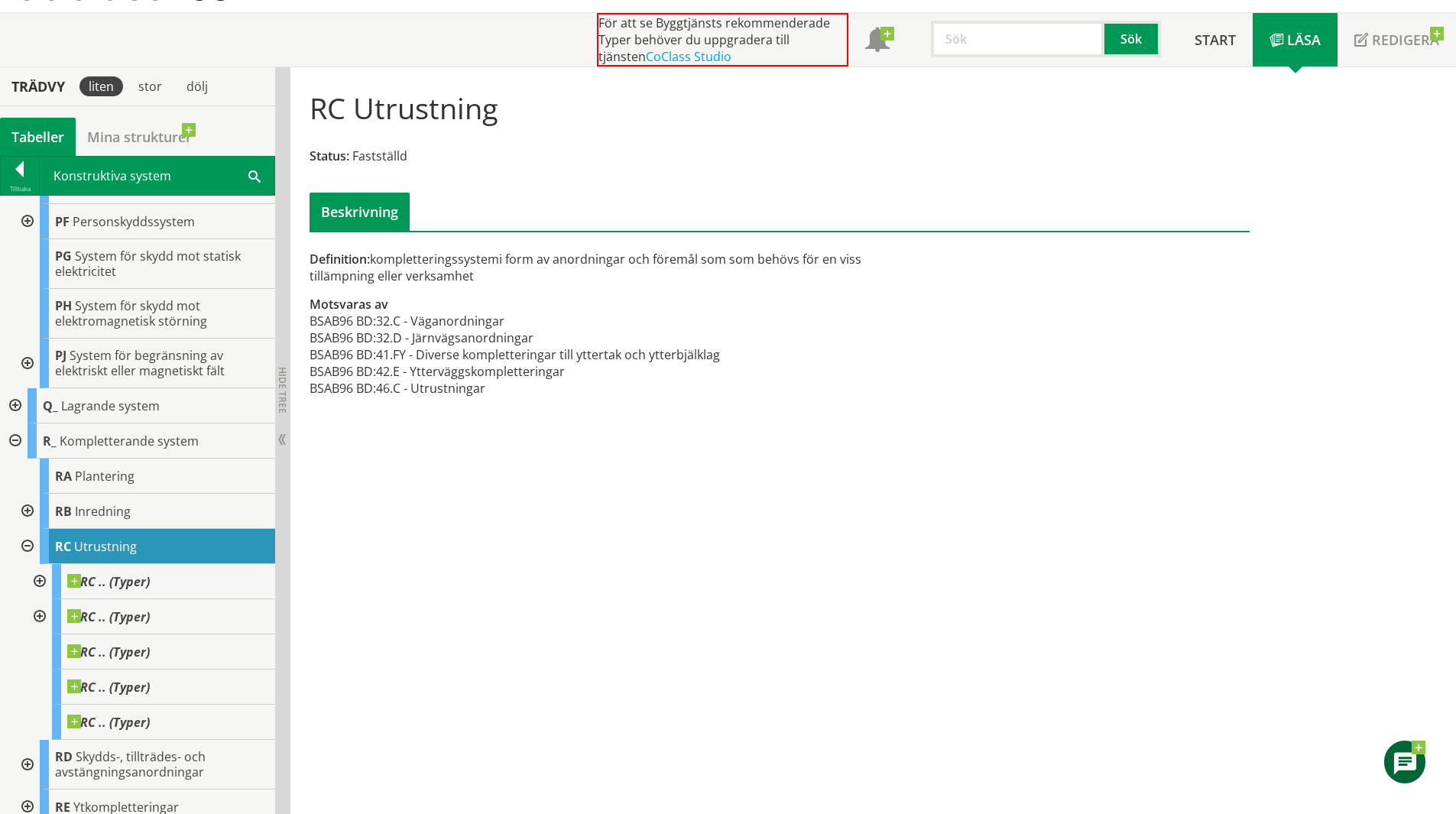
scroll to position [1031, 0]
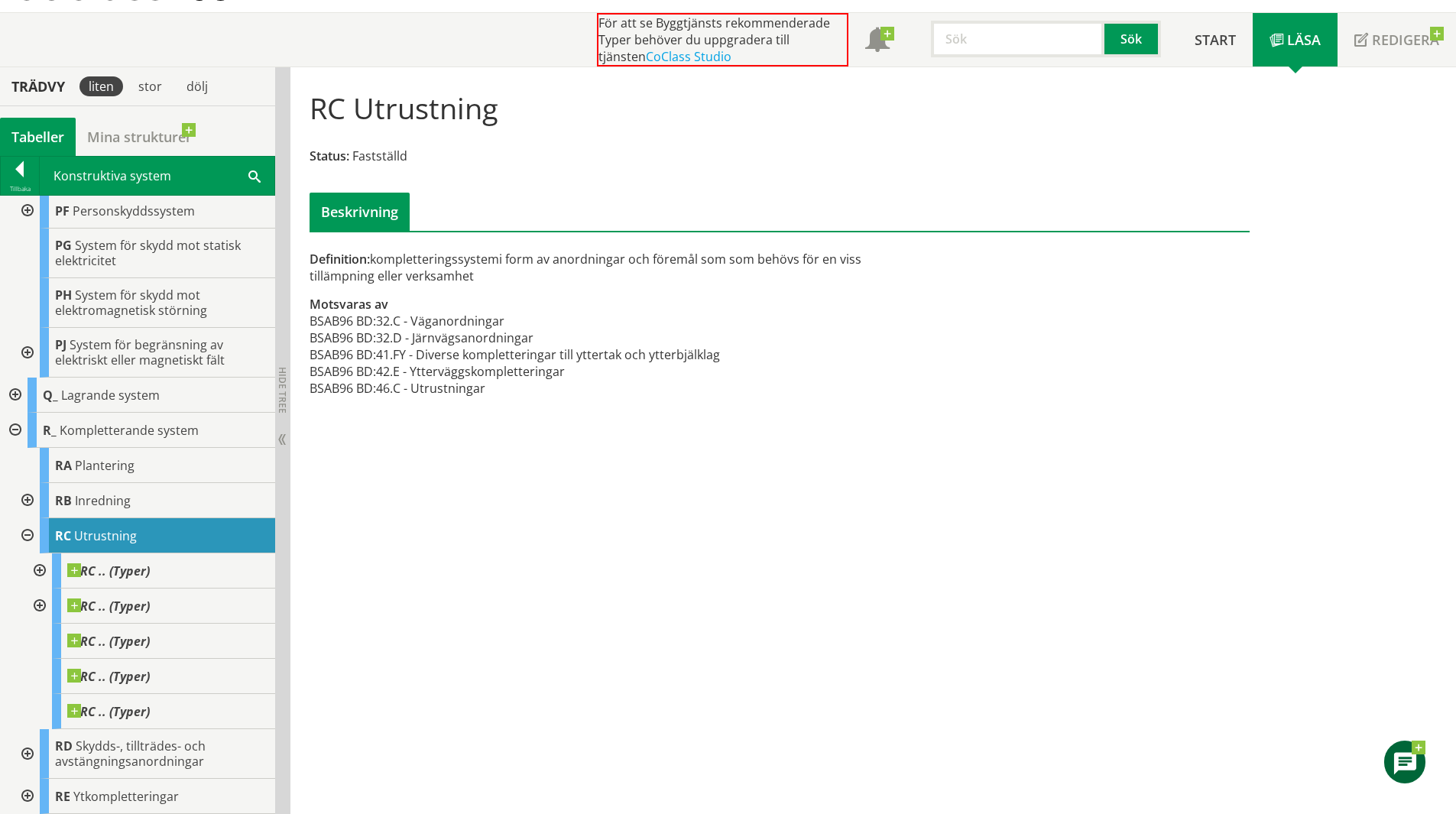
click at [28, 508] on div at bounding box center [26, 500] width 28 height 35
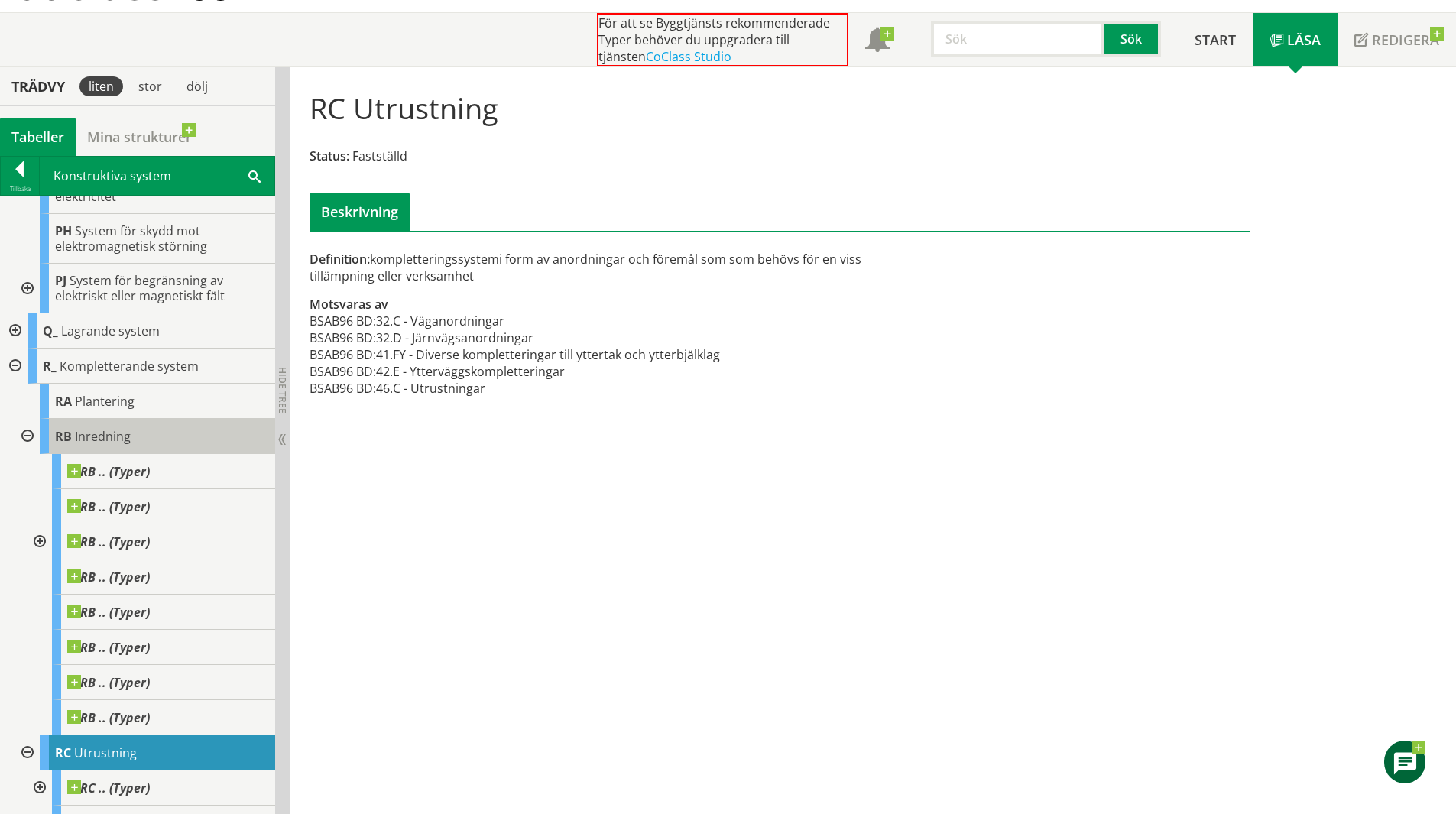
scroll to position [1108, 0]
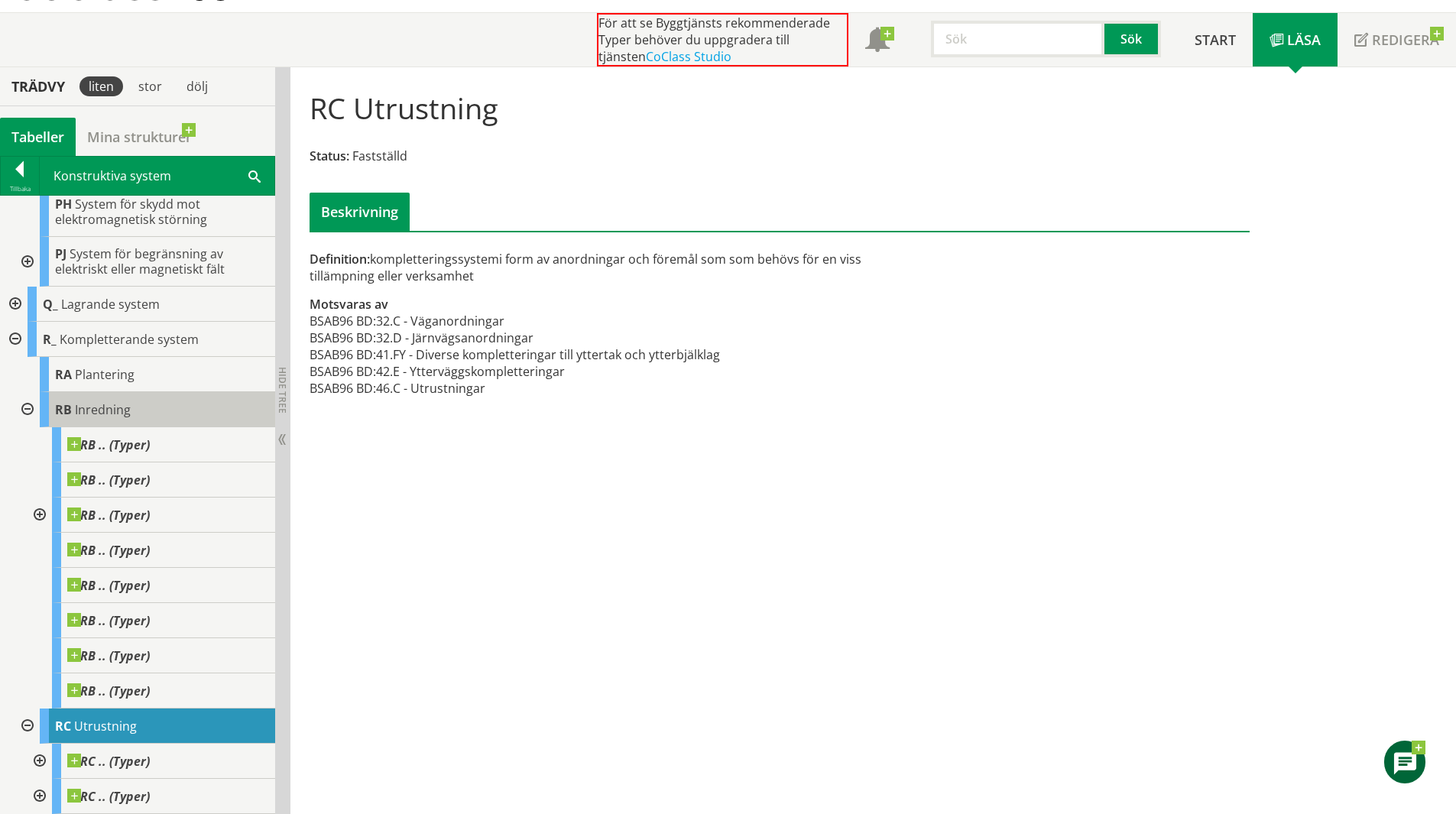
click at [175, 418] on div "RB Inredning" at bounding box center [158, 409] width 235 height 35
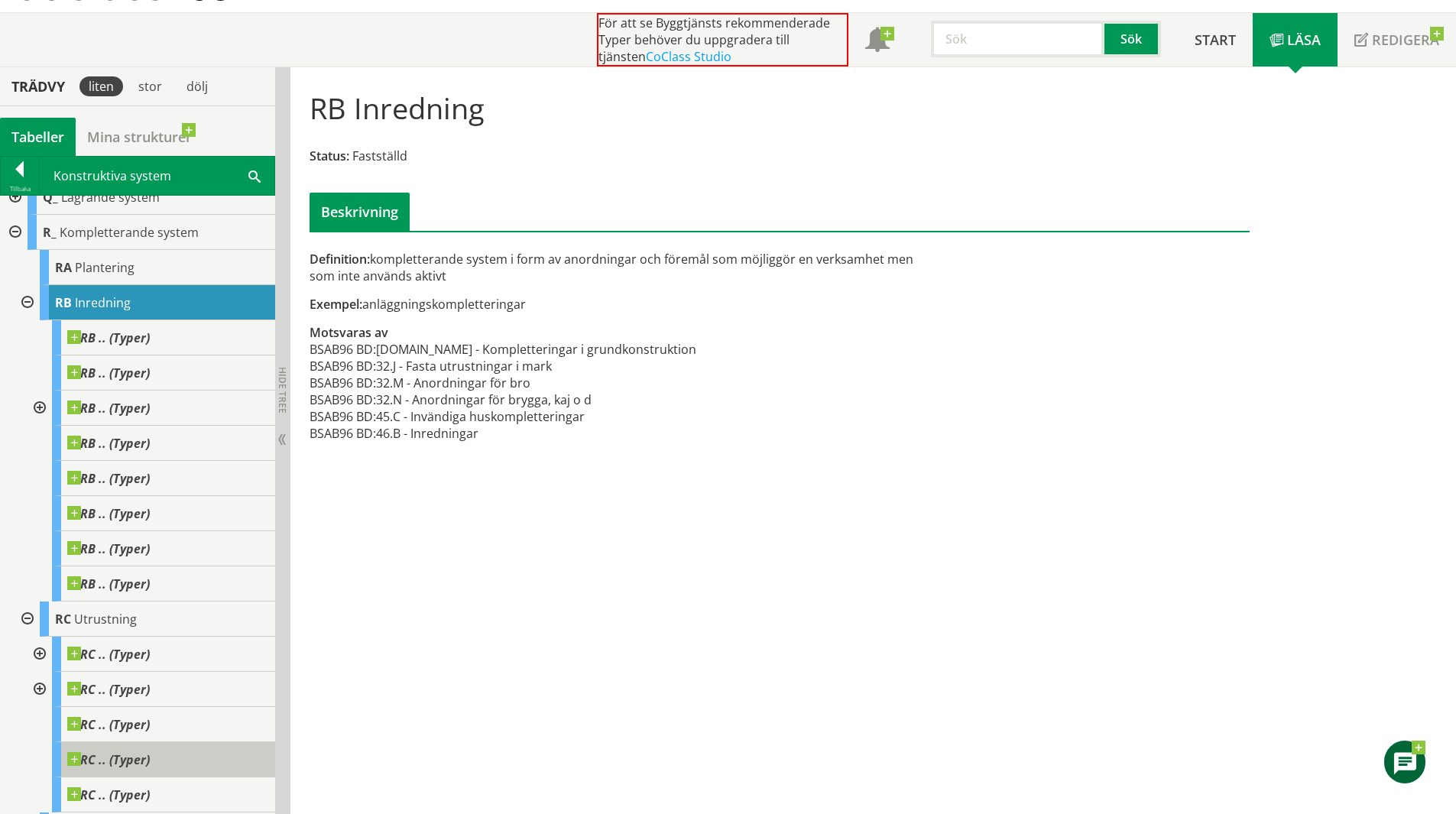
scroll to position [1312, 0]
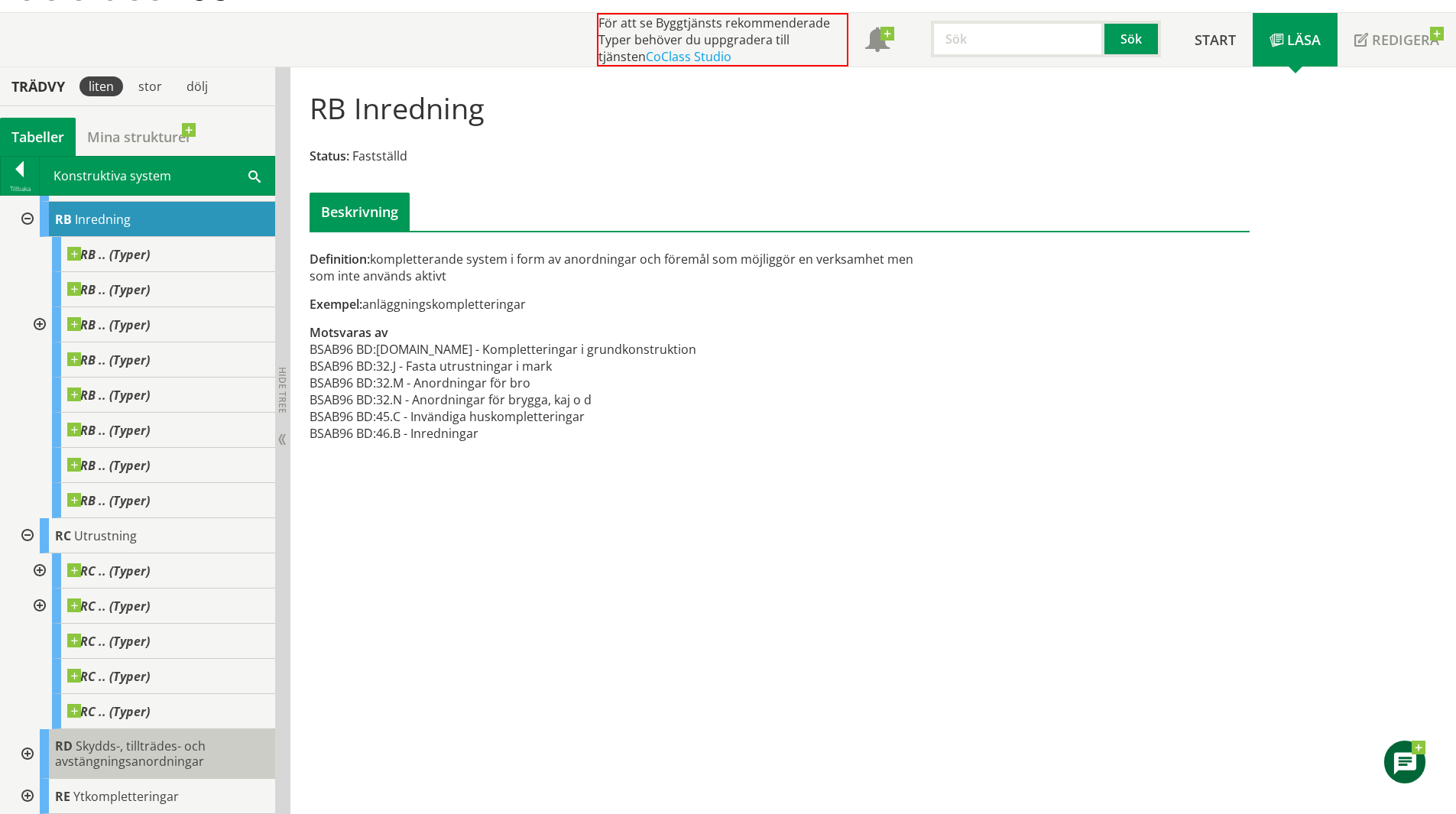
click at [173, 755] on span "Skydds-, tillträdes- och avstängningsanordningar" at bounding box center [130, 754] width 150 height 33
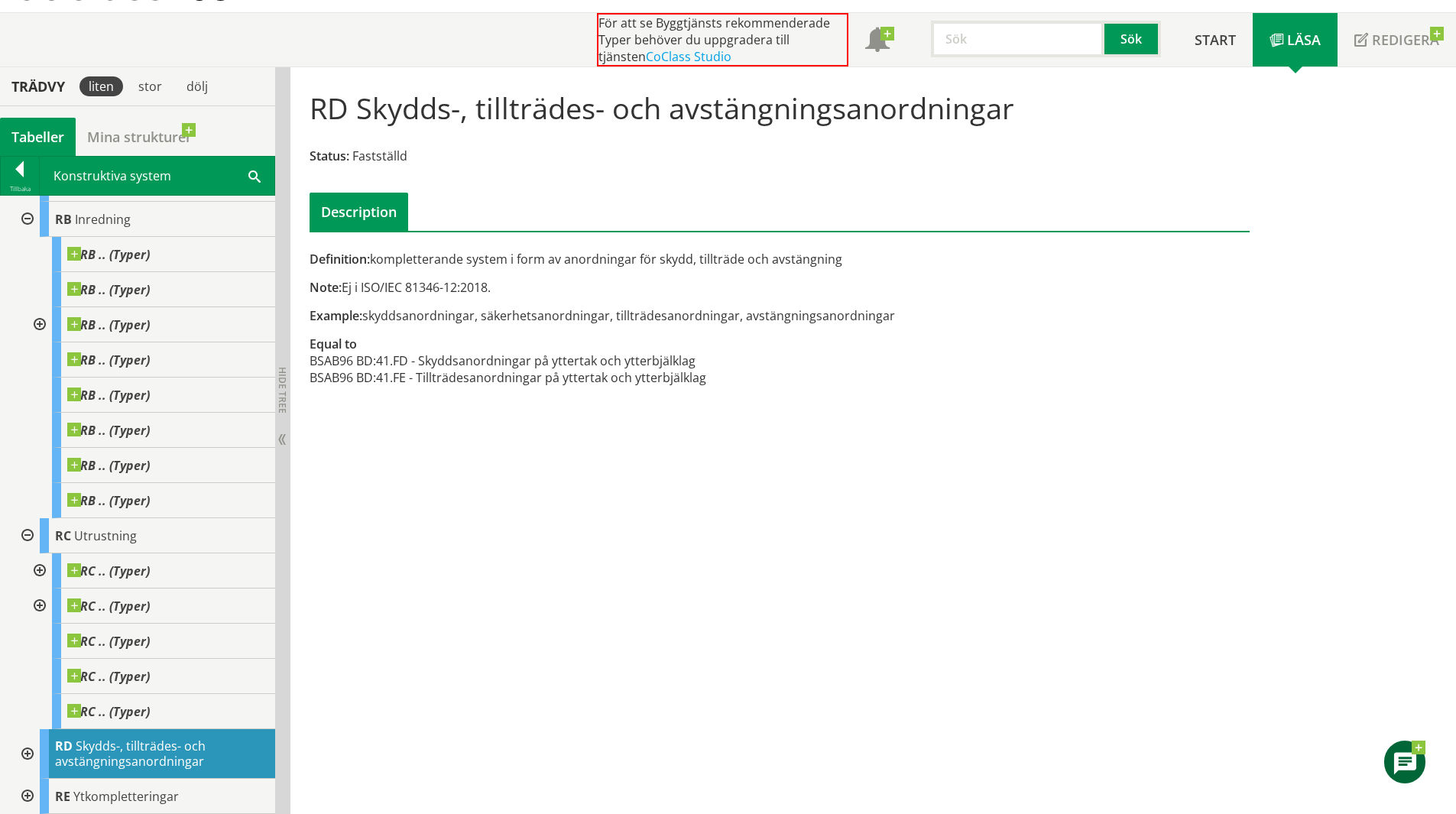
click at [28, 751] on div at bounding box center [26, 754] width 28 height 50
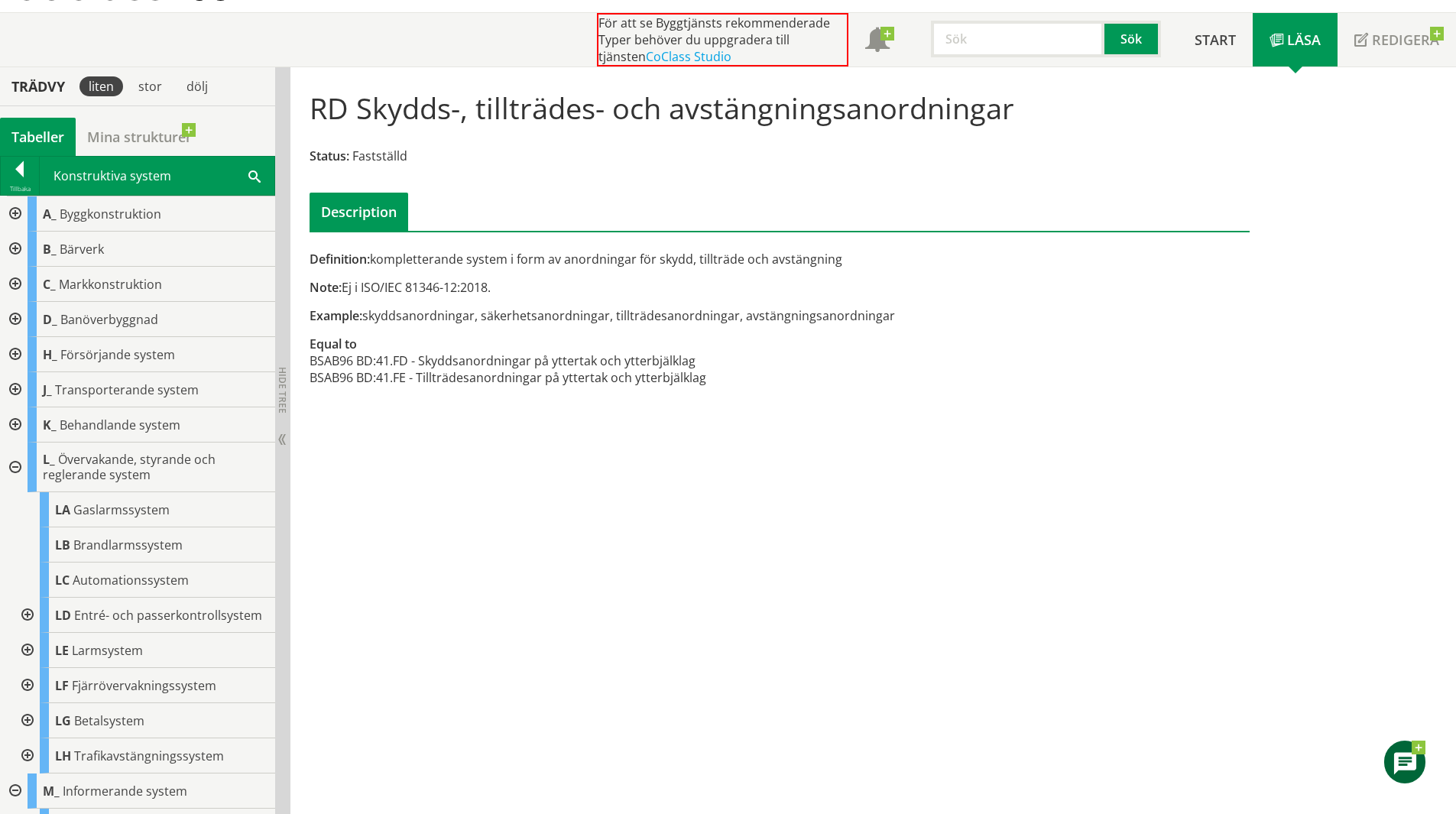
click at [629, 458] on div "RD Skydds-, tillträdes- och avstängningsanordningar Status: Fastställd Descript…" at bounding box center [873, 440] width 1165 height 747
click at [13, 165] on div at bounding box center [20, 172] width 38 height 21
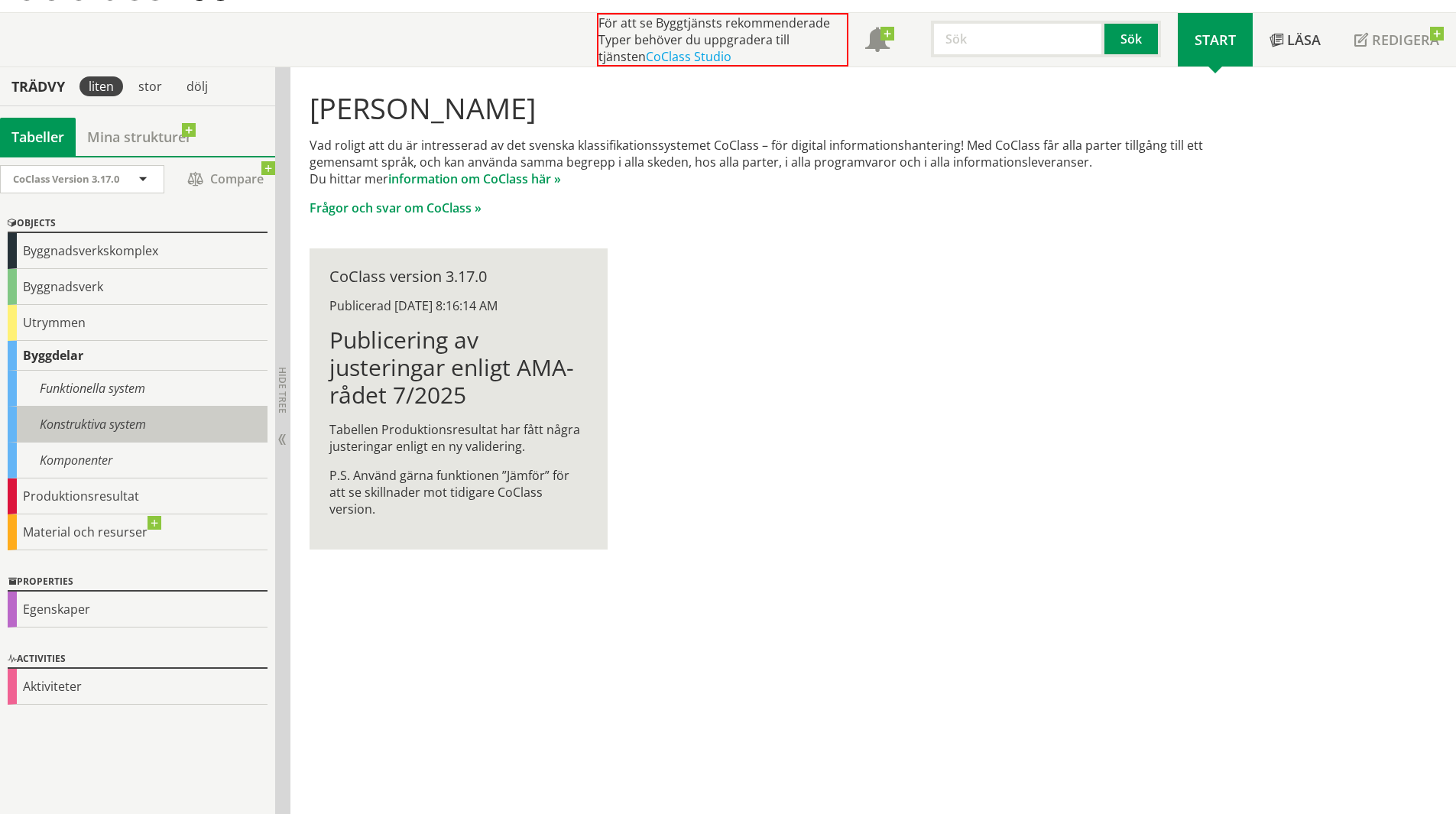
click at [131, 439] on div "Konstruktiva system" at bounding box center [138, 425] width 260 height 36
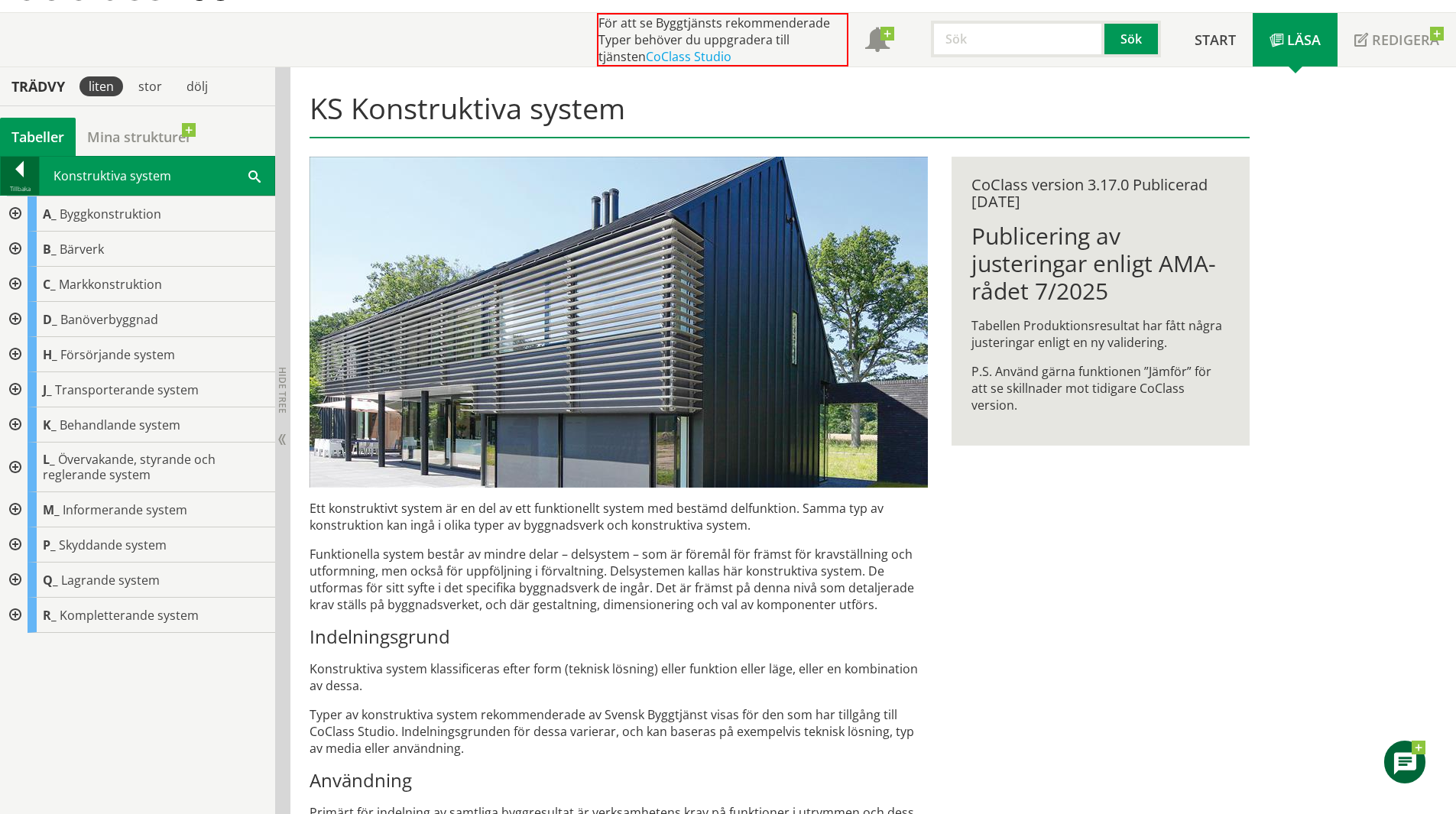
click at [14, 169] on div at bounding box center [20, 172] width 38 height 21
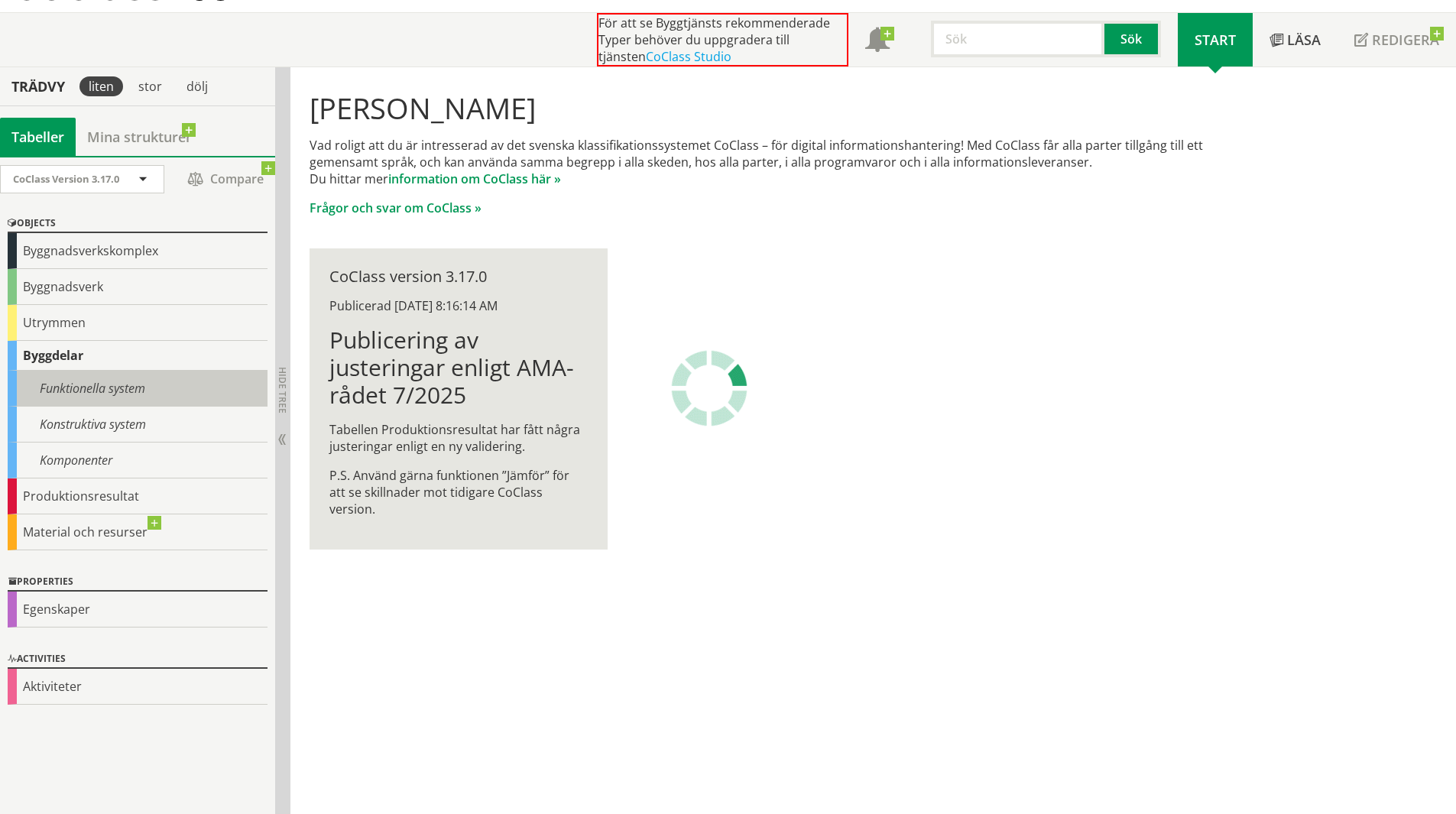
click at [96, 397] on div "Funktionella system" at bounding box center [138, 388] width 260 height 36
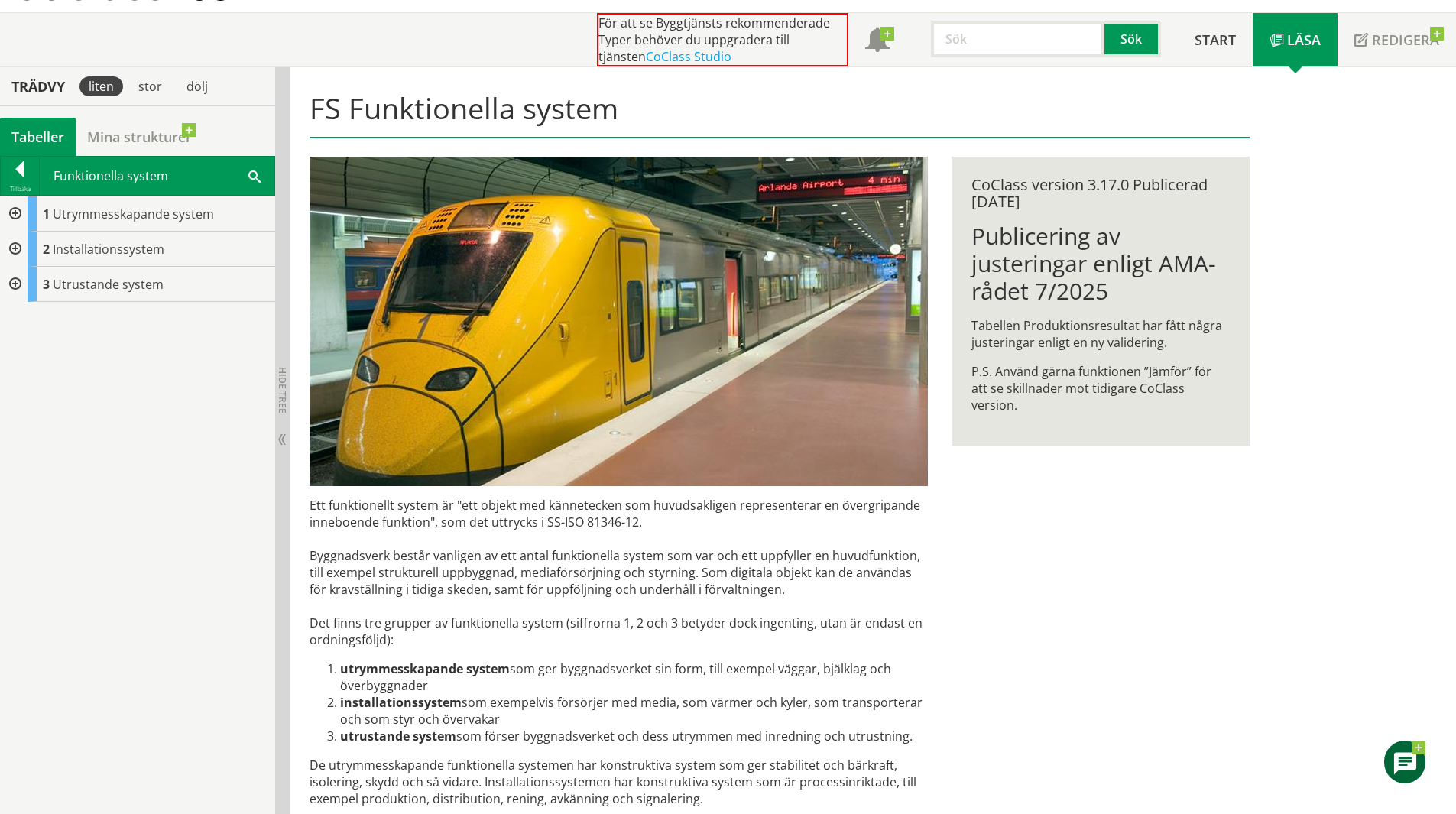
click at [15, 245] on div at bounding box center [13, 249] width 28 height 35
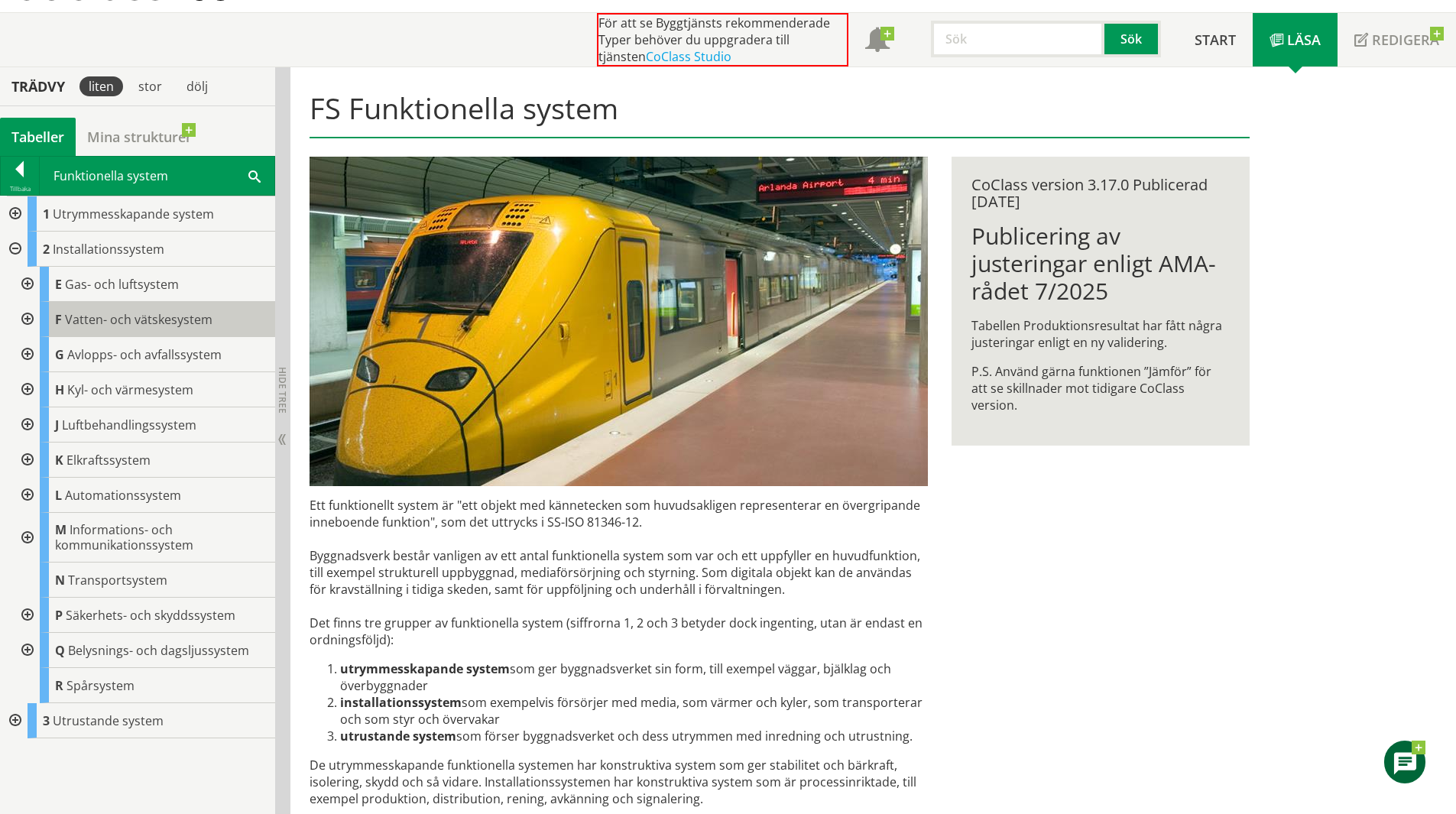
click at [121, 307] on div "F Vatten- och vätskesystem" at bounding box center [158, 319] width 235 height 35
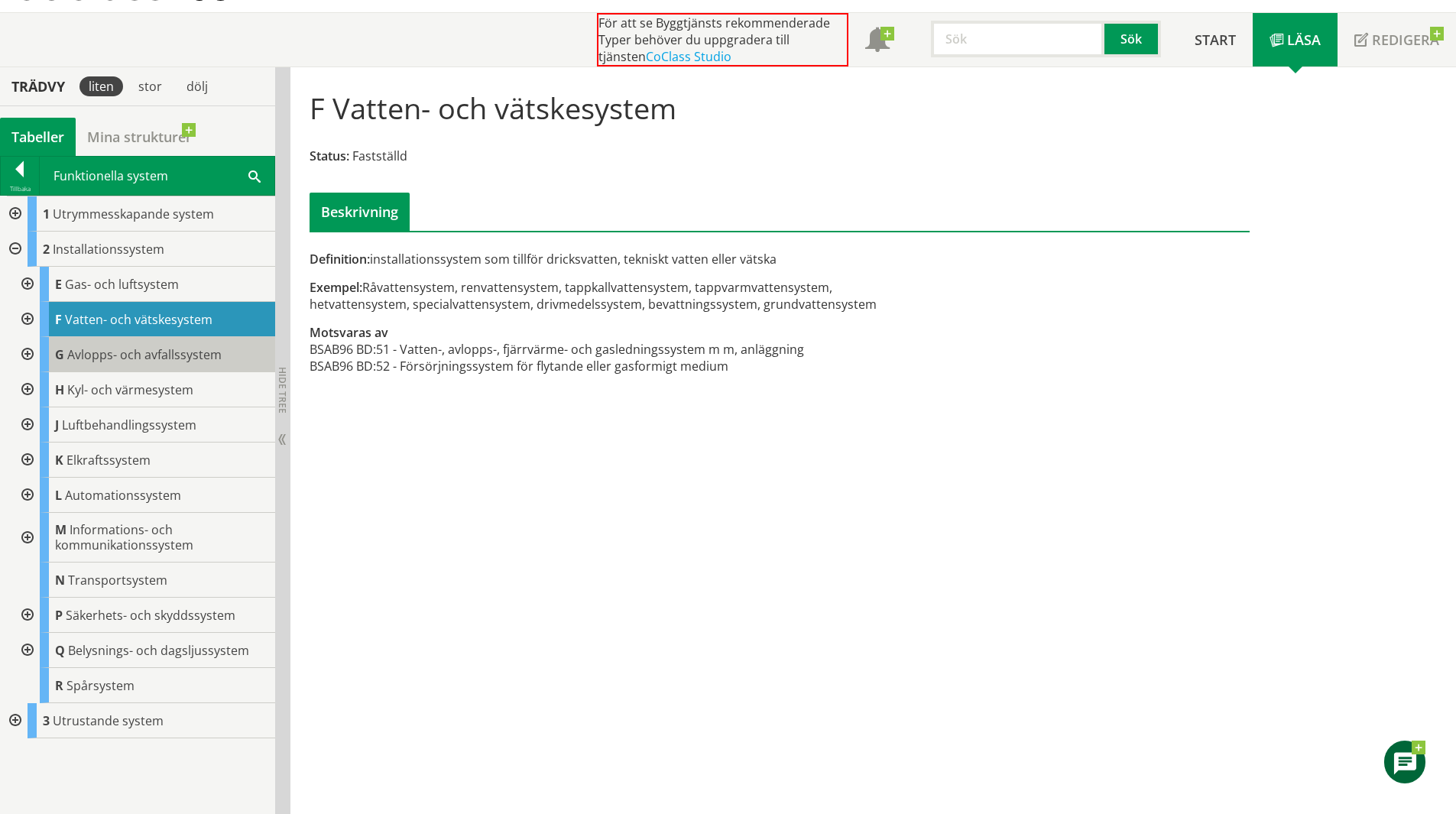
click at [177, 356] on span "Avlopps- och avfallssystem" at bounding box center [143, 355] width 154 height 17
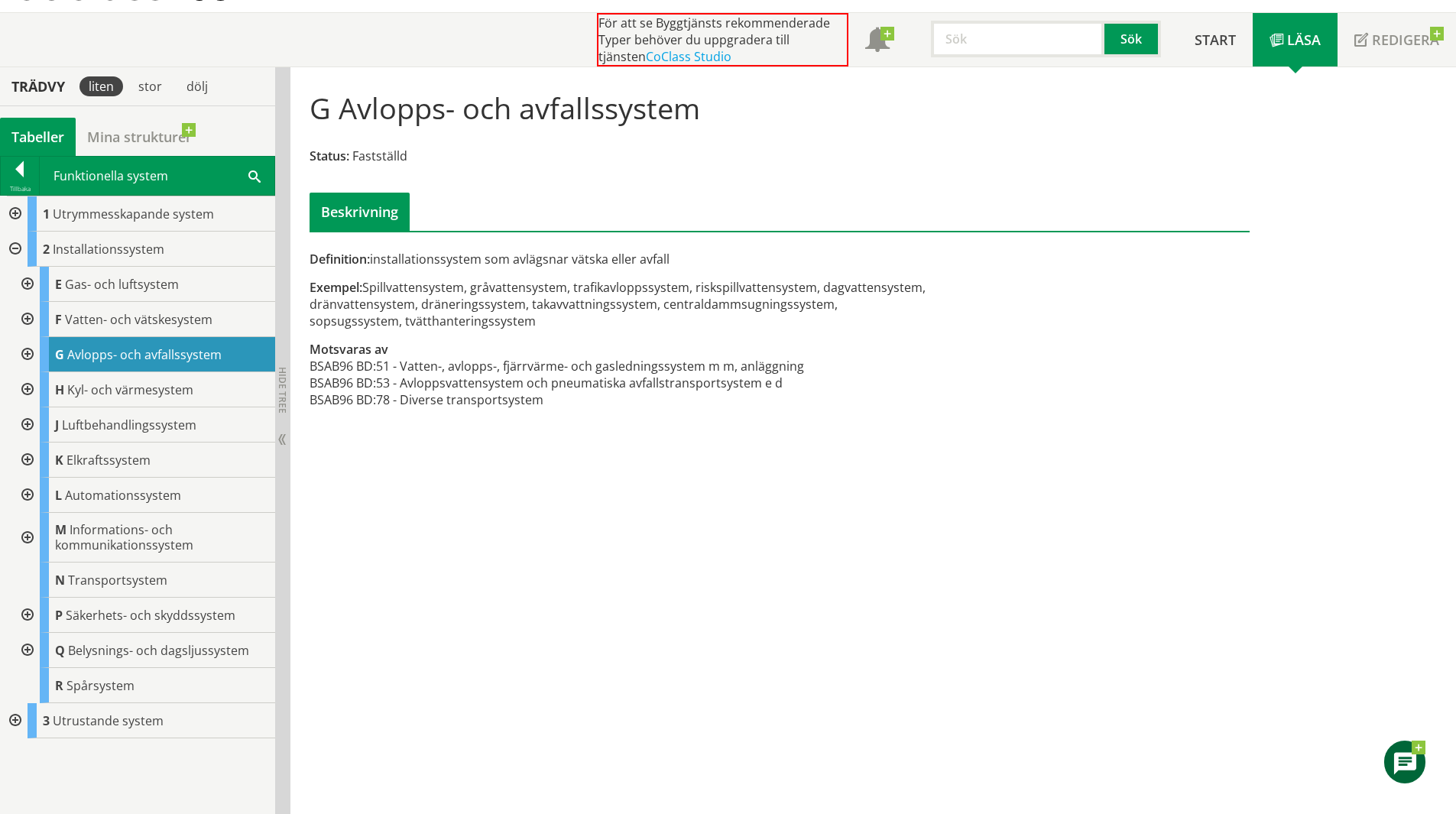
drag, startPoint x: 536, startPoint y: 298, endPoint x: 647, endPoint y: 318, distance: 112.8
click at [637, 317] on div "Exempel: Spillvattensystem, gråvattensystem, trafikavloppssystem, riskspillvatt…" at bounding box center [619, 304] width 618 height 51
click at [671, 320] on div "Exempel: Spillvattensystem, gråvattensystem, trafikavloppssystem, riskspillvatt…" at bounding box center [619, 304] width 618 height 51
click at [107, 526] on span "Informations- och kommunikationssystem" at bounding box center [124, 538] width 139 height 33
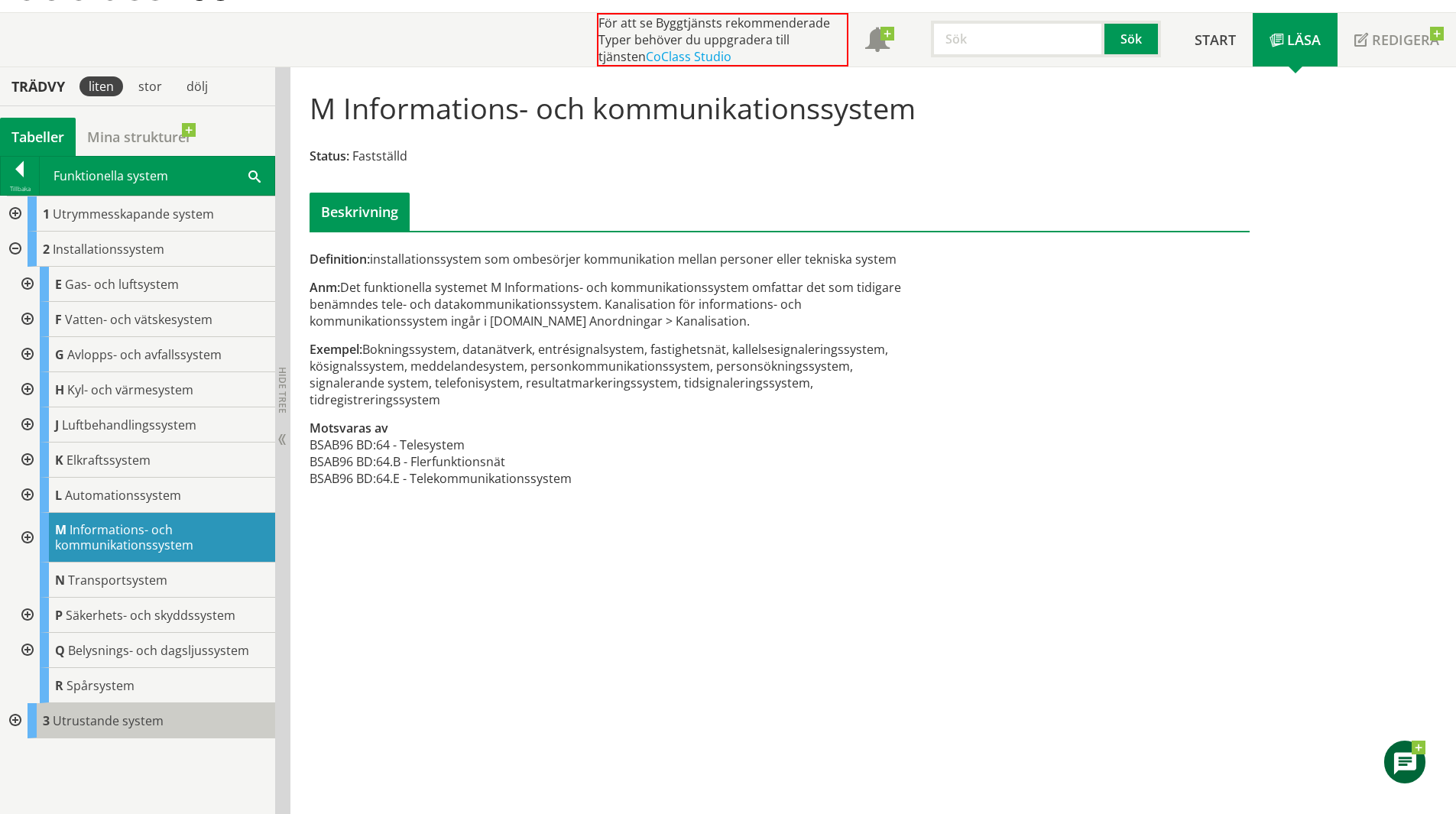
click at [91, 728] on span "Utrustande system" at bounding box center [108, 721] width 111 height 17
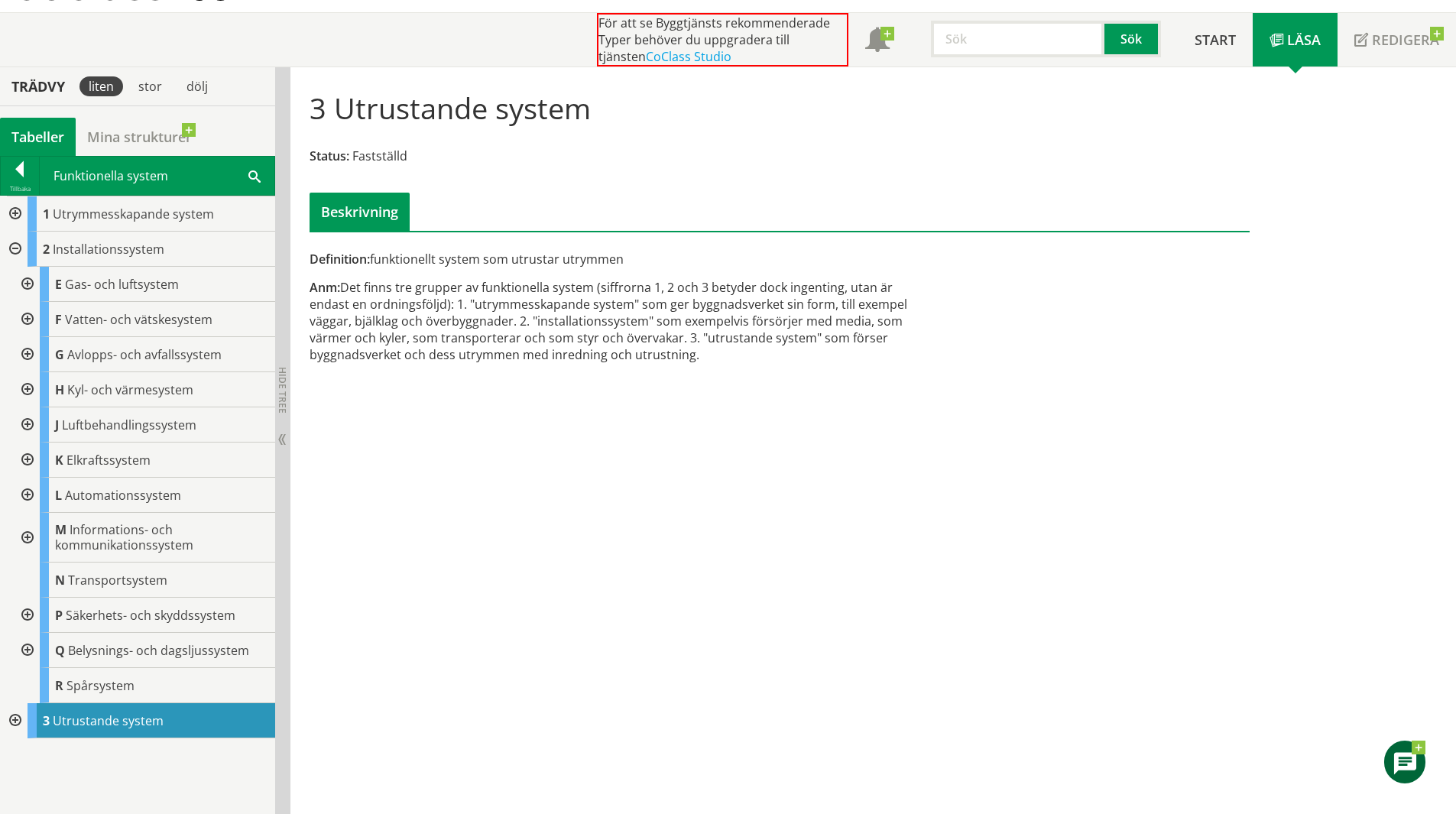
click at [15, 715] on div at bounding box center [13, 720] width 28 height 35
click at [474, 658] on div "3 Utrustande system Status: Fastställd Beskrivning Definition: funktionellt sys…" at bounding box center [873, 440] width 1165 height 747
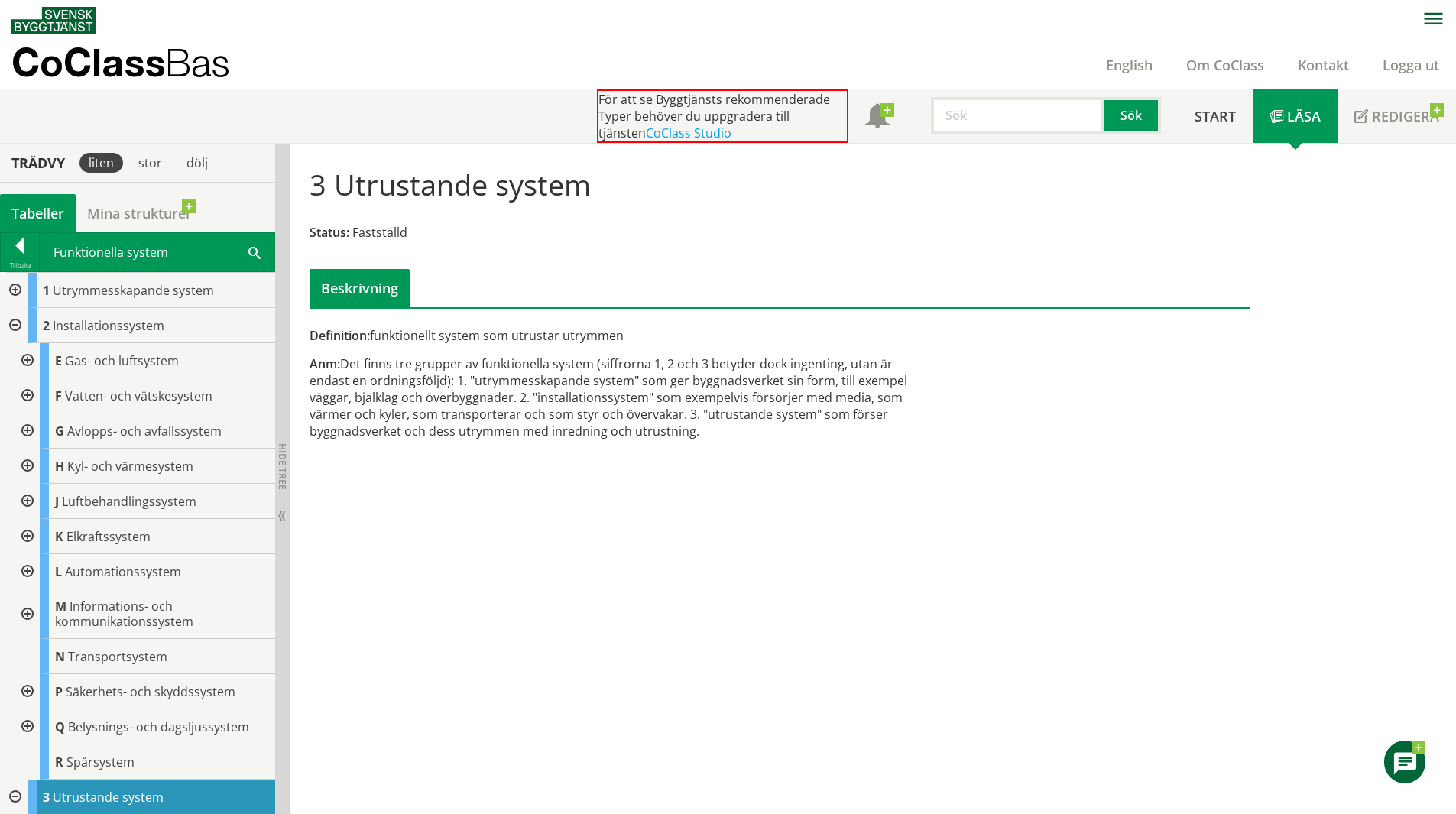
click at [11, 292] on div at bounding box center [13, 290] width 28 height 35
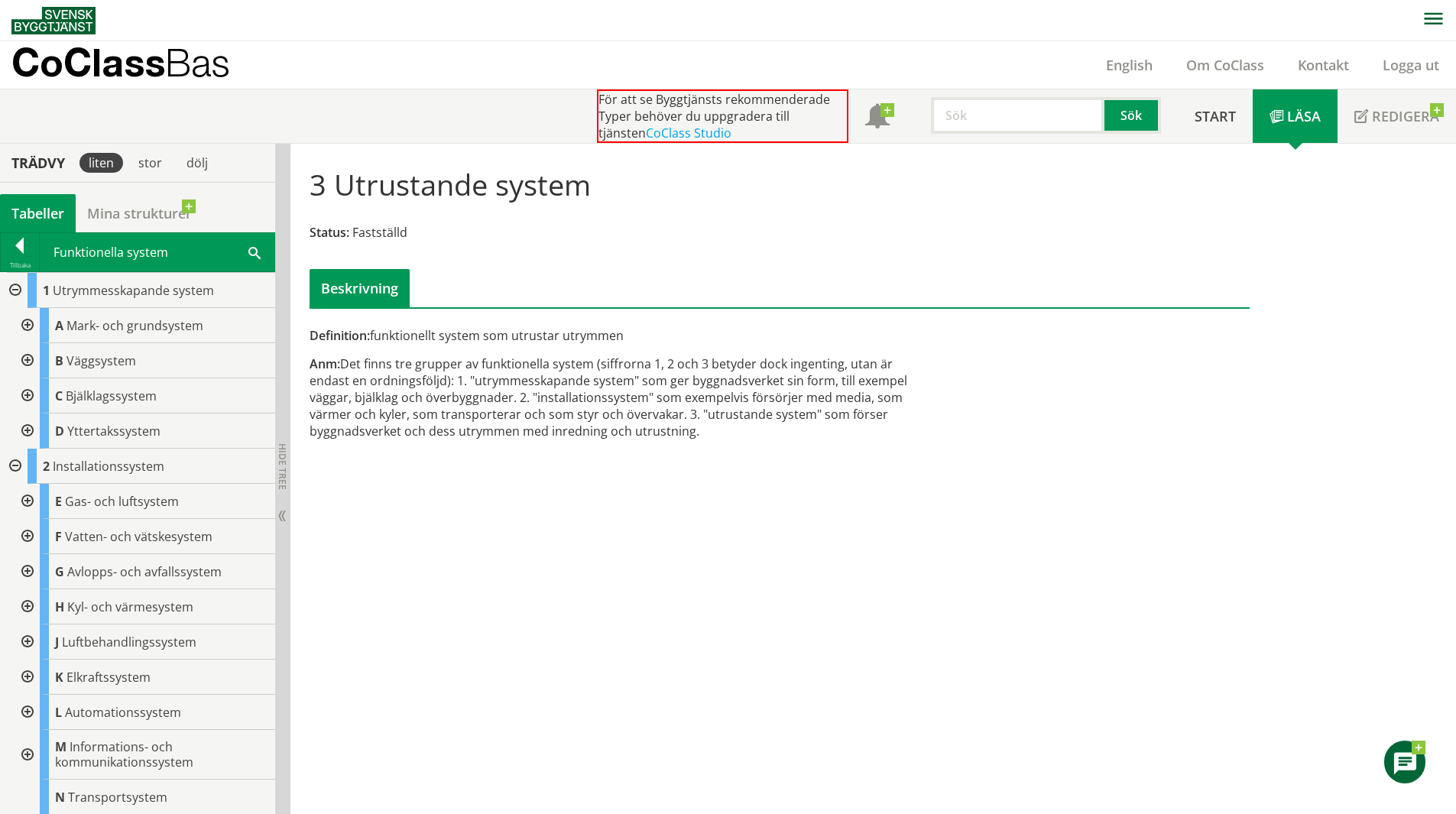
click at [11, 293] on div at bounding box center [13, 290] width 28 height 35
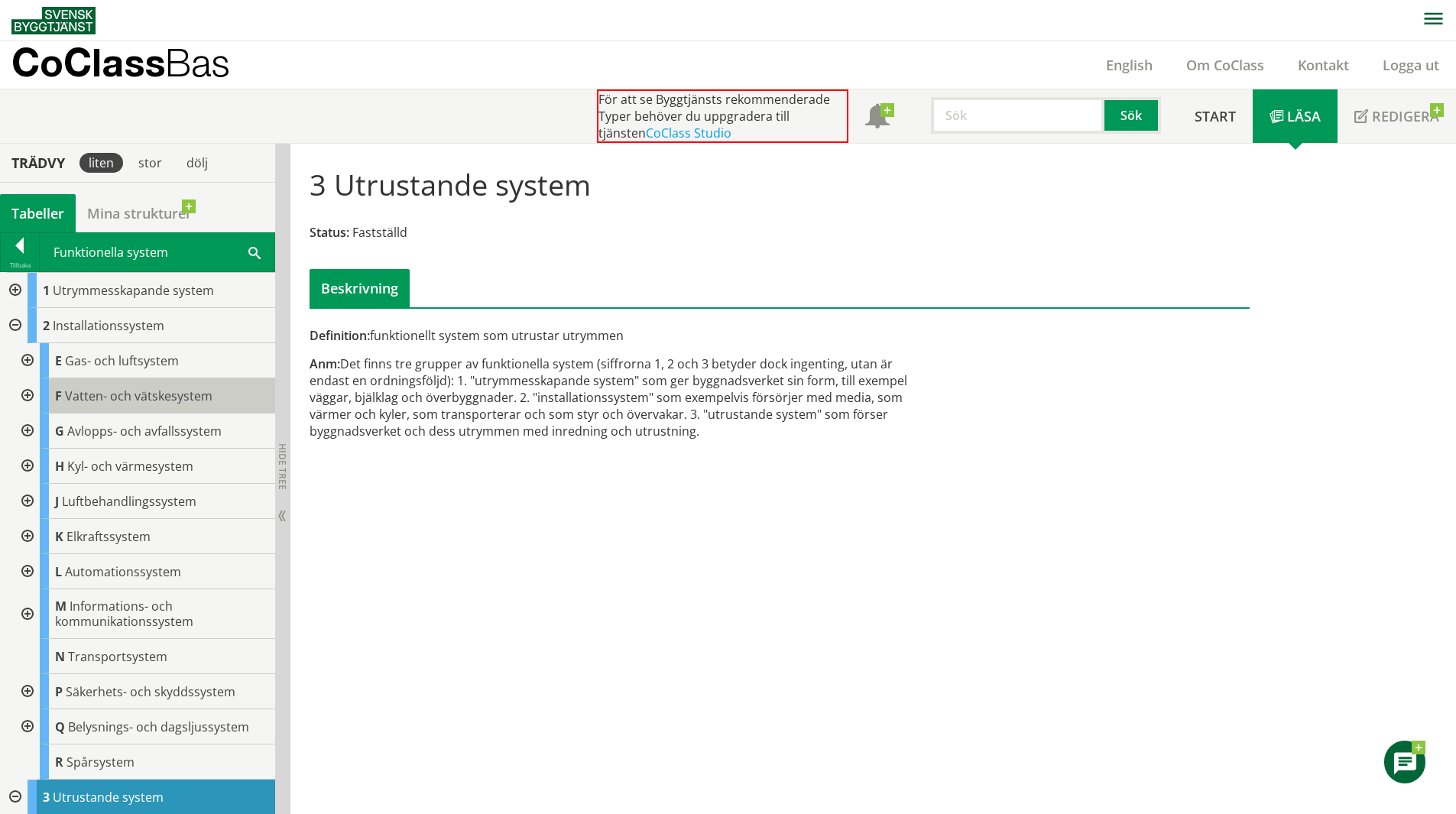
click at [170, 394] on span "Vatten- och vätskesystem" at bounding box center [139, 396] width 147 height 17
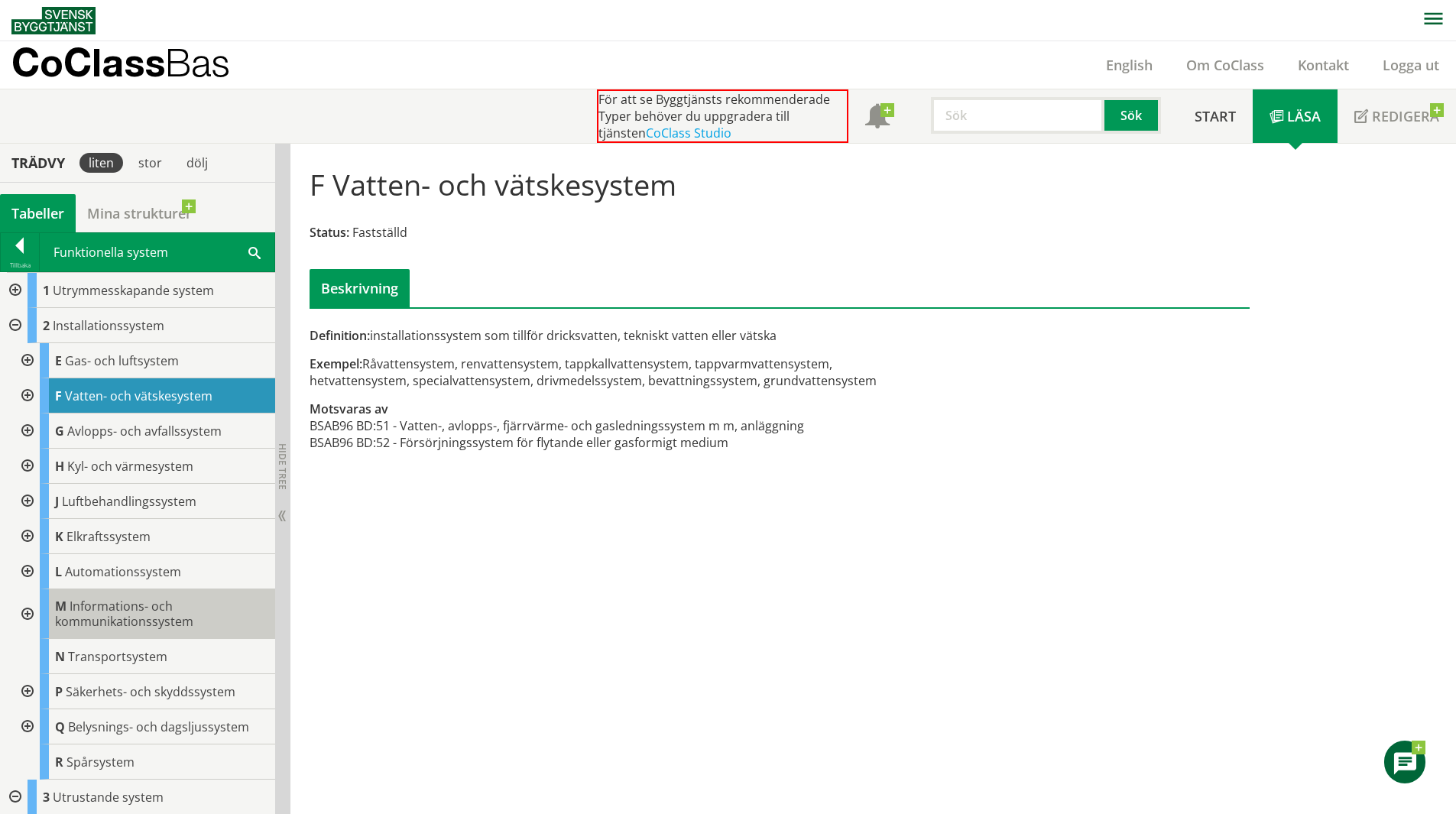
click at [162, 614] on span "Informations- och kommunikationssystem" at bounding box center [124, 614] width 139 height 33
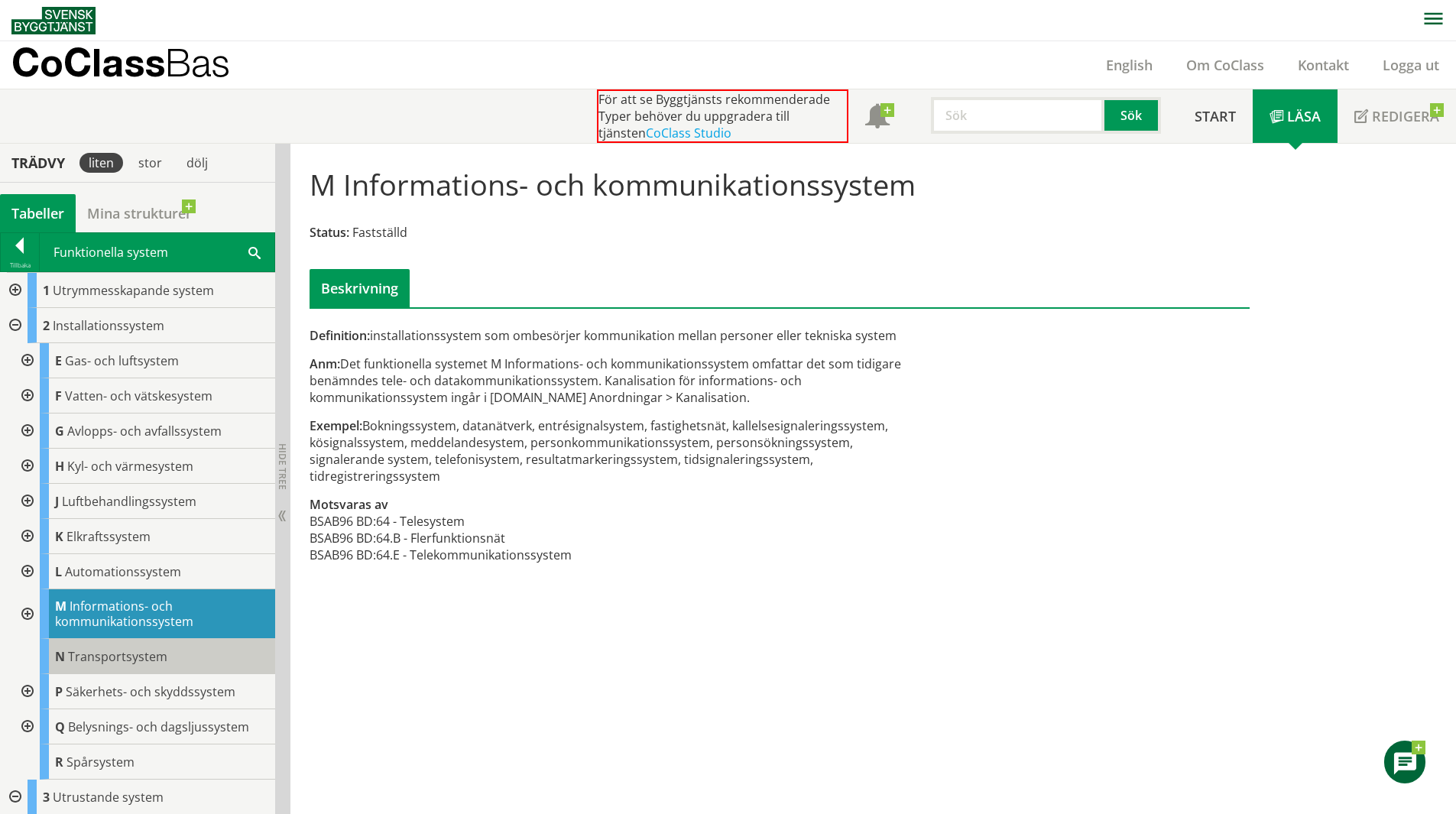
click at [149, 643] on div "N Transportsystem" at bounding box center [158, 656] width 235 height 35
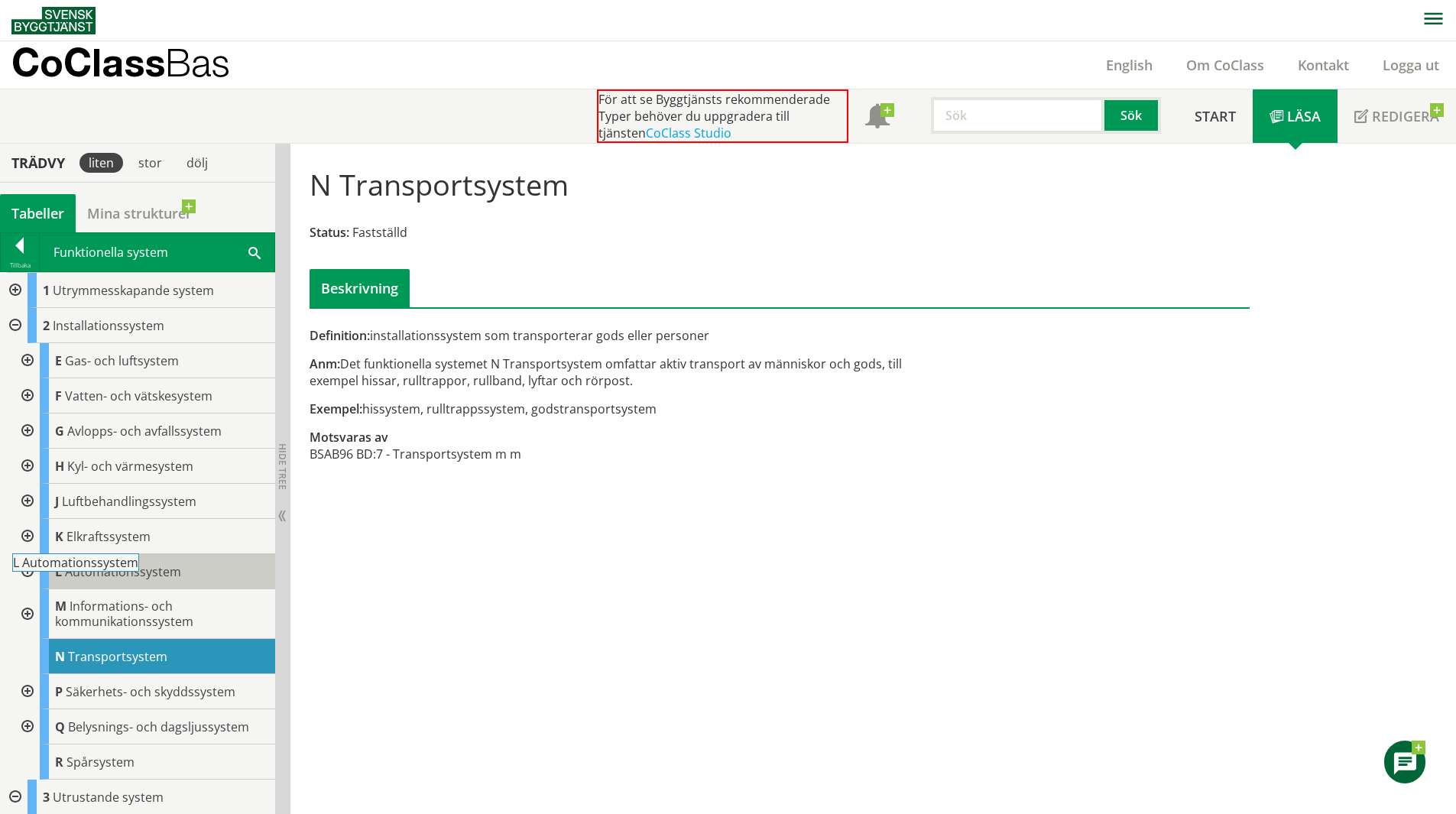
click at [161, 579] on span "Automationssystem" at bounding box center [122, 572] width 116 height 17
click at [165, 565] on span "Automationssystem" at bounding box center [122, 572] width 116 height 17
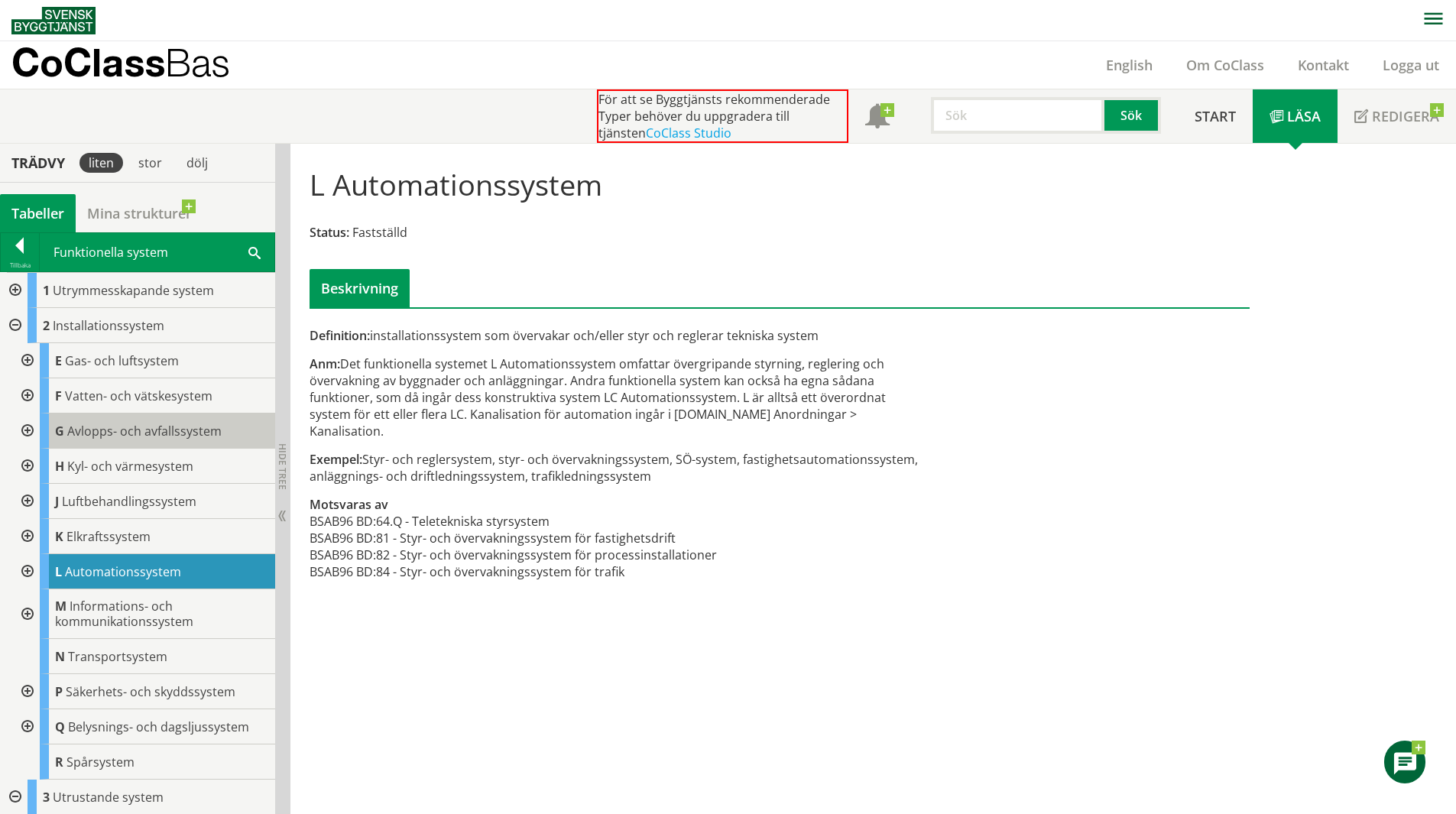
click at [164, 428] on span "Avlopps- och avfallssystem" at bounding box center [143, 431] width 154 height 17
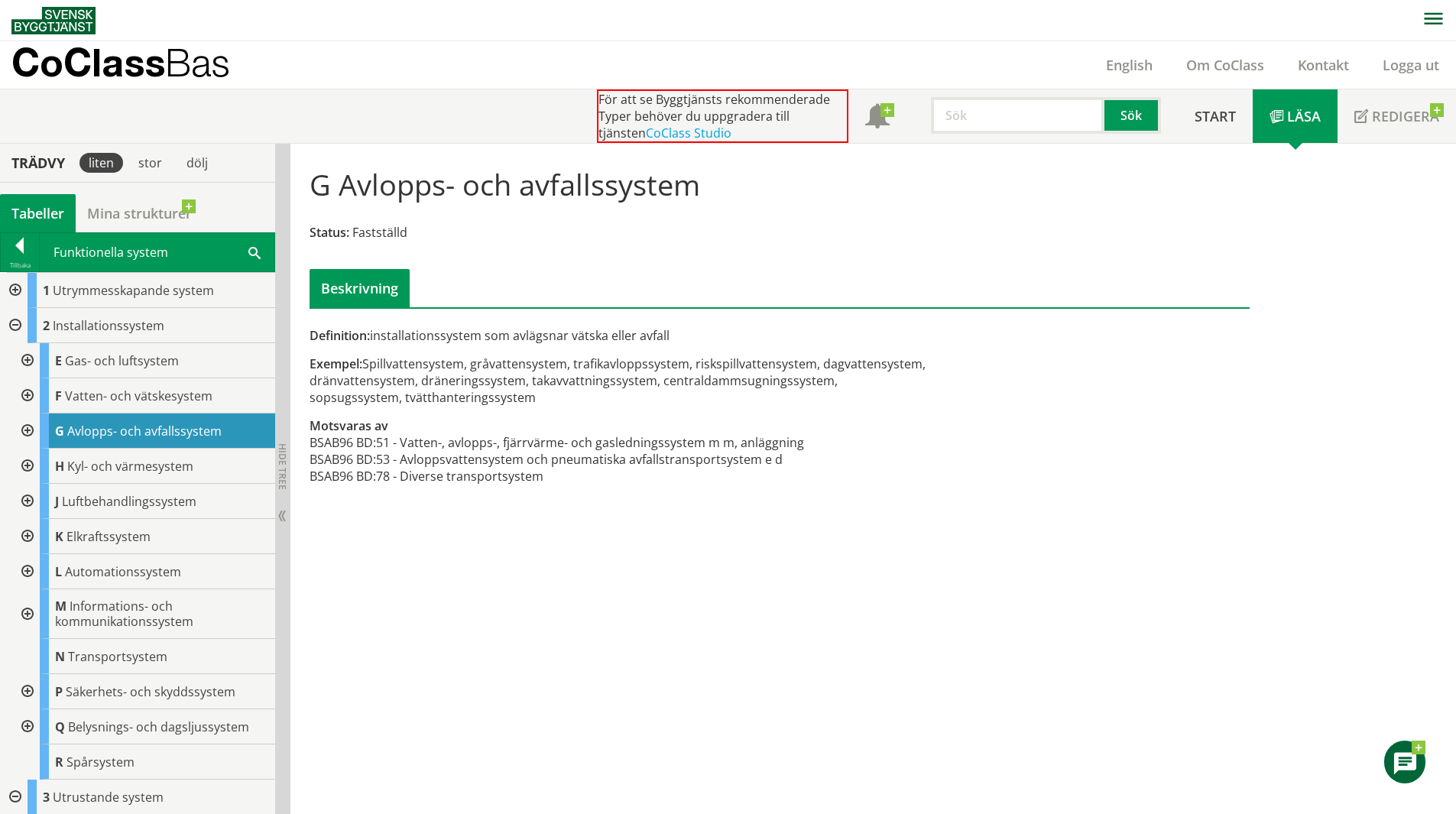
drag, startPoint x: 543, startPoint y: 335, endPoint x: 655, endPoint y: 336, distance: 112.0
click at [627, 338] on div "Definition: installationssystem som avlägsnar vätska eller avfall" at bounding box center [619, 336] width 618 height 17
click at [655, 336] on div "Definition: installationssystem som avlägsnar vätska eller avfall" at bounding box center [619, 336] width 618 height 17
click at [201, 402] on span "Vatten- och vätskesystem" at bounding box center [139, 396] width 147 height 17
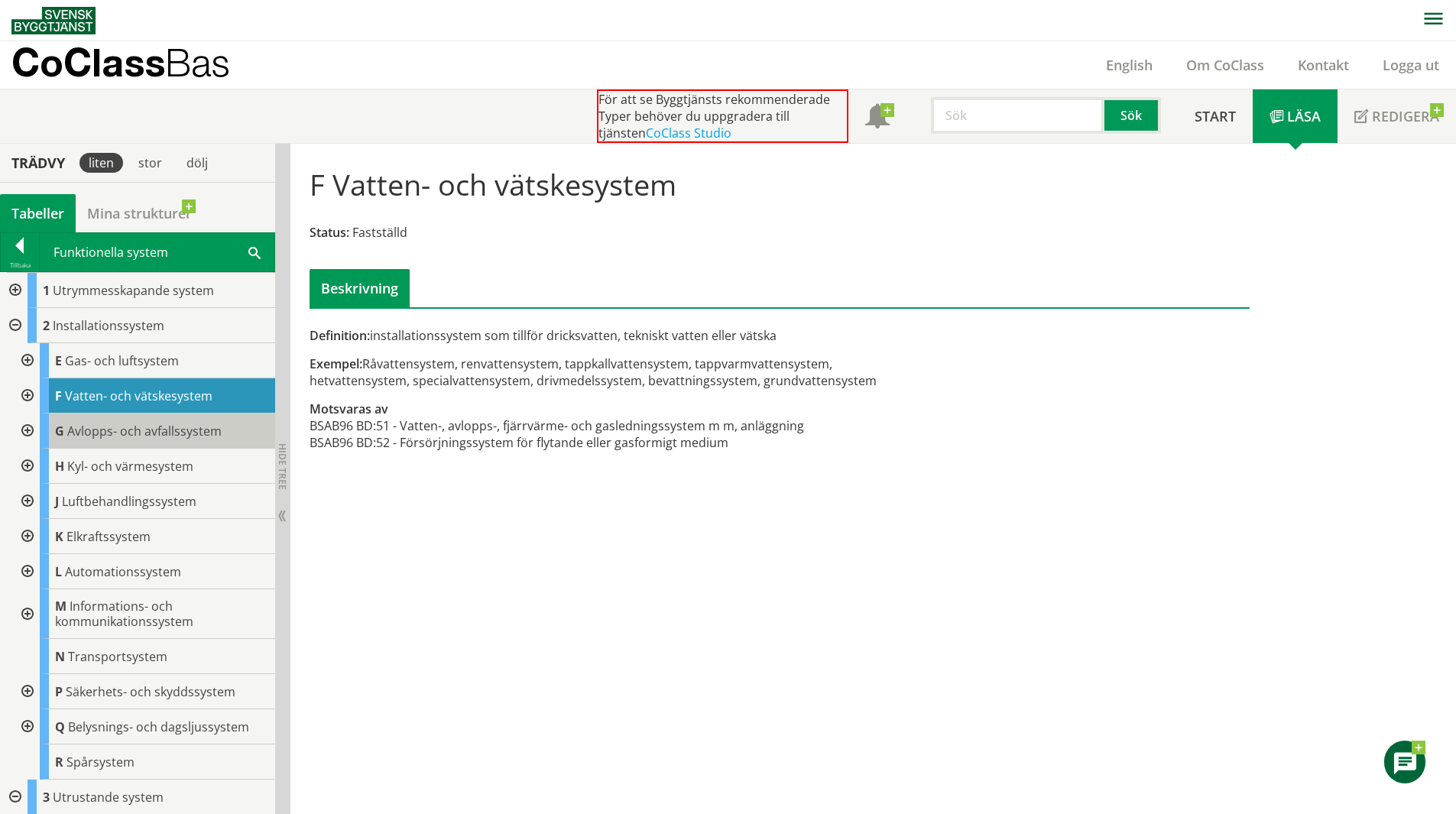
click at [135, 423] on span "Avlopps- och avfallssystem" at bounding box center [143, 431] width 154 height 17
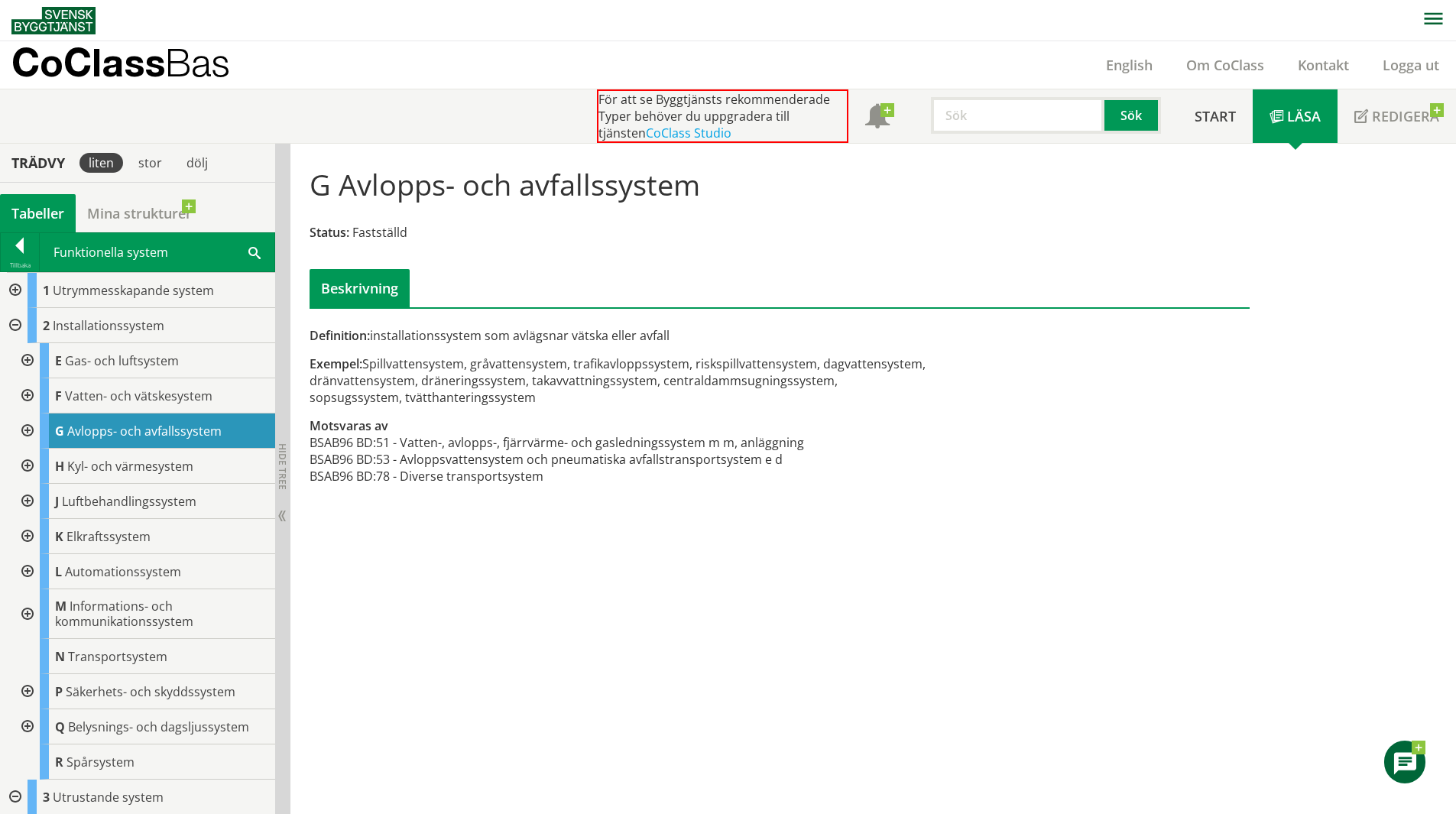
click at [13, 291] on div at bounding box center [13, 290] width 28 height 35
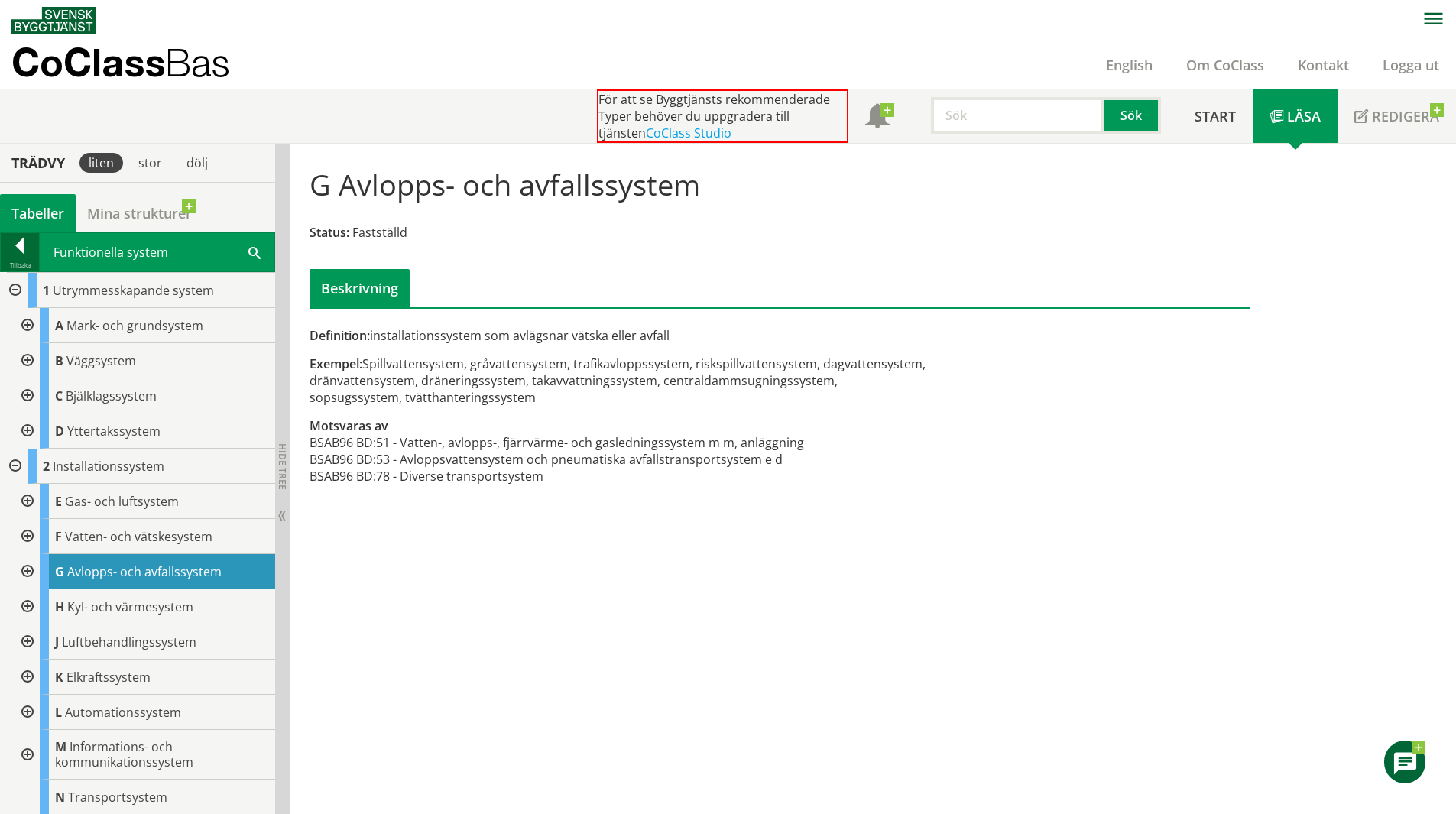
click at [21, 256] on div at bounding box center [20, 248] width 38 height 21
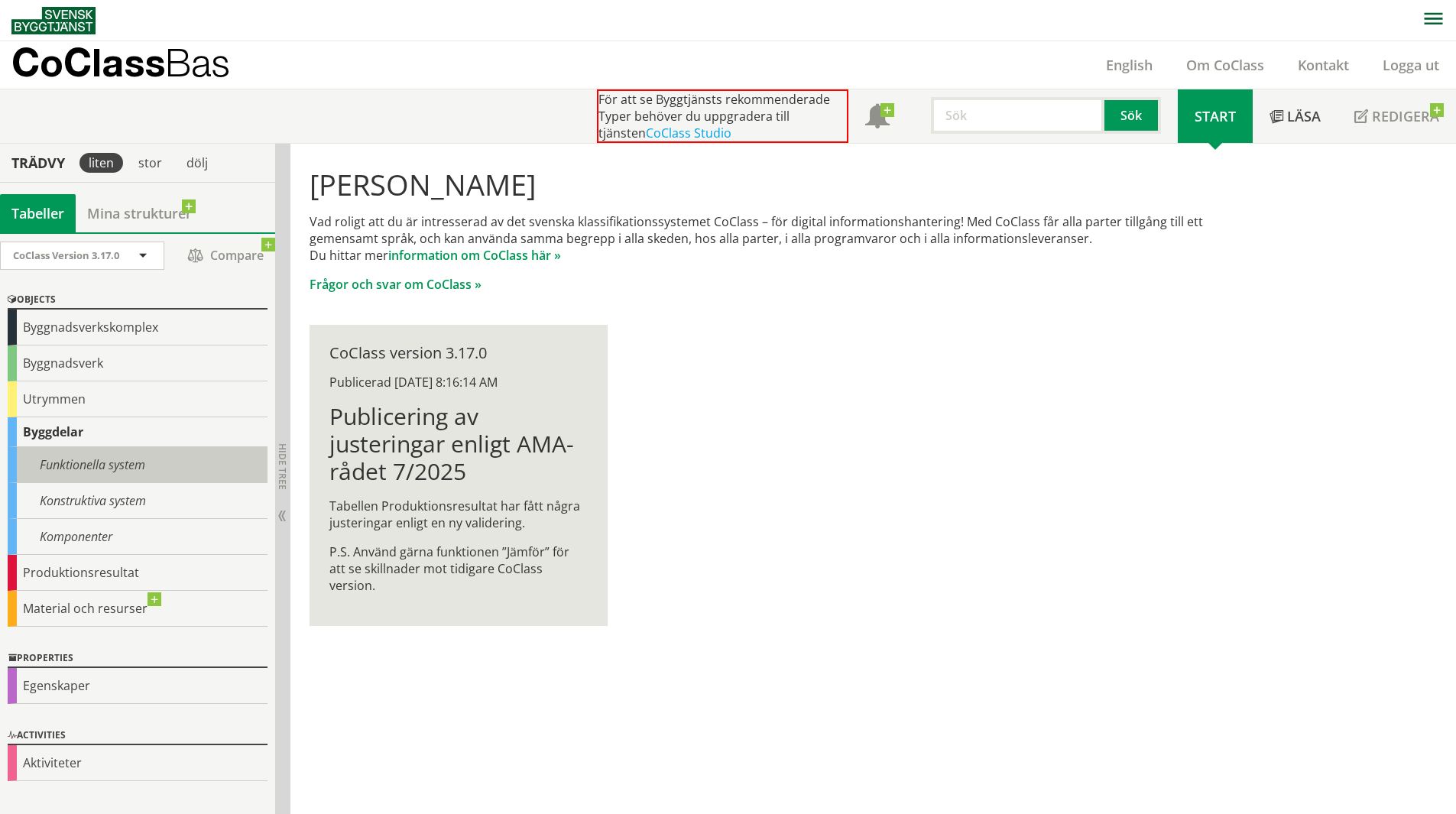
click at [105, 465] on div "Funktionella system" at bounding box center [138, 465] width 260 height 36
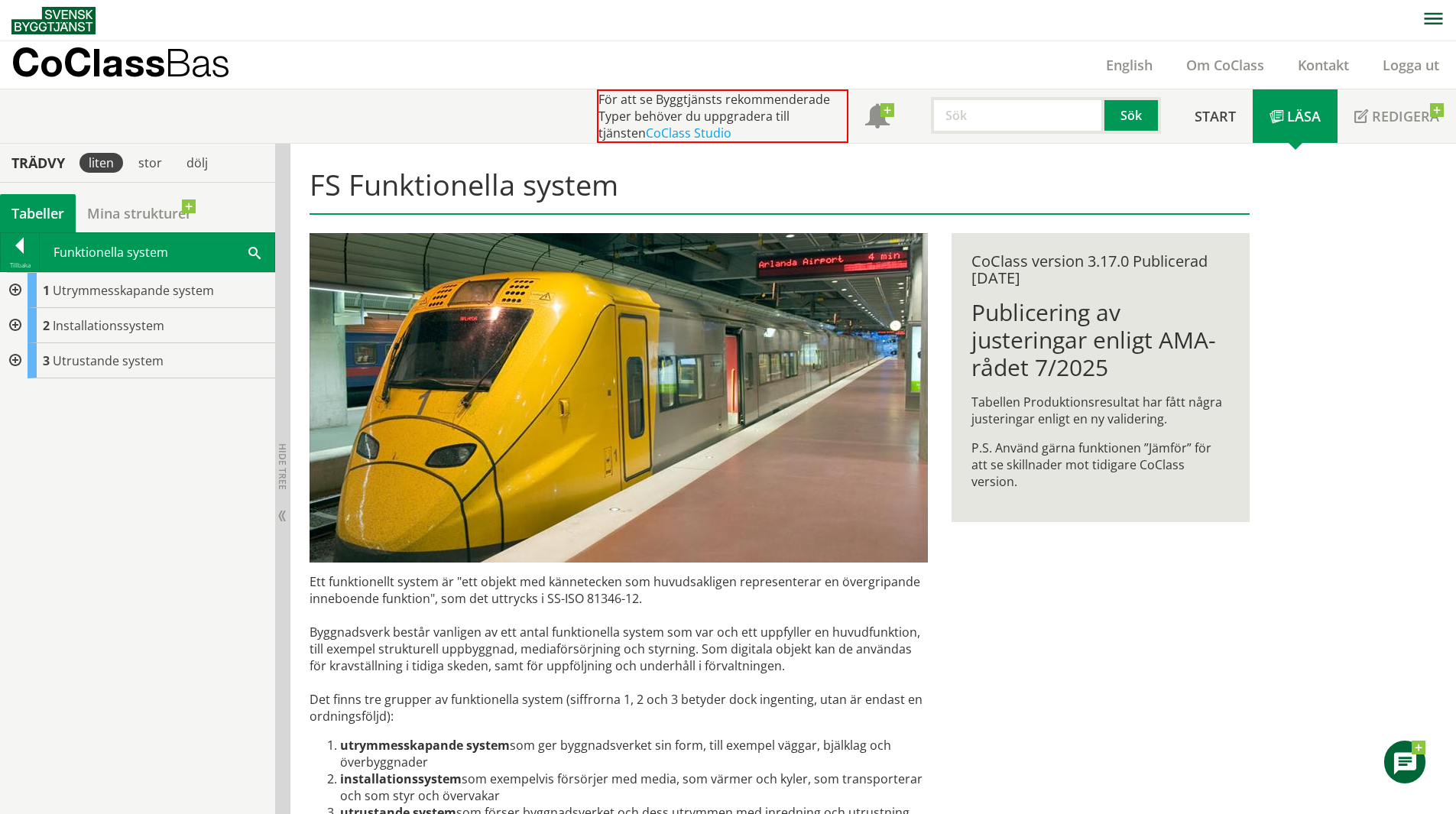
click at [17, 331] on div at bounding box center [13, 325] width 28 height 35
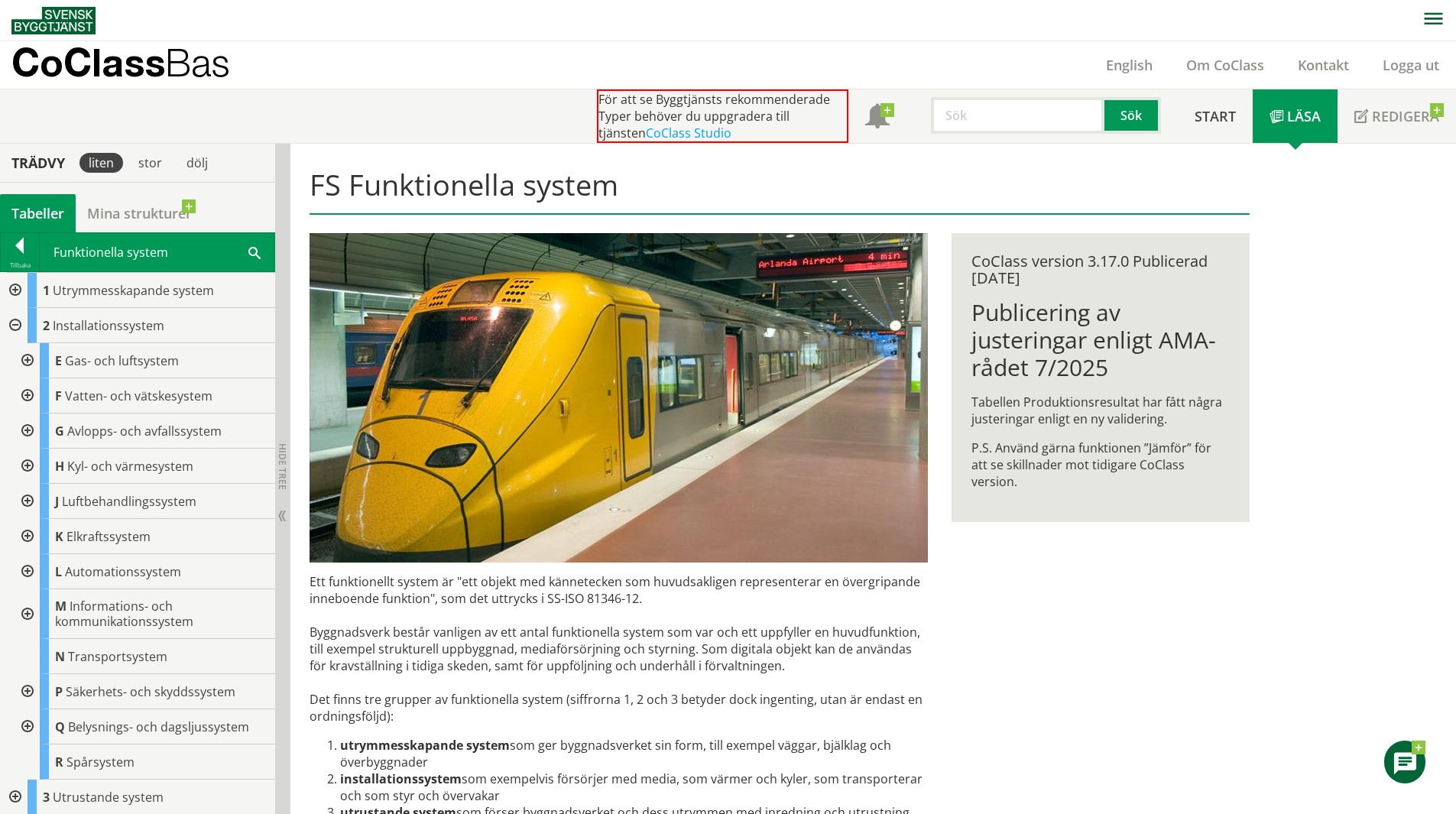
click at [21, 288] on div at bounding box center [13, 290] width 28 height 35
click at [13, 792] on div at bounding box center [13, 796] width 28 height 35
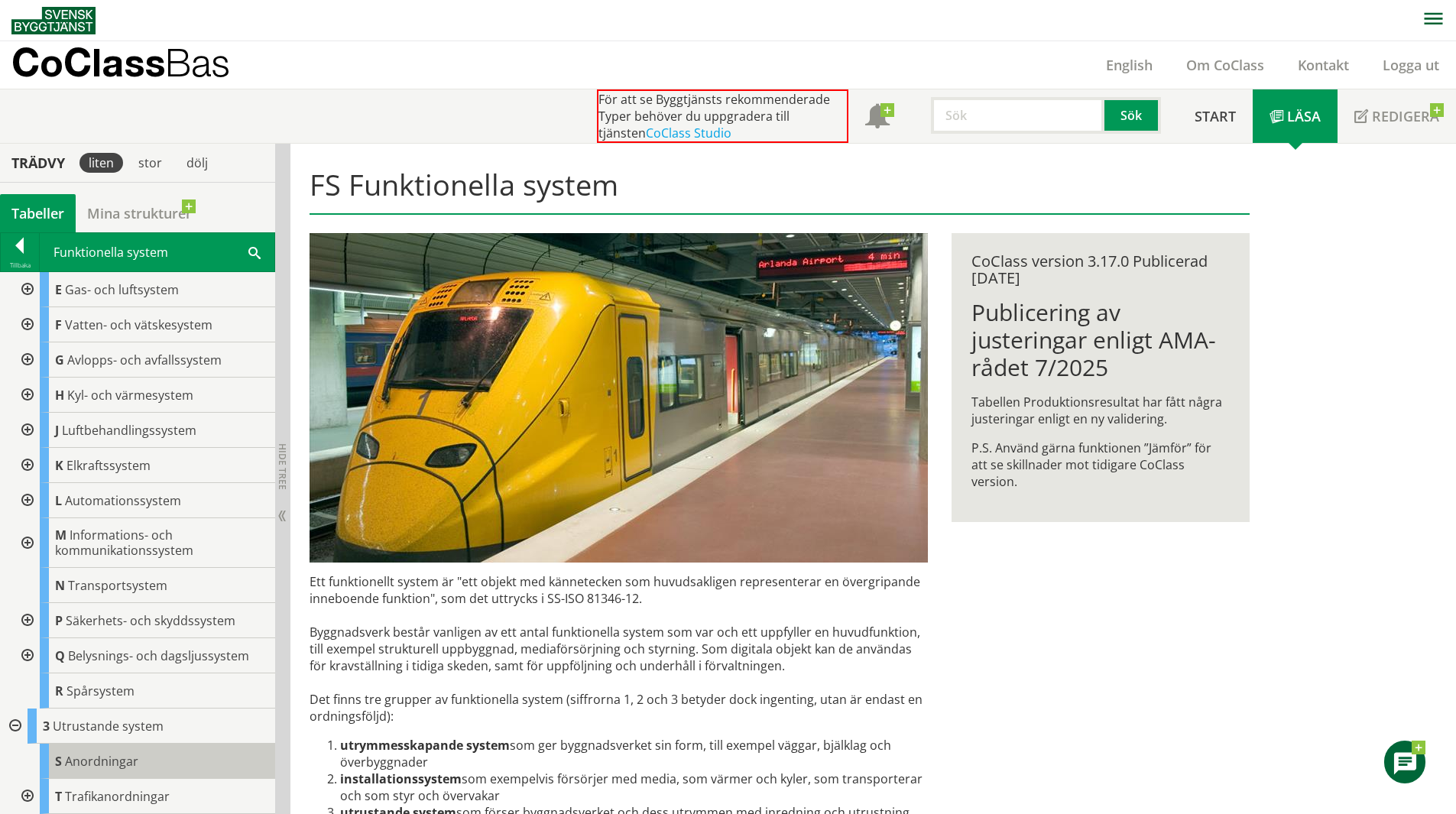
click at [203, 759] on div "S Anordningar" at bounding box center [158, 760] width 235 height 35
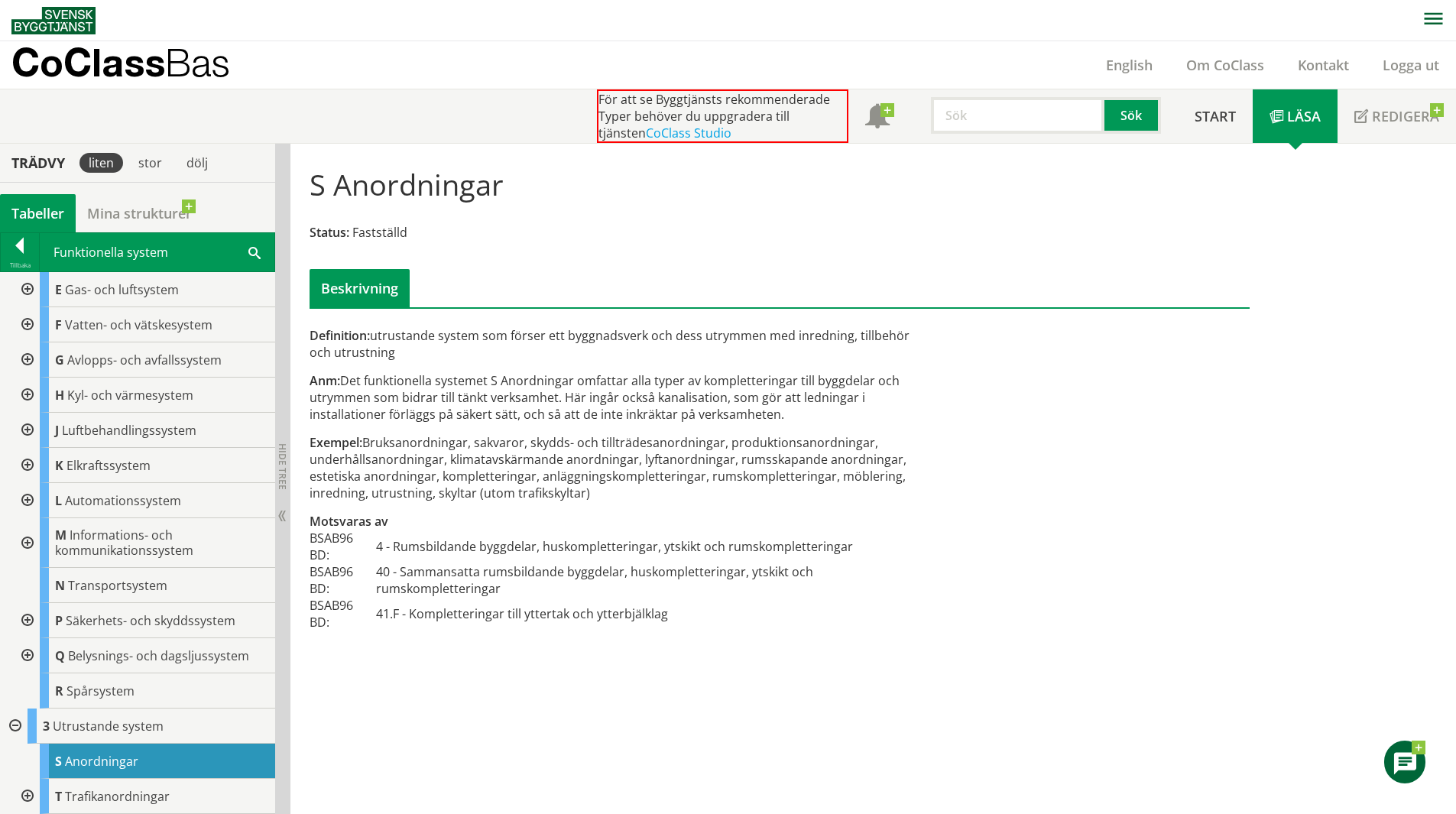
click at [770, 587] on td "40 - Sammansatta rumsbildande byggdelar, huskompletteringar, ytskikt och rumsko…" at bounding box center [652, 580] width 553 height 33
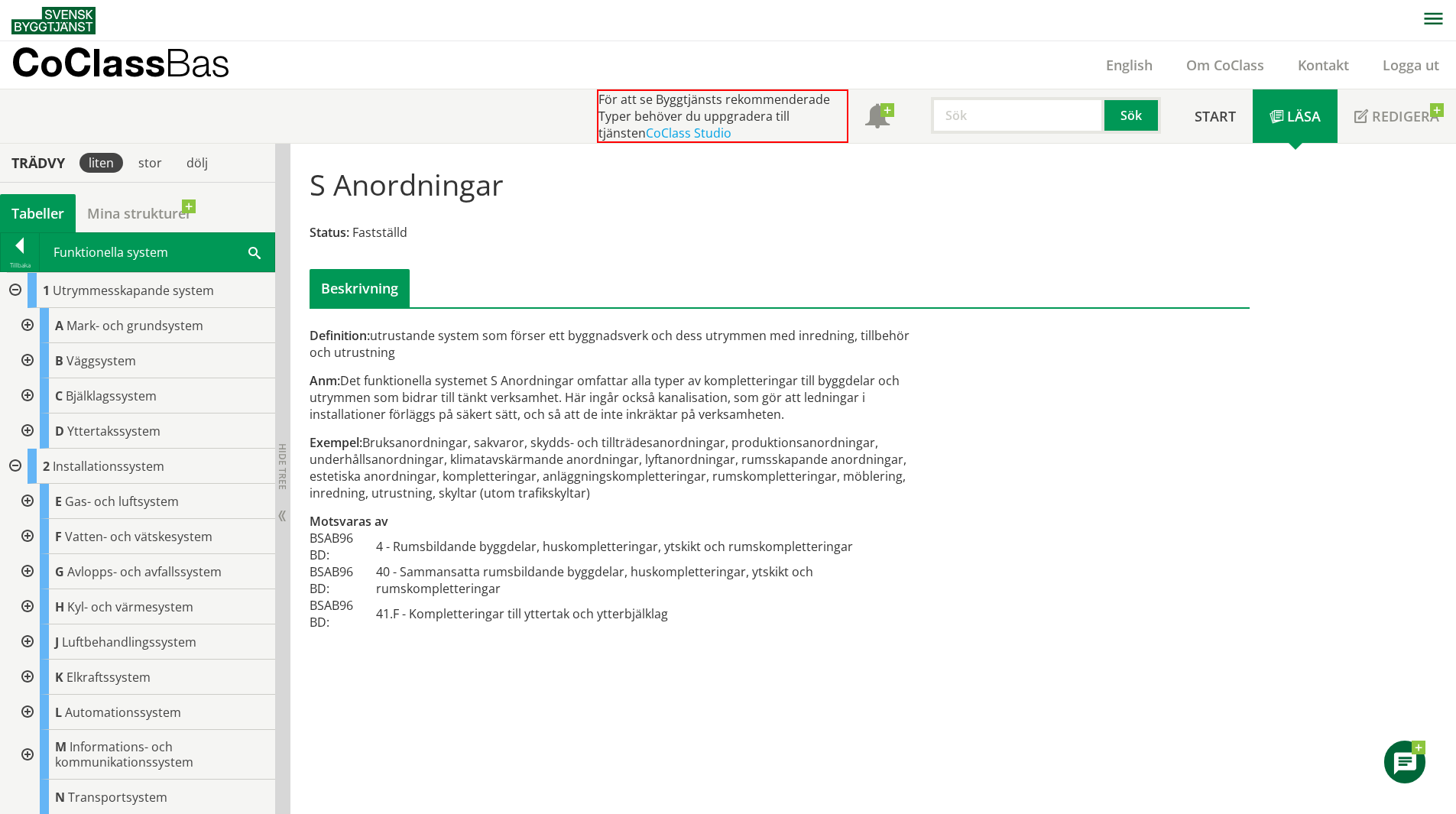
click at [25, 245] on div at bounding box center [20, 248] width 38 height 21
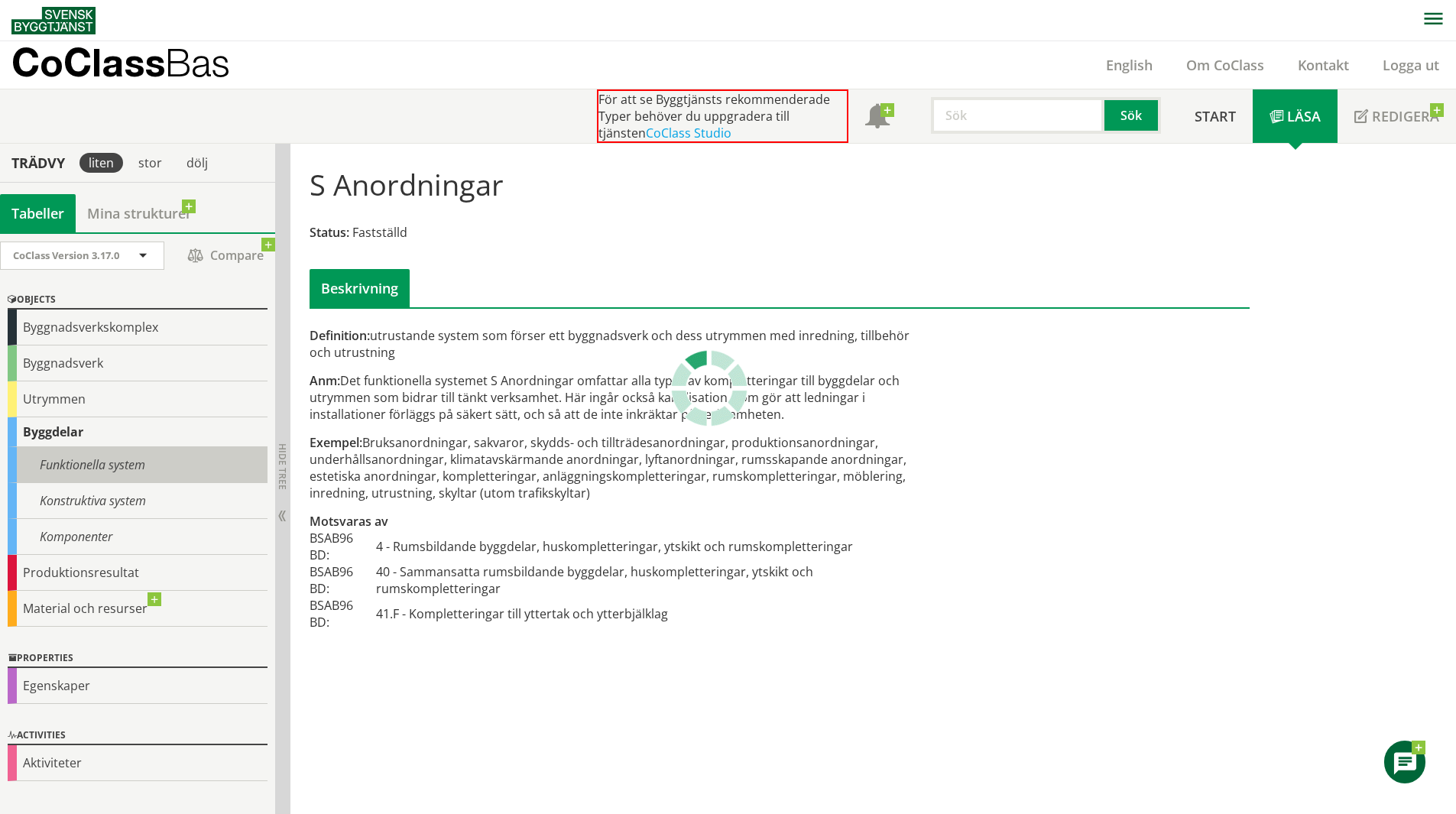
click at [71, 460] on div "Funktionella system" at bounding box center [138, 465] width 260 height 36
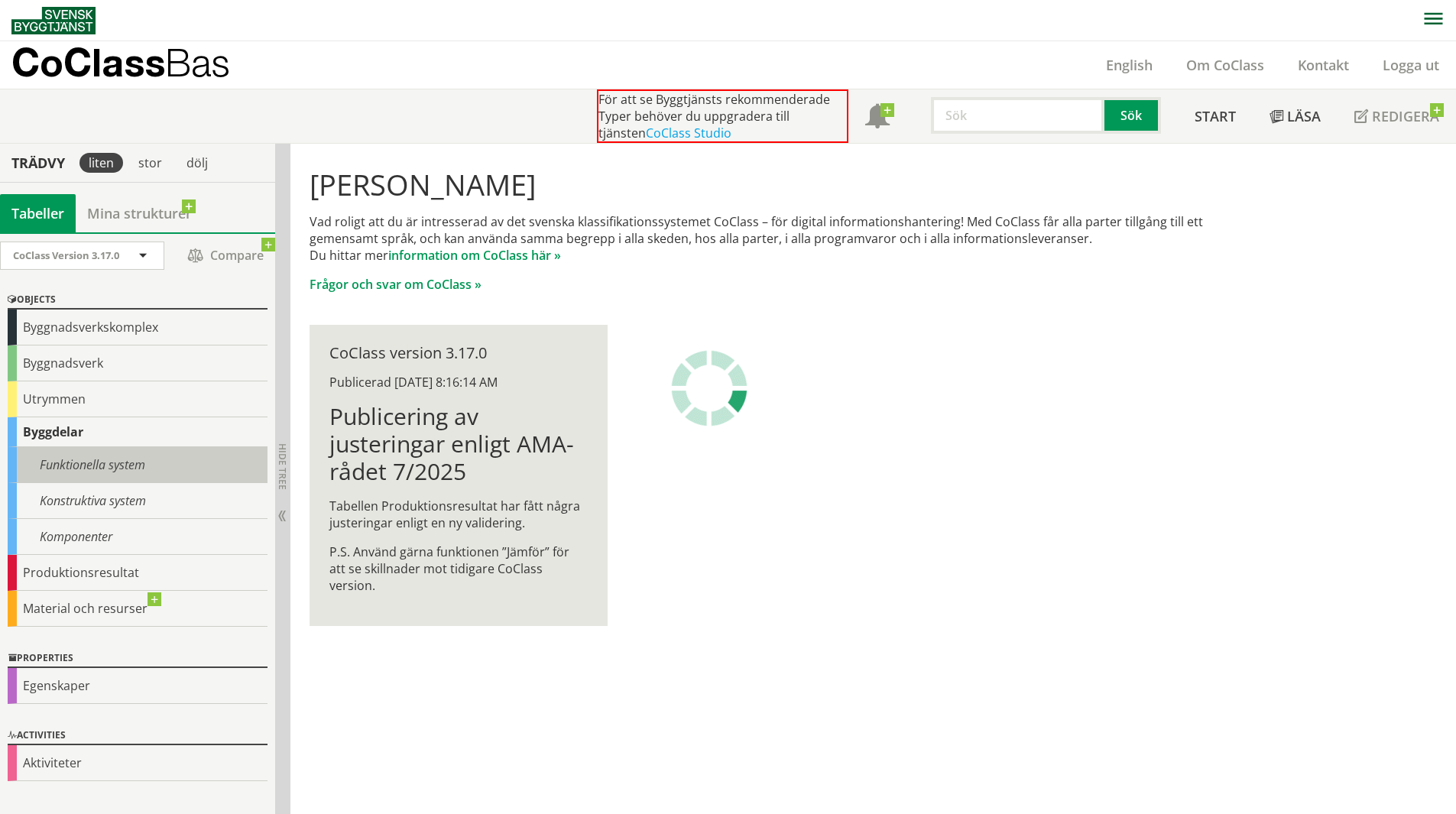
click at [102, 466] on div "CoClass Version 3.17.0 CoClass Version 3.17.0 CoClass Version 3.16.0 CoClass Ve…" at bounding box center [138, 523] width 276 height 582
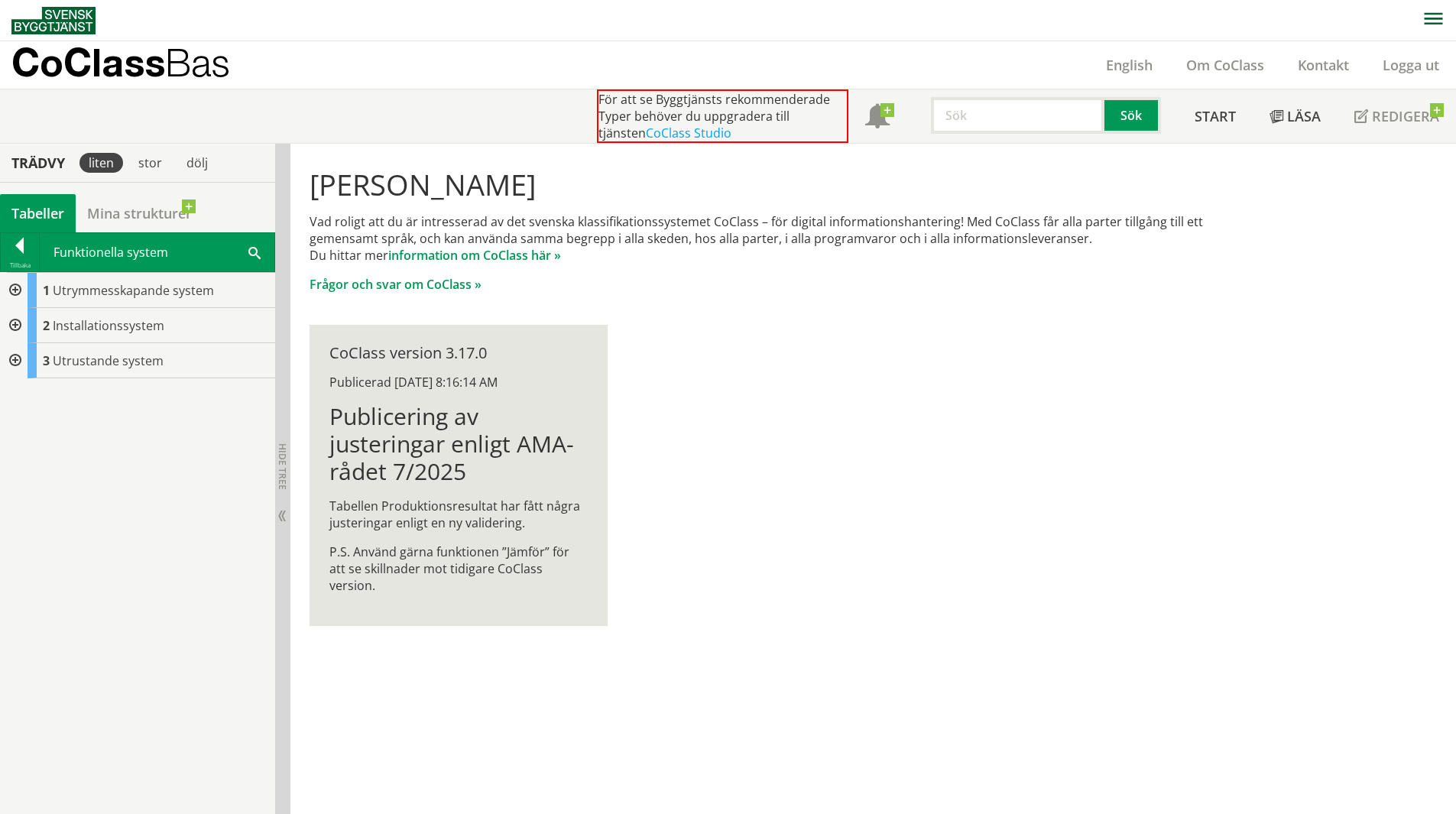
click at [19, 331] on div at bounding box center [13, 325] width 28 height 35
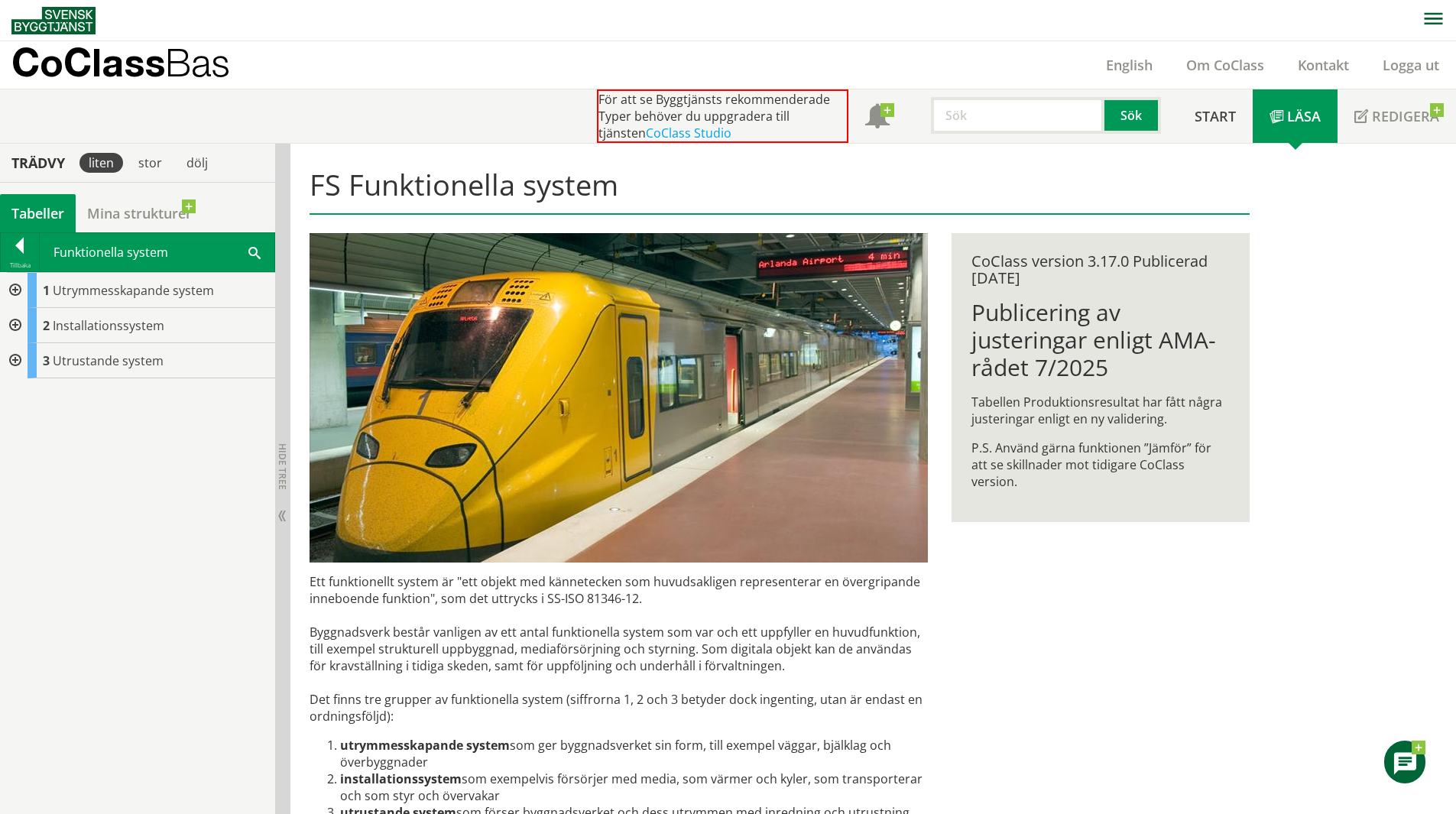
click at [16, 358] on div "1 Utrymmesskapande system 2 Installationssystem 3 Utrustande system" at bounding box center [138, 325] width 276 height 105
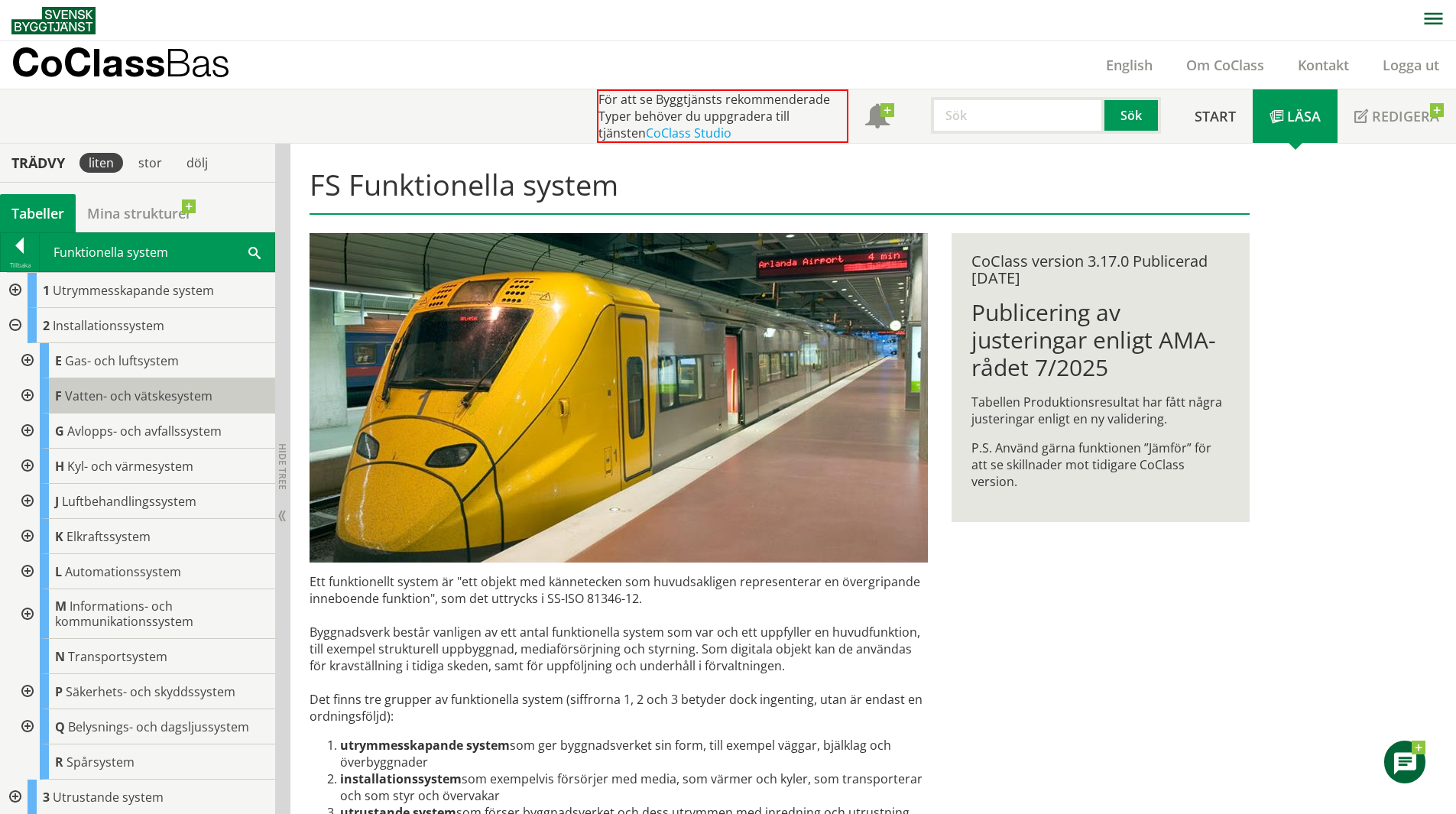
scroll to position [1, 0]
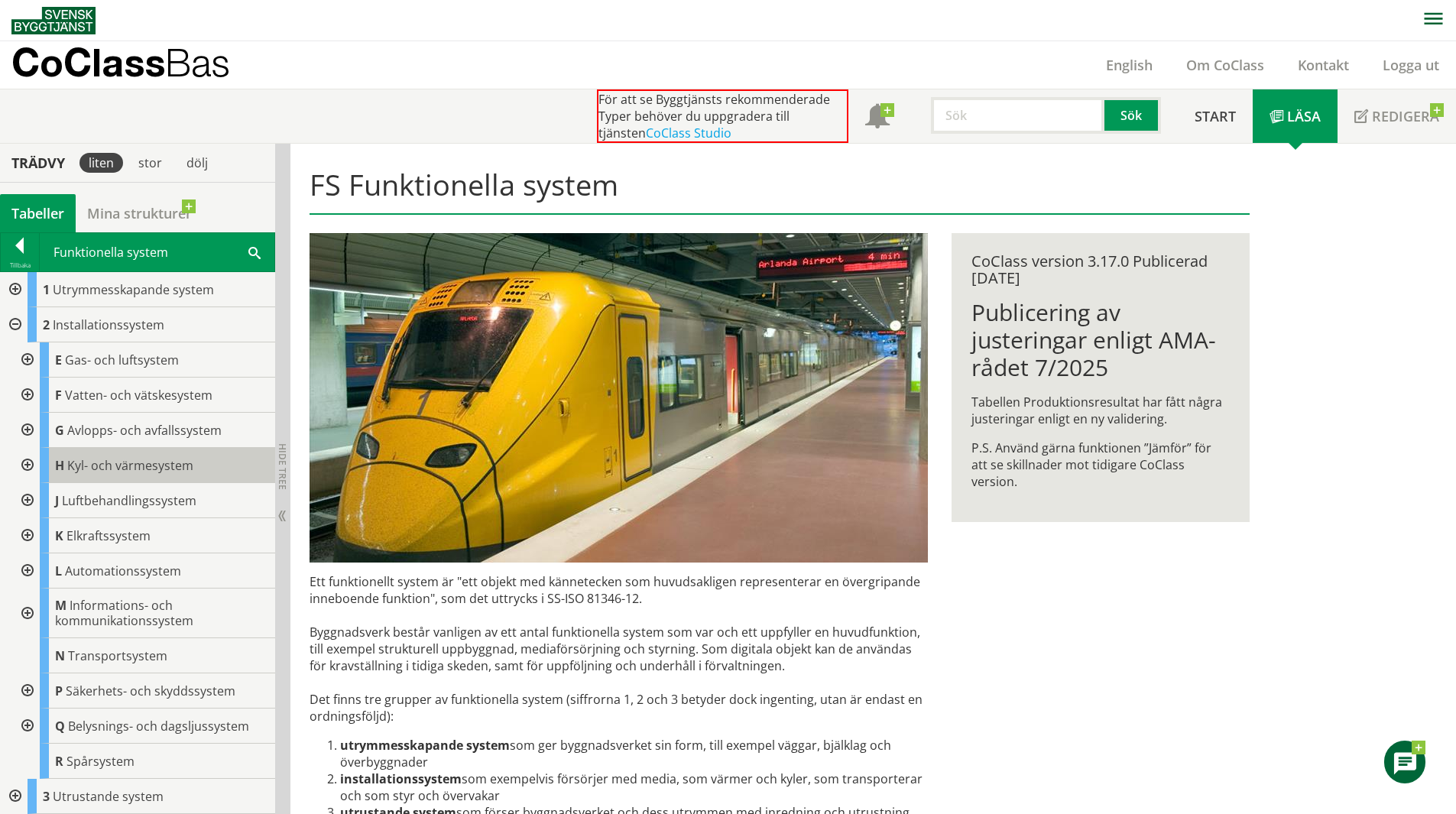
click at [120, 466] on span "Kyl- och värmesystem" at bounding box center [130, 466] width 126 height 17
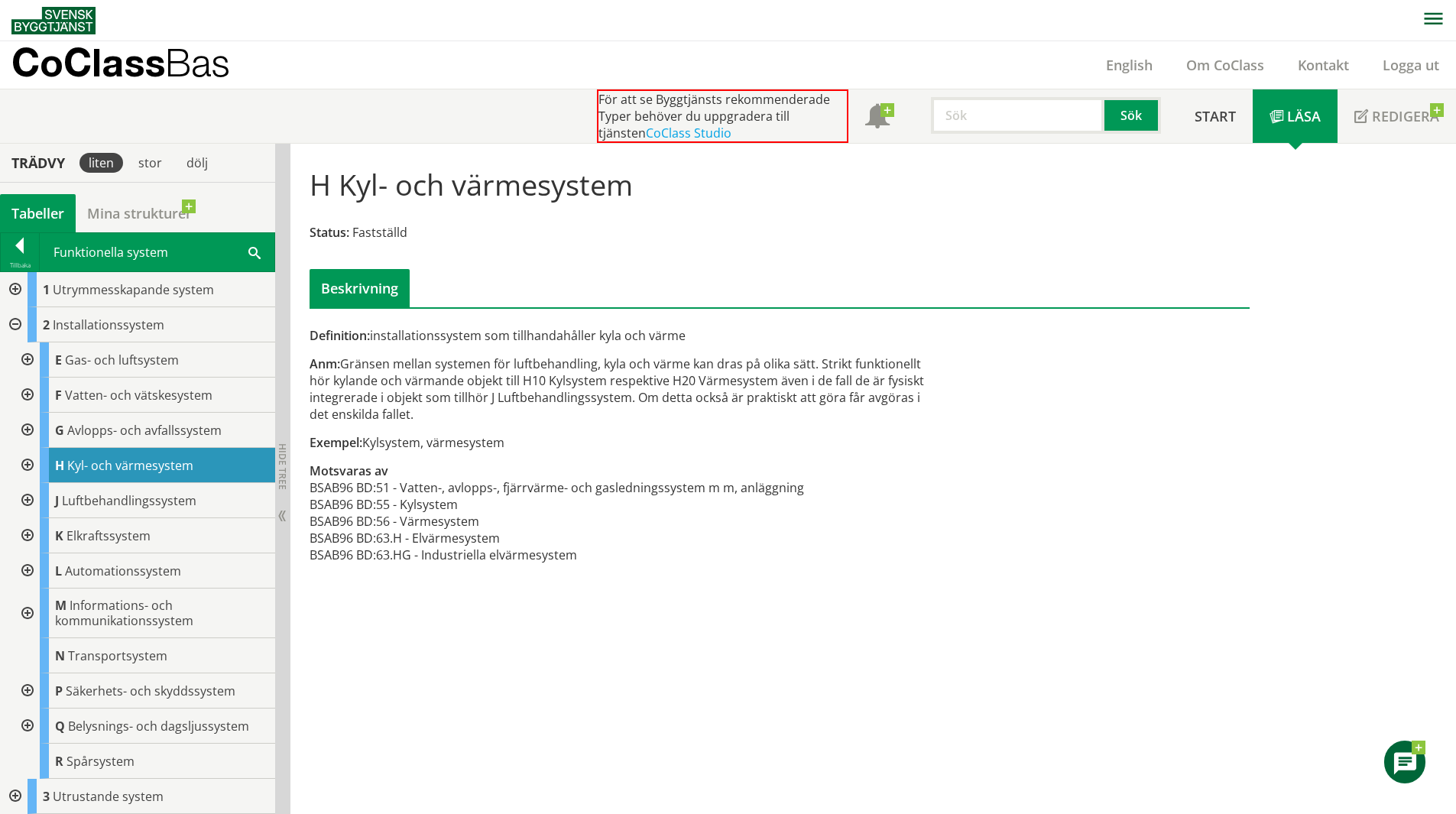
click at [30, 466] on div at bounding box center [26, 465] width 28 height 35
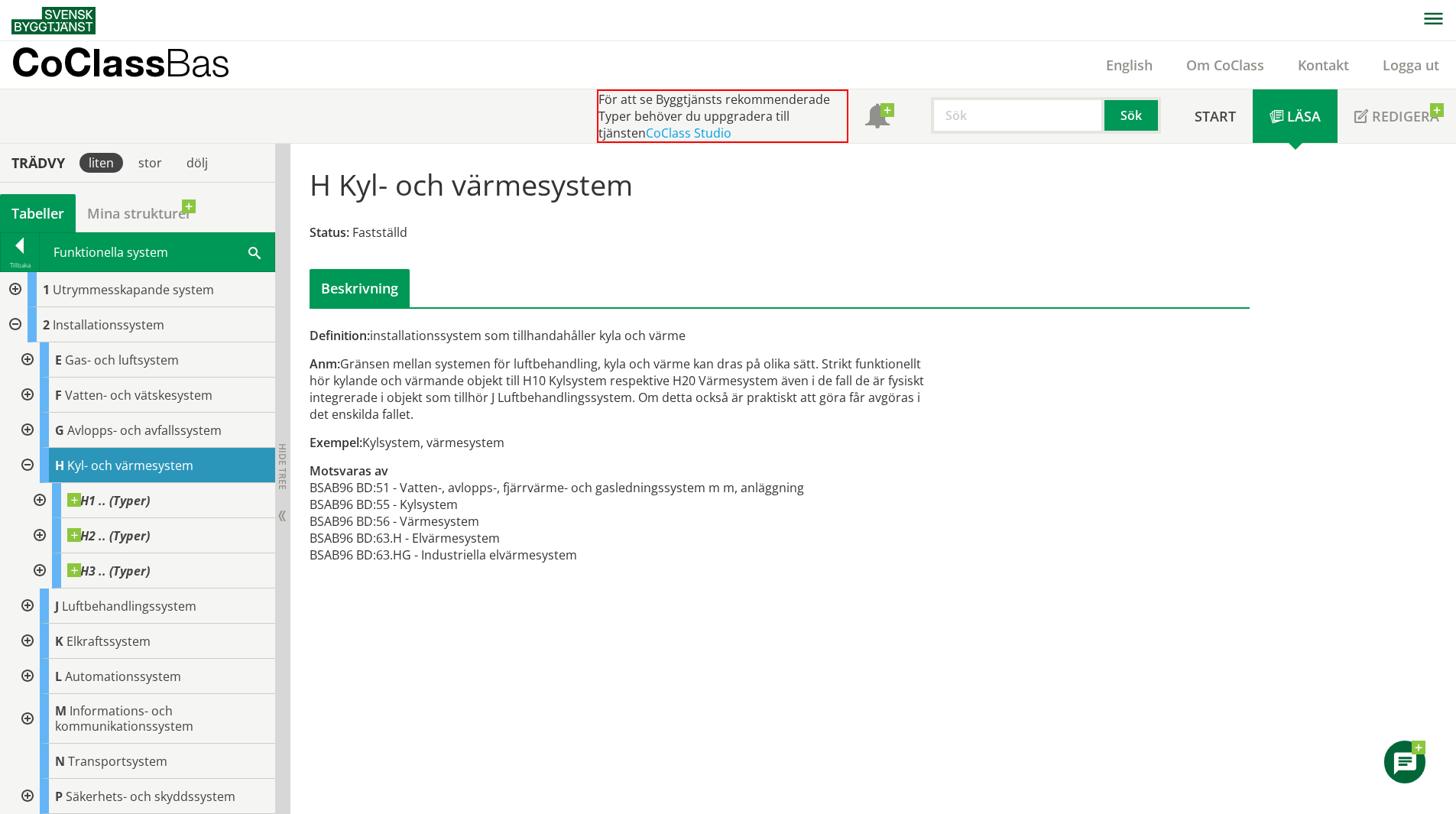
click at [26, 461] on div at bounding box center [26, 465] width 28 height 35
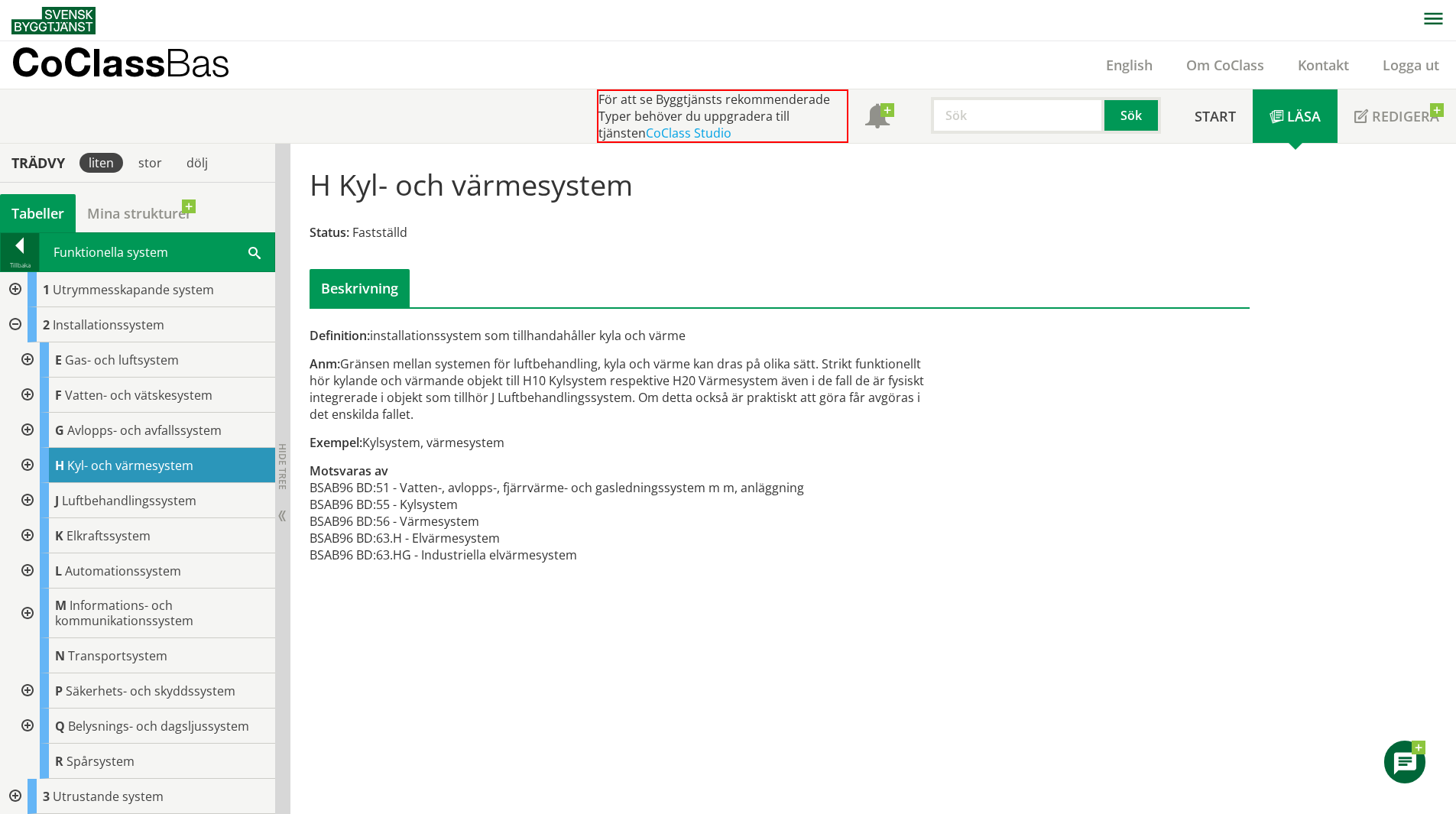
click at [19, 244] on div at bounding box center [20, 248] width 38 height 21
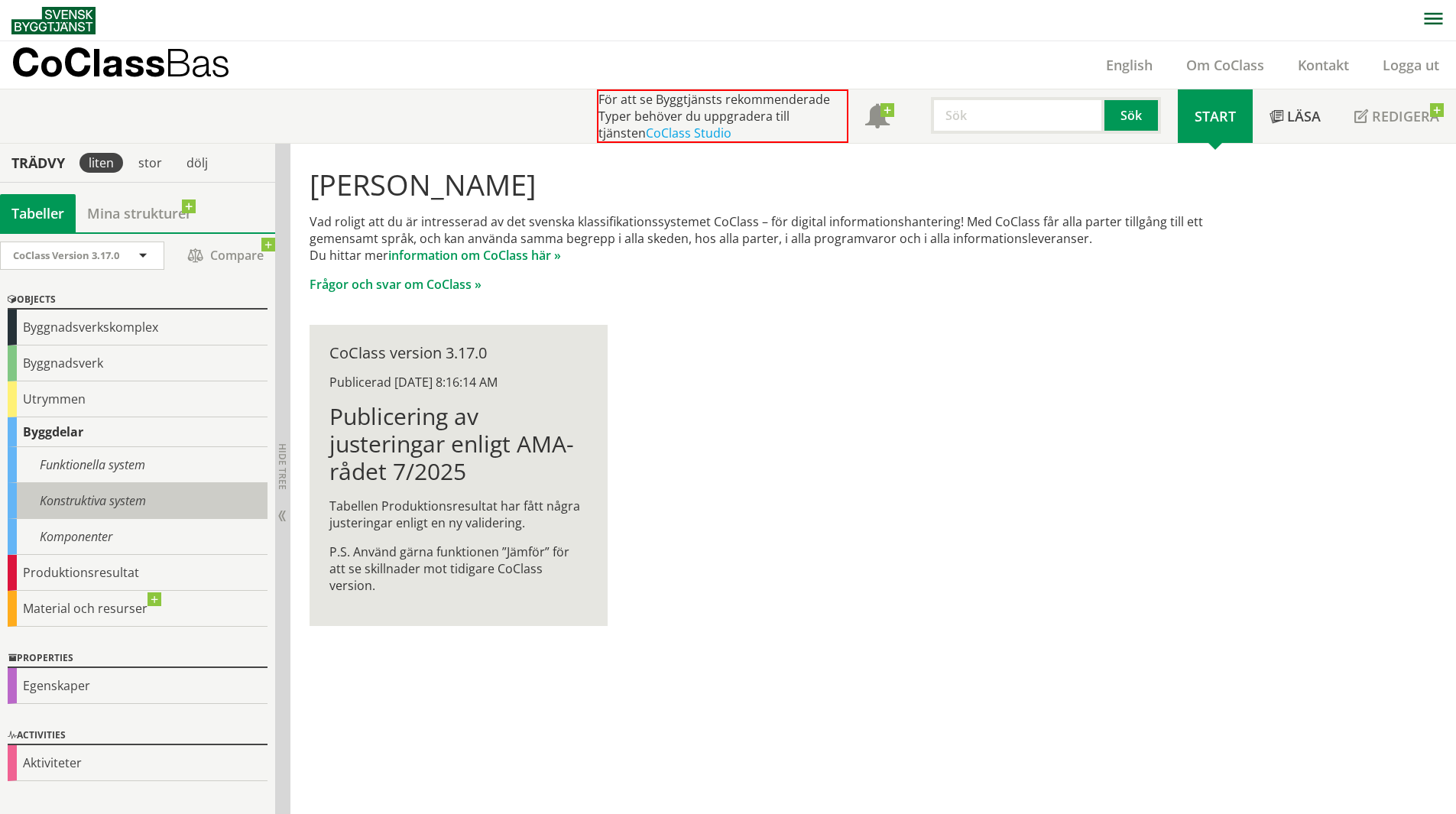
click at [89, 496] on div "Konstruktiva system" at bounding box center [138, 501] width 260 height 36
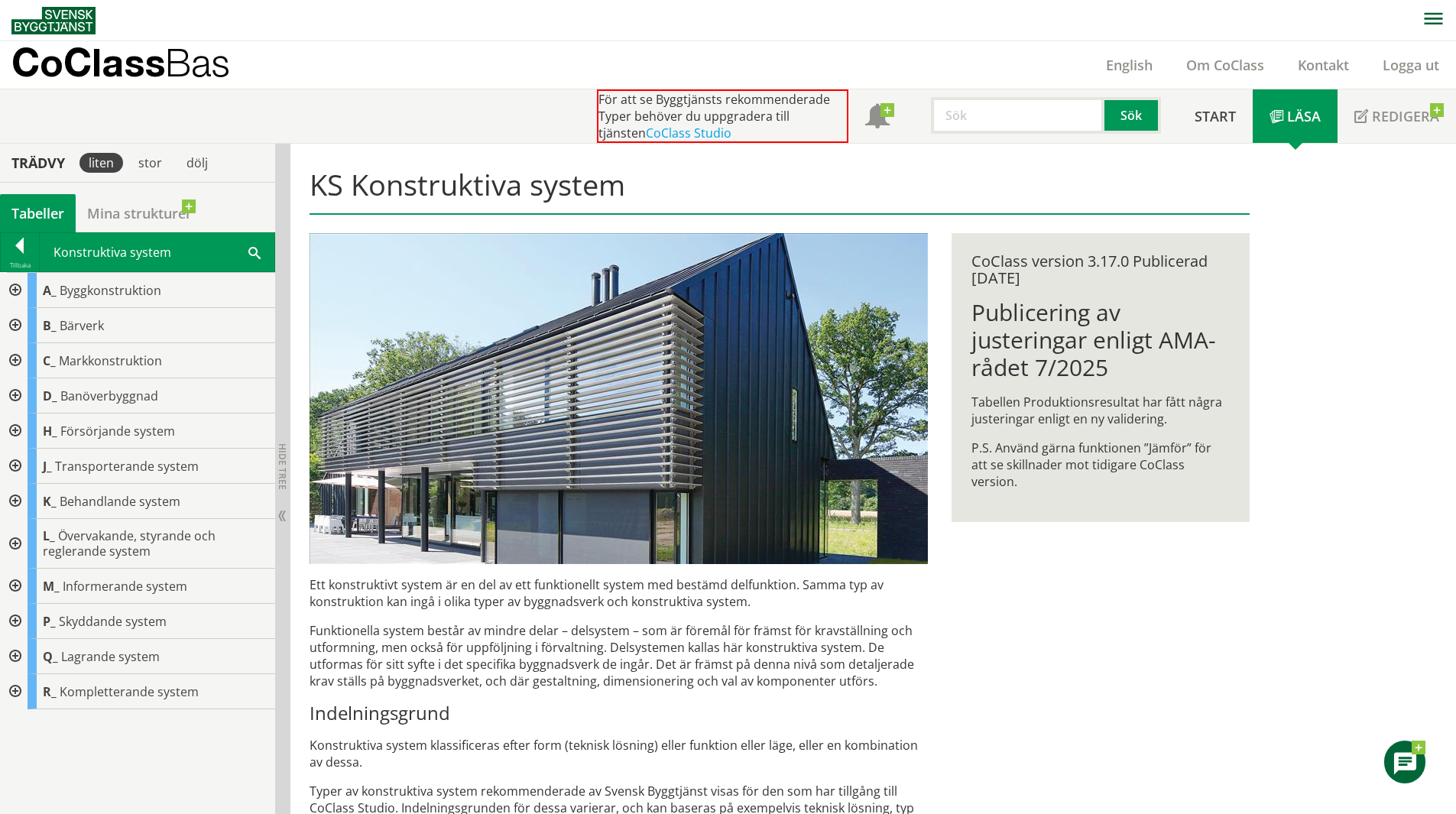
click at [24, 431] on div at bounding box center [13, 430] width 28 height 35
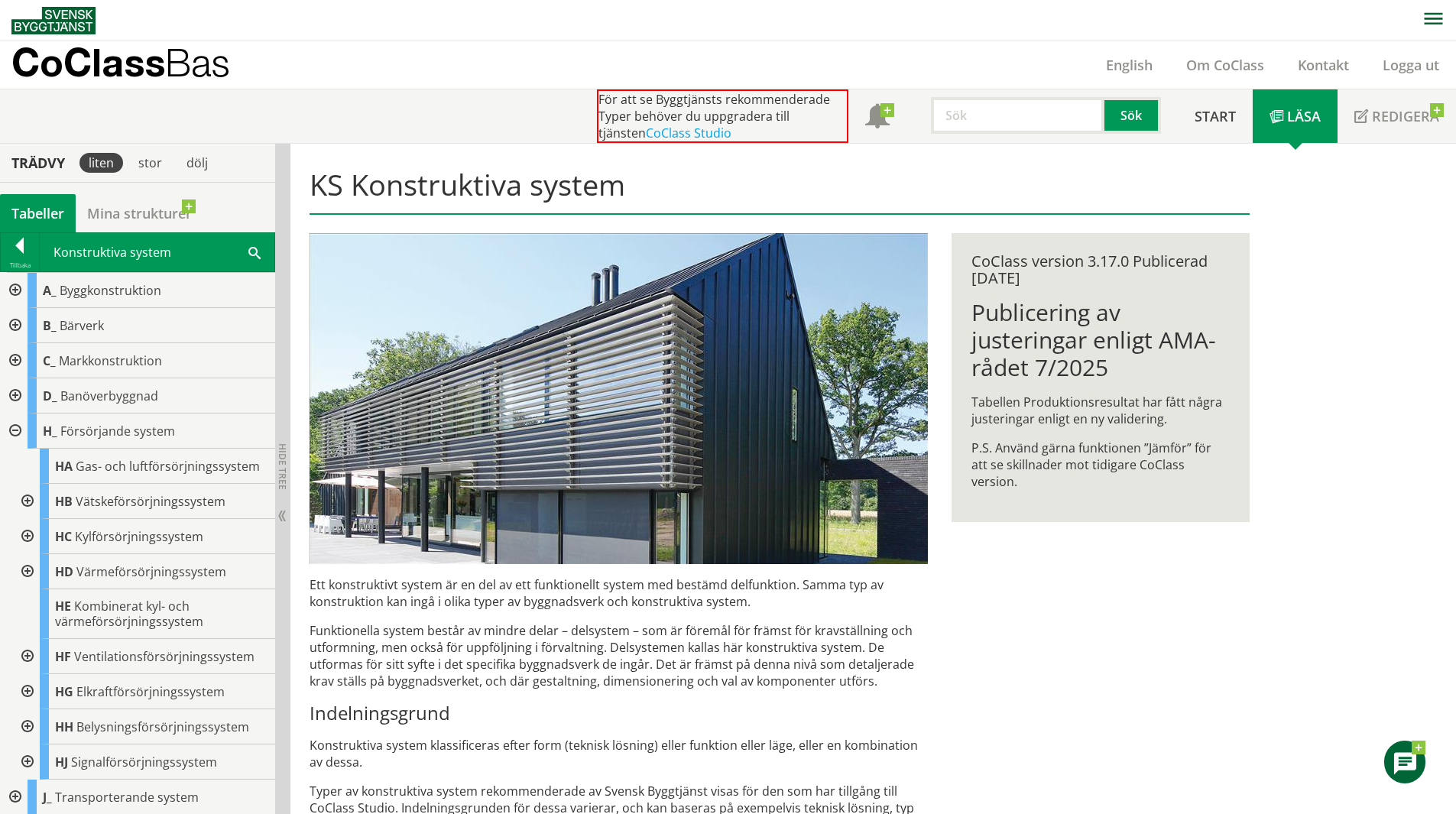
click at [29, 691] on div at bounding box center [26, 692] width 28 height 35
click at [21, 245] on div at bounding box center [20, 248] width 38 height 21
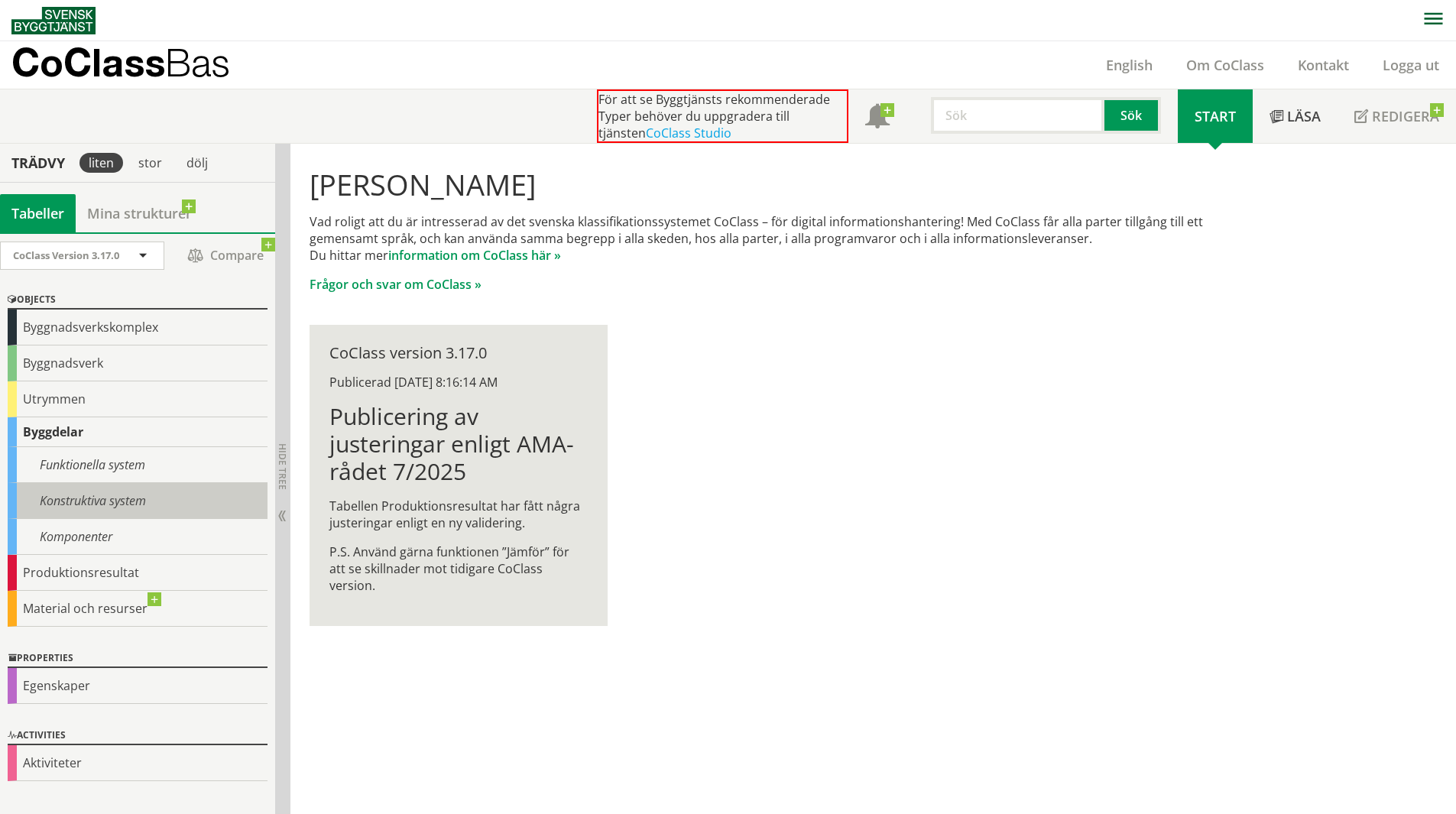
click at [81, 498] on div "Konstruktiva system" at bounding box center [138, 501] width 260 height 36
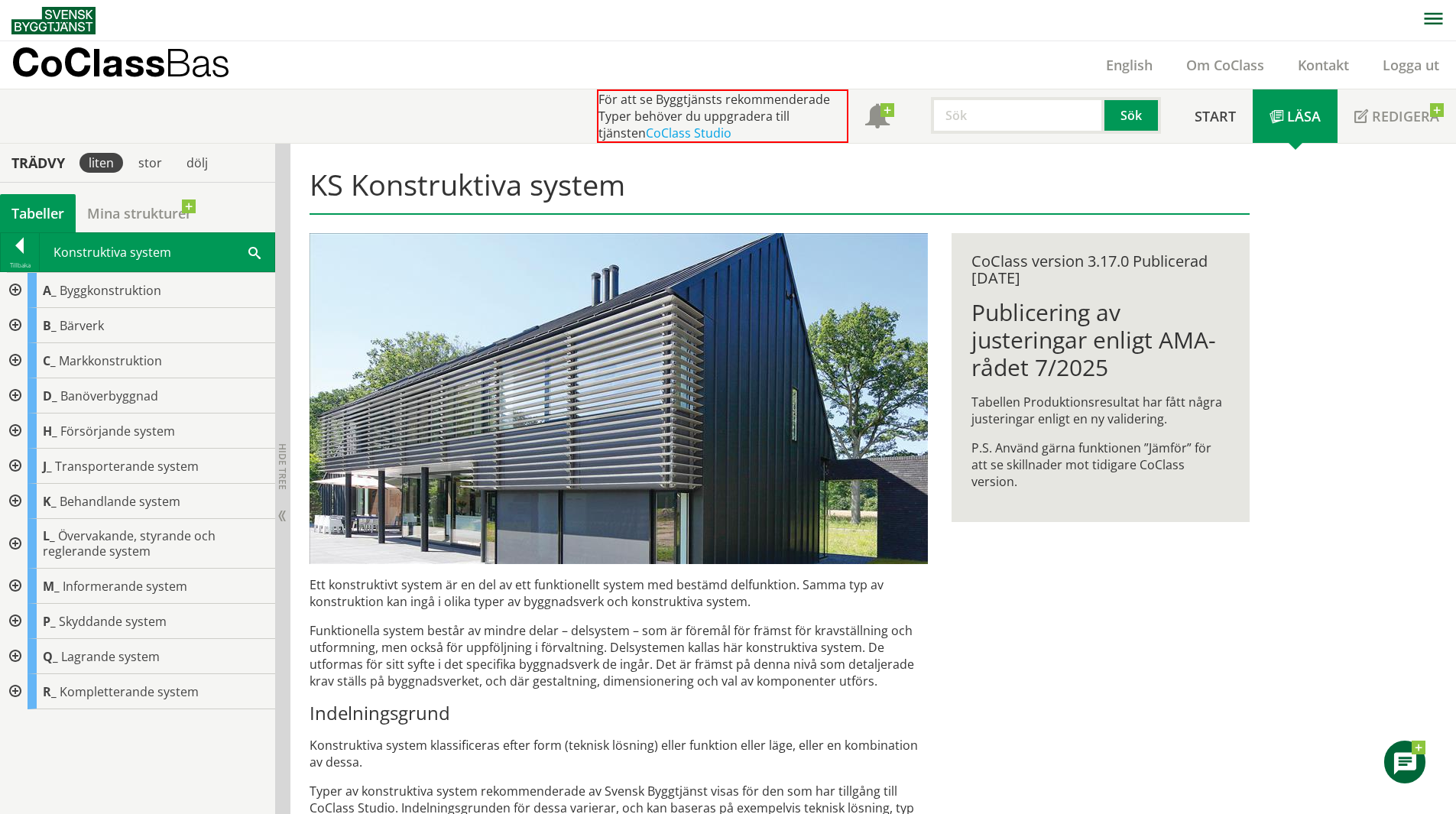
click at [26, 435] on div at bounding box center [13, 430] width 28 height 35
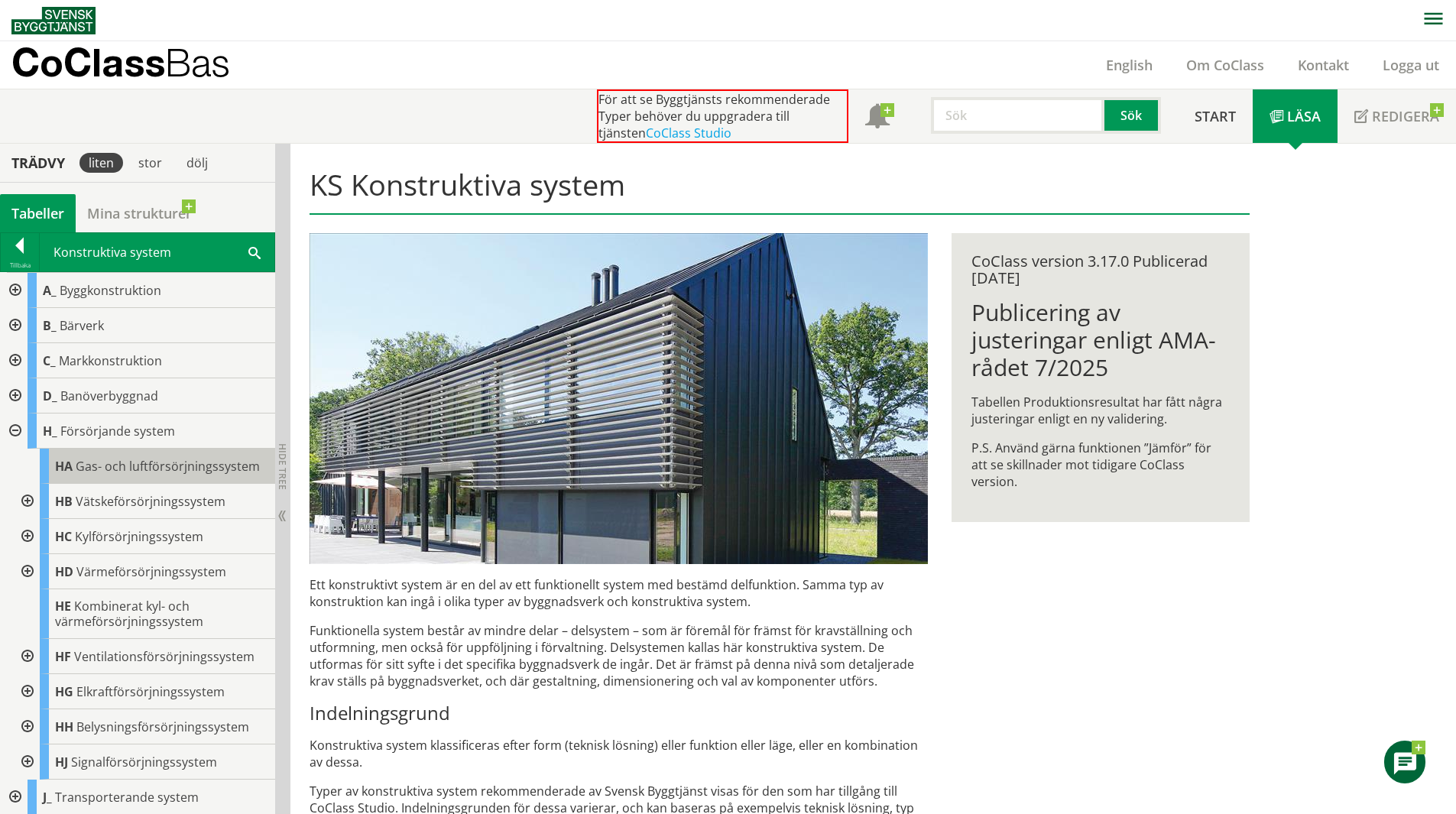
click at [131, 478] on div "HA Gas- och luftförsörjningssystem" at bounding box center [158, 466] width 235 height 35
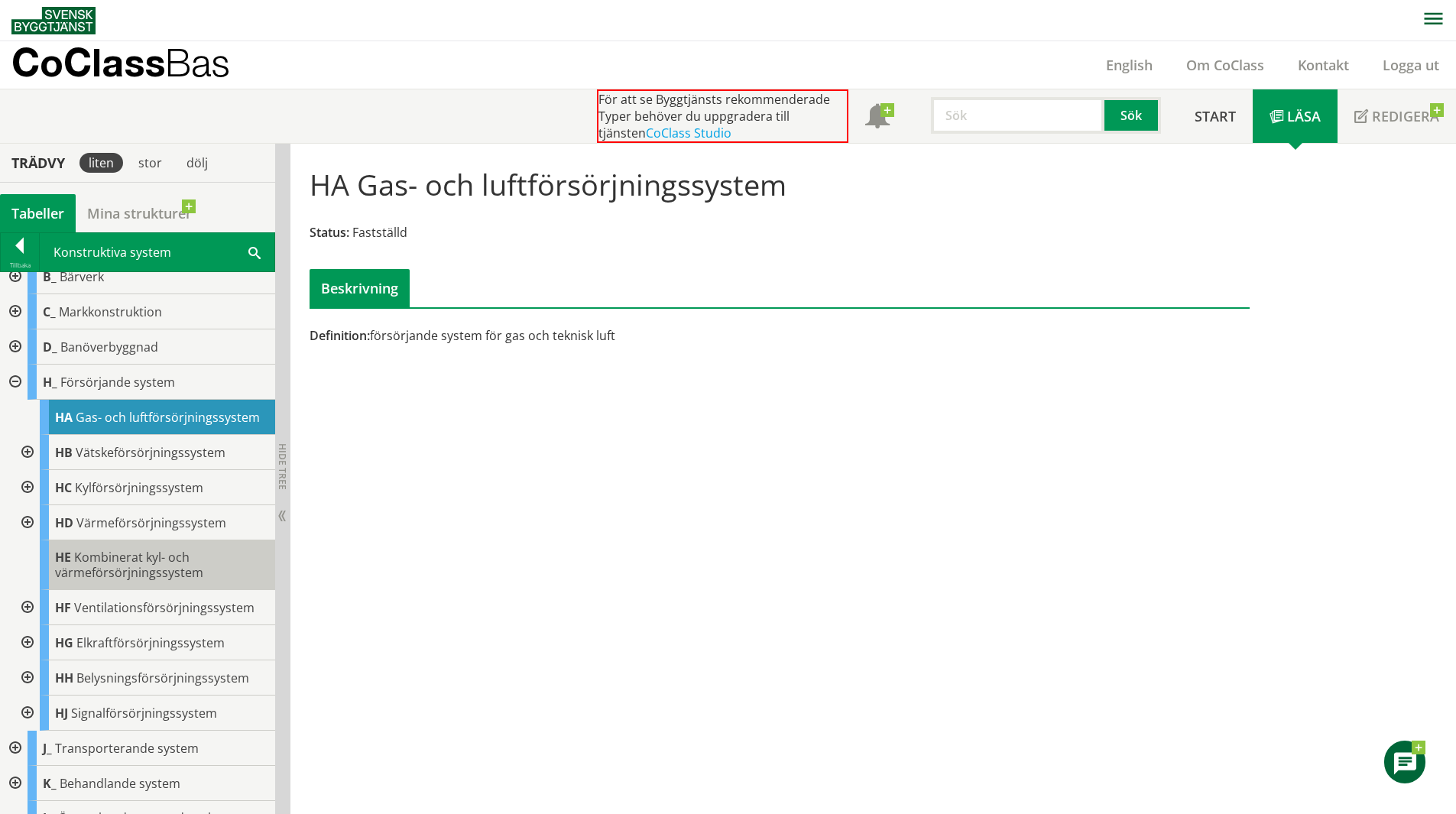
scroll to position [153, 0]
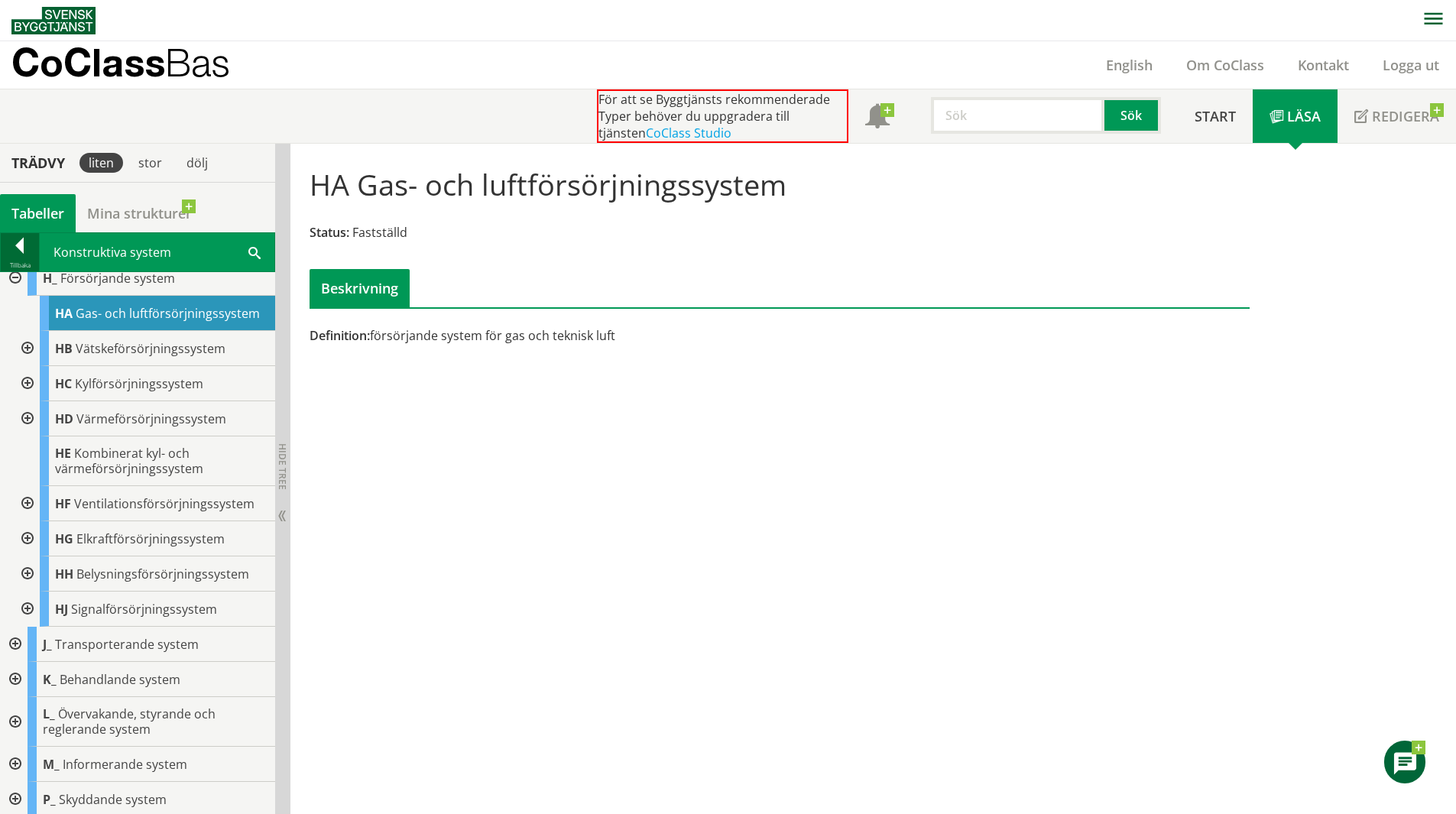
click at [28, 248] on div at bounding box center [20, 248] width 38 height 21
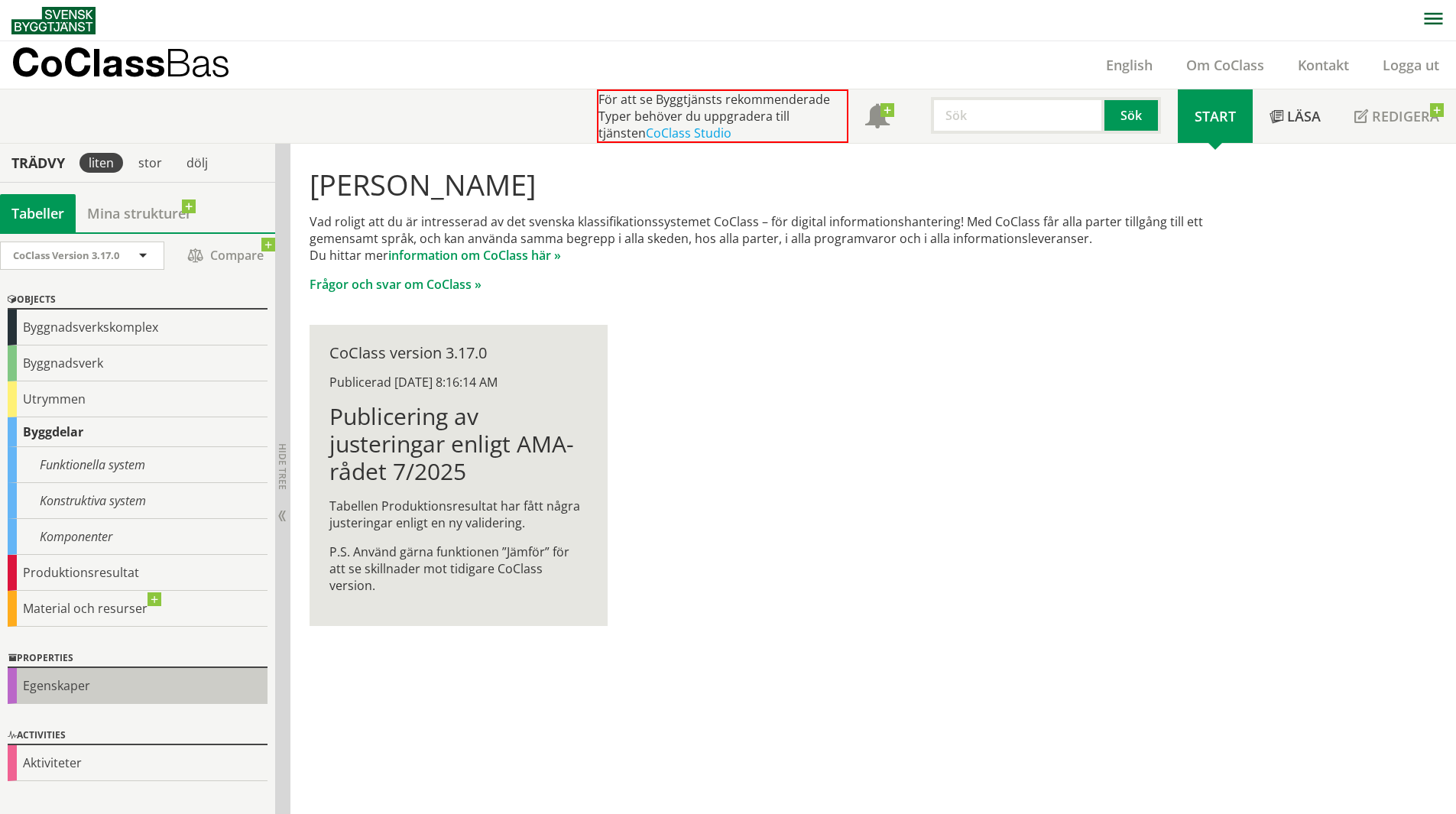
click at [118, 689] on div "Egenskaper" at bounding box center [138, 686] width 260 height 36
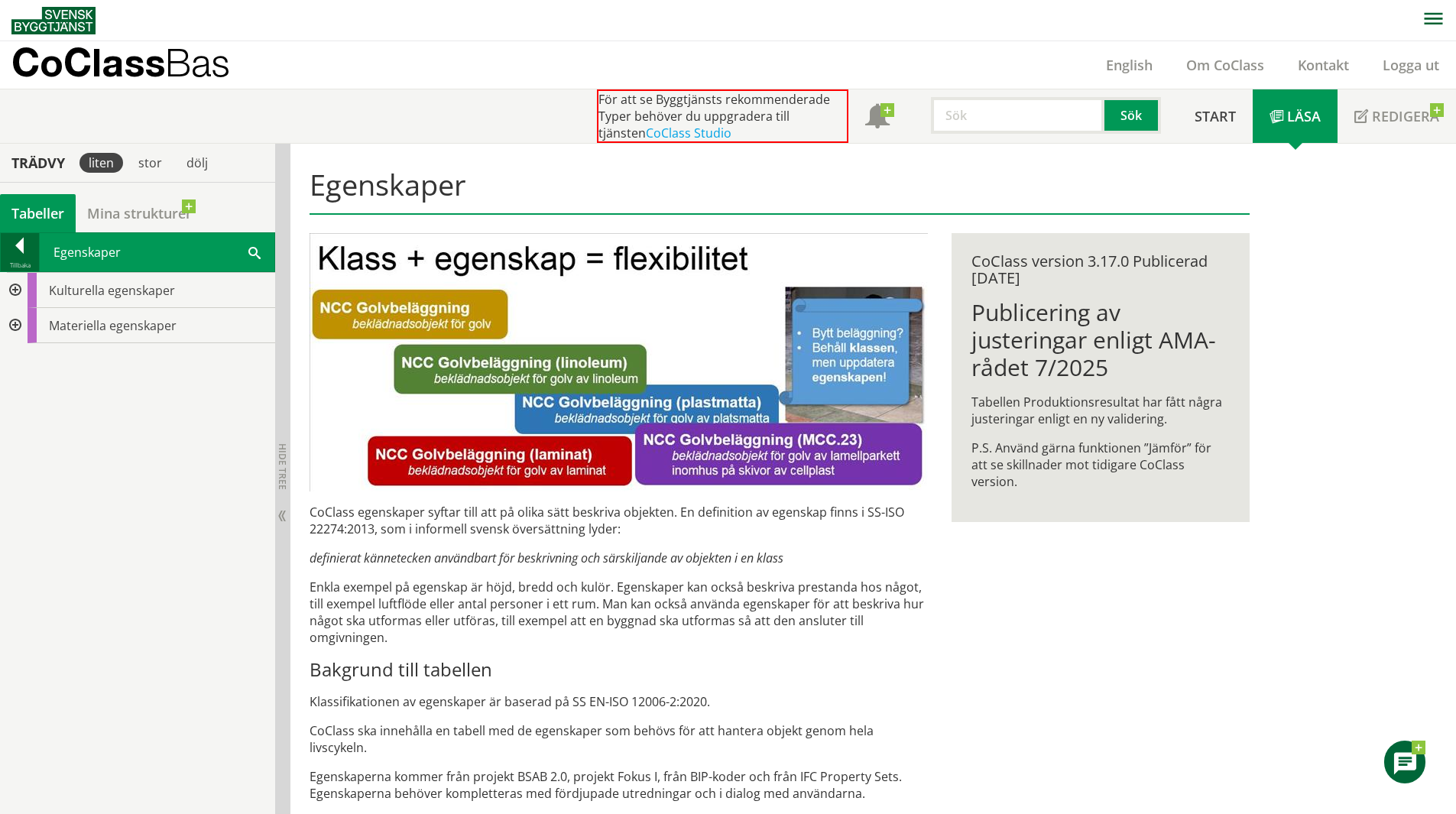
click at [10, 253] on div at bounding box center [20, 248] width 38 height 21
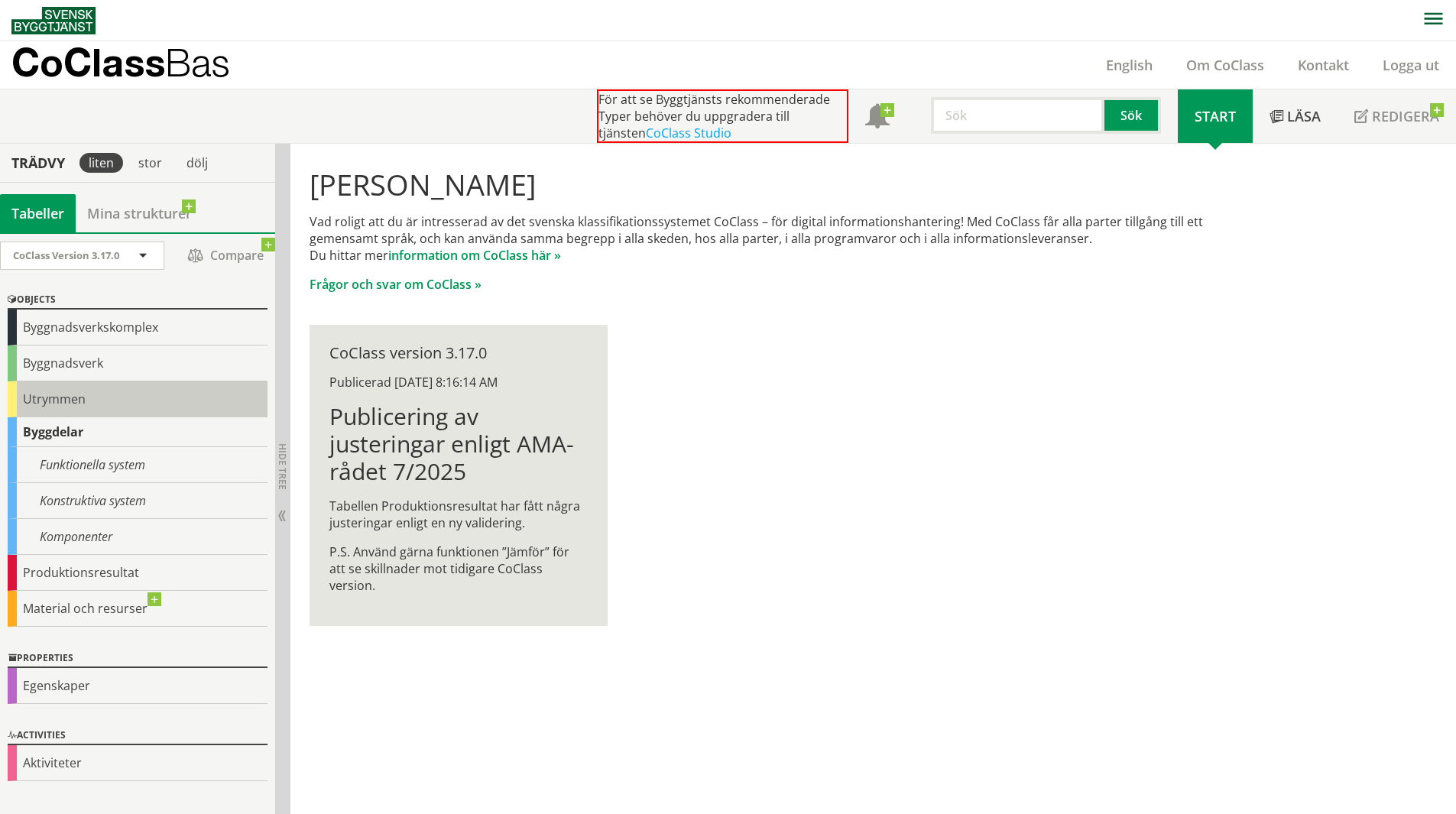
click at [96, 400] on div "Utrymmen" at bounding box center [138, 400] width 260 height 36
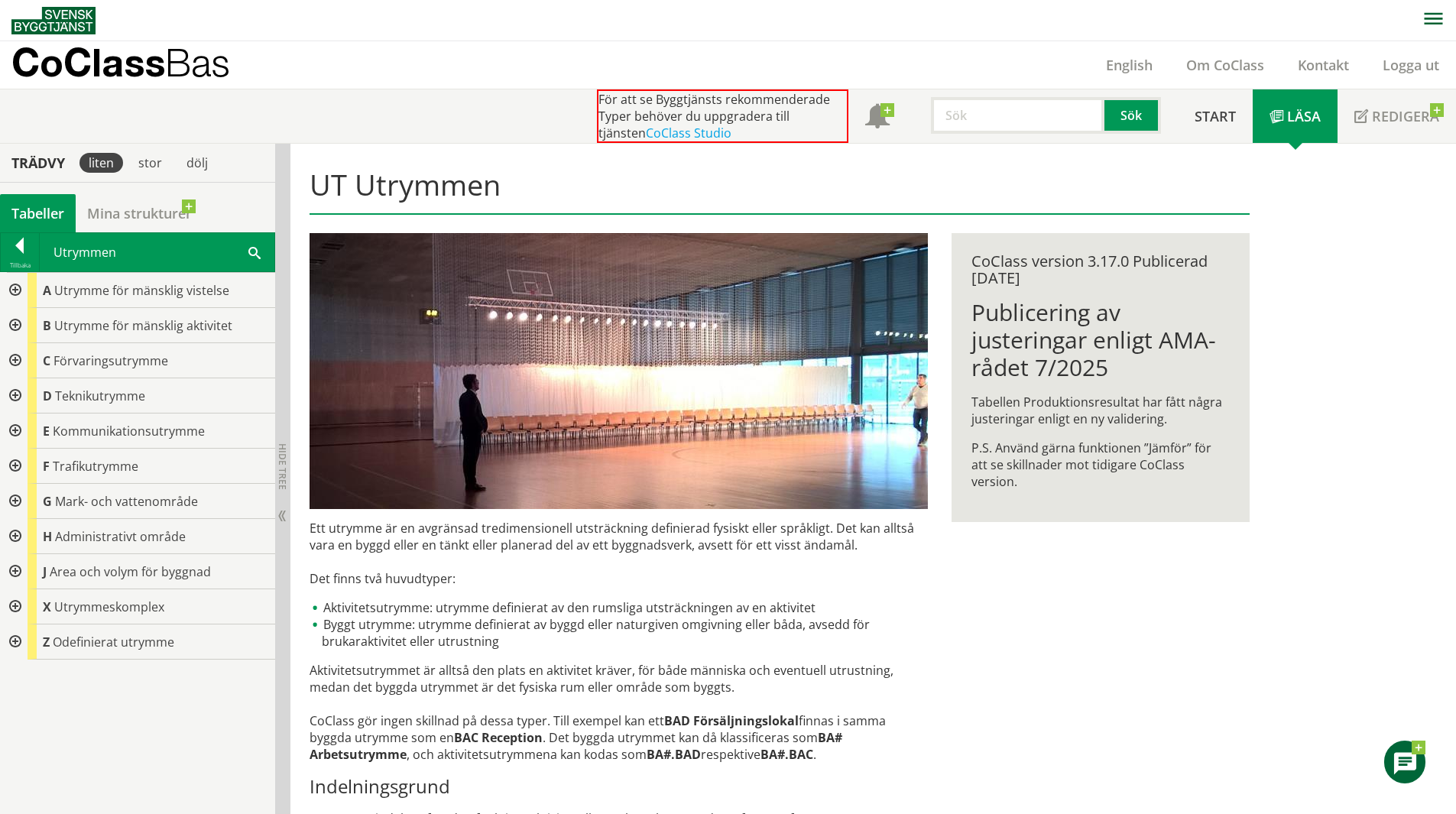
click at [11, 534] on div at bounding box center [13, 536] width 28 height 35
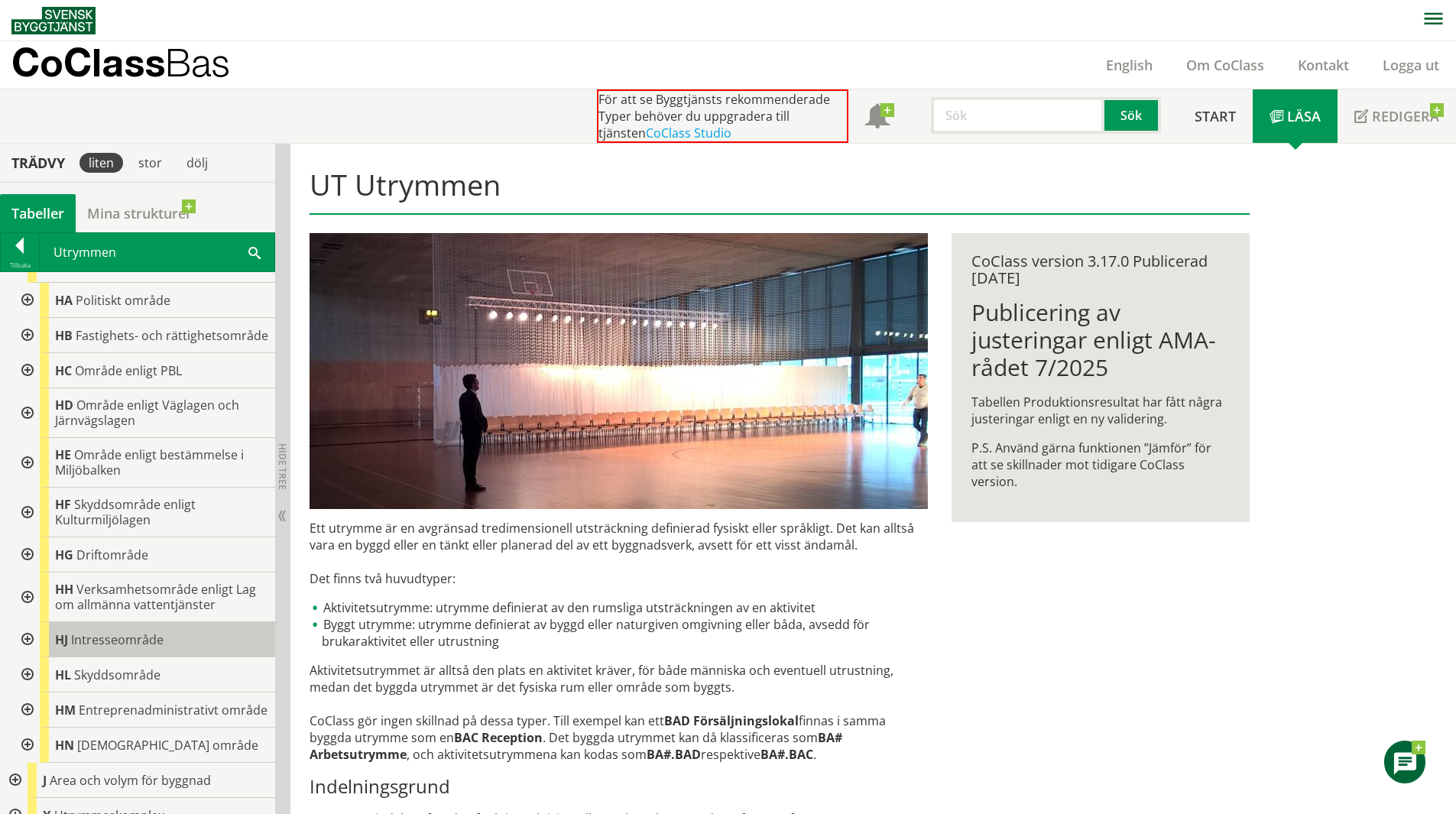
scroll to position [306, 0]
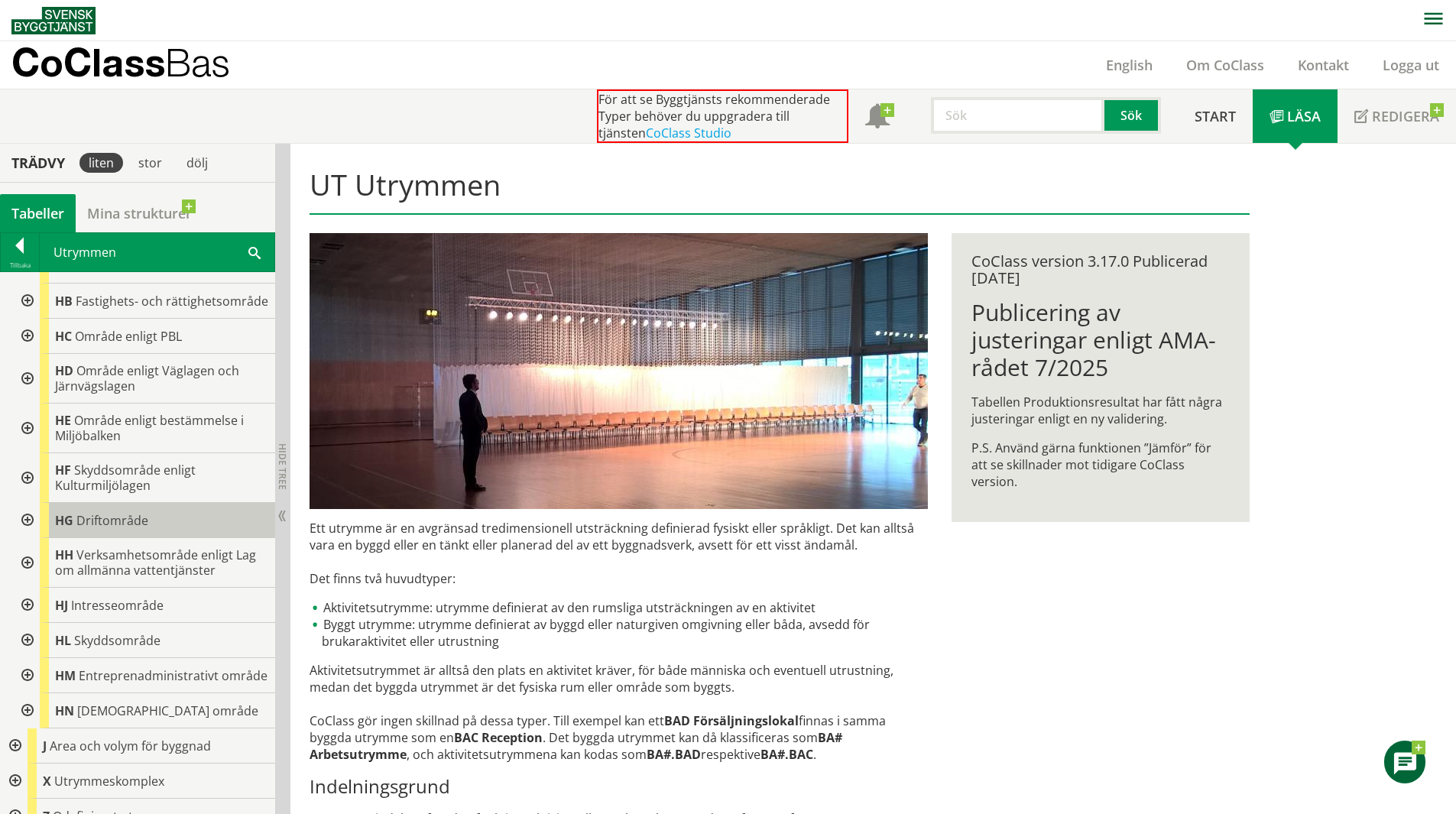
click at [151, 538] on div "HG Driftområde" at bounding box center [158, 520] width 235 height 35
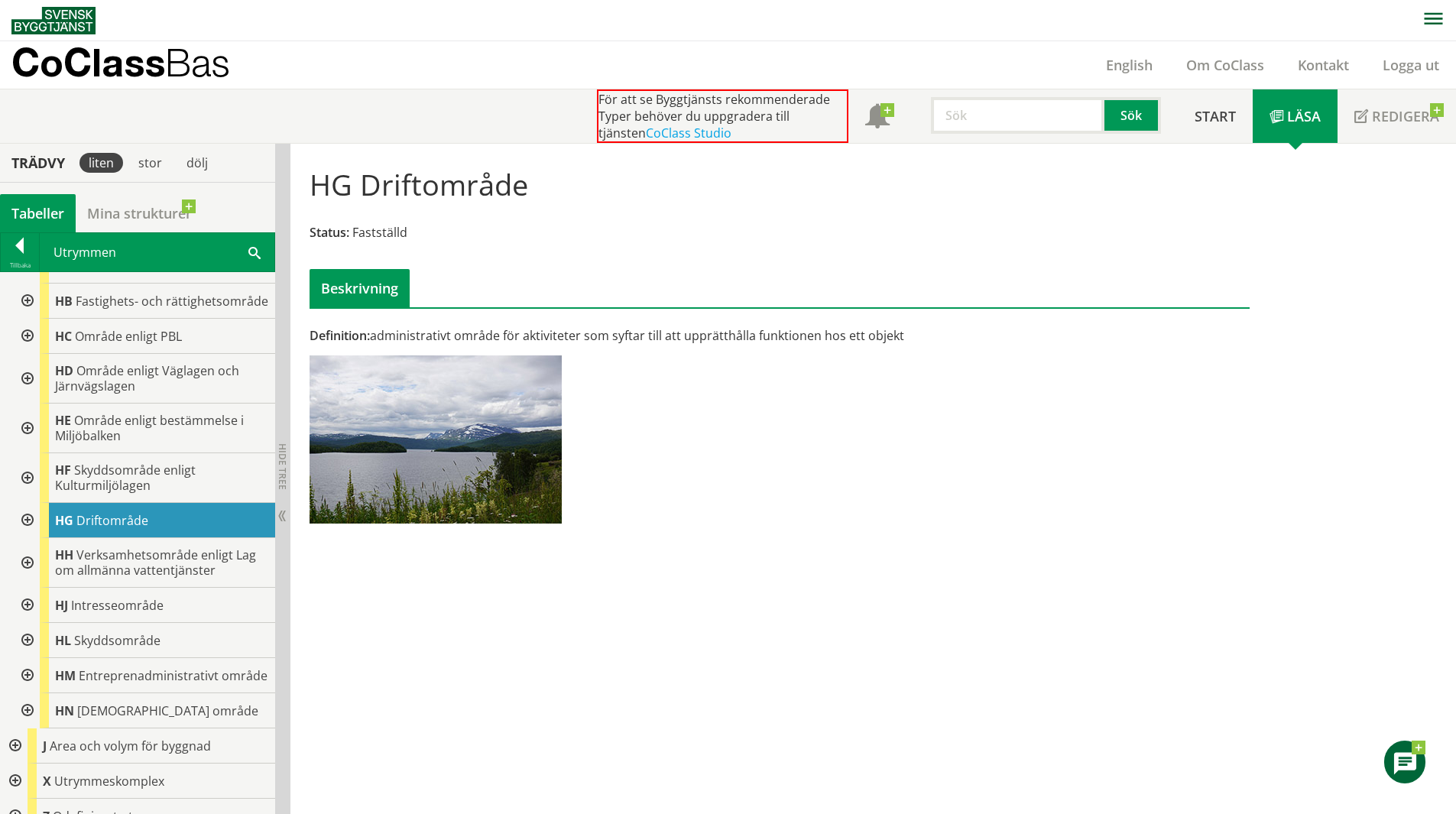
click at [33, 531] on div at bounding box center [26, 520] width 28 height 35
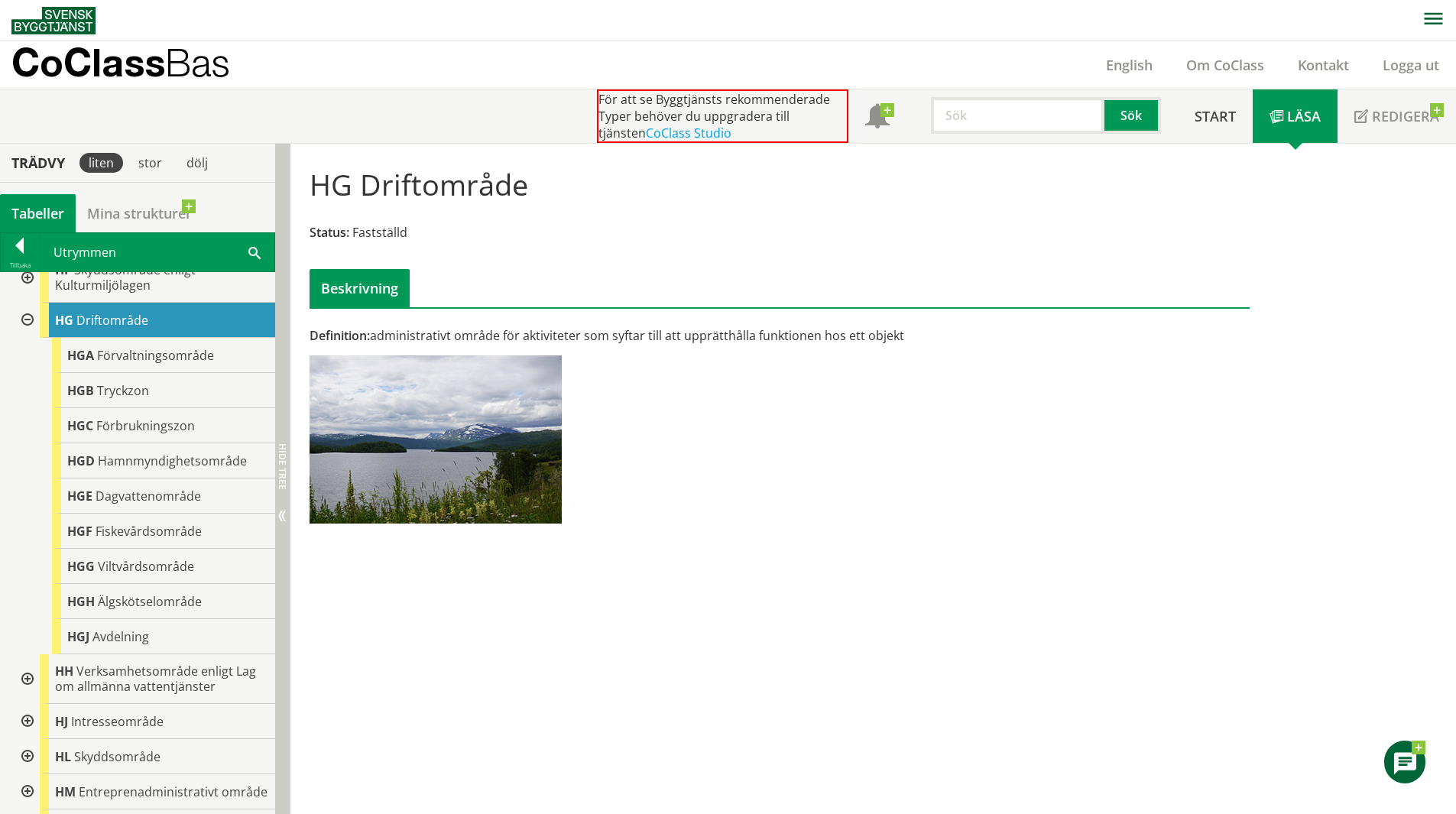
scroll to position [458, 0]
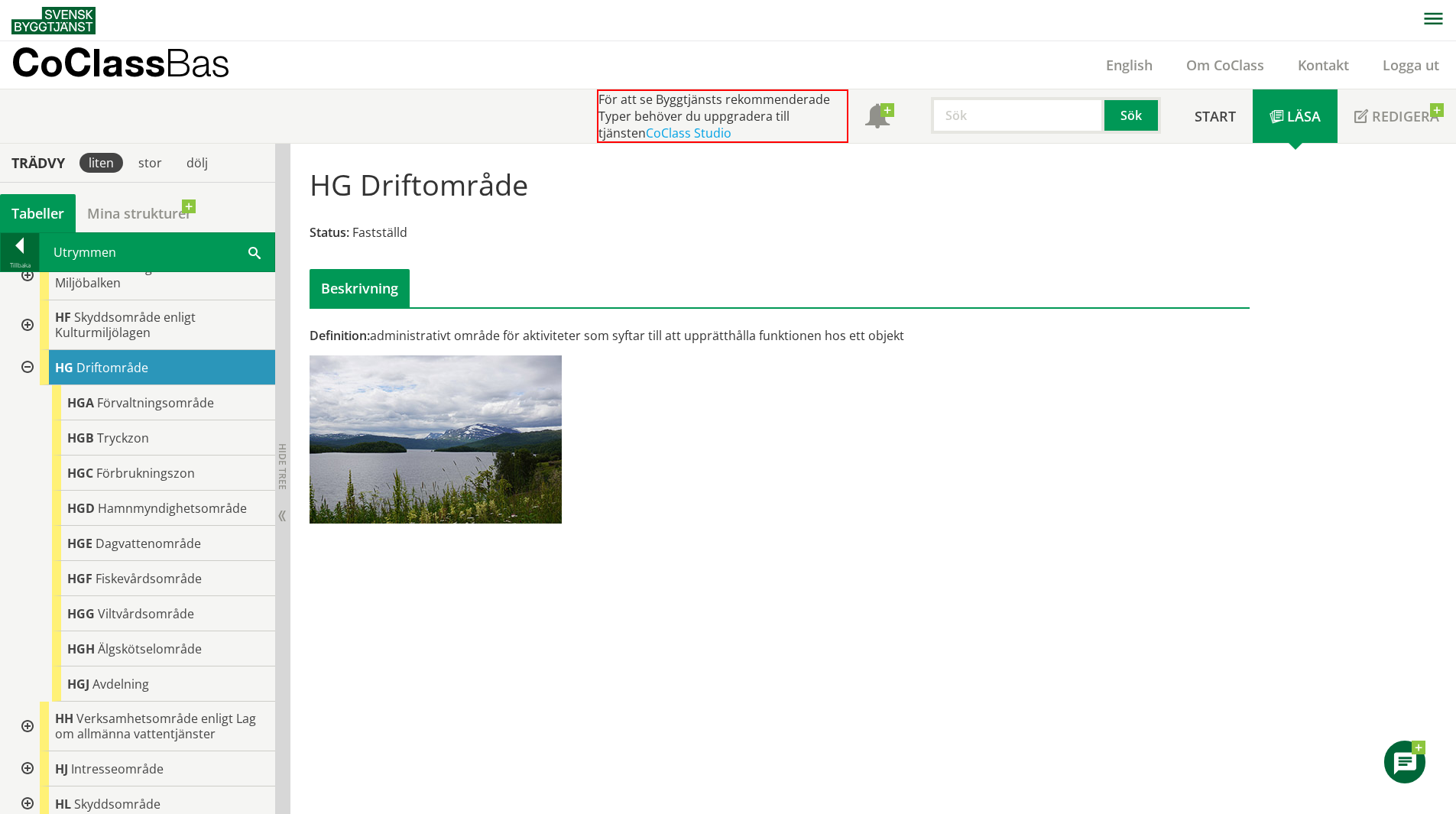
click at [33, 249] on div at bounding box center [20, 248] width 38 height 21
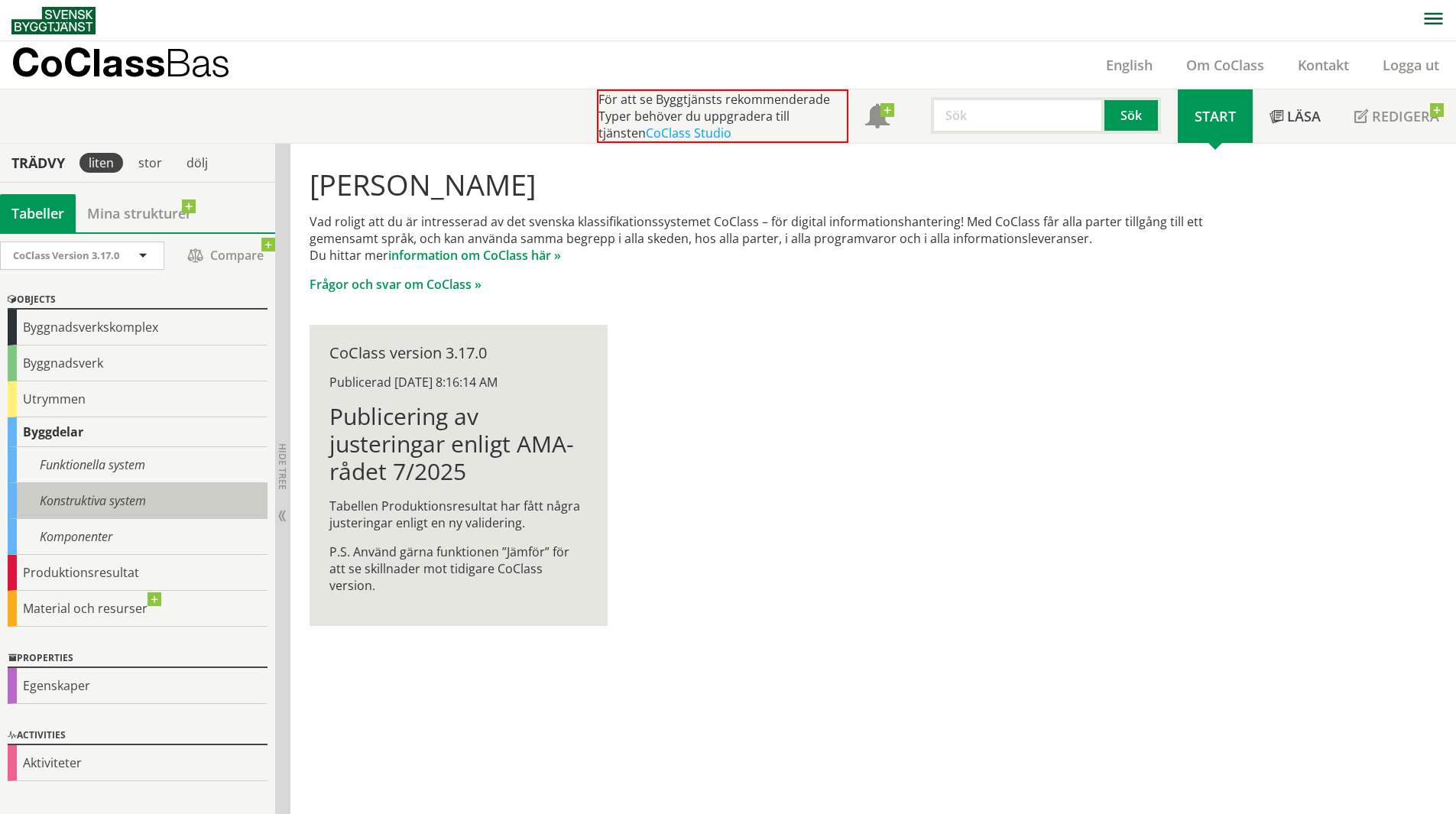
click at [80, 495] on div "Konstruktiva system" at bounding box center [138, 501] width 260 height 36
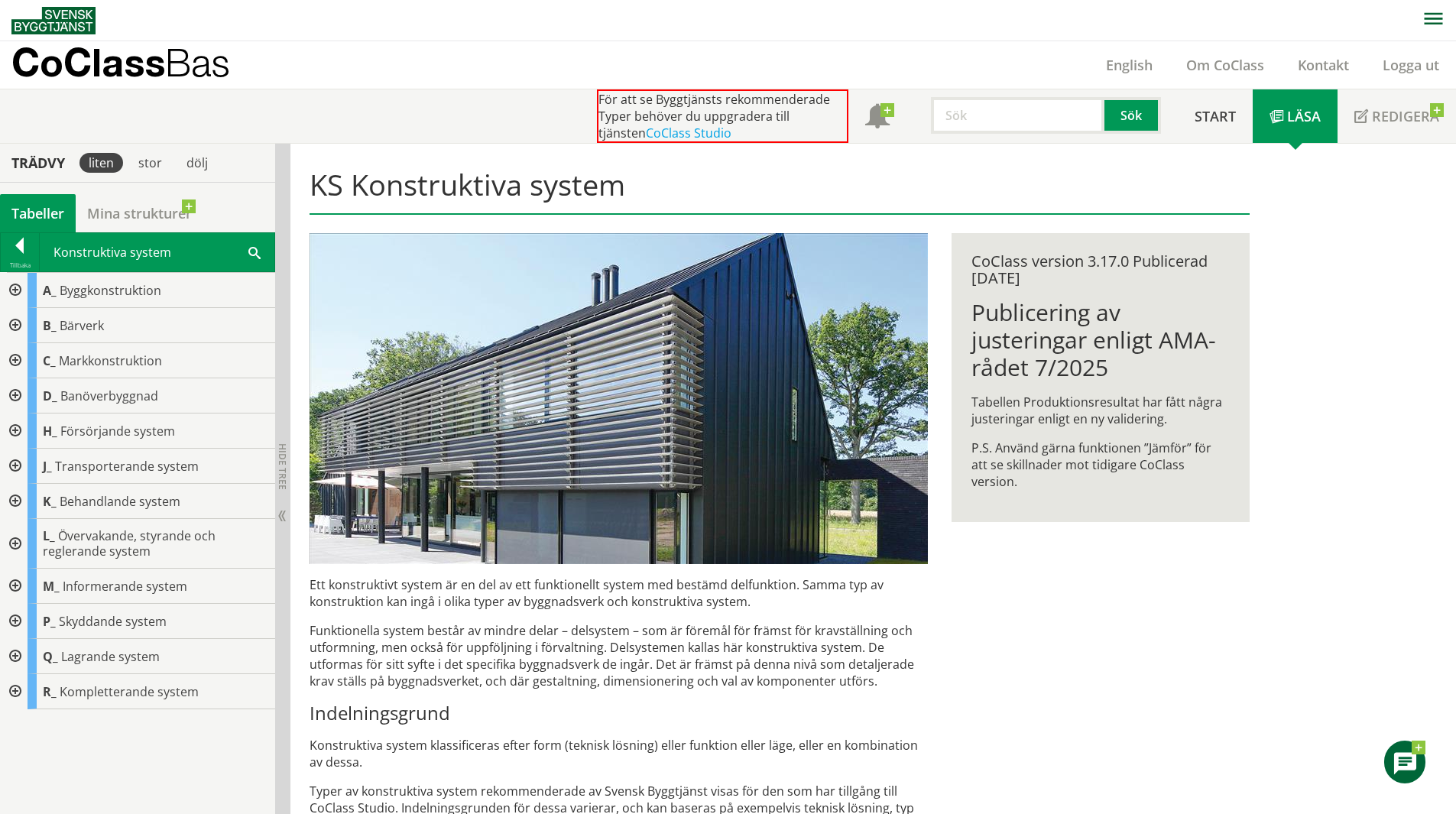
click at [25, 431] on div at bounding box center [13, 430] width 28 height 35
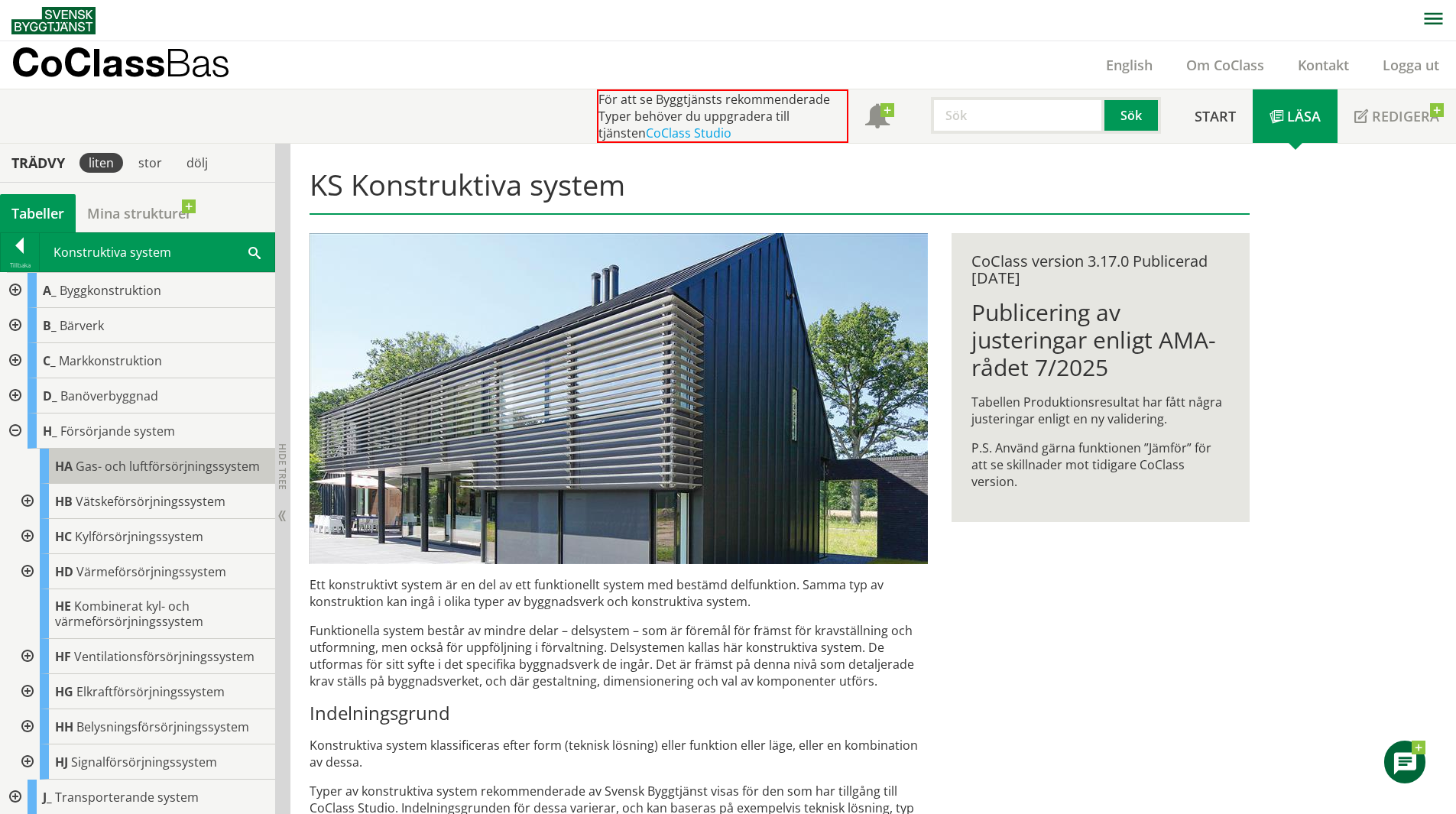
click at [116, 471] on span "Gas- och luftförsörjningssystem" at bounding box center [167, 467] width 185 height 17
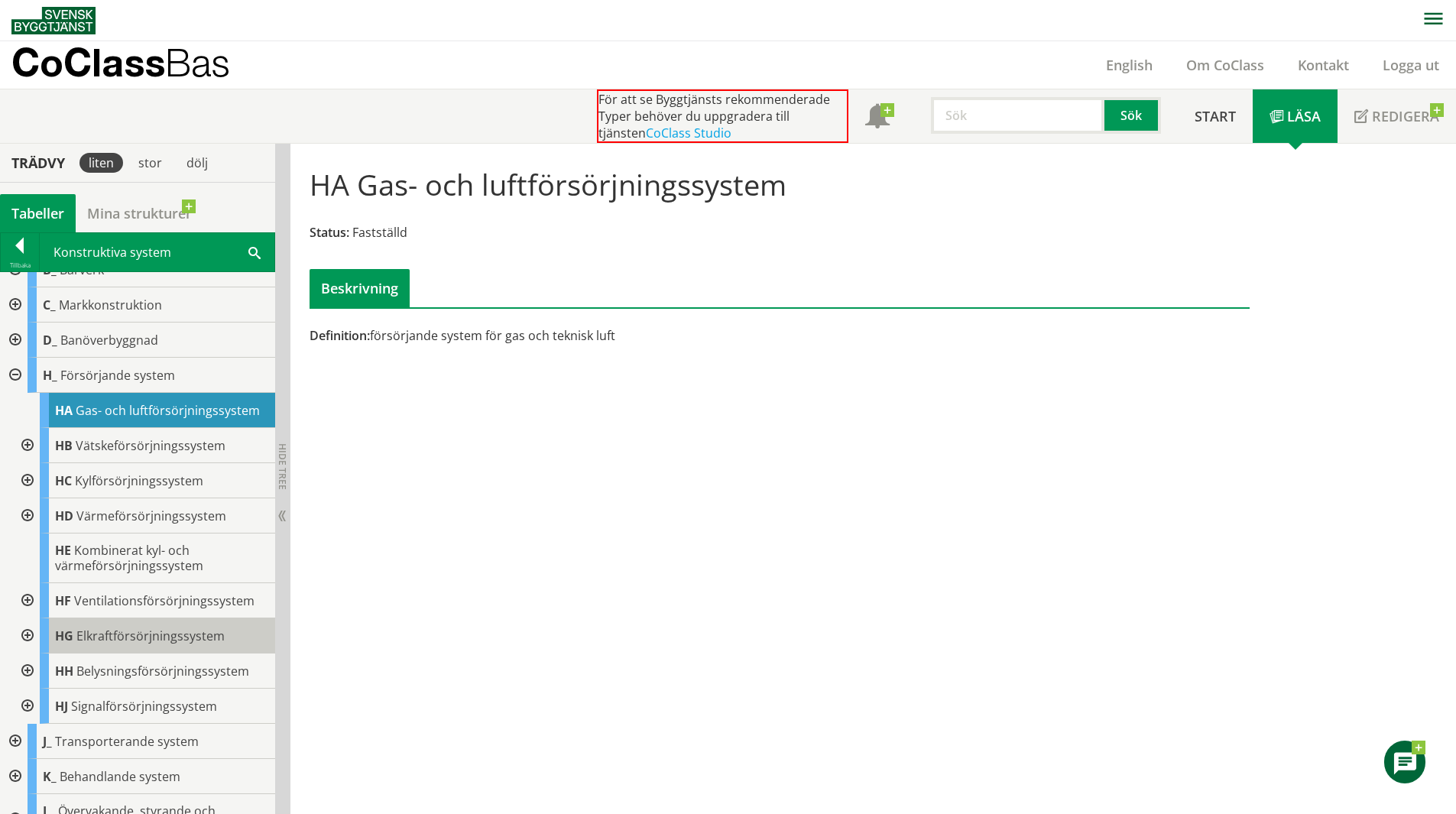
scroll to position [226, 0]
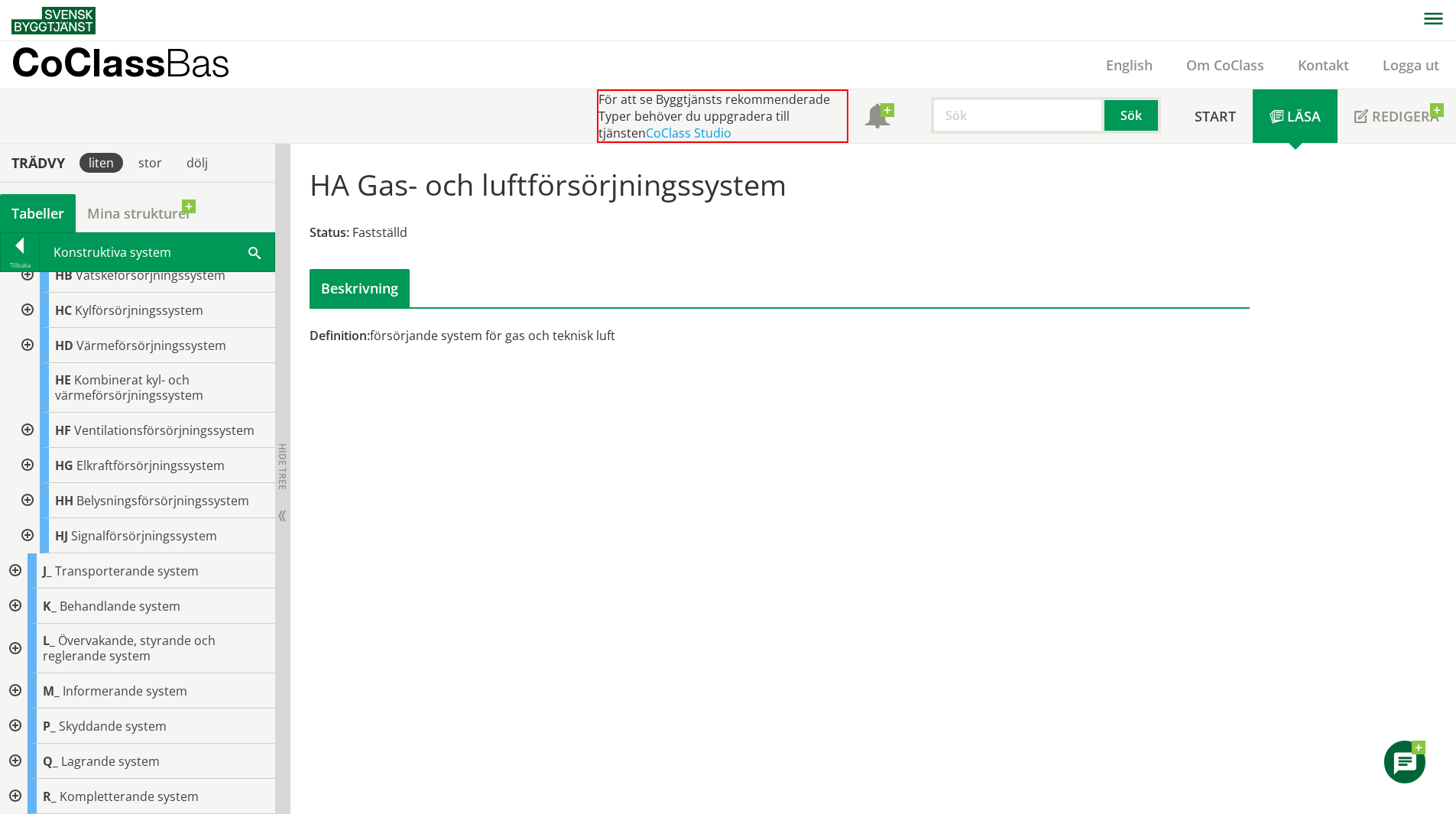
click at [5, 690] on div at bounding box center [13, 691] width 28 height 35
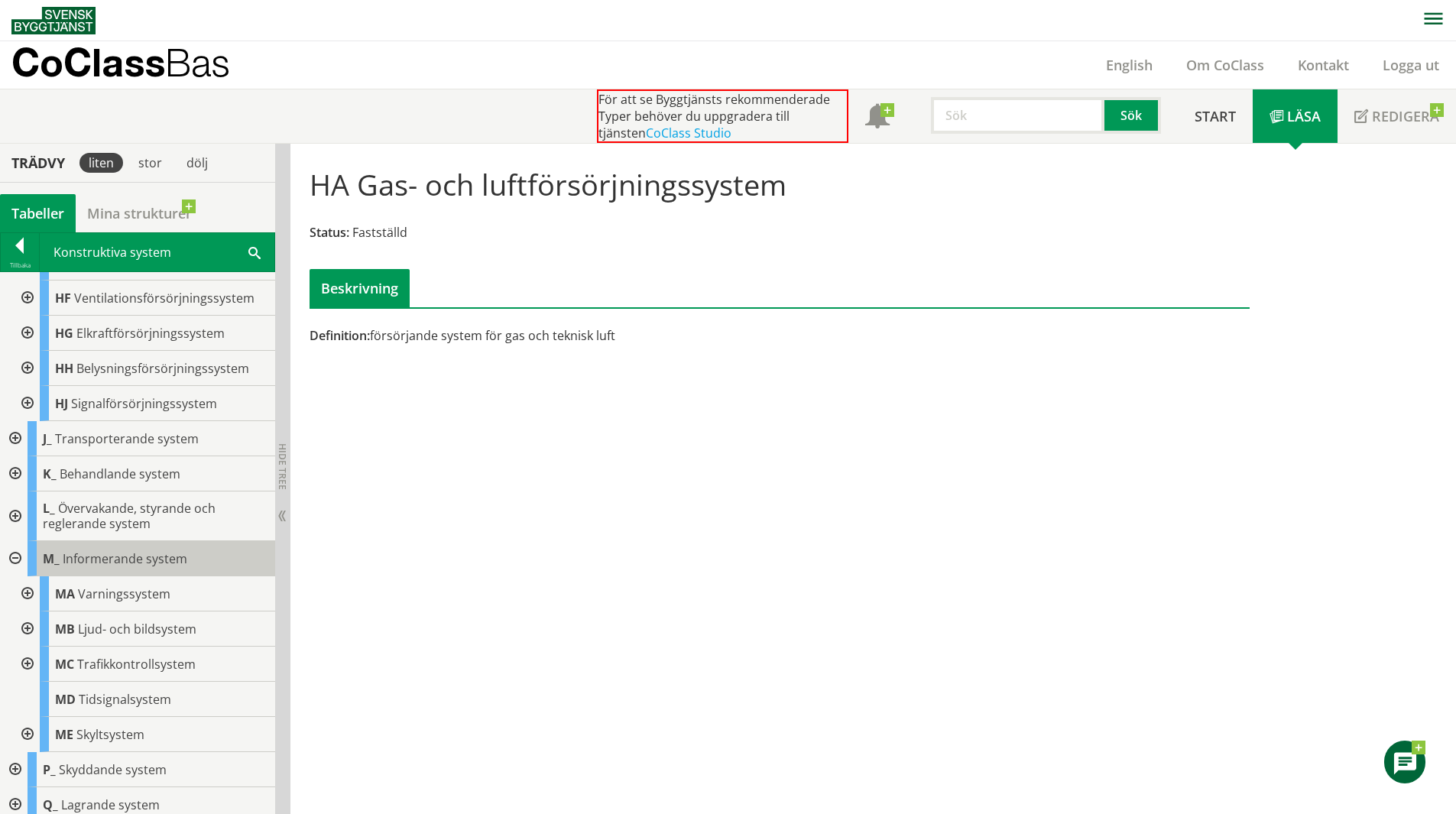
scroll to position [402, 0]
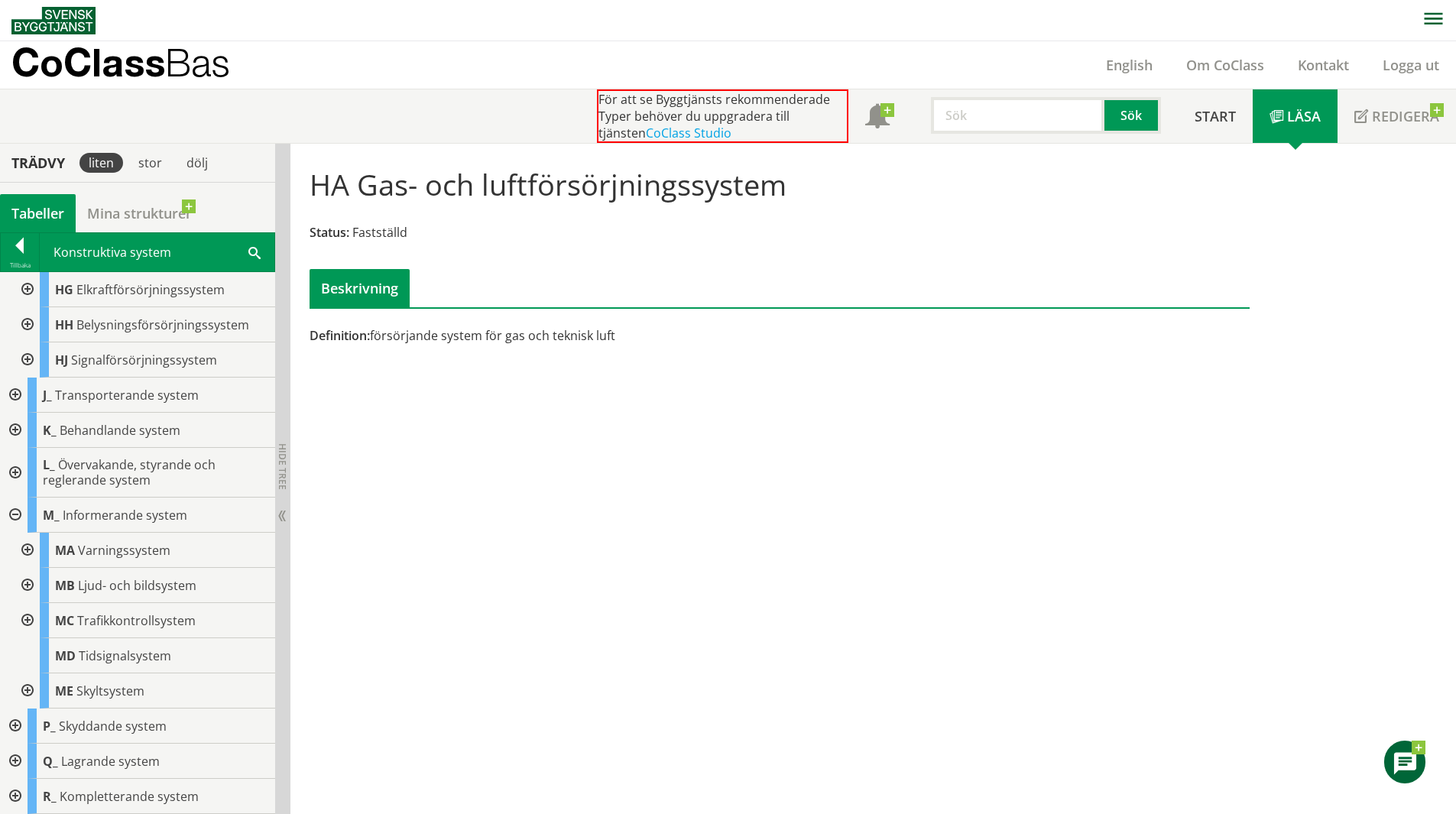
click at [25, 554] on div at bounding box center [26, 550] width 28 height 35
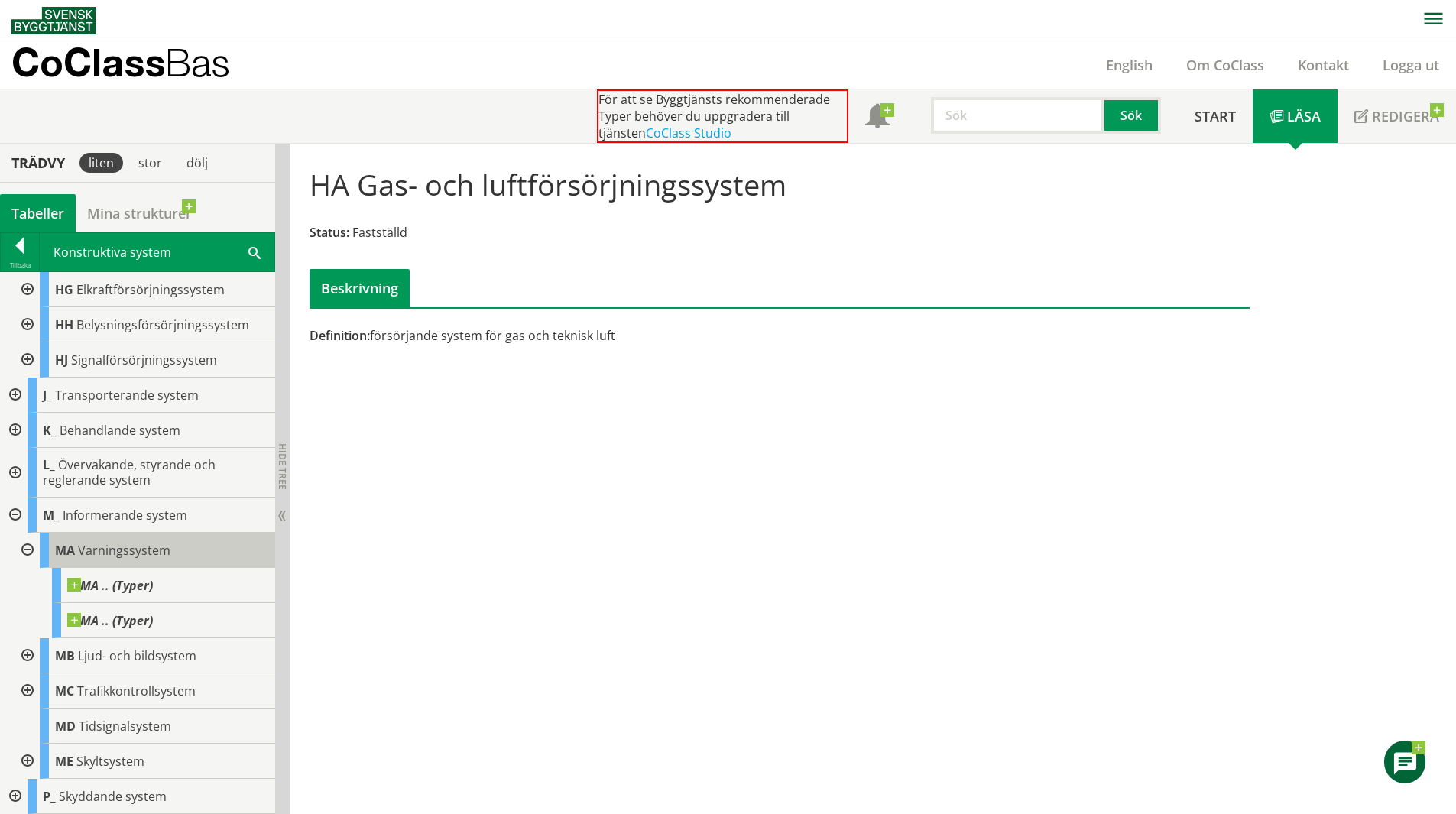
click at [174, 551] on div "MA Varningssystem" at bounding box center [158, 550] width 235 height 35
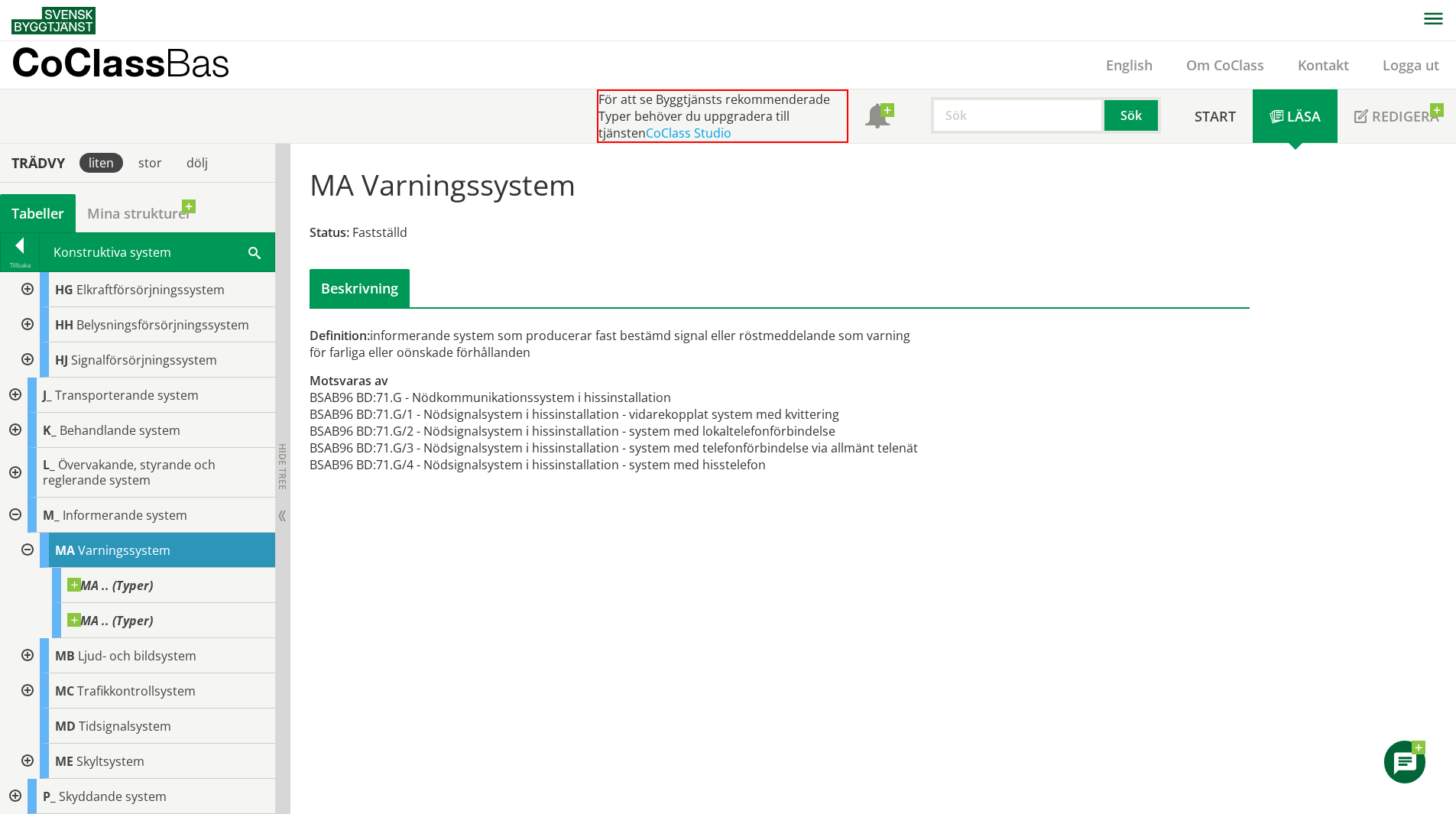
click at [452, 351] on div "Definition: informerande system som producerar fast bestämd signal eller röstme…" at bounding box center [619, 343] width 618 height 33
click at [22, 241] on div at bounding box center [20, 248] width 38 height 21
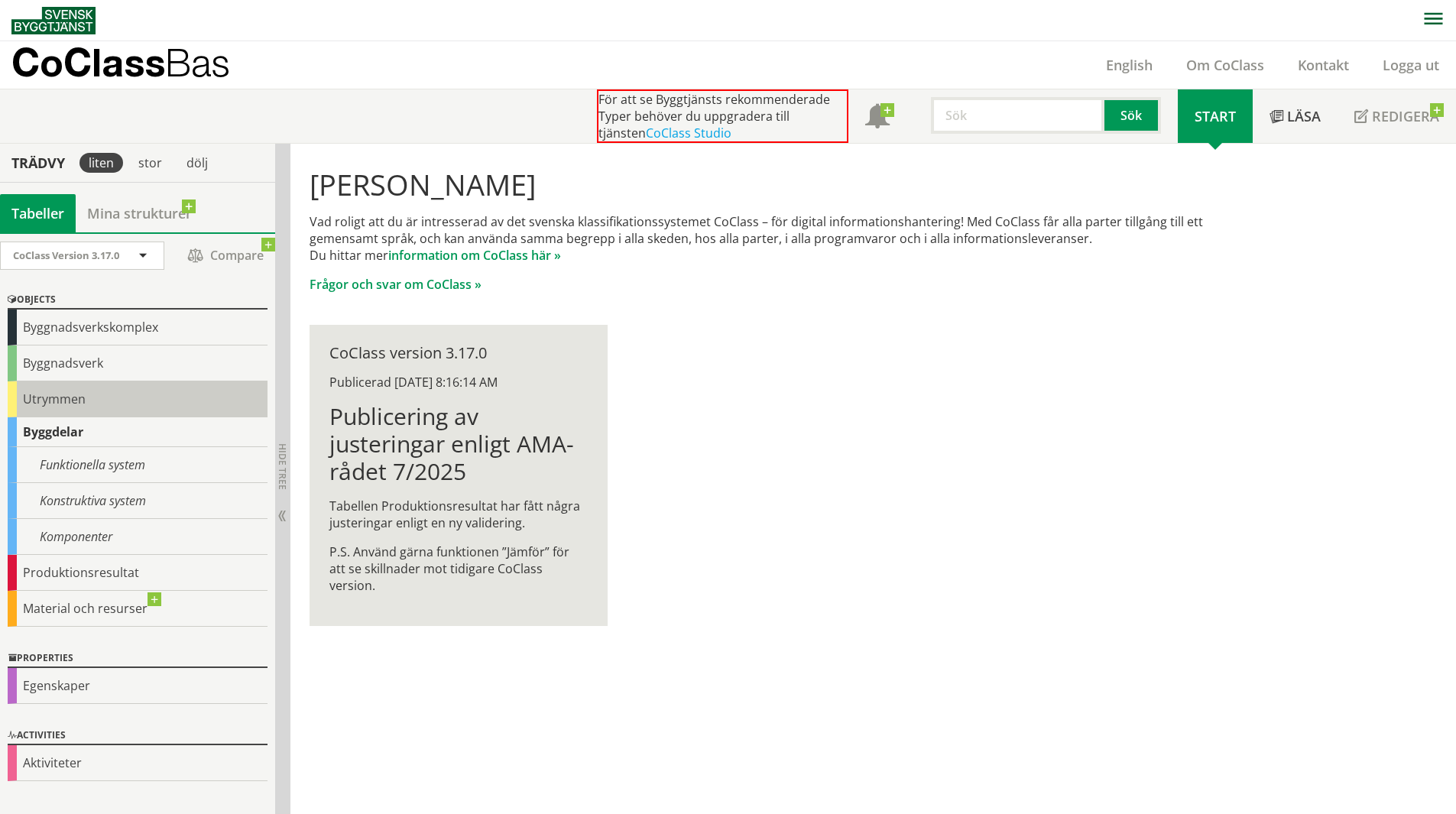
click at [105, 391] on div "Utrymmen" at bounding box center [138, 400] width 260 height 36
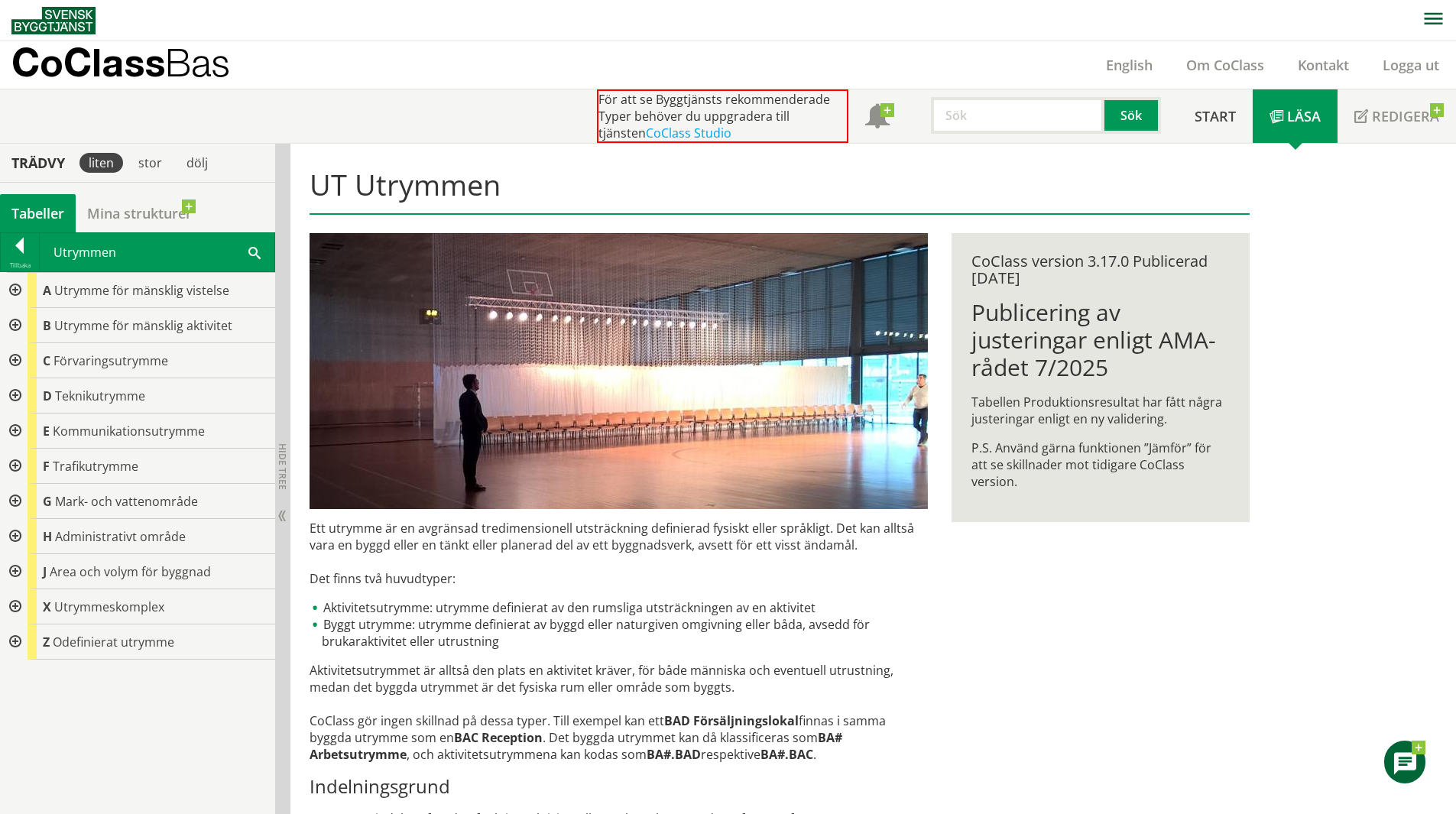
click at [8, 636] on div at bounding box center [13, 642] width 28 height 35
click at [18, 636] on div at bounding box center [13, 642] width 28 height 35
click at [13, 539] on div at bounding box center [13, 536] width 28 height 35
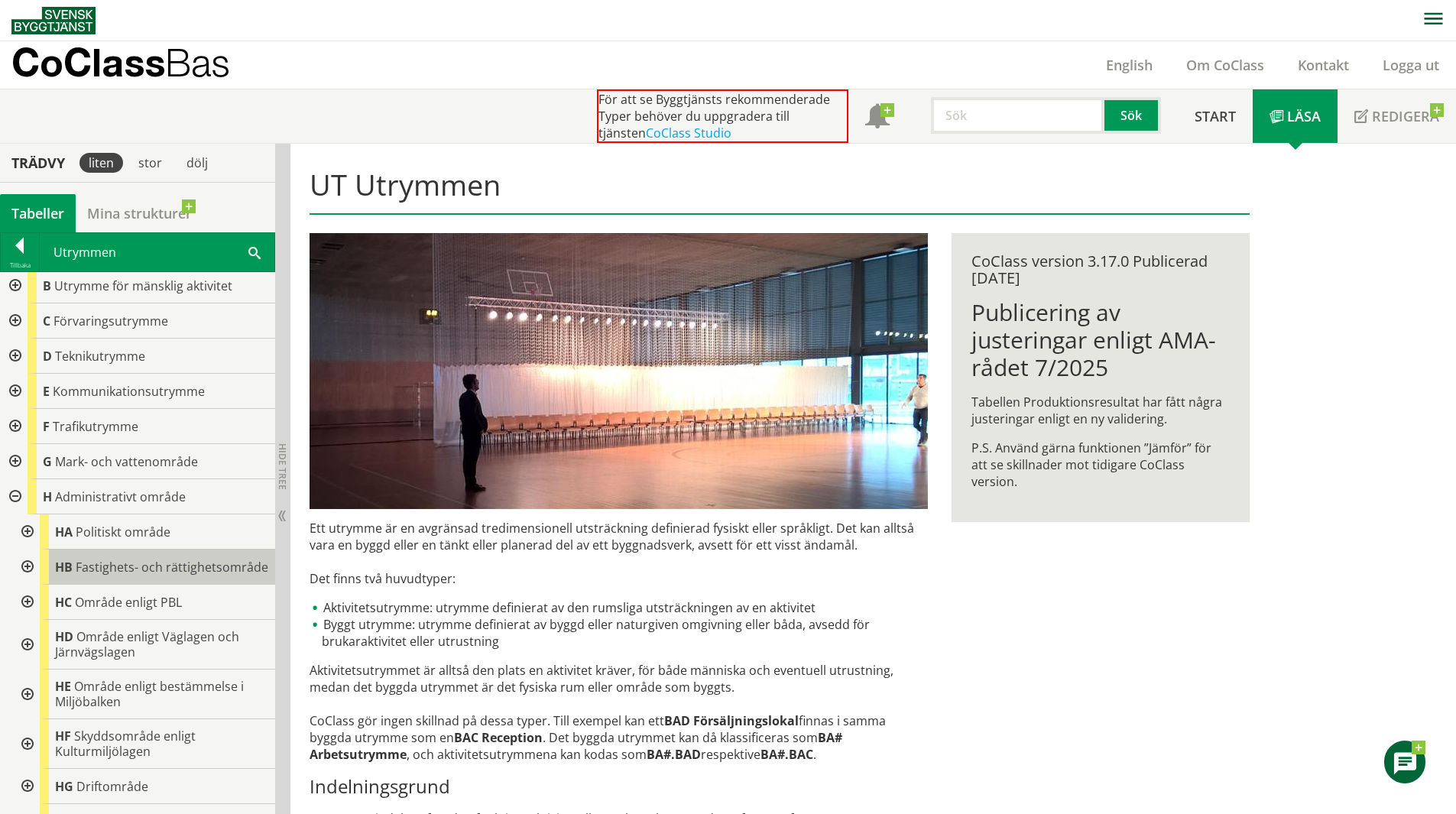
scroll to position [153, 0]
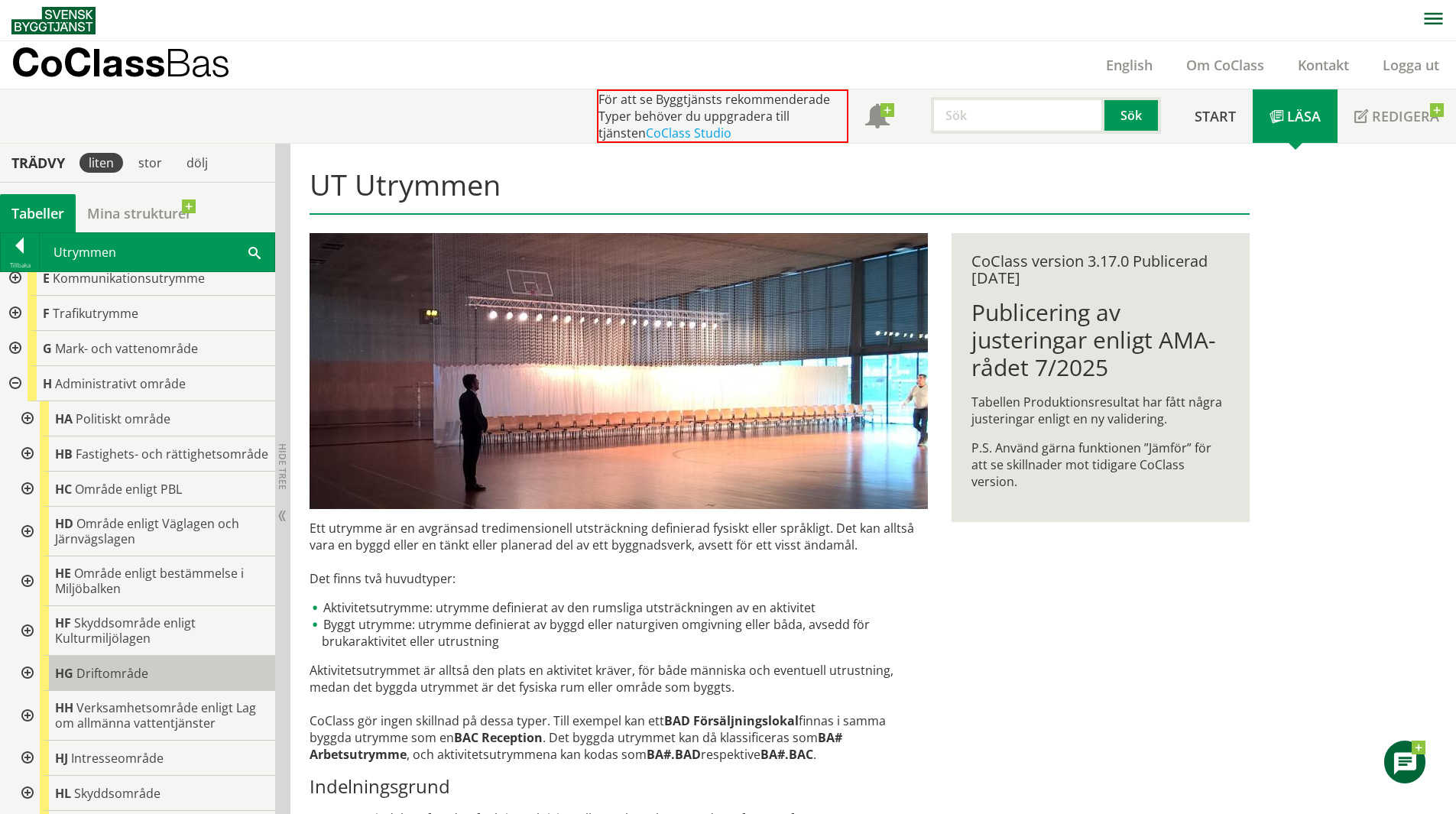
click at [143, 691] on div "HG Driftområde" at bounding box center [158, 673] width 235 height 35
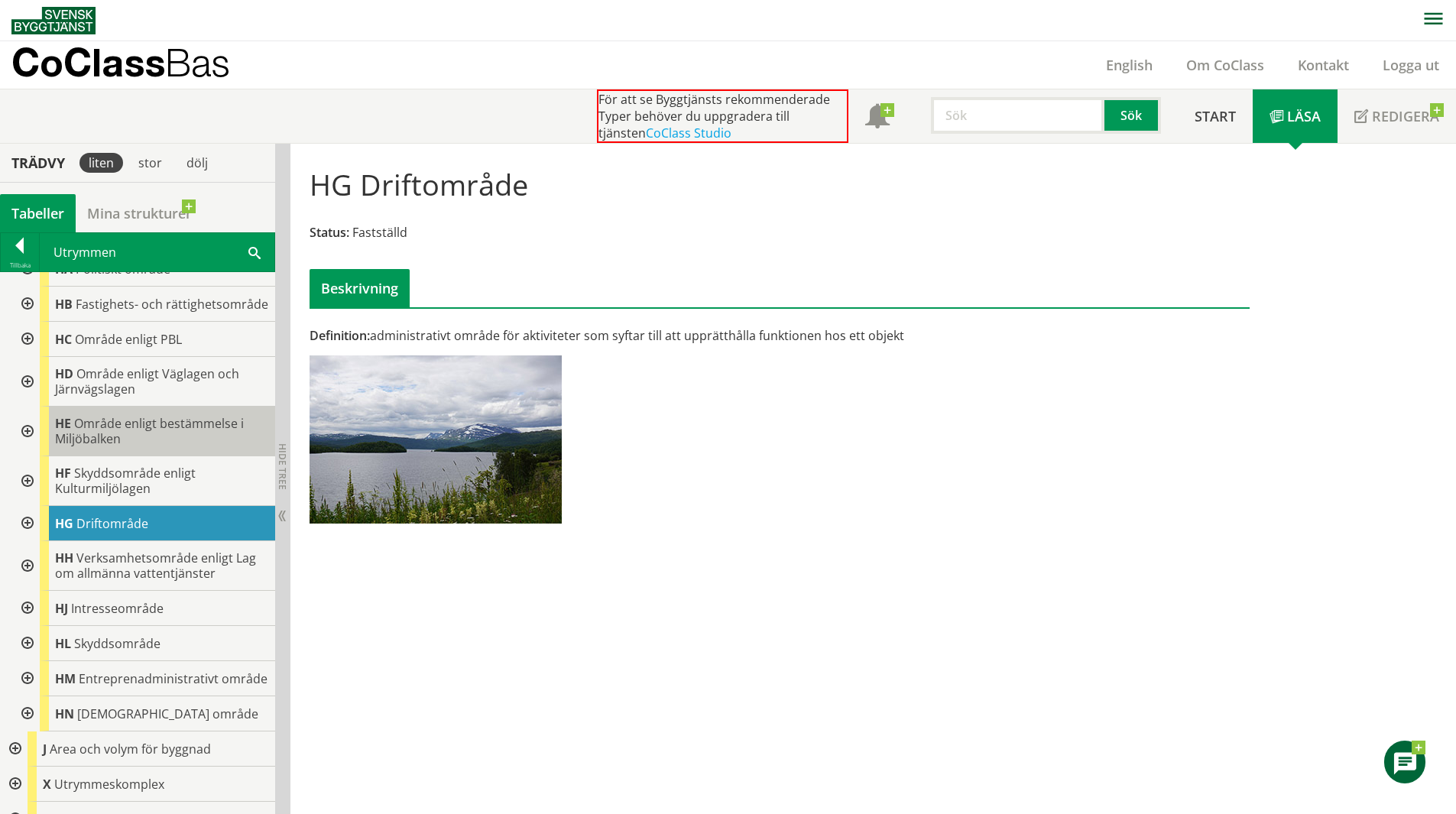
scroll to position [306, 0]
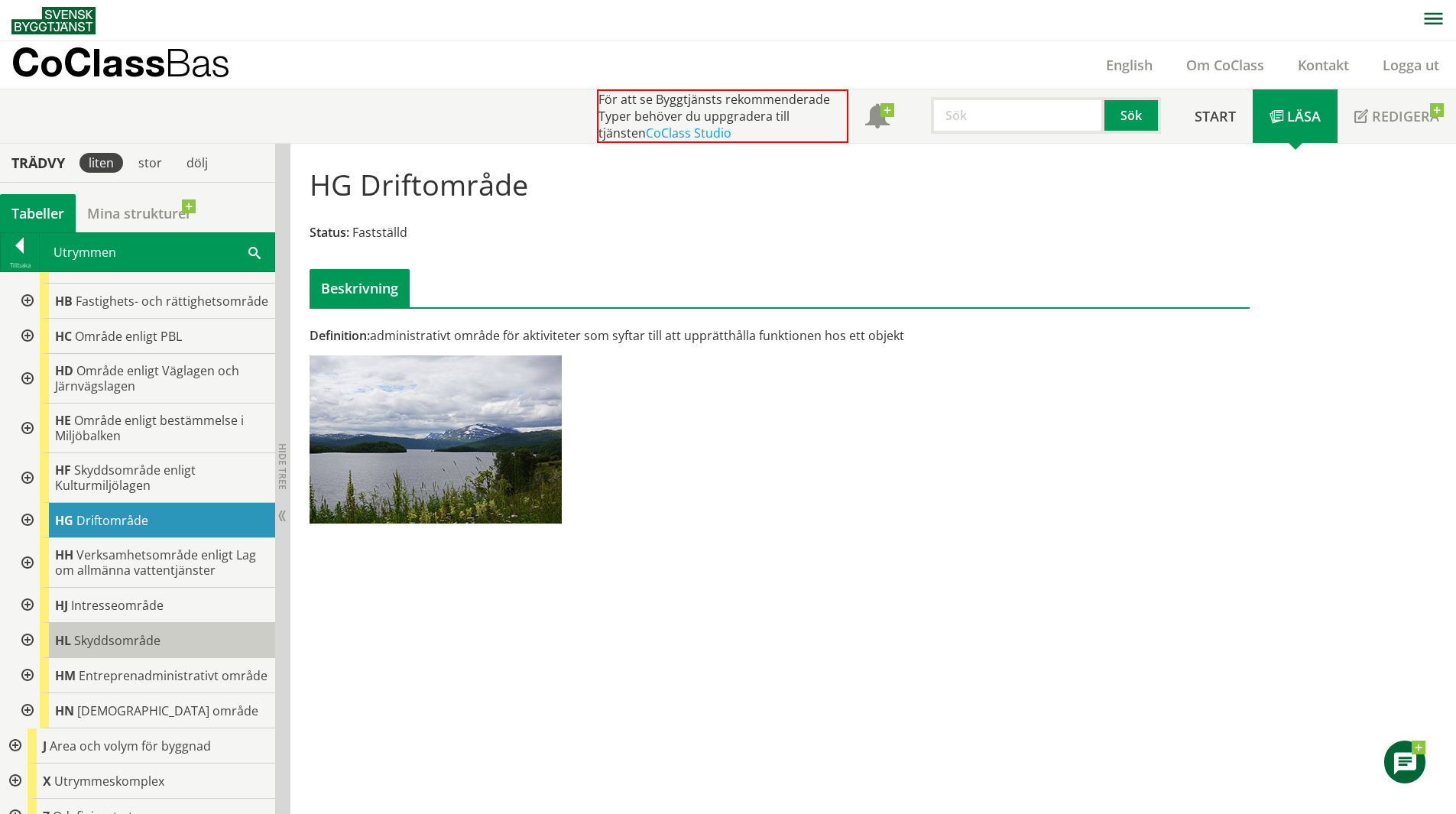
click at [92, 649] on span "Skyddsområde" at bounding box center [117, 641] width 86 height 17
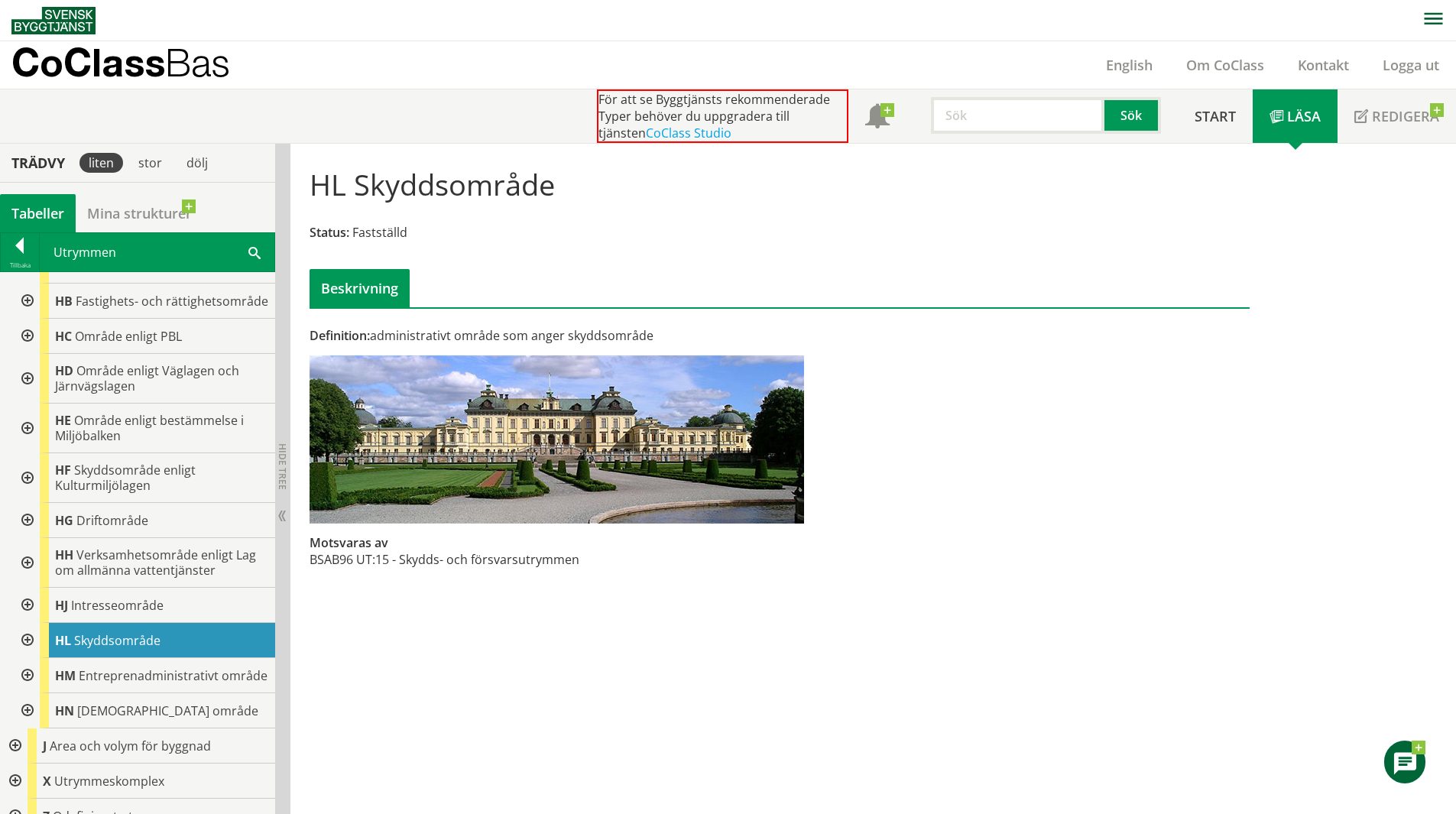
drag, startPoint x: 439, startPoint y: 336, endPoint x: 669, endPoint y: 350, distance: 230.4
click at [669, 350] on div "Definition: administrativt område som anger skyddsområde Motsvaras av BSAB96 UT…" at bounding box center [619, 455] width 642 height 257
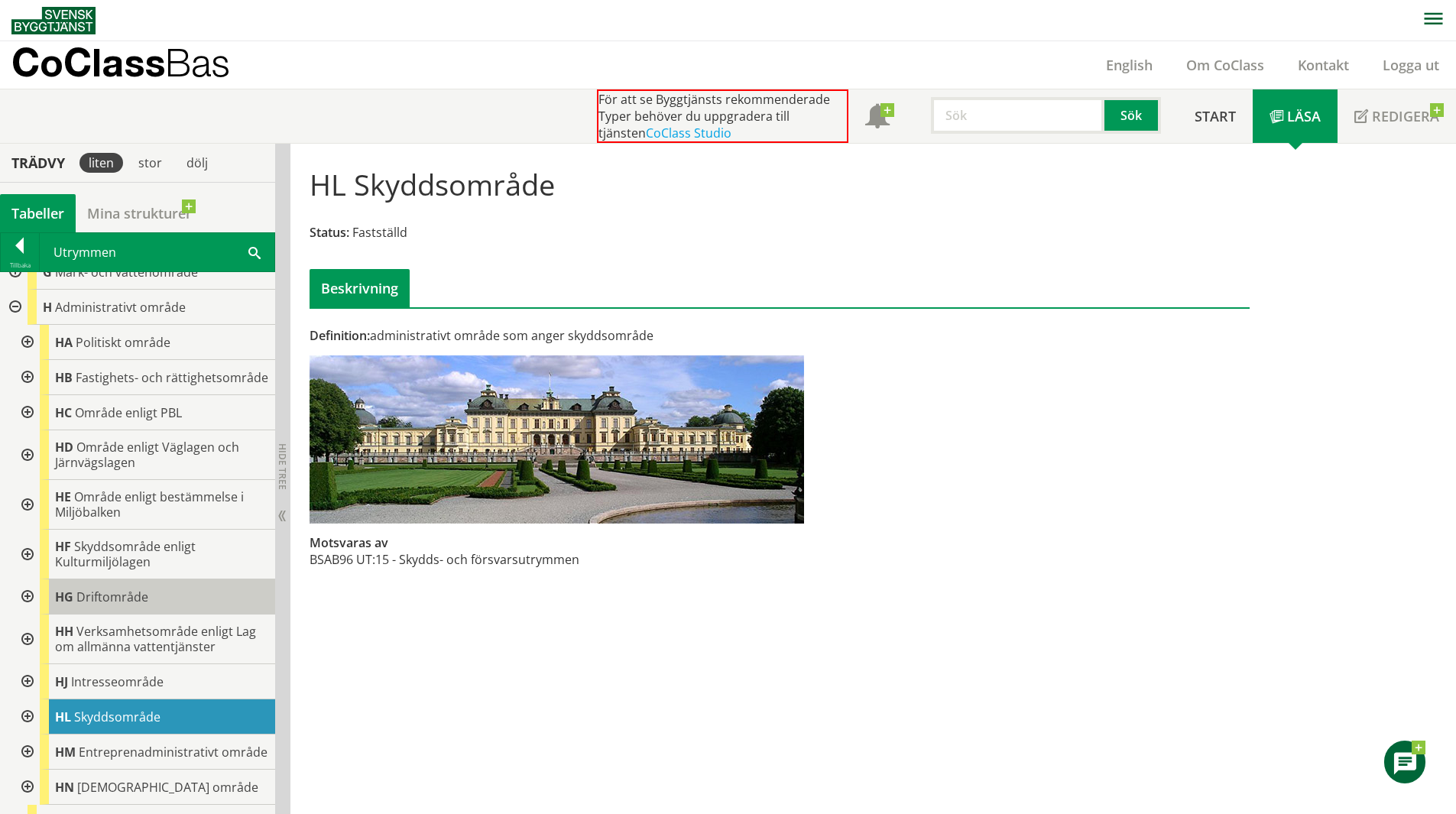
click at [112, 605] on span "Driftområde" at bounding box center [112, 597] width 72 height 17
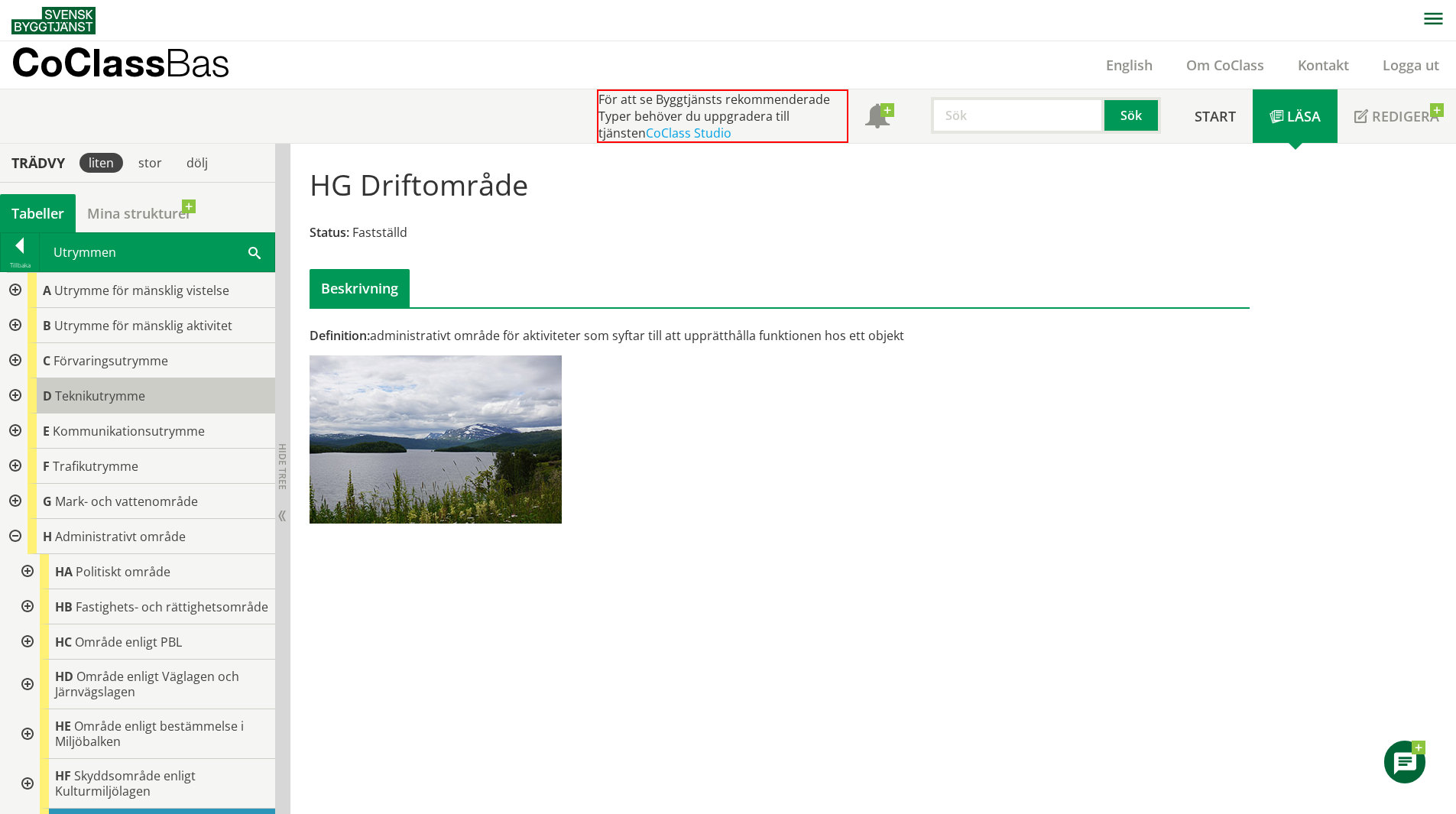
click at [81, 393] on span "Teknikutrymme" at bounding box center [100, 396] width 90 height 17
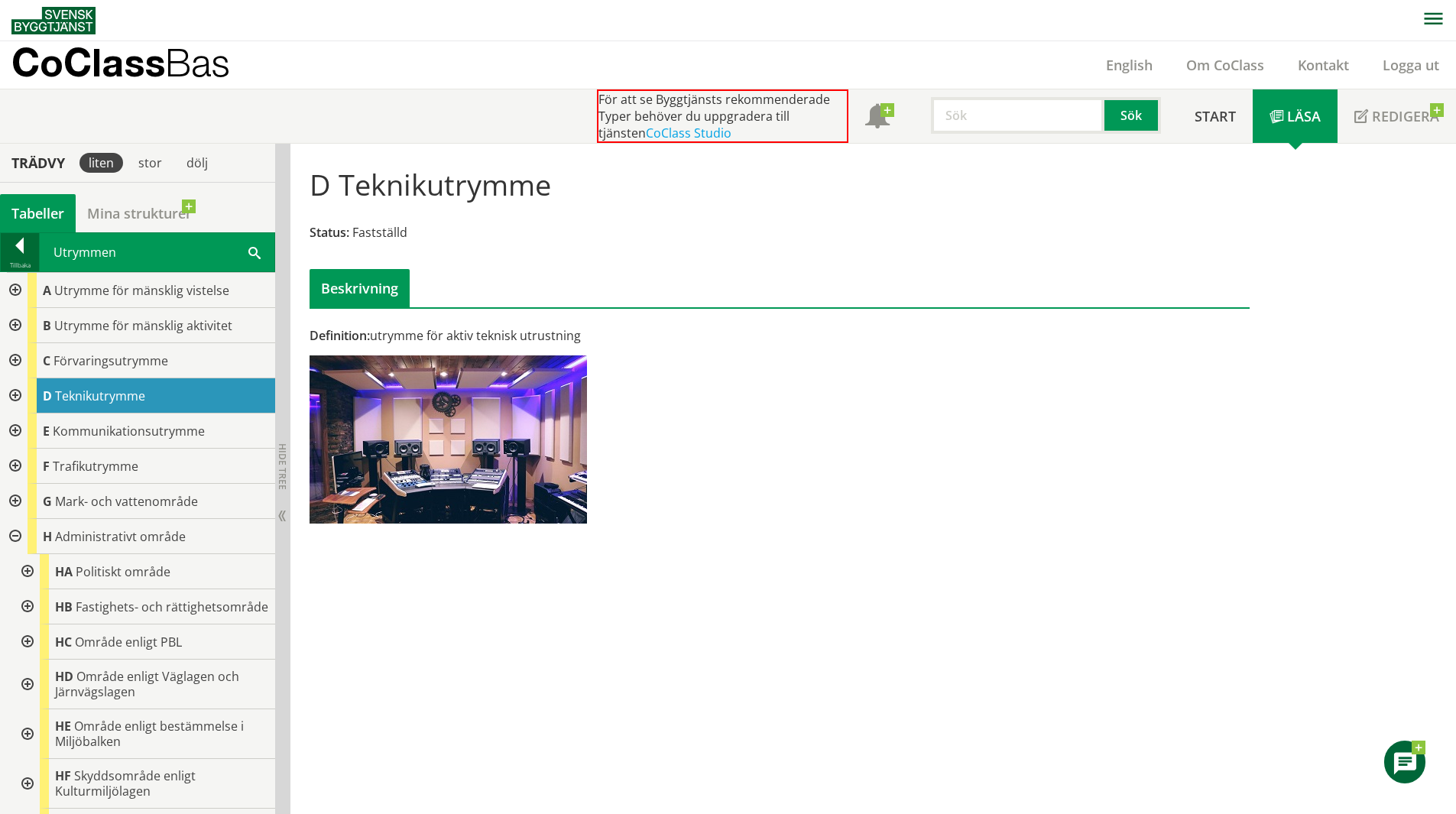
click at [11, 253] on div at bounding box center [20, 248] width 38 height 21
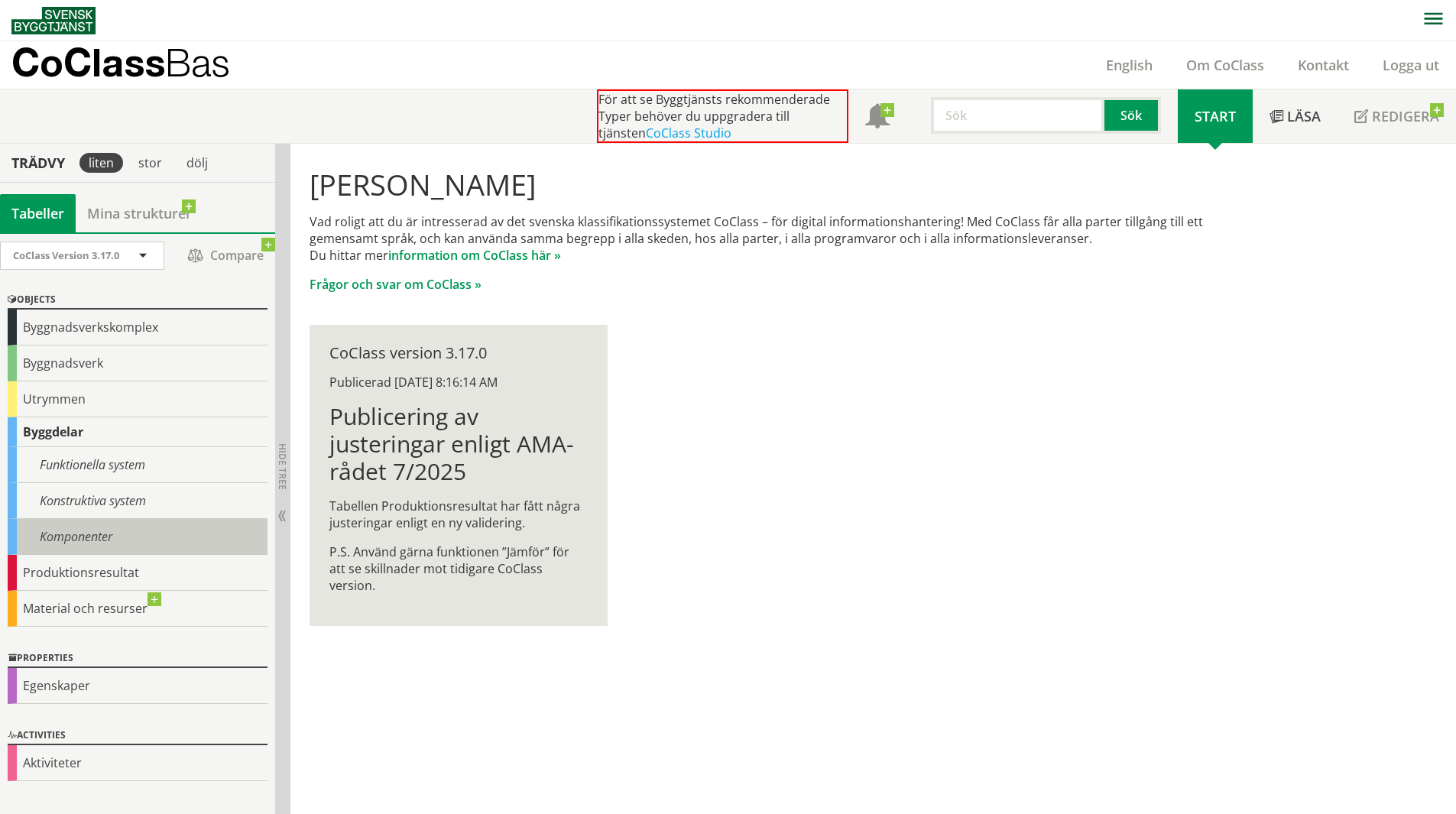
click at [81, 531] on div "Komponenter" at bounding box center [138, 537] width 260 height 36
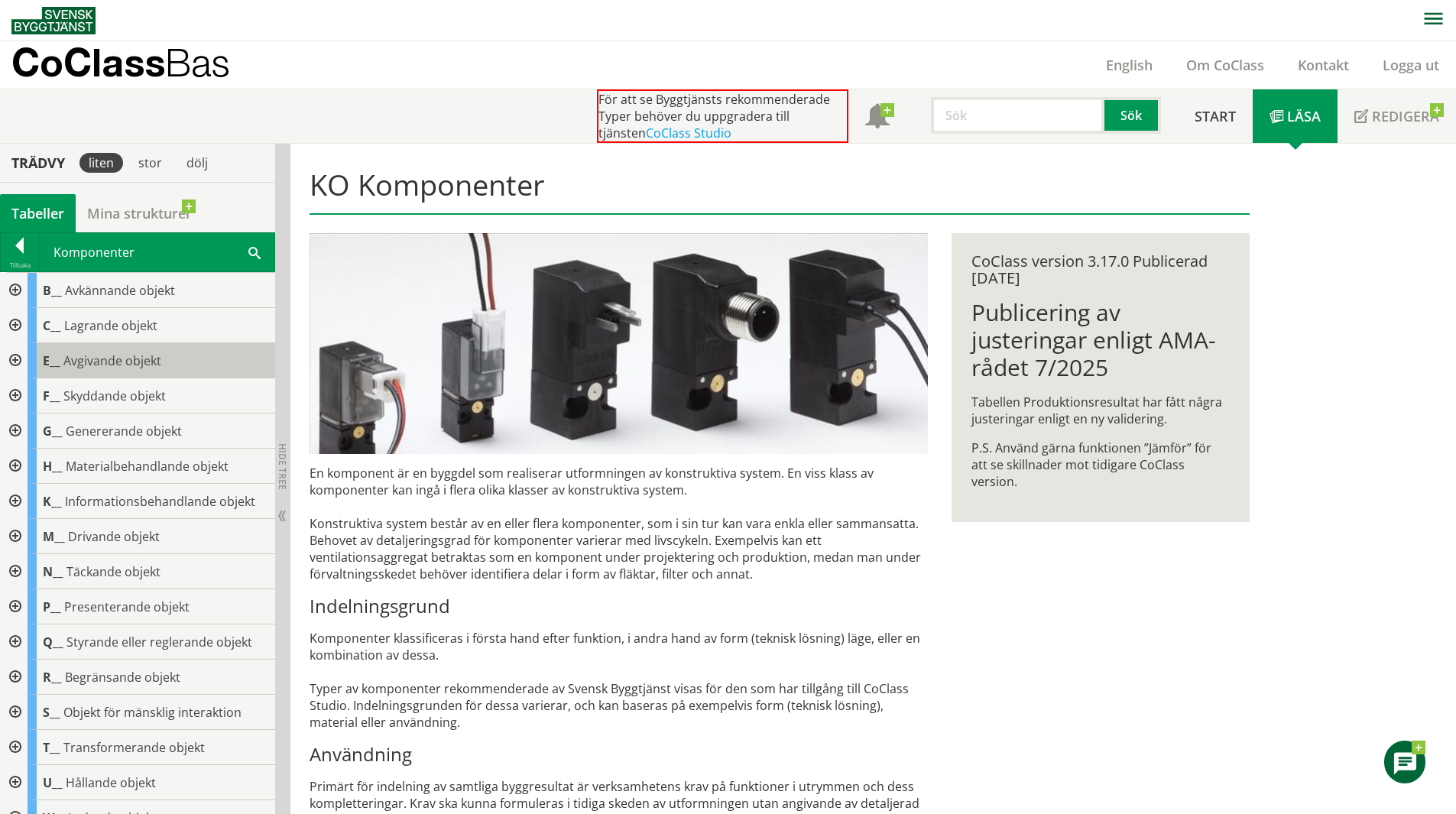
click at [124, 372] on div "E__ Avgivande objekt" at bounding box center [151, 361] width 248 height 35
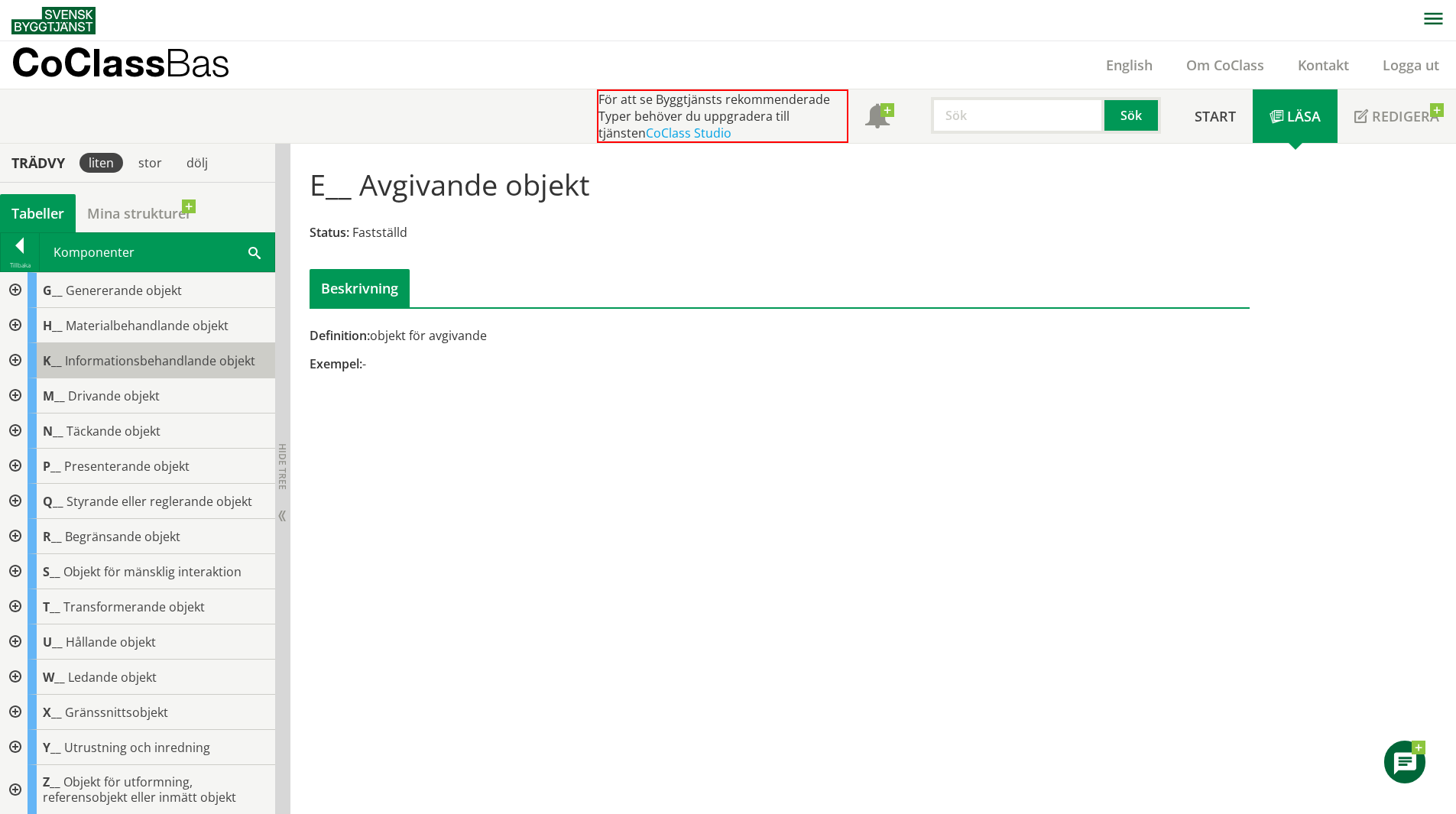
scroll to position [142, 0]
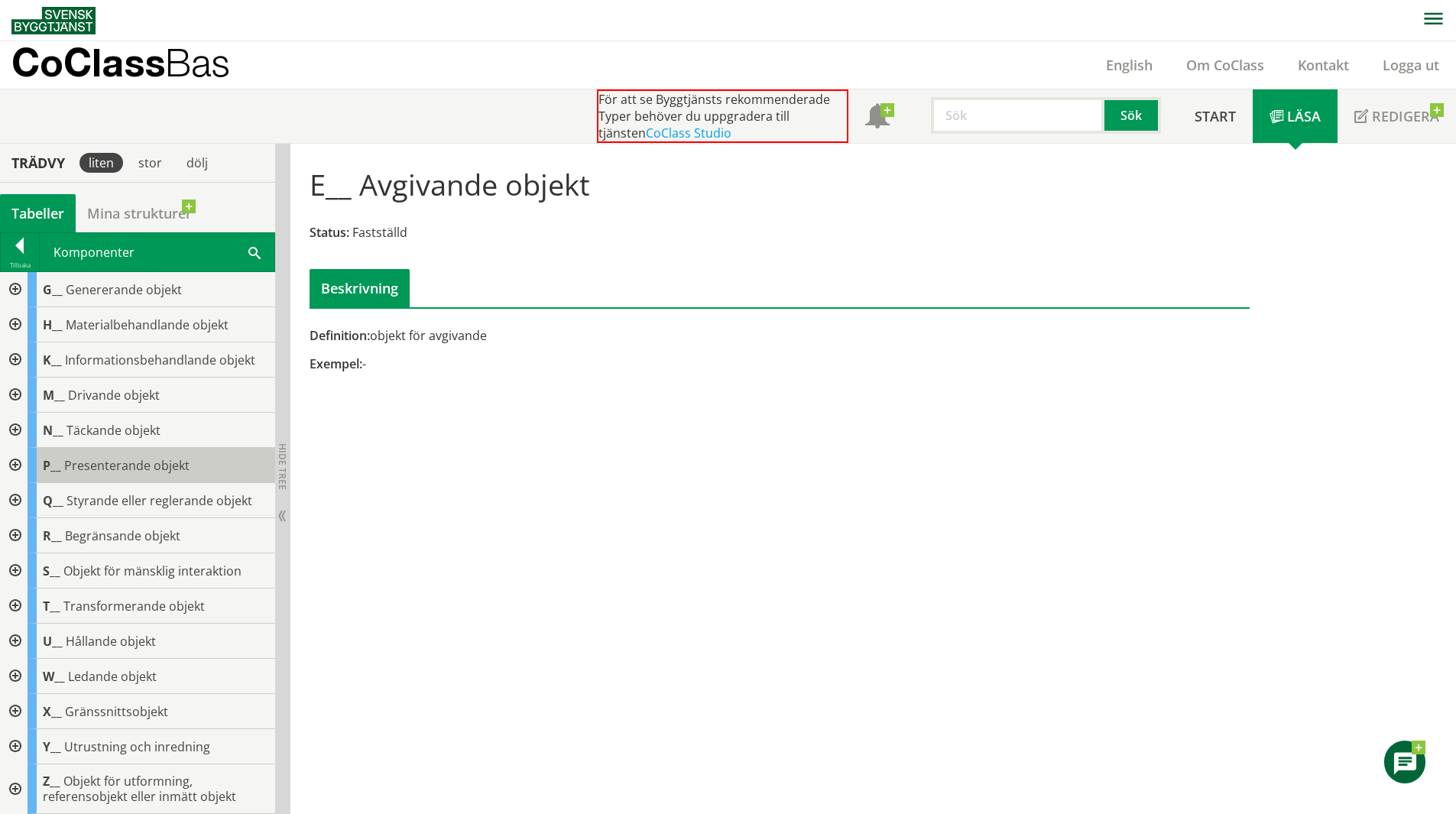
click at [169, 462] on span "Presenterande objekt" at bounding box center [126, 466] width 125 height 17
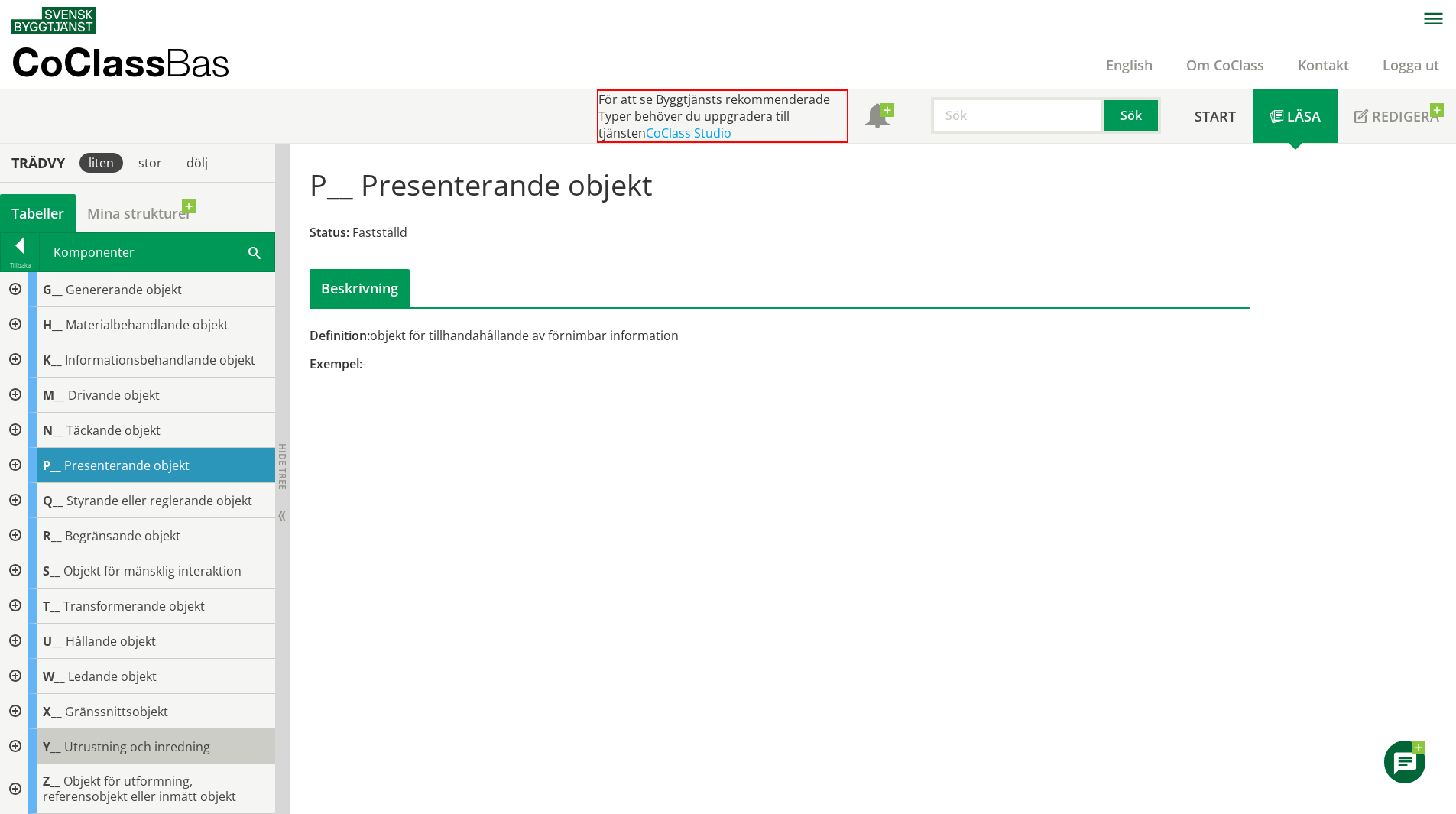
click at [215, 752] on div "Y__ Utrustning och inredning" at bounding box center [151, 746] width 248 height 35
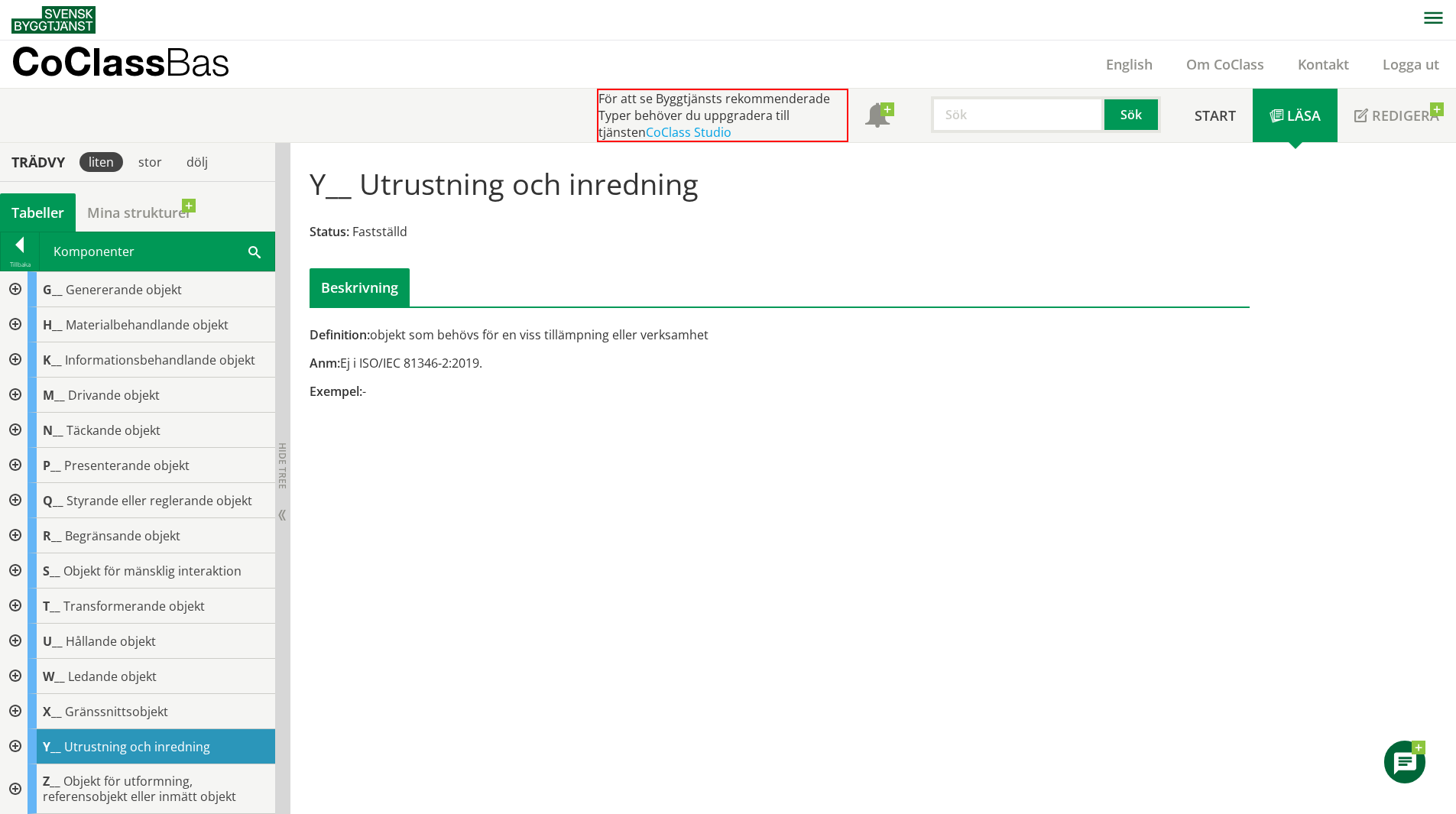
scroll to position [141, 0]
click at [165, 401] on div "M__ Drivande objekt" at bounding box center [151, 395] width 248 height 35
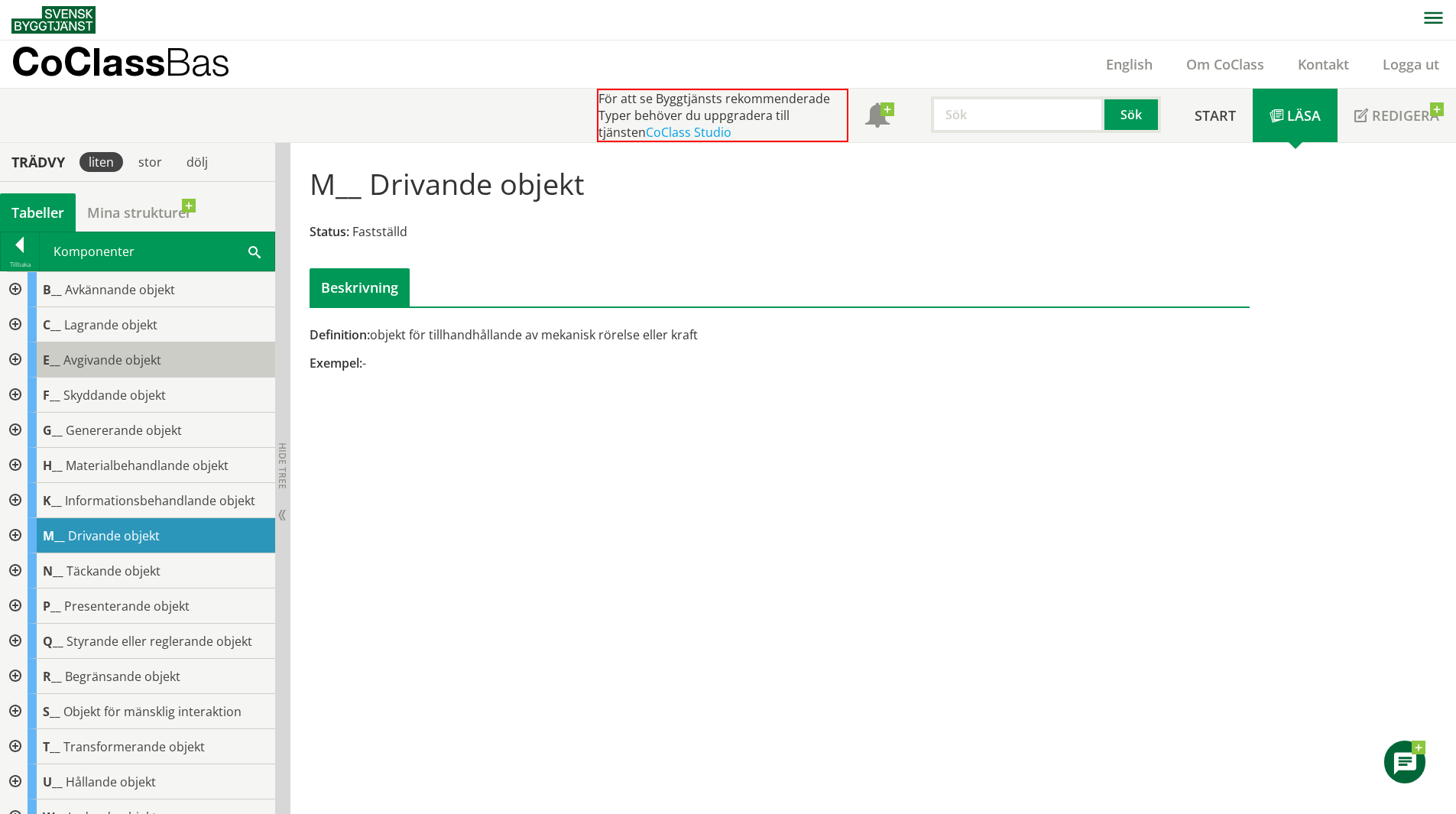
click at [110, 363] on span "Avgivande objekt" at bounding box center [112, 361] width 98 height 17
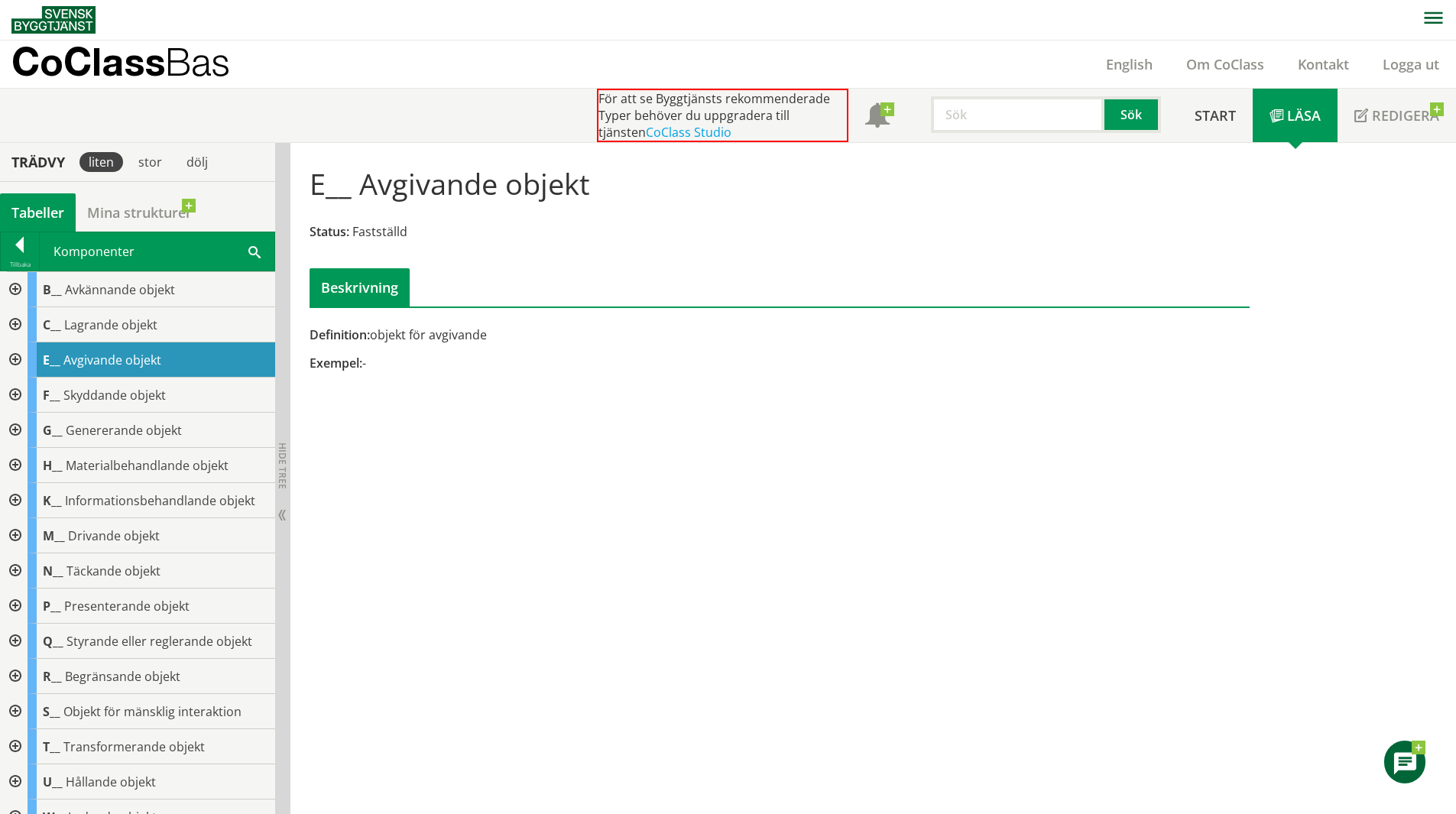
drag, startPoint x: 491, startPoint y: 336, endPoint x: 431, endPoint y: 341, distance: 60.2
click at [431, 341] on div "Definition: objekt för avgivande" at bounding box center [619, 335] width 618 height 17
click at [167, 431] on span "Genererande objekt" at bounding box center [123, 430] width 116 height 17
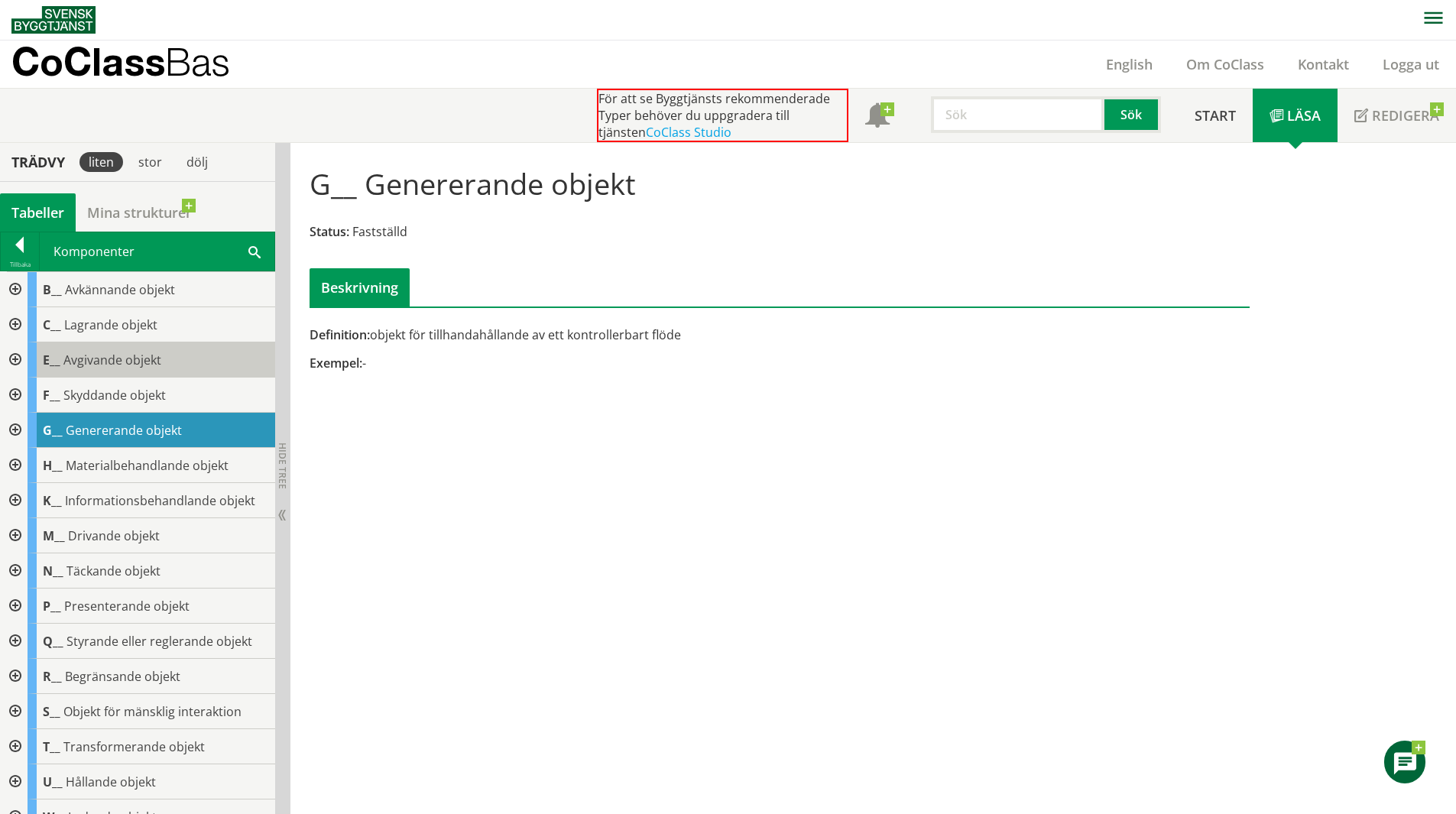
click at [115, 372] on div "E__ Avgivande objekt" at bounding box center [151, 360] width 248 height 35
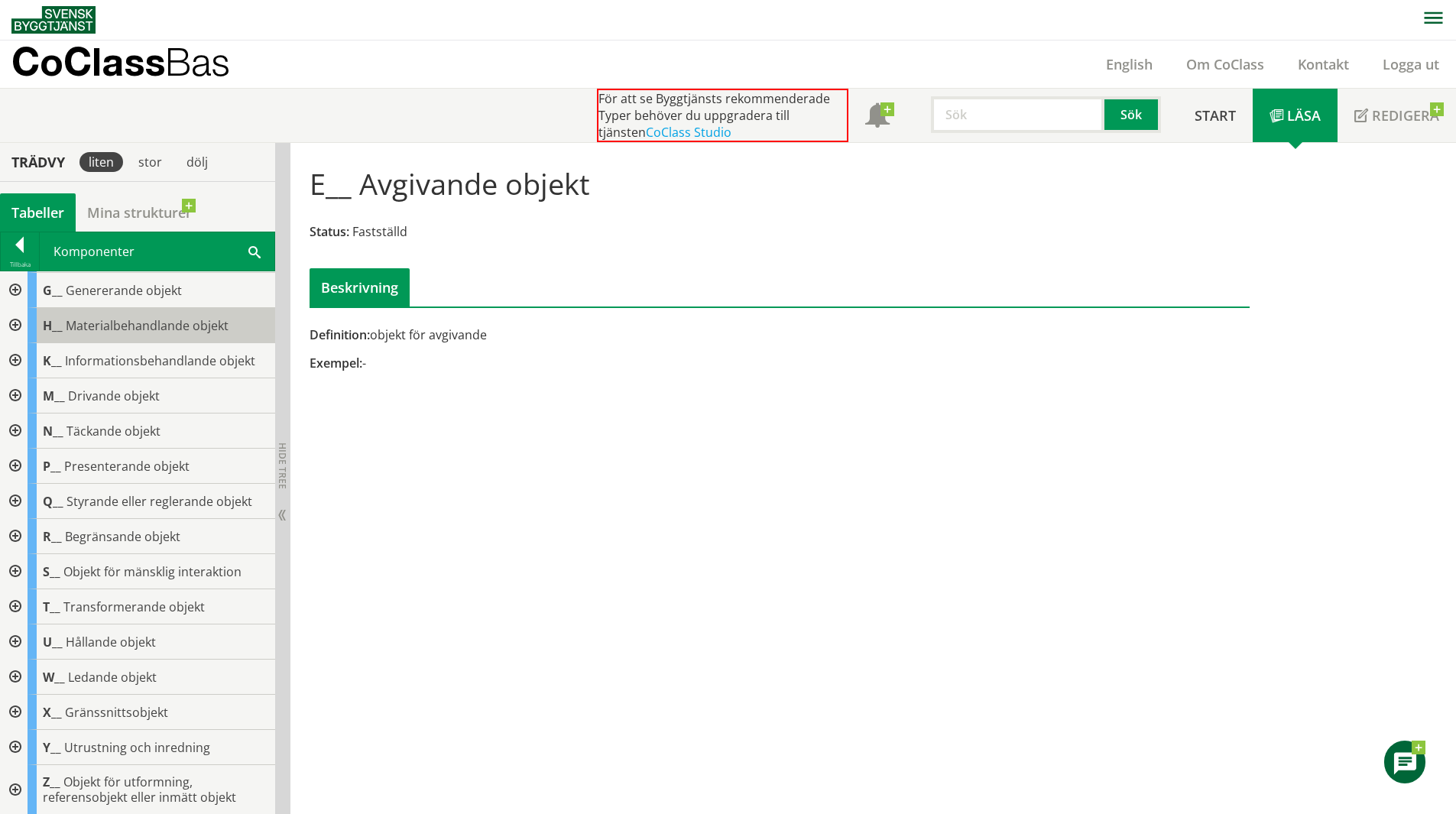
scroll to position [141, 0]
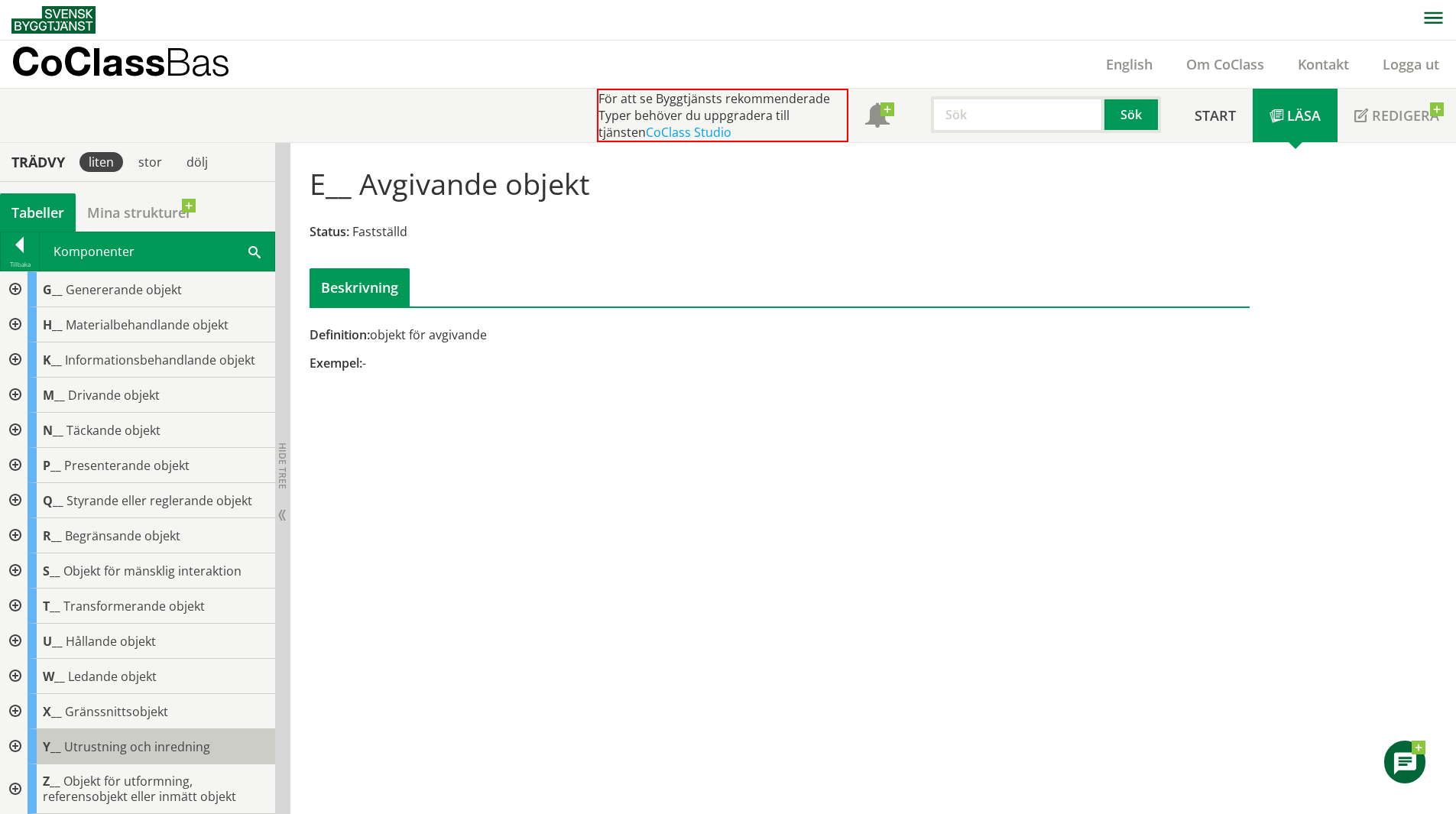
click at [137, 750] on span "Utrustning och inredning" at bounding box center [137, 747] width 146 height 17
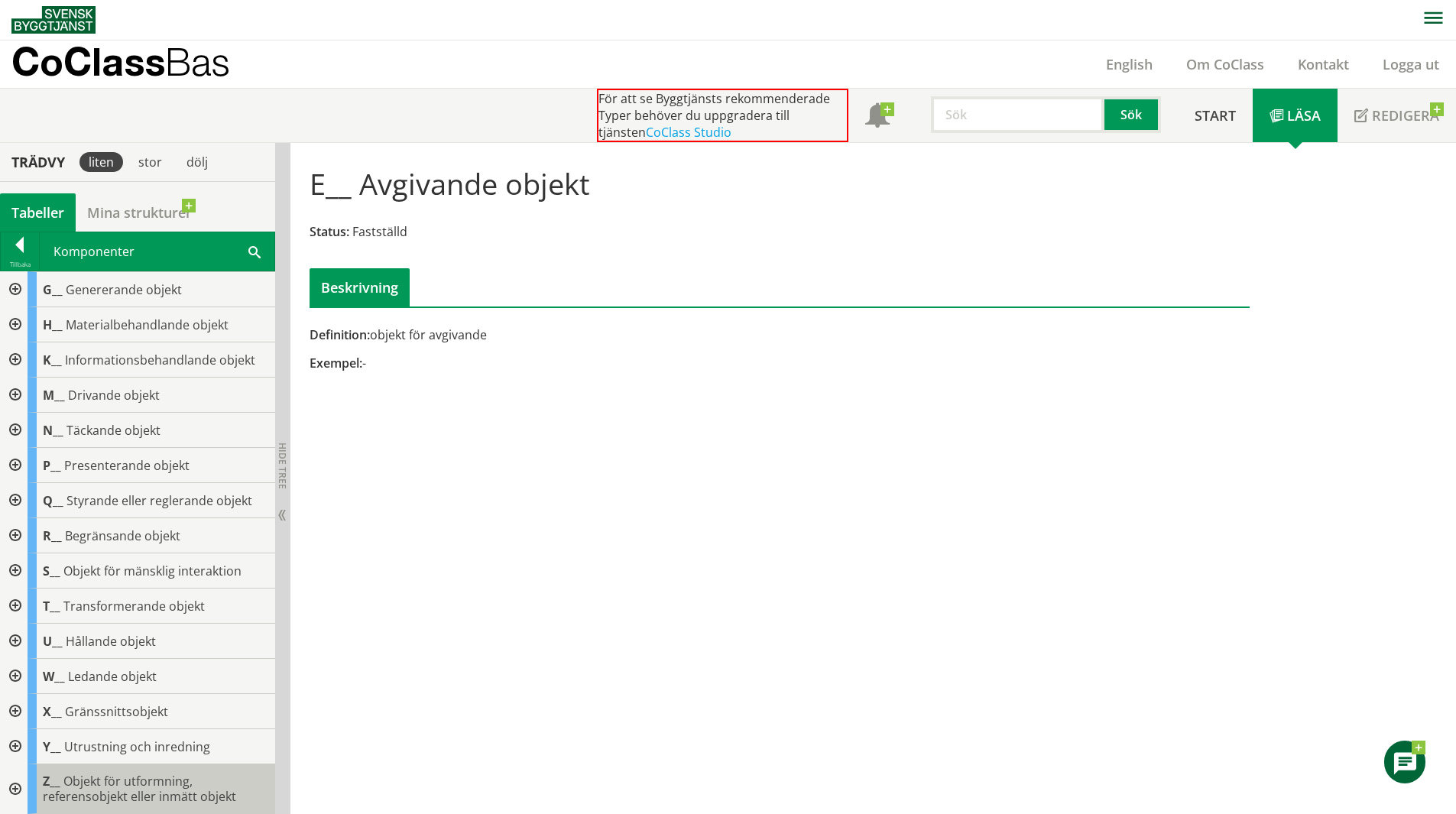
click at [143, 789] on span "Objekt för utformning, referensobjekt eller inmätt objekt" at bounding box center [140, 789] width 193 height 33
